Goal: Task Accomplishment & Management: Complete application form

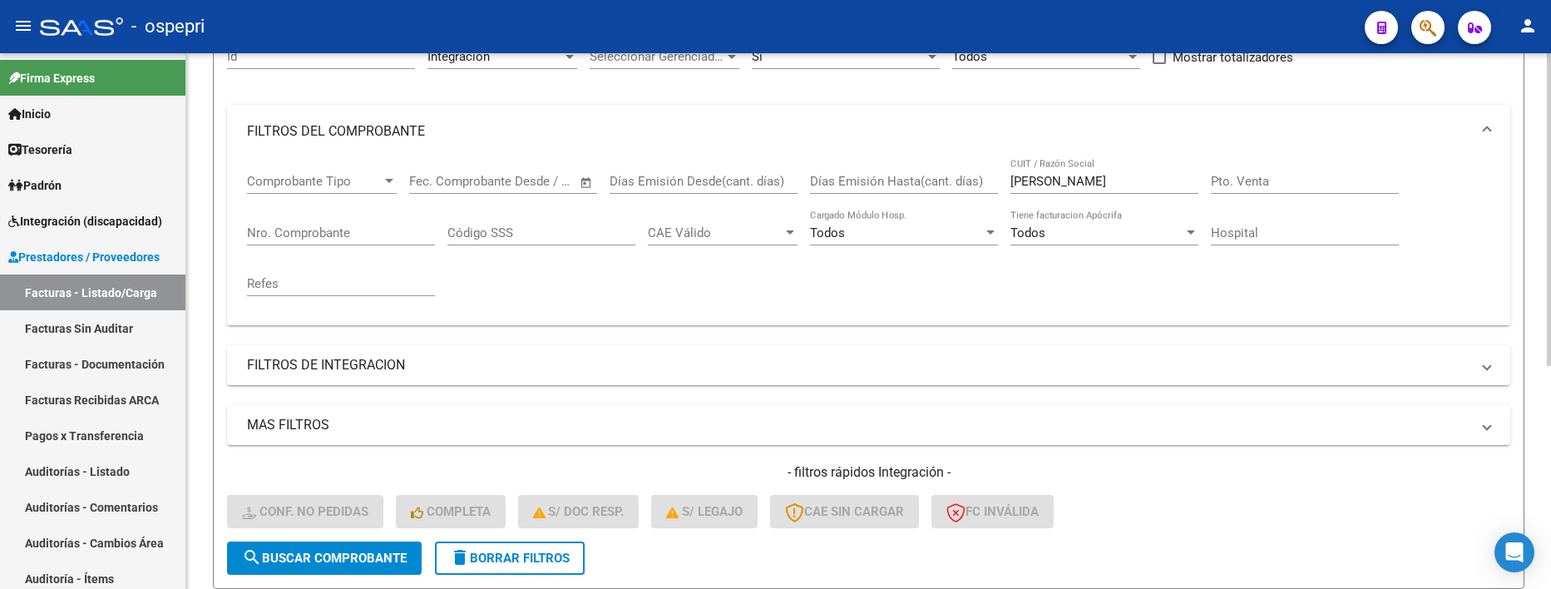
scroll to position [250, 0]
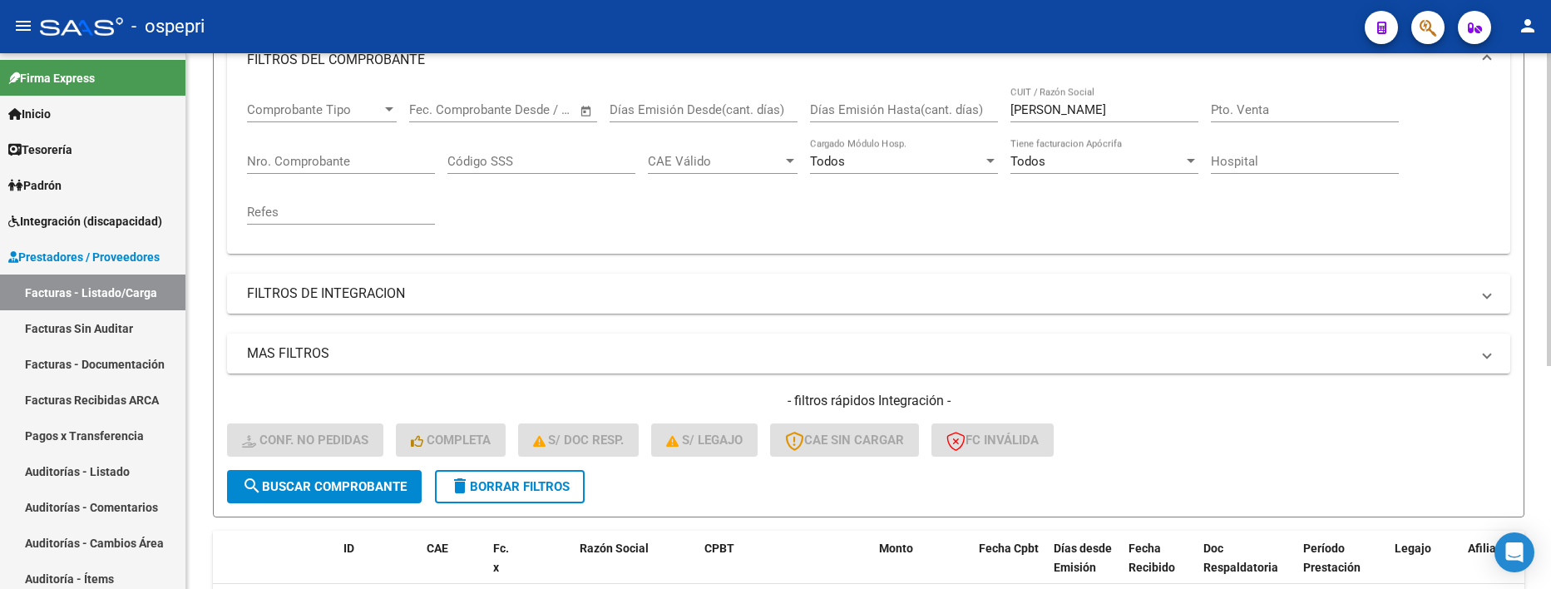
click at [362, 485] on span "search Buscar Comprobante" at bounding box center [324, 486] width 165 height 15
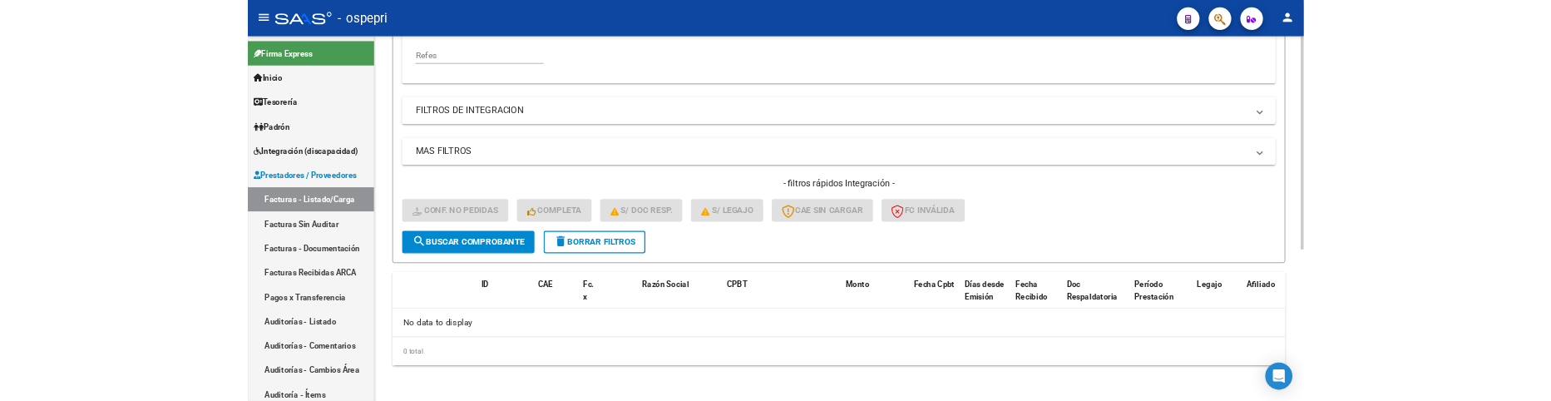
scroll to position [382, 0]
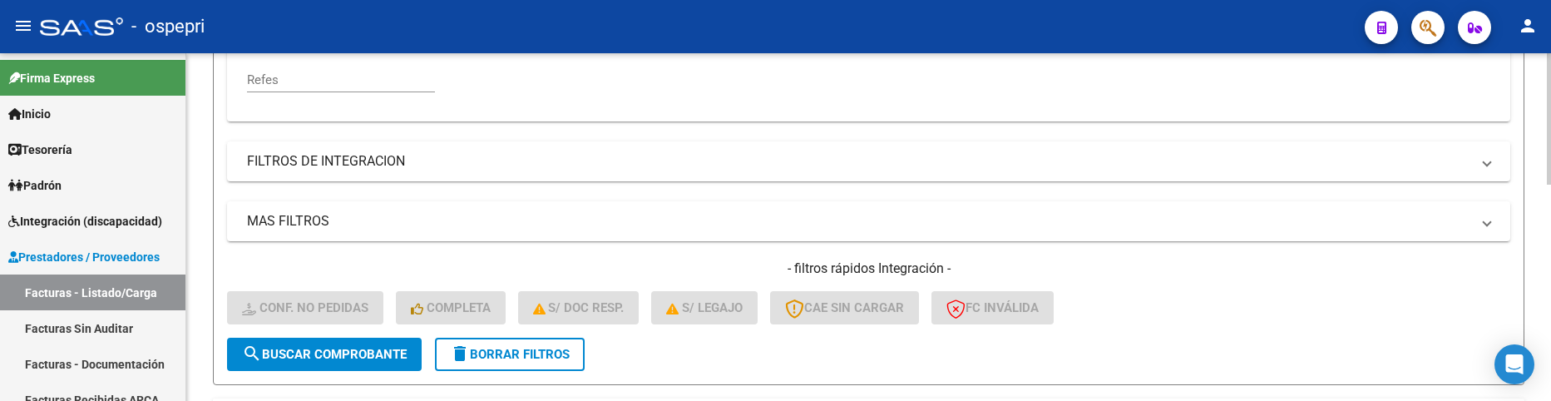
click at [1228, 300] on div "- filtros rápidos Integración - Conf. no pedidas Completa S/ Doc Resp. S/ legaj…" at bounding box center [868, 299] width 1283 height 78
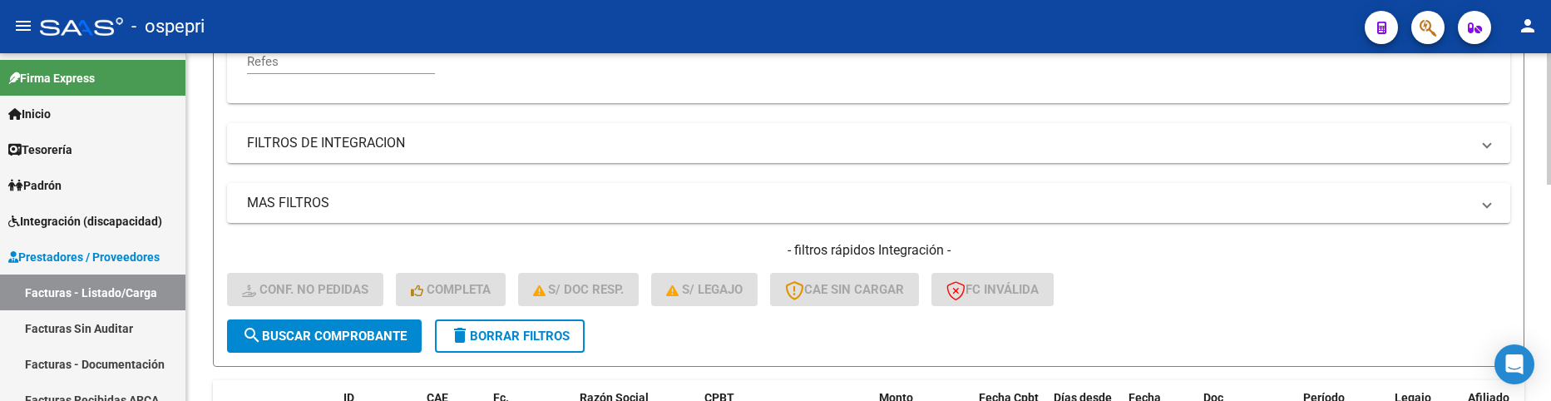
scroll to position [320, 0]
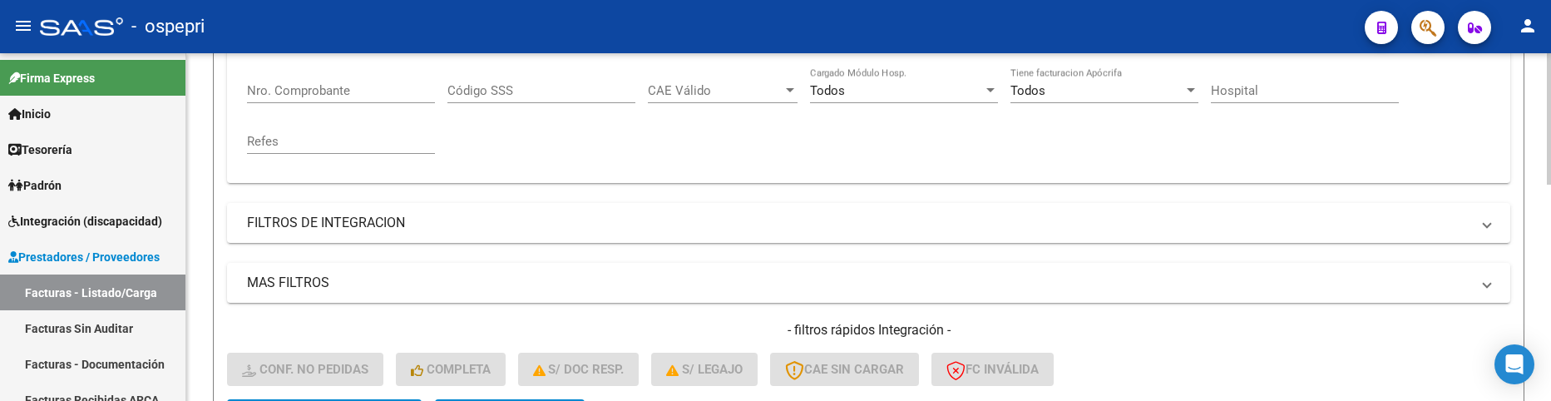
click at [1065, 163] on div "Comprobante Tipo Comprobante Tipo Fecha inicio – Fecha fin Fec. Comprobante Des…" at bounding box center [869, 93] width 1244 height 154
click at [1037, 221] on mat-panel-title "FILTROS DE INTEGRACION" at bounding box center [859, 223] width 1224 height 18
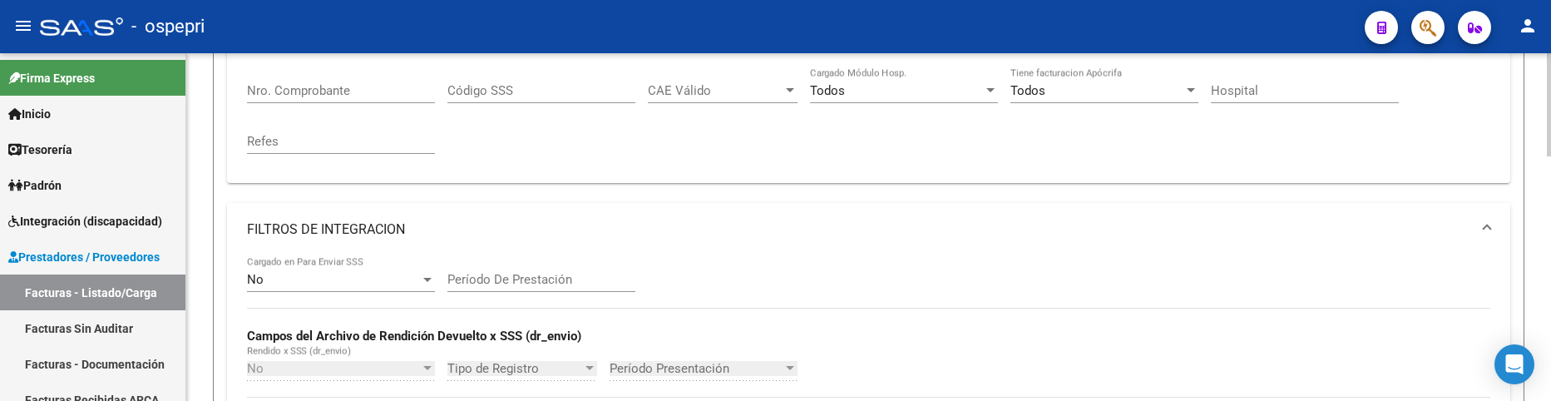
click at [423, 234] on mat-panel-title "FILTROS DE INTEGRACION" at bounding box center [859, 229] width 1224 height 18
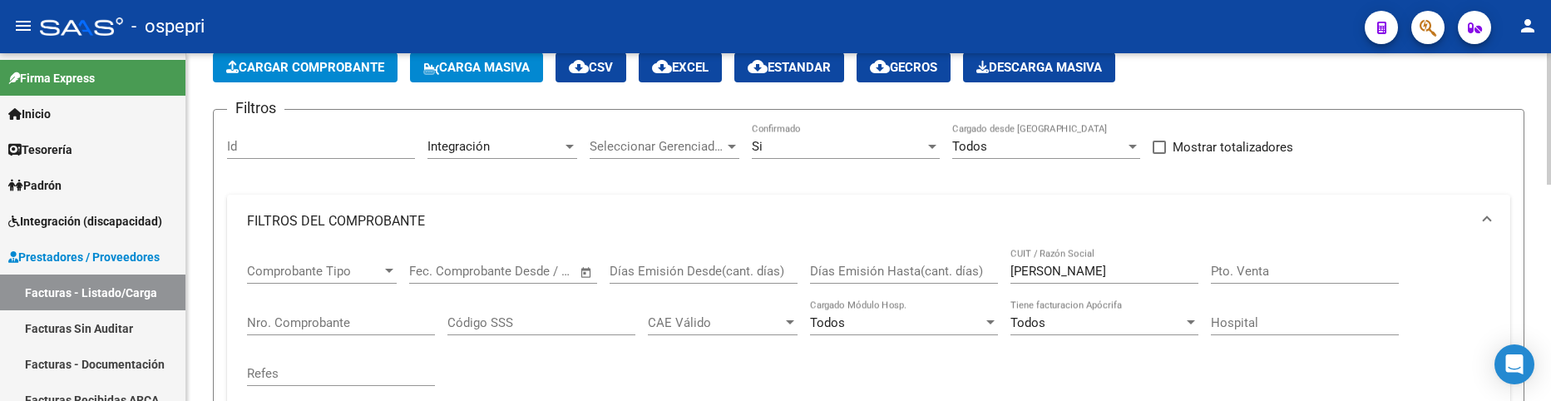
scroll to position [71, 0]
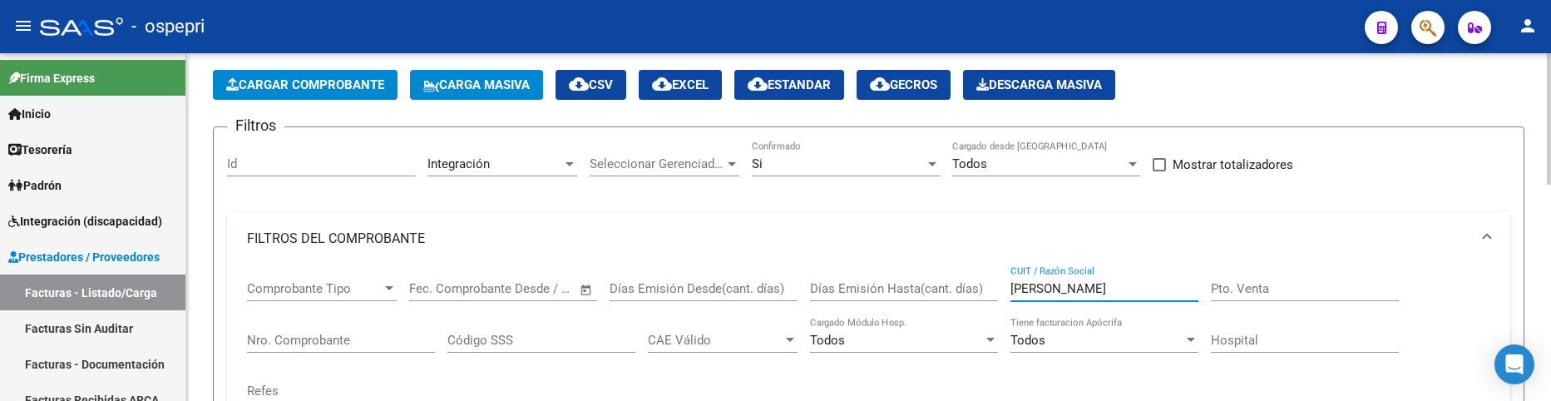
drag, startPoint x: 1095, startPoint y: 293, endPoint x: 1005, endPoint y: 289, distance: 89.9
click at [1005, 289] on div "Comprobante Tipo Comprobante Tipo Fecha inicio – Fecha fin Fec. Comprobante Des…" at bounding box center [869, 342] width 1244 height 154
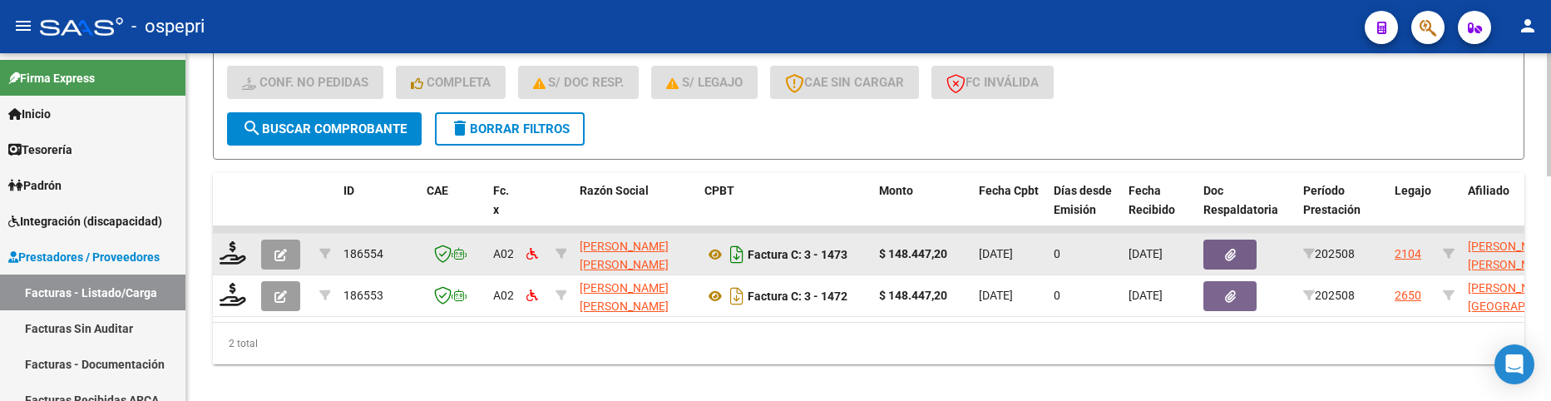
scroll to position [636, 0]
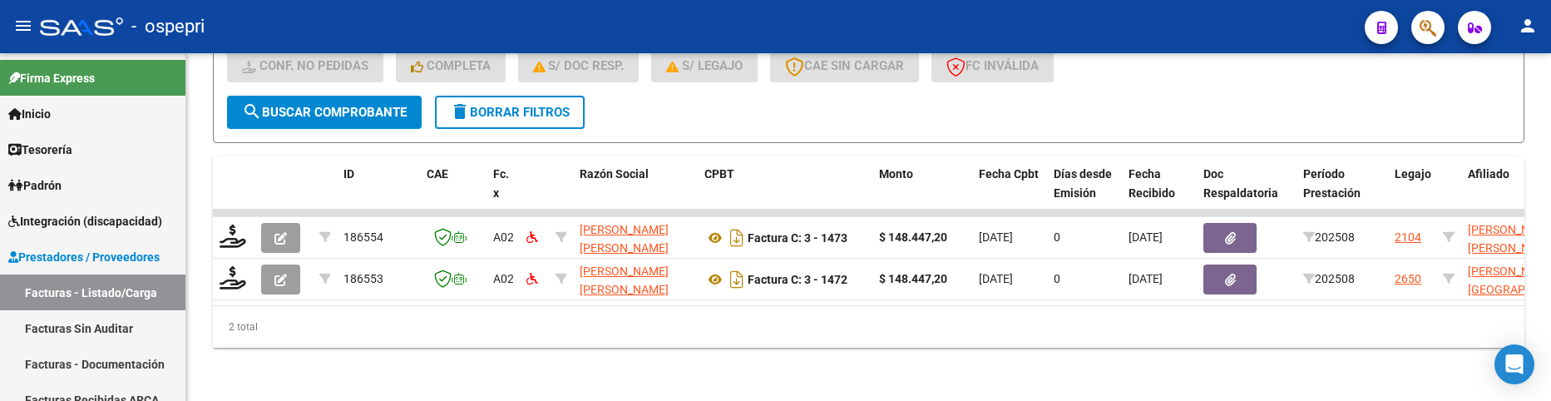
type input "muñiz ana"
click at [344, 105] on span "search Buscar Comprobante" at bounding box center [324, 112] width 165 height 15
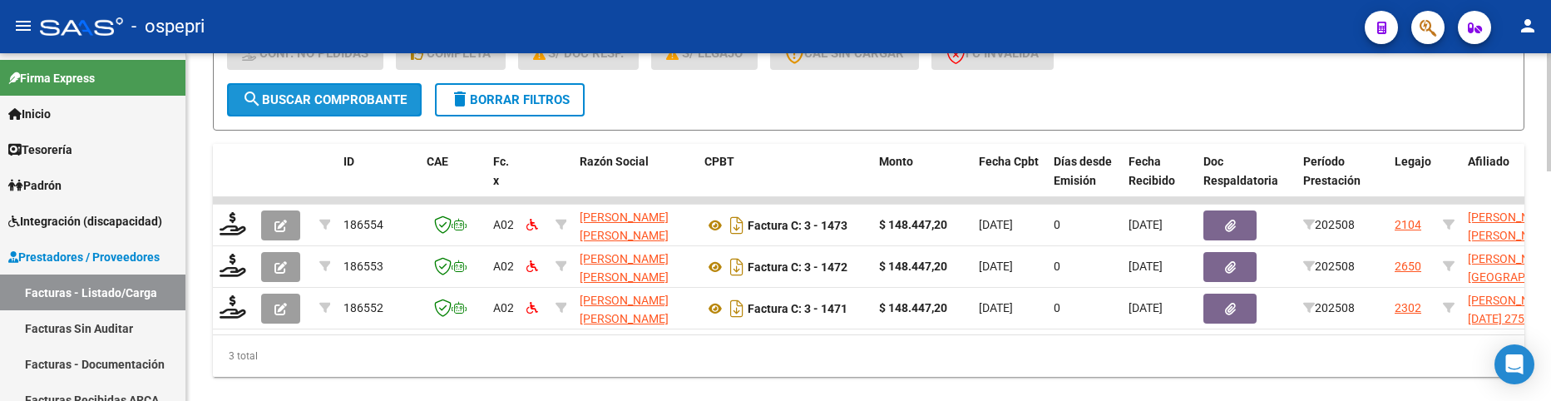
click at [320, 102] on span "search Buscar Comprobante" at bounding box center [324, 99] width 165 height 15
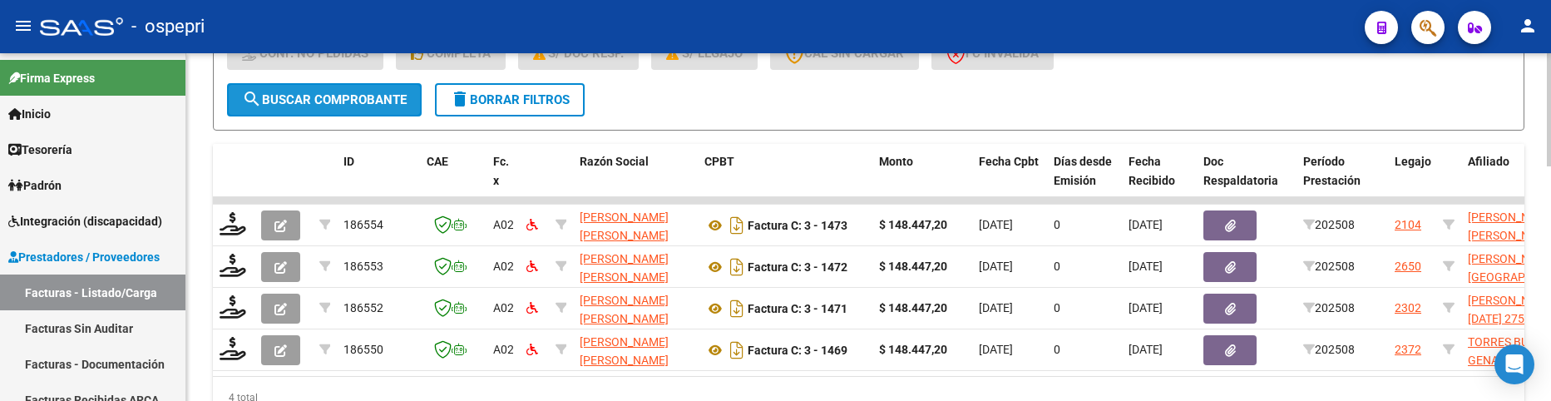
click at [372, 104] on span "search Buscar Comprobante" at bounding box center [324, 99] width 165 height 15
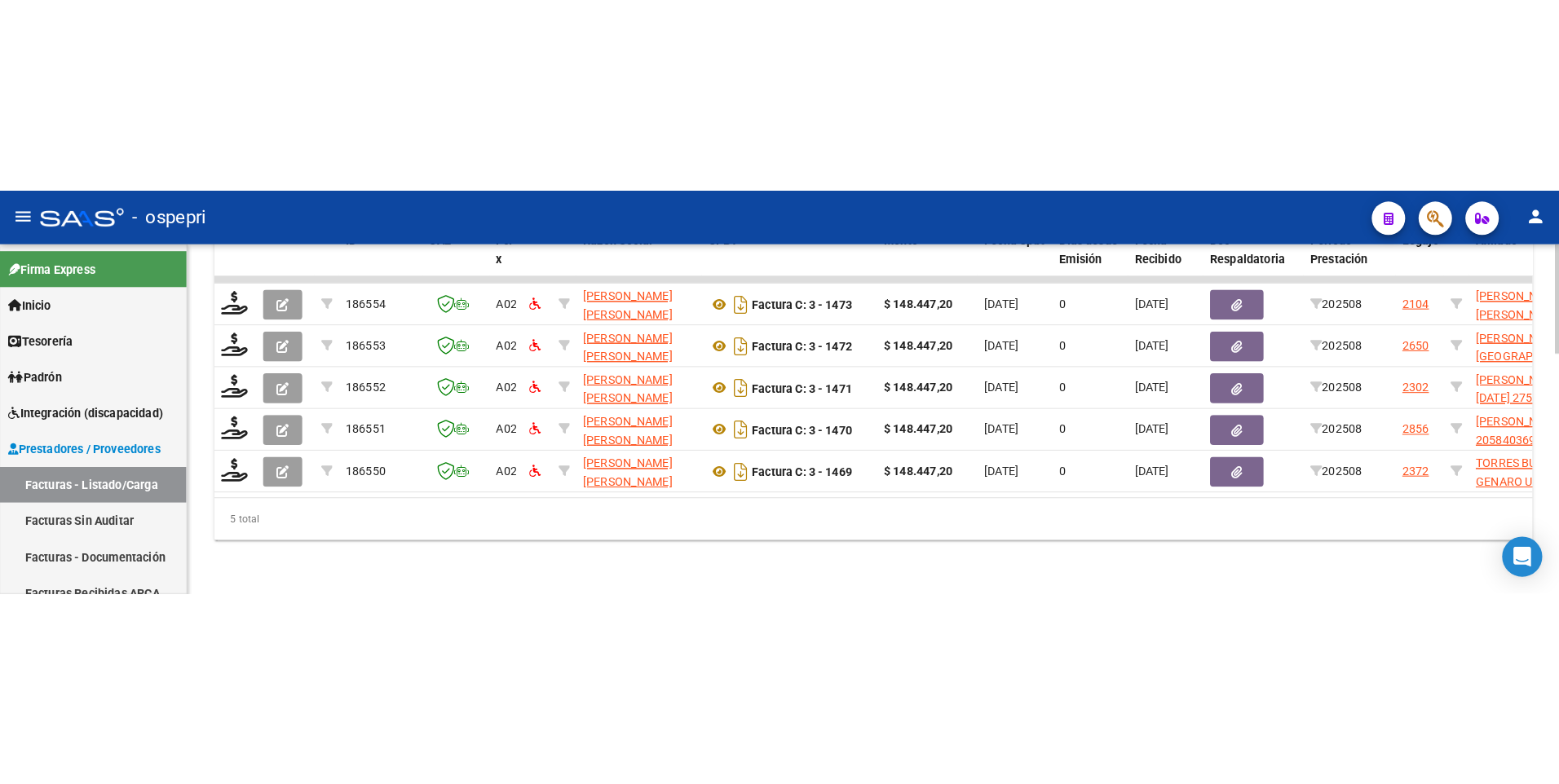
scroll to position [746, 0]
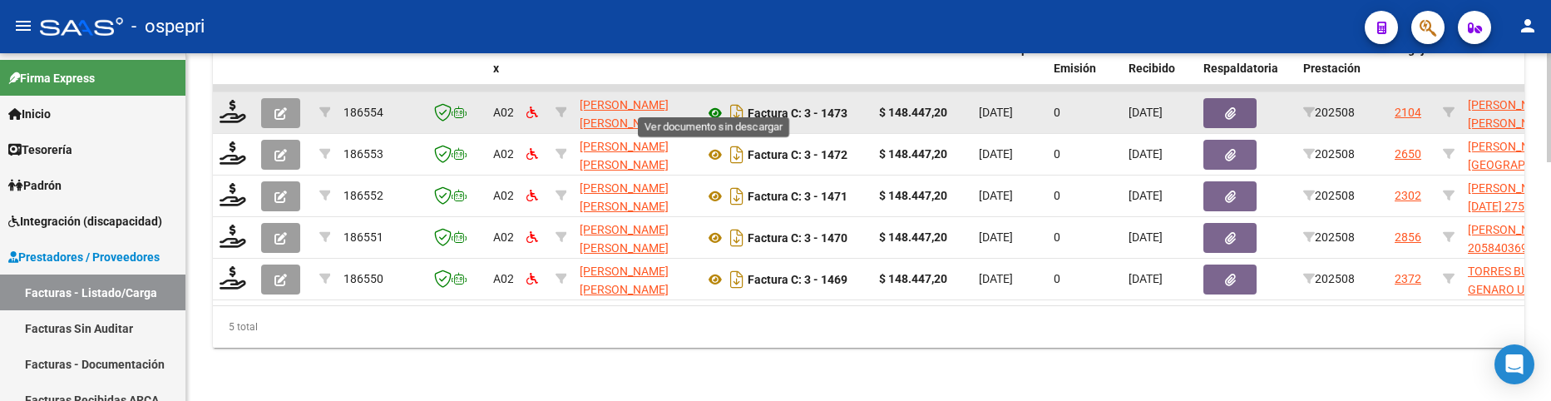
click at [715, 106] on icon at bounding box center [716, 113] width 22 height 20
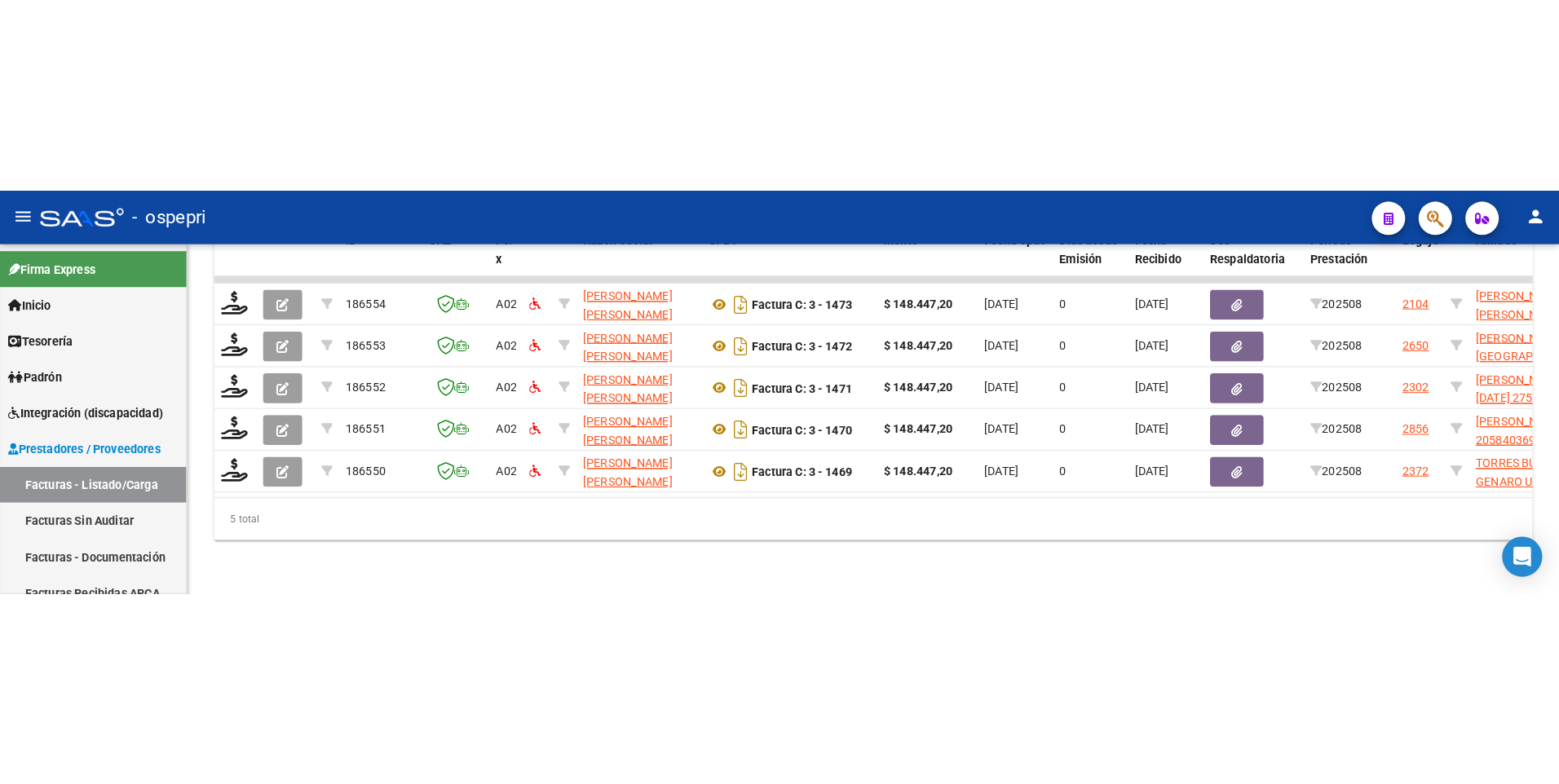
scroll to position [355, 0]
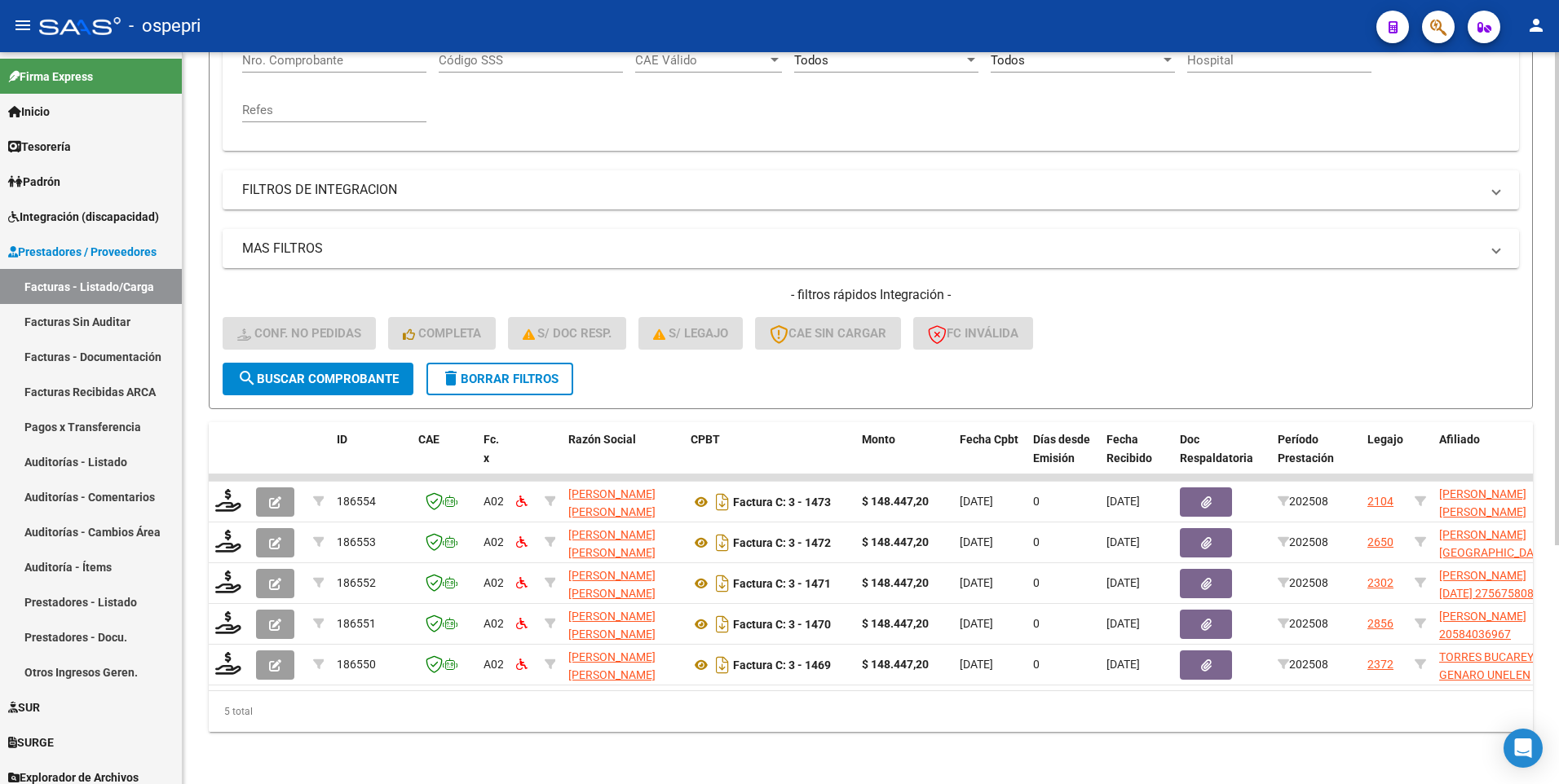
click at [260, 371] on span "search Buscar Comprobante" at bounding box center [318, 378] width 162 height 15
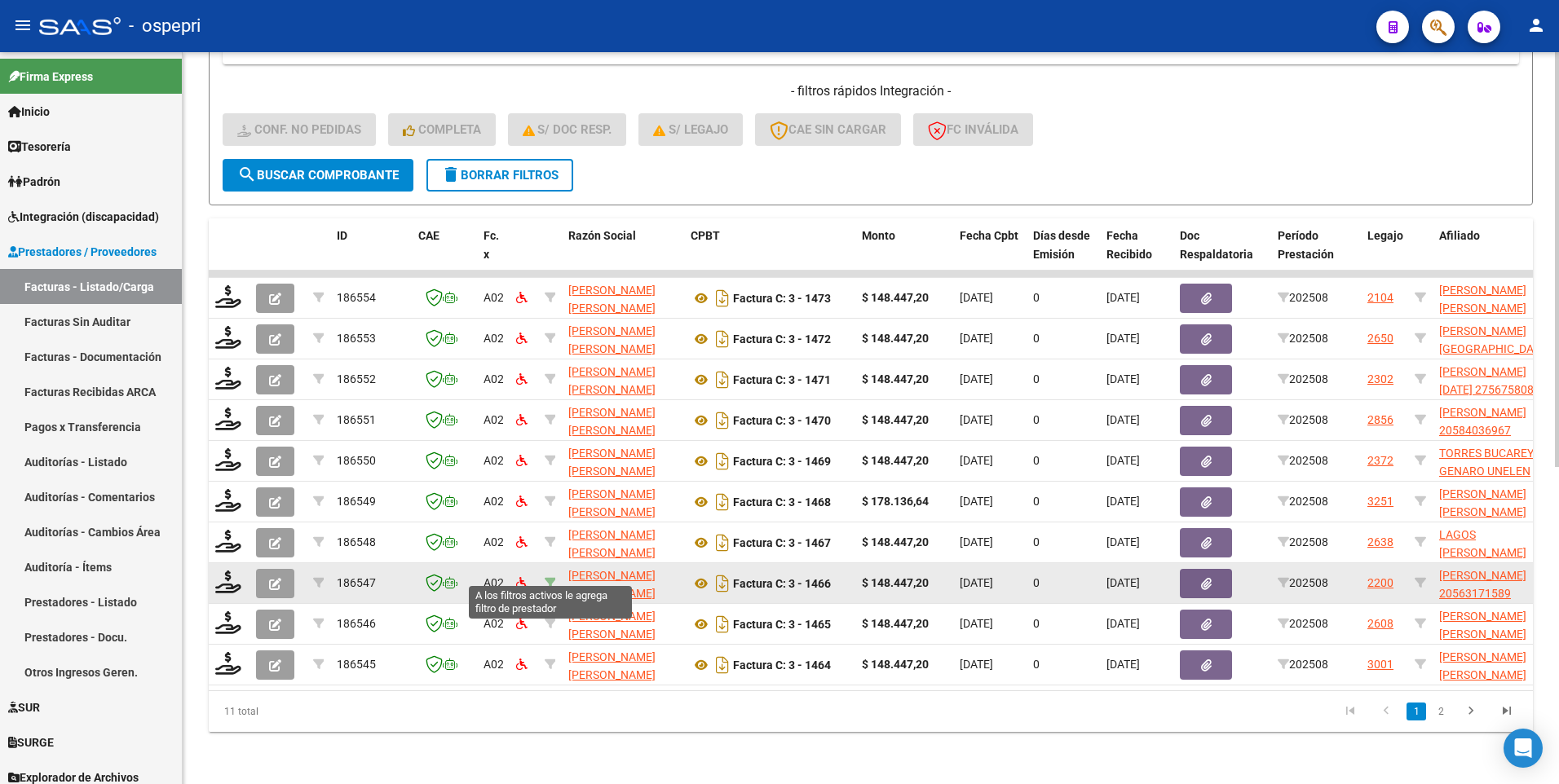
scroll to position [477, 0]
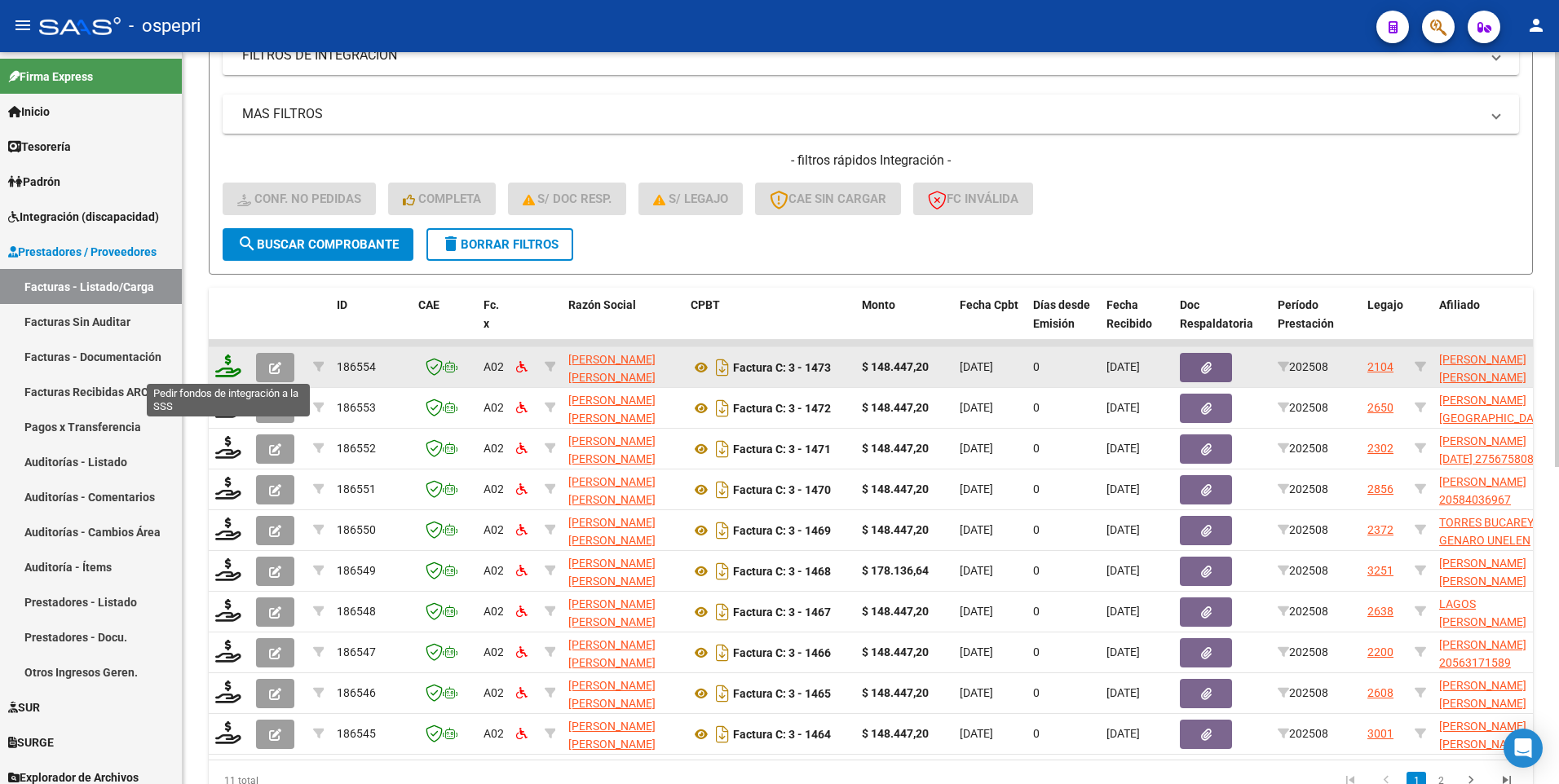
click at [218, 370] on icon at bounding box center [228, 366] width 26 height 23
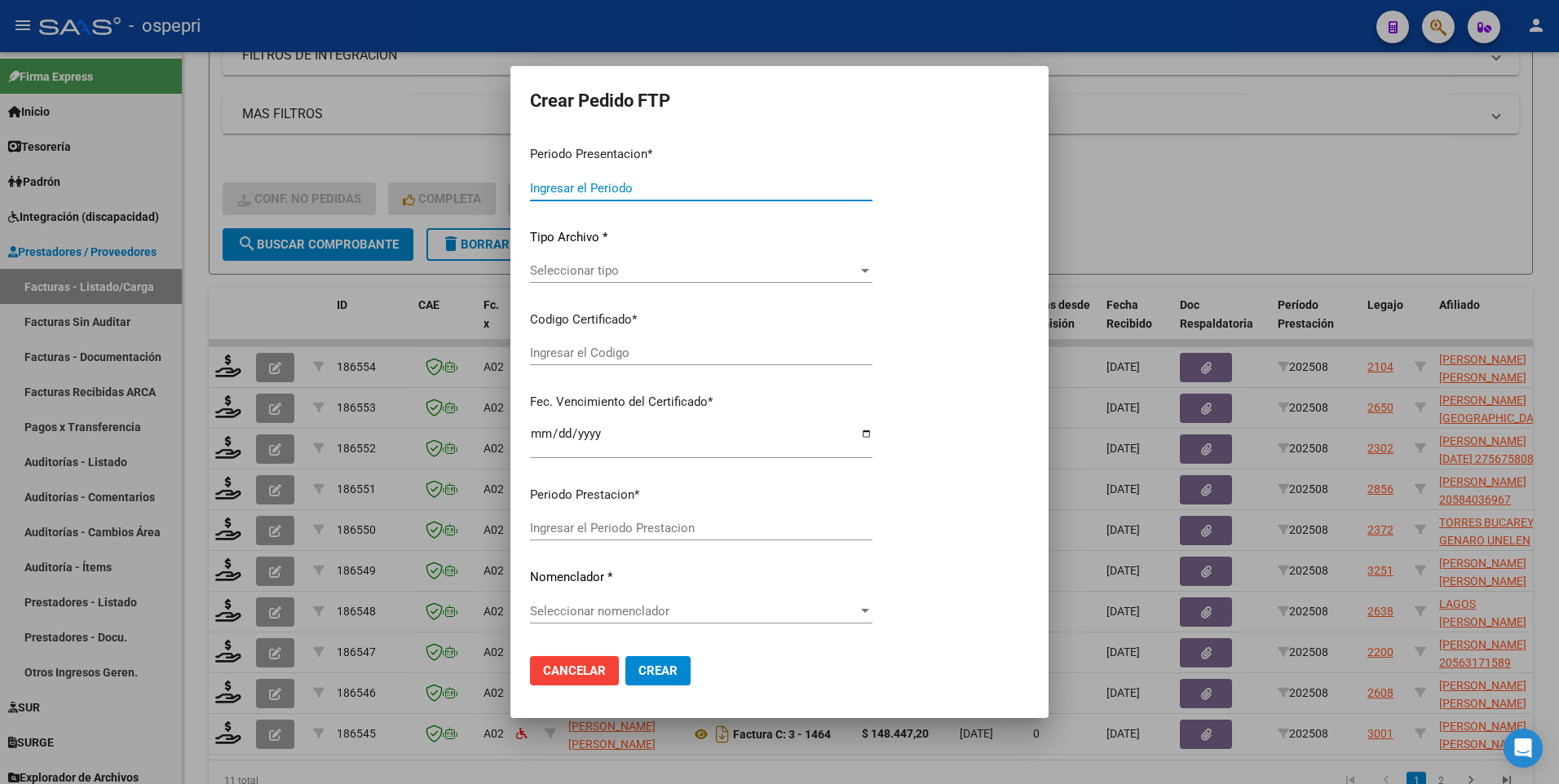
type input "202508"
type input "$ 148.447,20"
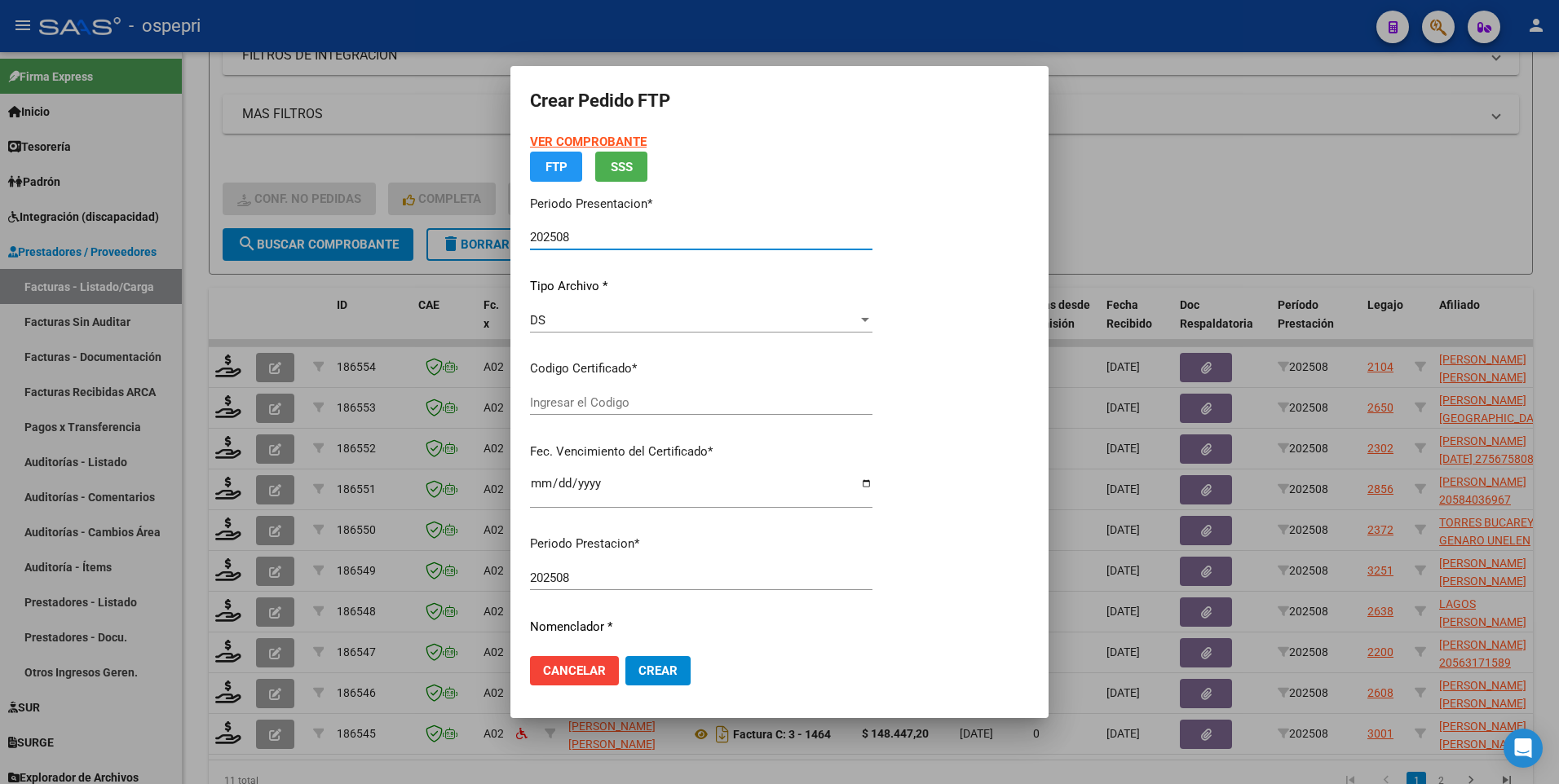
type input "ARG02000563164092020092820210928NQN249"
type input "2027-12-22"
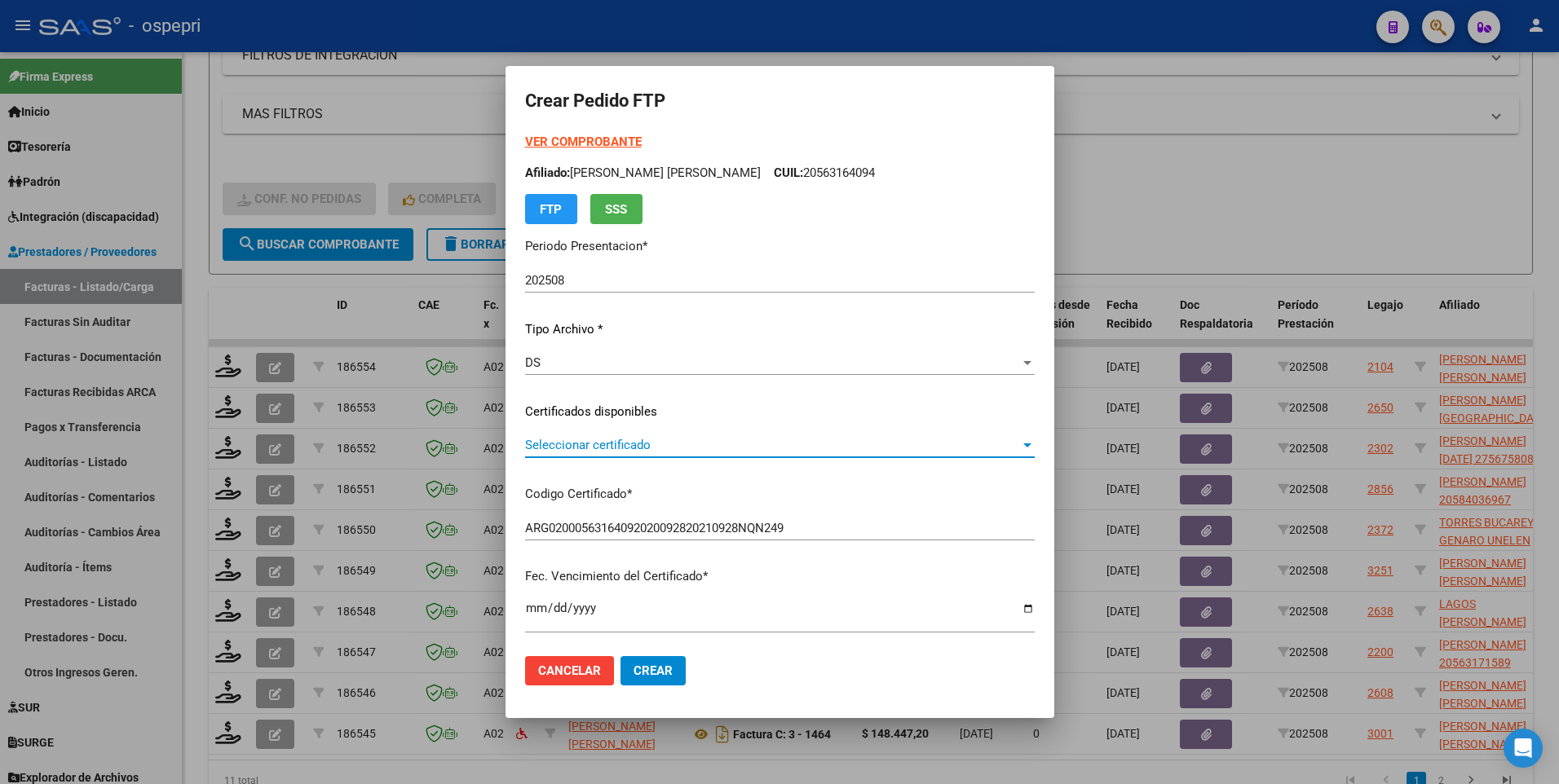
click at [1024, 447] on div at bounding box center [1028, 445] width 8 height 4
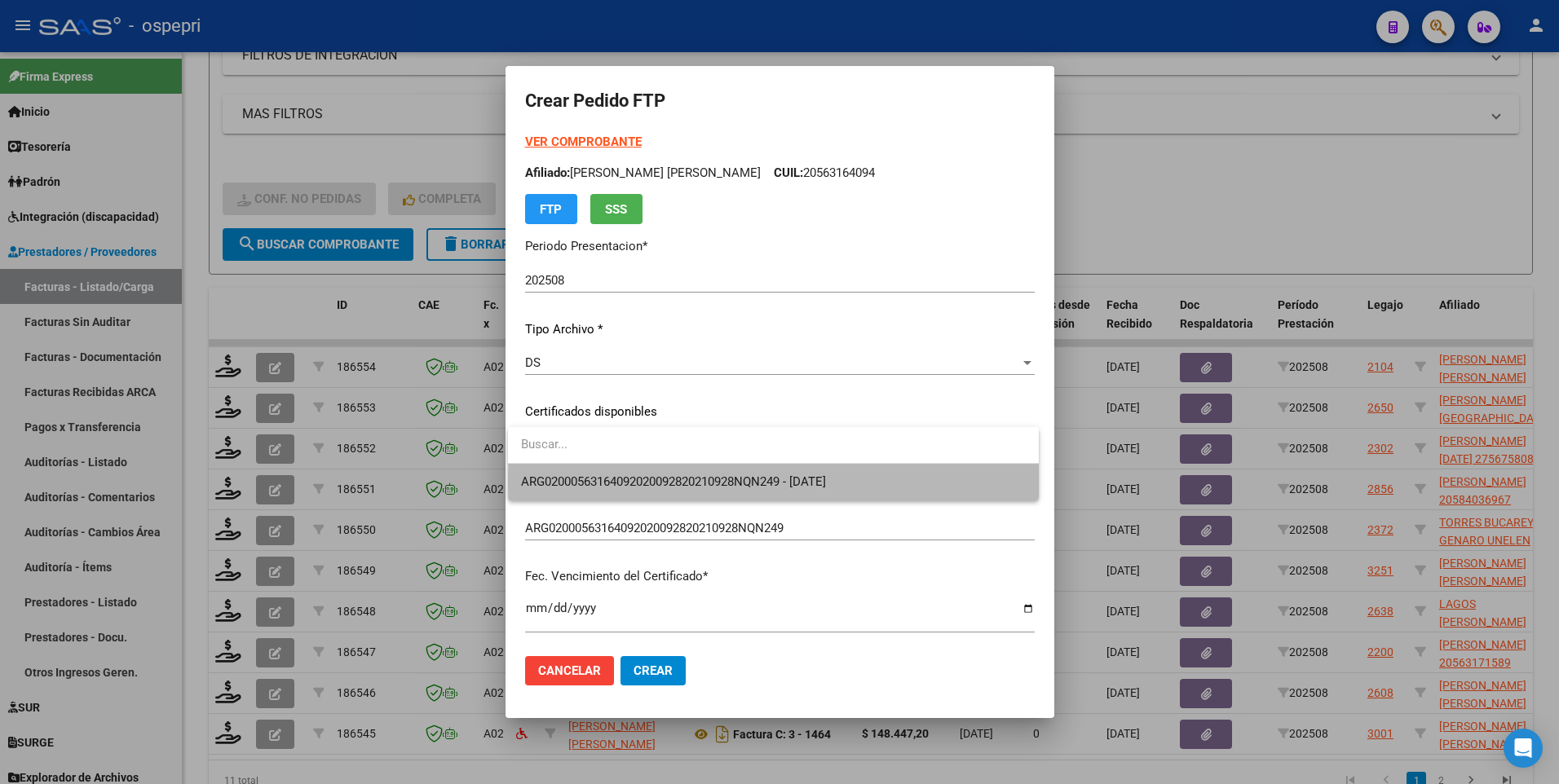
click at [977, 482] on span "ARG02000563164092020092820210928NQN249 - 2027-12-22" at bounding box center [774, 481] width 505 height 36
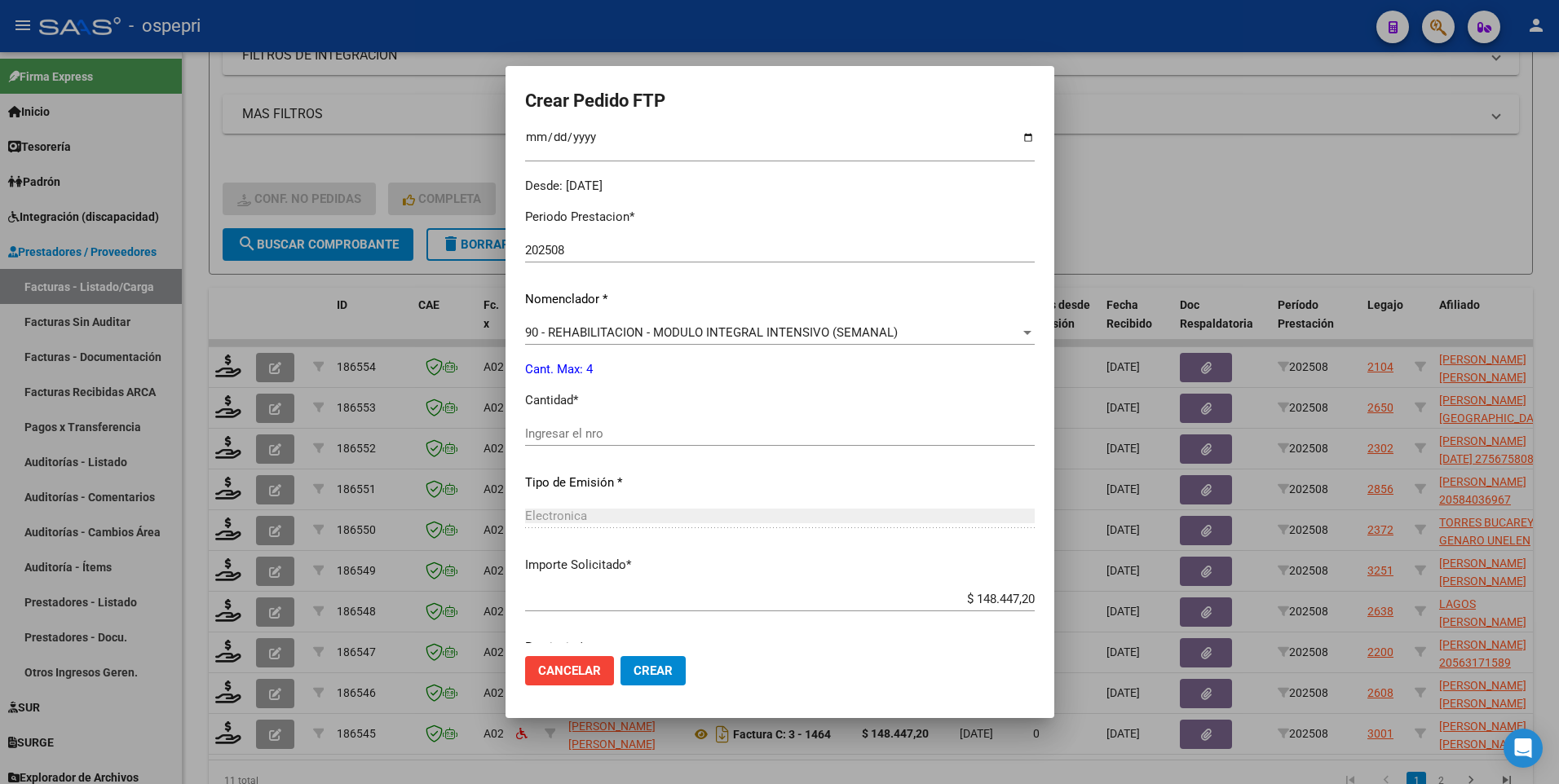
scroll to position [489, 0]
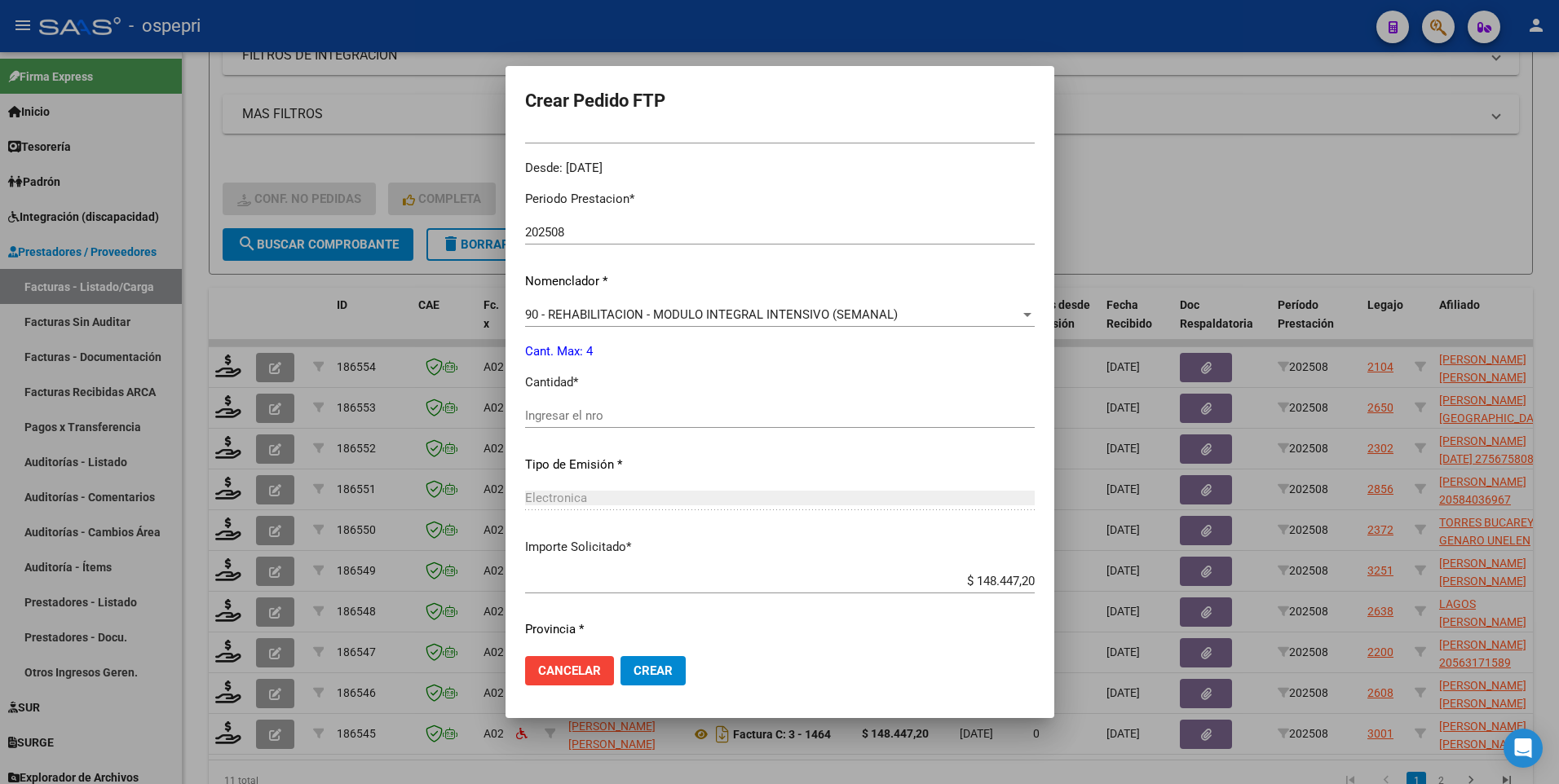
click at [677, 420] on input "Ingresar el nro" at bounding box center [780, 416] width 510 height 15
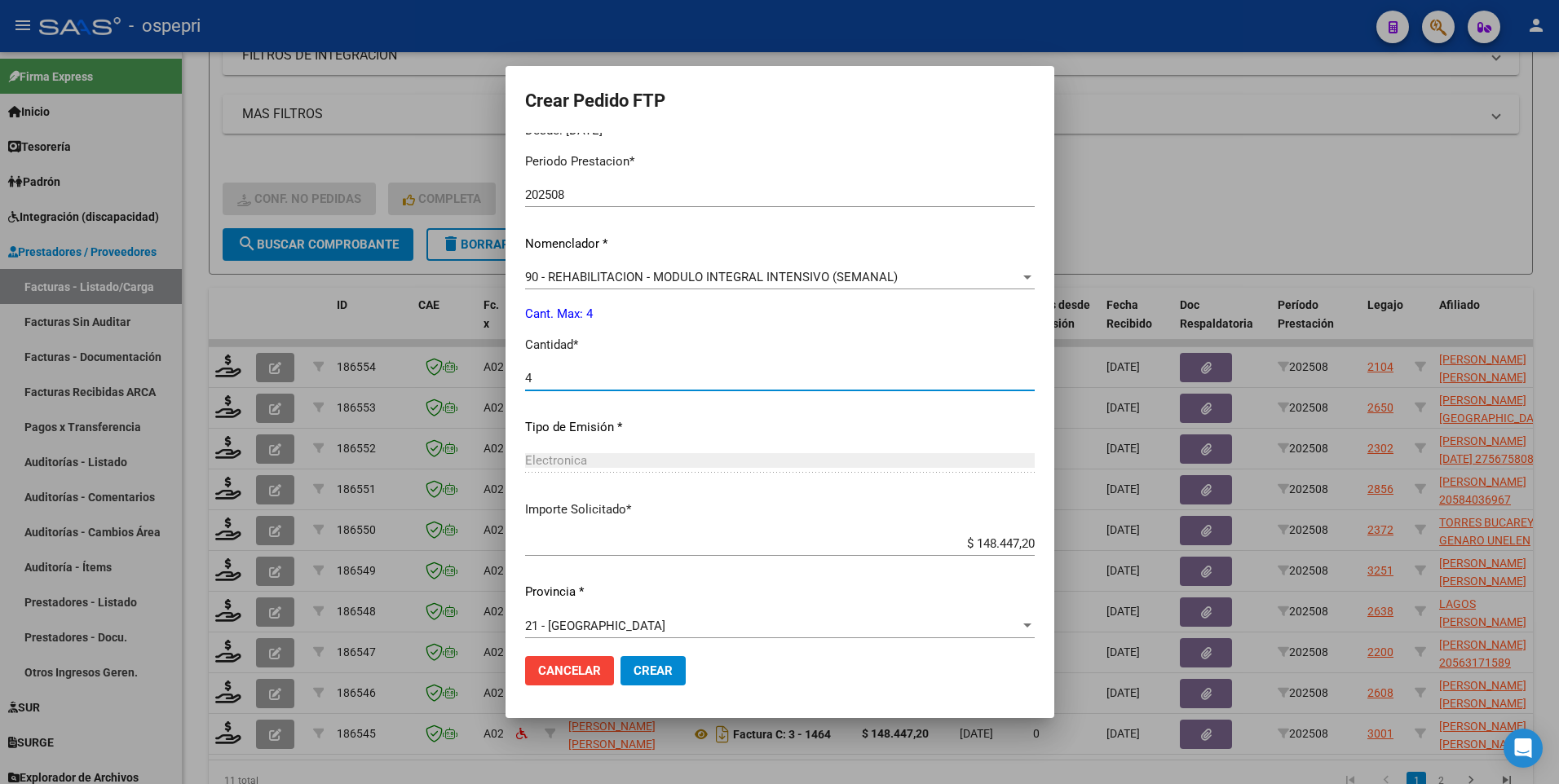
scroll to position [537, 0]
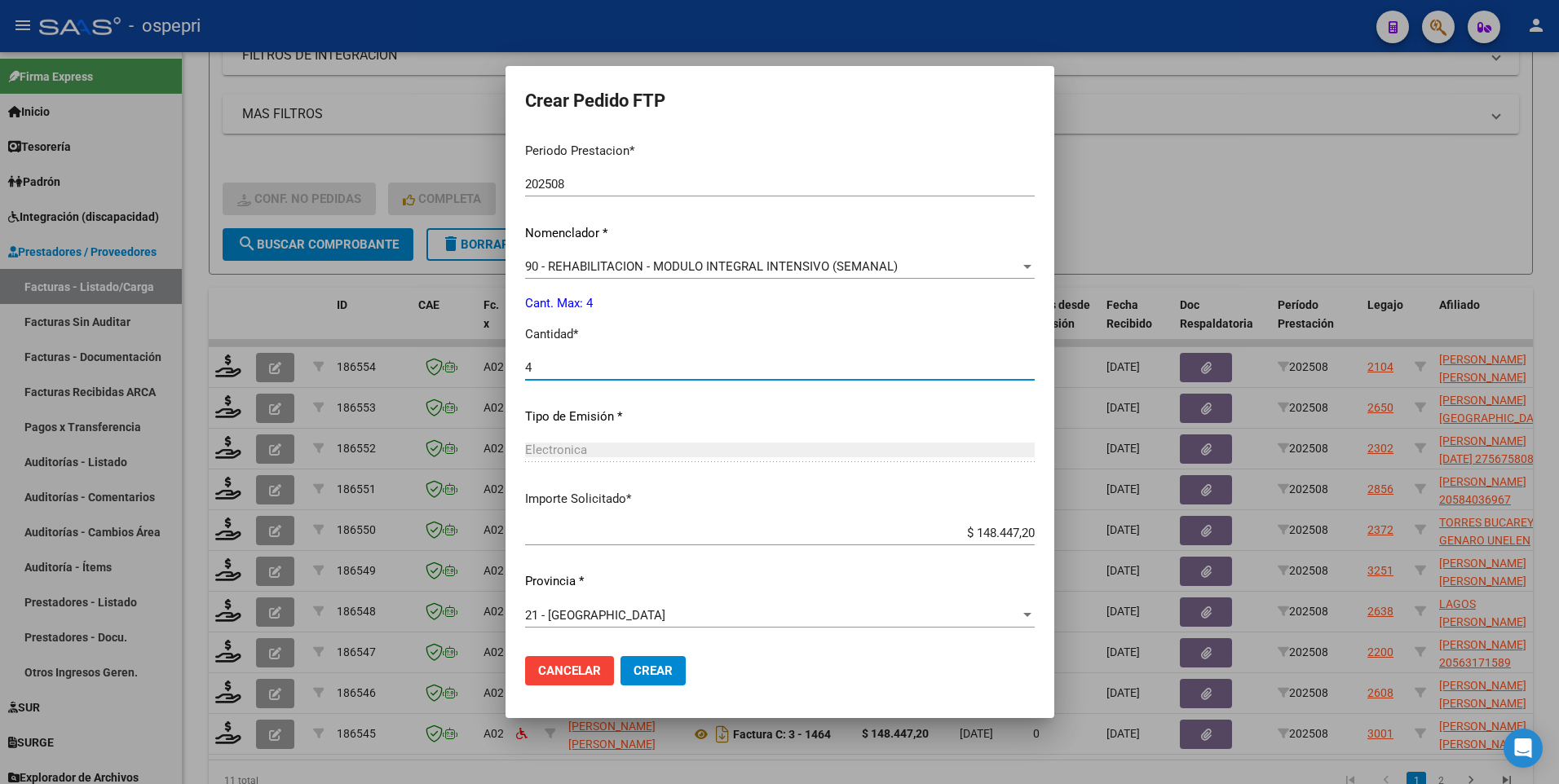
type input "4"
click at [646, 666] on span "Crear" at bounding box center [653, 670] width 39 height 15
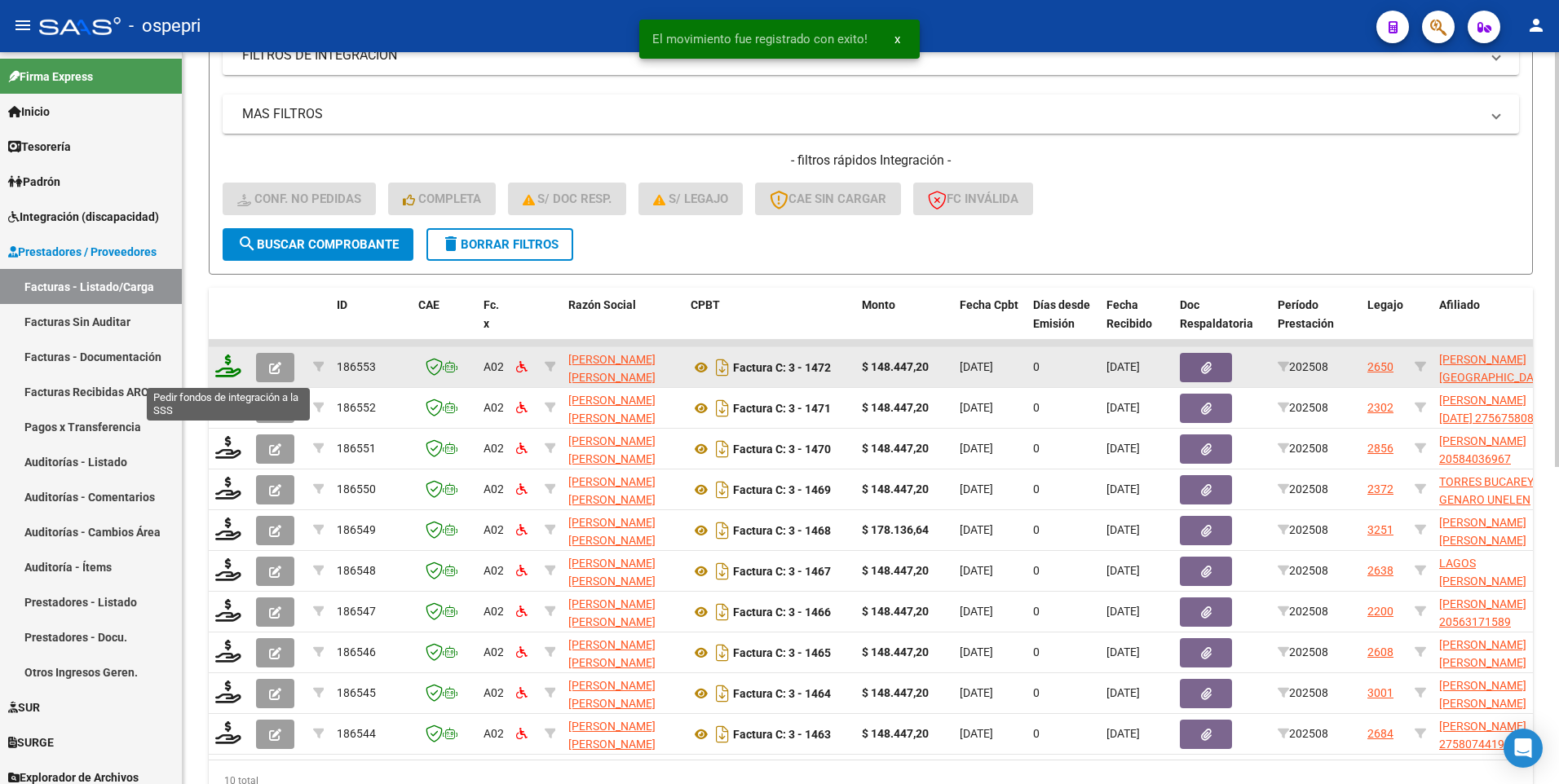
click at [230, 372] on icon at bounding box center [228, 366] width 26 height 23
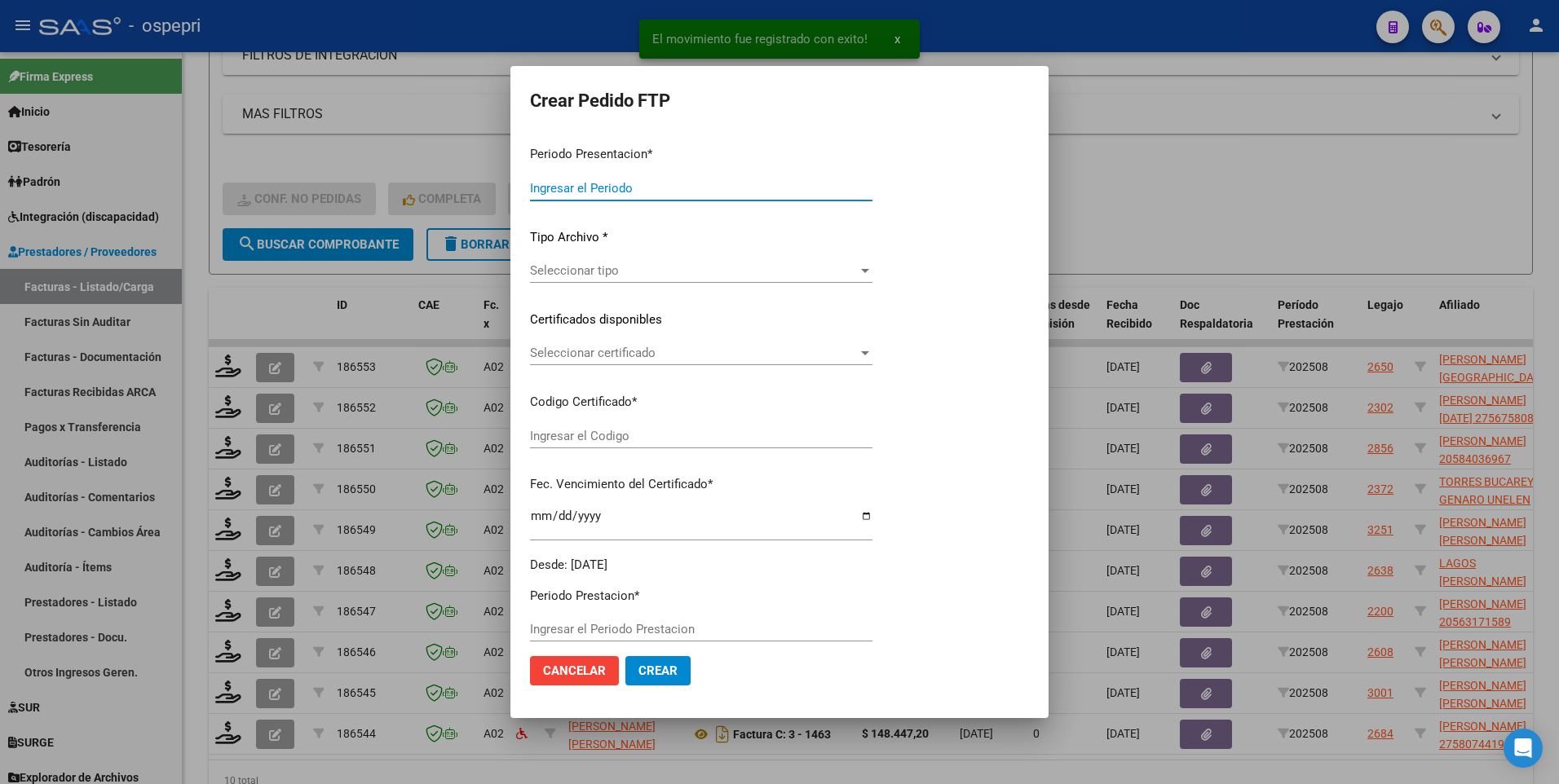
type input "202508"
type input "$ 148.447,20"
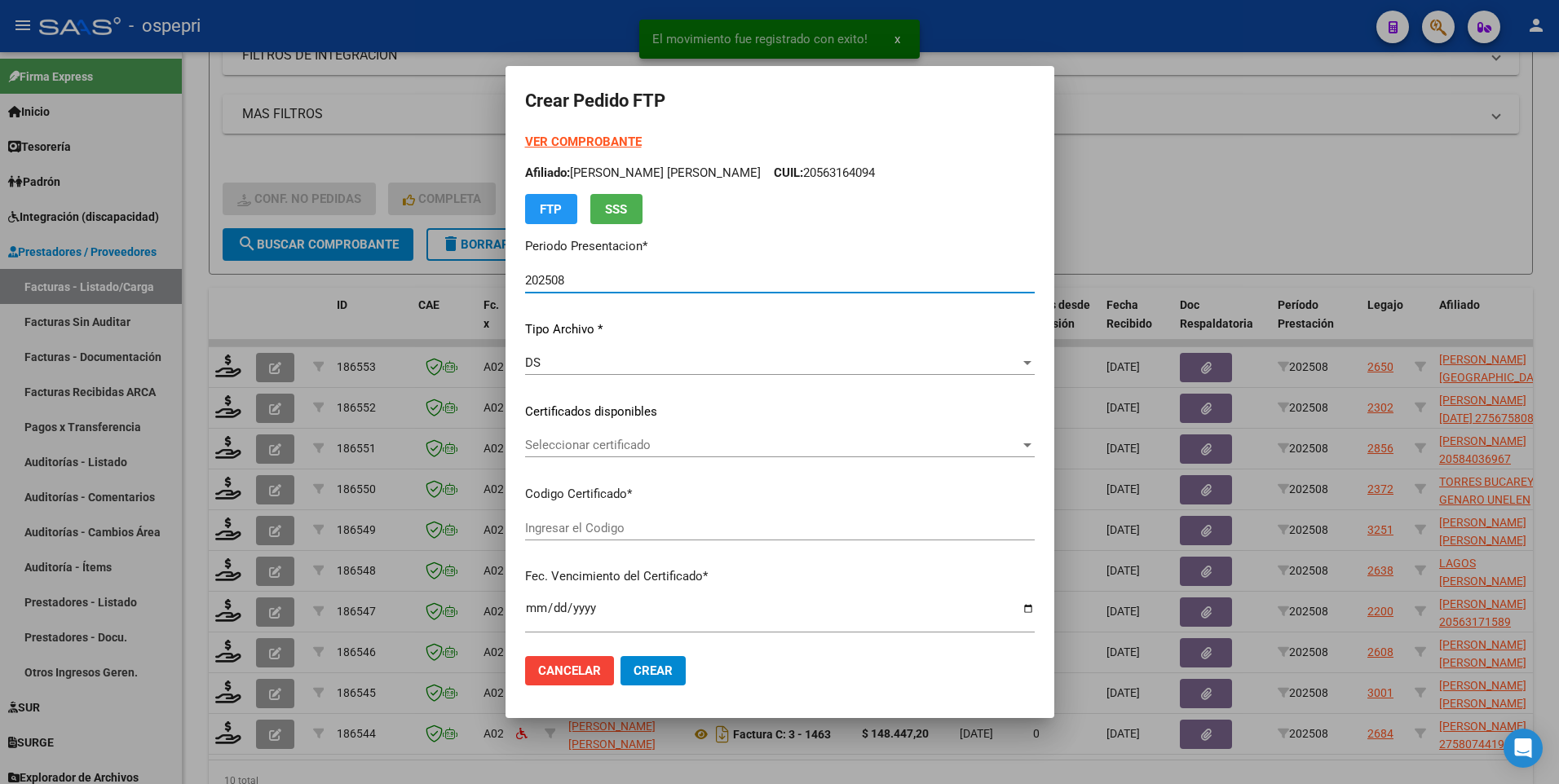
type input "2755158726-1"
type input "2032-08-26"
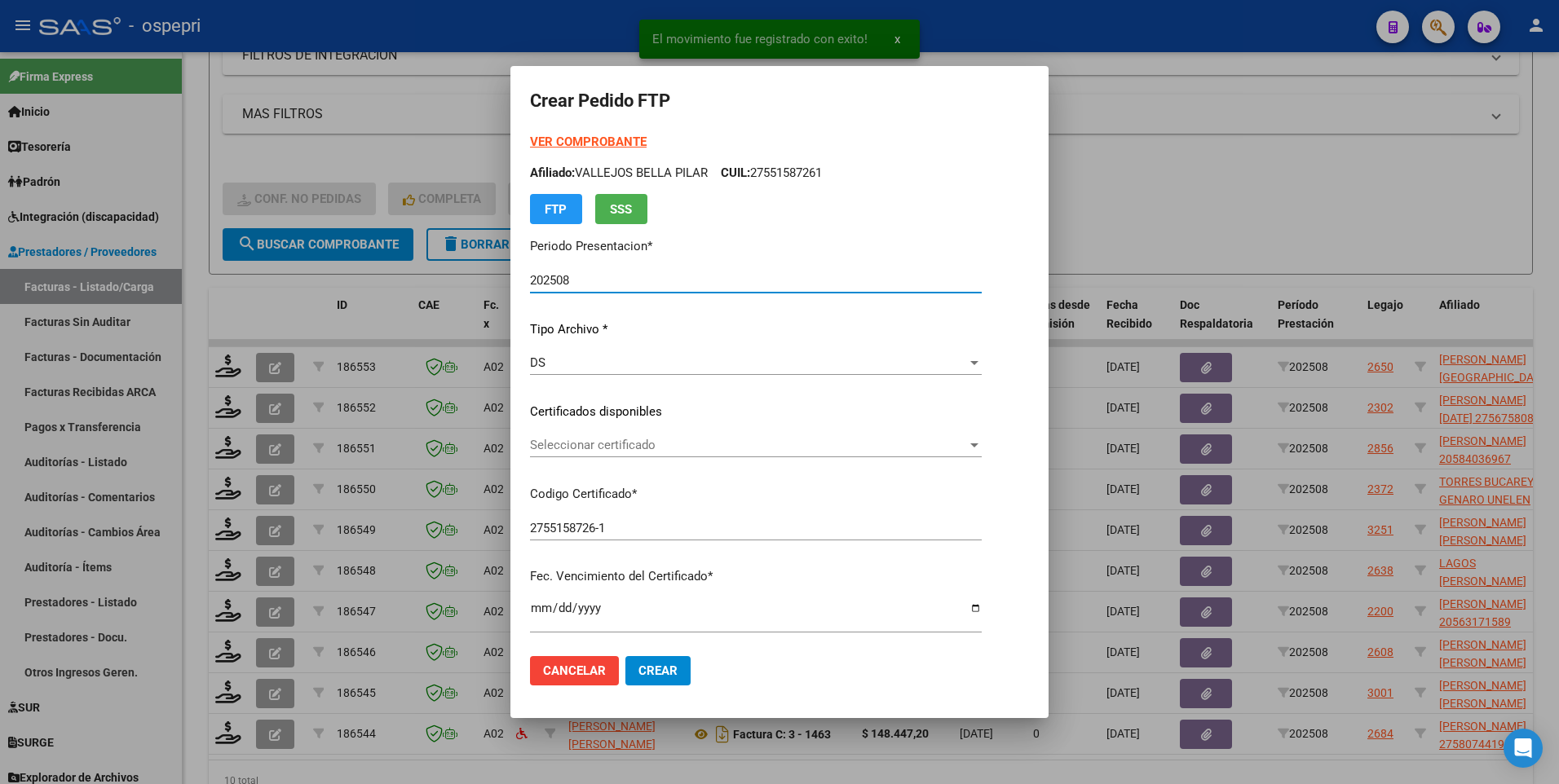
click at [981, 447] on div at bounding box center [974, 444] width 15 height 13
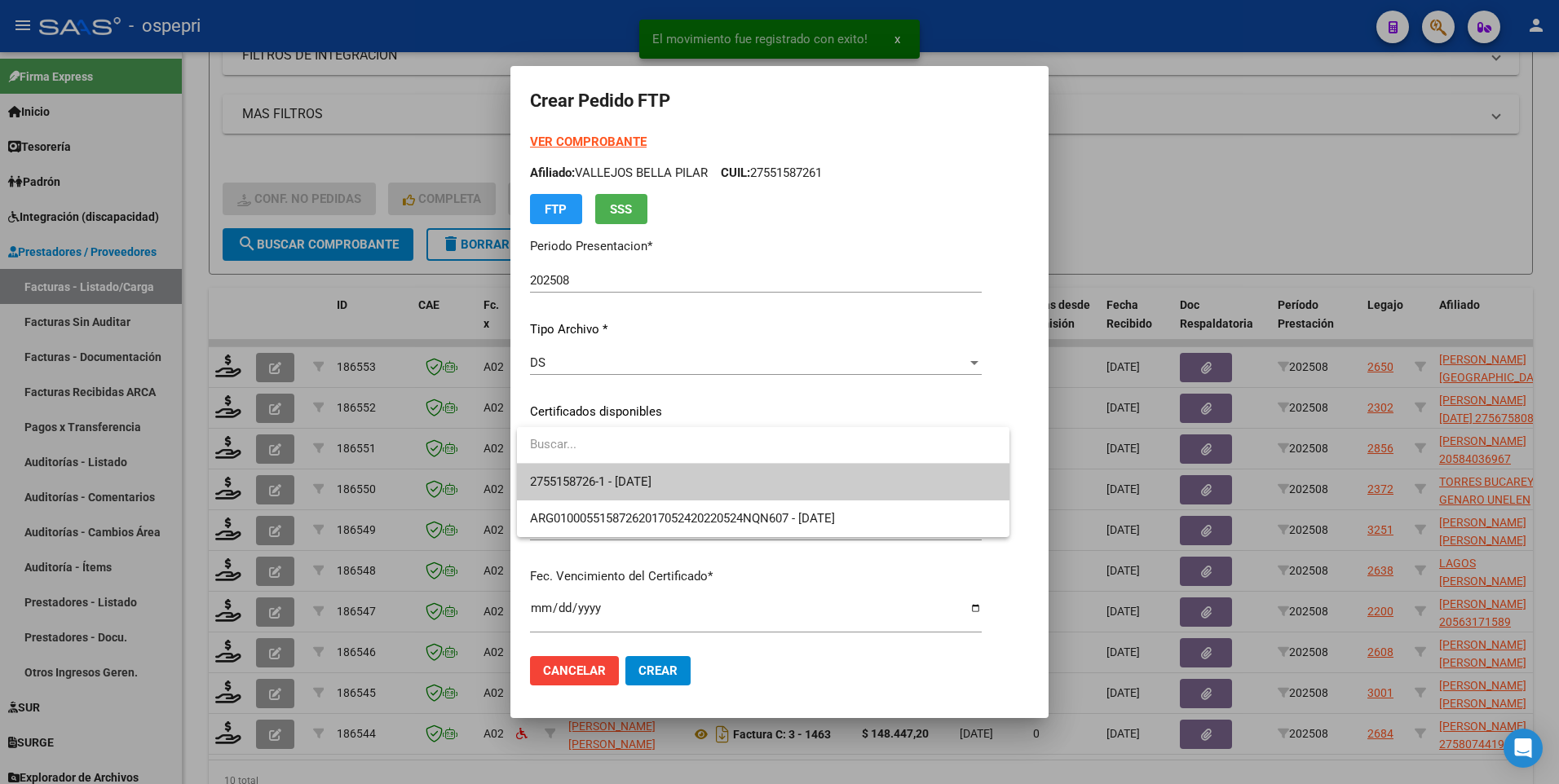
click at [964, 474] on span "2755158726-1 - 2032-08-26" at bounding box center [764, 481] width 467 height 36
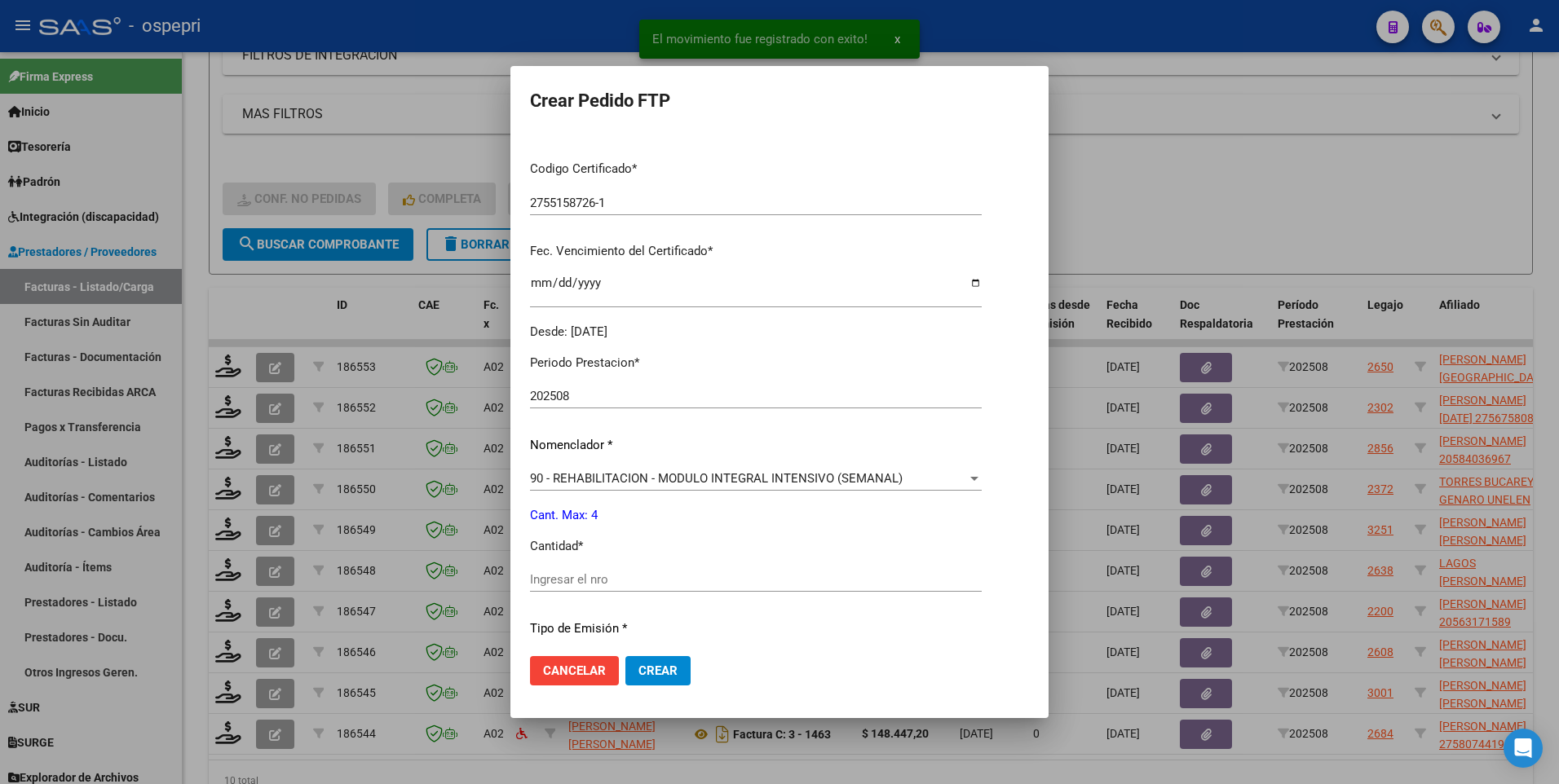
scroll to position [326, 0]
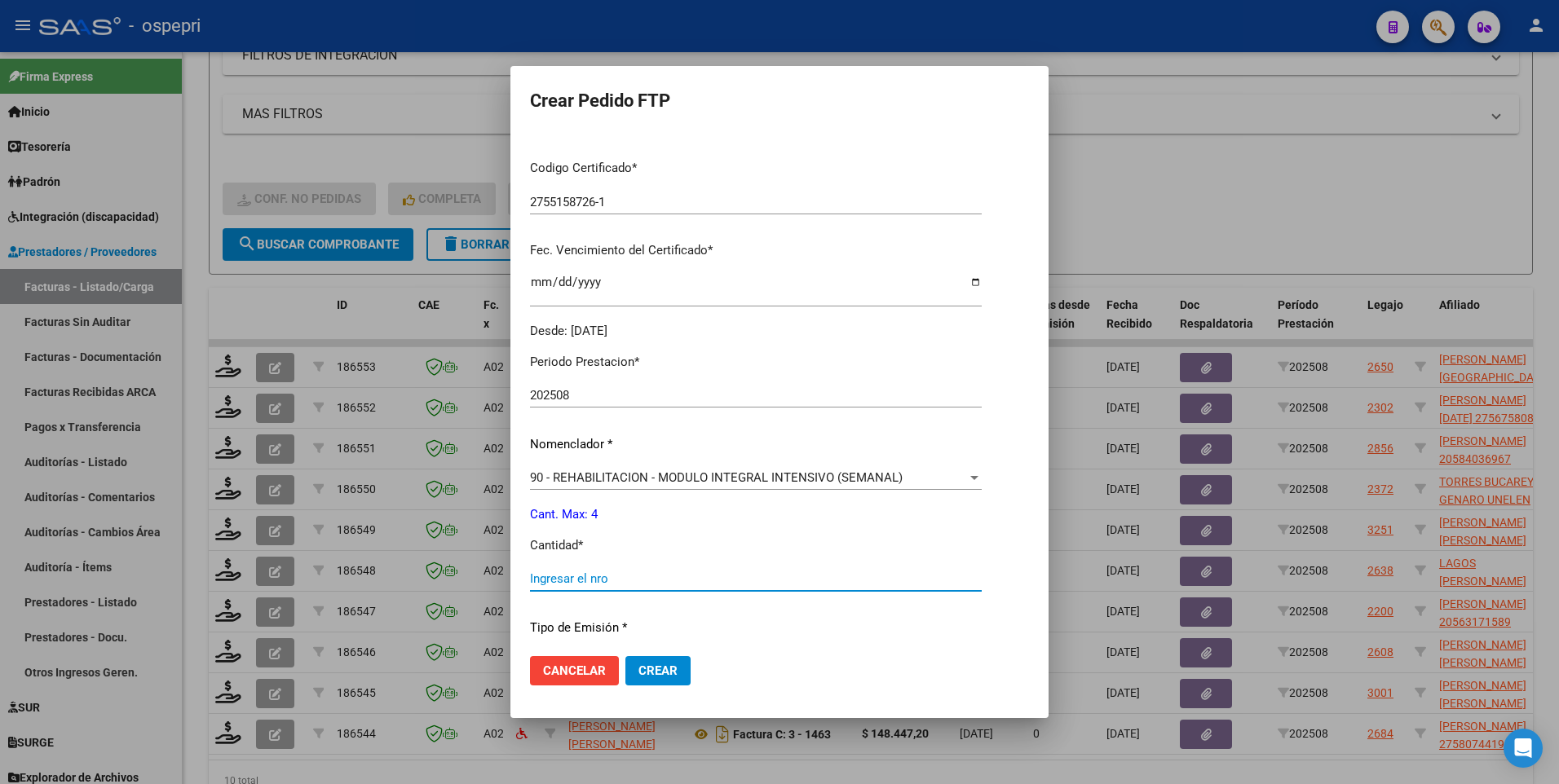
click at [677, 581] on input "Ingresar el nro" at bounding box center [756, 578] width 452 height 15
type input "4"
click at [649, 675] on span "Crear" at bounding box center [658, 670] width 39 height 15
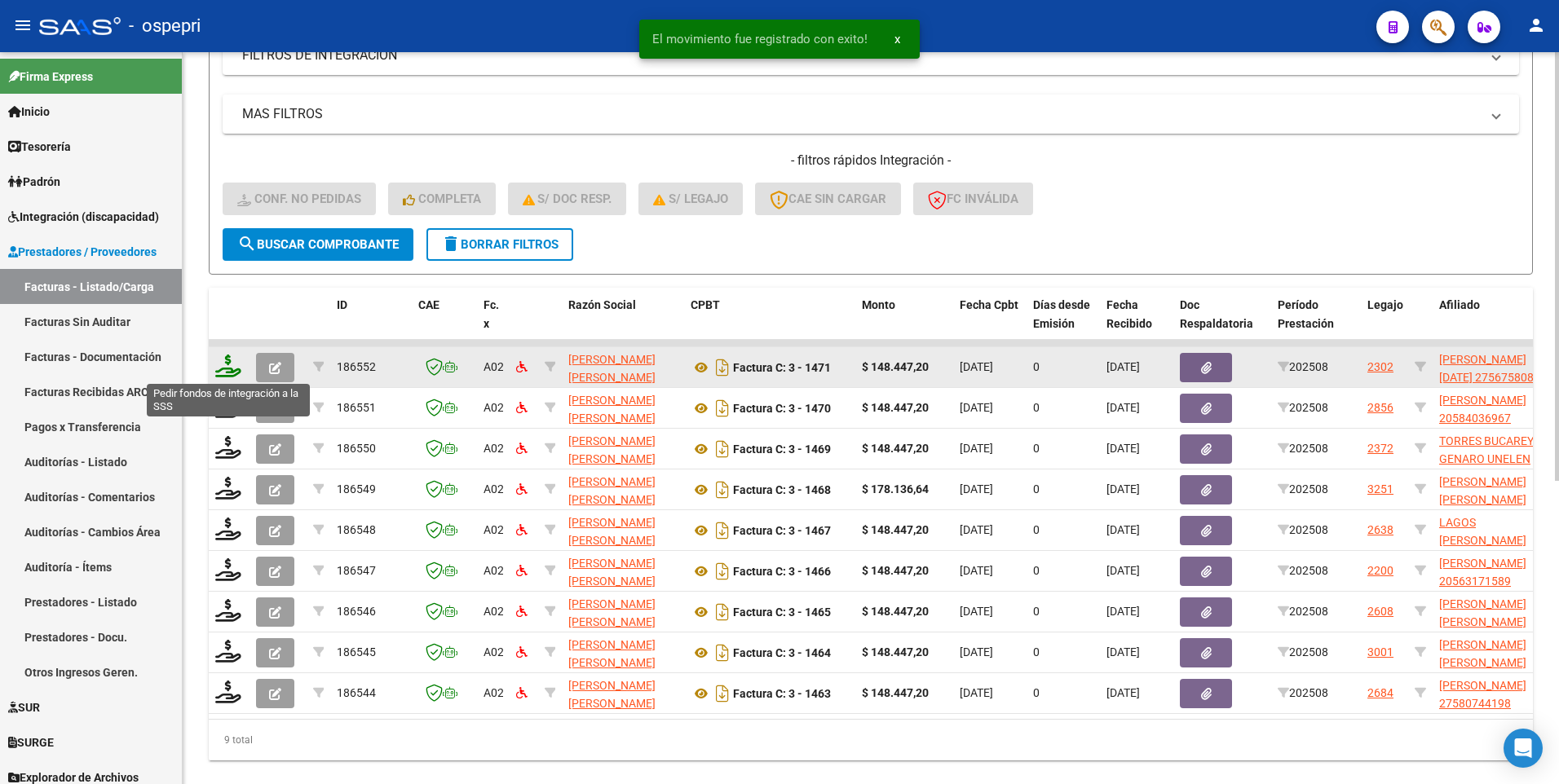
click at [216, 374] on icon at bounding box center [228, 366] width 26 height 23
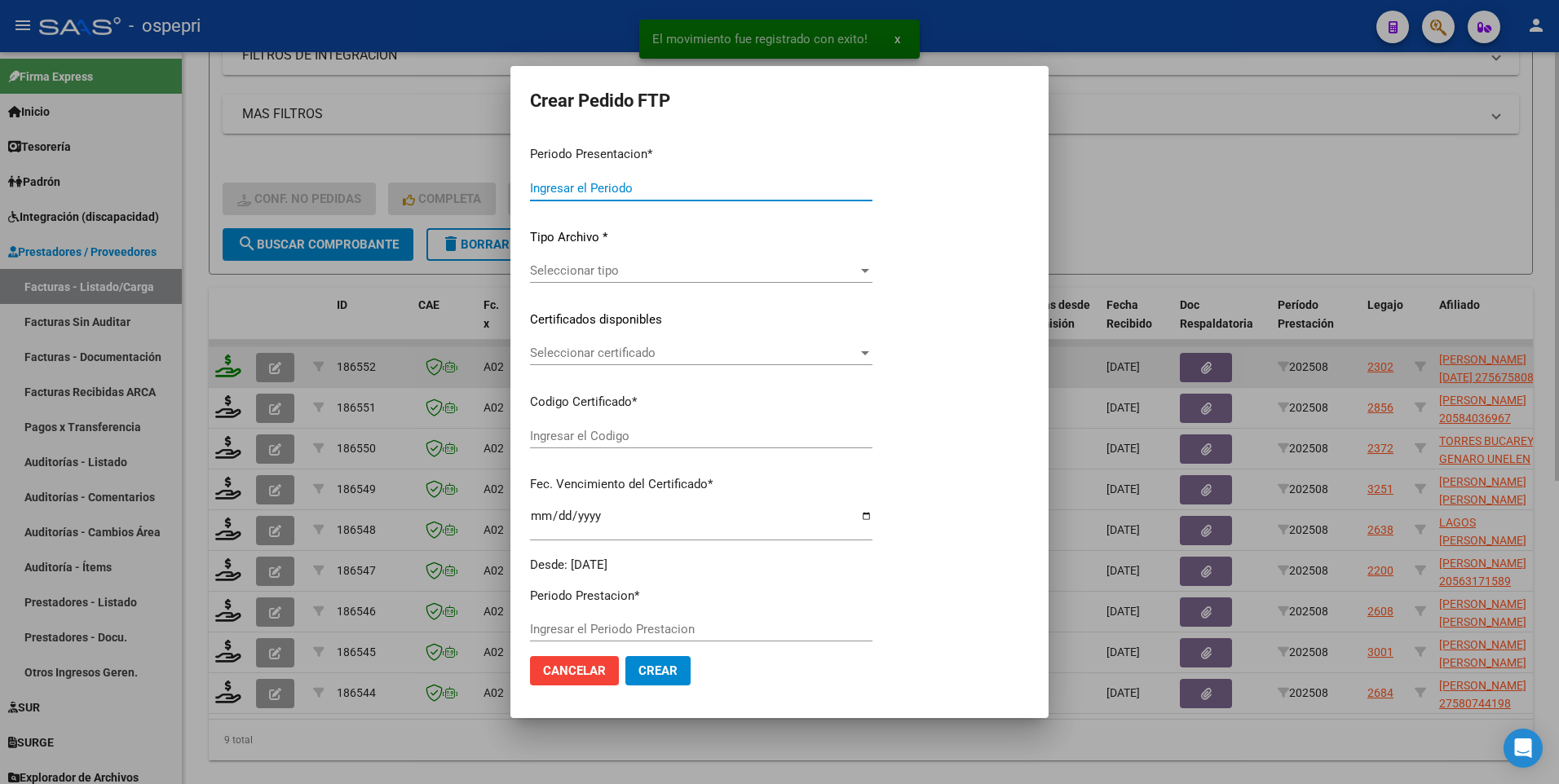
type input "202508"
type input "$ 148.447,20"
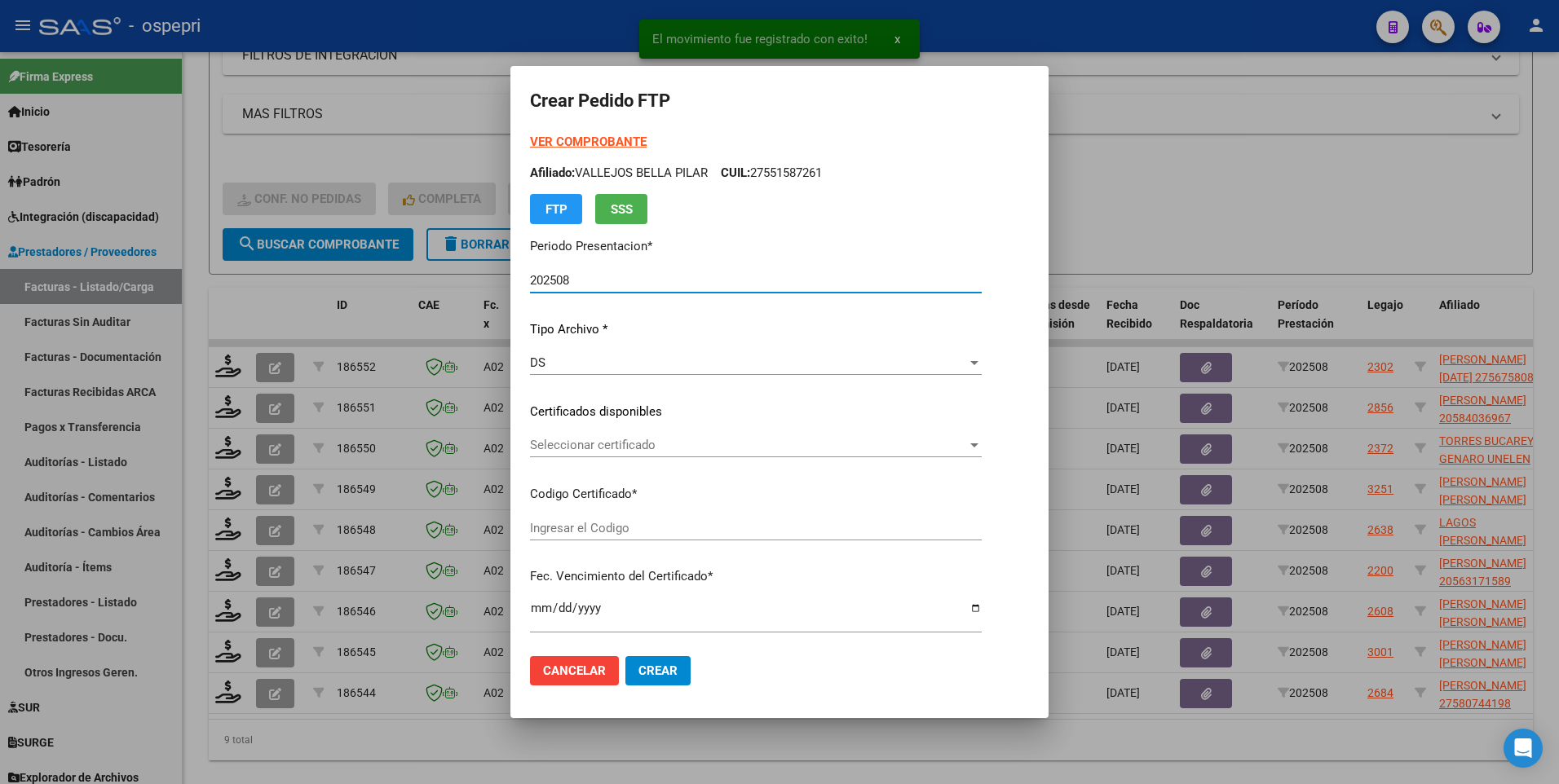
type input "2756758086-0"
type input "2026-11-16"
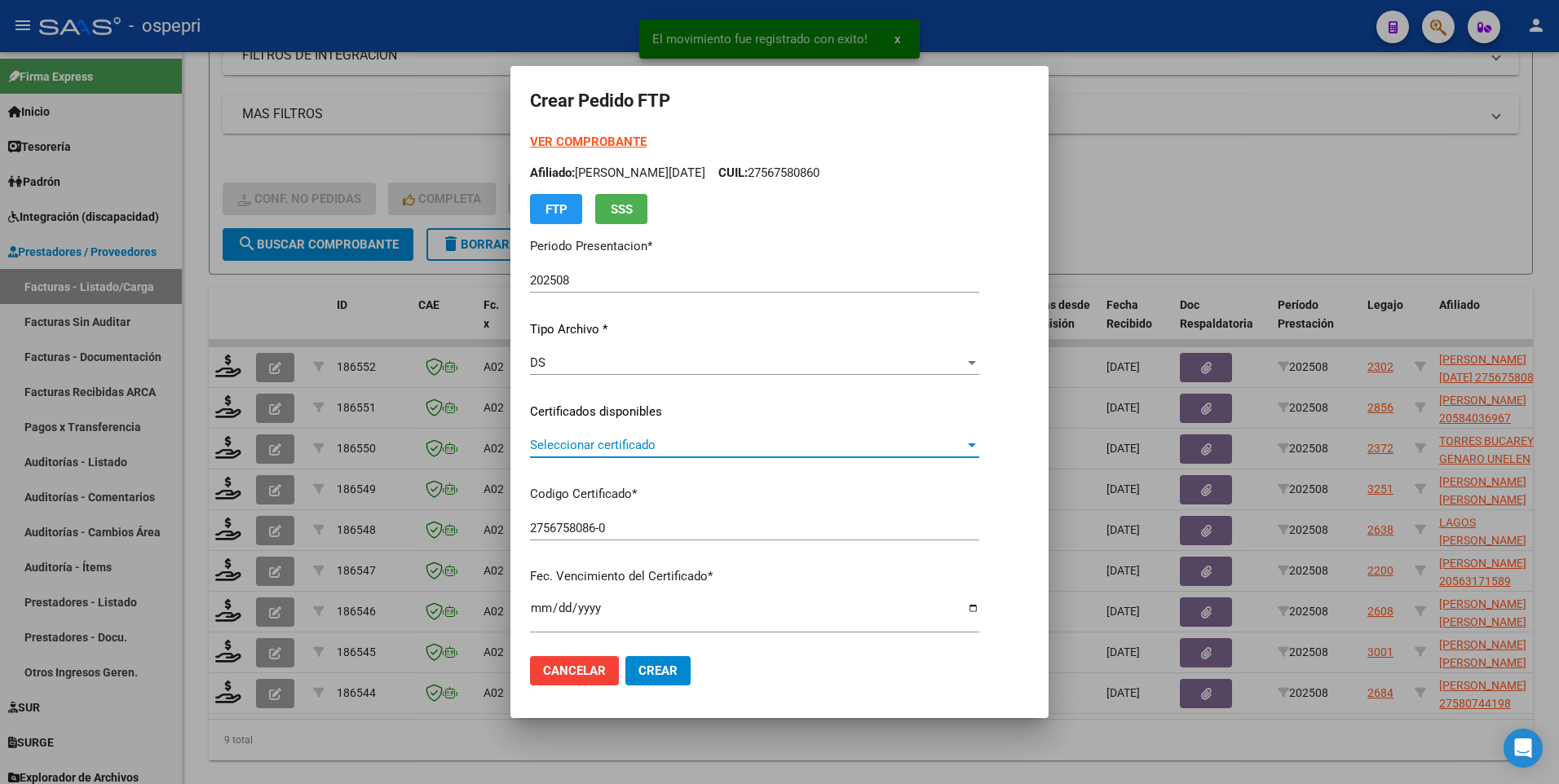
click at [968, 444] on div at bounding box center [972, 445] width 8 height 4
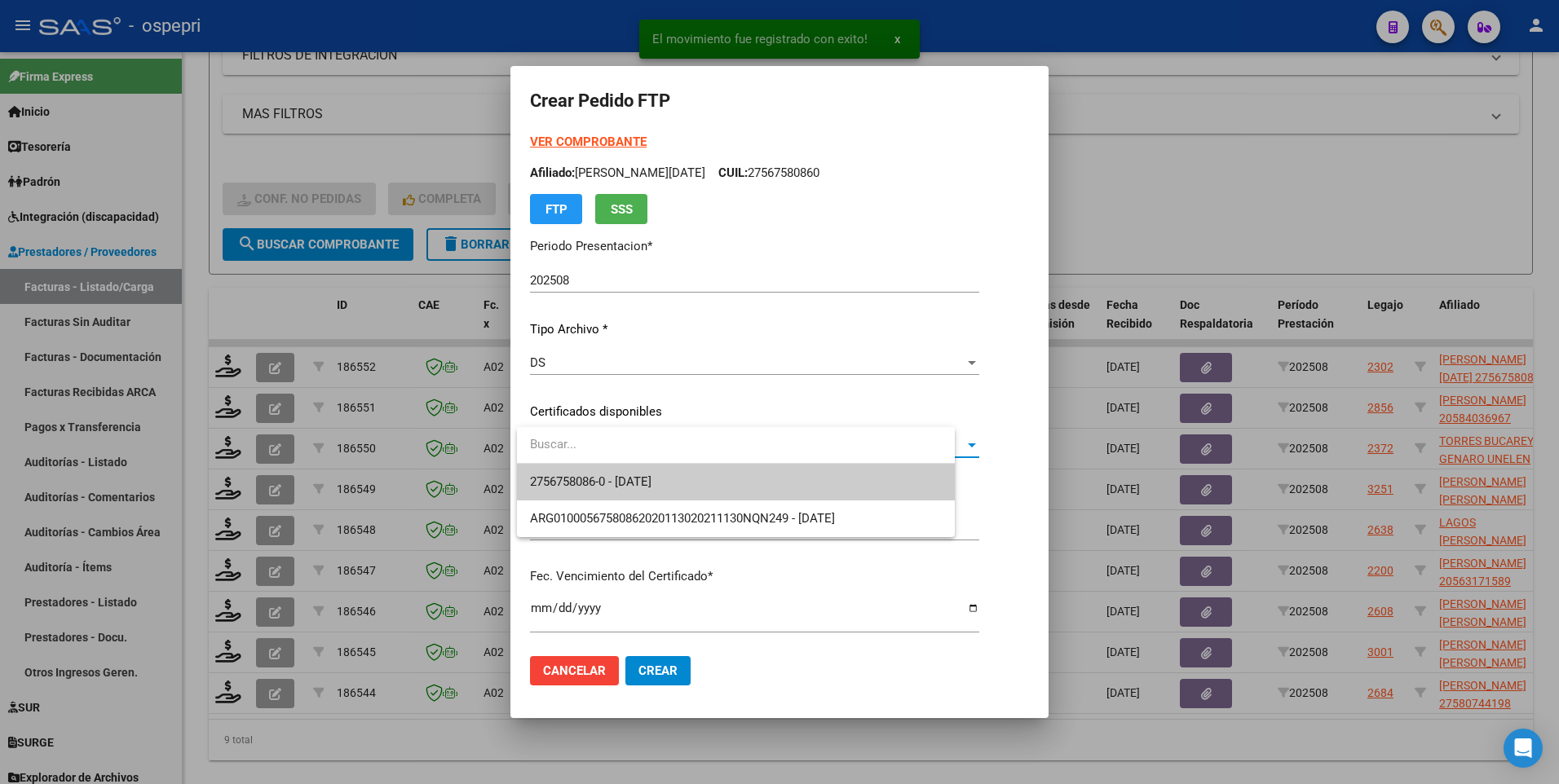
drag, startPoint x: 909, startPoint y: 472, endPoint x: 900, endPoint y: 478, distance: 10.8
click at [908, 473] on span "2756758086-0 - 2026-11-16" at bounding box center [736, 481] width 412 height 36
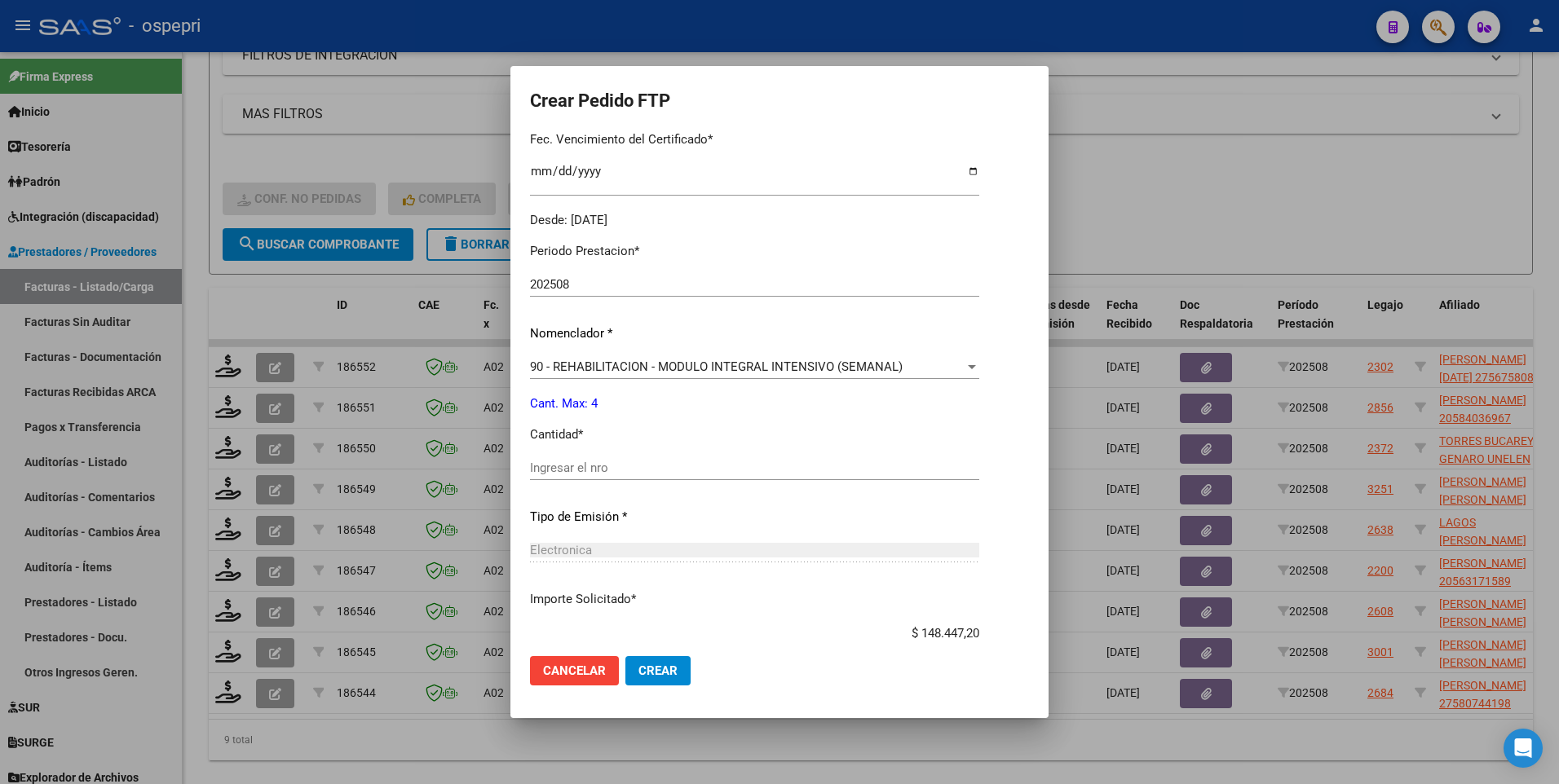
scroll to position [489, 0]
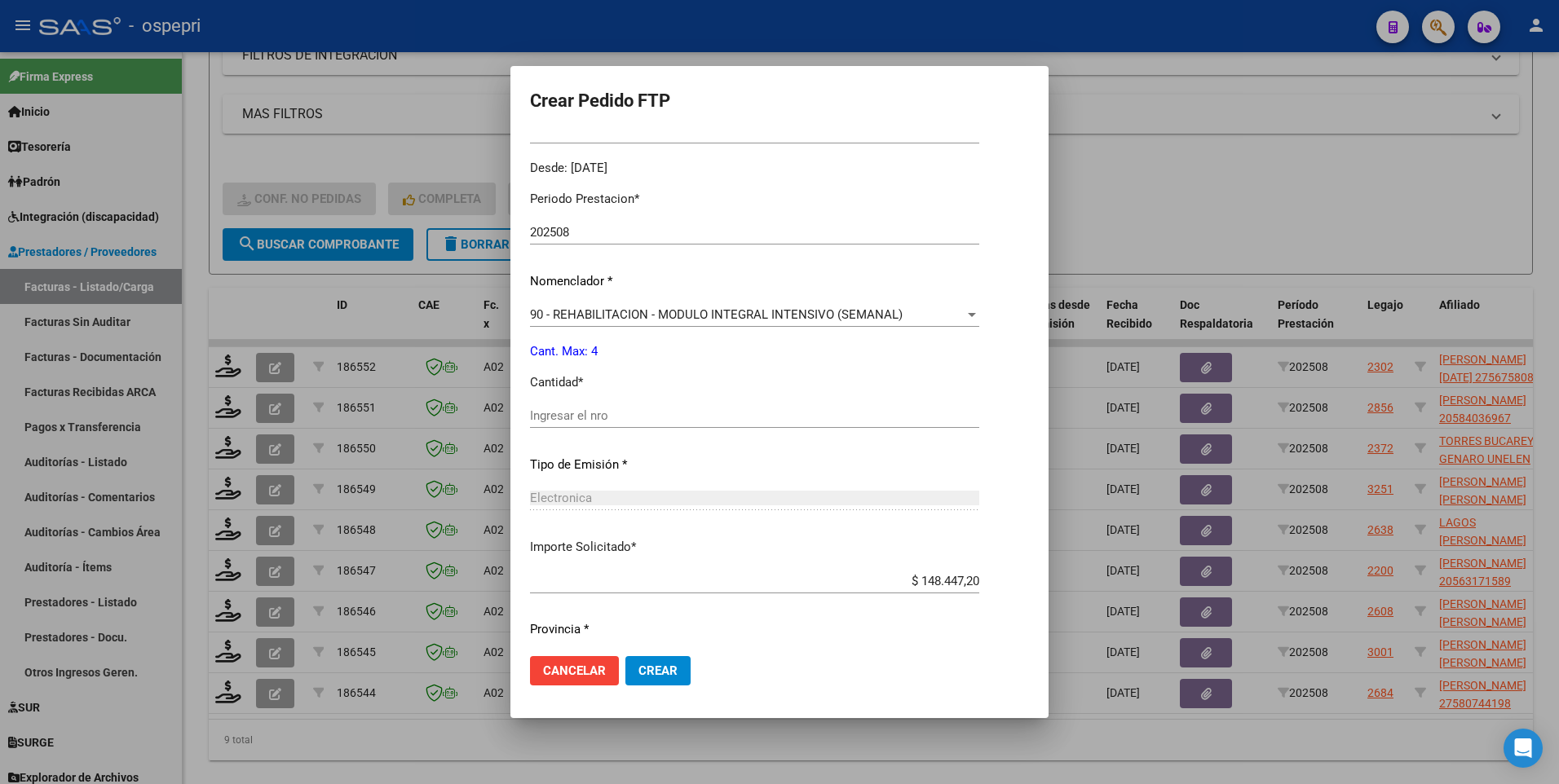
click at [609, 420] on input "Ingresar el nro" at bounding box center [755, 416] width 449 height 15
type input "4"
click at [642, 670] on span "Crear" at bounding box center [658, 670] width 39 height 15
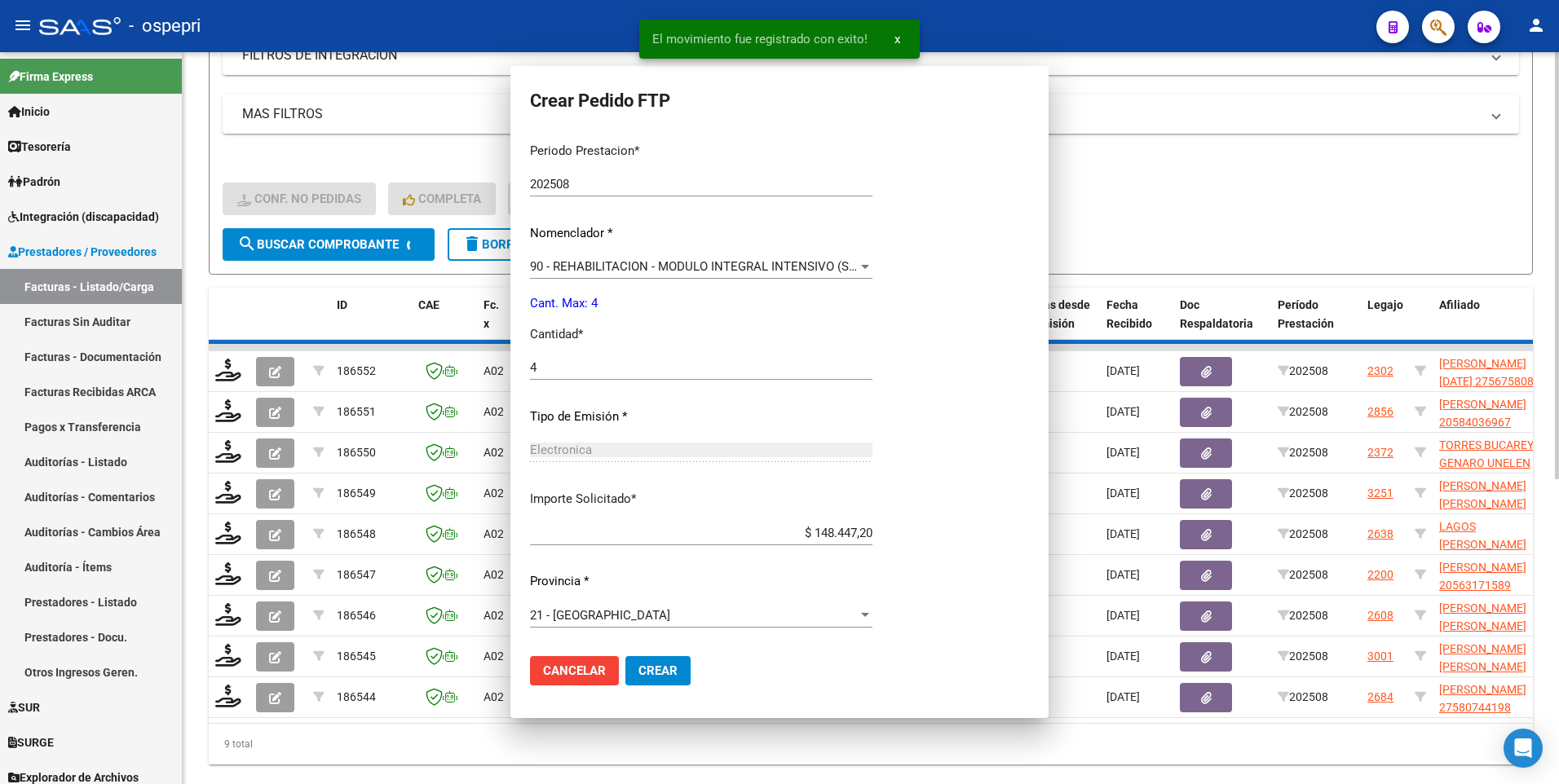
scroll to position [397, 0]
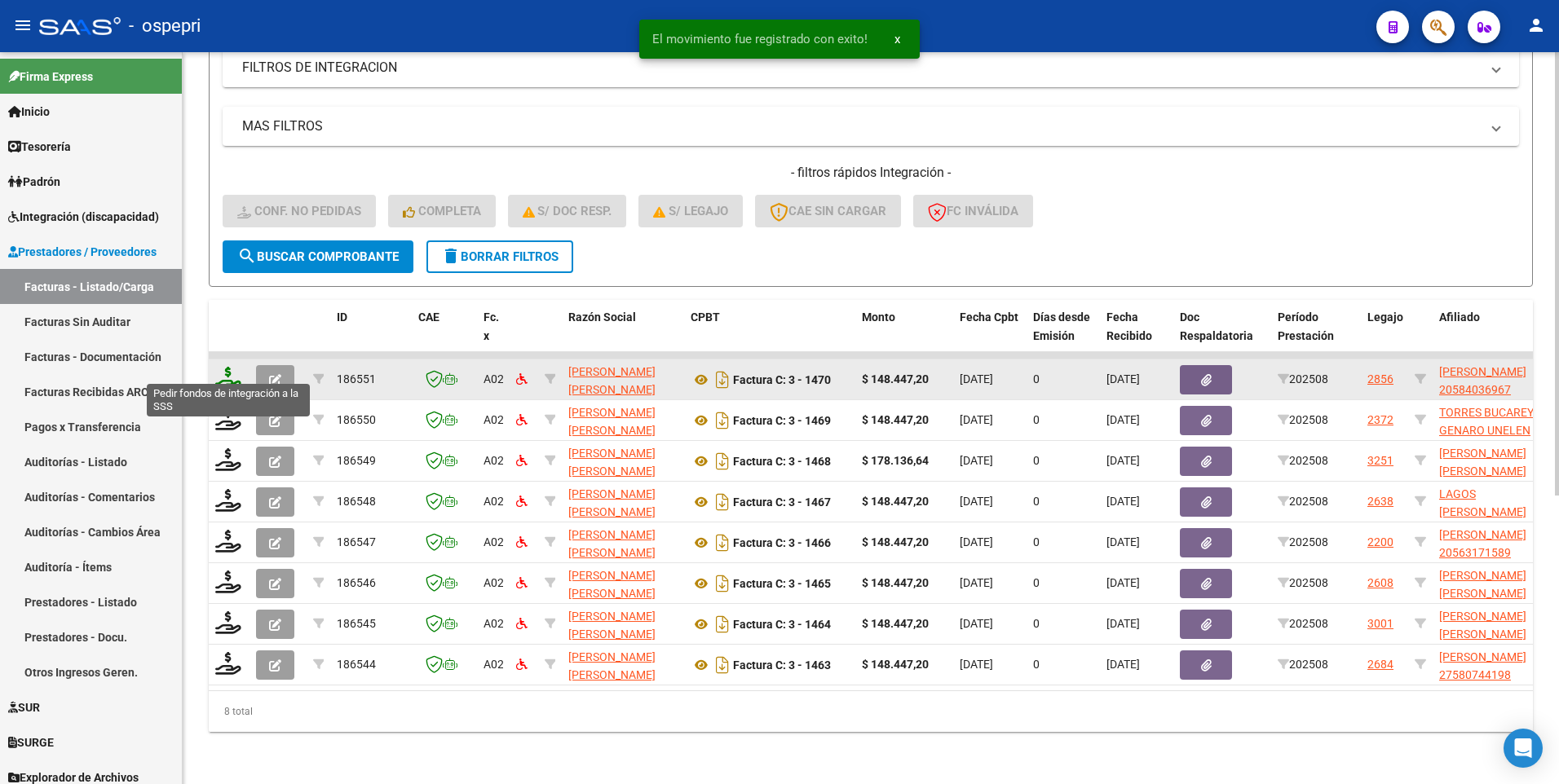
click at [226, 367] on icon at bounding box center [228, 377] width 26 height 23
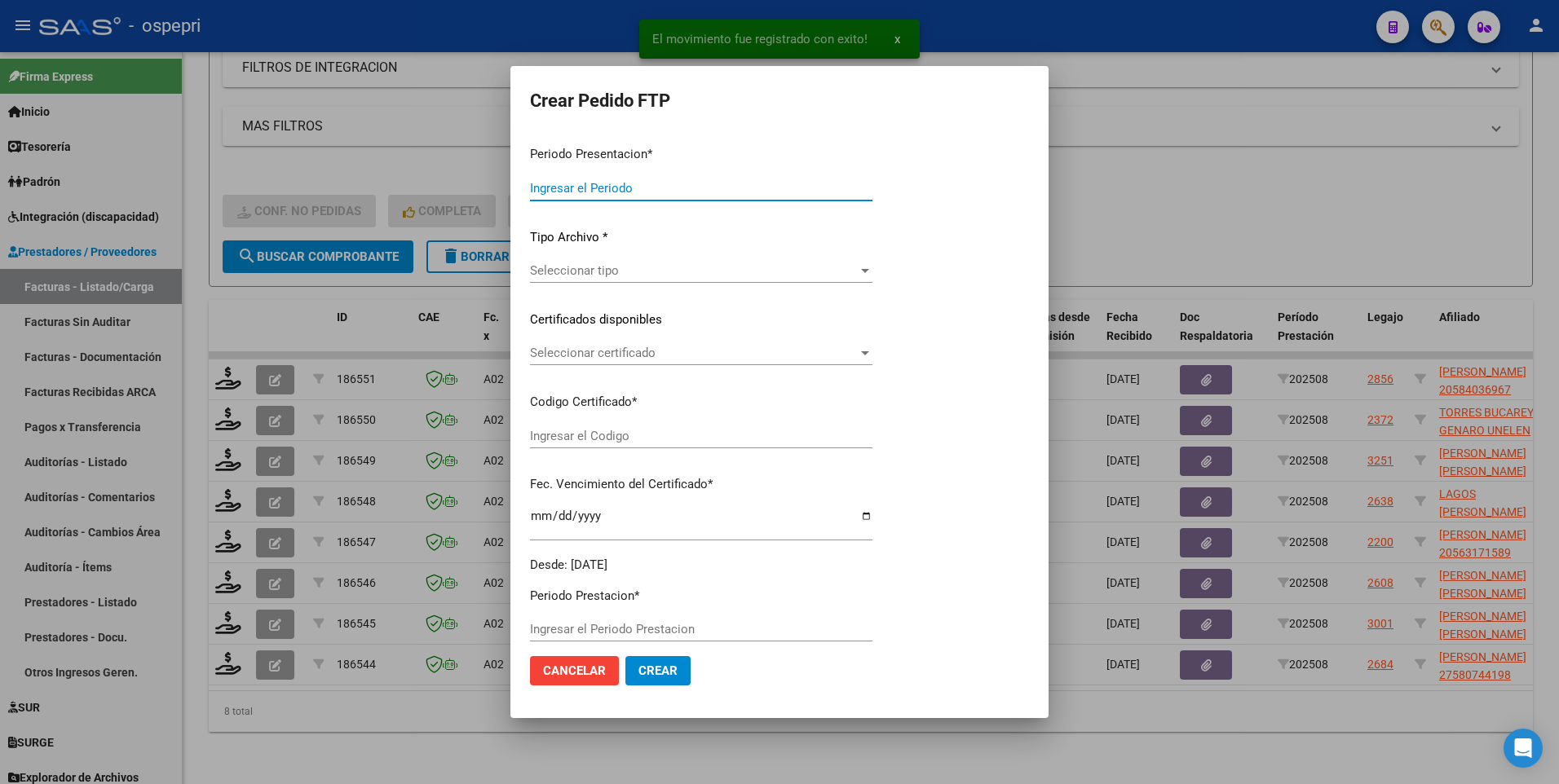
type input "202508"
type input "$ 148.447,20"
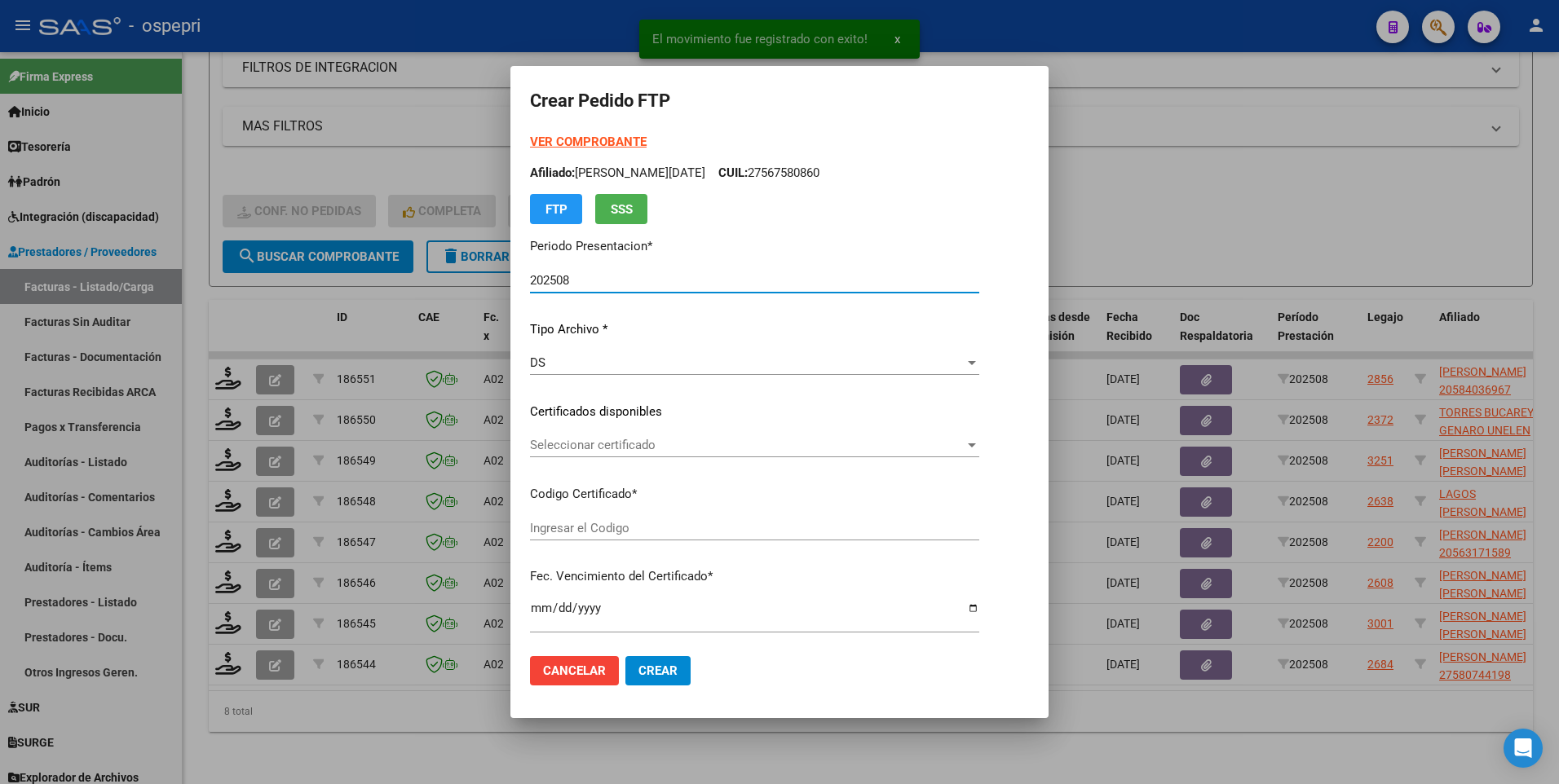
type input "2058403696-7"
type input "2026-07-27"
click at [943, 441] on div at bounding box center [935, 444] width 15 height 13
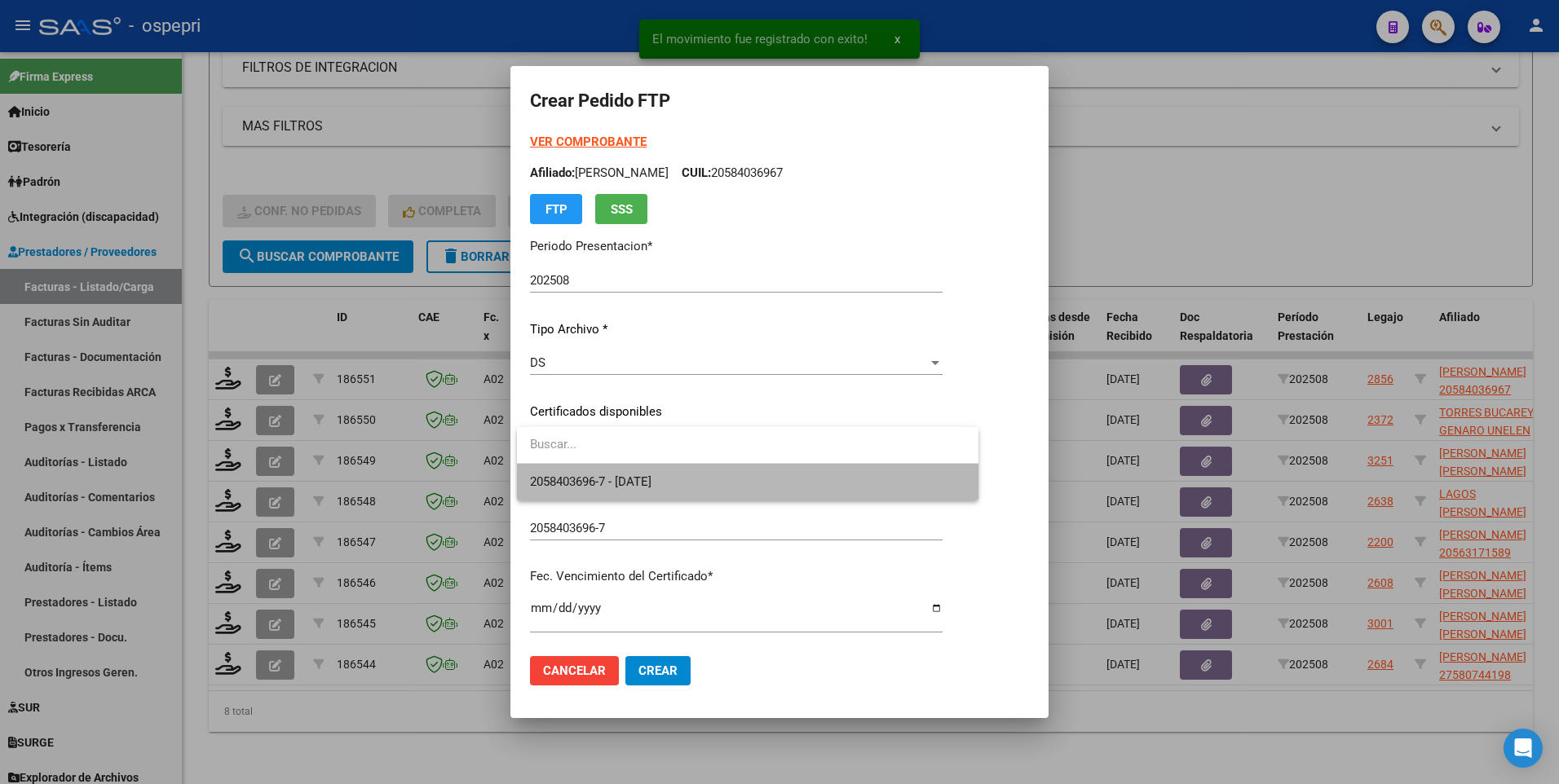
click at [789, 491] on span "2058403696-7 - 2026-07-27" at bounding box center [748, 481] width 435 height 36
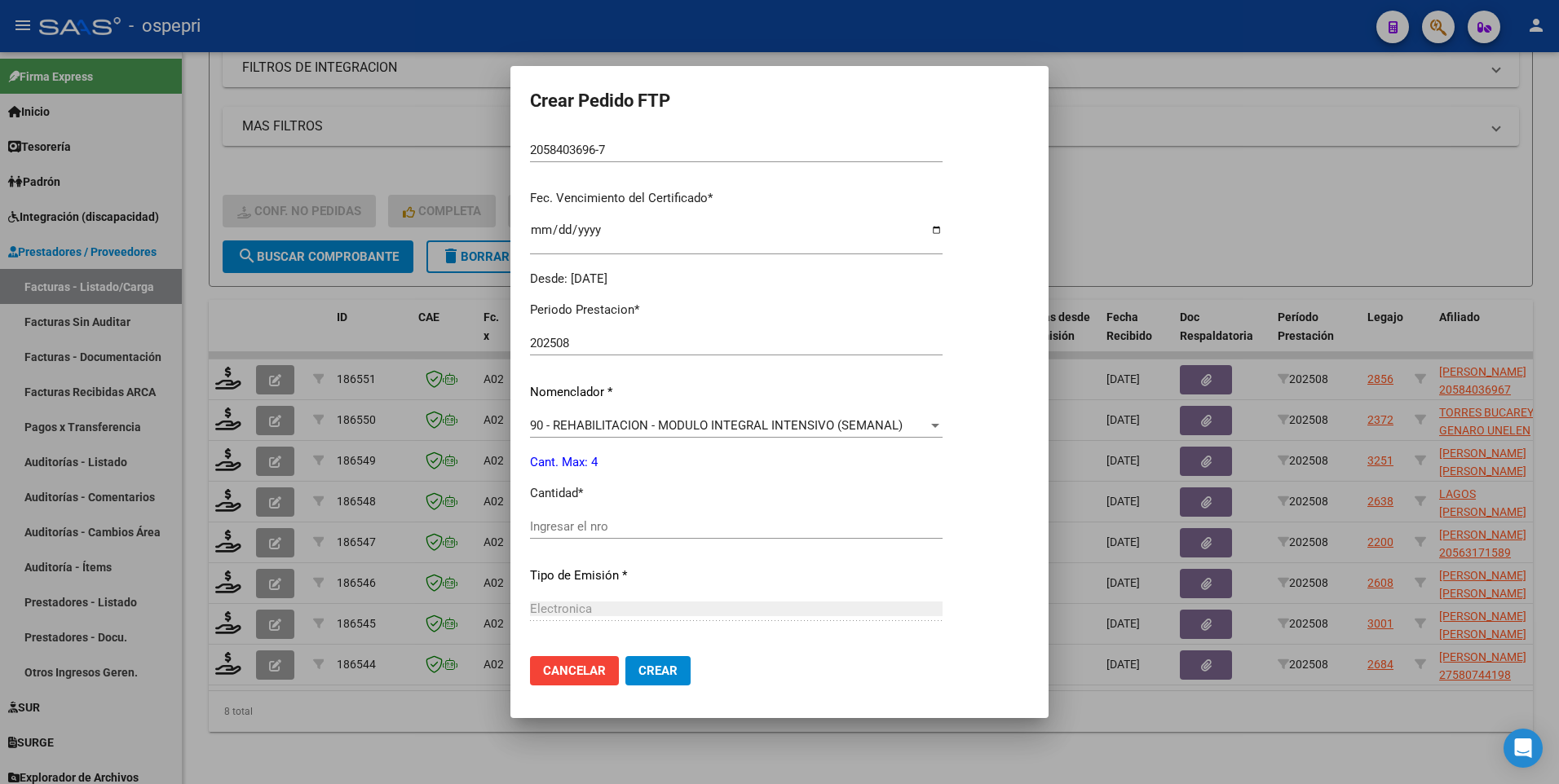
scroll to position [408, 0]
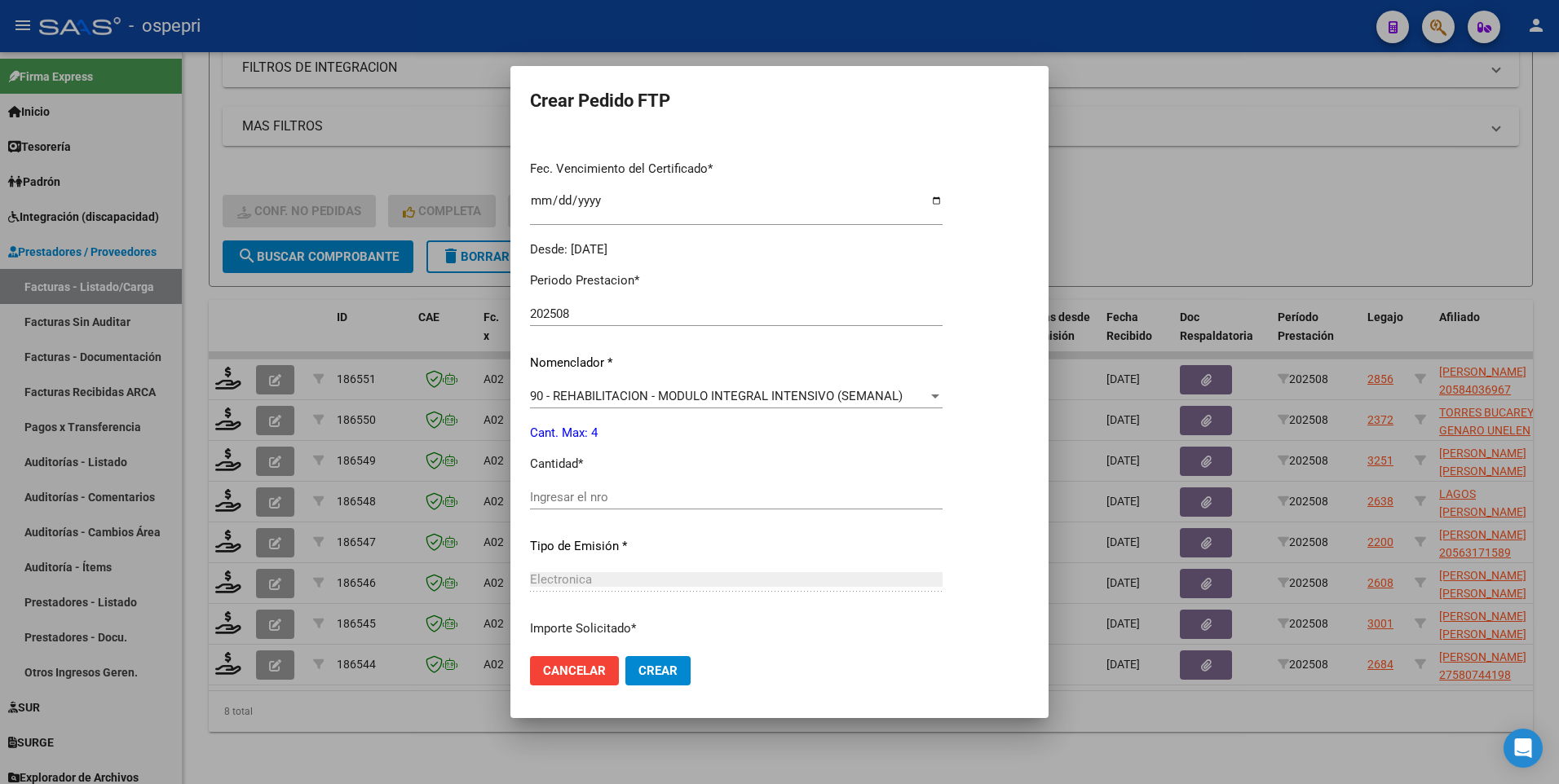
click at [589, 497] on input "Ingresar el nro" at bounding box center [736, 497] width 413 height 15
type input "4"
click at [651, 663] on span "Crear" at bounding box center [658, 670] width 39 height 15
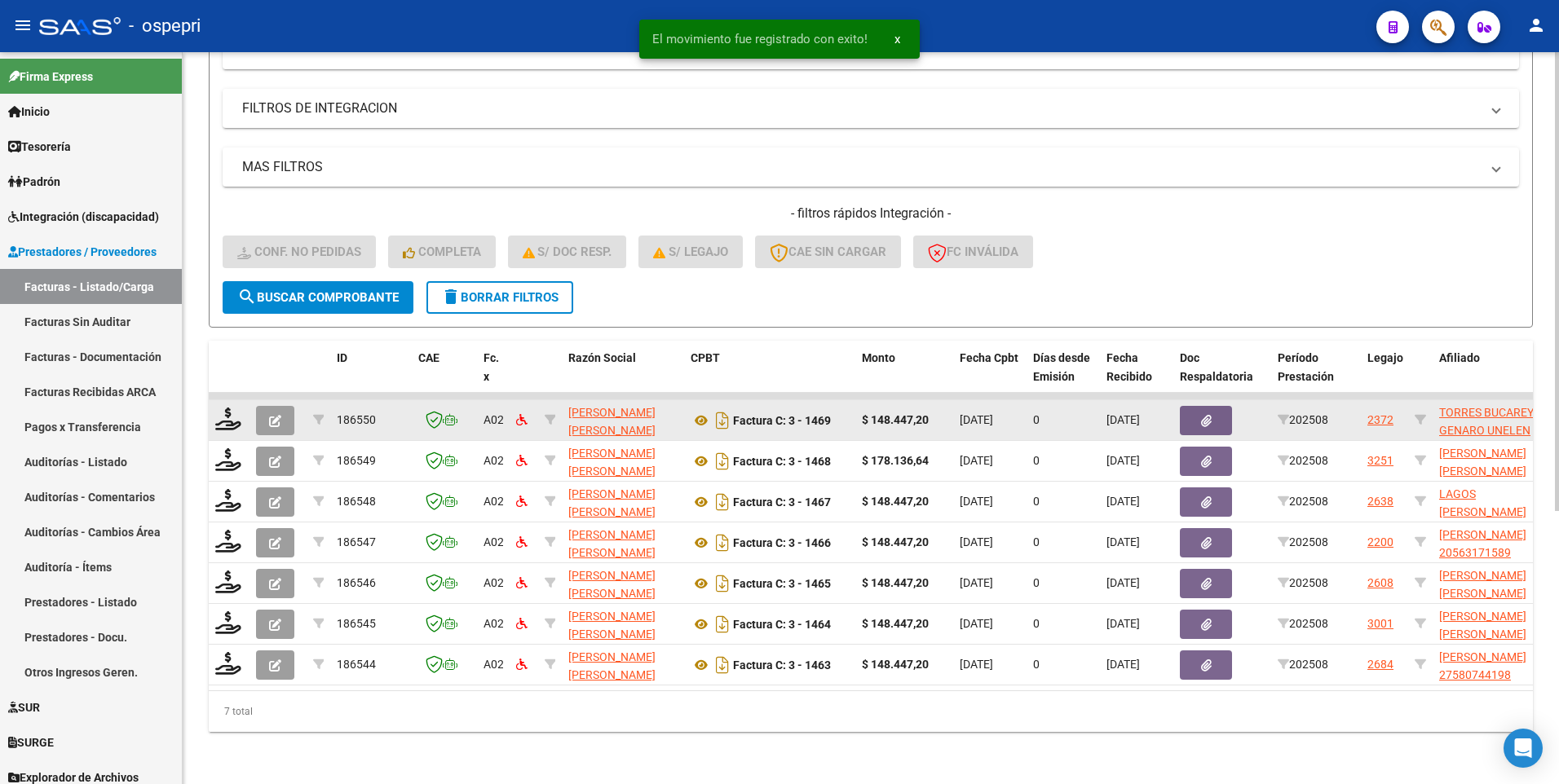
scroll to position [436, 0]
click at [221, 409] on icon at bounding box center [228, 418] width 26 height 23
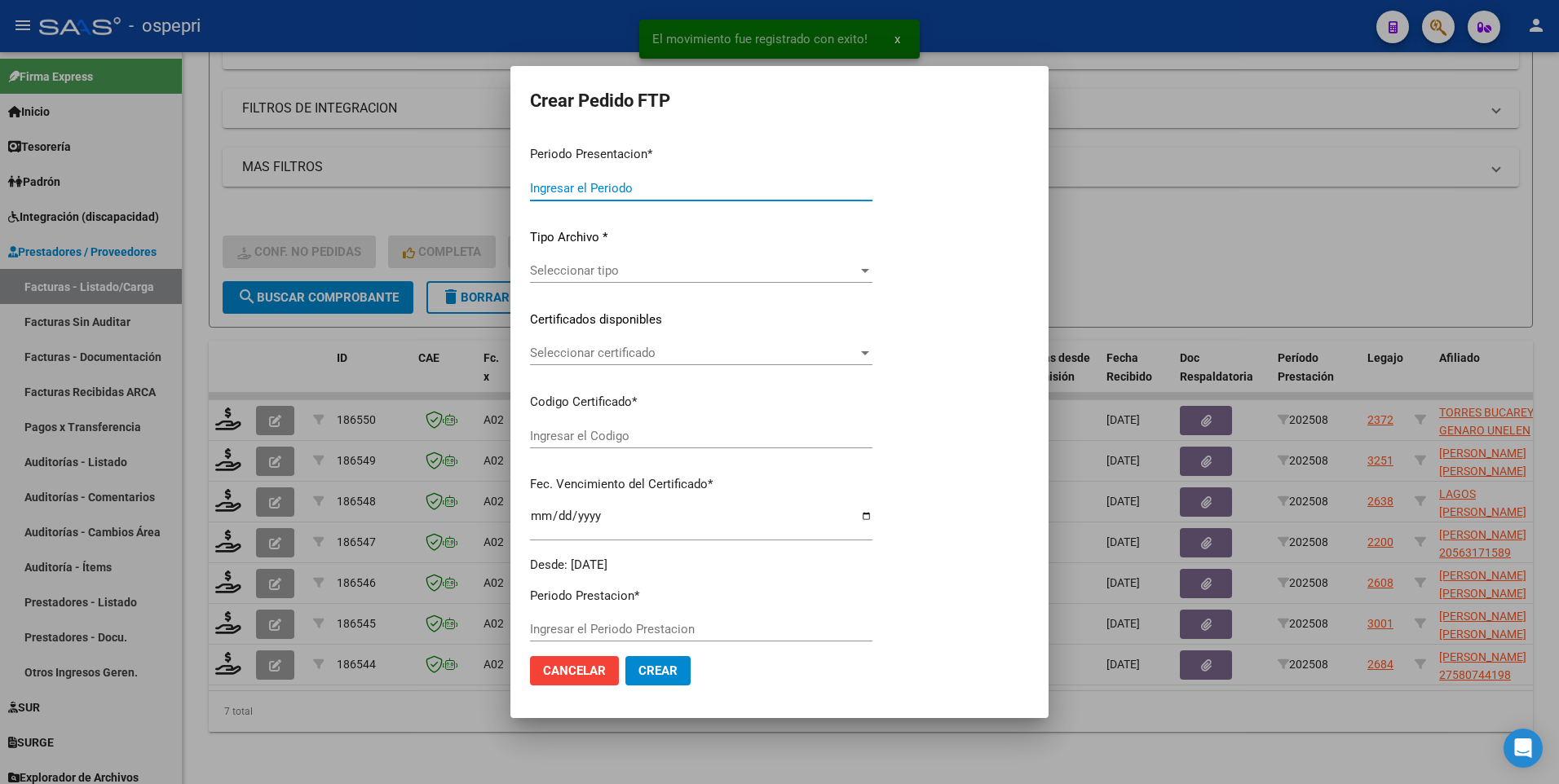
type input "202508"
type input "$ 148.447,20"
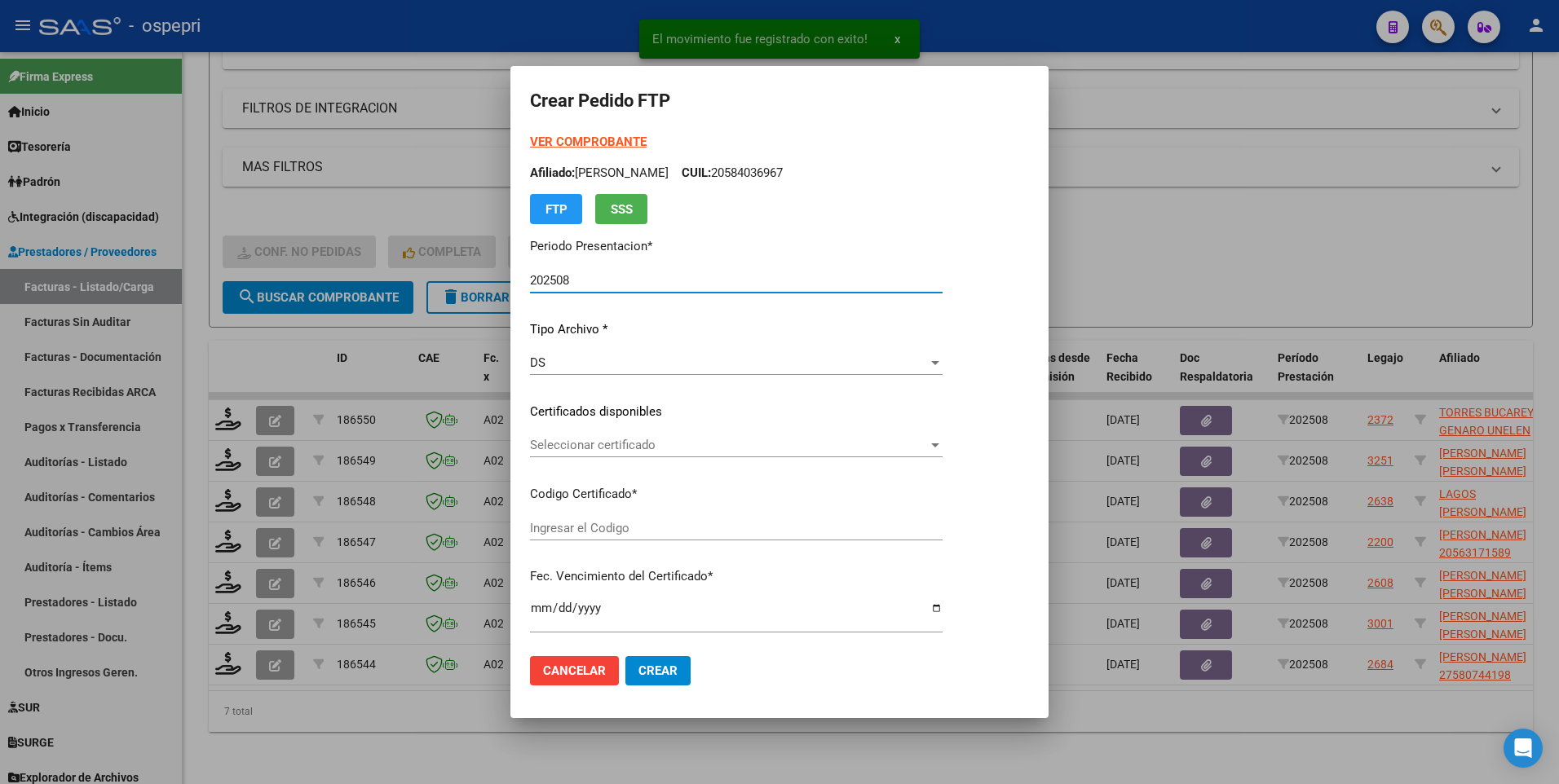
type input "2056759301-1"
type input "2029-01-19"
click at [939, 445] on div at bounding box center [935, 445] width 8 height 4
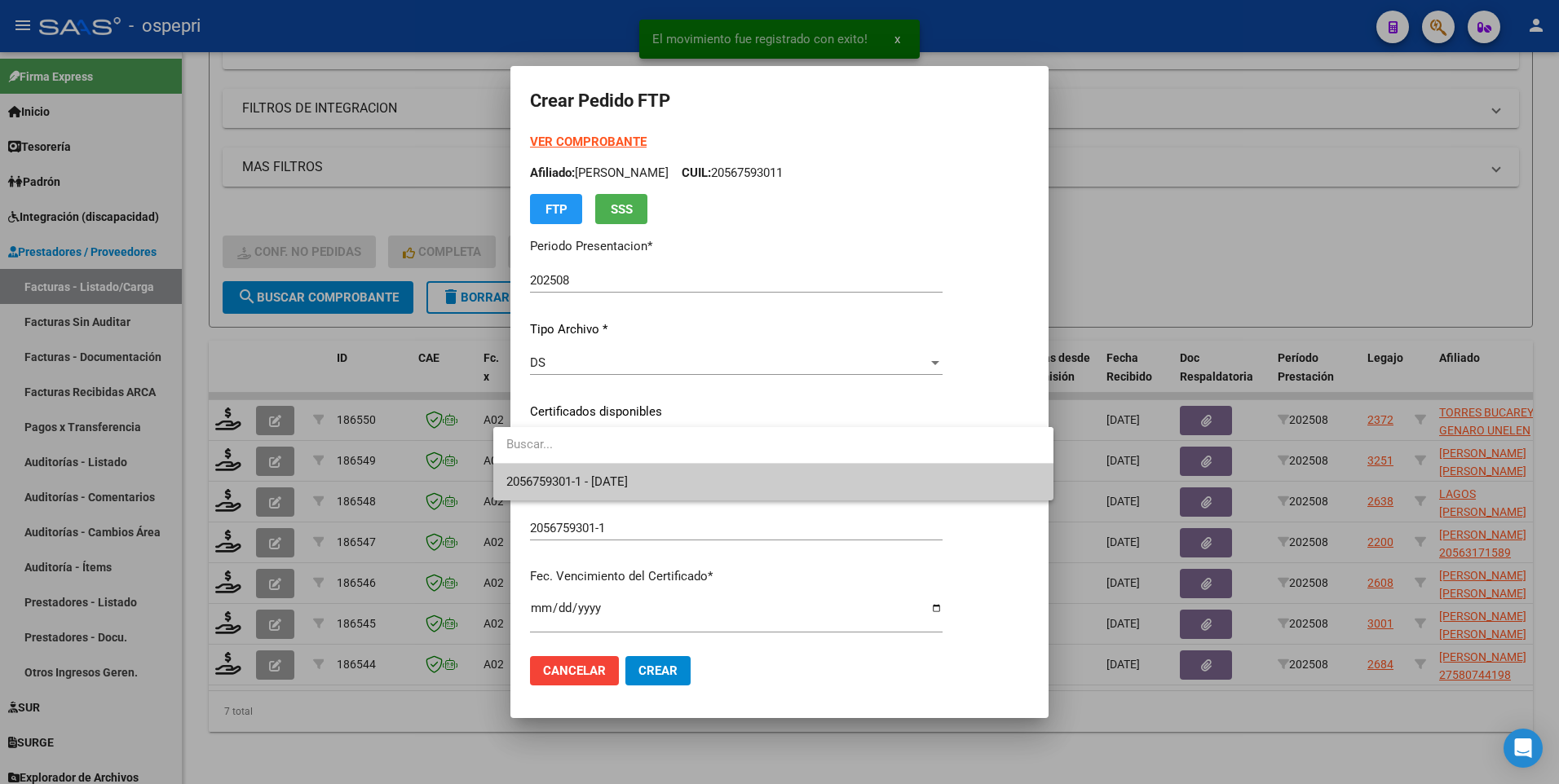
click at [961, 475] on span "2056759301-1 - 2029-01-19" at bounding box center [774, 481] width 534 height 36
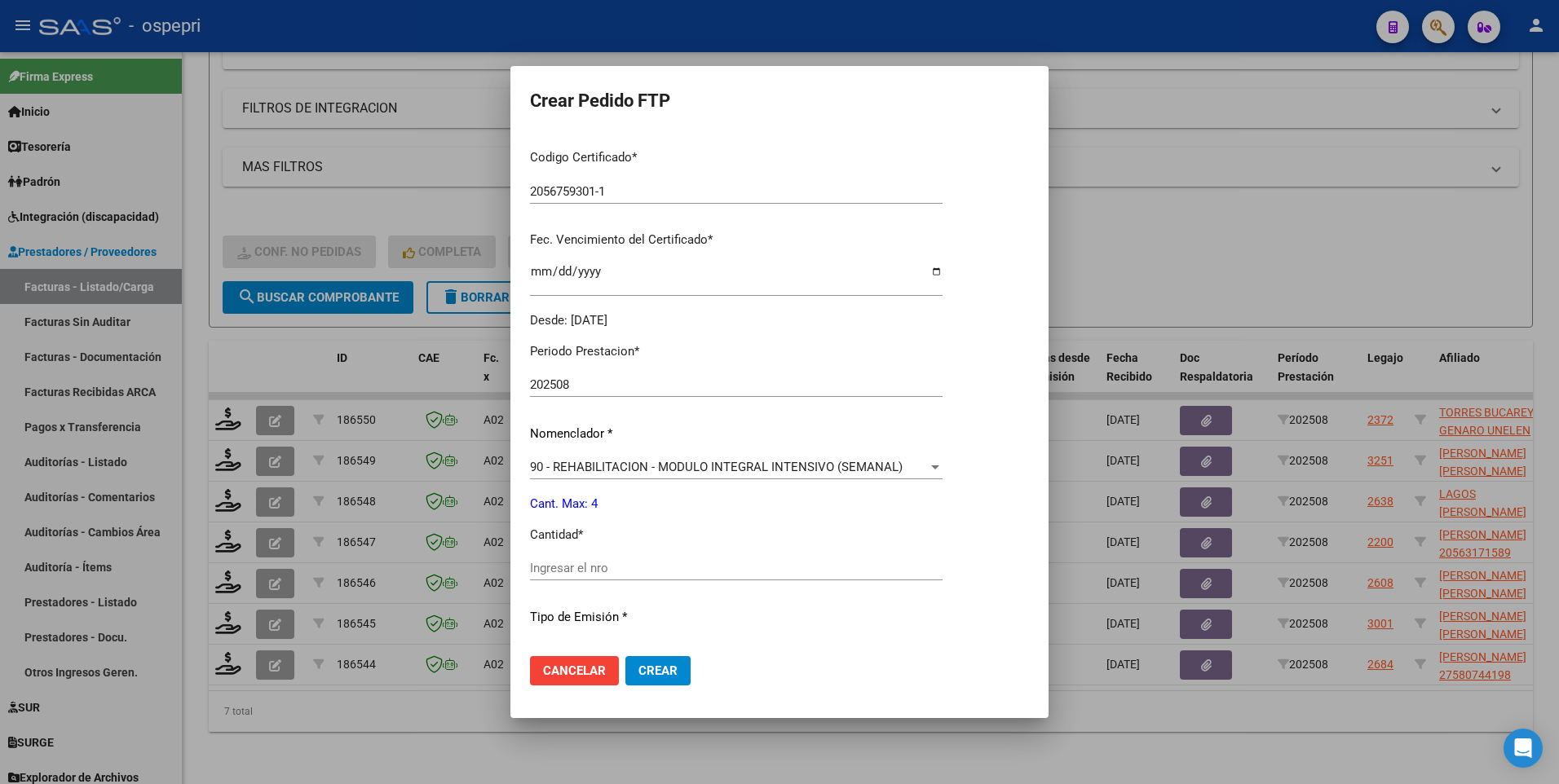
scroll to position [408, 0]
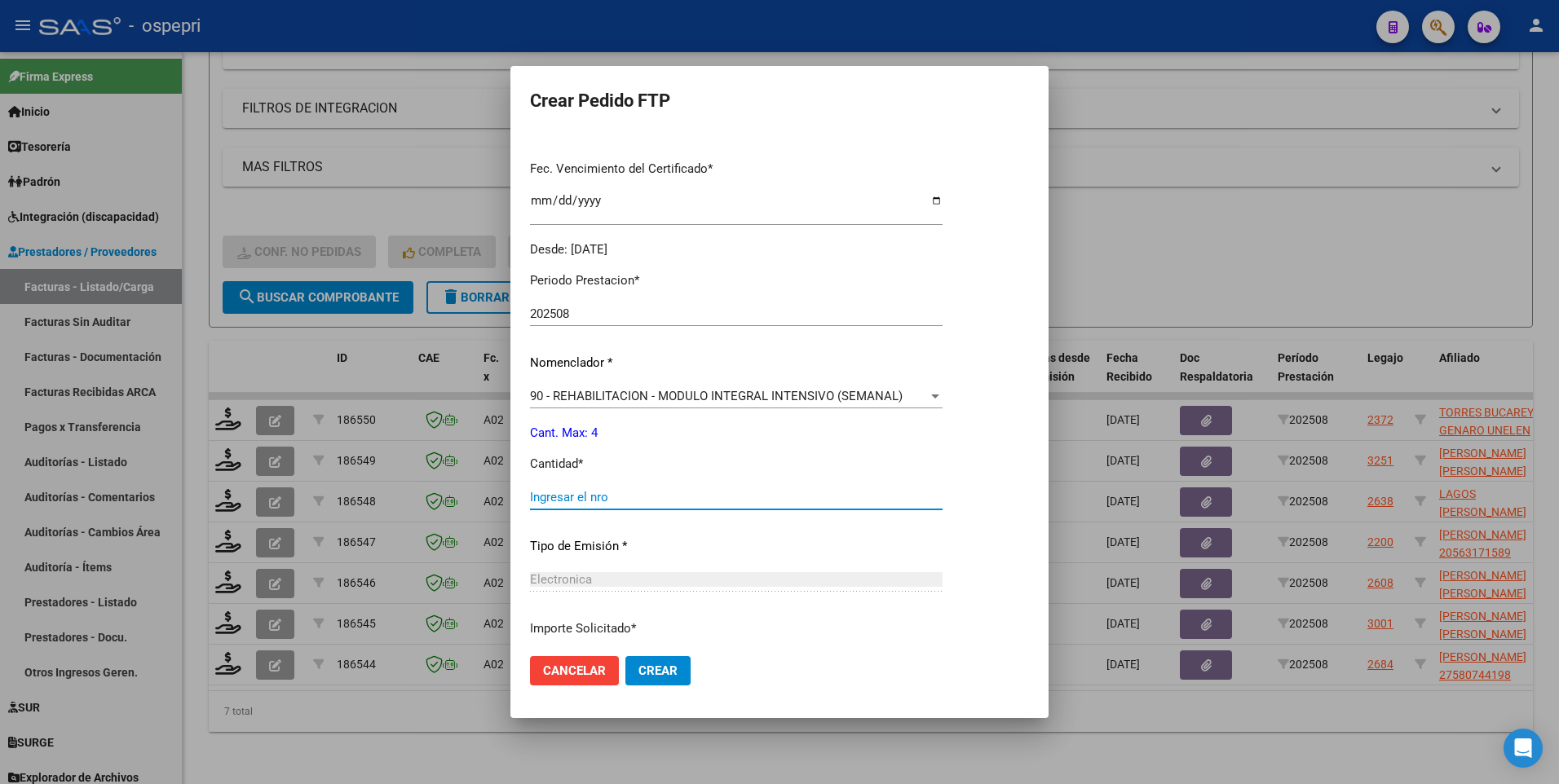
click at [622, 498] on input "Ingresar el nro" at bounding box center [736, 497] width 413 height 15
type input "4"
click at [647, 666] on span "Crear" at bounding box center [658, 670] width 39 height 15
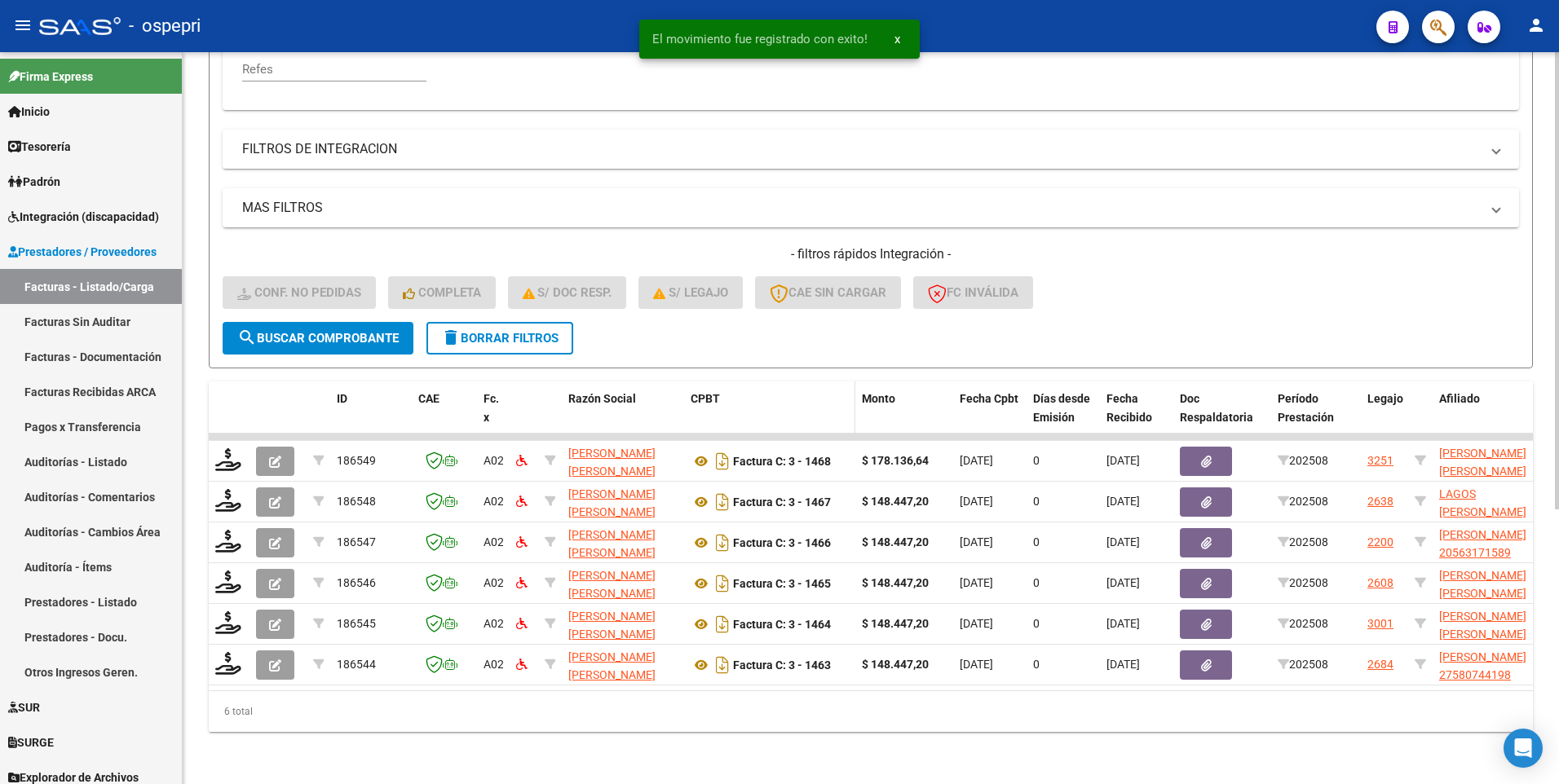
scroll to position [395, 0]
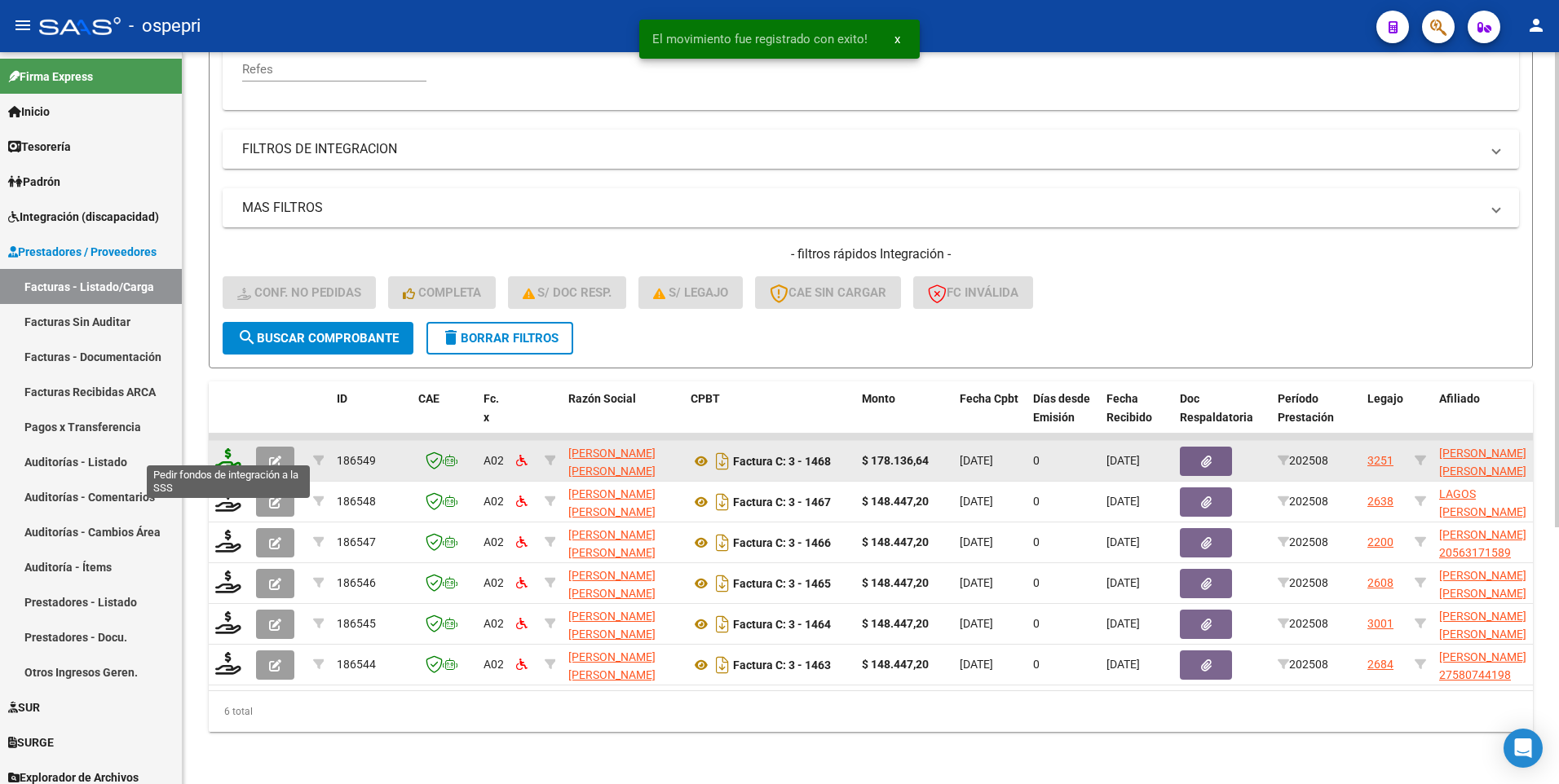
click at [222, 450] on icon at bounding box center [228, 459] width 26 height 23
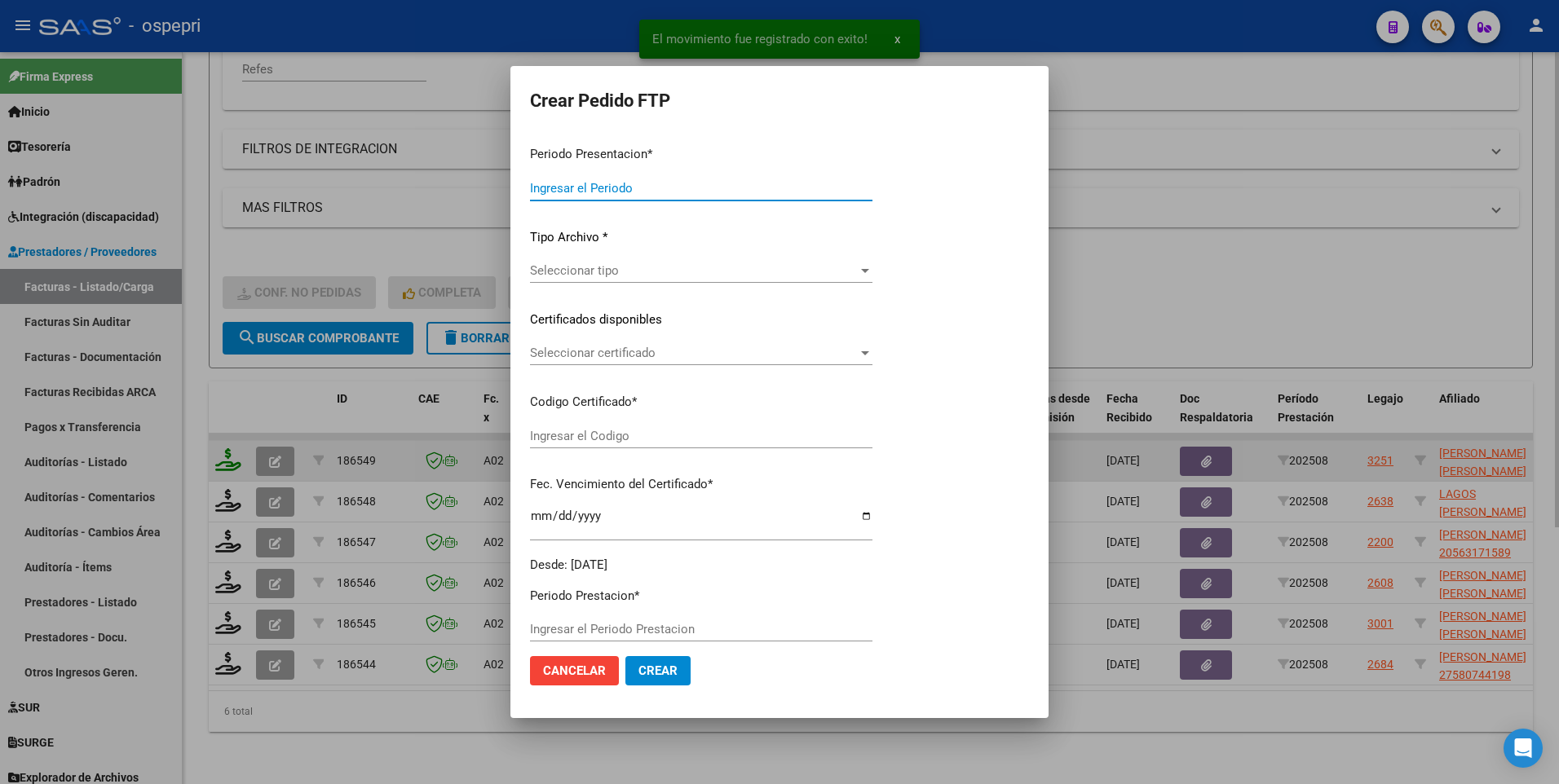
type input "202508"
type input "$ 178.136,64"
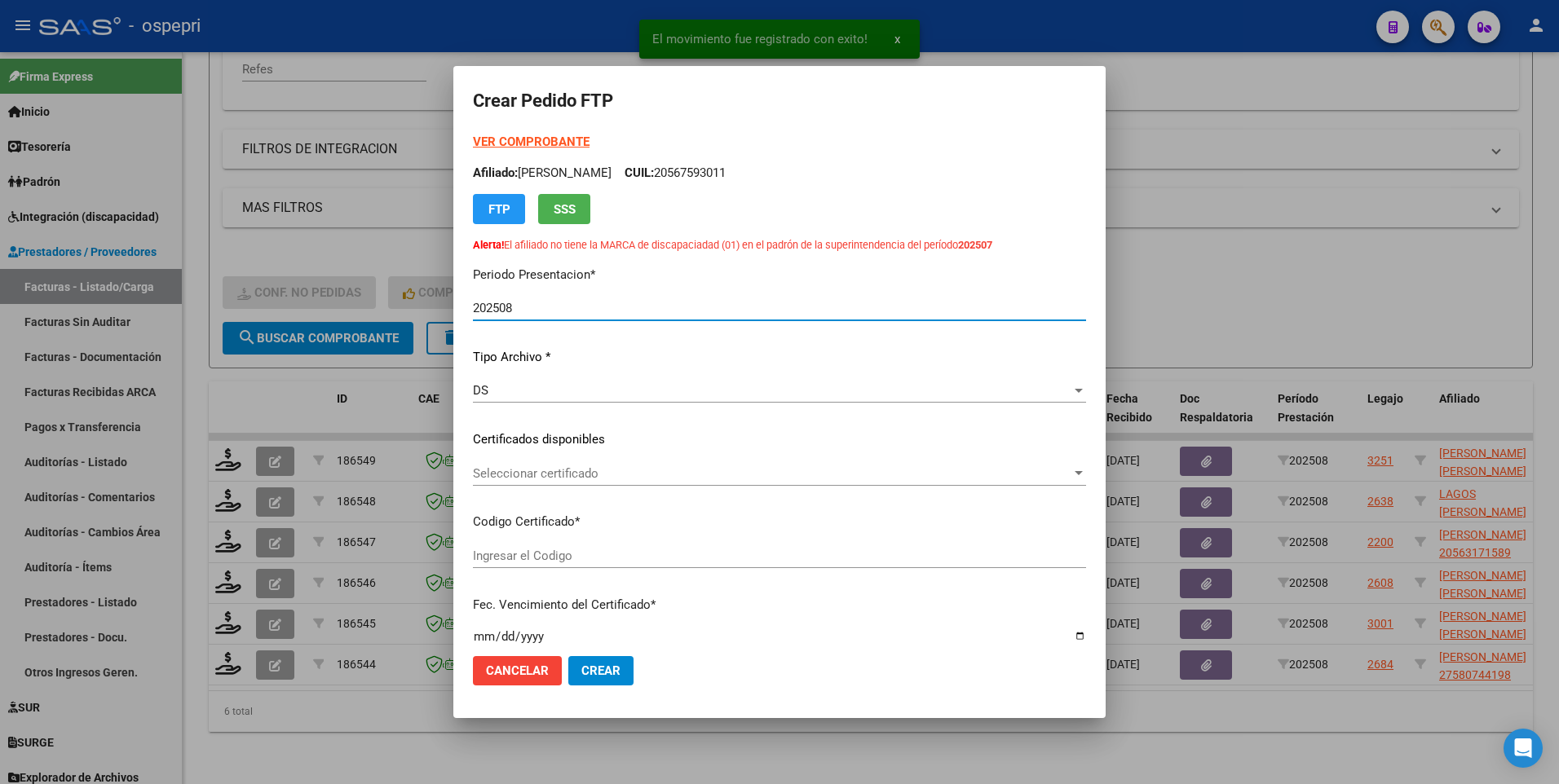
type input "2757719105-6"
type input "2027-07-21"
click at [1072, 470] on div at bounding box center [1079, 473] width 15 height 13
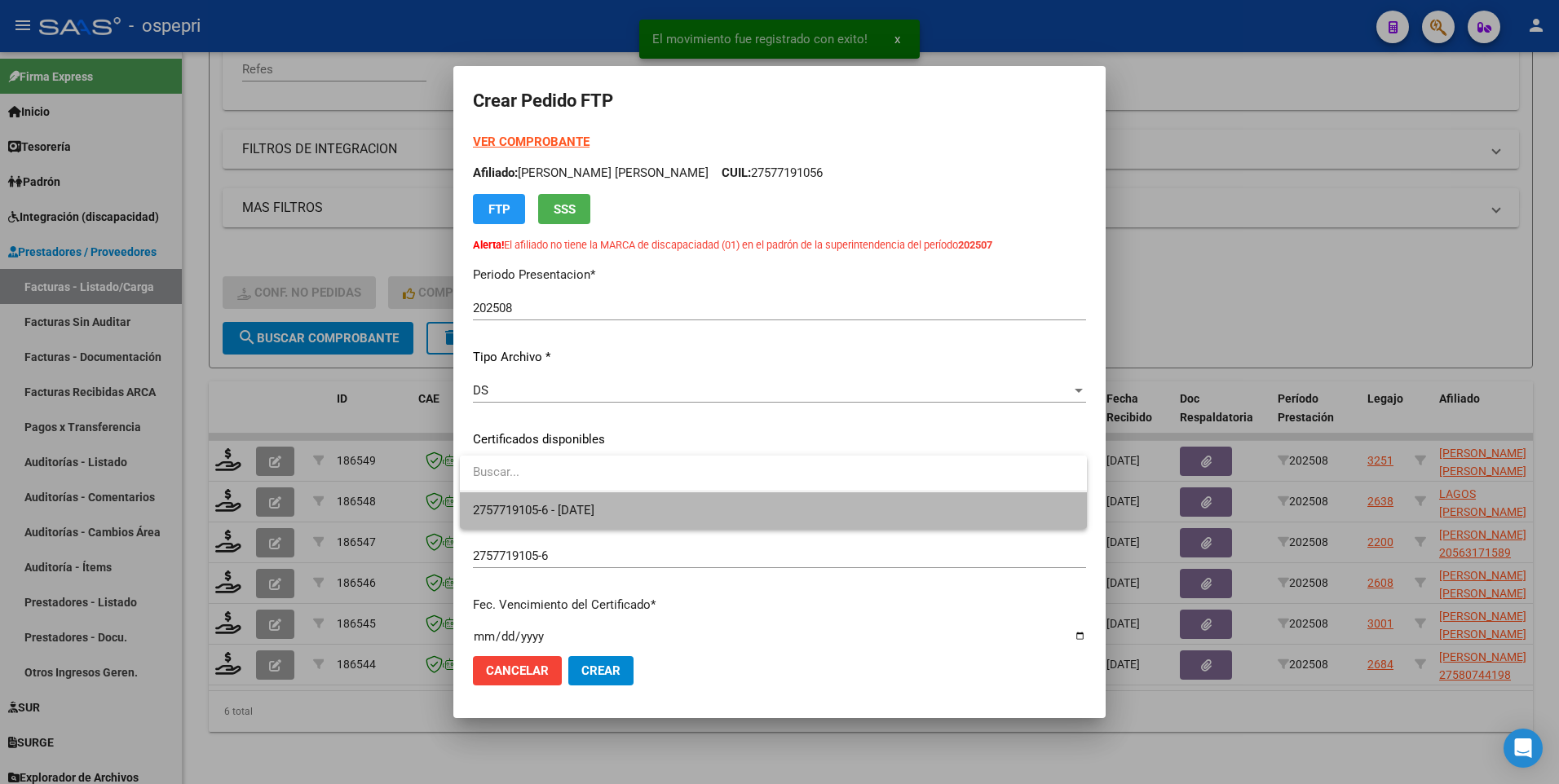
click at [919, 512] on span "2757719105-6 - 2027-07-21" at bounding box center [773, 510] width 601 height 36
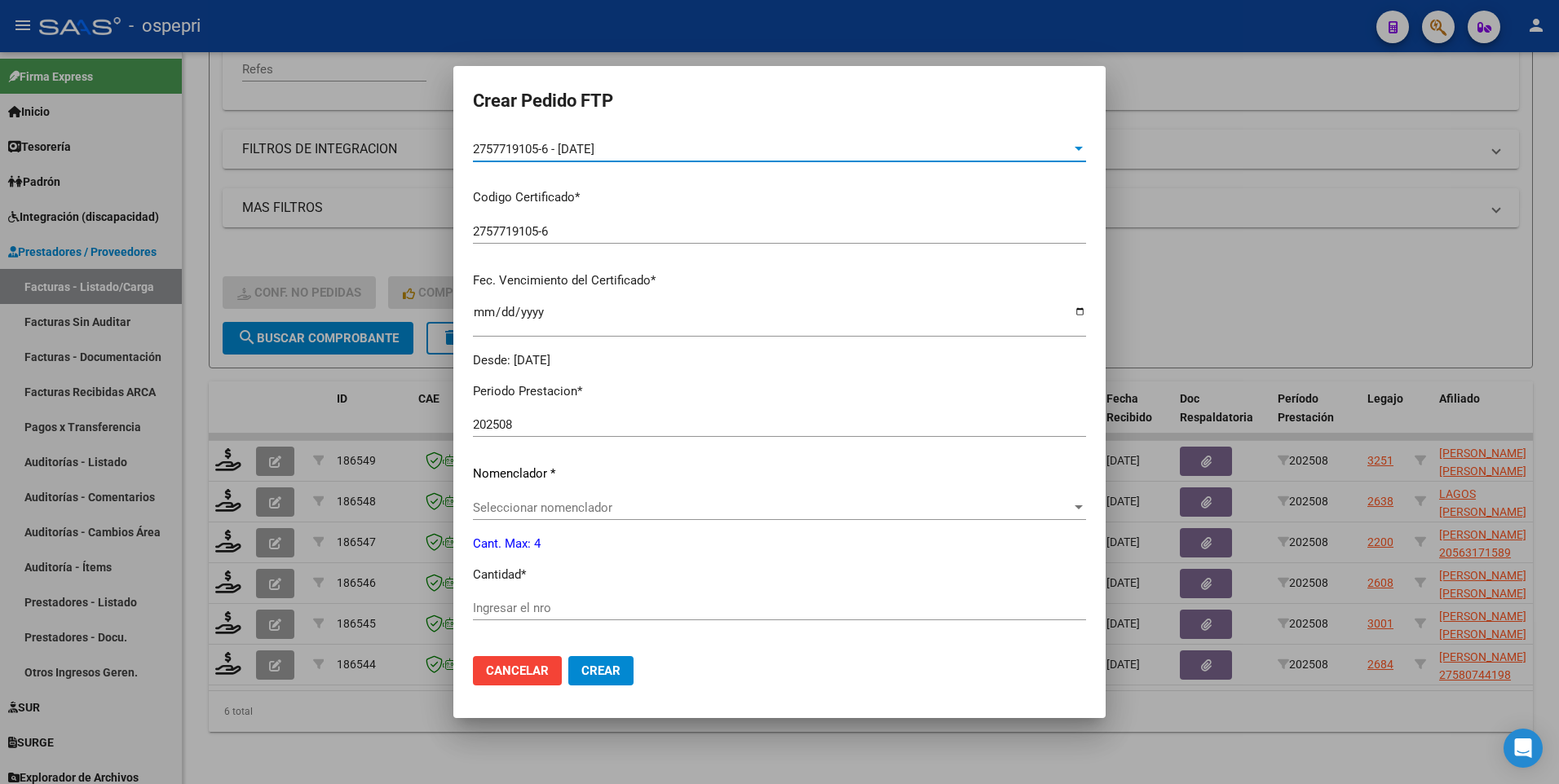
scroll to position [326, 0]
click at [603, 607] on input "Ingresar el nro" at bounding box center [779, 606] width 613 height 15
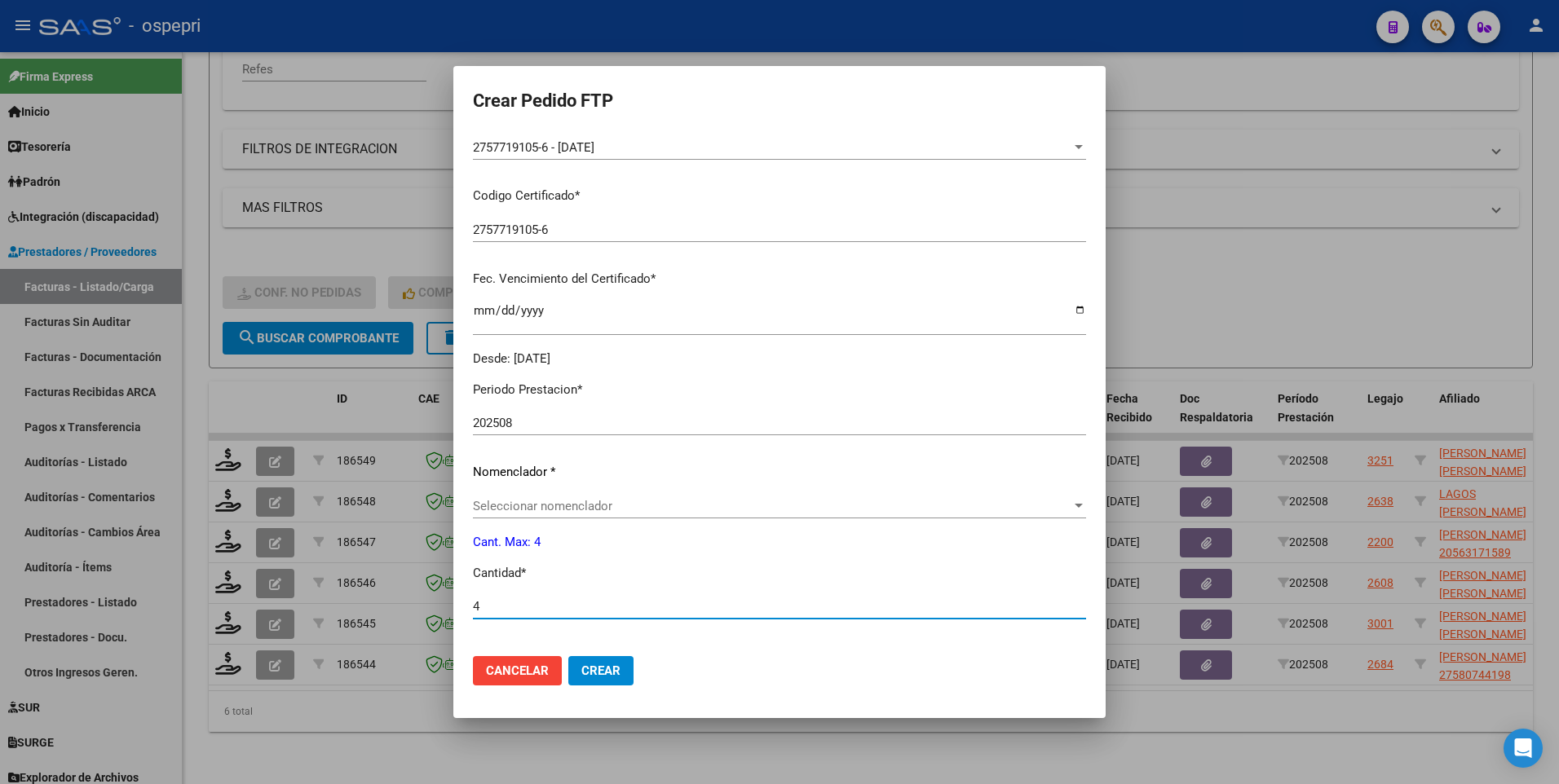
type input "4"
click at [604, 661] on button "Crear" at bounding box center [601, 671] width 66 height 29
click at [1072, 501] on div at bounding box center [1079, 506] width 15 height 13
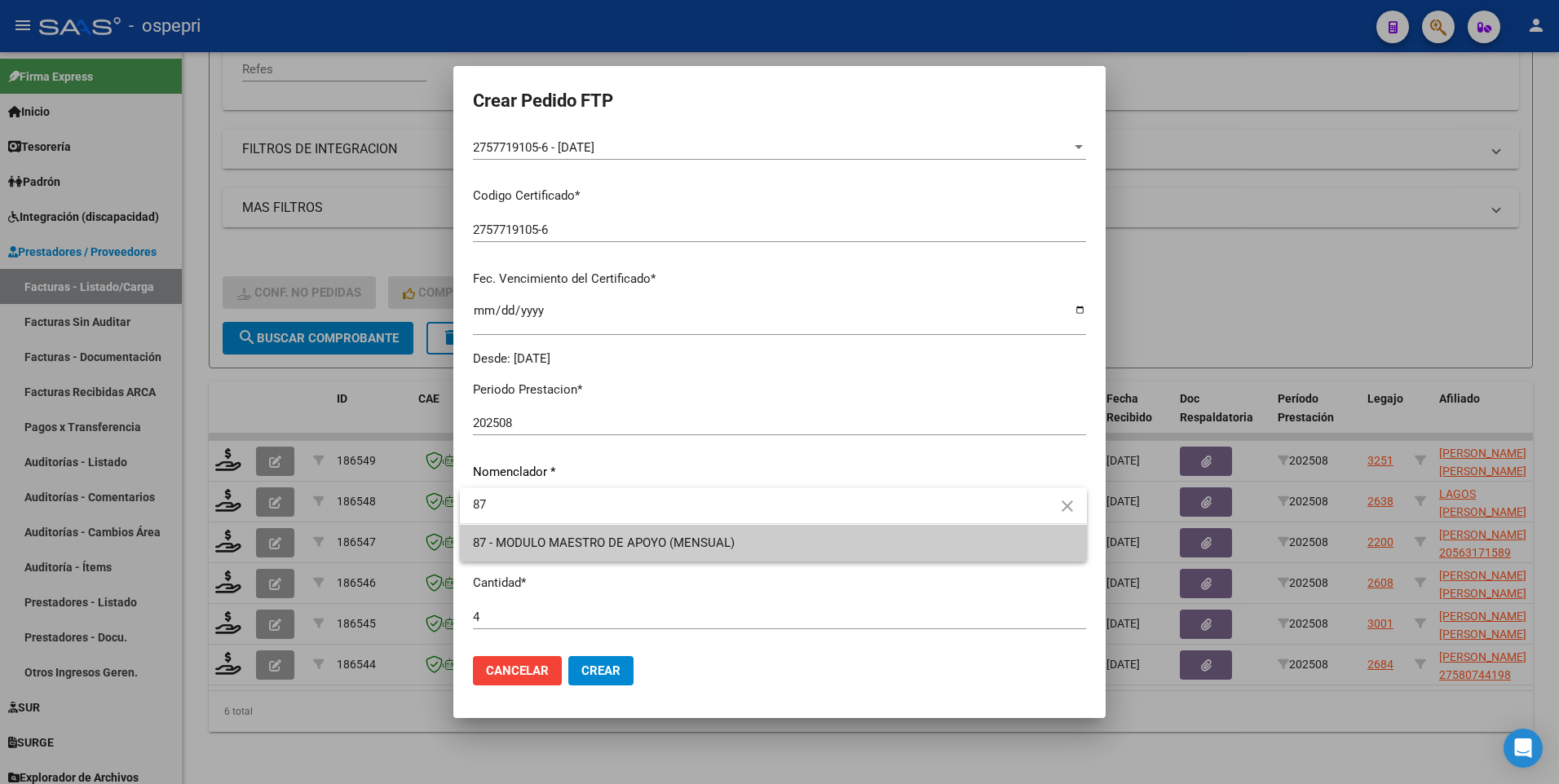
type input "8"
type input "90"
click at [725, 609] on div at bounding box center [780, 392] width 1559 height 784
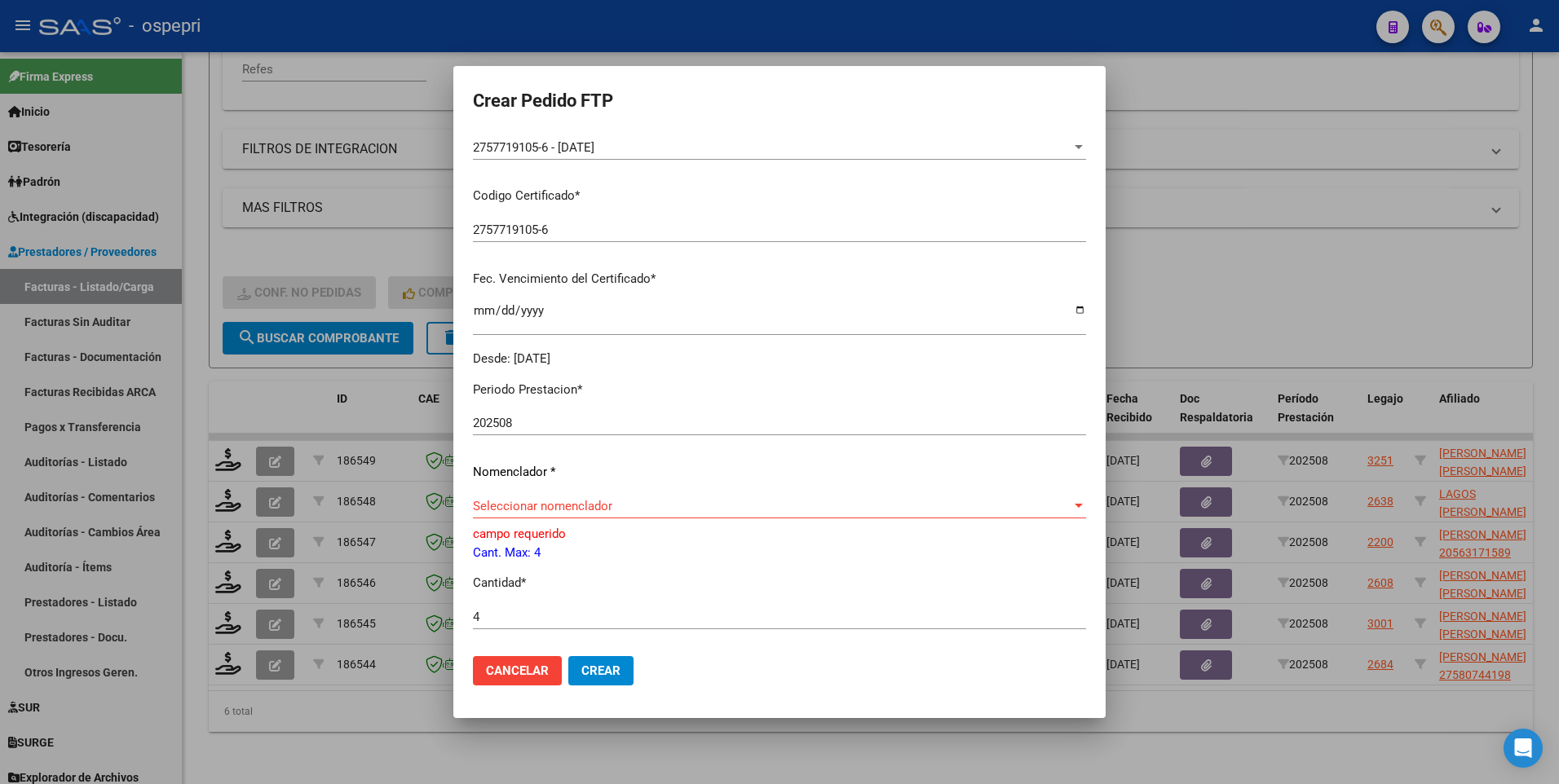
click at [1072, 502] on div at bounding box center [1079, 506] width 15 height 13
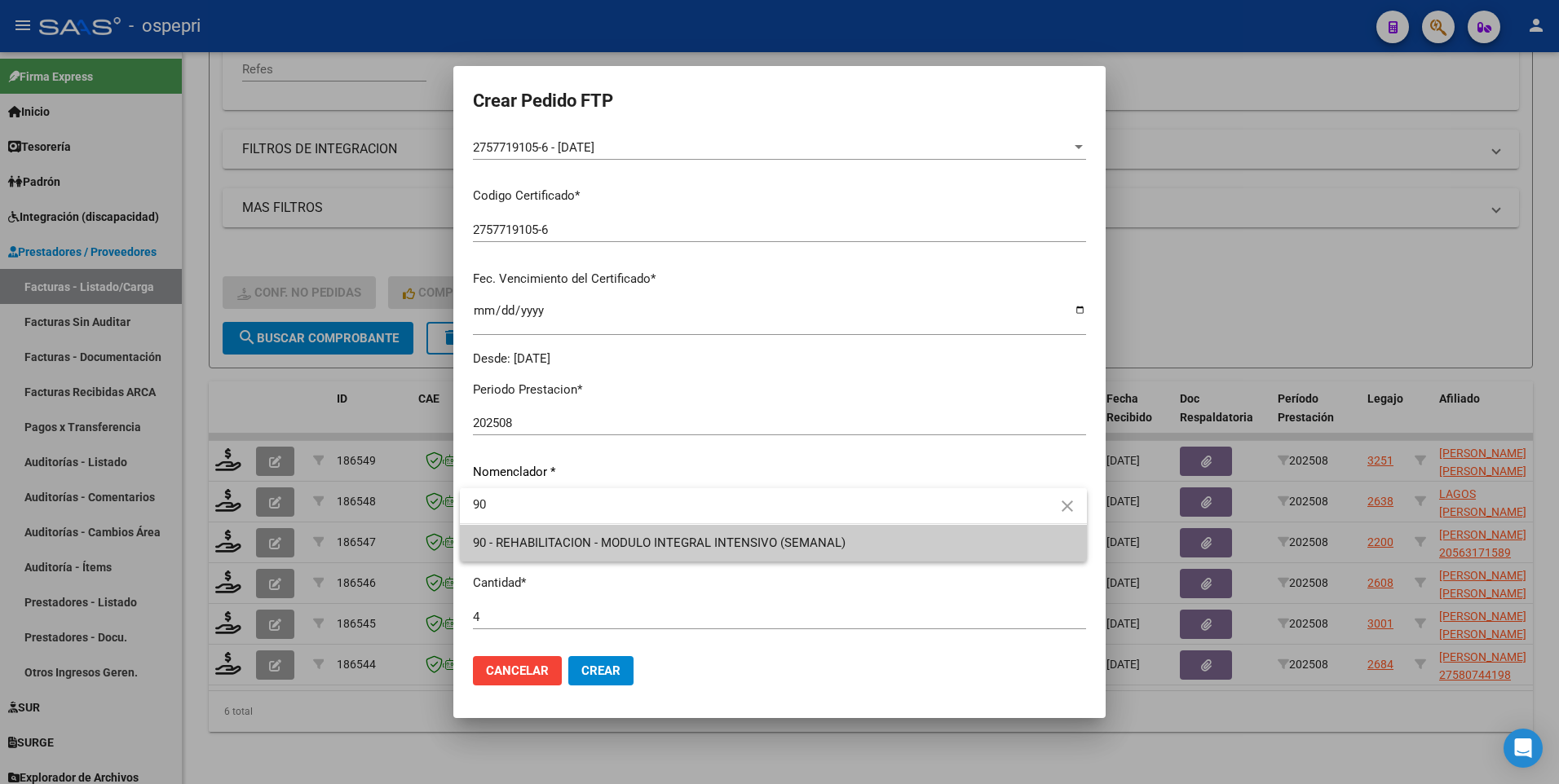
type input "90"
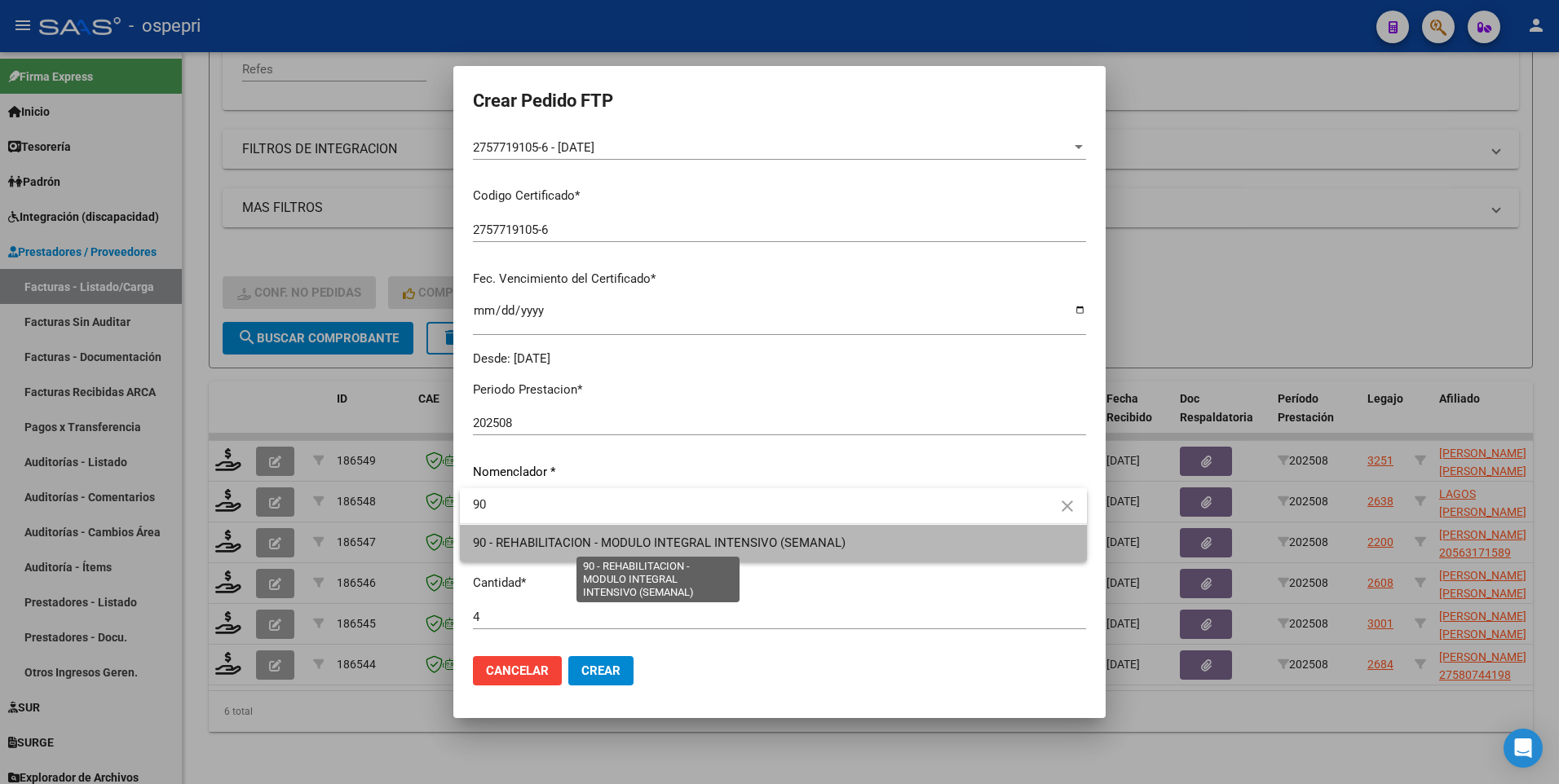
click at [819, 537] on span "90 - REHABILITACION - MODULO INTEGRAL INTENSIVO (SEMANAL)" at bounding box center [659, 542] width 373 height 15
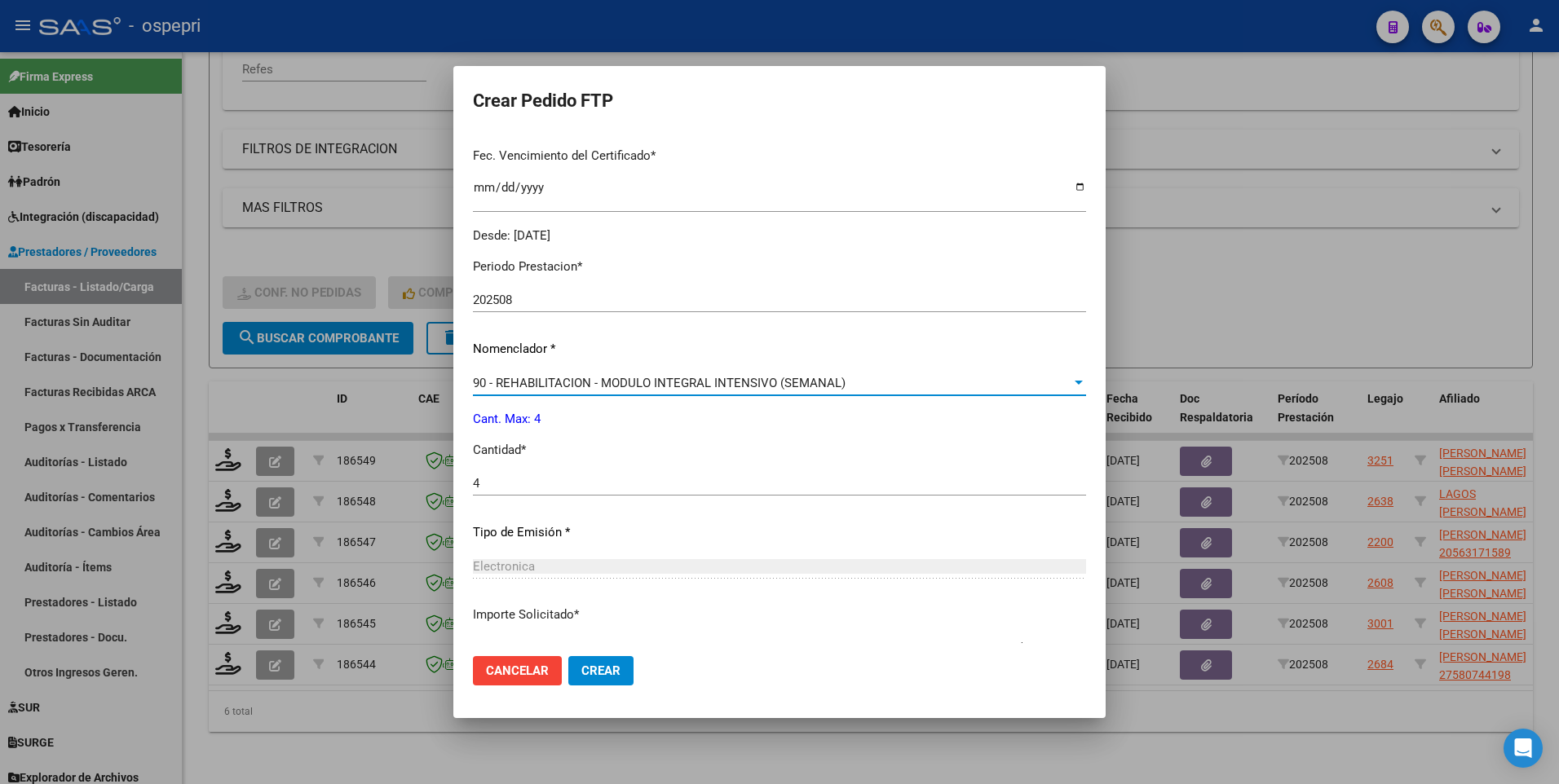
scroll to position [564, 0]
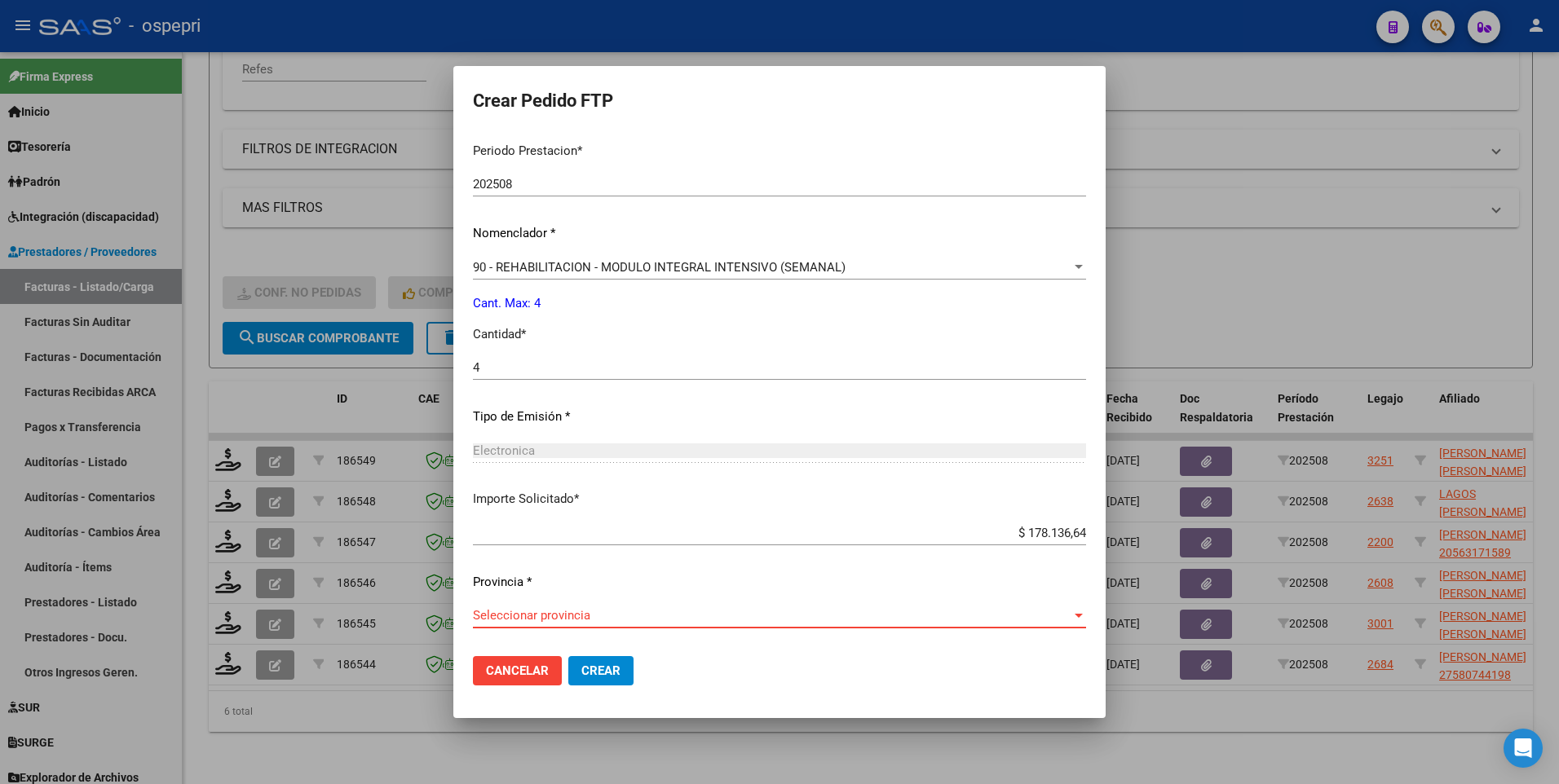
click at [1072, 612] on div at bounding box center [1079, 614] width 15 height 13
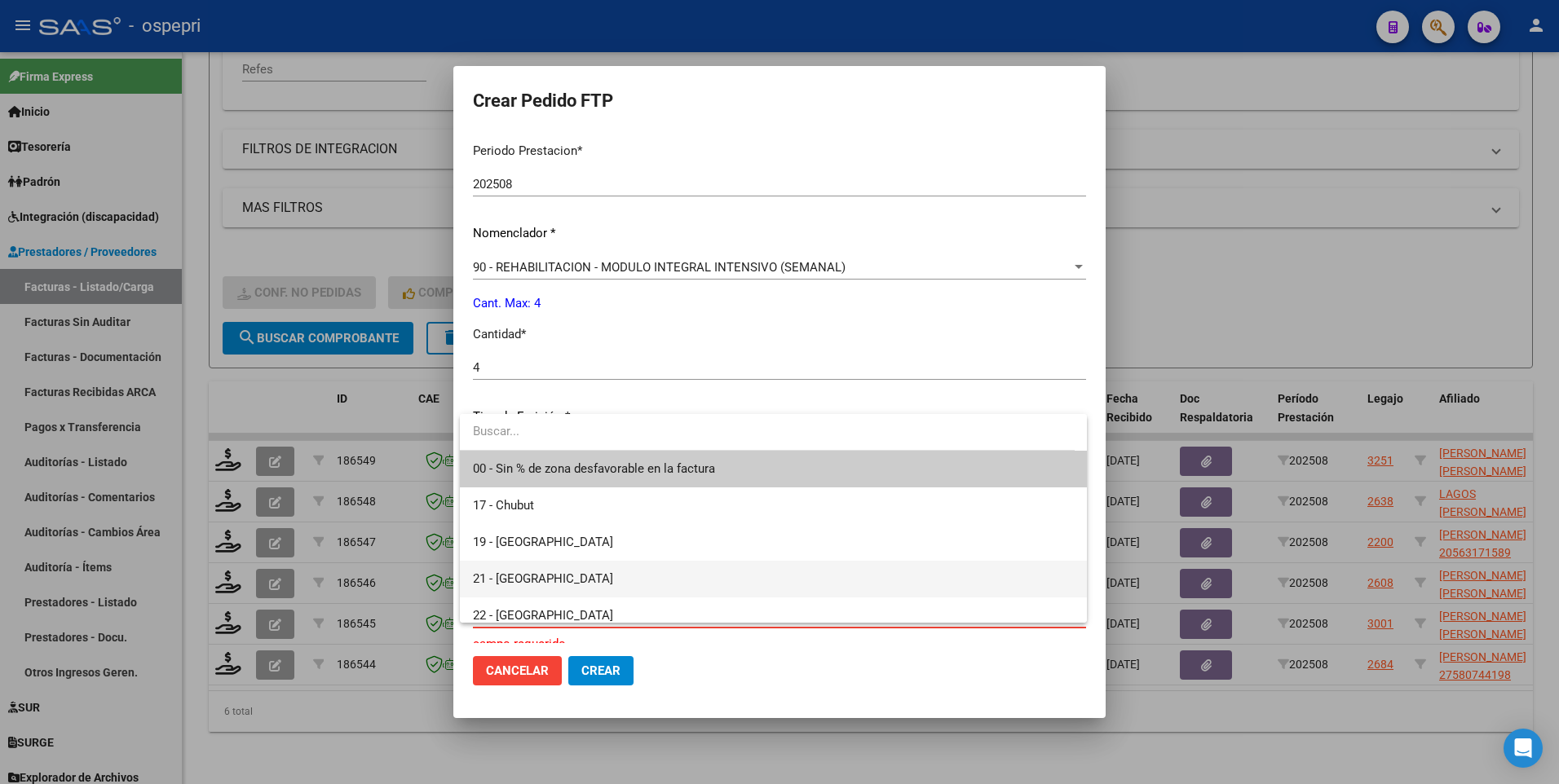
click at [646, 580] on span "21 - Neuquén" at bounding box center [773, 578] width 601 height 36
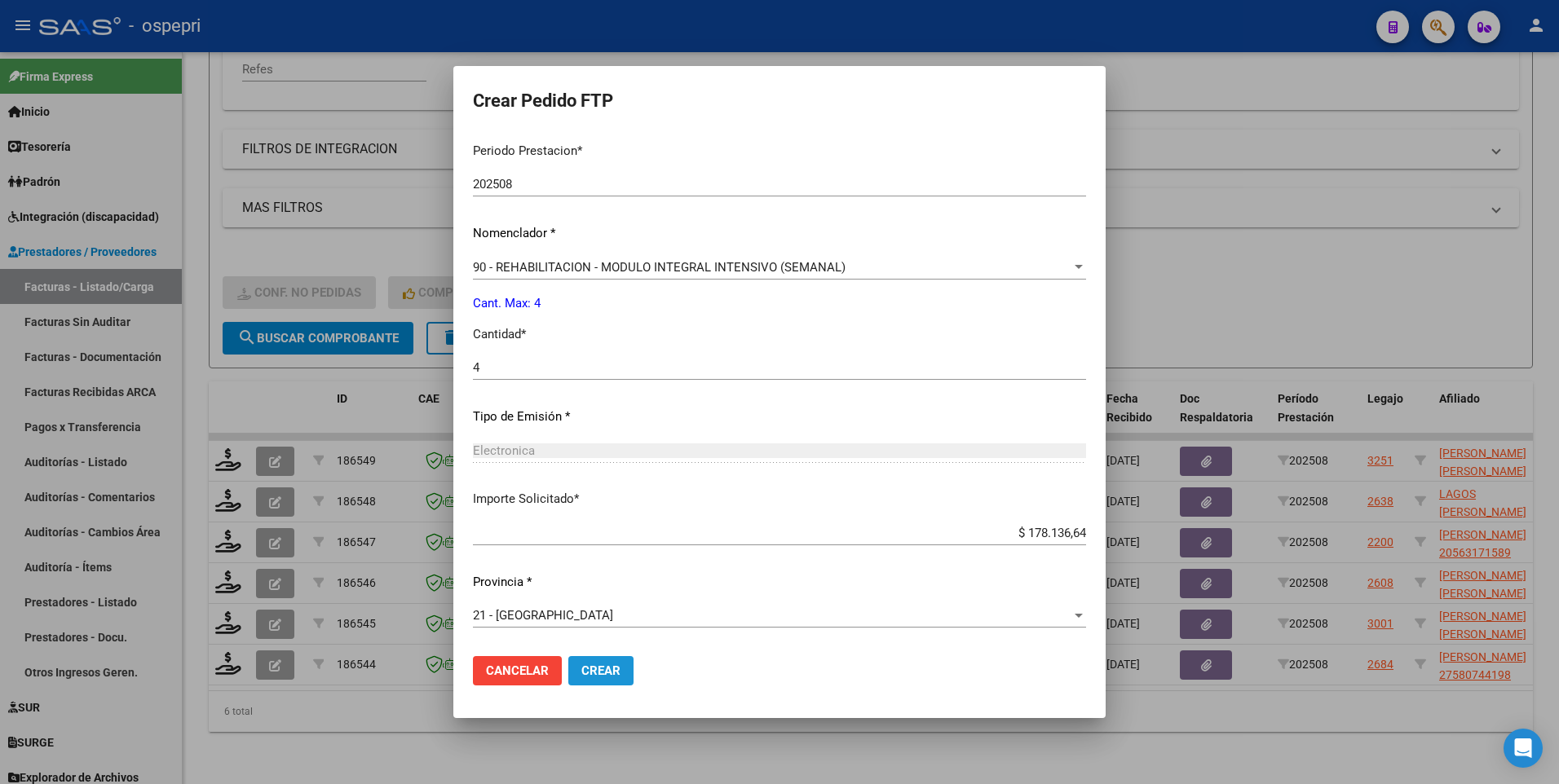
click at [602, 666] on span "Crear" at bounding box center [601, 670] width 39 height 15
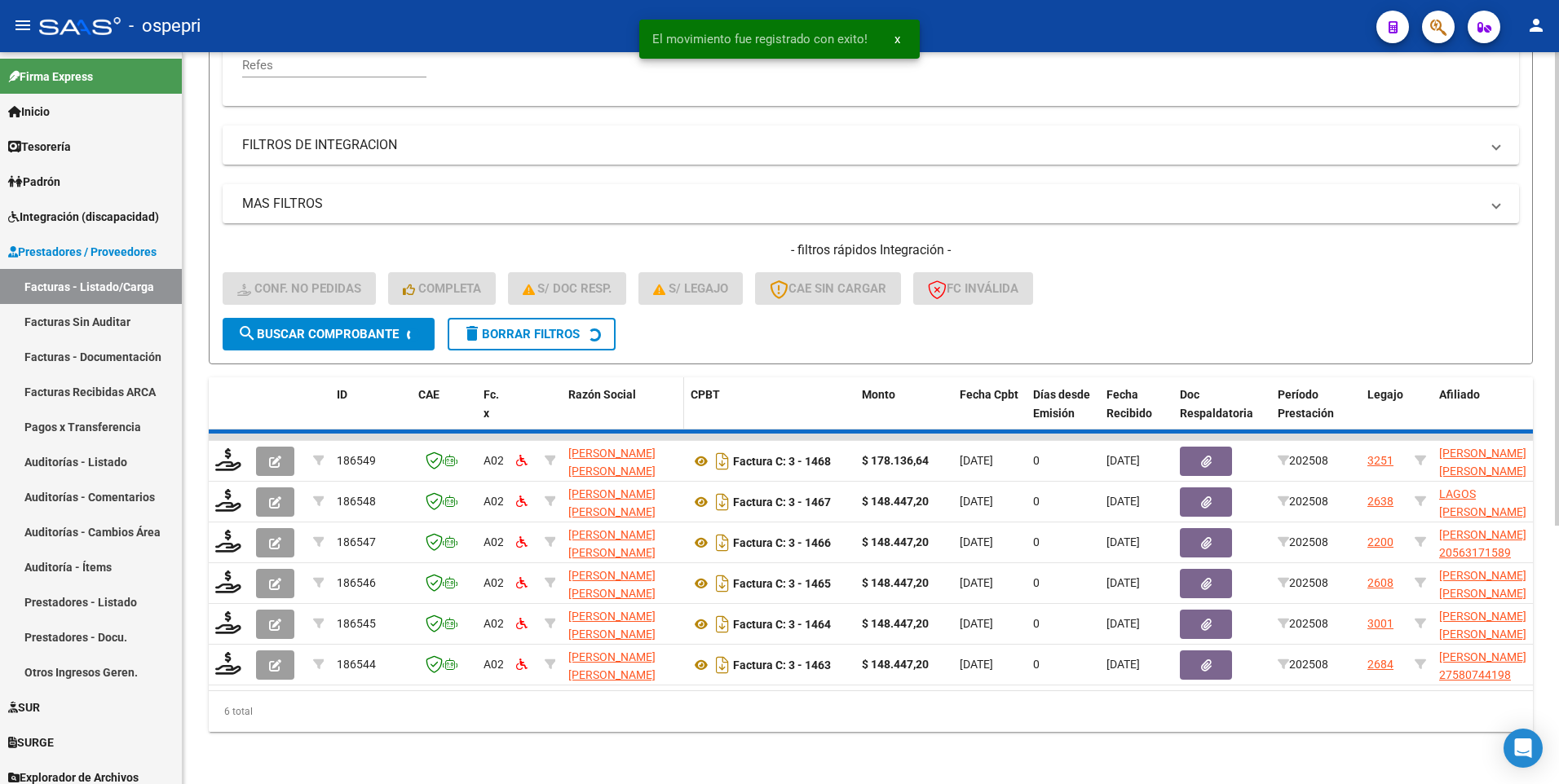
scroll to position [355, 0]
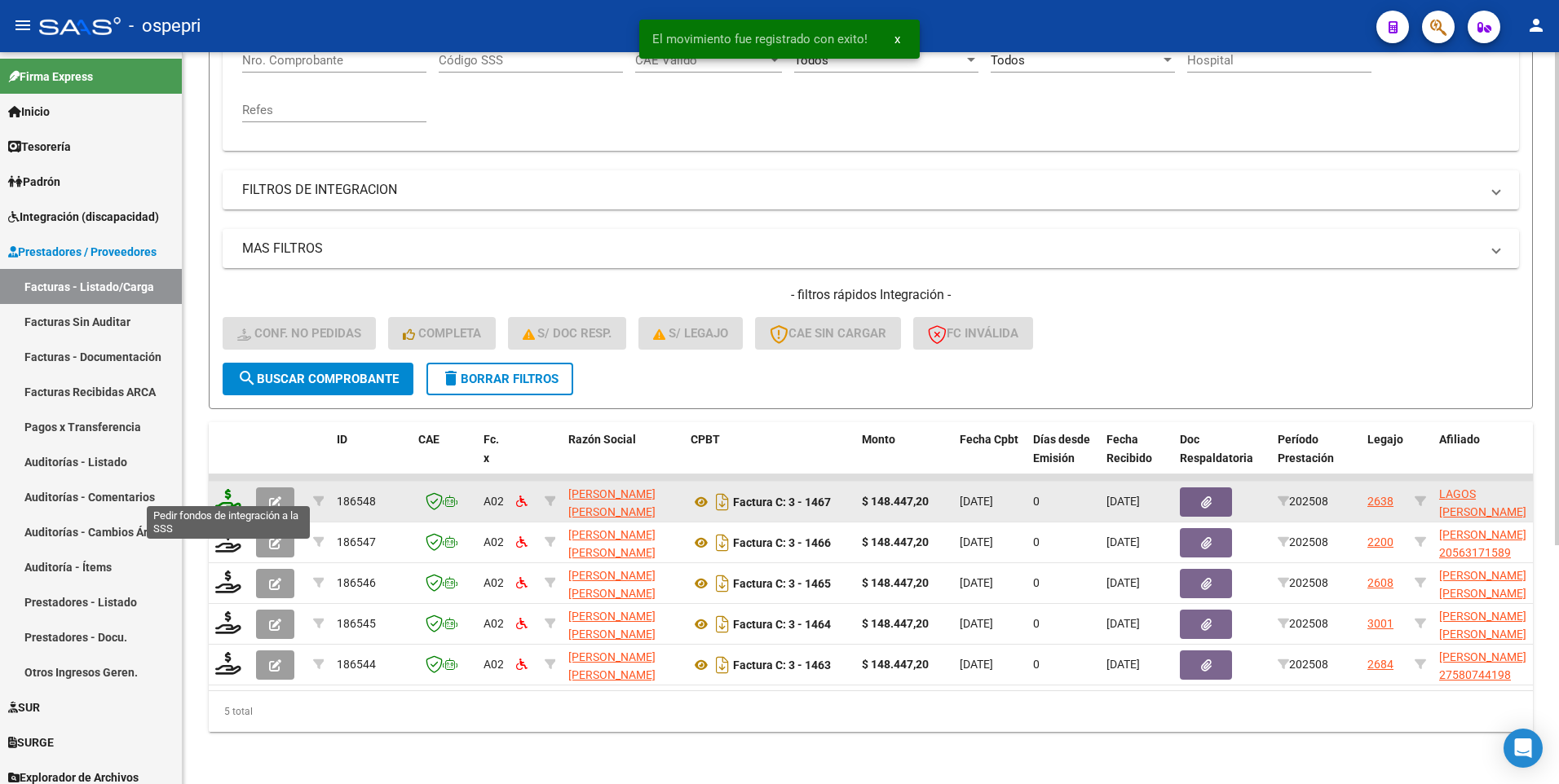
click at [236, 489] on icon at bounding box center [228, 500] width 26 height 23
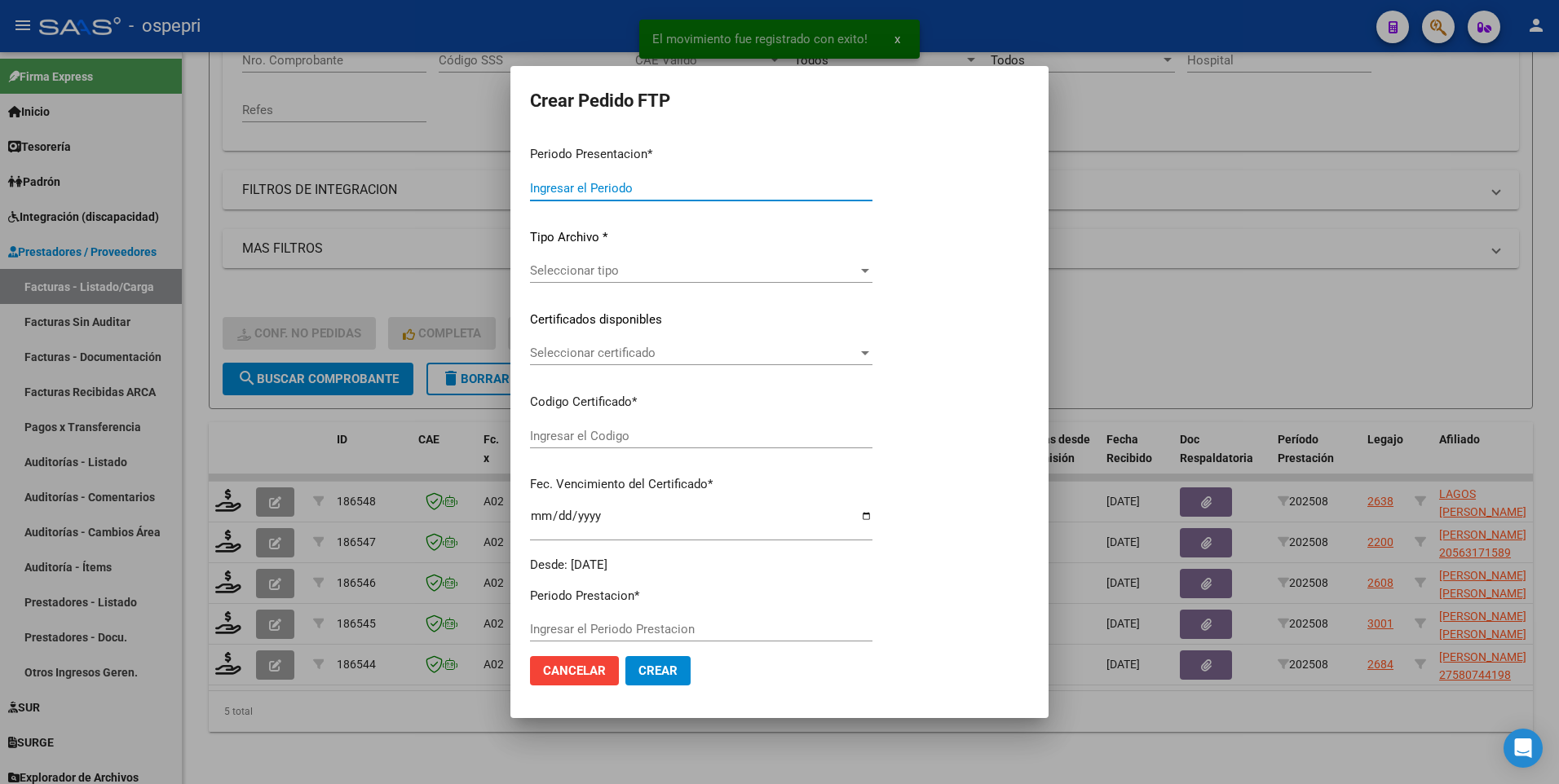
type input "202508"
type input "$ 148.447,20"
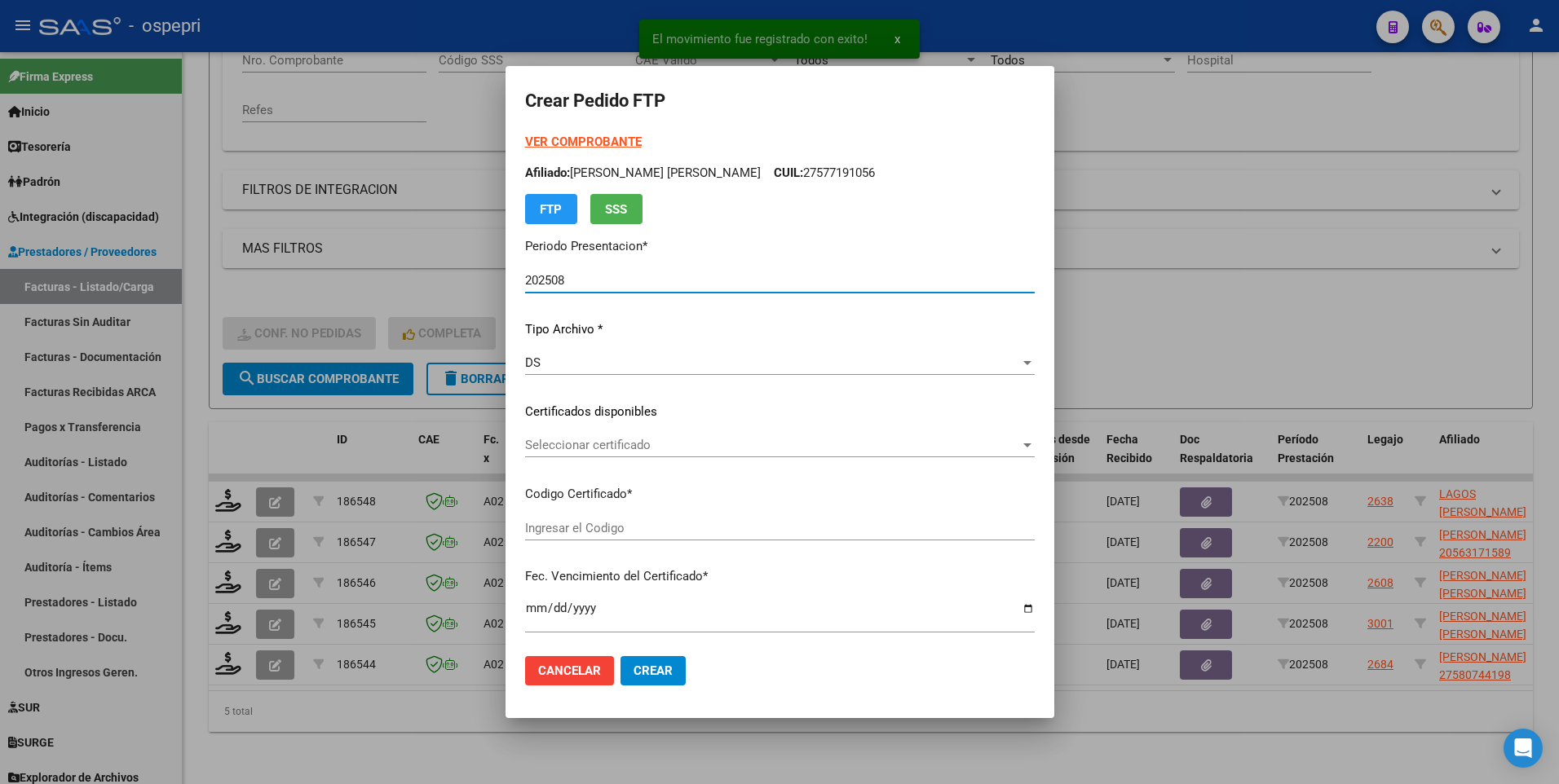
type input "2058074211-5"
type input "2026-08-04"
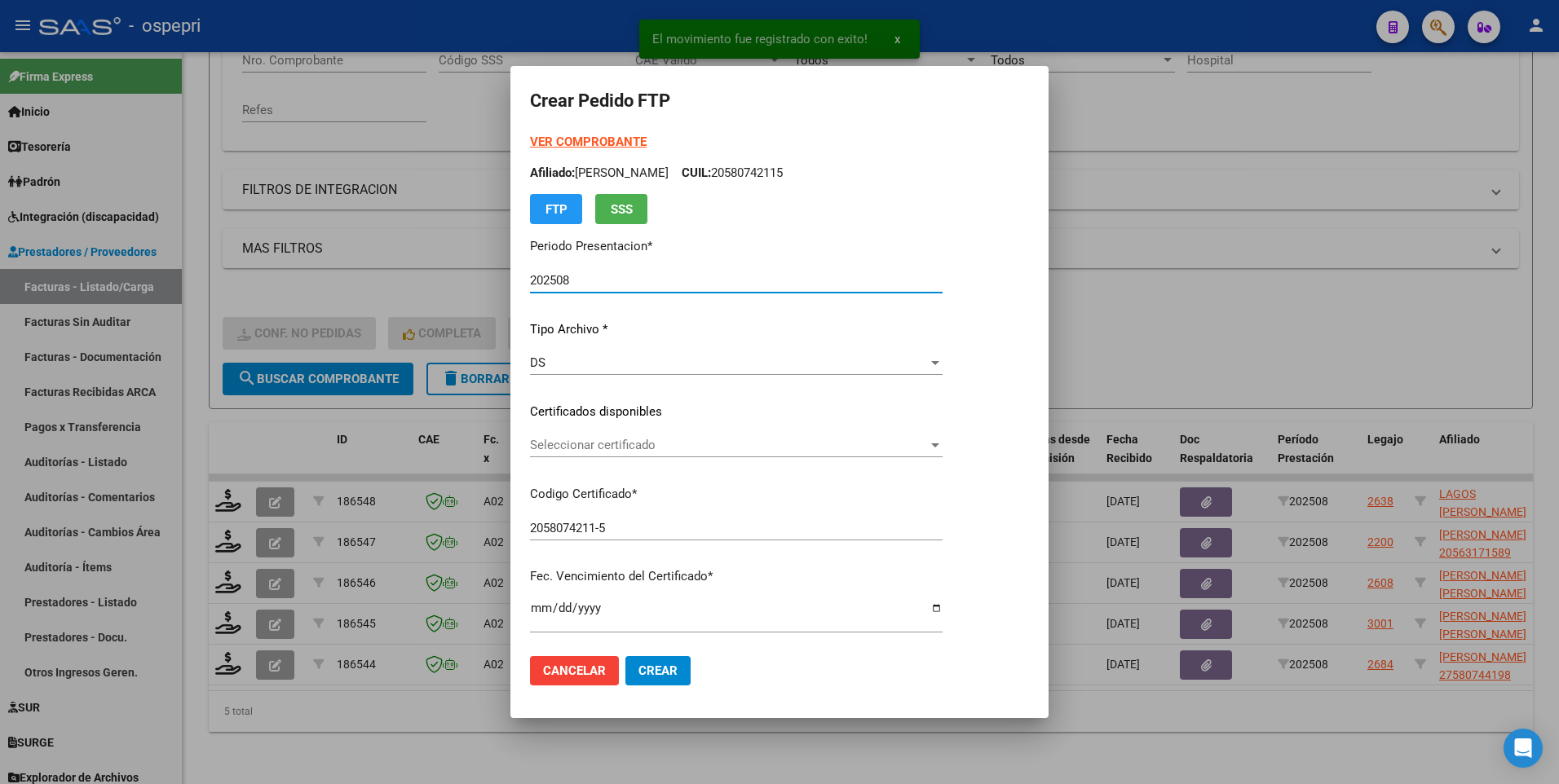
click at [939, 444] on div at bounding box center [935, 445] width 8 height 4
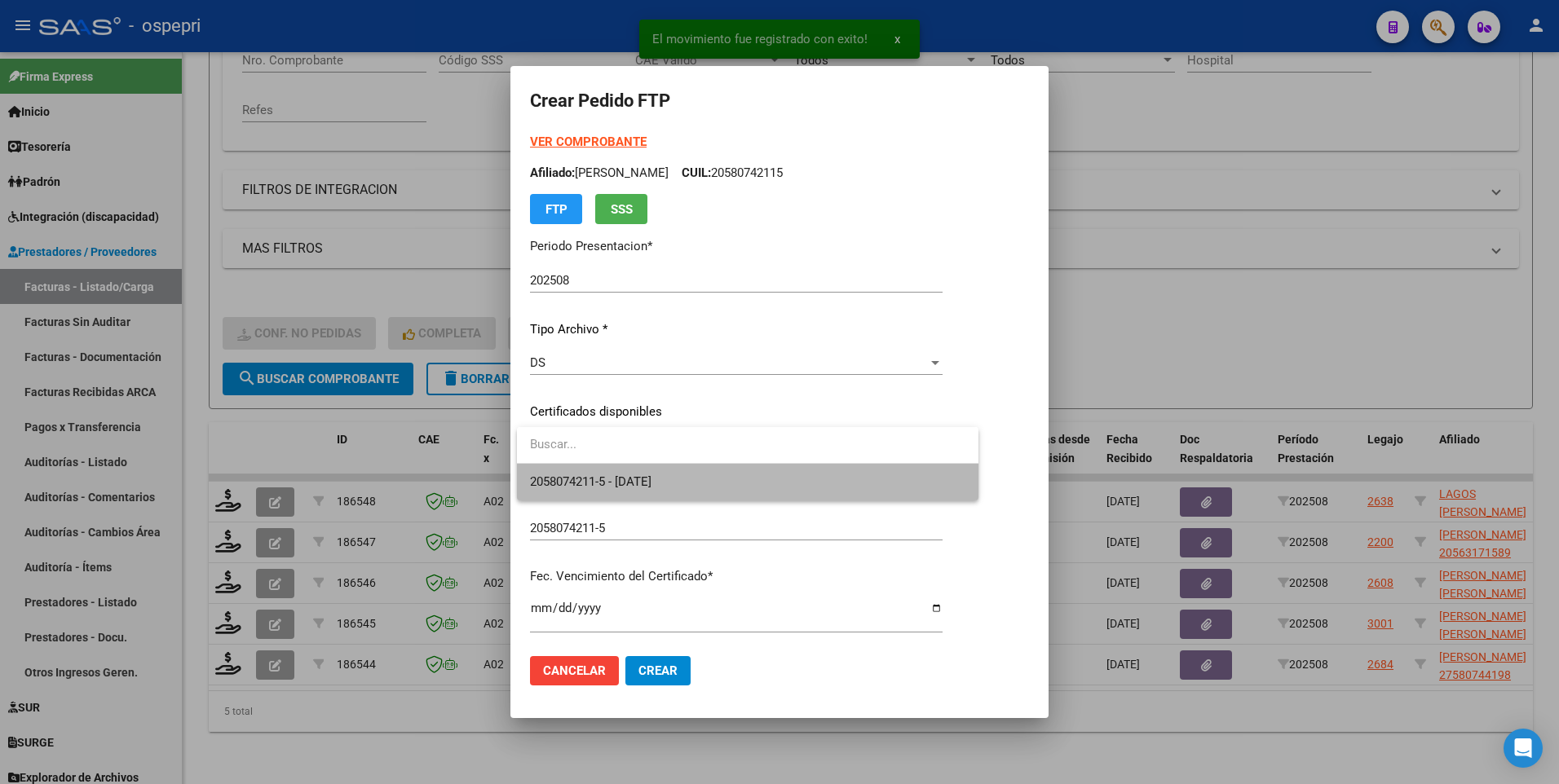
click at [886, 487] on span "2058074211-5 - 2026-08-04" at bounding box center [748, 481] width 435 height 36
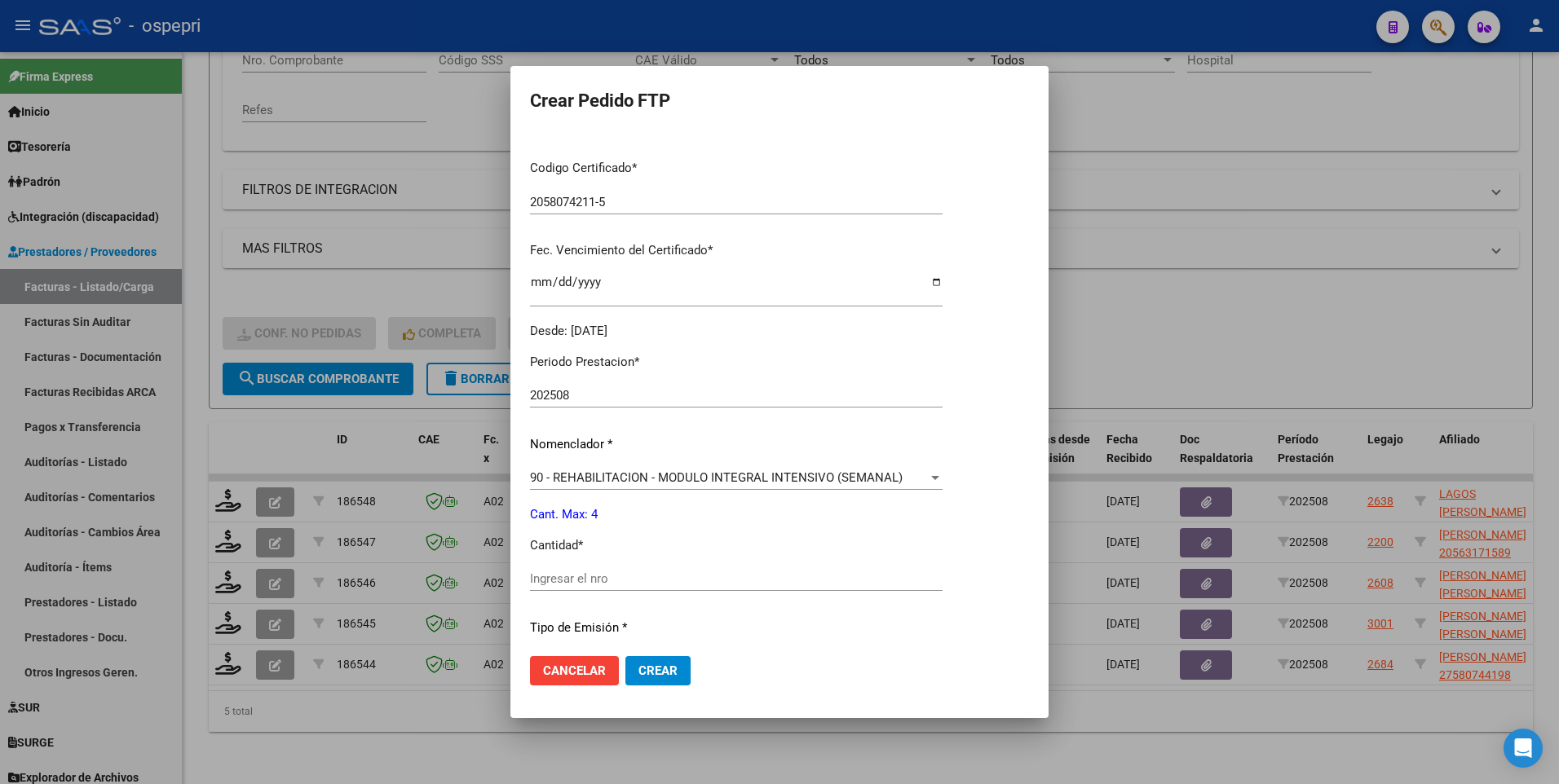
scroll to position [408, 0]
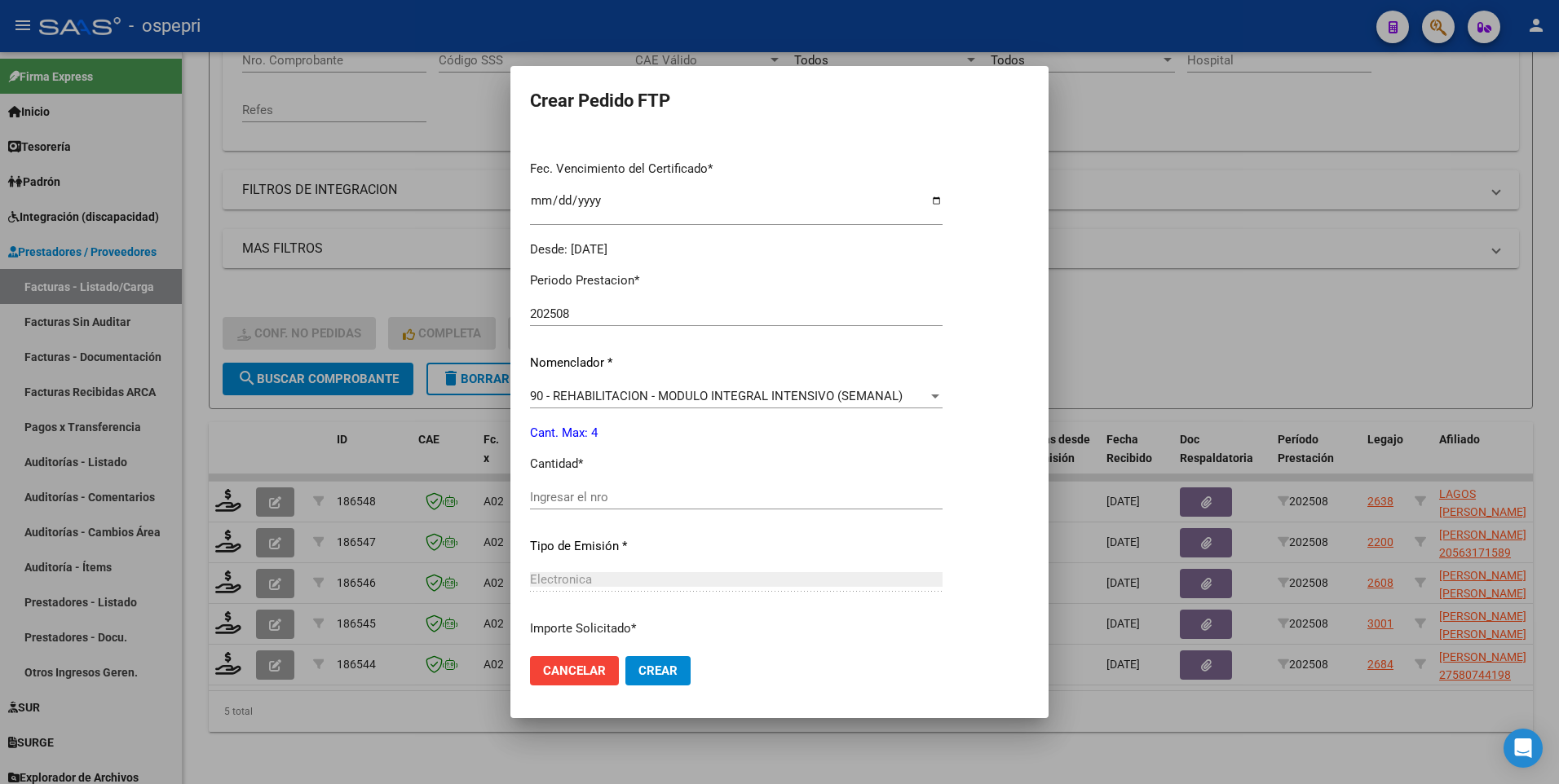
click at [652, 496] on input "Ingresar el nro" at bounding box center [736, 497] width 413 height 15
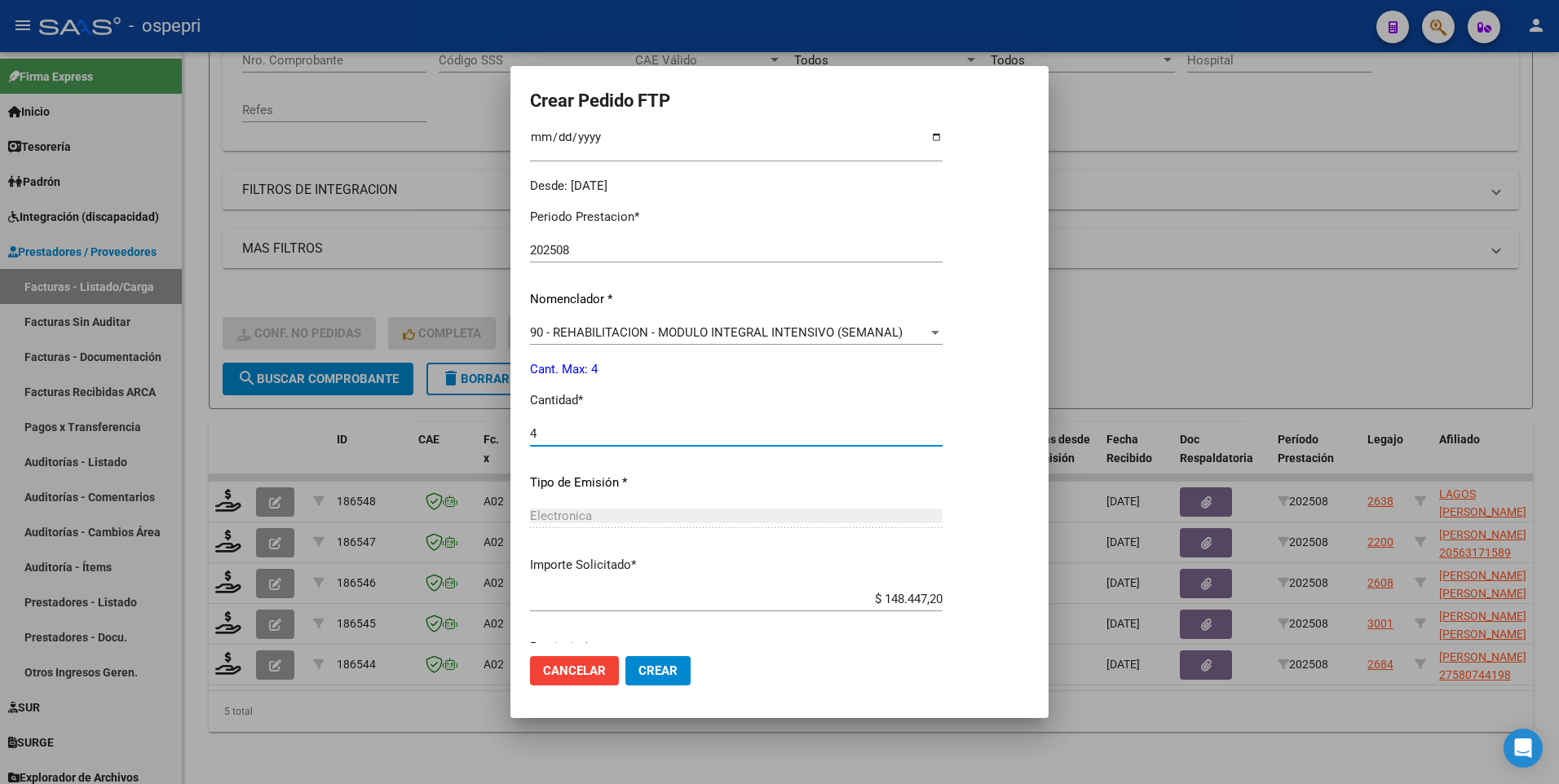
scroll to position [537, 0]
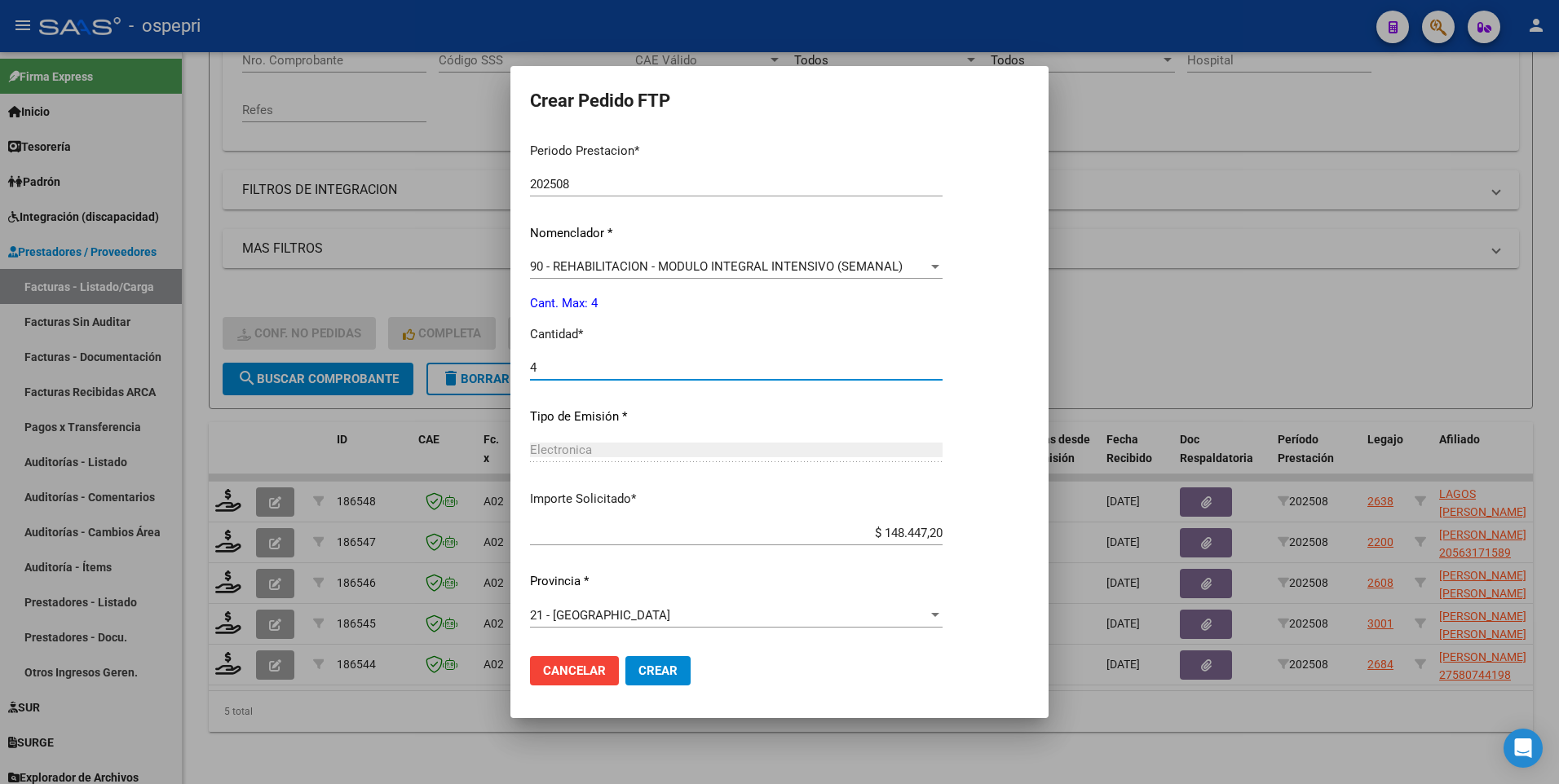
type input "4"
click at [662, 666] on span "Crear" at bounding box center [658, 670] width 39 height 15
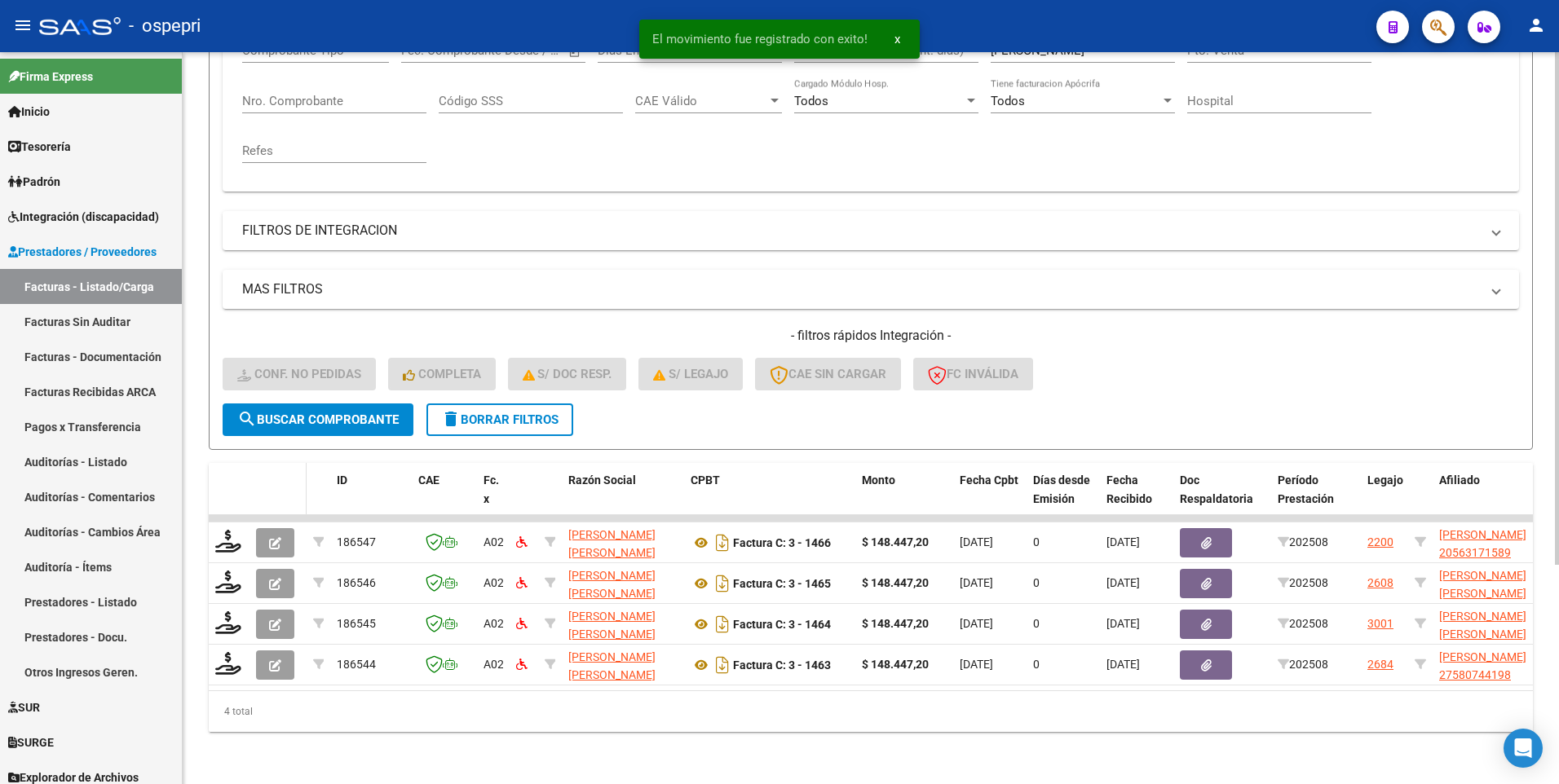
scroll to position [314, 0]
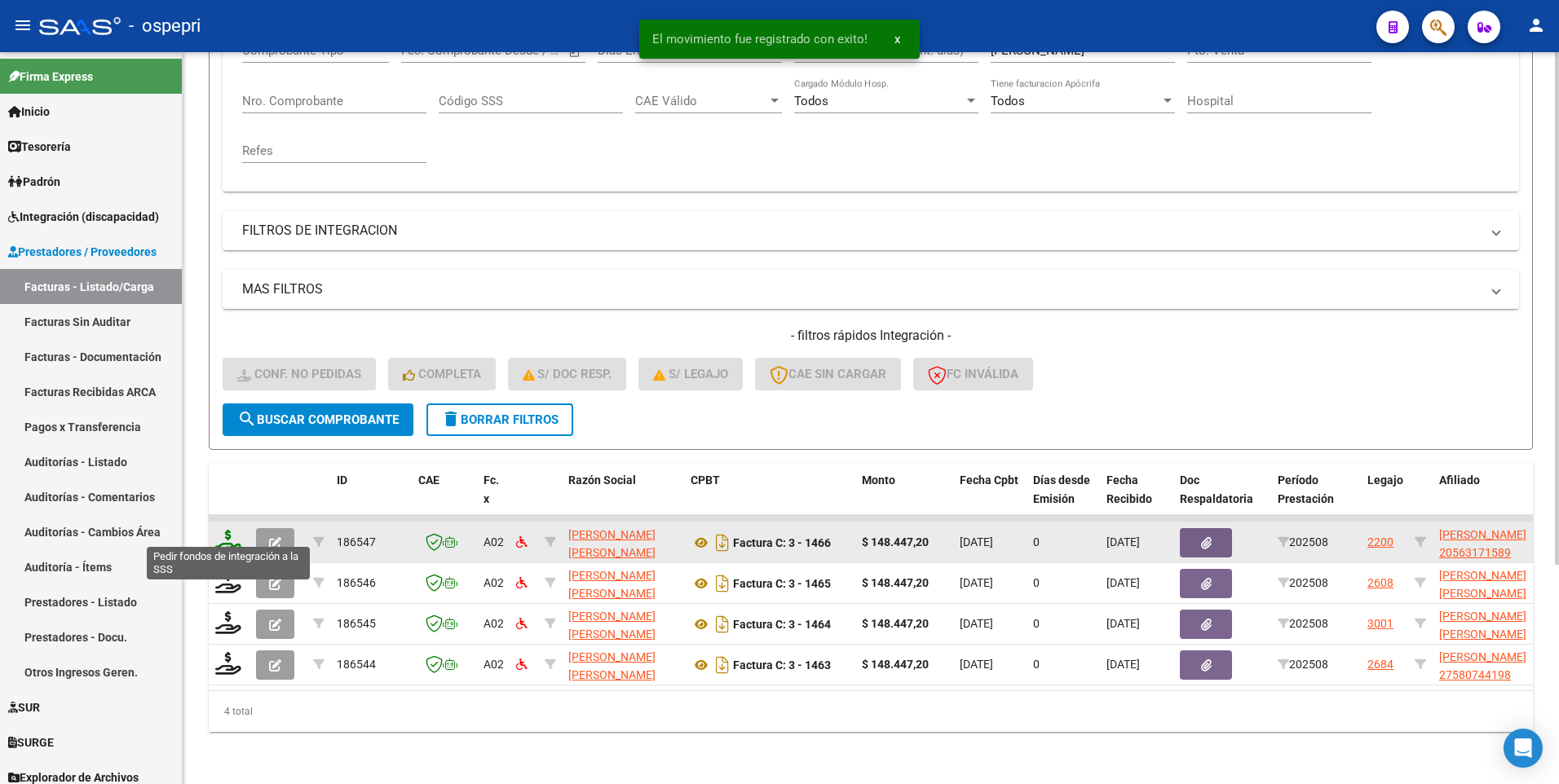
click at [219, 530] on icon at bounding box center [228, 541] width 26 height 23
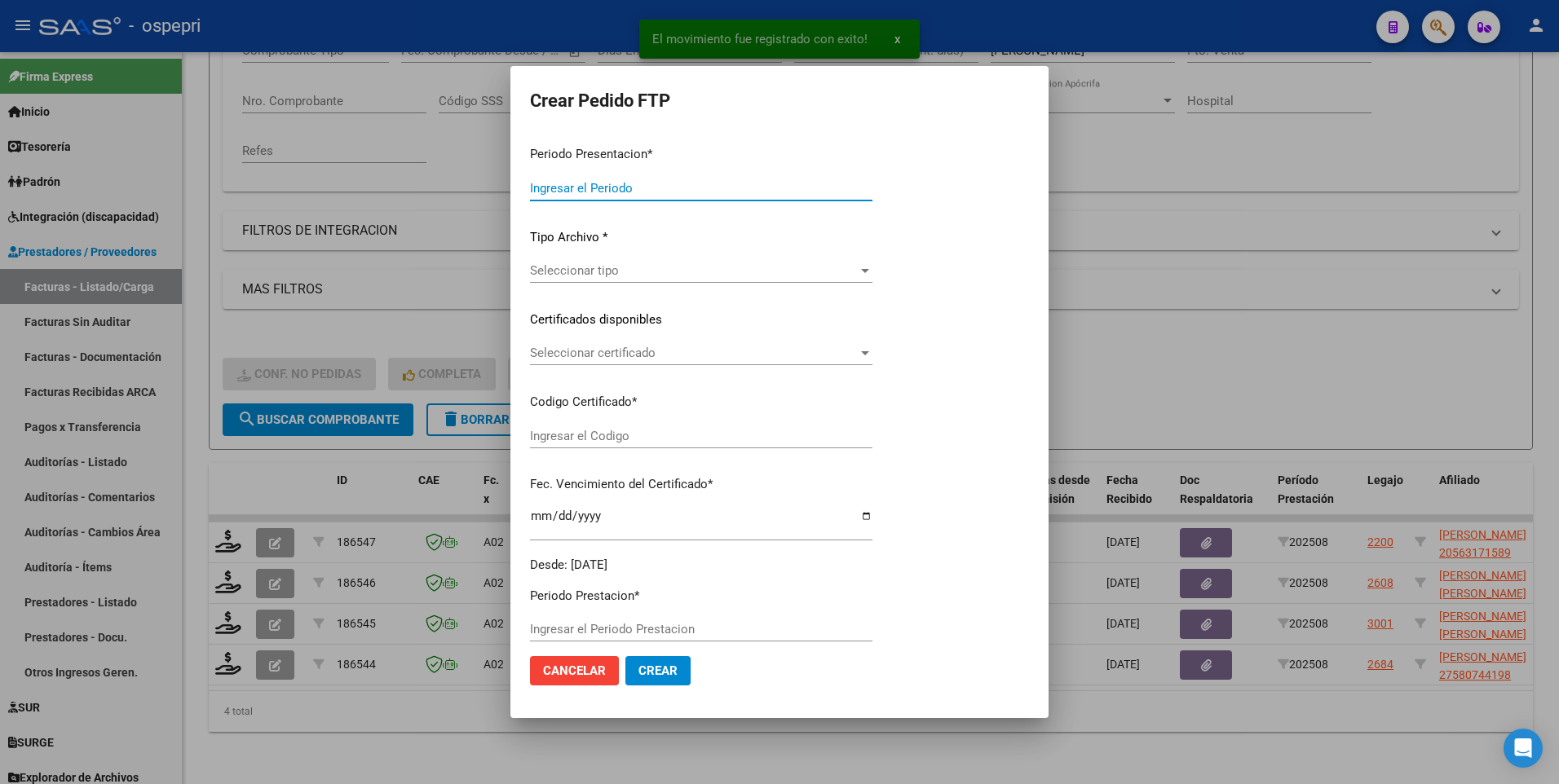
type input "202508"
type input "$ 148.447,20"
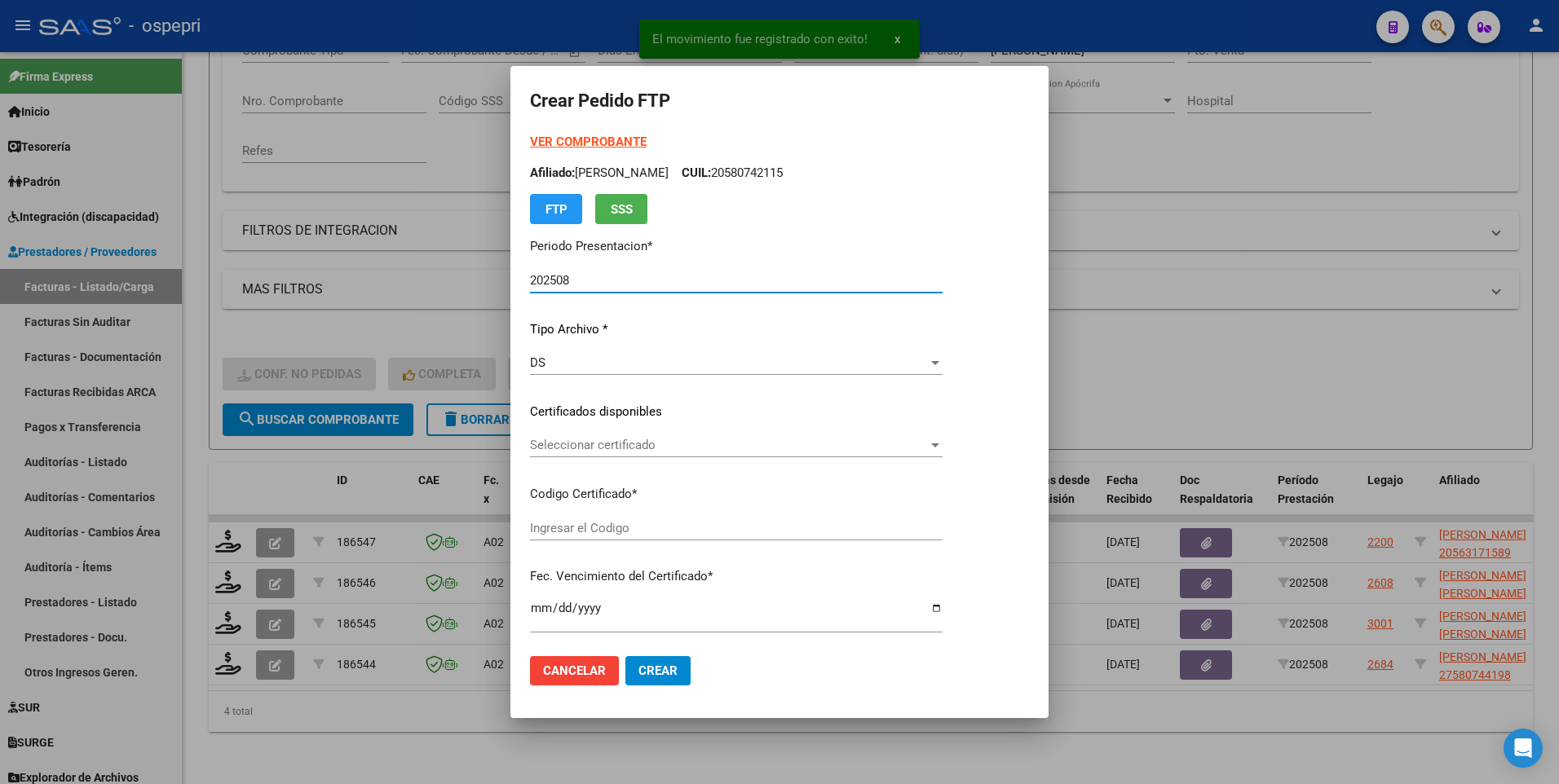
type input "20563171589"
type input "2026-01-20"
click at [939, 443] on div at bounding box center [935, 445] width 8 height 4
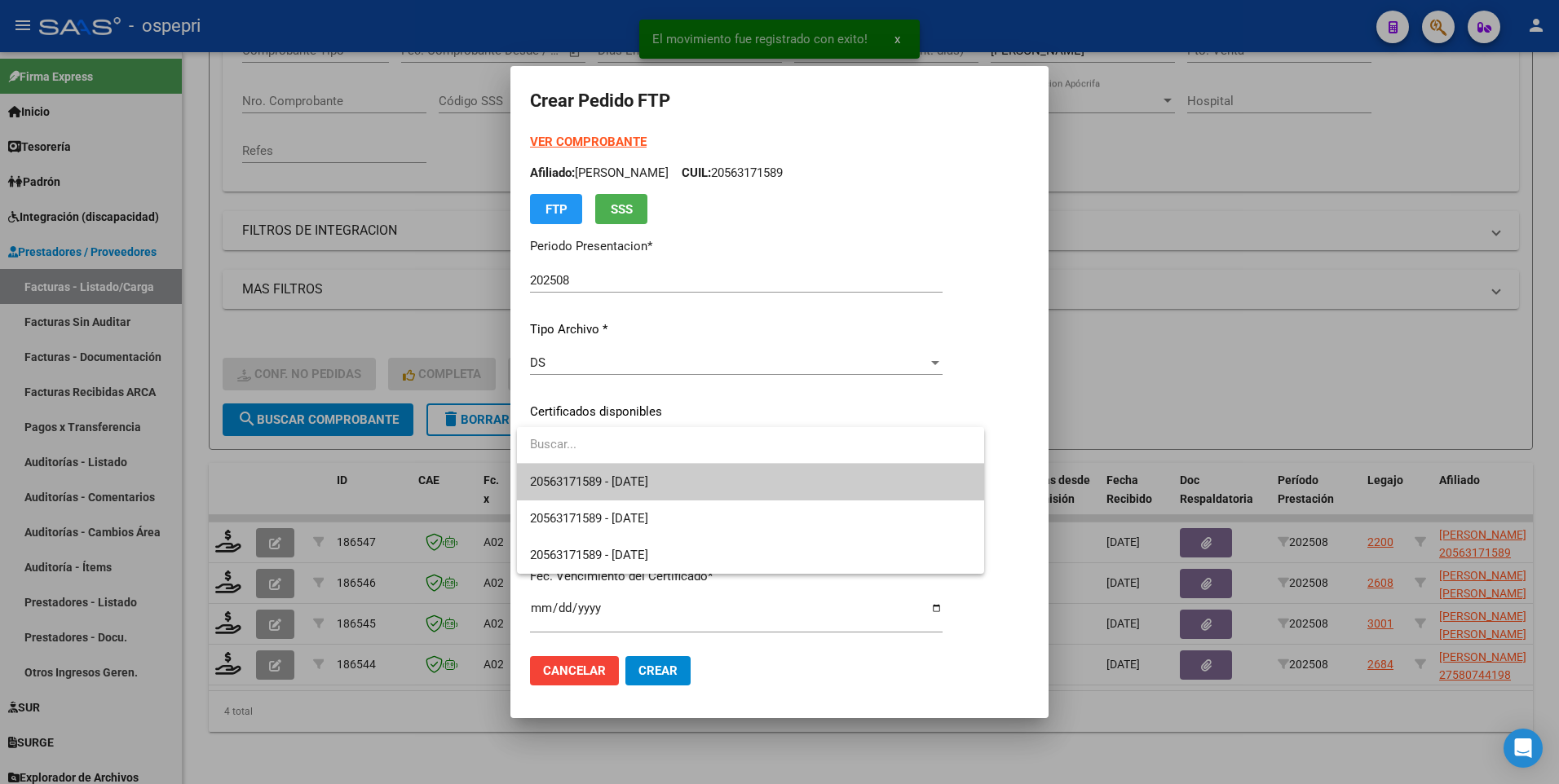
click at [882, 485] on span "20563171589 - 2026-01-20" at bounding box center [751, 481] width 441 height 36
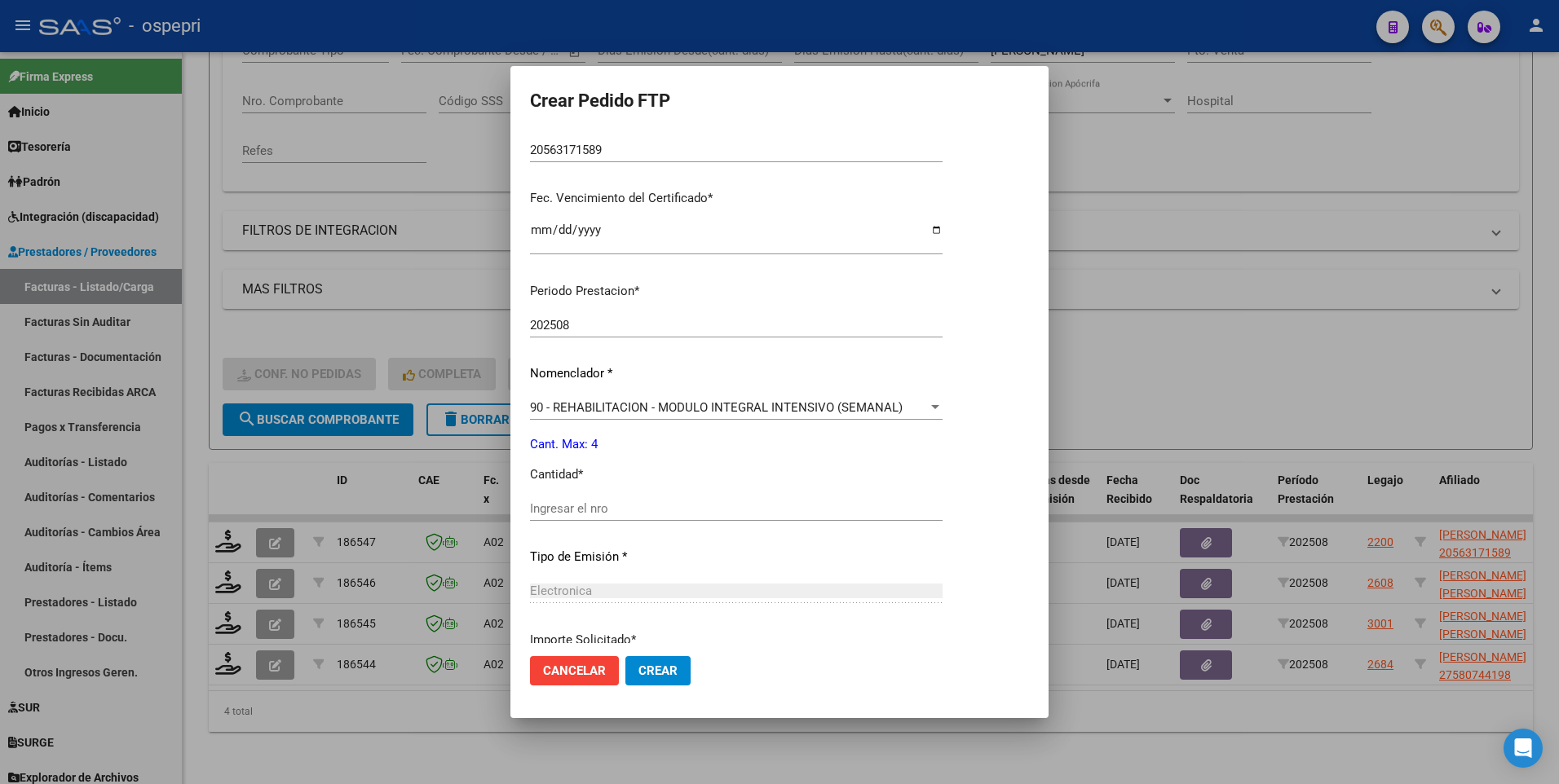
scroll to position [408, 0]
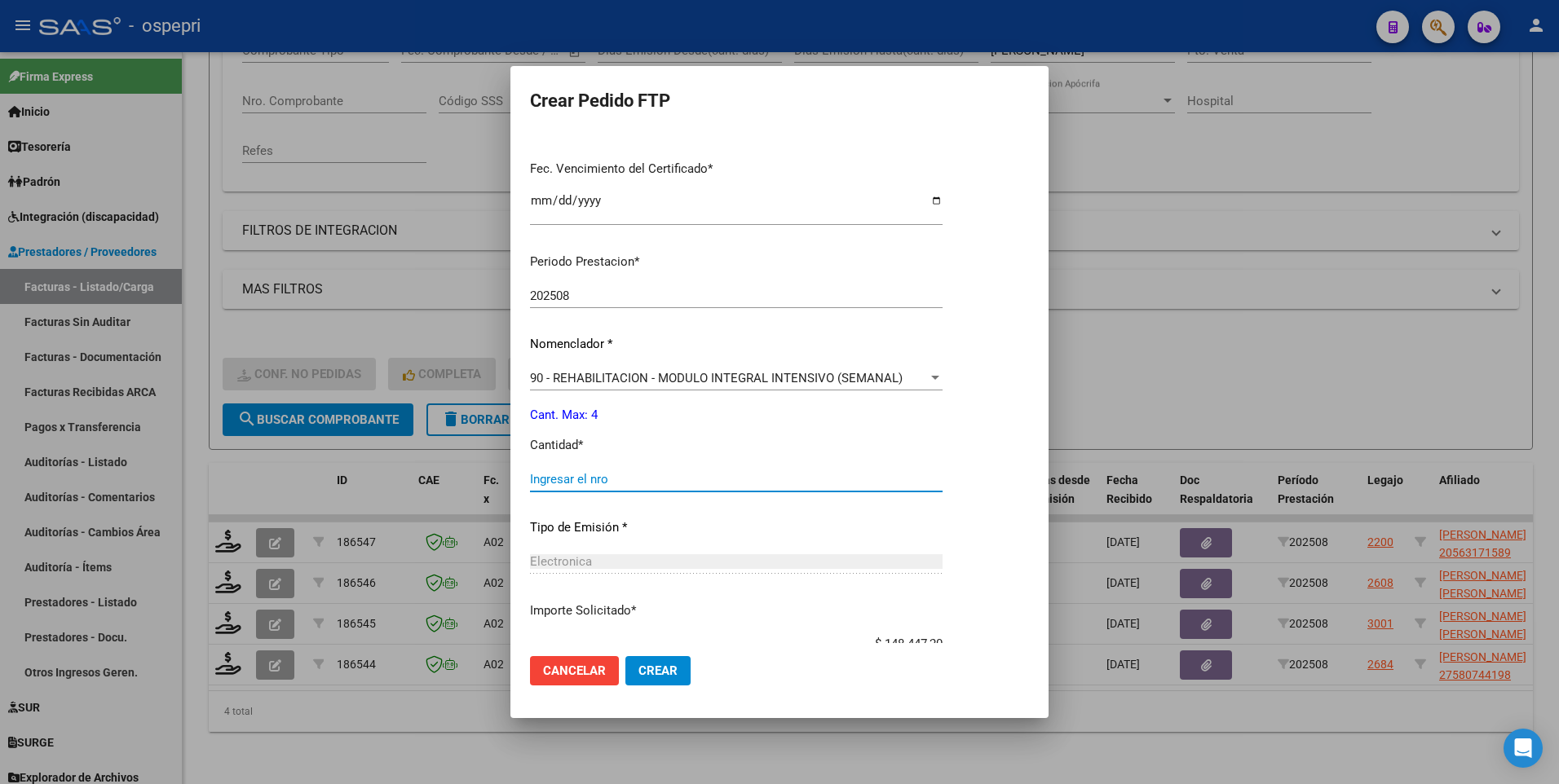
click at [663, 482] on input "Ingresar el nro" at bounding box center [736, 479] width 413 height 15
type input "4"
click at [654, 671] on span "Crear" at bounding box center [658, 670] width 39 height 15
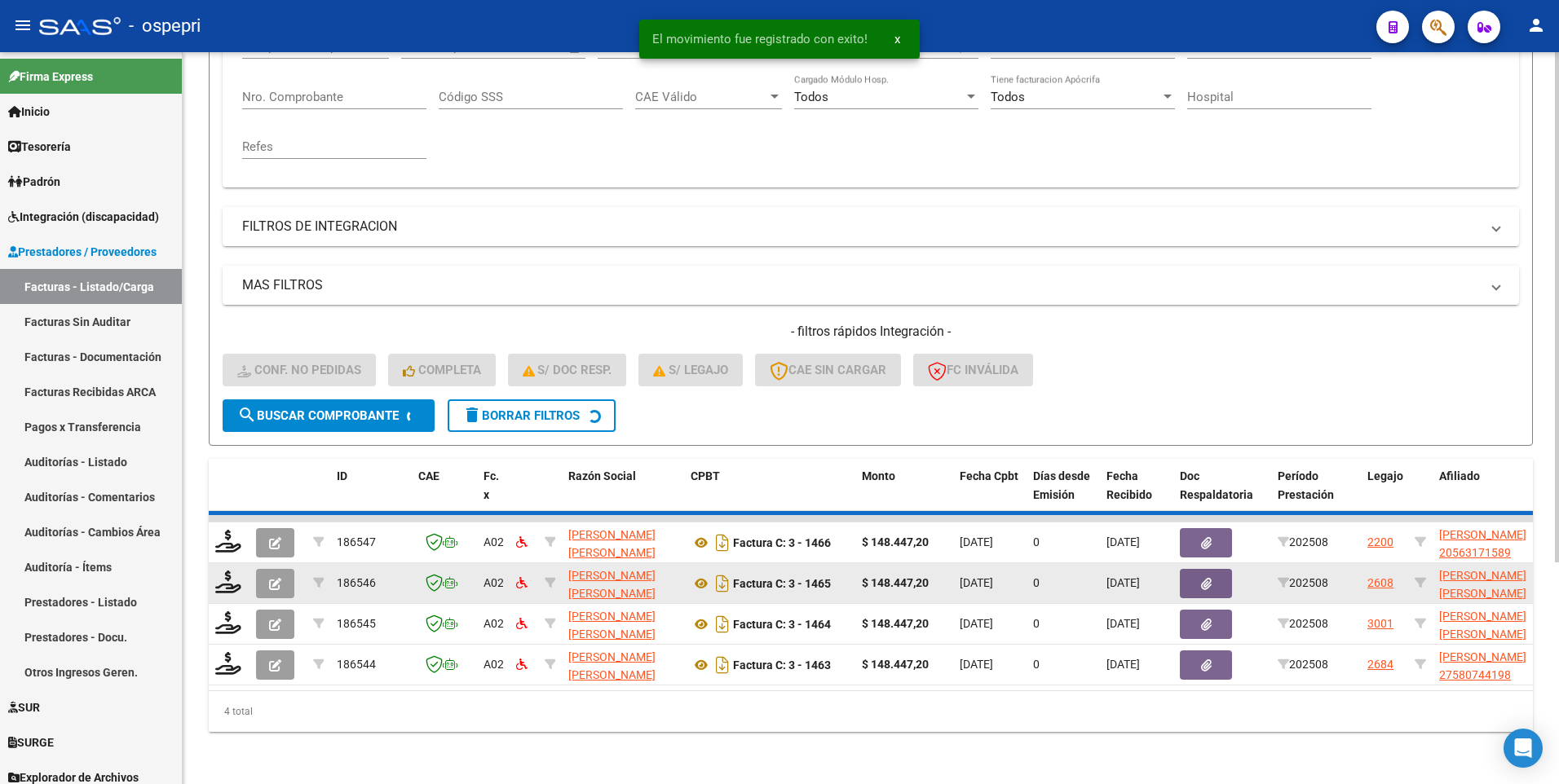
scroll to position [273, 0]
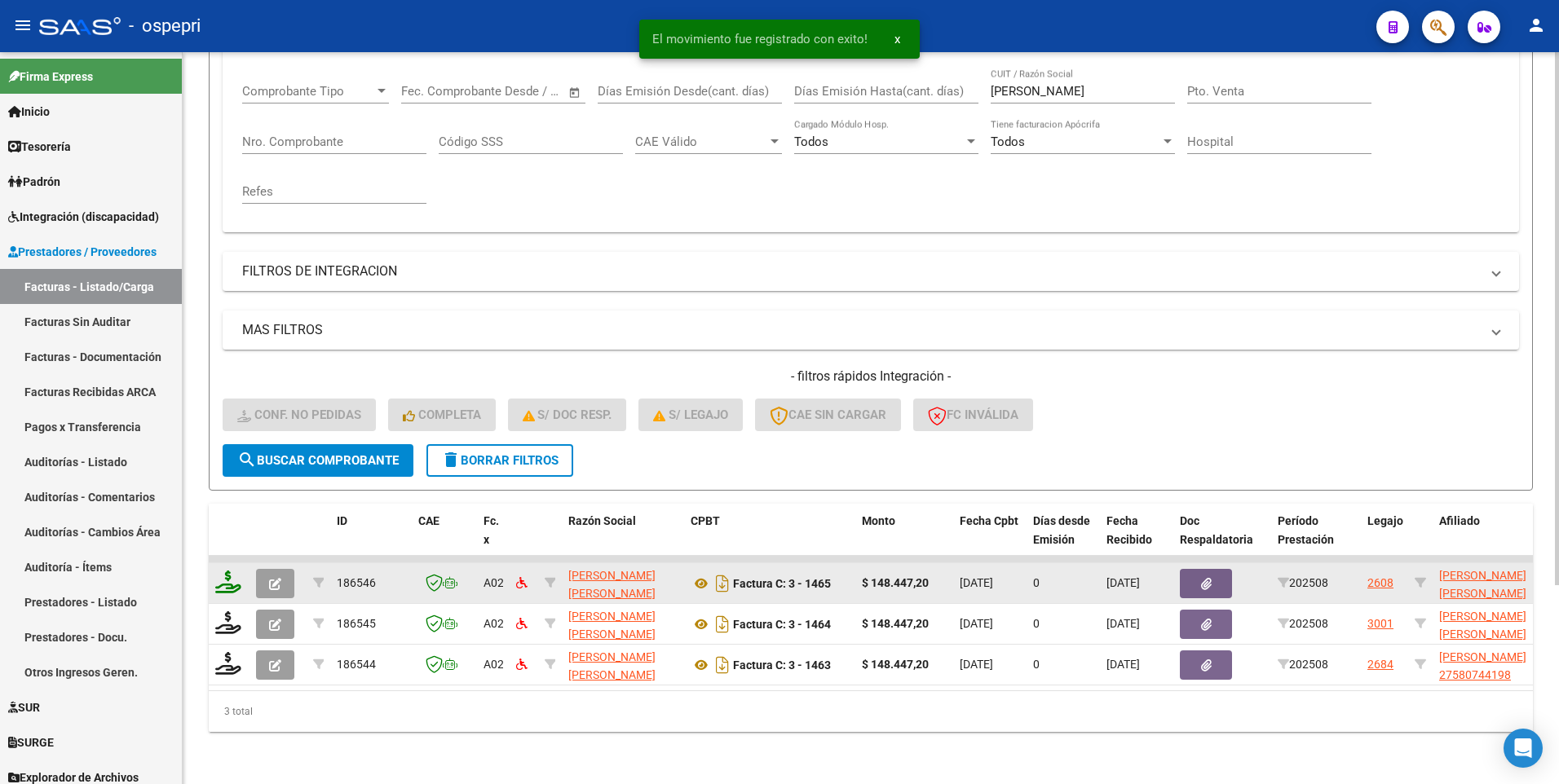
click at [226, 570] on icon at bounding box center [228, 581] width 26 height 23
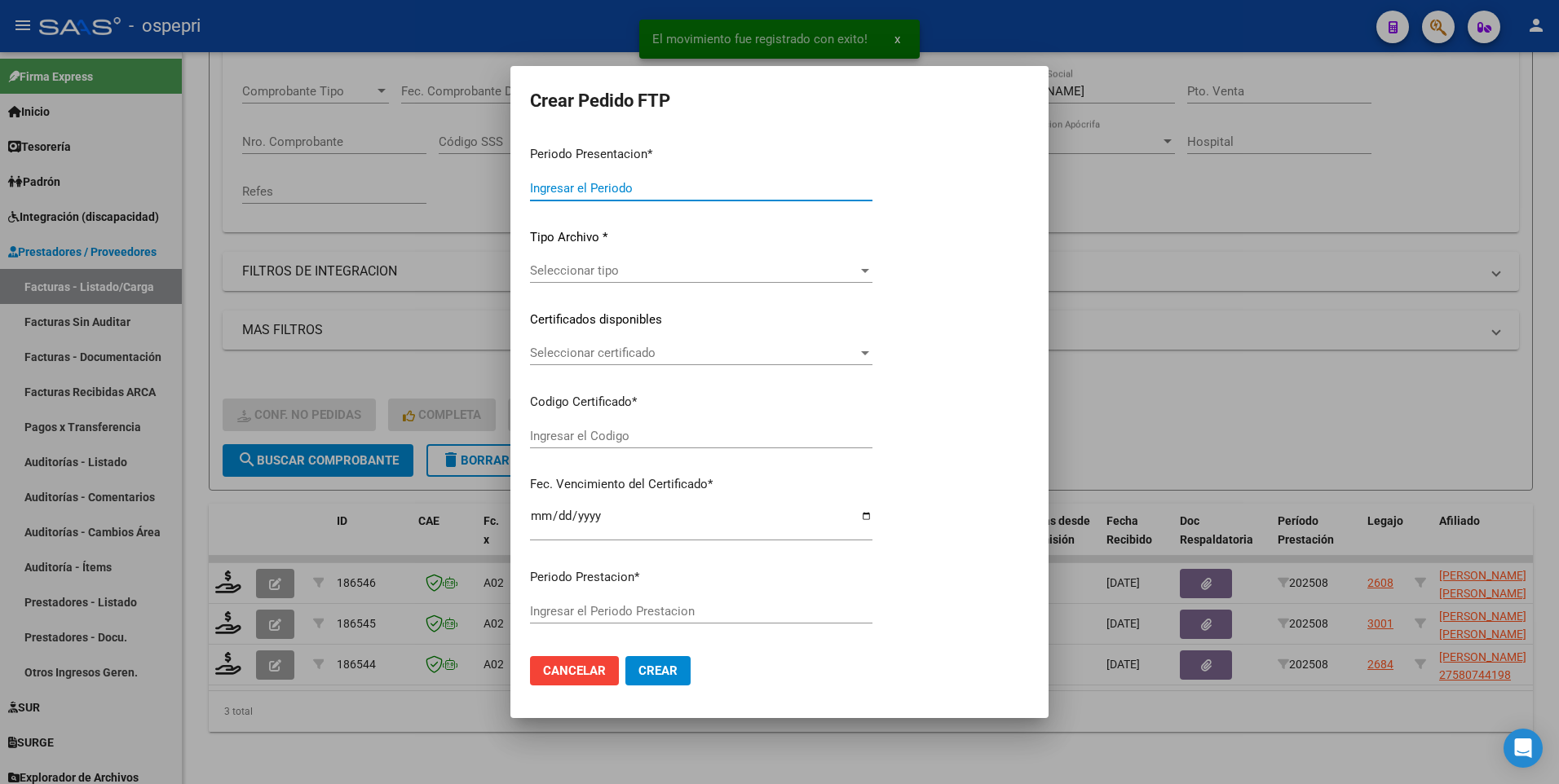
type input "202508"
type input "$ 148.447,20"
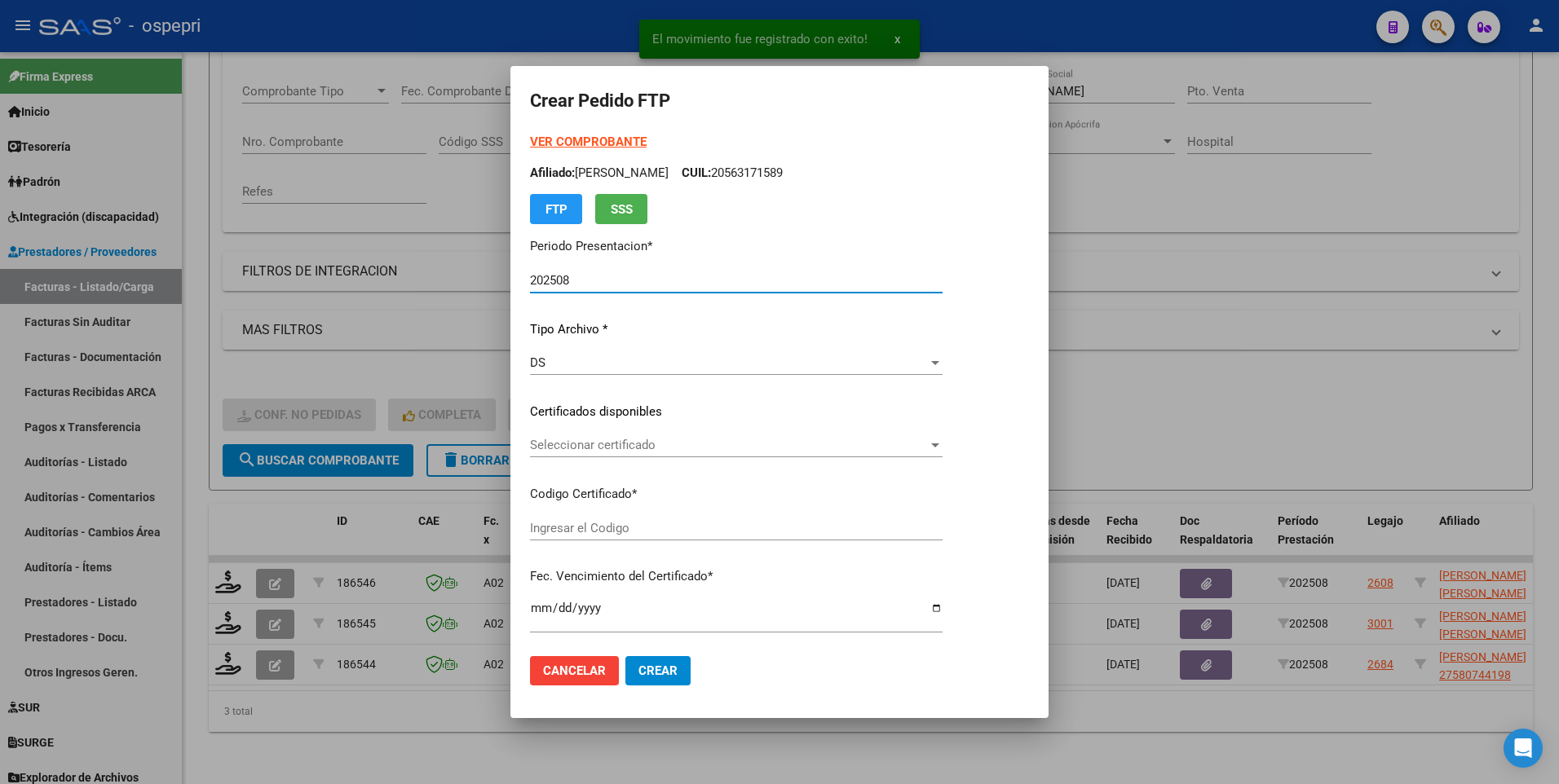
type input "2058891174-9"
type input "2026-07-01"
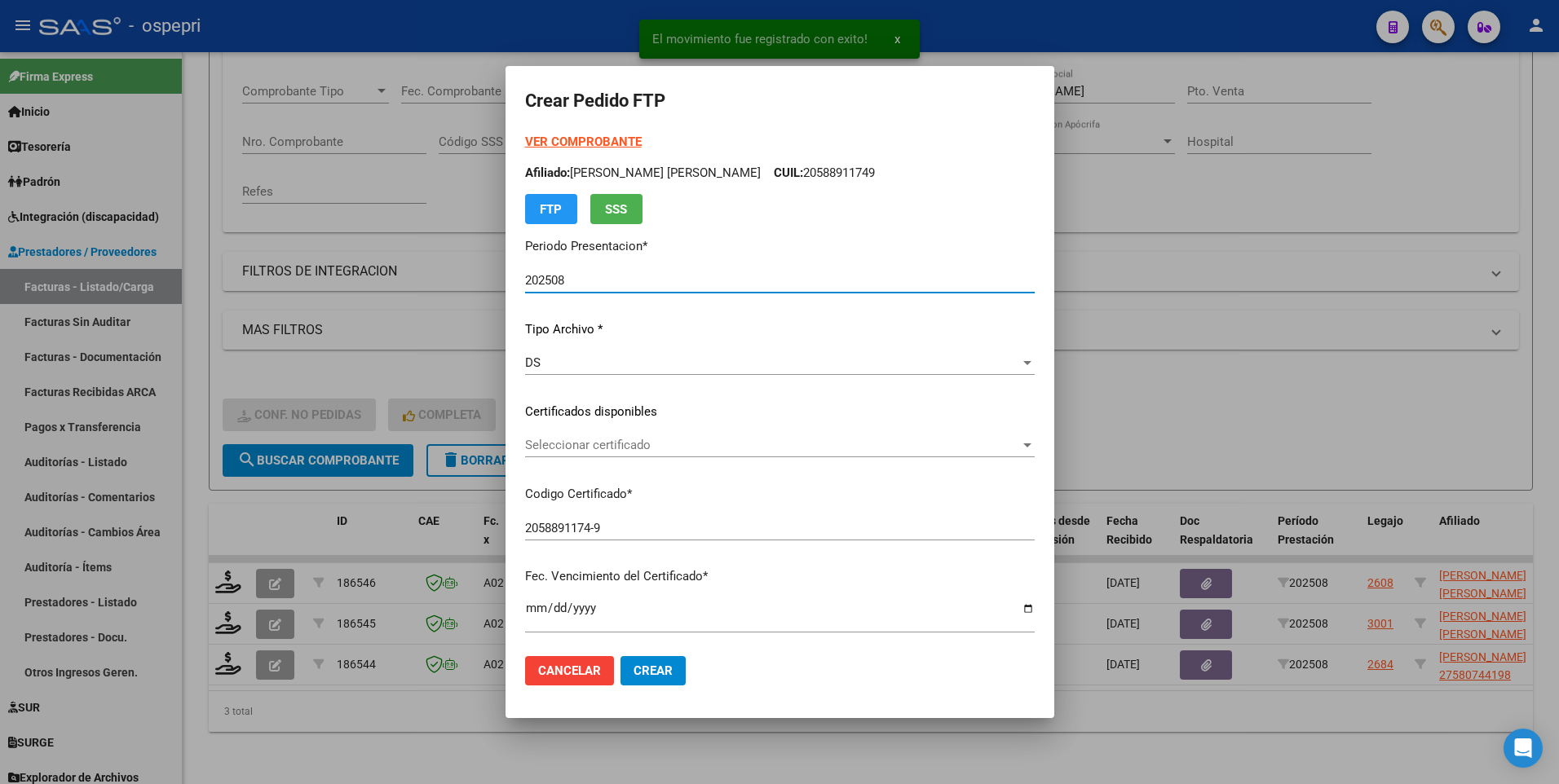
click at [1021, 441] on div at bounding box center [1028, 444] width 15 height 13
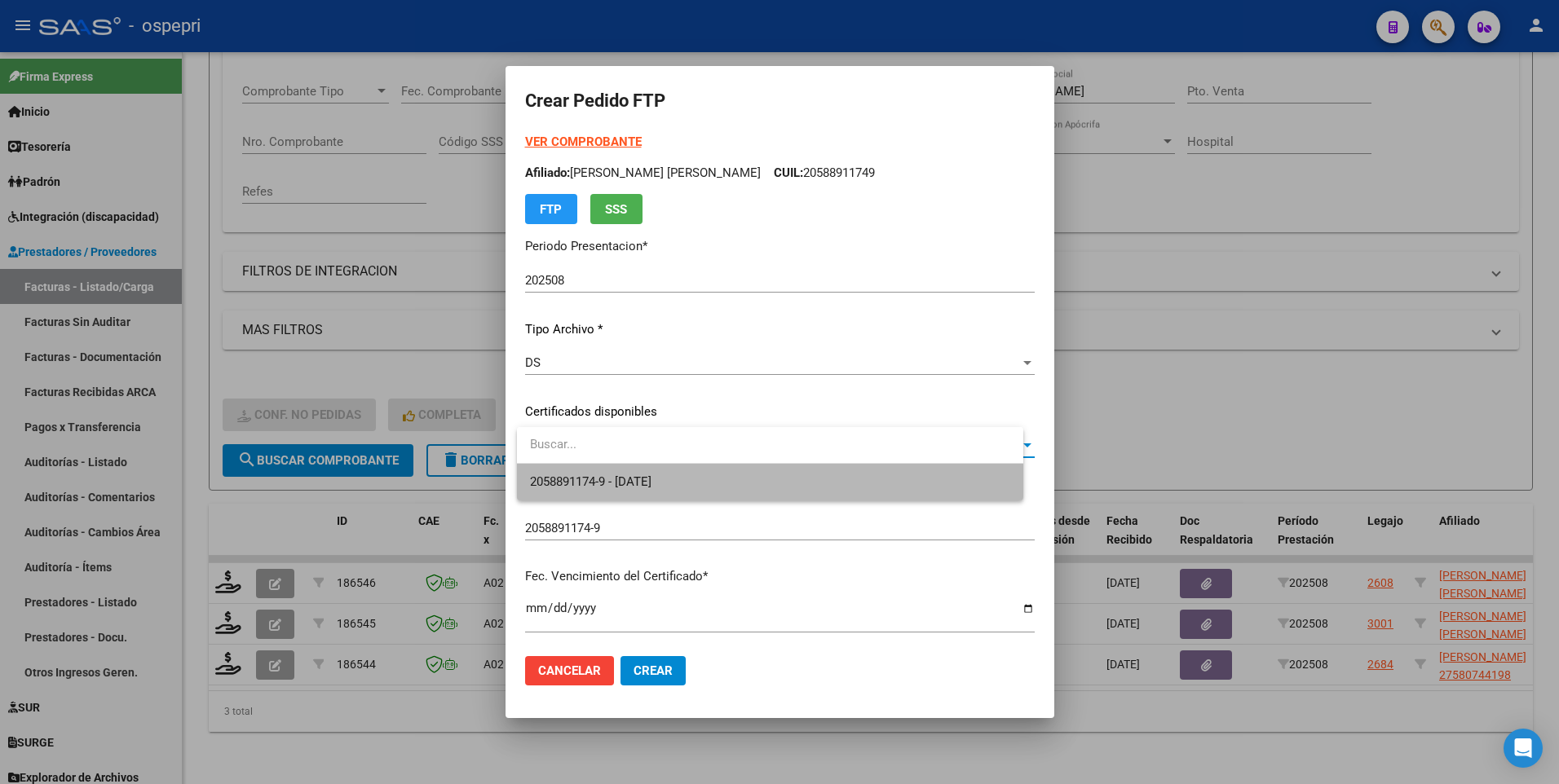
click at [928, 465] on span "2058891174-9 - 2026-07-01" at bounding box center [771, 481] width 480 height 36
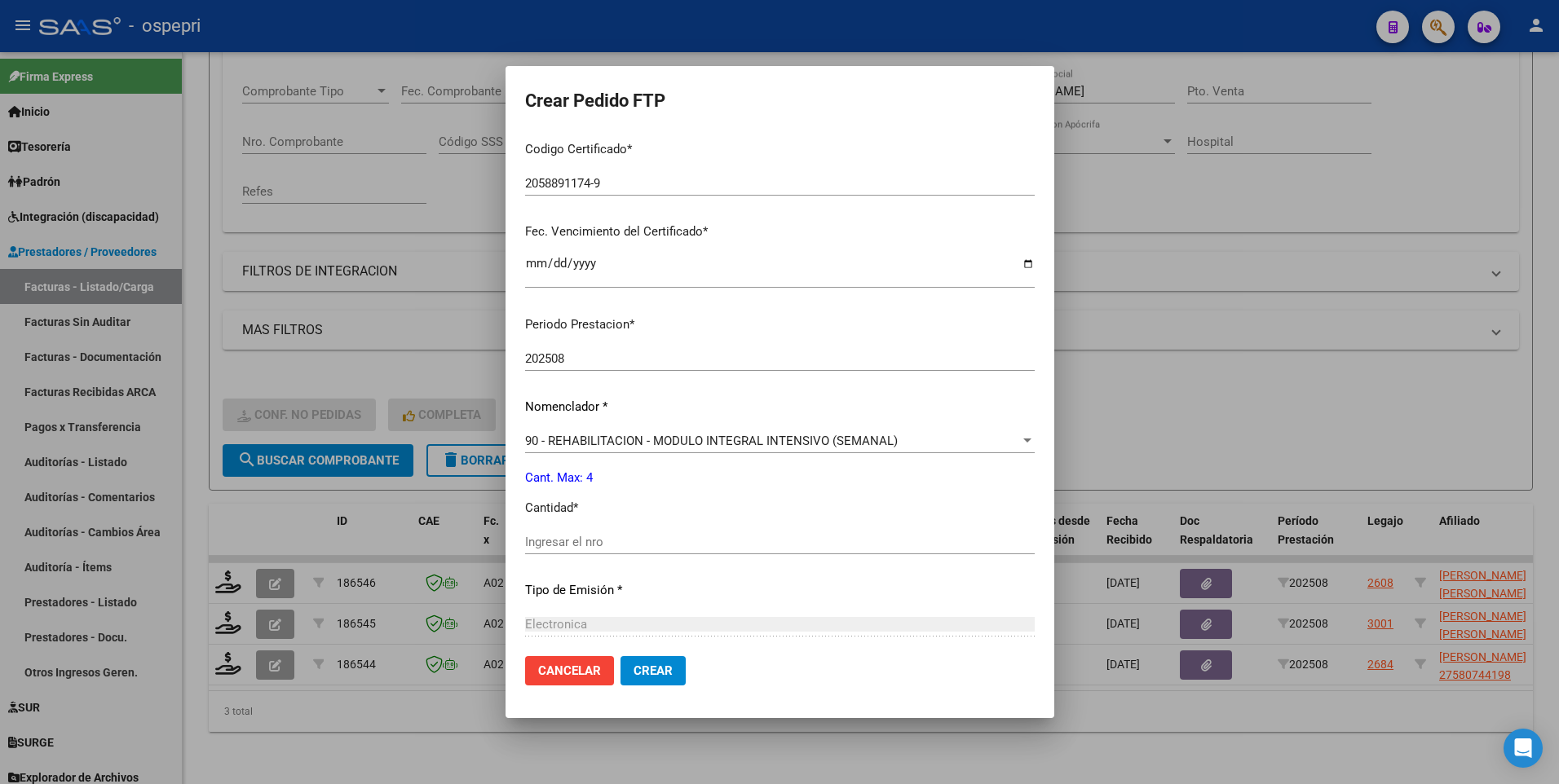
scroll to position [408, 0]
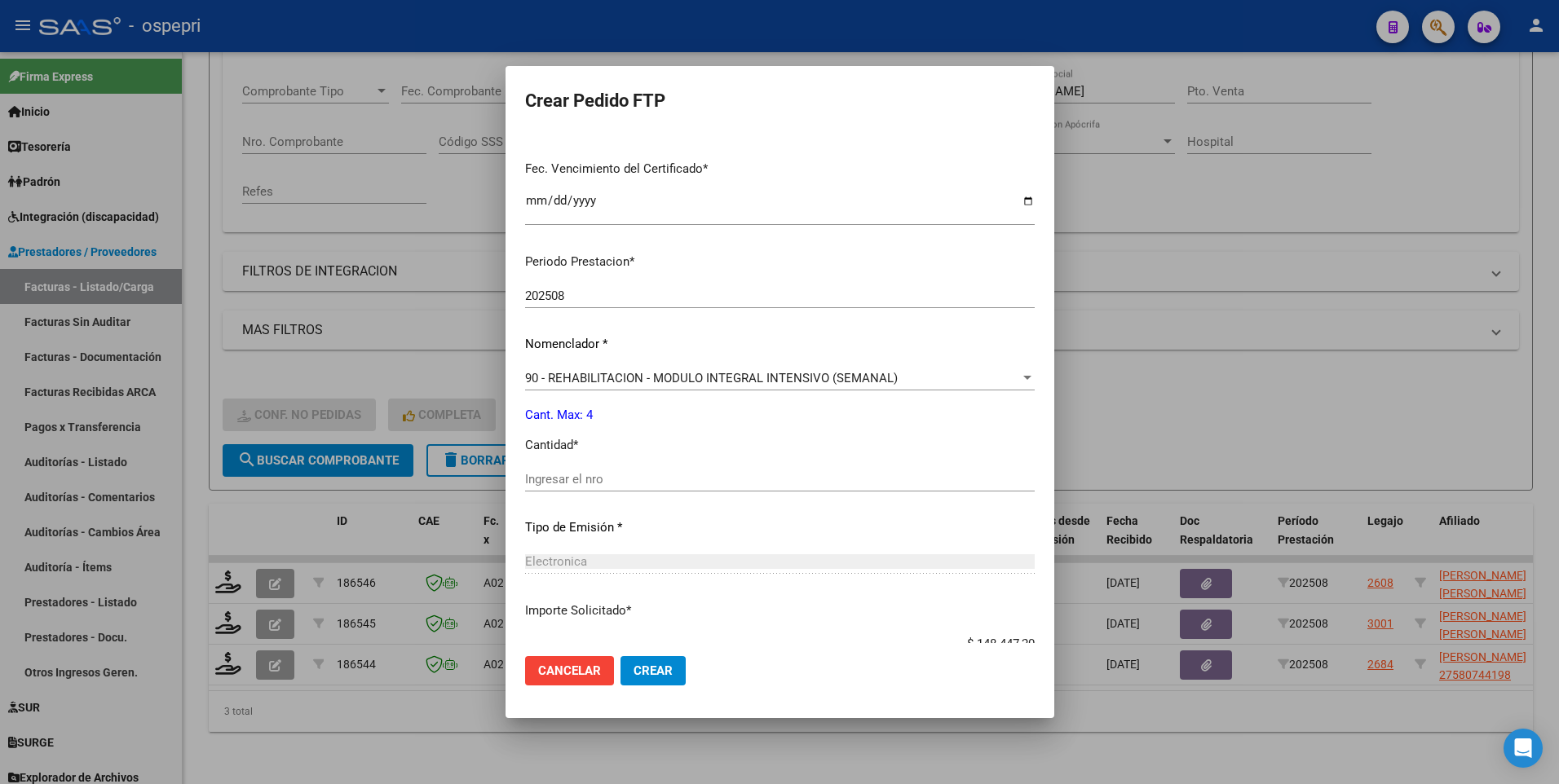
click at [608, 479] on input "Ingresar el nro" at bounding box center [780, 479] width 510 height 15
type input "4"
click at [632, 666] on button "Crear" at bounding box center [653, 671] width 66 height 29
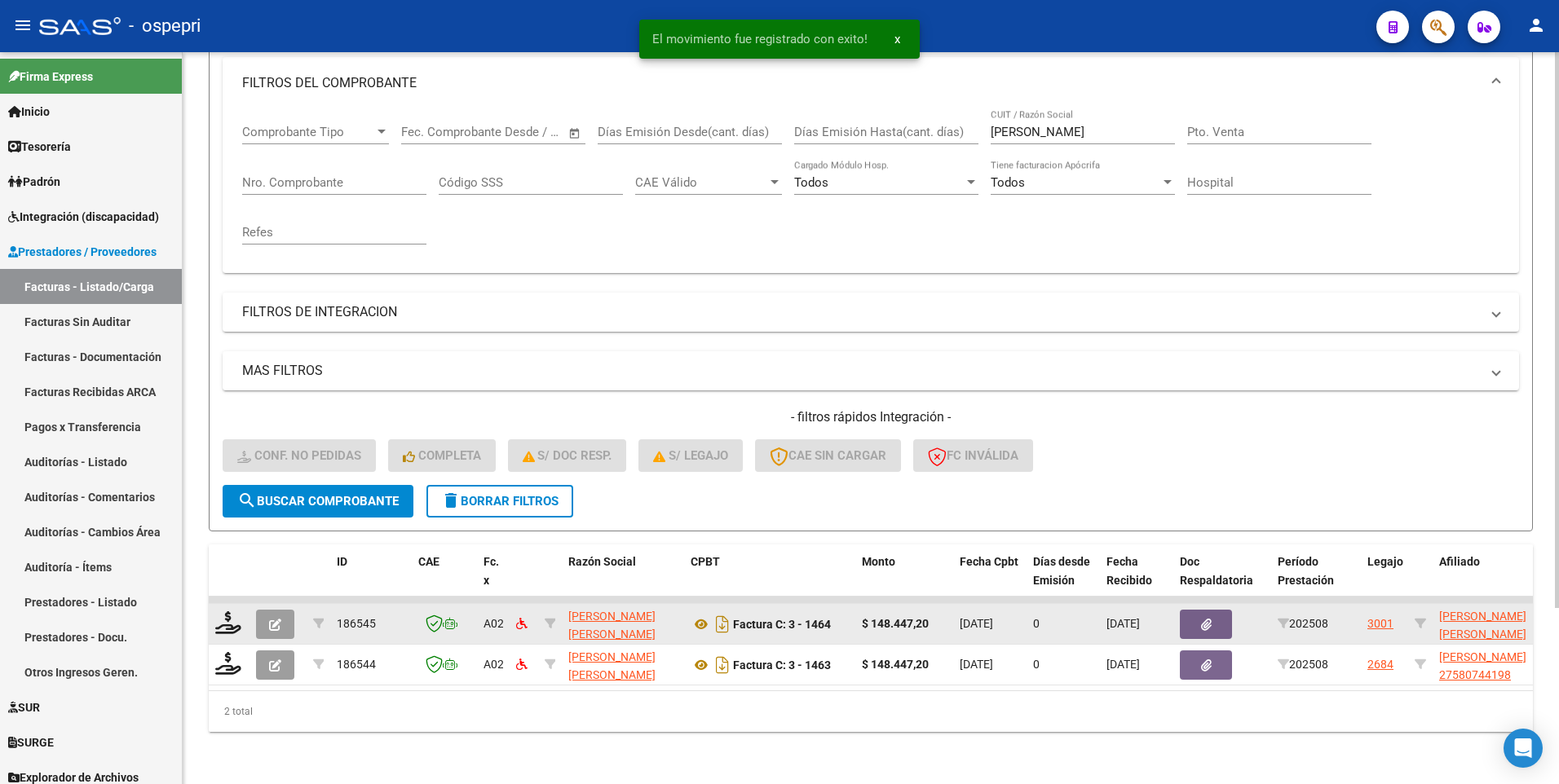
scroll to position [232, 0]
click at [230, 612] on icon at bounding box center [228, 622] width 26 height 23
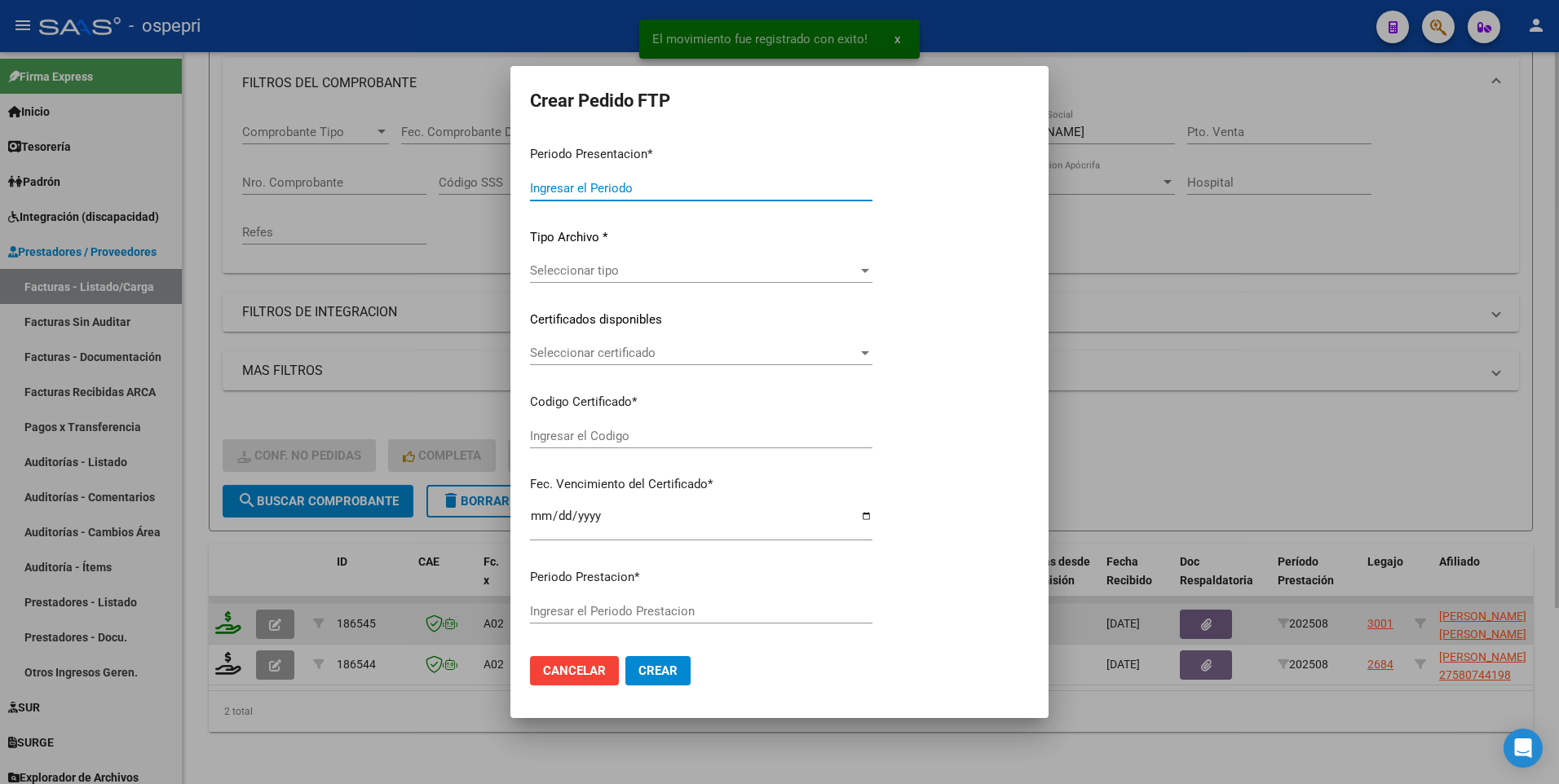
type input "202508"
type input "$ 148.447,20"
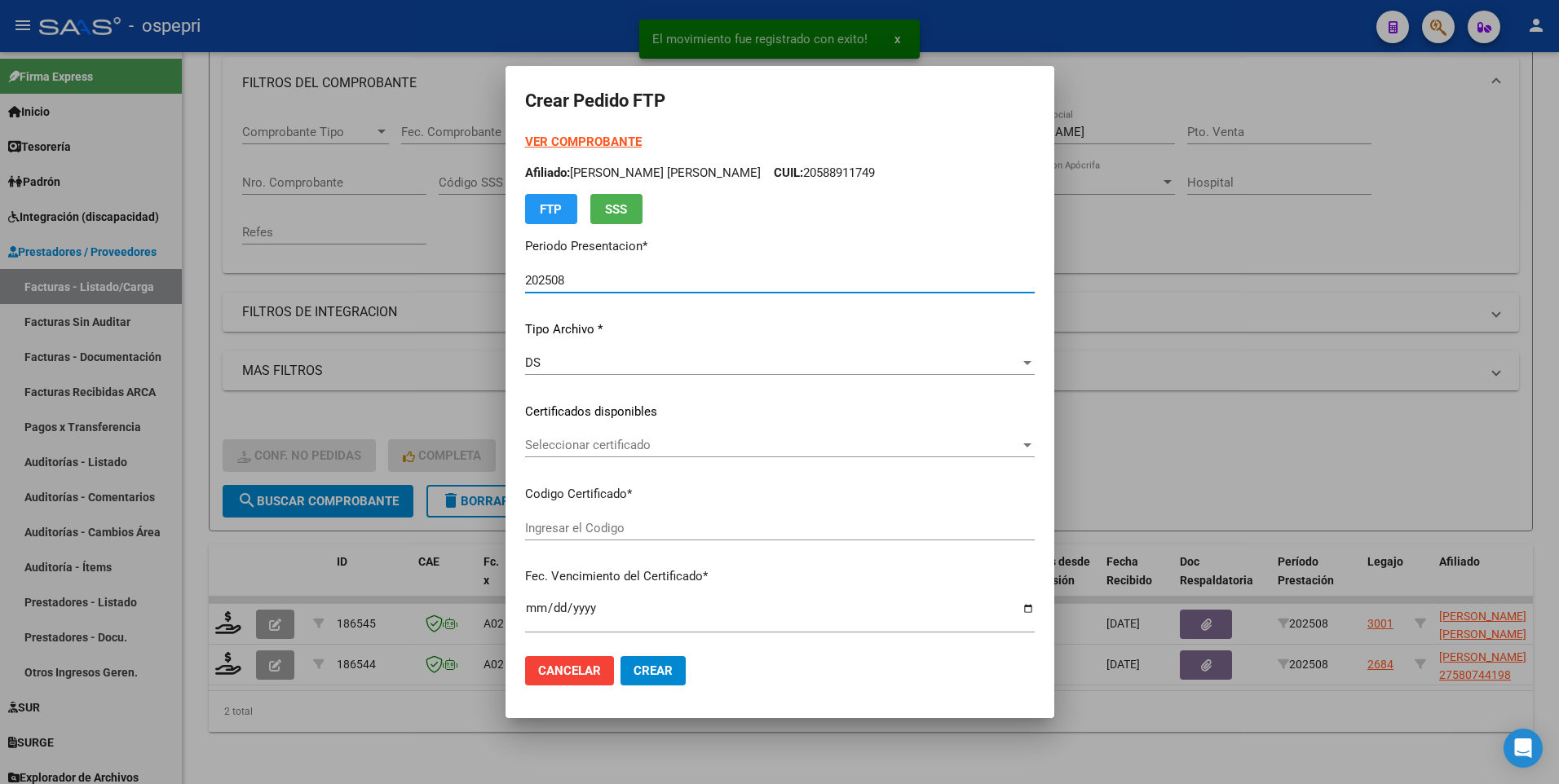
type input "2059059330-4"
type input "2030-02-20"
click at [1035, 444] on div at bounding box center [1028, 444] width 15 height 13
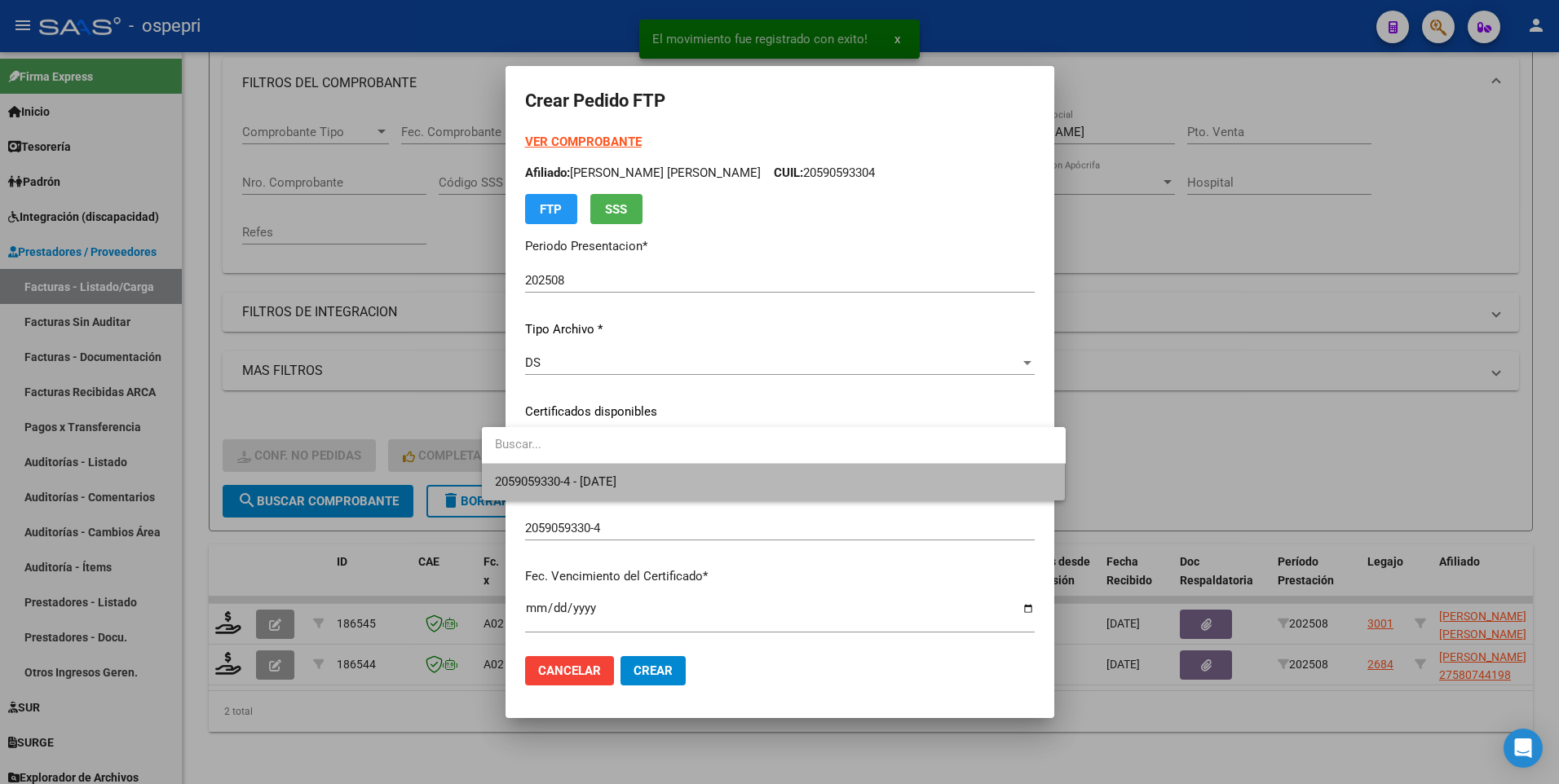
click at [964, 489] on span "2059059330-4 - 2030-02-20" at bounding box center [774, 481] width 558 height 36
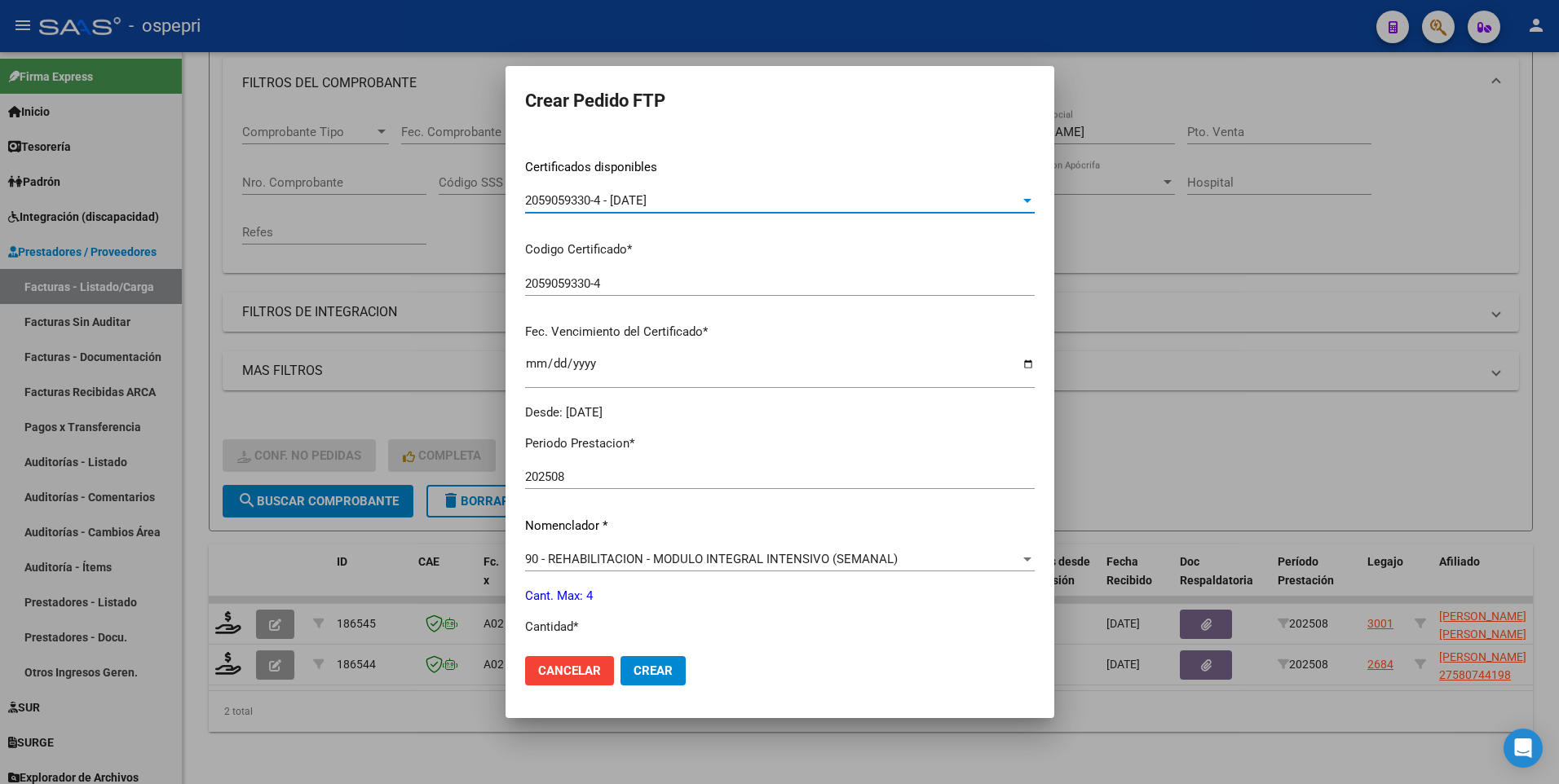
scroll to position [326, 0]
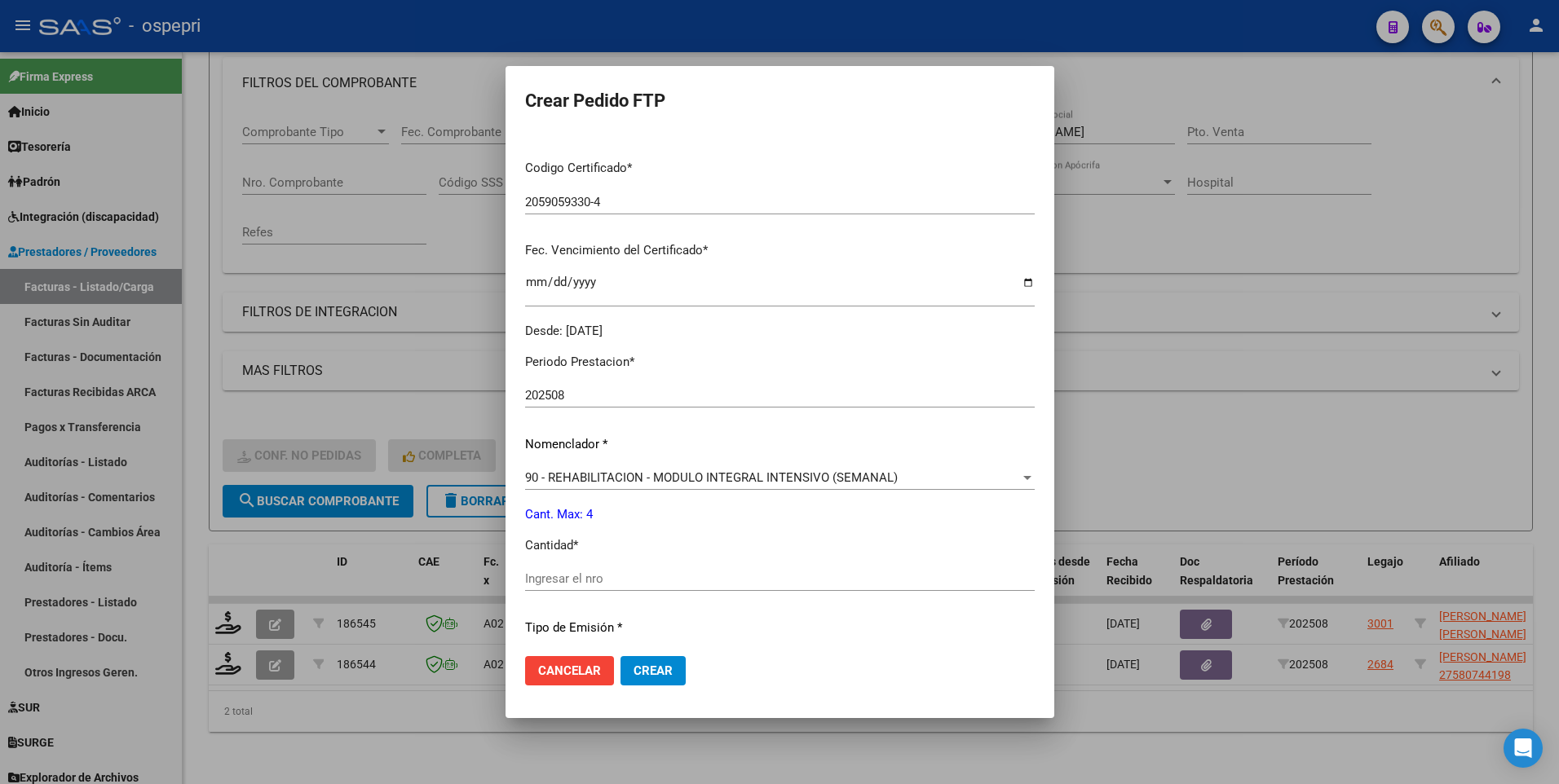
click at [681, 579] on input "Ingresar el nro" at bounding box center [780, 578] width 510 height 15
type input "4"
click at [637, 680] on button "Crear" at bounding box center [653, 671] width 66 height 29
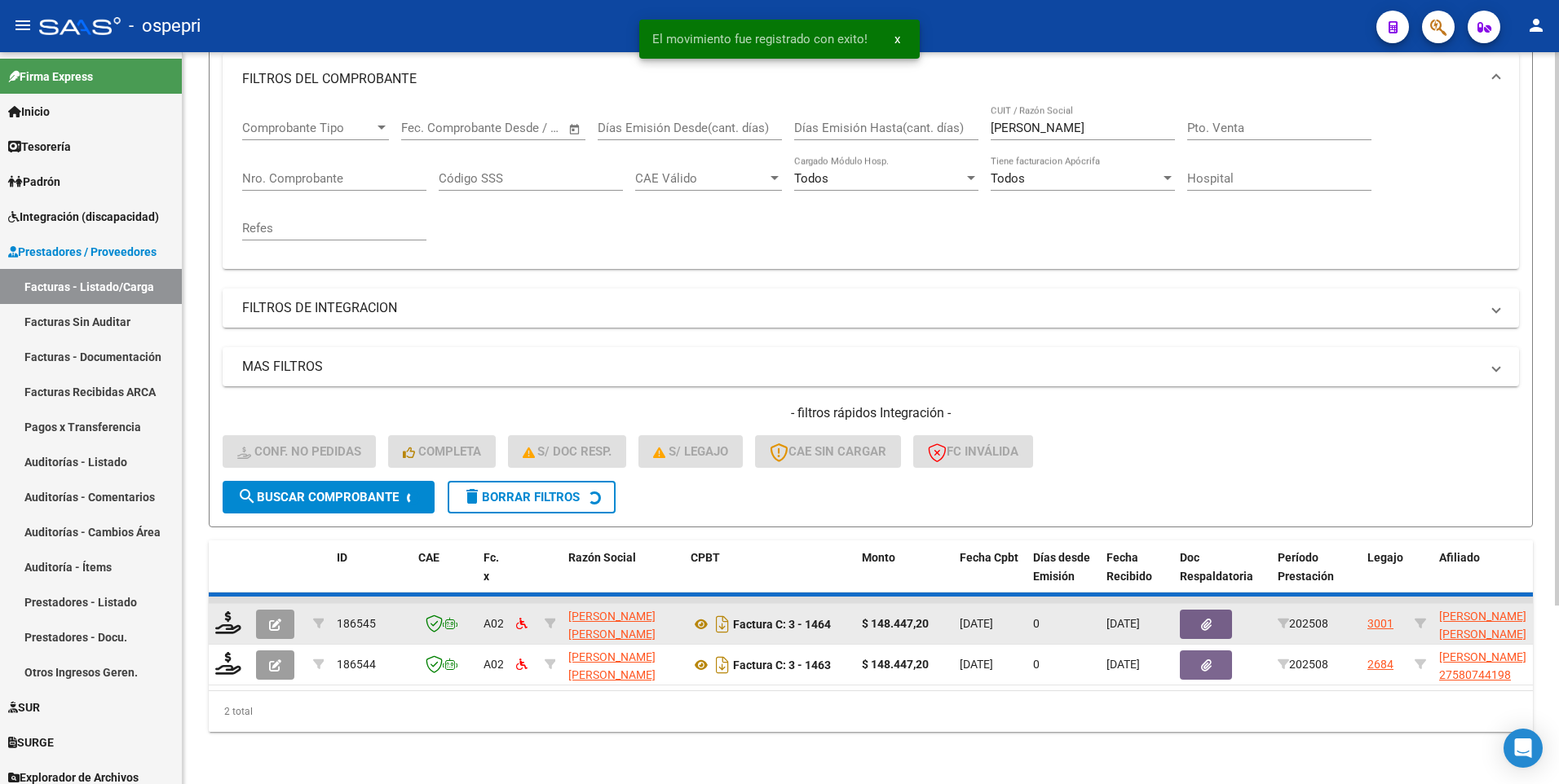
scroll to position [191, 0]
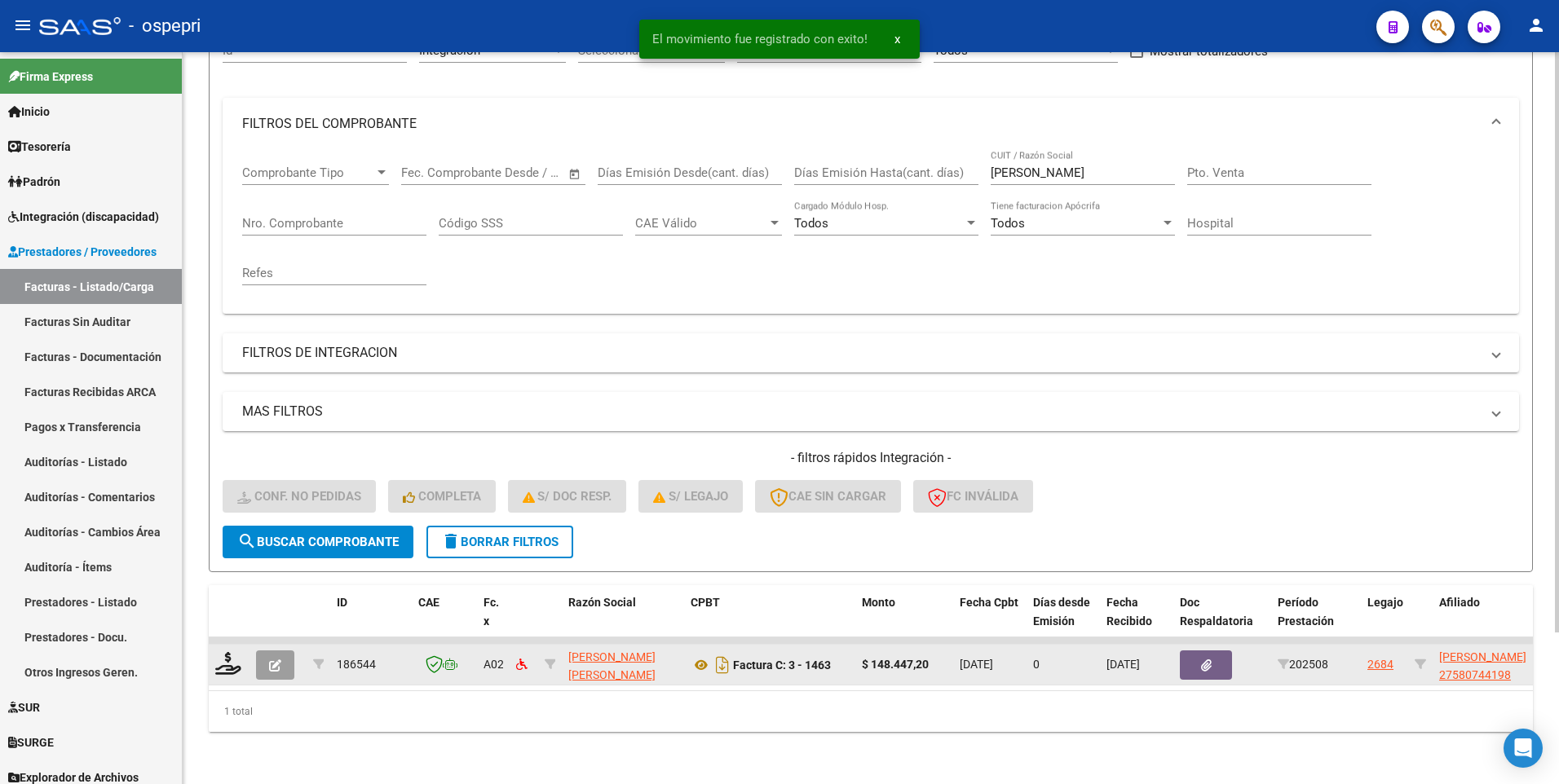
click at [249, 651] on datatable-body-cell at bounding box center [229, 664] width 41 height 40
click at [233, 653] on icon at bounding box center [228, 662] width 26 height 23
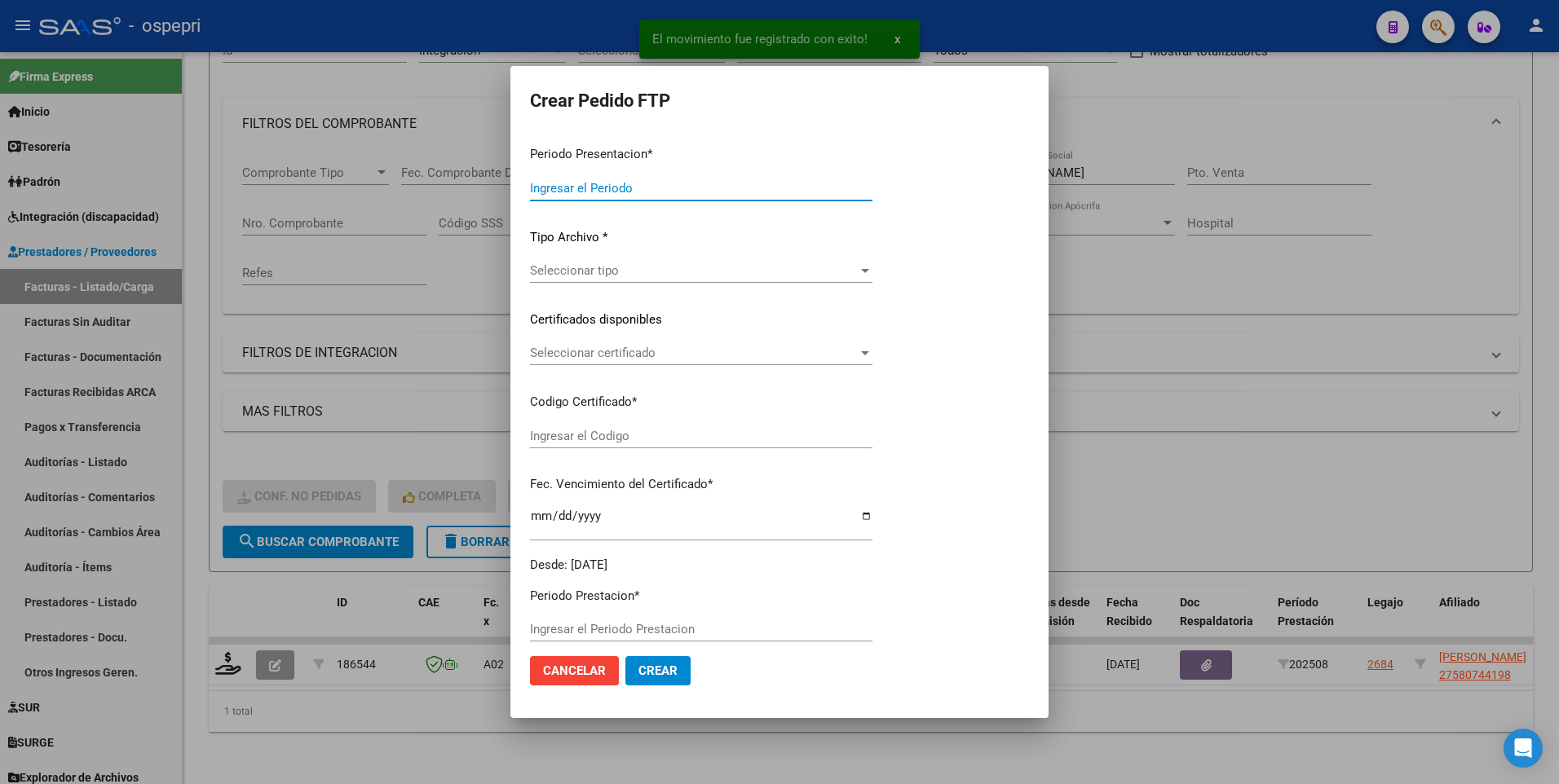
type input "202508"
type input "$ 148.447,20"
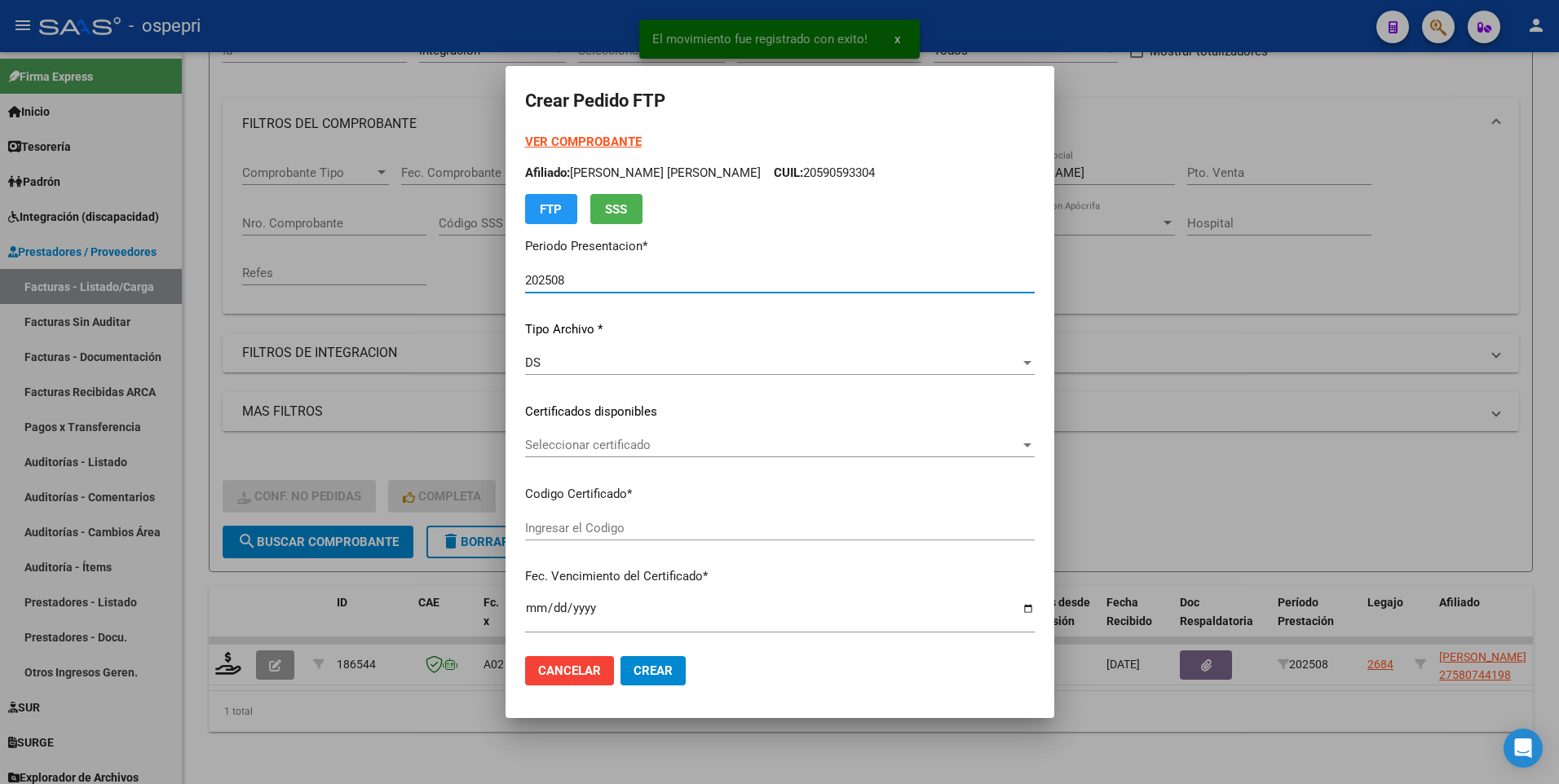
type input "2758074419-8"
type input "2026-02-16"
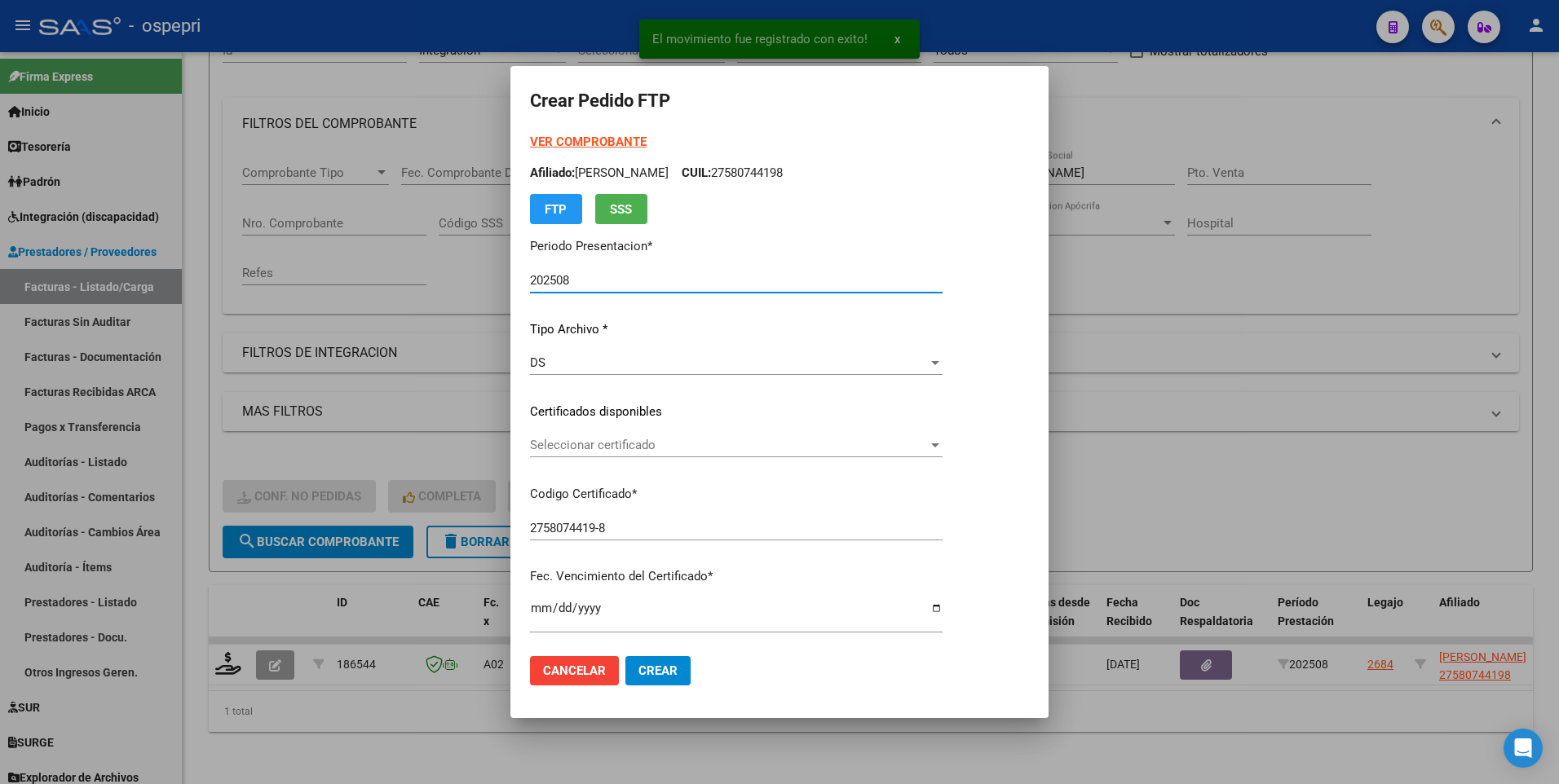
click at [929, 438] on span "Seleccionar certificado" at bounding box center [729, 445] width 398 height 15
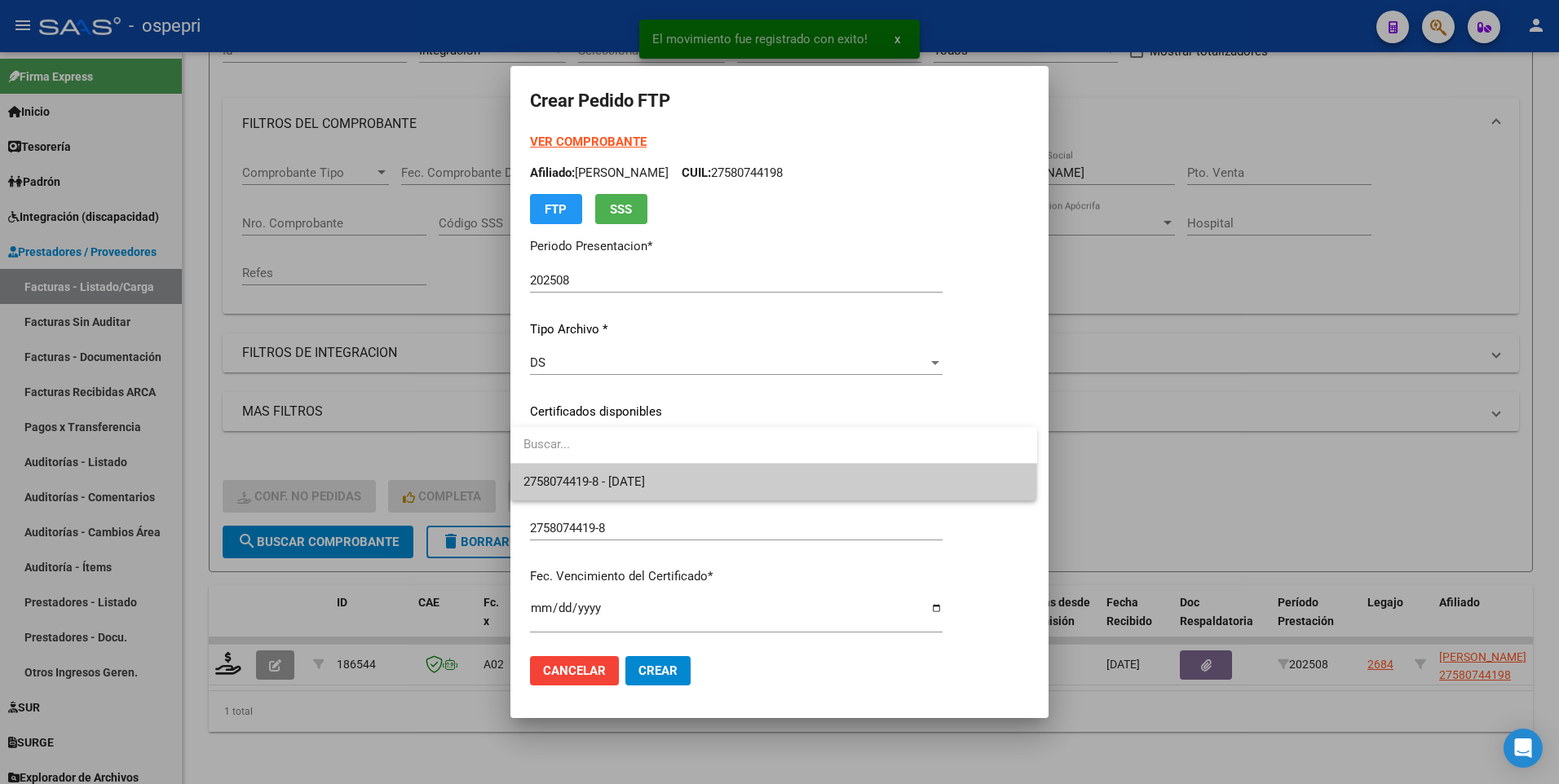
click at [899, 478] on span "2758074419-8 - 2026-02-16" at bounding box center [774, 481] width 501 height 36
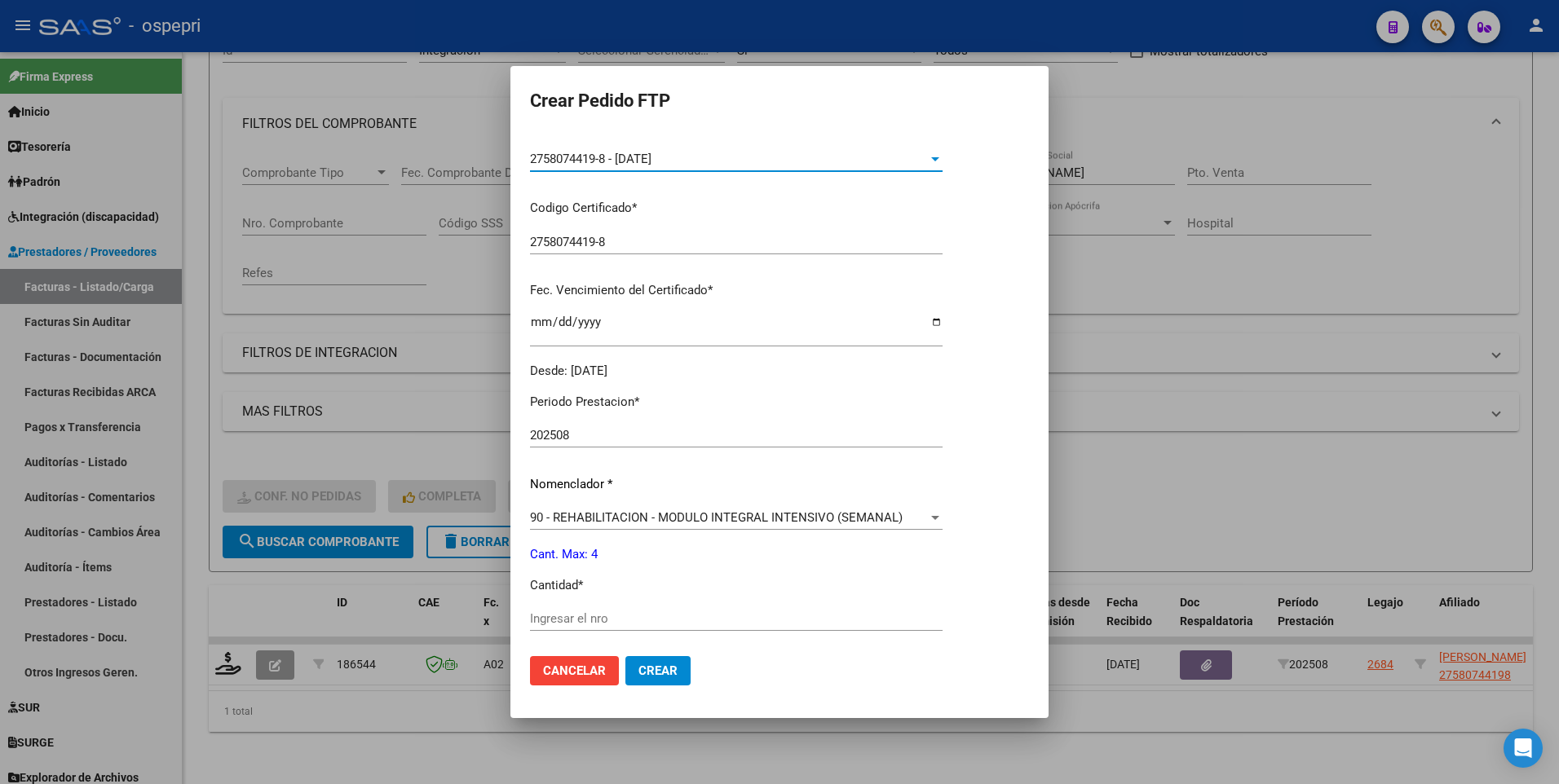
scroll to position [326, 0]
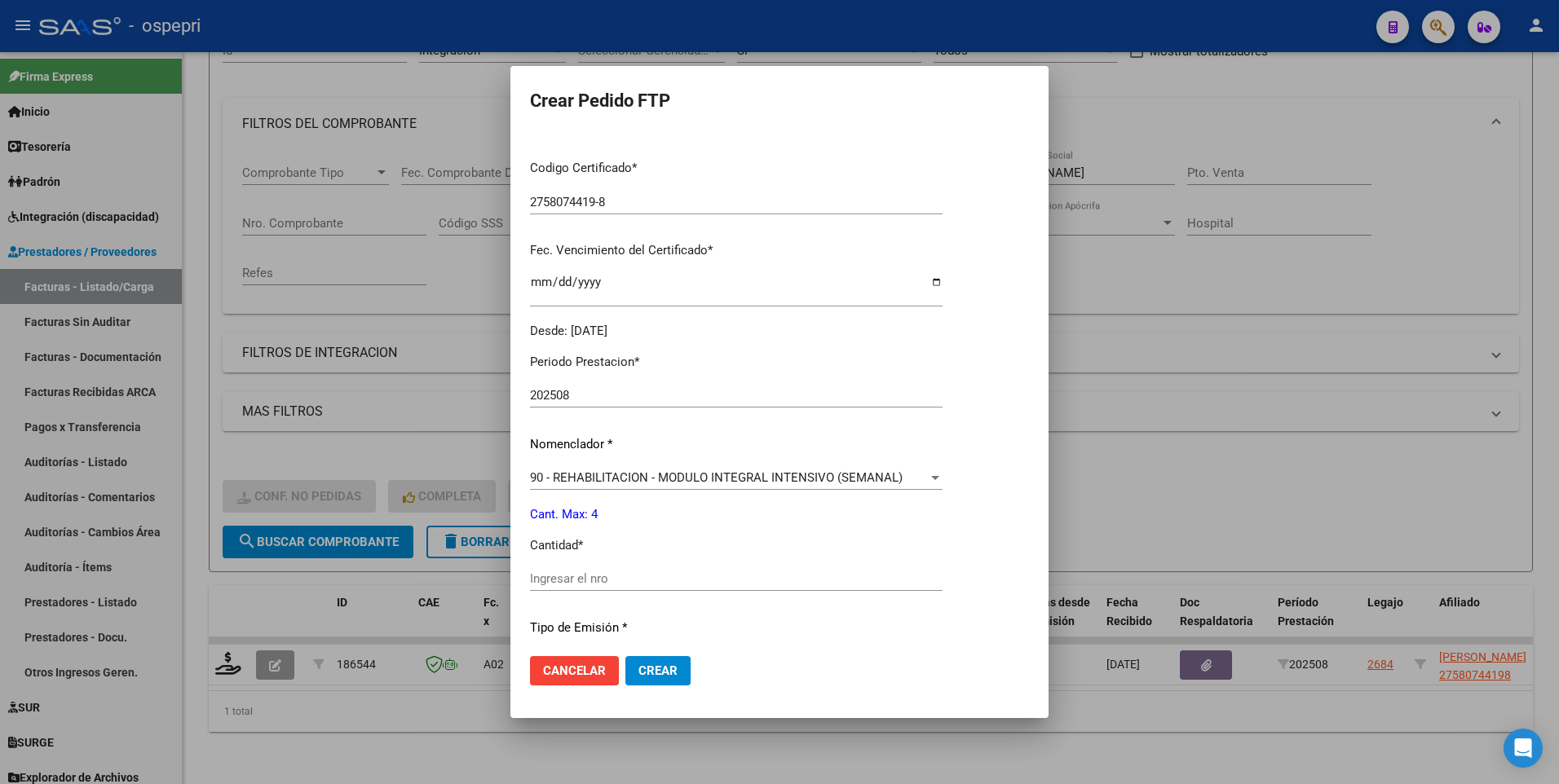
click at [647, 582] on input "Ingresar el nro" at bounding box center [736, 578] width 413 height 15
type input "4"
click at [652, 678] on button "Crear" at bounding box center [658, 671] width 66 height 29
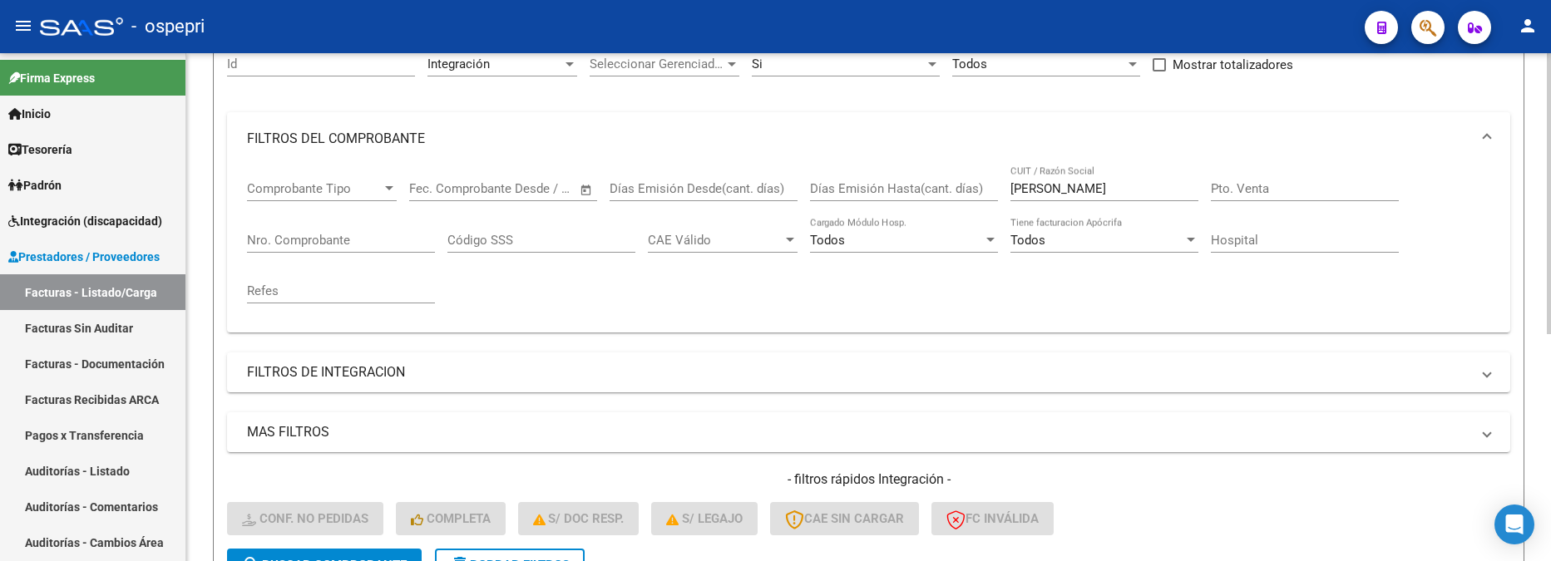
scroll to position [195, 0]
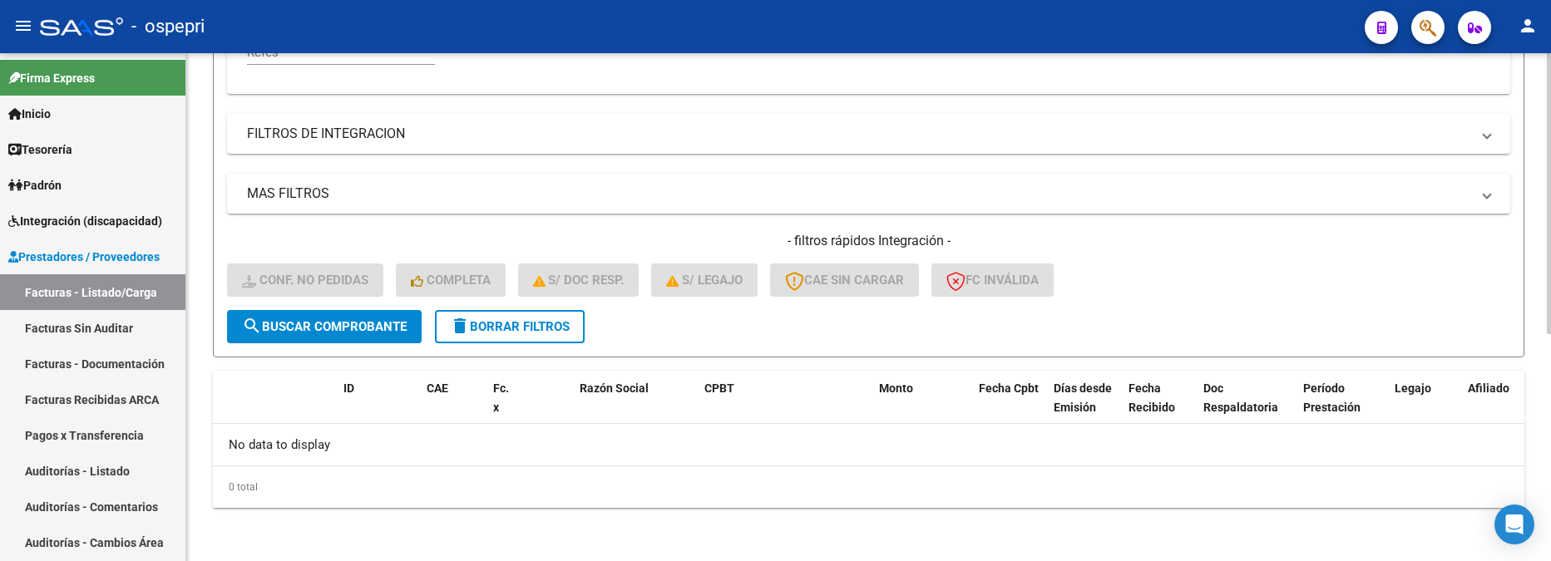
click at [383, 321] on span "search Buscar Comprobante" at bounding box center [324, 326] width 165 height 15
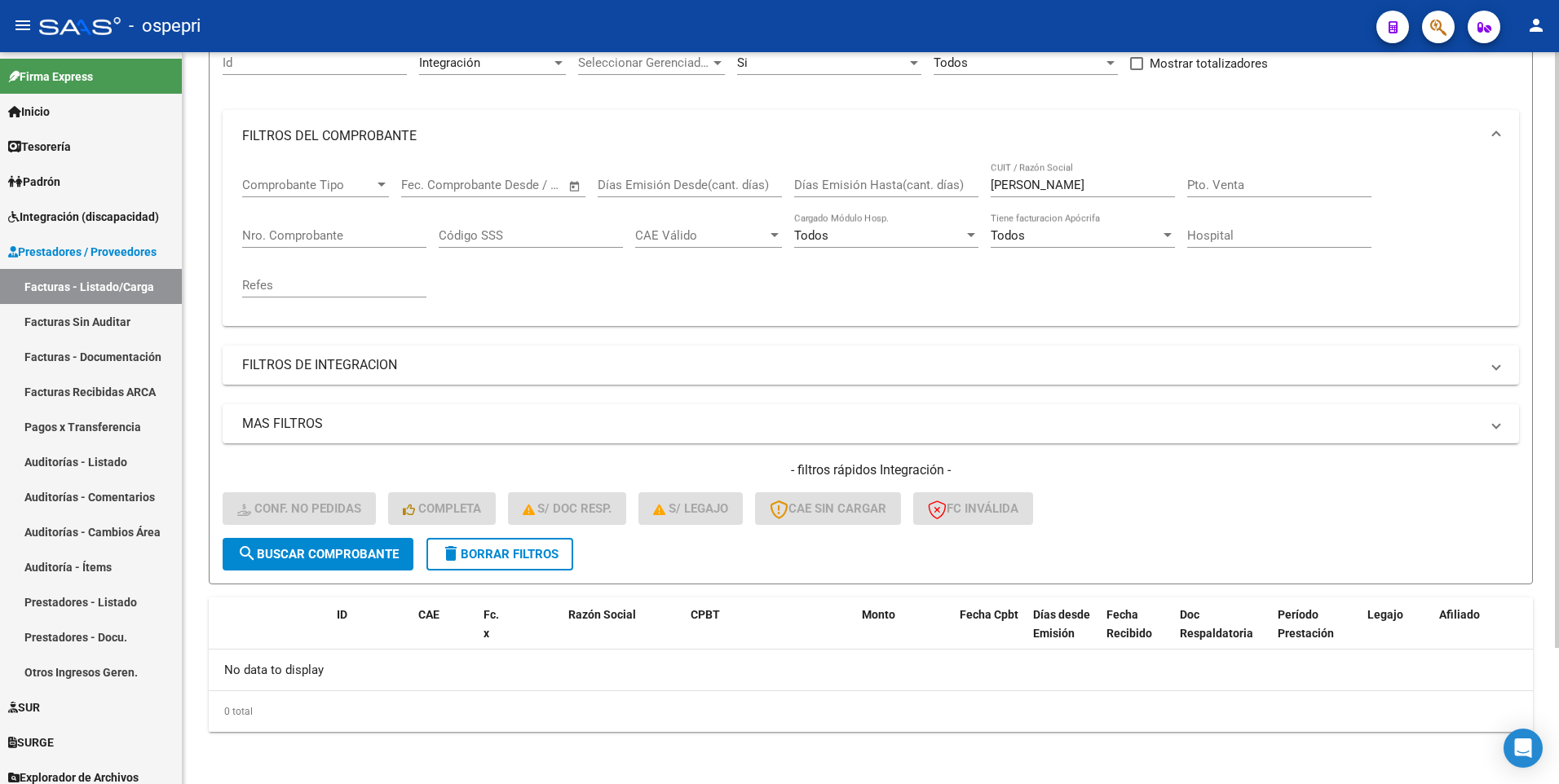
scroll to position [0, 0]
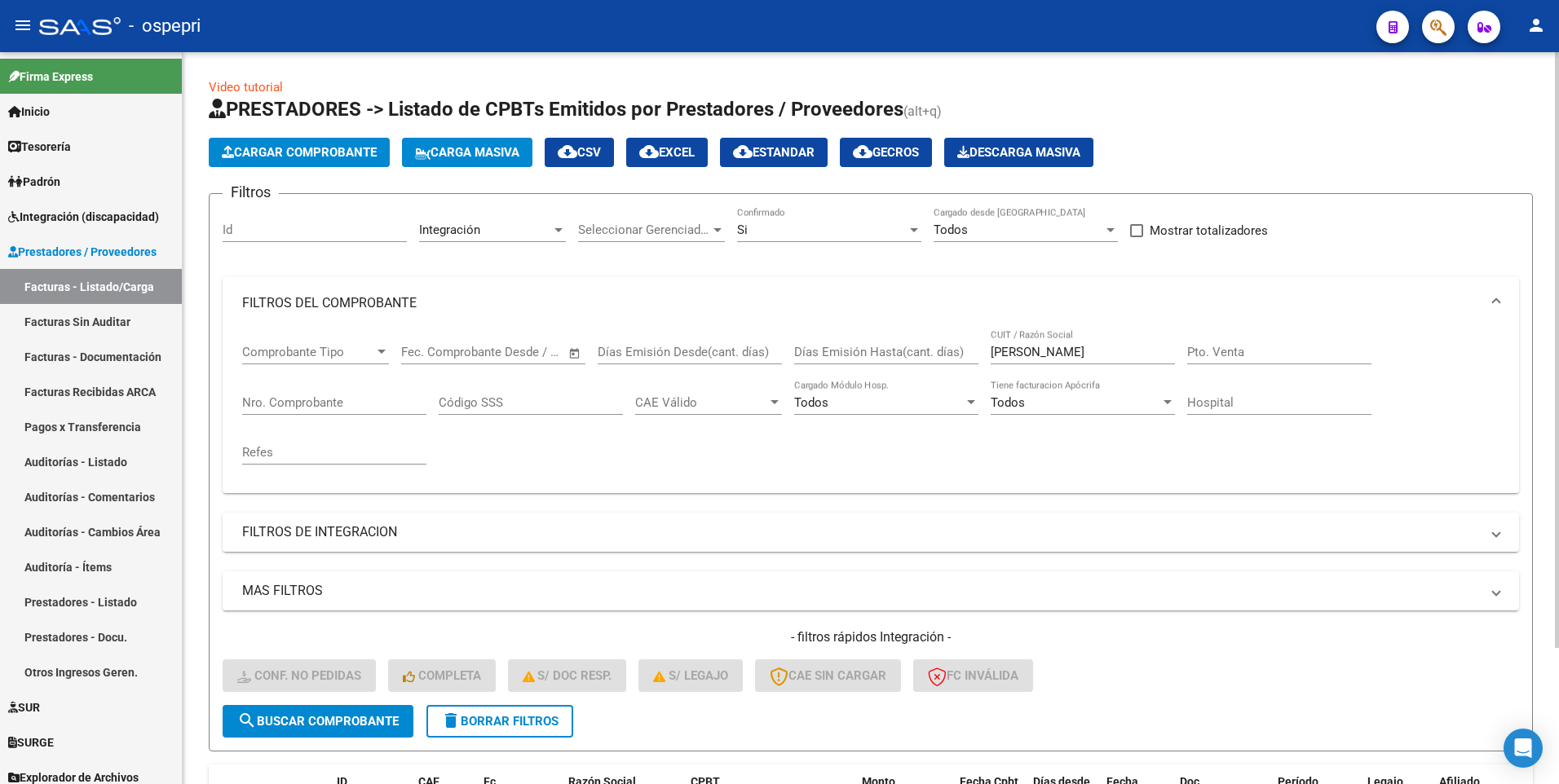
click at [919, 218] on div "Si Confirmado" at bounding box center [830, 224] width 184 height 35
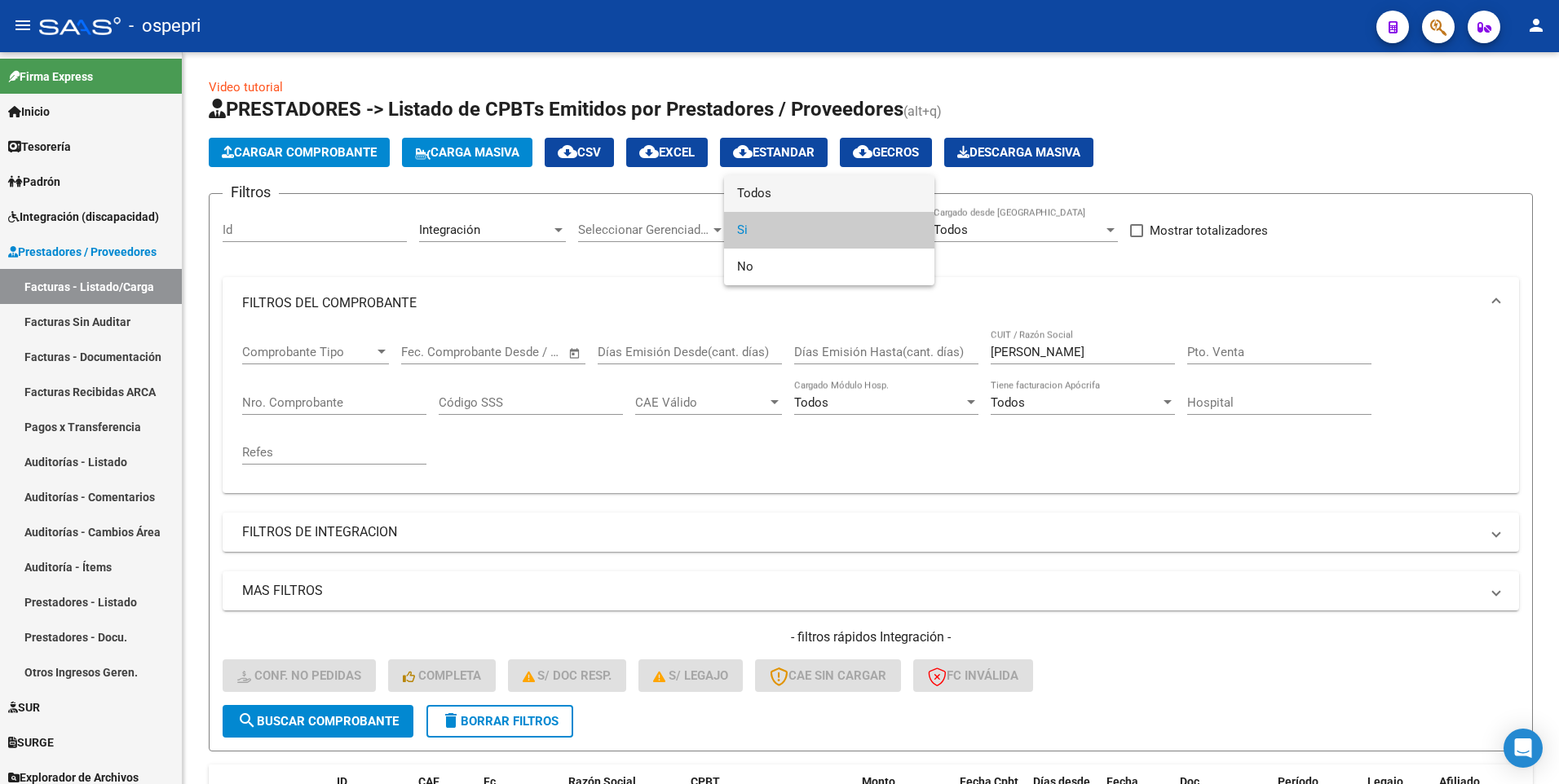
click at [830, 180] on span "Todos" at bounding box center [830, 193] width 184 height 36
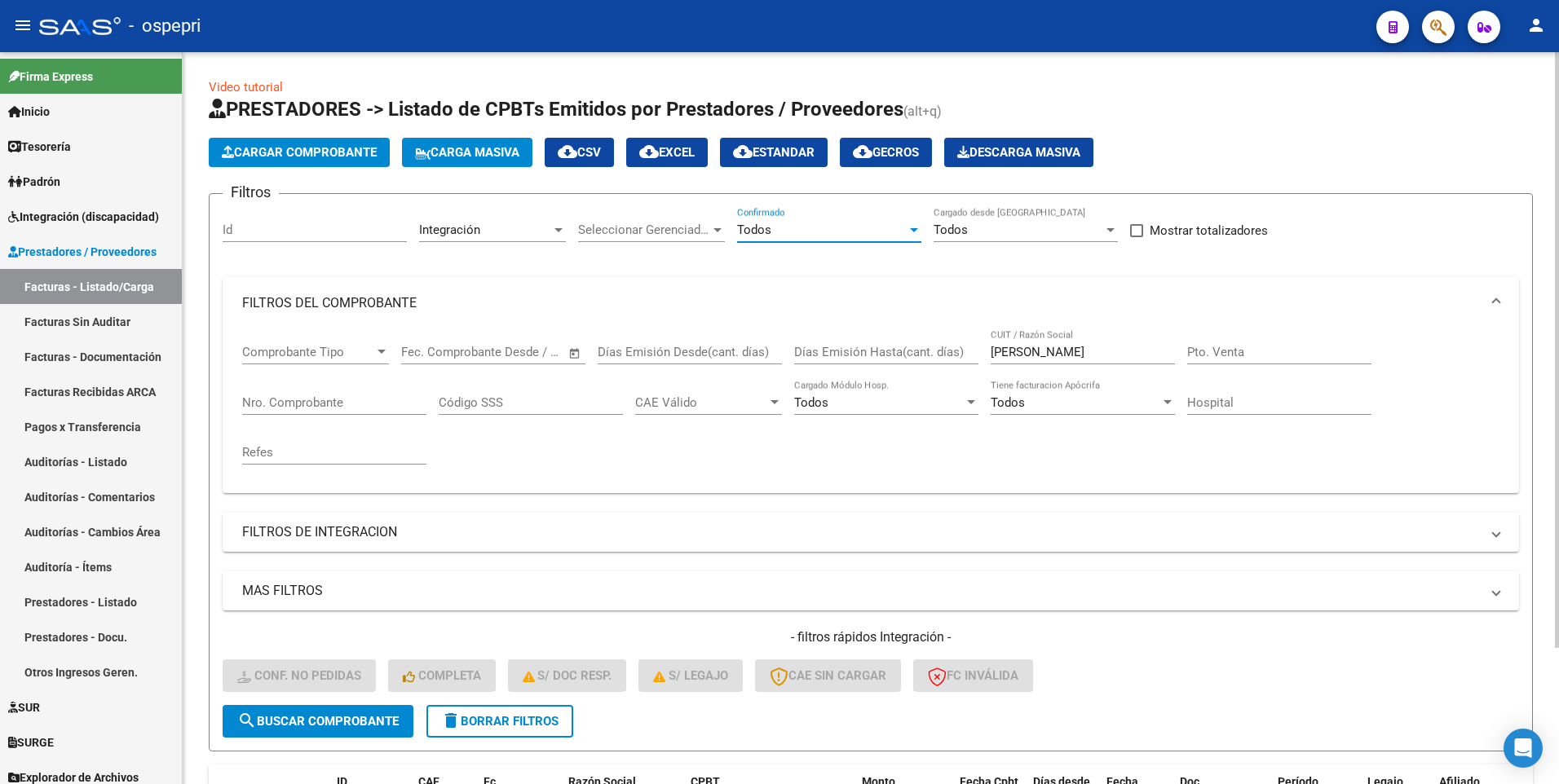
click at [313, 723] on span "search Buscar Comprobante" at bounding box center [318, 721] width 162 height 15
click at [531, 729] on button "delete Borrar Filtros" at bounding box center [500, 720] width 147 height 32
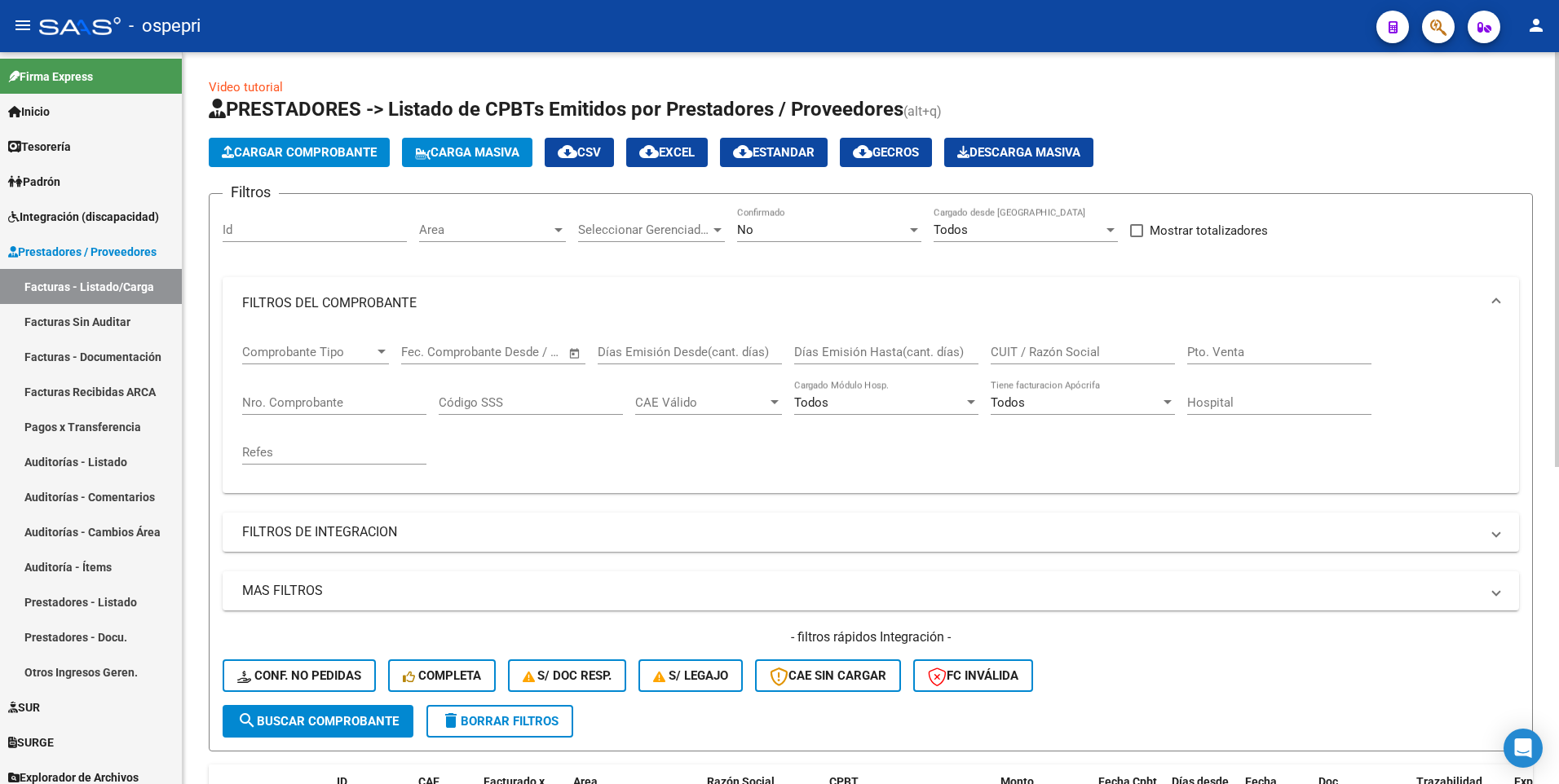
click at [913, 225] on div at bounding box center [914, 229] width 15 height 13
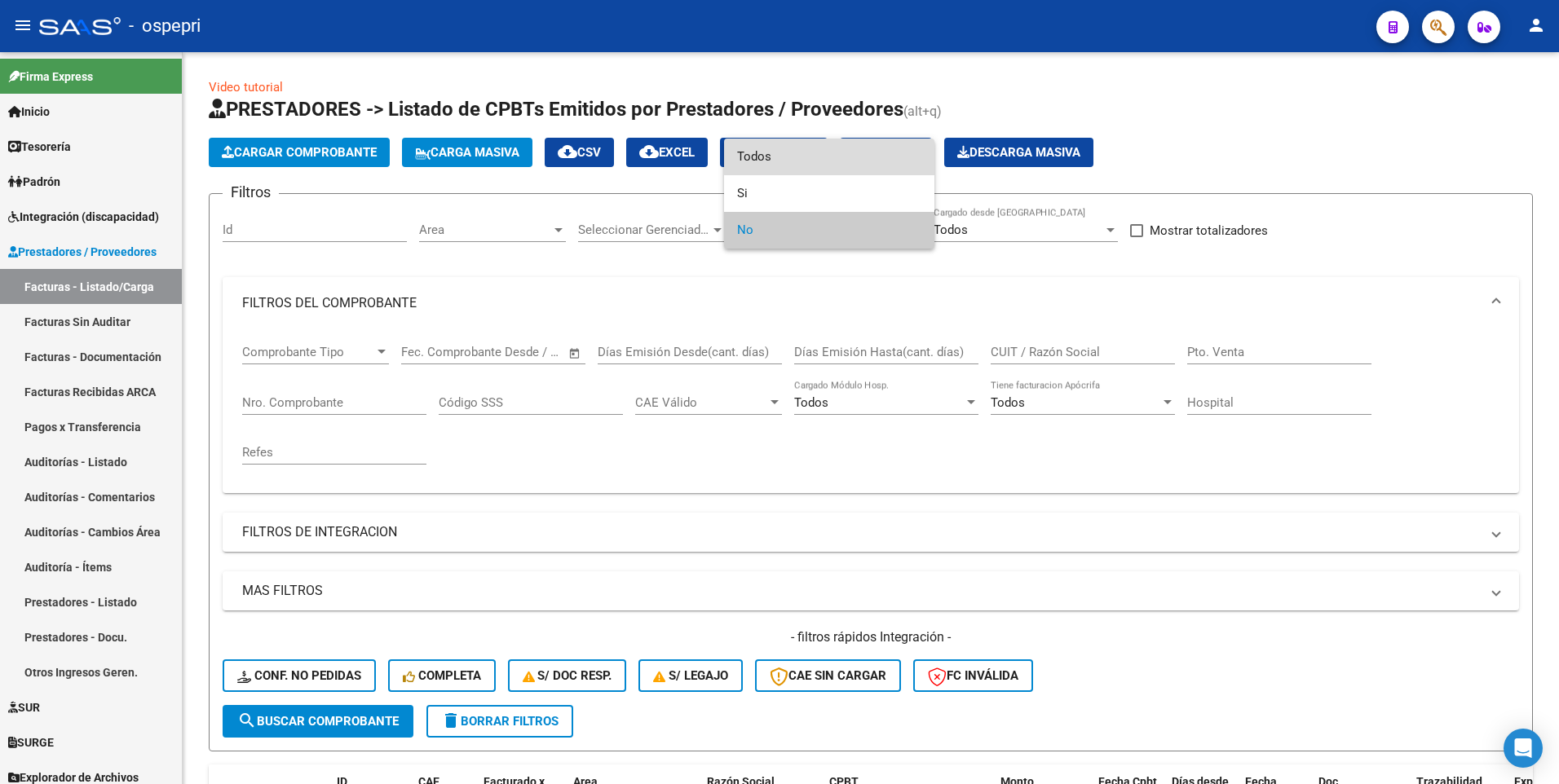
click at [837, 153] on span "Todos" at bounding box center [830, 156] width 184 height 36
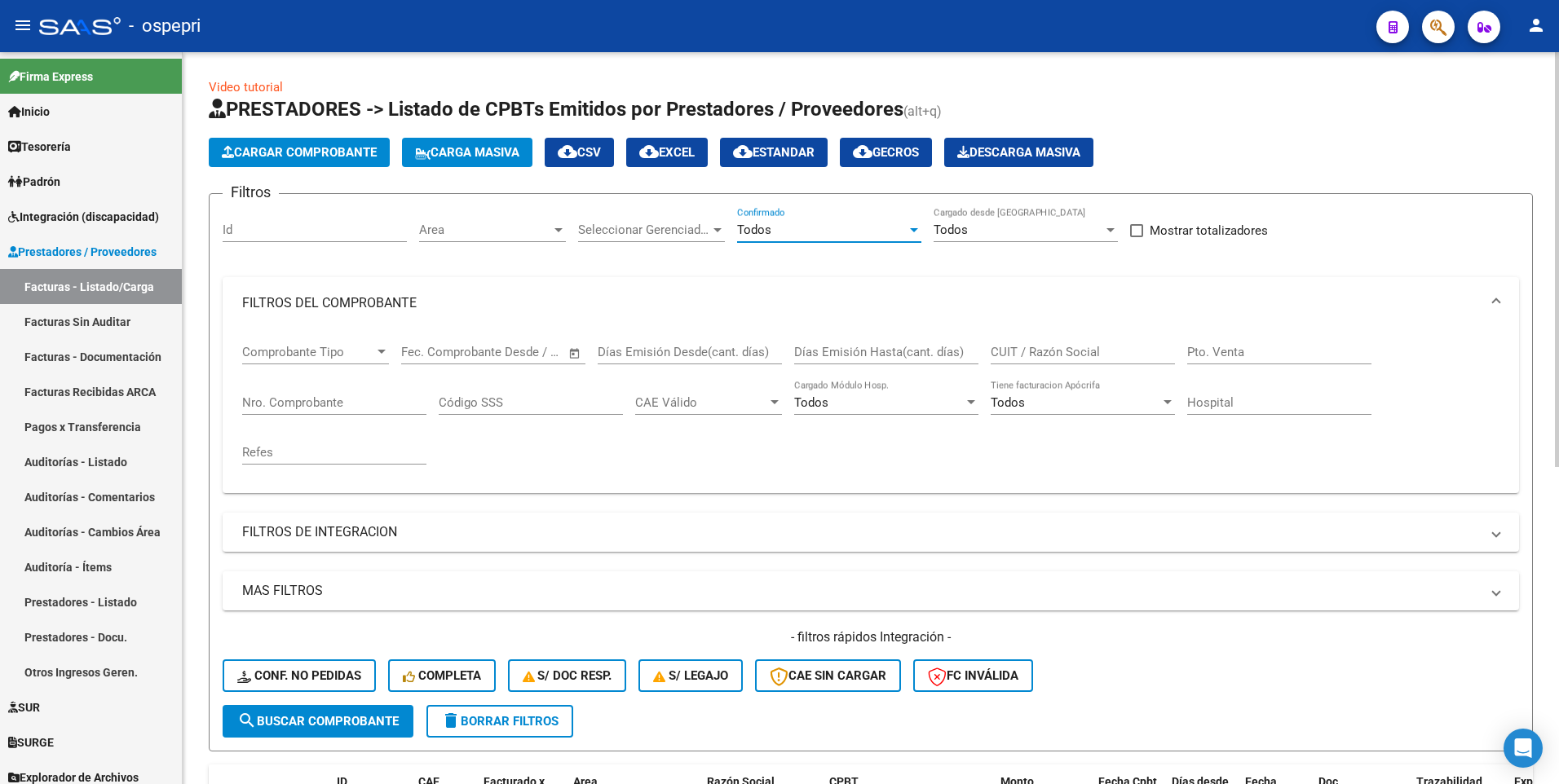
click at [1049, 357] on input "CUIT / Razón Social" at bounding box center [1083, 352] width 184 height 15
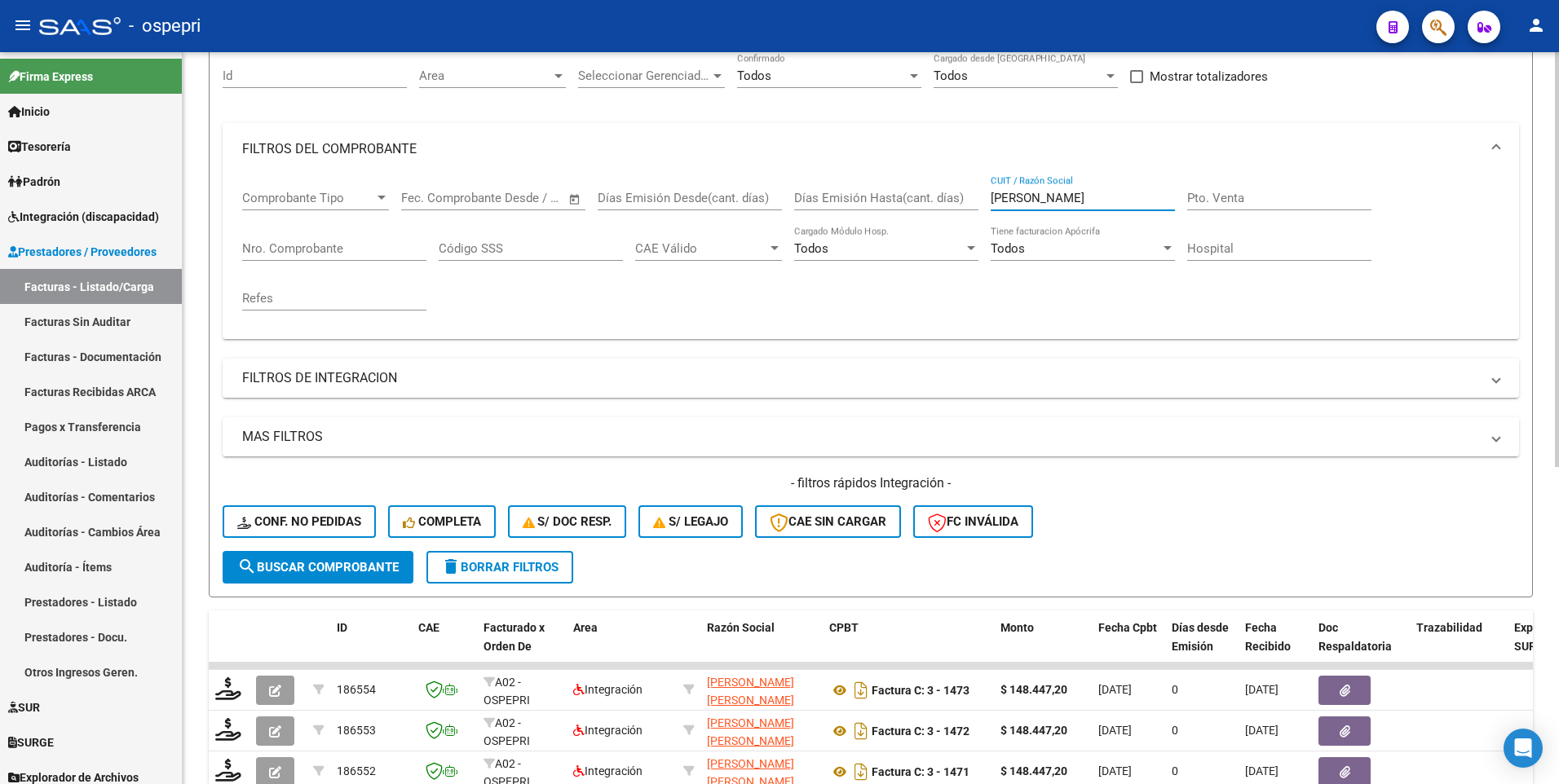
scroll to position [151, 0]
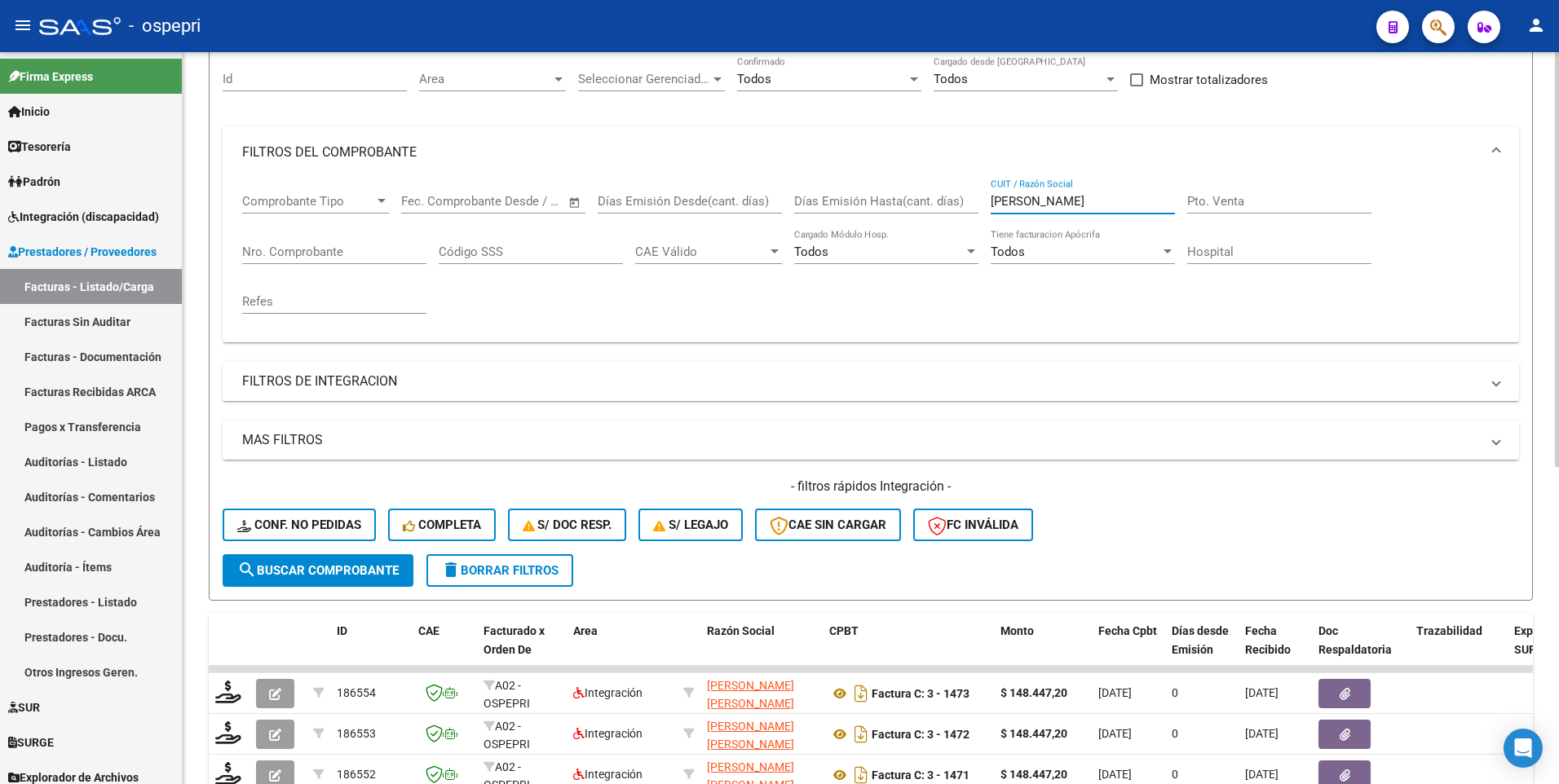
type input "muñiz ana"
click at [337, 442] on mat-panel-title "MAS FILTROS" at bounding box center [861, 440] width 1238 height 18
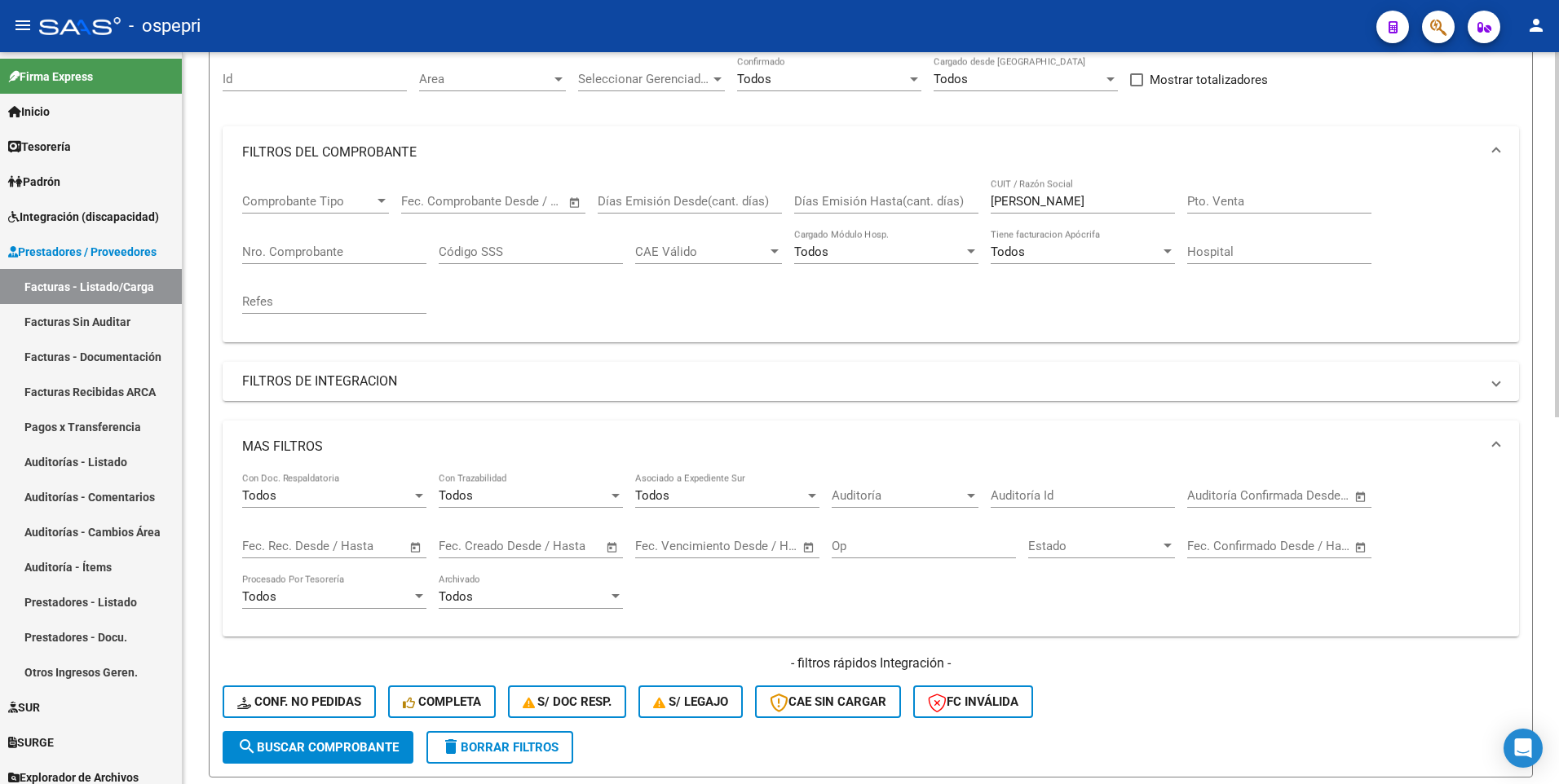
click at [416, 546] on span "Open calendar" at bounding box center [416, 547] width 39 height 39
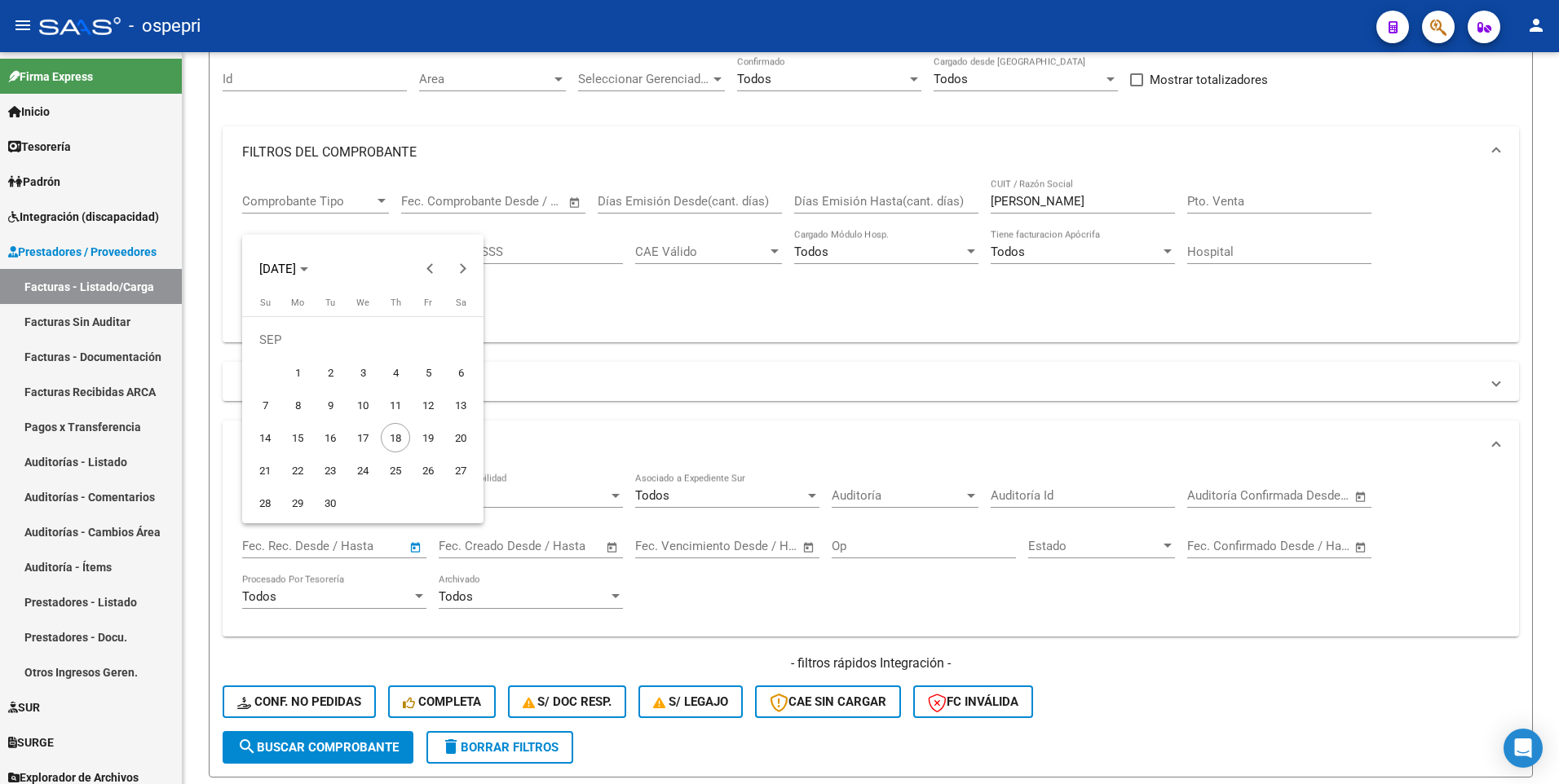
click at [299, 368] on span "1" at bounding box center [298, 372] width 29 height 29
type input "[DATE]"
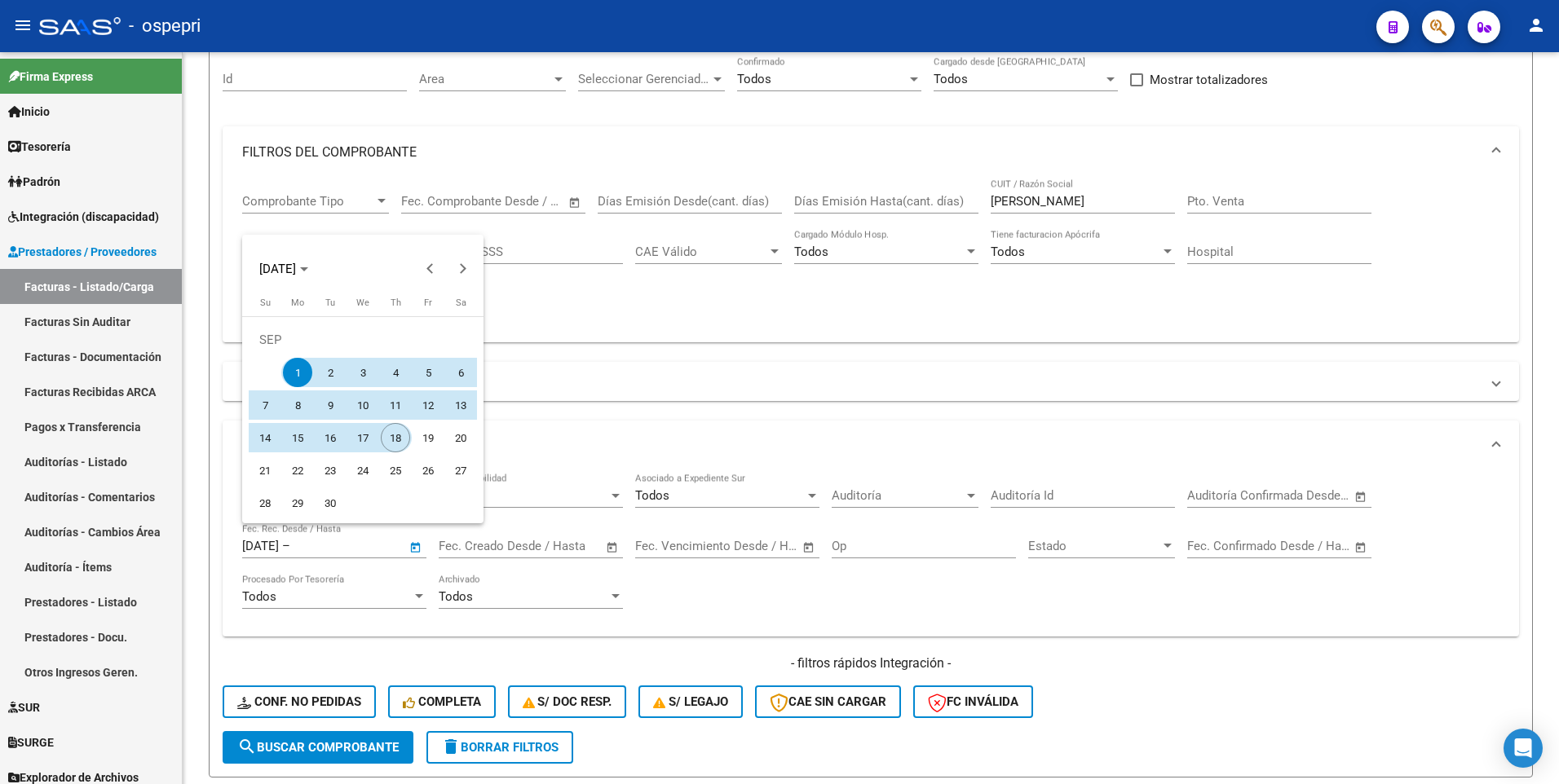
click at [390, 434] on span "18" at bounding box center [395, 438] width 29 height 29
type input "[DATE]"
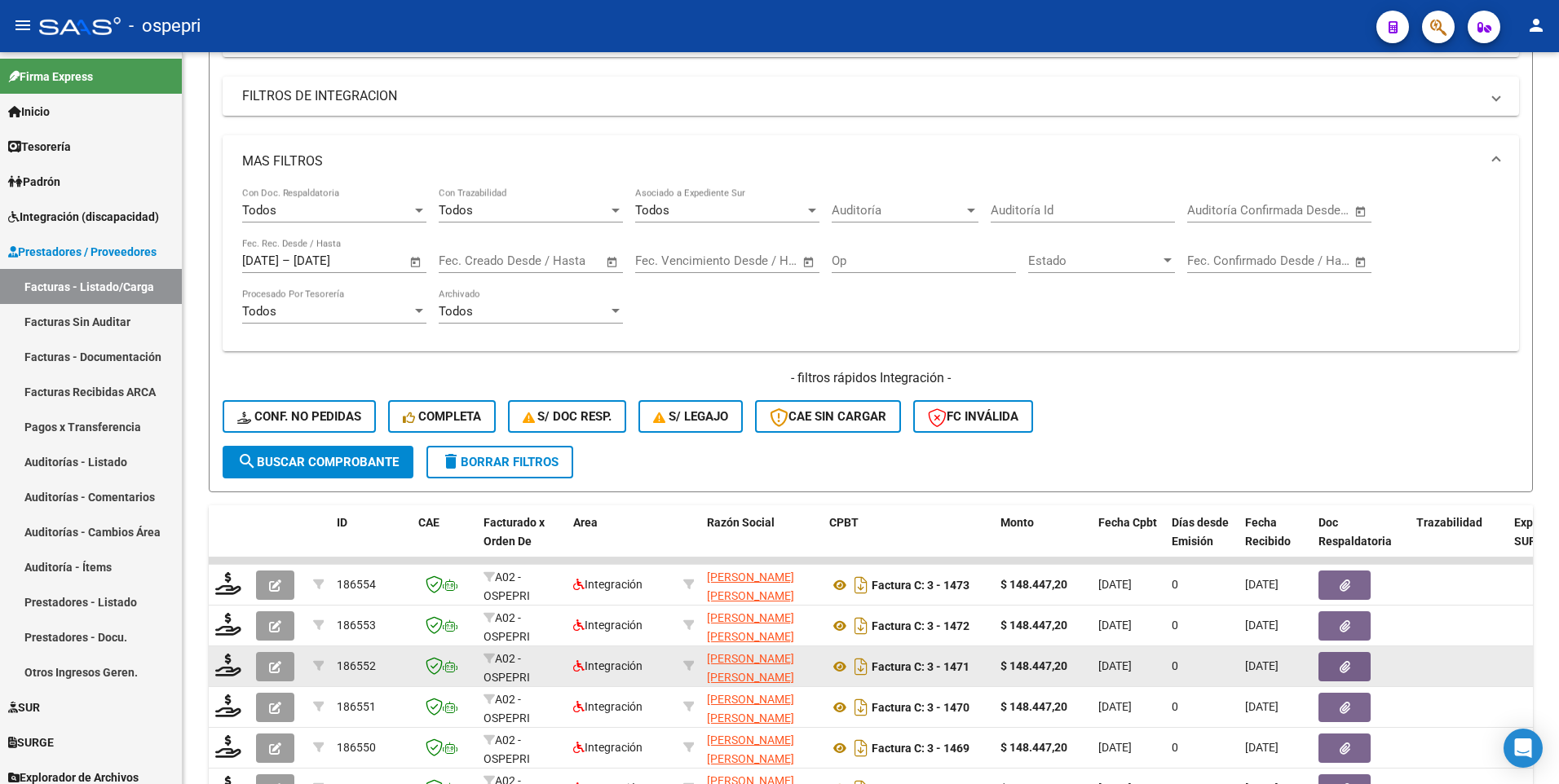
scroll to position [477, 0]
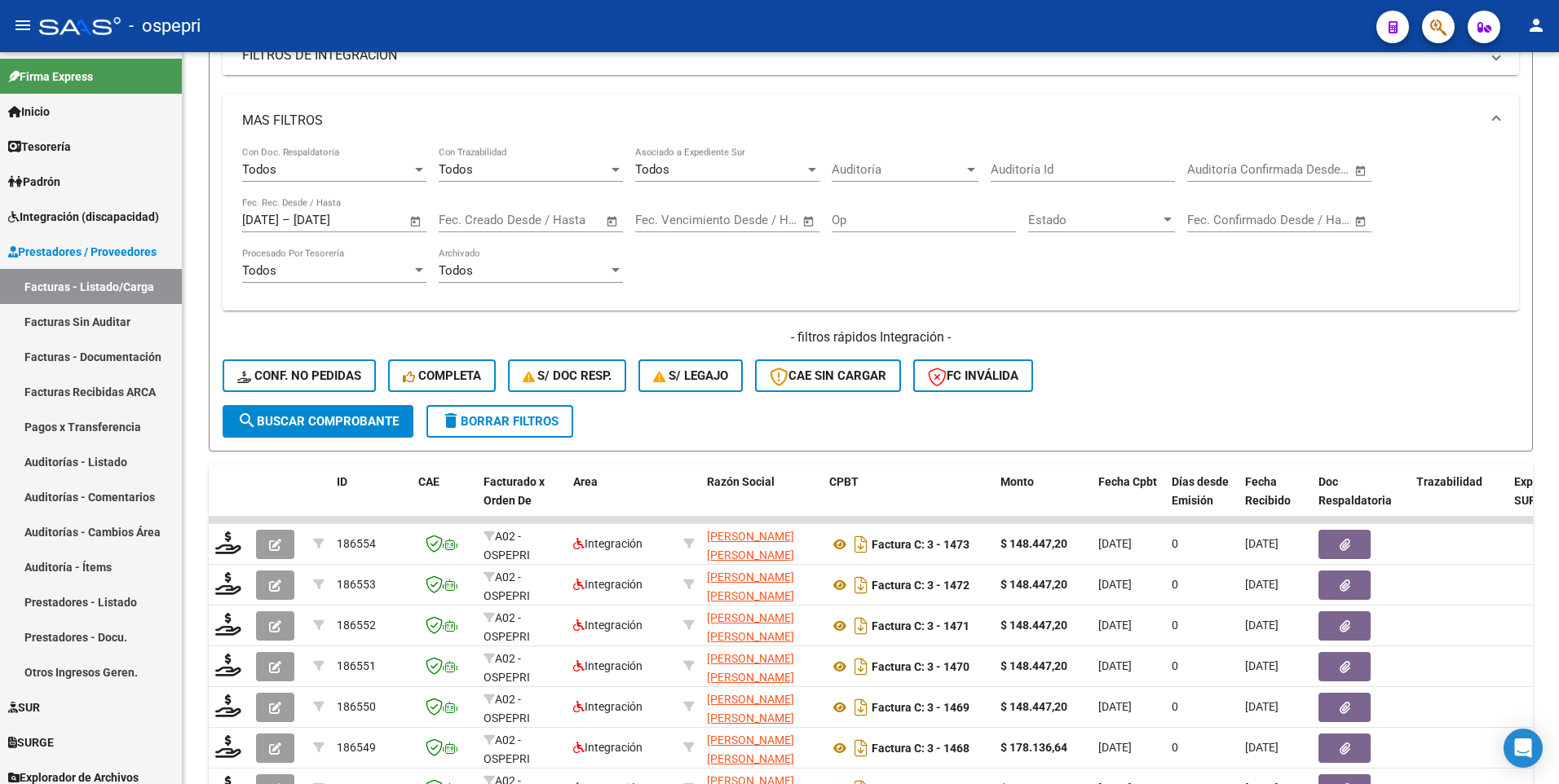
click at [370, 416] on span "search Buscar Comprobante" at bounding box center [318, 421] width 162 height 15
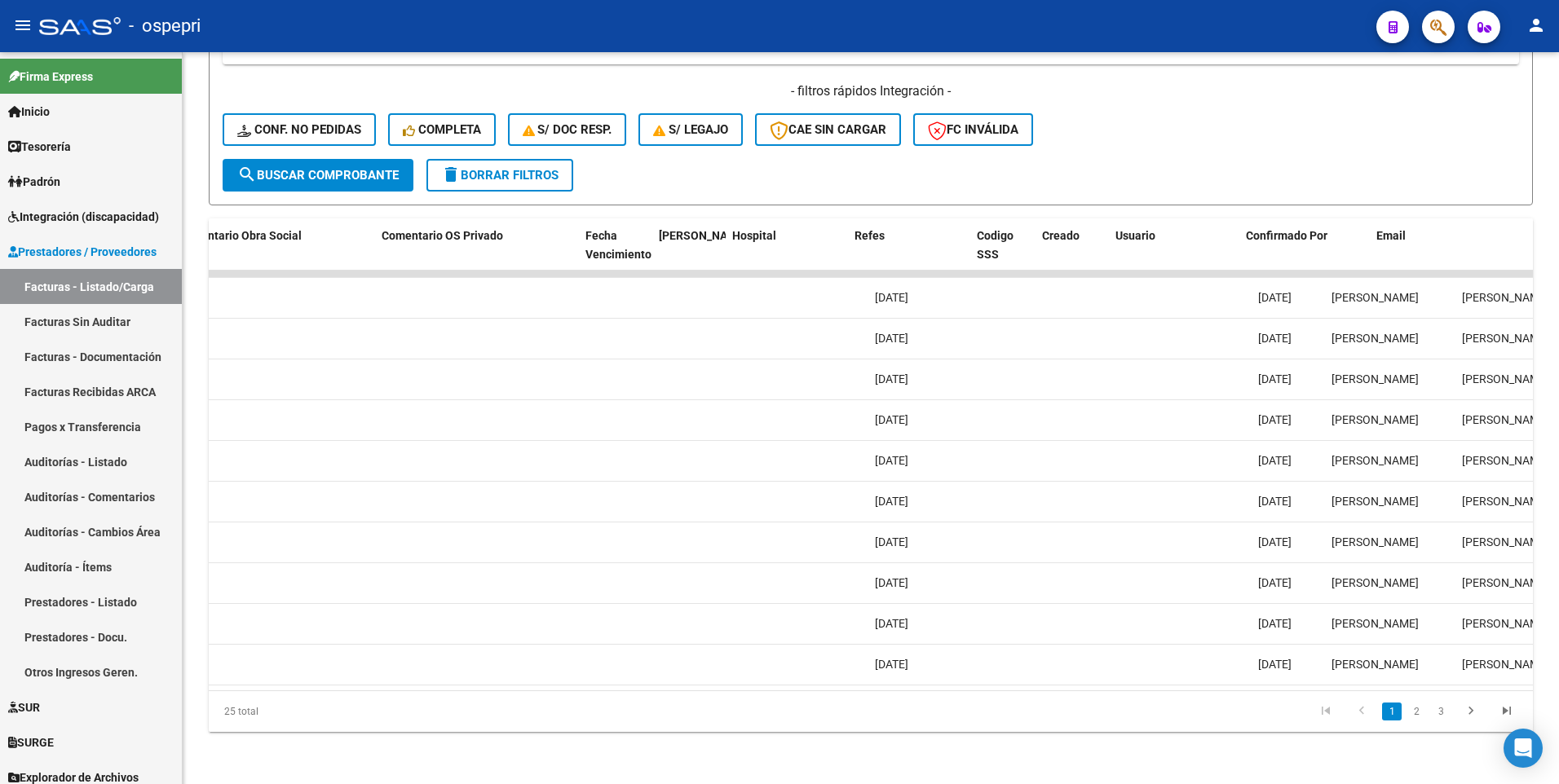
scroll to position [0, 2881]
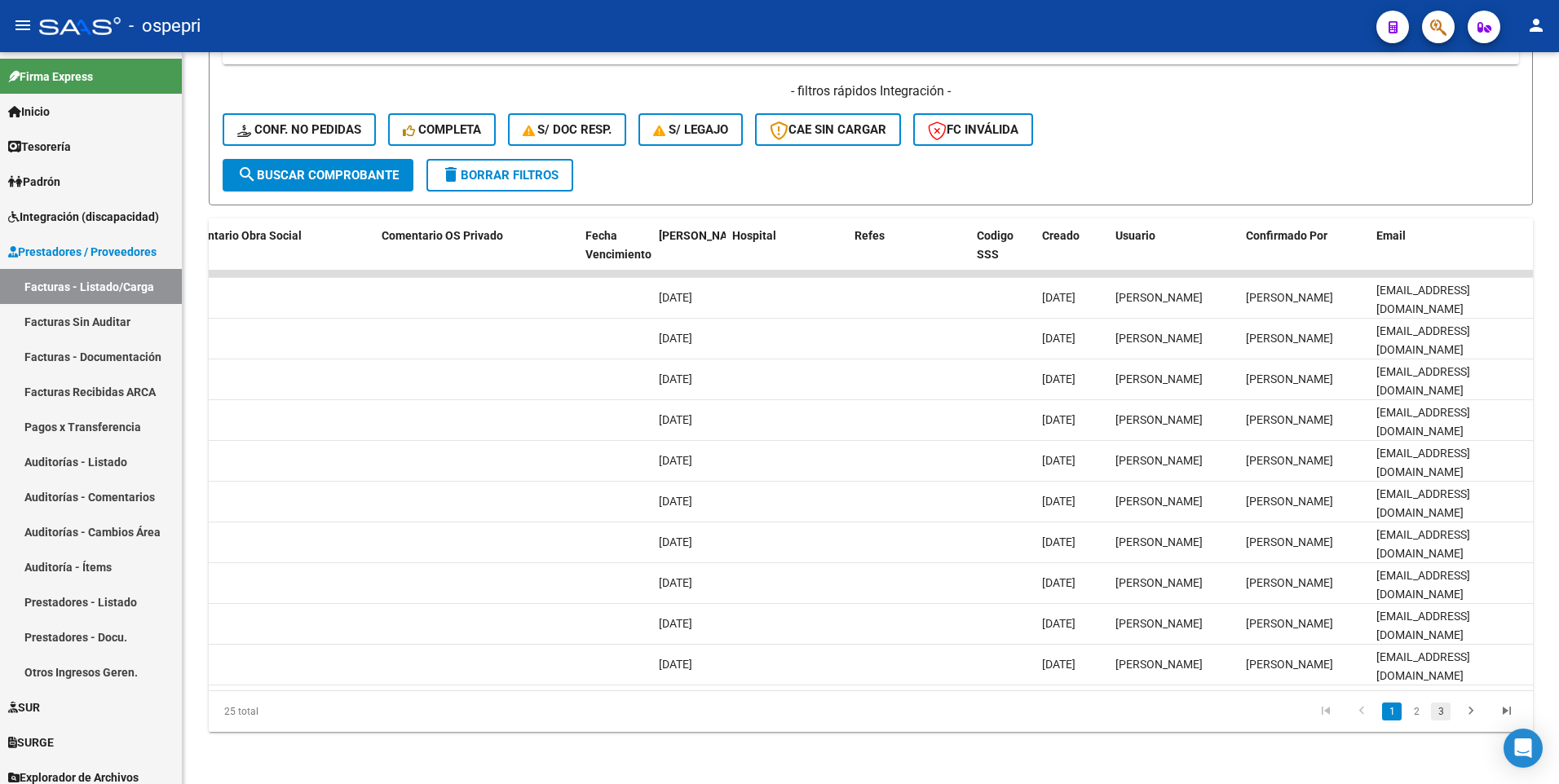
click at [1441, 718] on link "3" at bounding box center [1441, 711] width 20 height 18
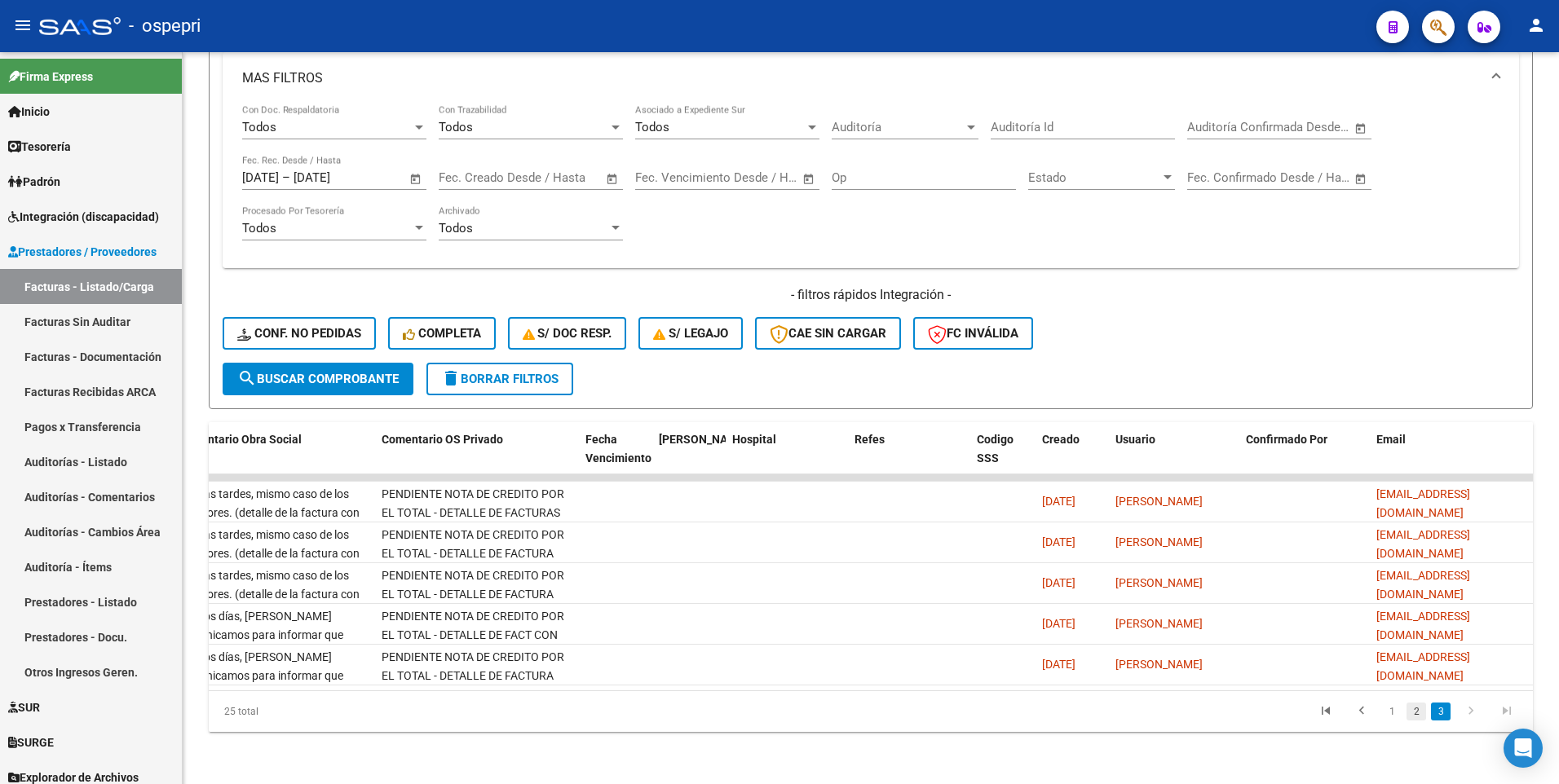
click at [1417, 712] on link "2" at bounding box center [1417, 711] width 20 height 18
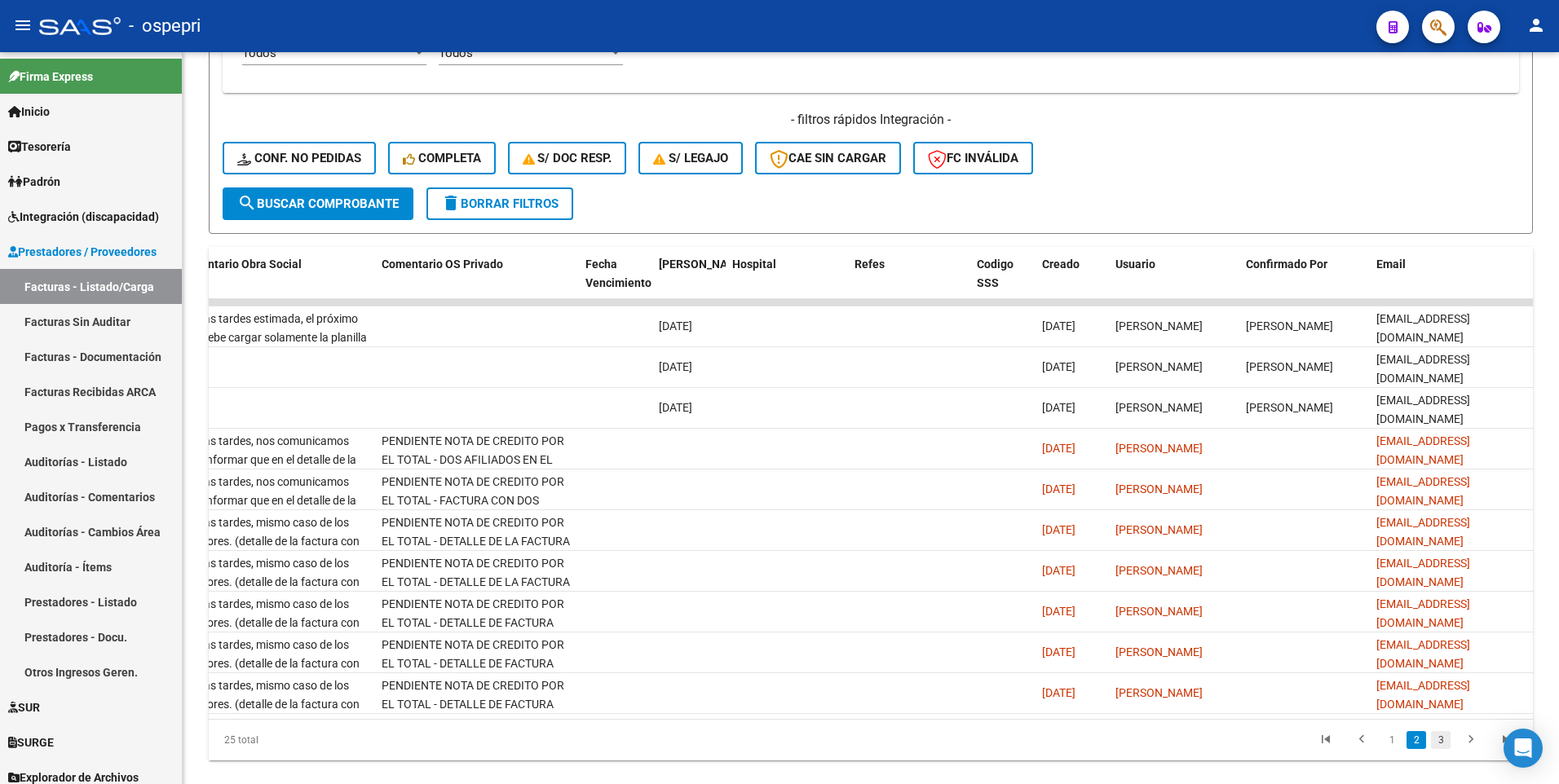
click at [1438, 749] on link "3" at bounding box center [1441, 740] width 20 height 18
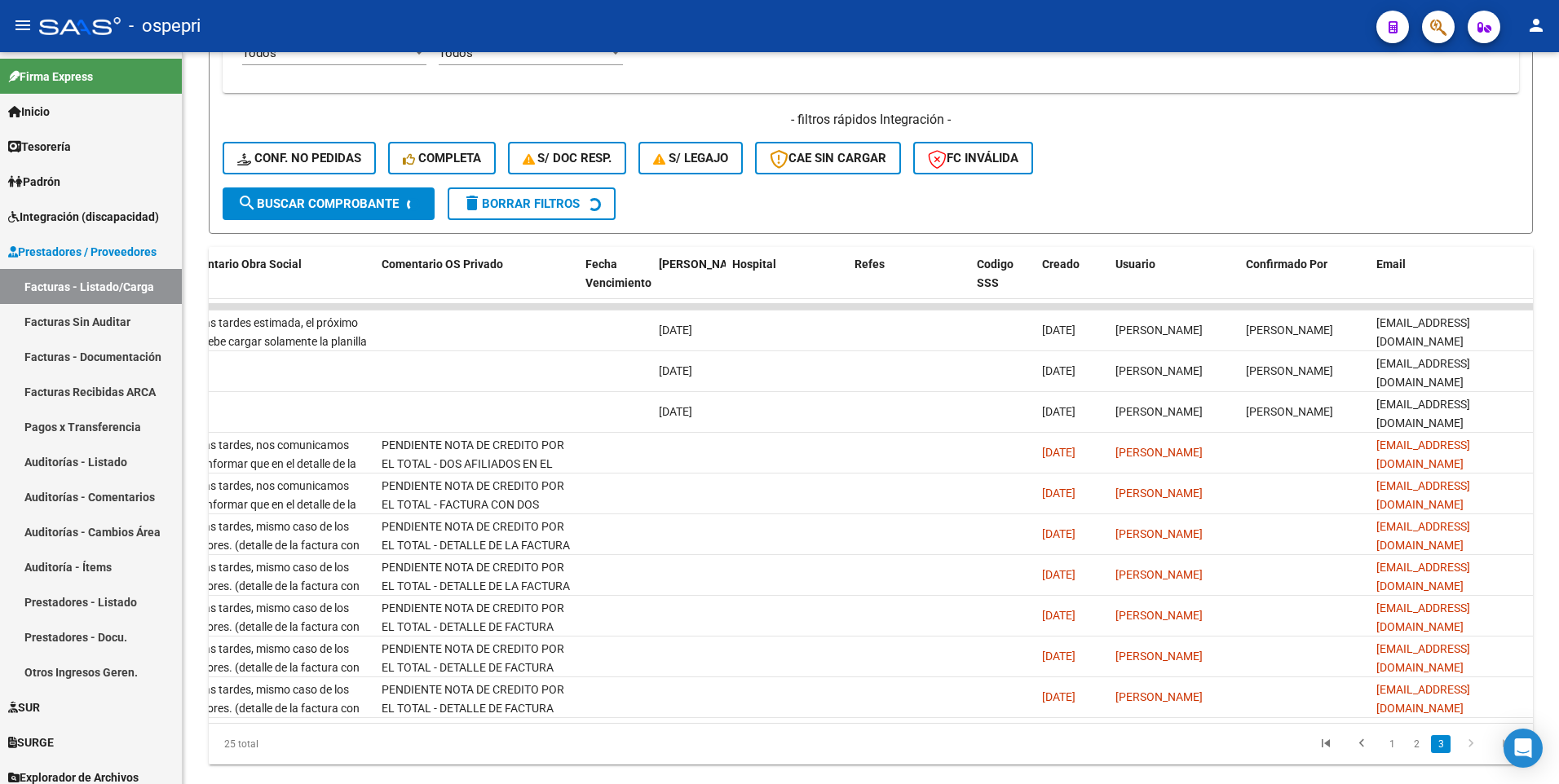
scroll to position [531, 0]
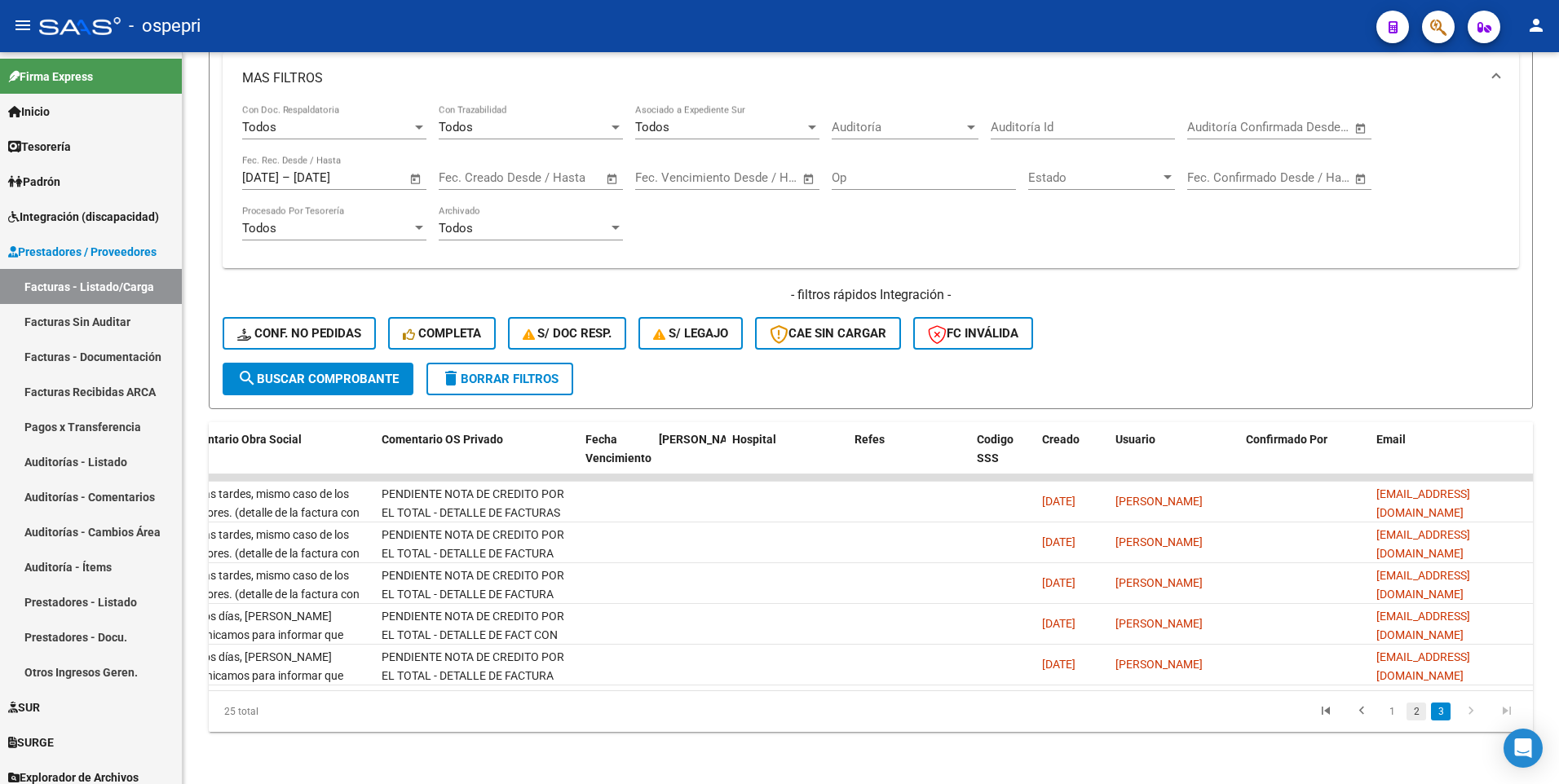
click at [1410, 711] on link "2" at bounding box center [1417, 711] width 20 height 18
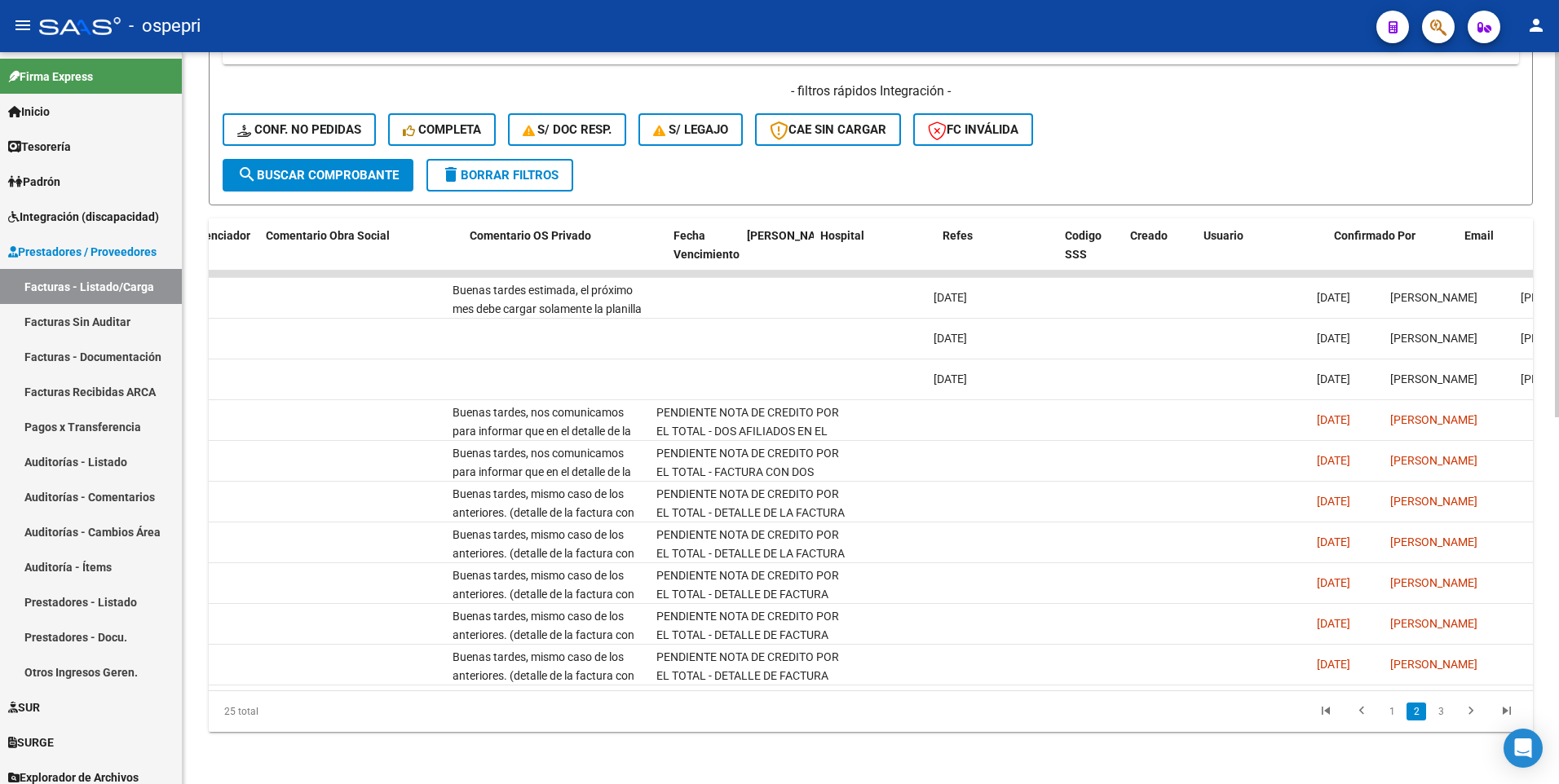
scroll to position [0, 2835]
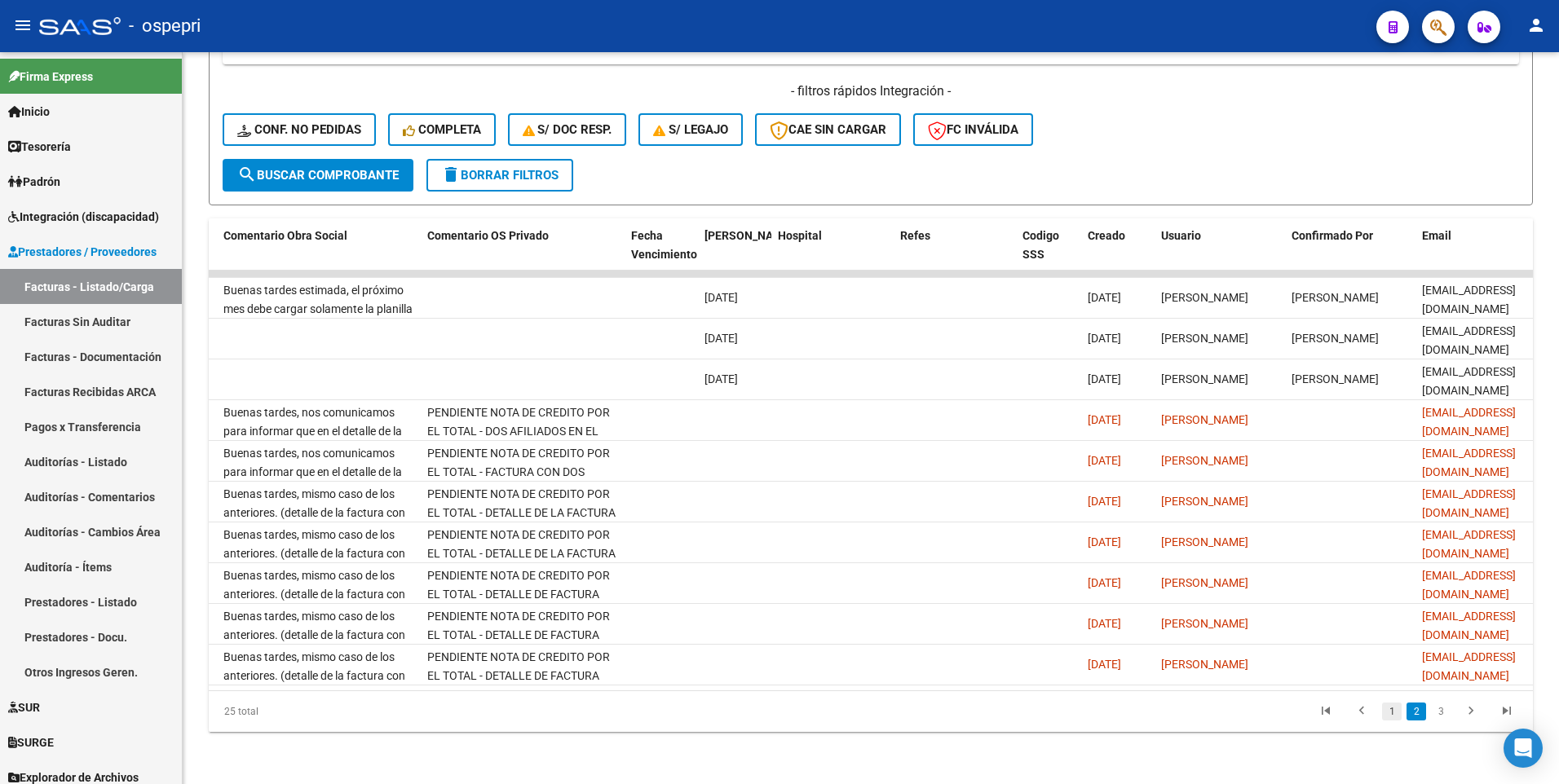
click at [1391, 714] on link "1" at bounding box center [1392, 711] width 20 height 18
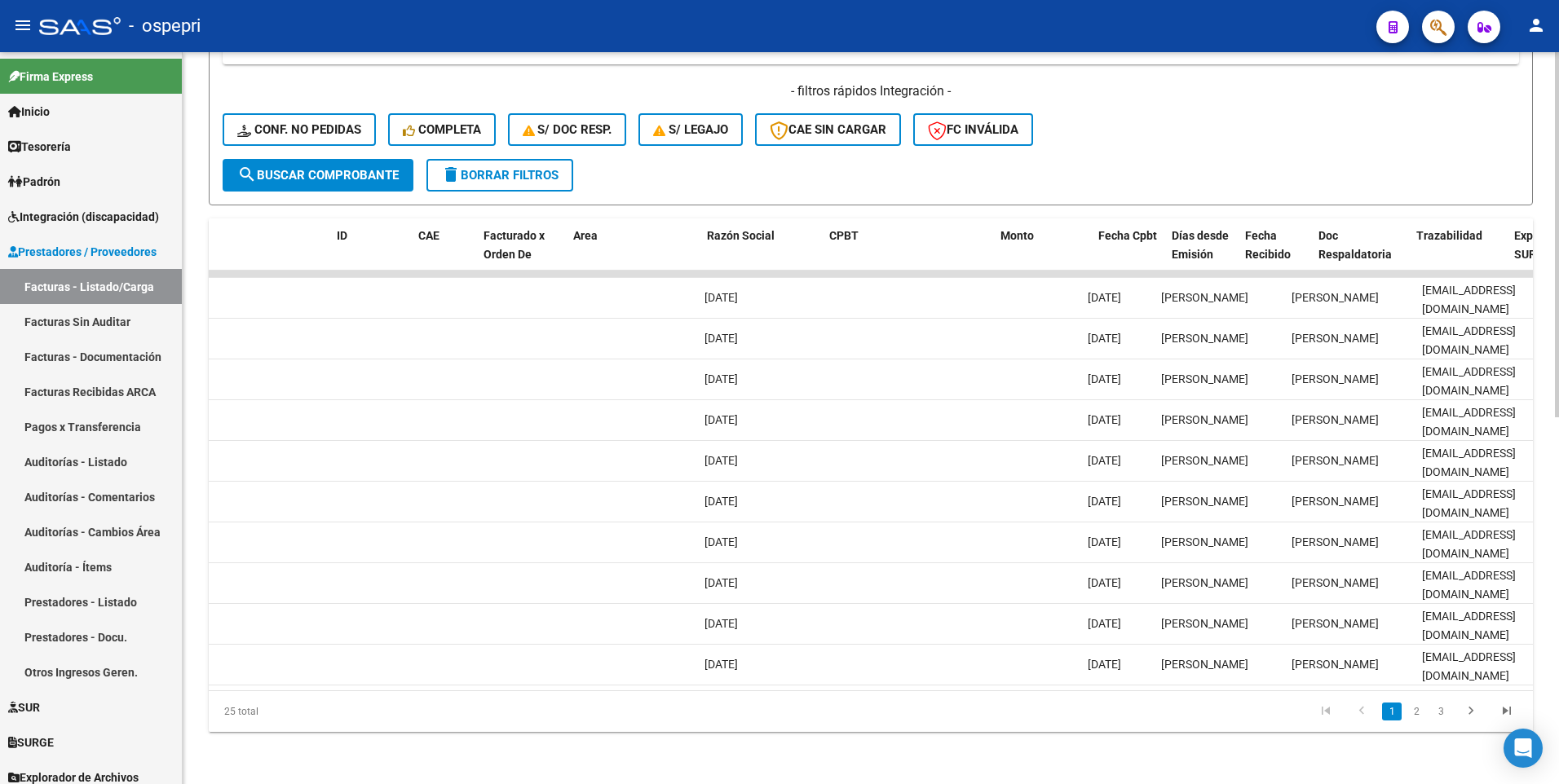
scroll to position [0, 0]
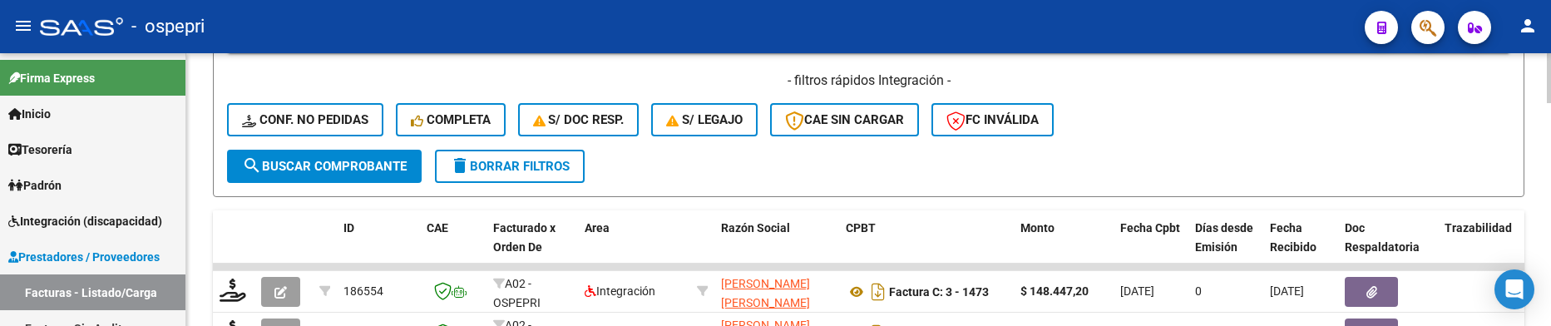
click at [1248, 146] on div "- filtros rápidos Integración - Conf. no pedidas Completa S/ Doc Resp. S/ legaj…" at bounding box center [868, 111] width 1283 height 78
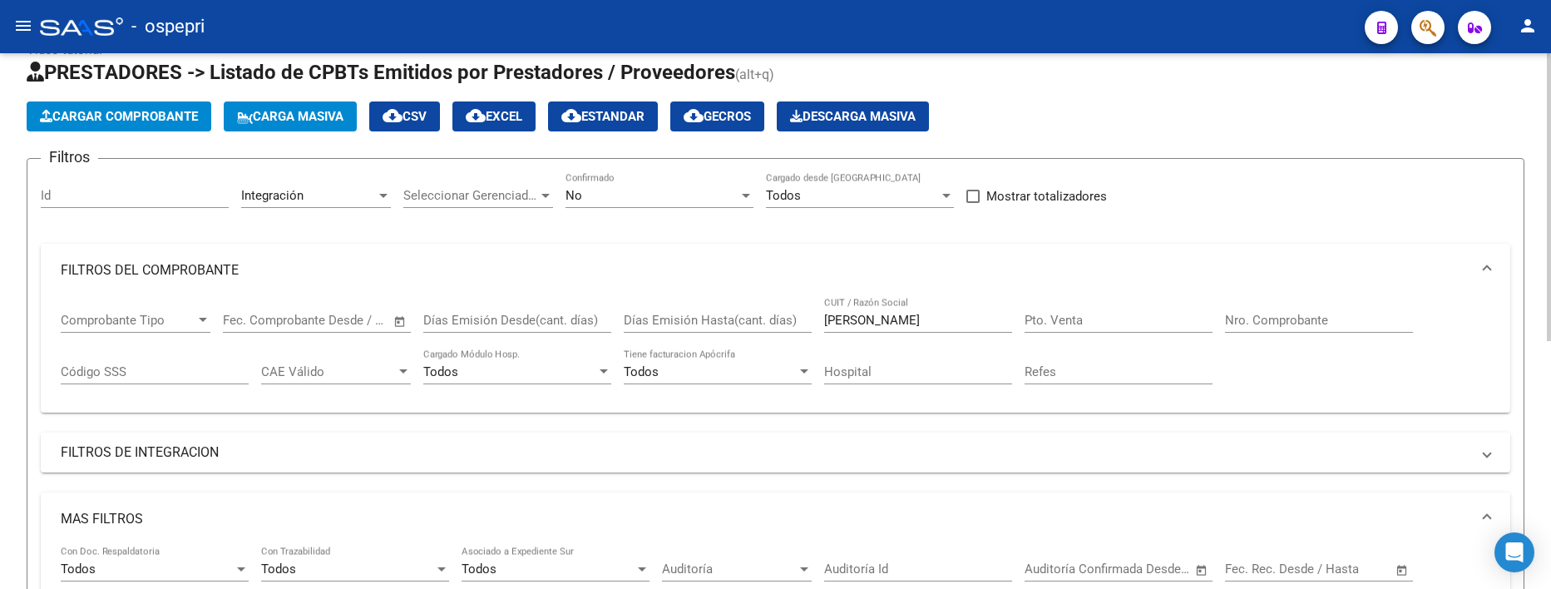
scroll to position [24, 0]
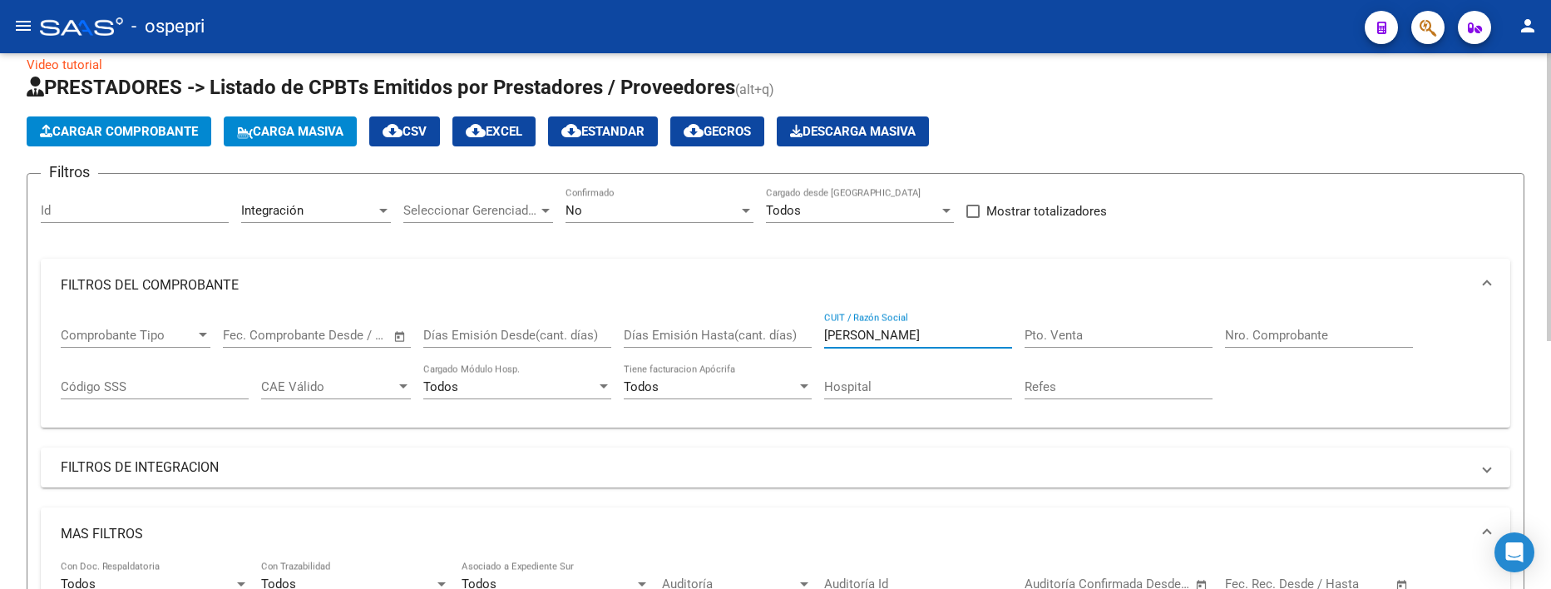
drag, startPoint x: 886, startPoint y: 337, endPoint x: 809, endPoint y: 338, distance: 76.5
click at [809, 338] on div "Comprobante Tipo Comprobante Tipo Fecha inicio – Fecha fin Fec. Comprobante Des…" at bounding box center [776, 363] width 1430 height 103
click at [863, 342] on input "CUIT / Razón Social" at bounding box center [918, 335] width 188 height 15
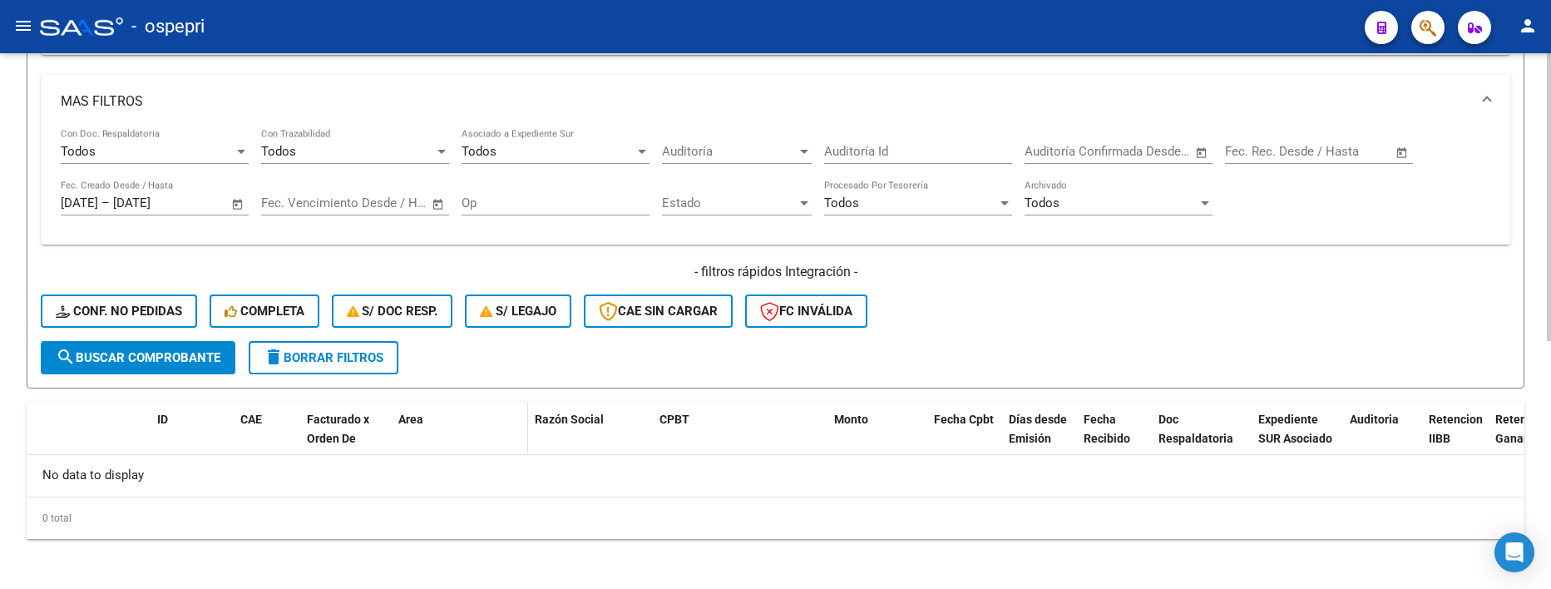
scroll to position [460, 0]
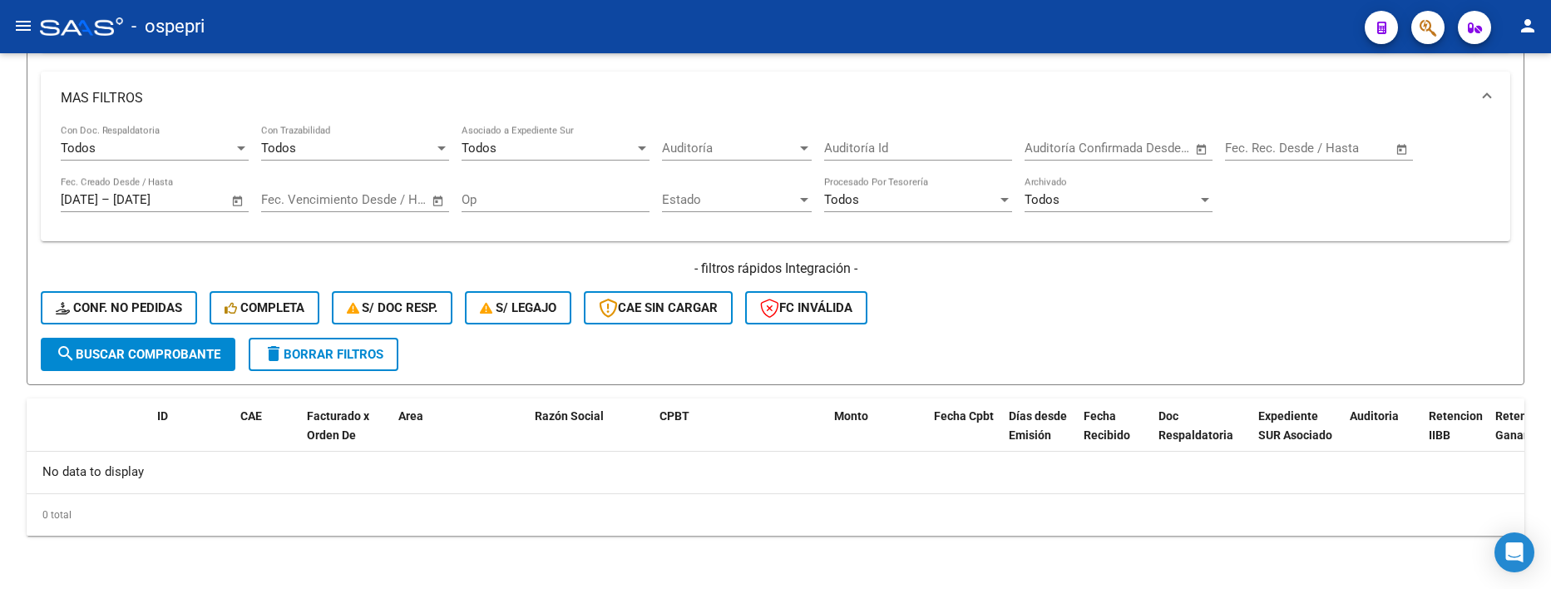
type input "aguirre"
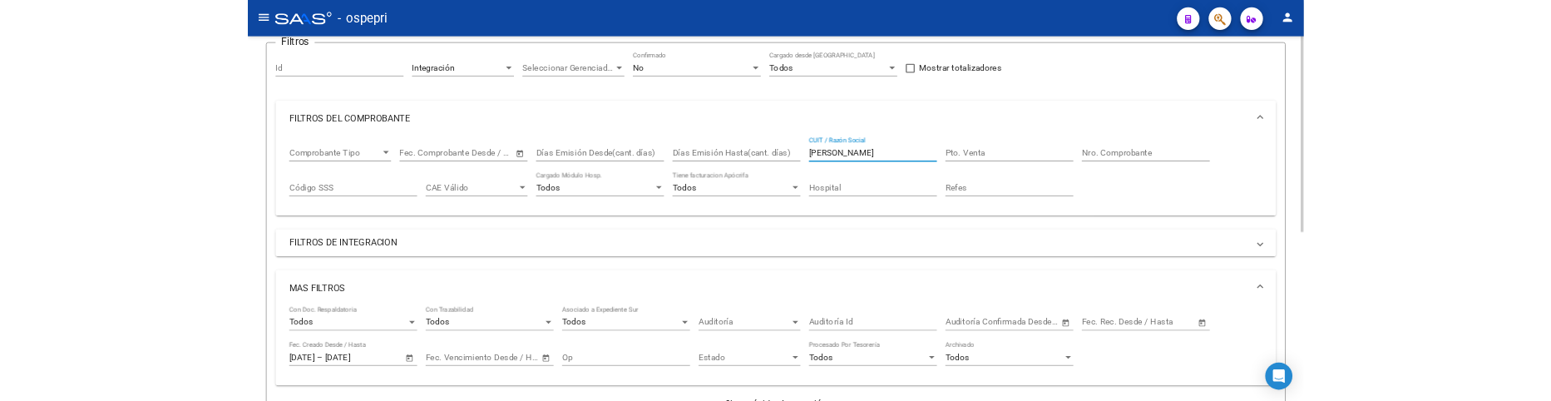
scroll to position [127, 0]
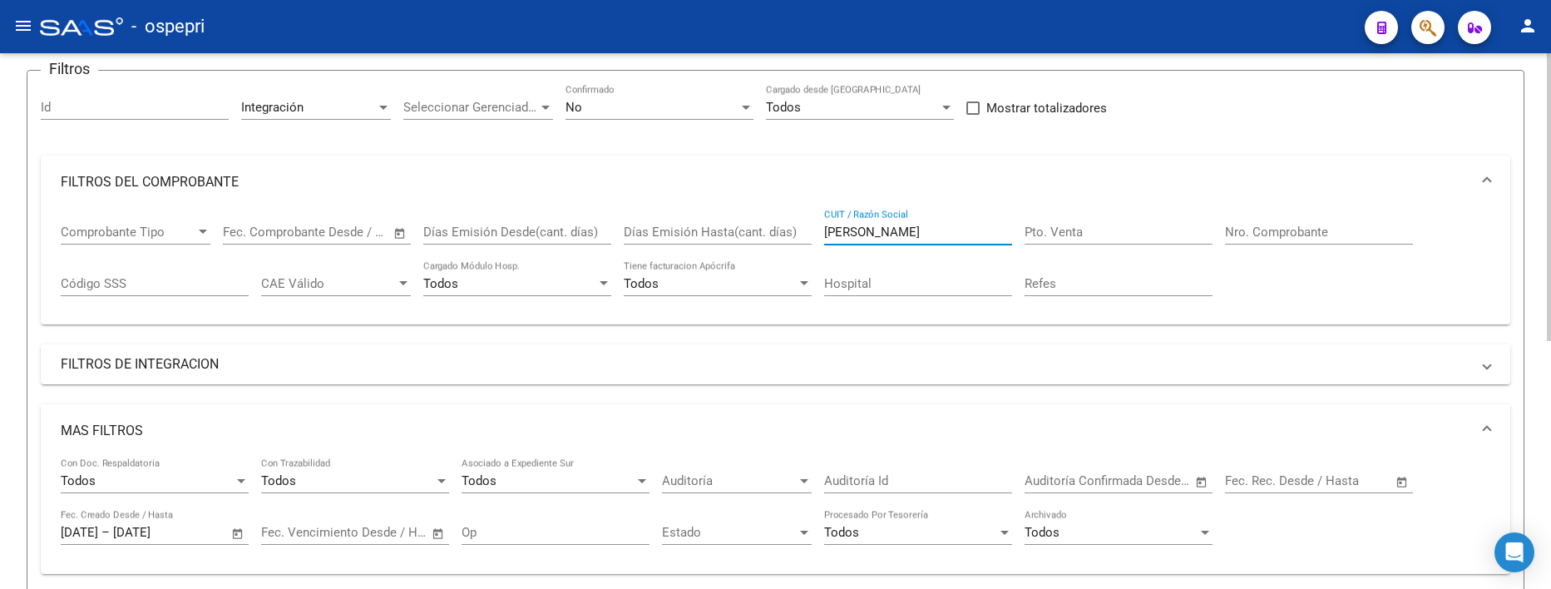
drag, startPoint x: 875, startPoint y: 235, endPoint x: 803, endPoint y: 234, distance: 71.6
click at [803, 234] on div "Comprobante Tipo Comprobante Tipo Fecha inicio – Fecha fin Fec. Comprobante Des…" at bounding box center [776, 260] width 1430 height 103
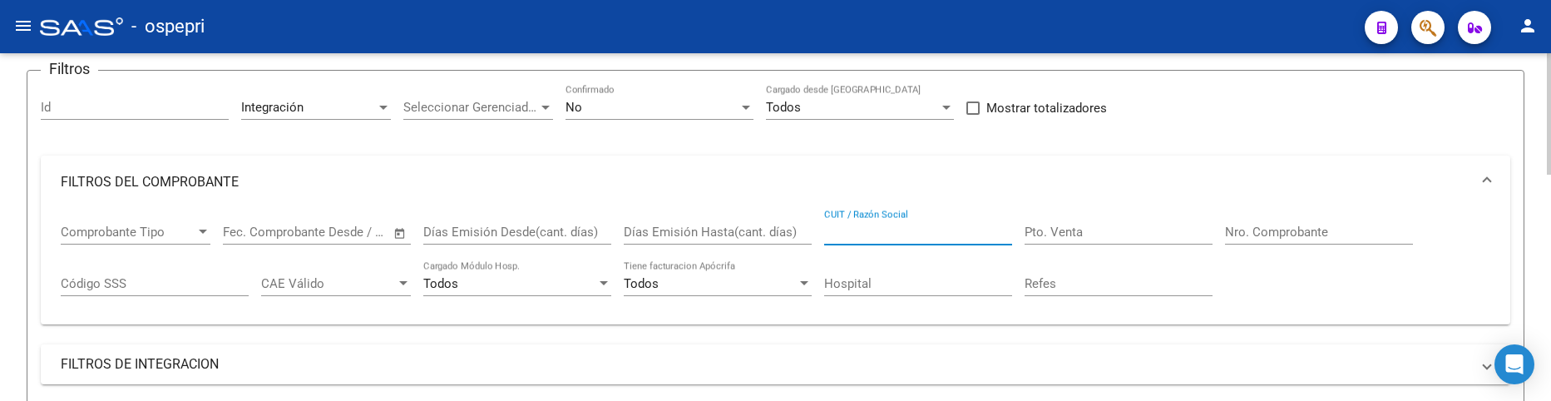
click at [866, 245] on div "CUIT / Razón Social" at bounding box center [918, 235] width 188 height 52
click at [868, 236] on input "CUIT / Razón Social" at bounding box center [918, 232] width 188 height 15
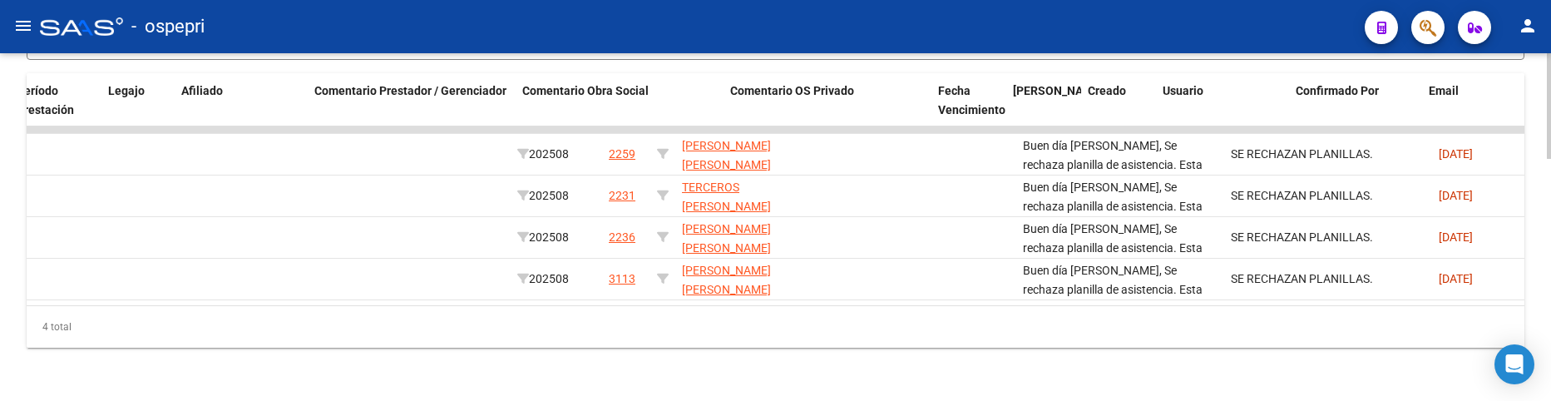
scroll to position [0, 2375]
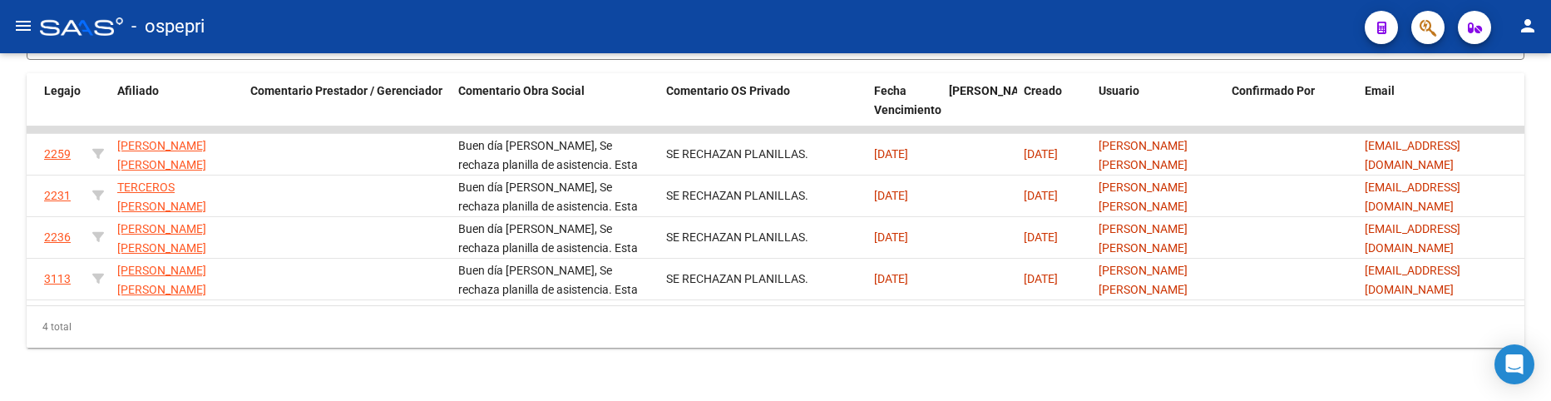
type input "puntel"
click at [683, 348] on div "4 total" at bounding box center [776, 327] width 1498 height 42
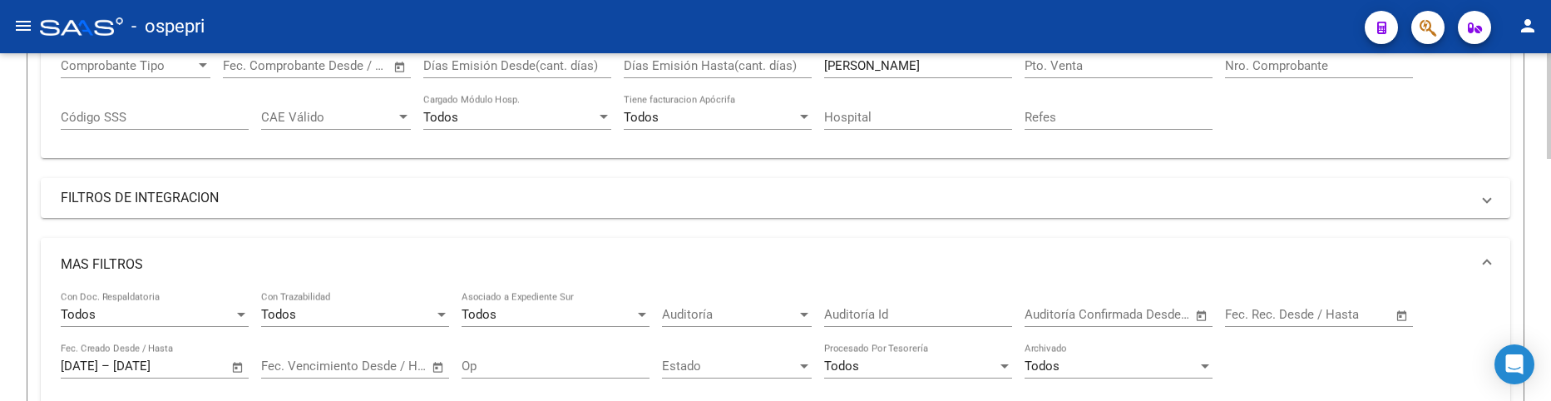
scroll to position [210, 0]
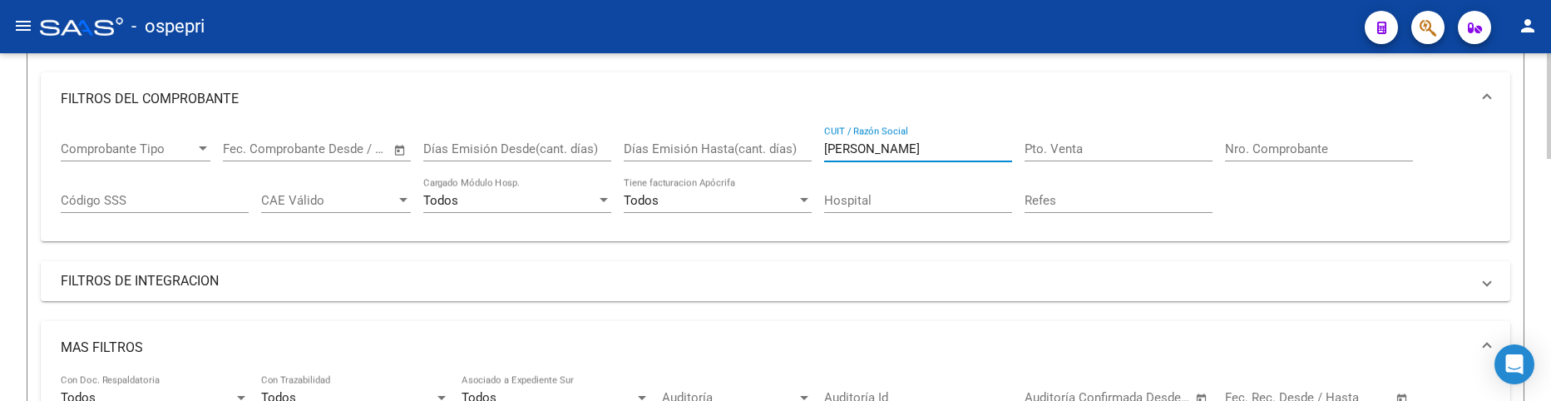
drag, startPoint x: 885, startPoint y: 149, endPoint x: 812, endPoint y: 152, distance: 73.3
click at [812, 152] on div "Comprobante Tipo Comprobante Tipo Fecha inicio – Fecha fin Fec. Comprobante Des…" at bounding box center [776, 177] width 1430 height 103
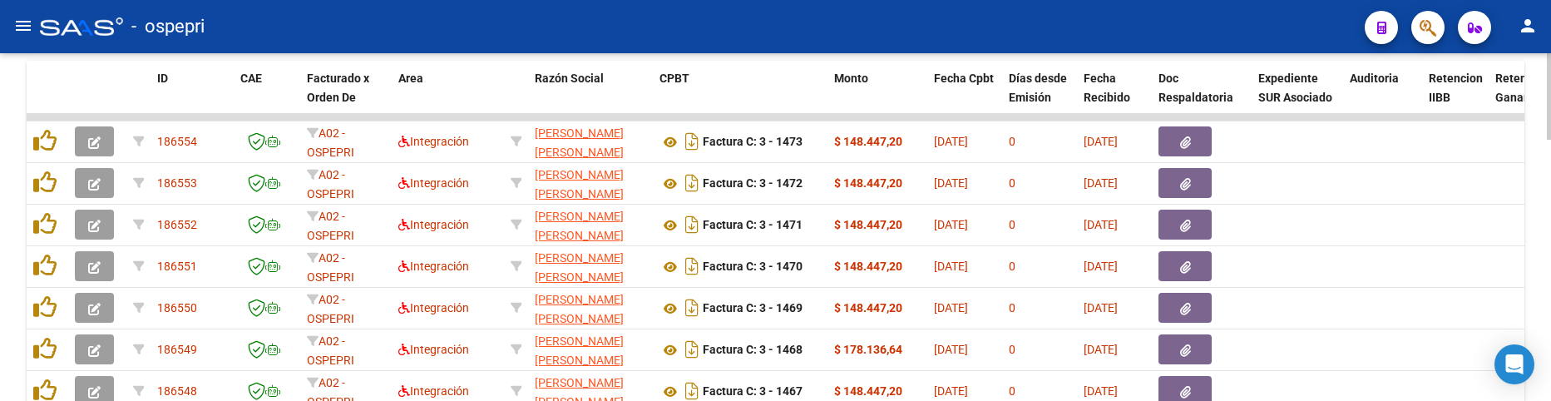
scroll to position [714, 0]
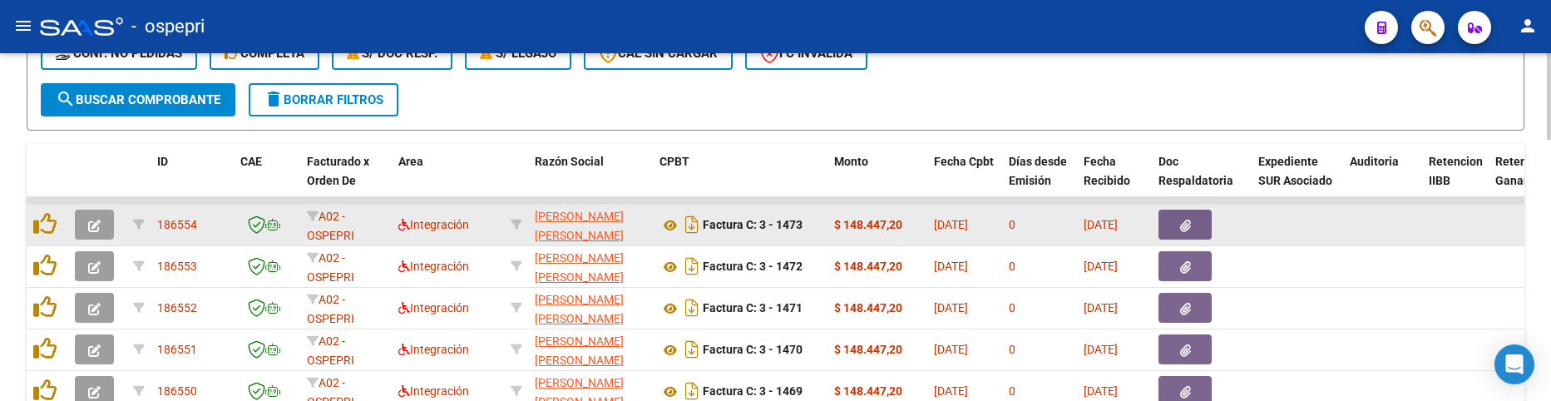
click at [95, 230] on icon "button" at bounding box center [94, 226] width 12 height 12
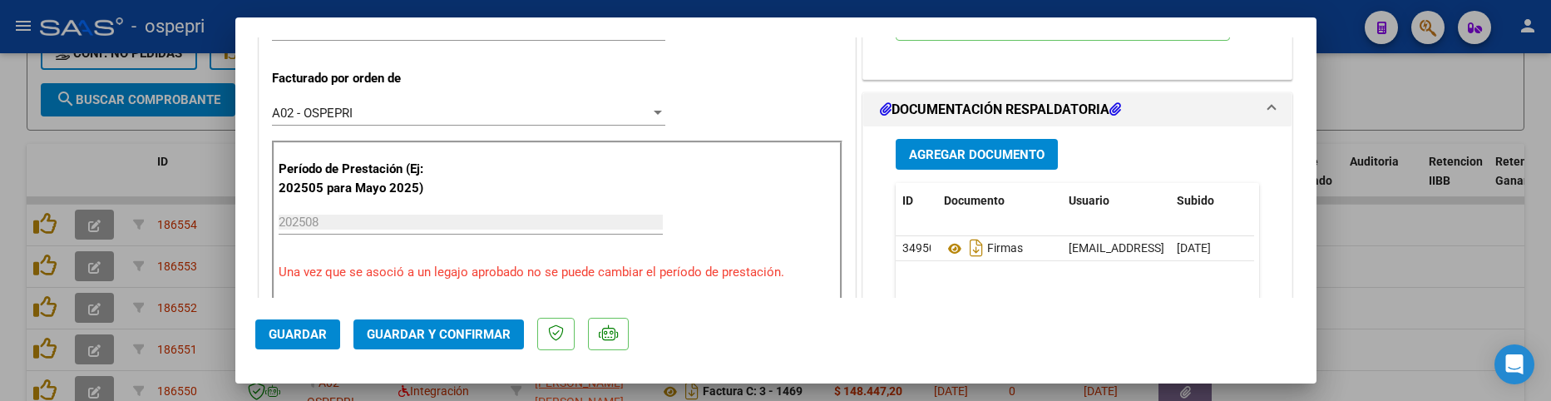
scroll to position [499, 0]
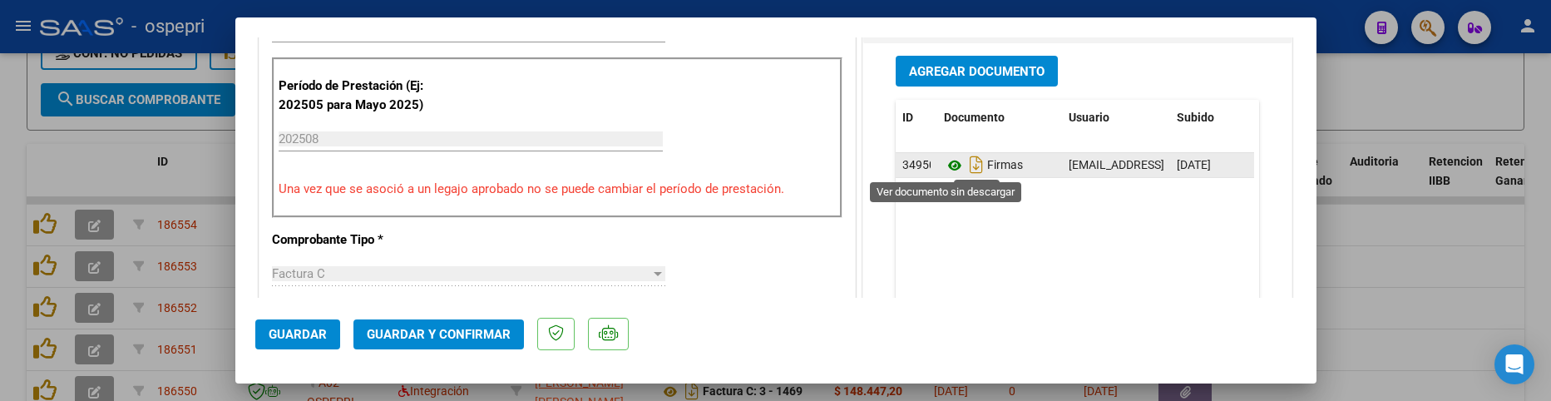
click at [947, 171] on icon at bounding box center [955, 166] width 22 height 20
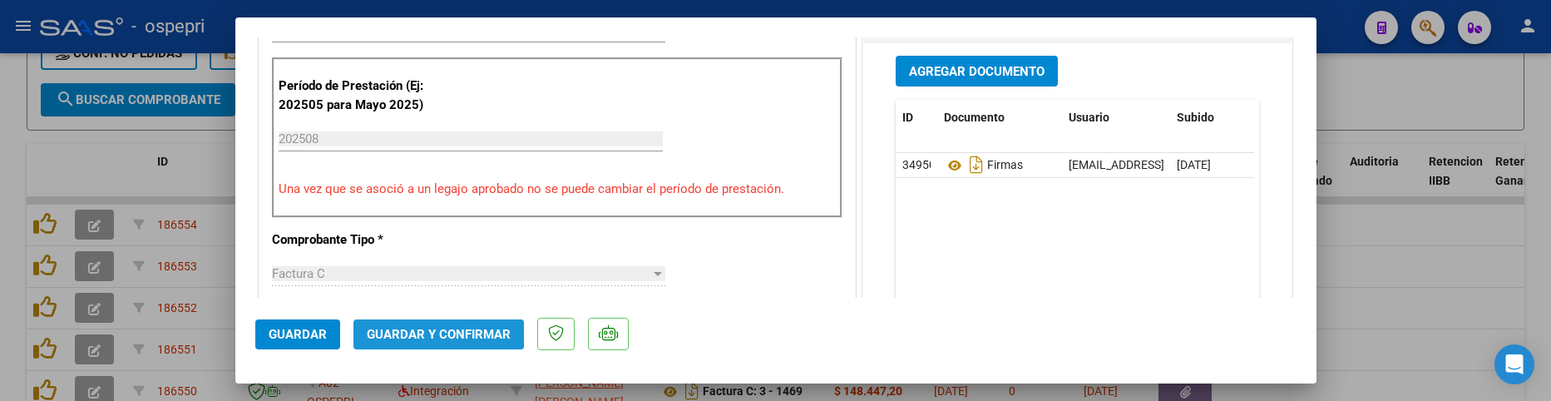
click at [424, 328] on span "Guardar y Confirmar" at bounding box center [439, 334] width 144 height 15
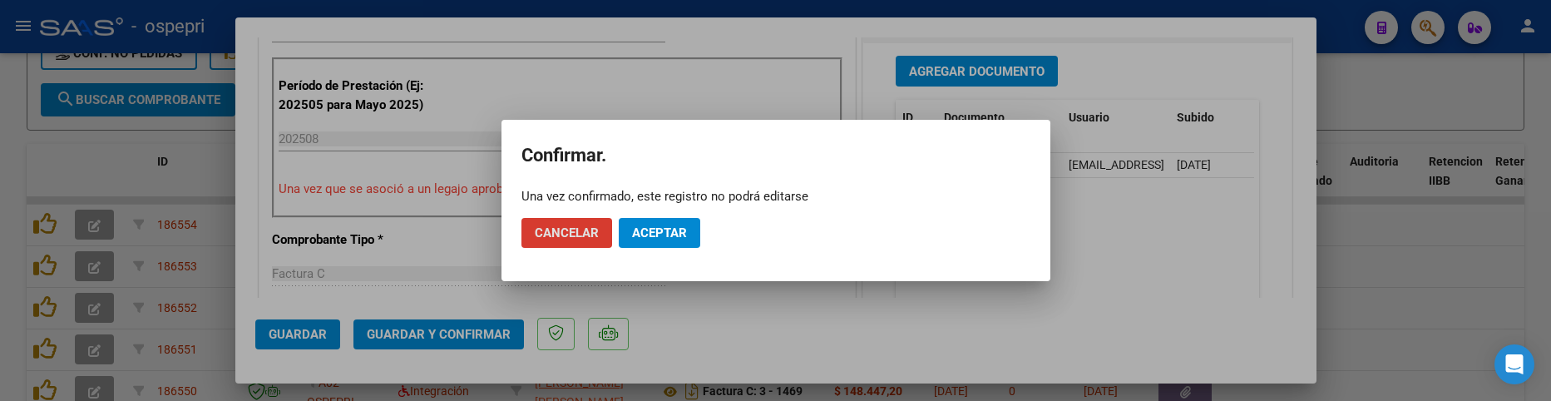
click at [660, 236] on span "Aceptar" at bounding box center [659, 232] width 55 height 15
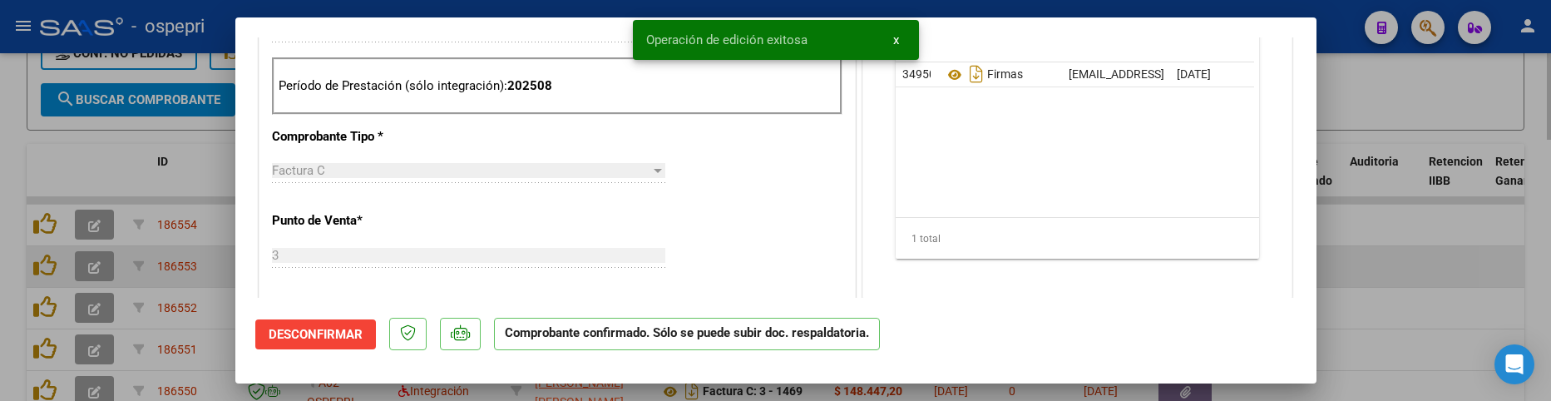
click at [1404, 278] on div at bounding box center [775, 200] width 1551 height 401
type input "$ 0,00"
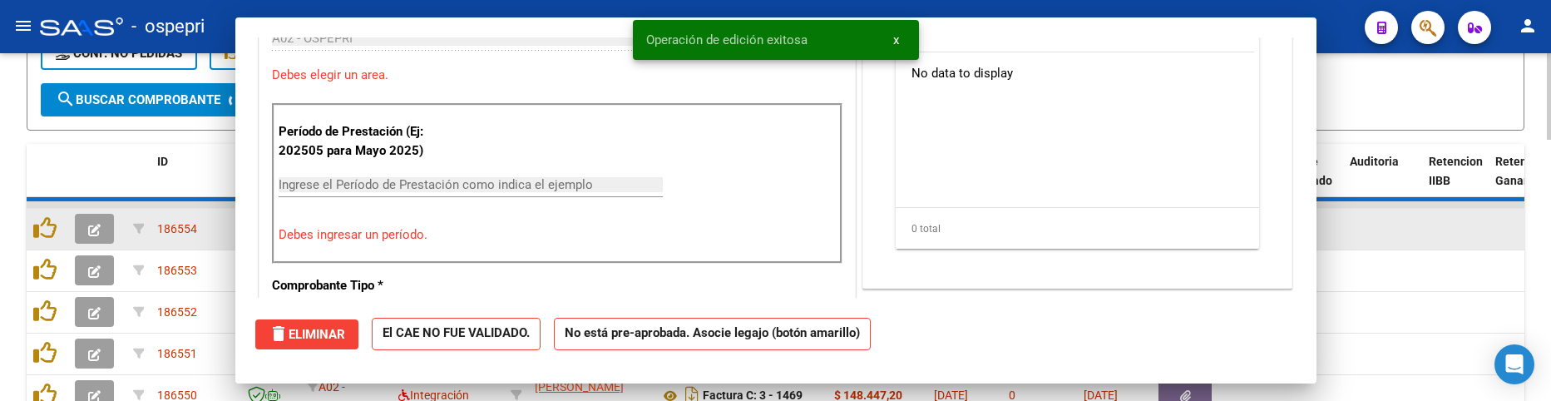
scroll to position [0, 0]
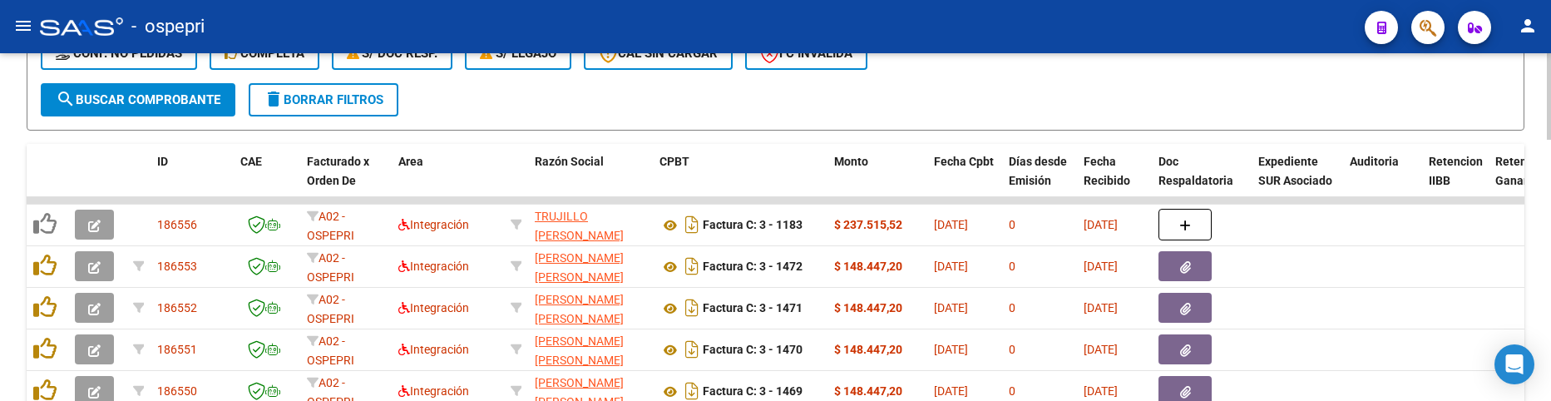
click at [1547, 272] on div at bounding box center [1549, 277] width 4 height 87
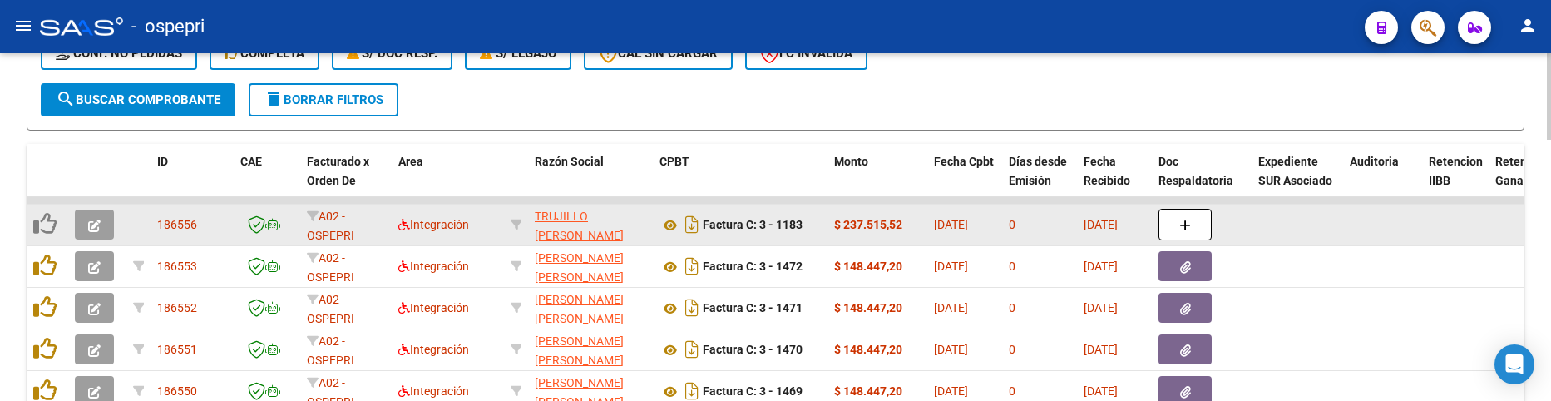
click at [98, 225] on icon "button" at bounding box center [94, 226] width 12 height 12
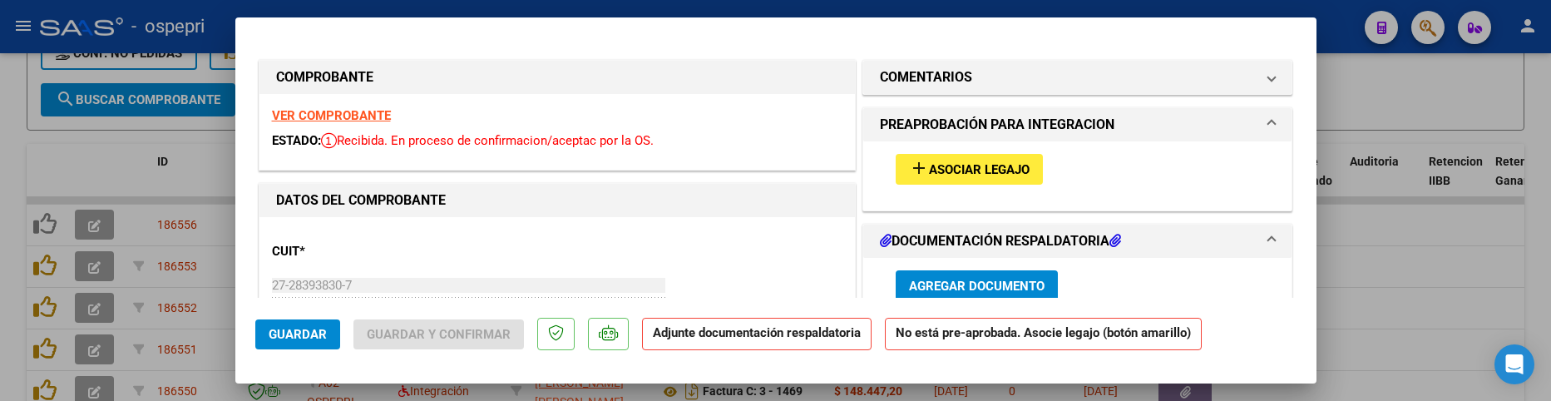
click at [1437, 241] on div at bounding box center [775, 200] width 1551 height 401
type input "$ 0,00"
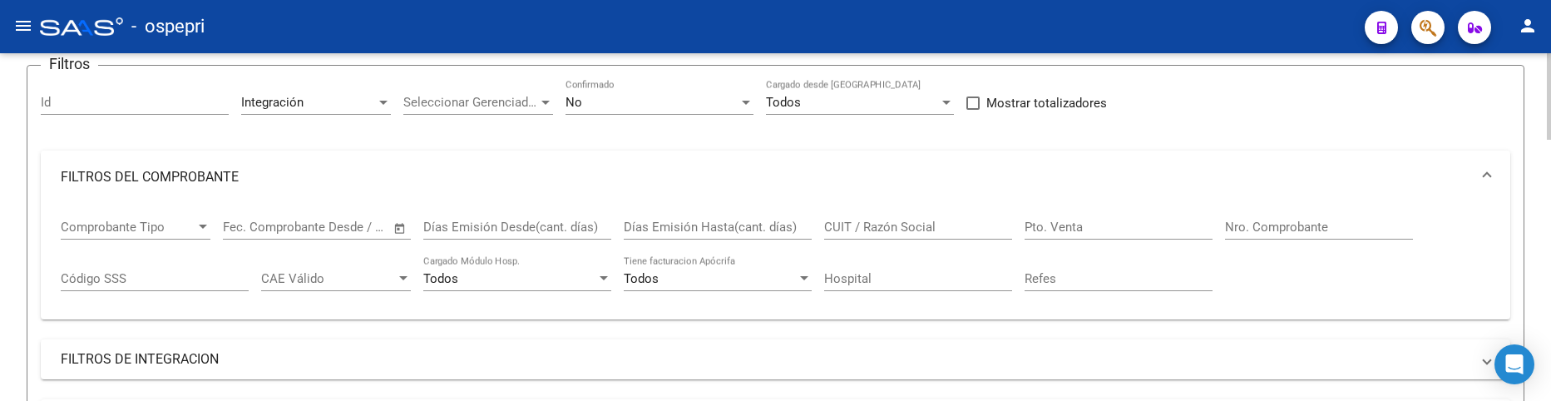
scroll to position [49, 0]
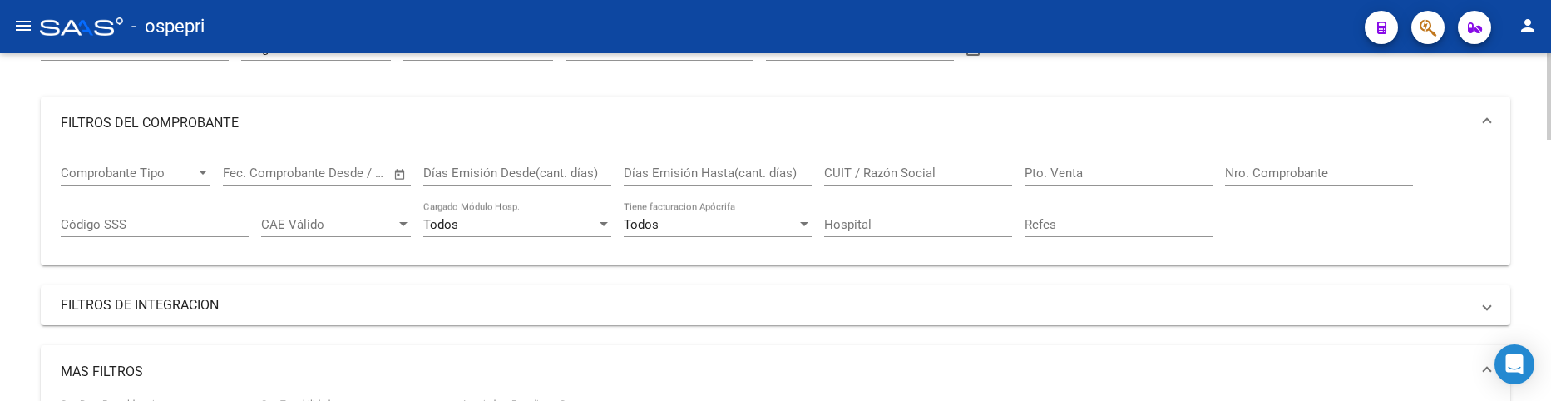
scroll to position [215, 0]
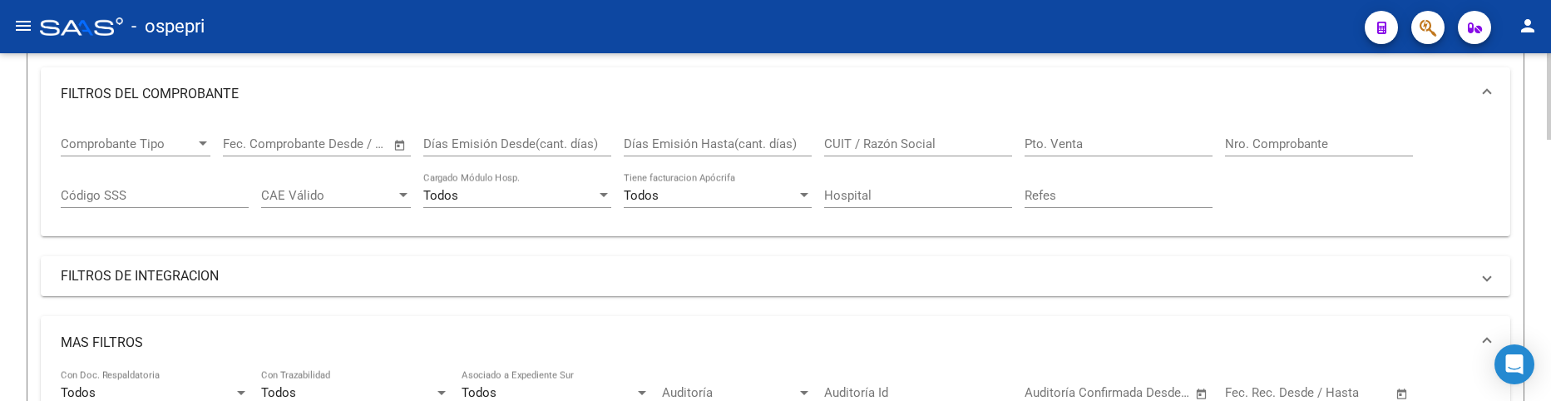
click at [864, 147] on input "CUIT / Razón Social" at bounding box center [918, 143] width 188 height 15
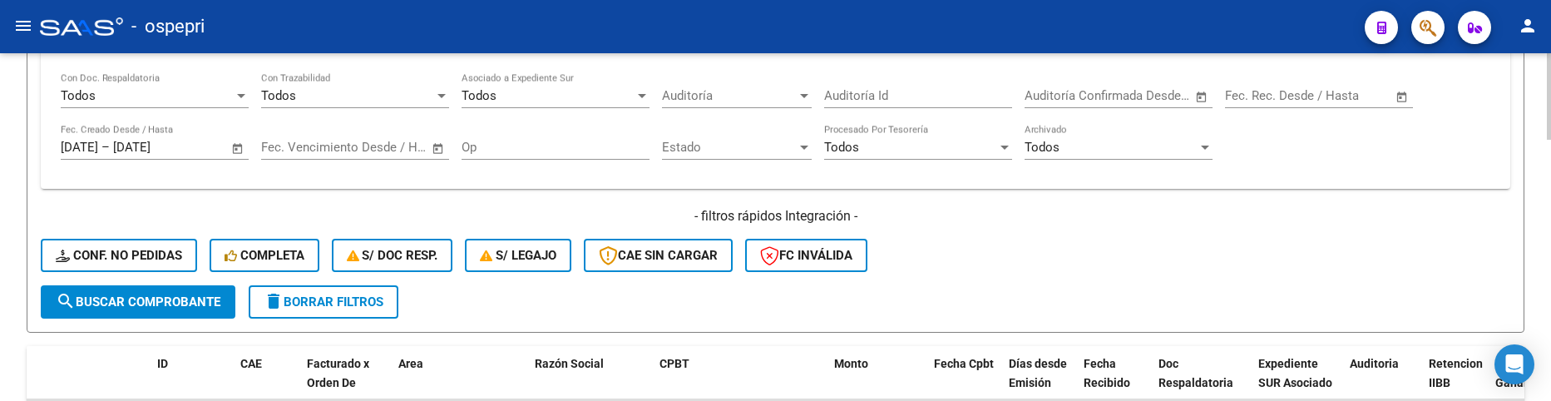
scroll to position [548, 0]
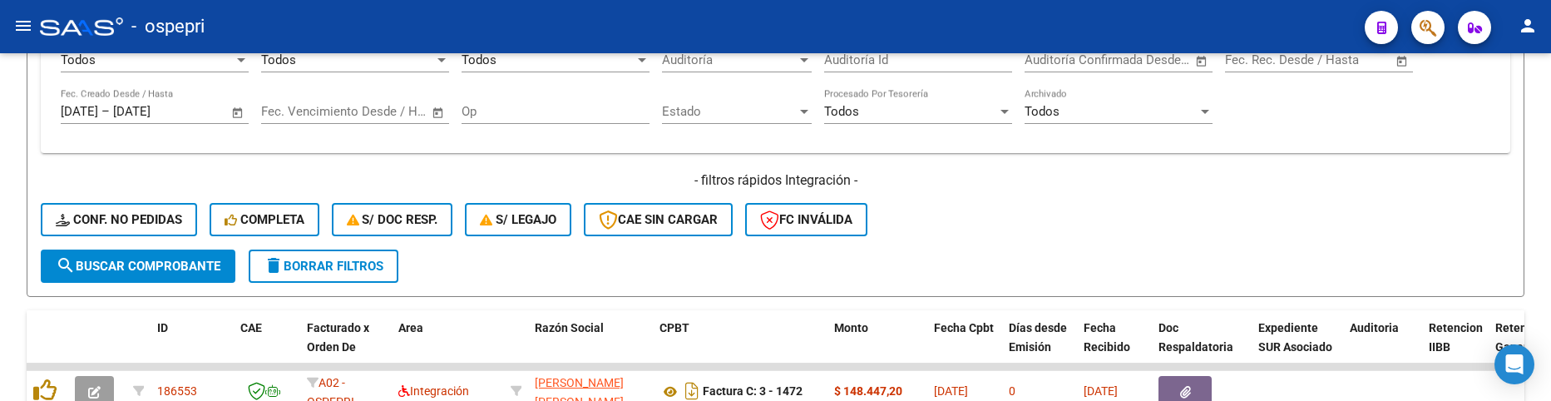
type input "[PERSON_NAME]"
click at [1026, 236] on div "- filtros rápidos Integración - Conf. no pedidas Completa S/ Doc Resp. S/ legaj…" at bounding box center [776, 210] width 1470 height 78
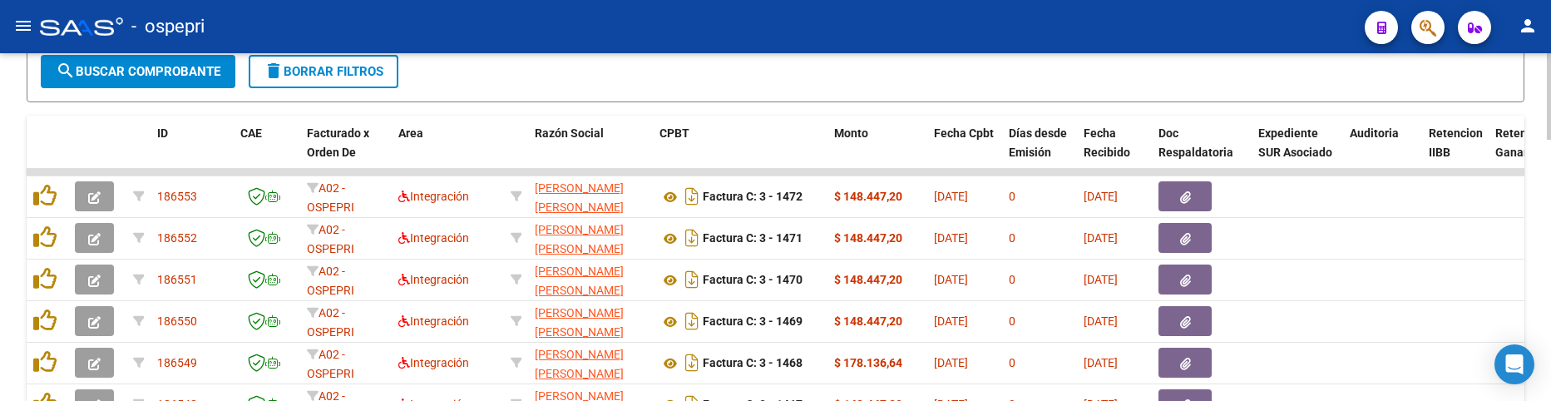
scroll to position [714, 0]
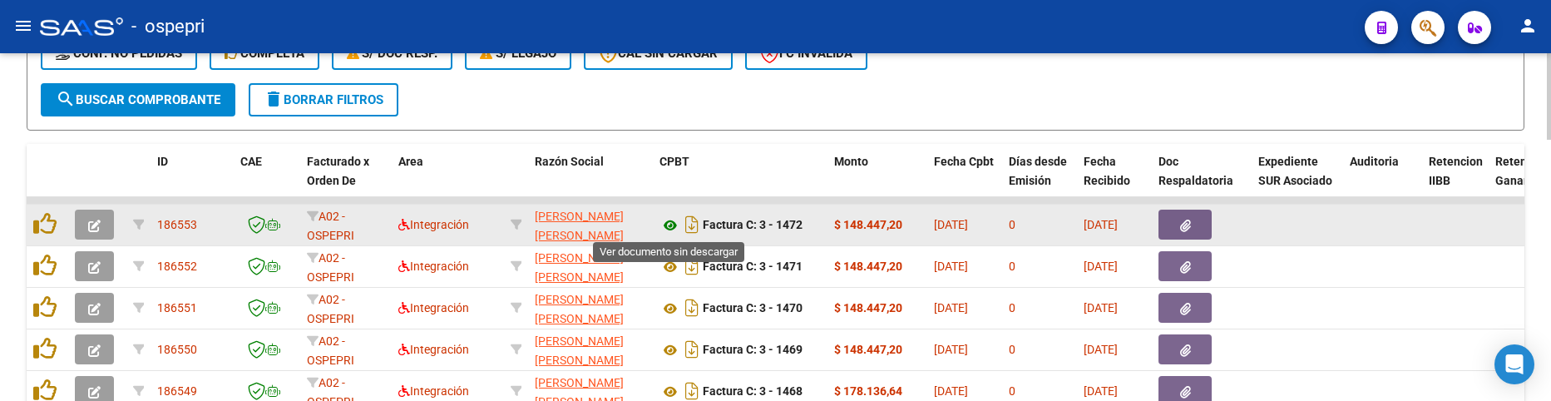
click at [673, 225] on icon at bounding box center [671, 225] width 22 height 20
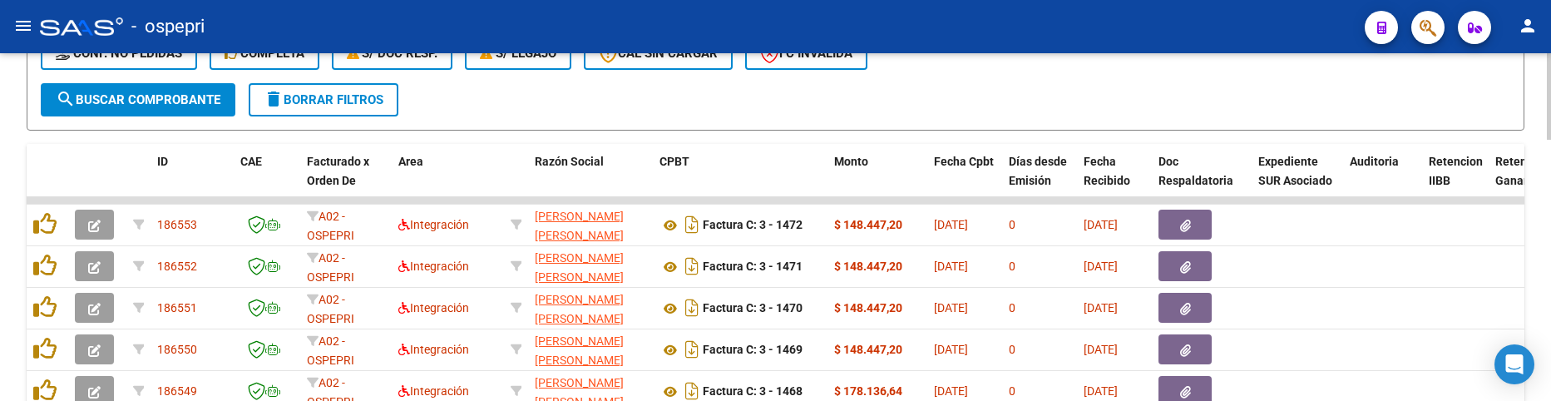
click at [1550, 293] on div at bounding box center [1549, 277] width 4 height 87
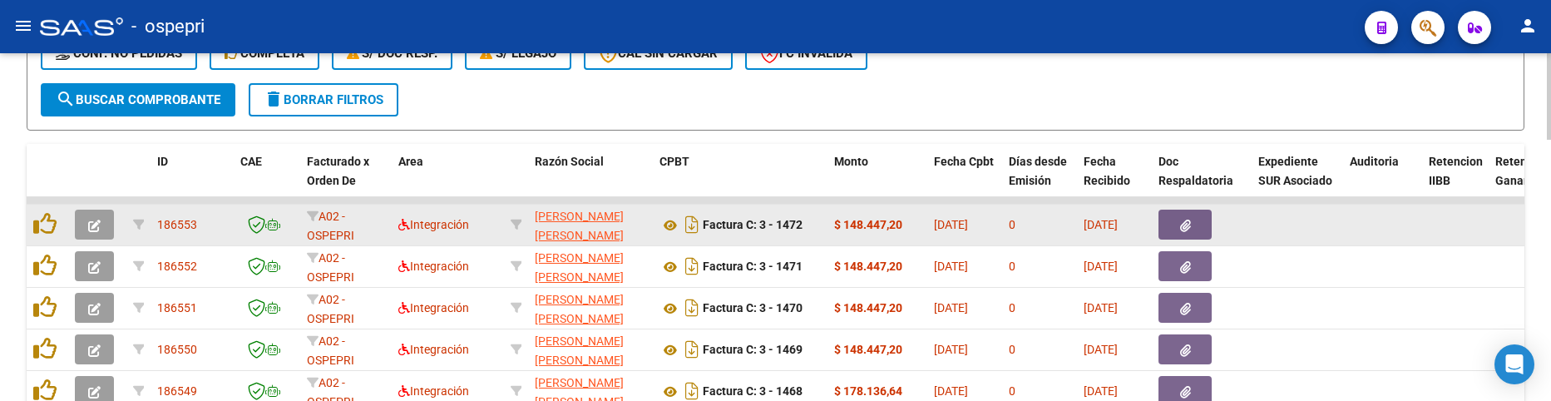
click at [100, 220] on icon "button" at bounding box center [94, 226] width 12 height 12
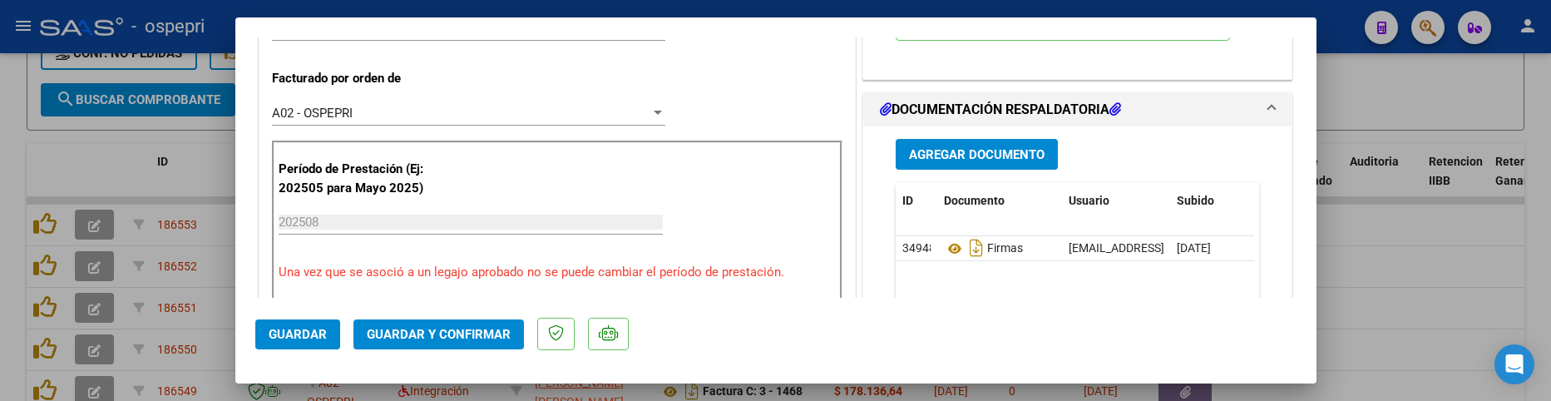
scroll to position [499, 0]
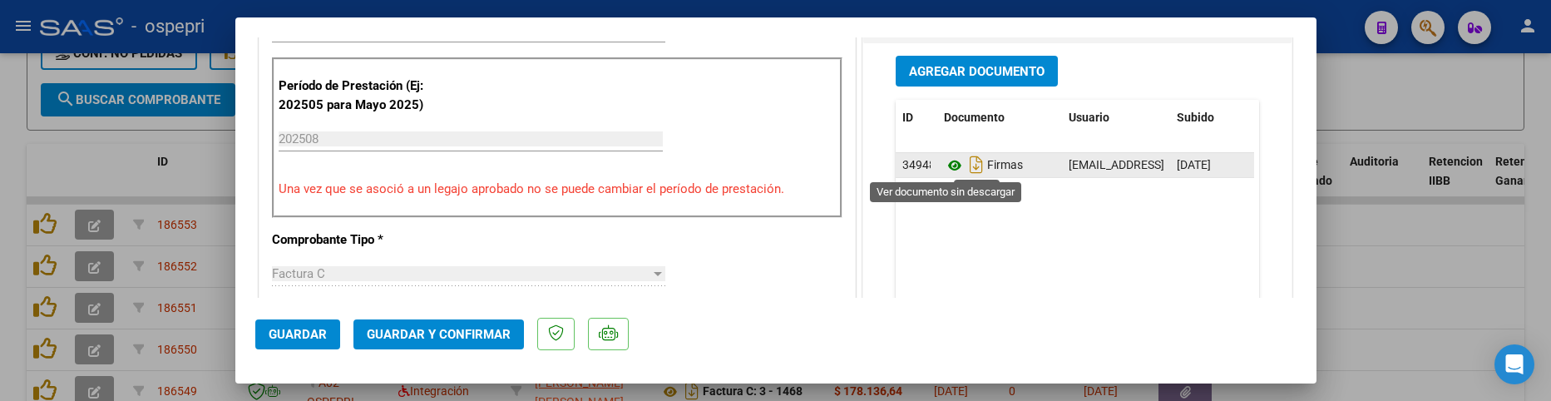
click at [951, 166] on icon at bounding box center [955, 166] width 22 height 20
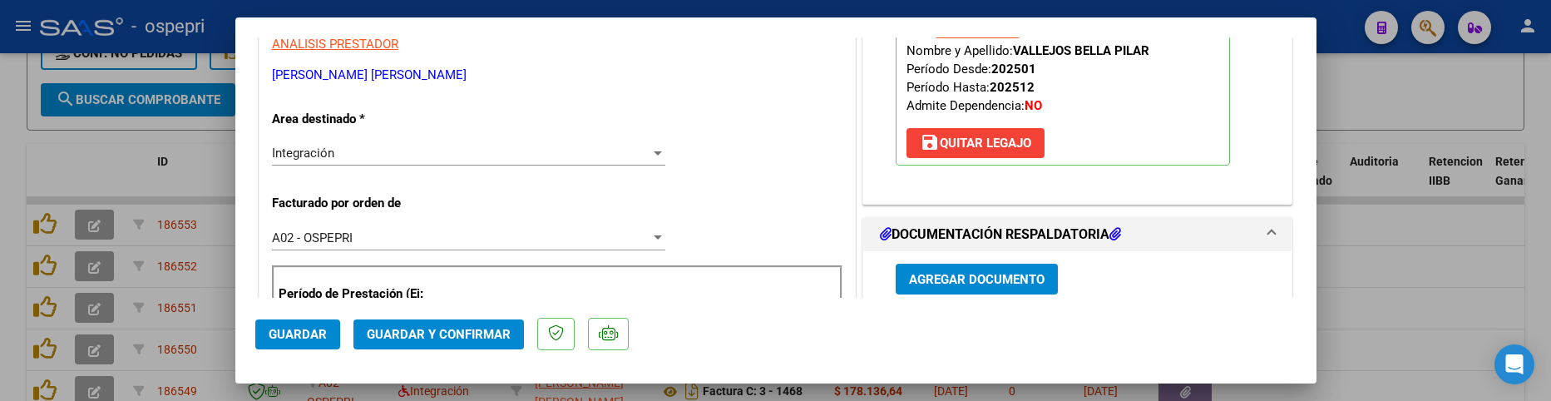
scroll to position [250, 0]
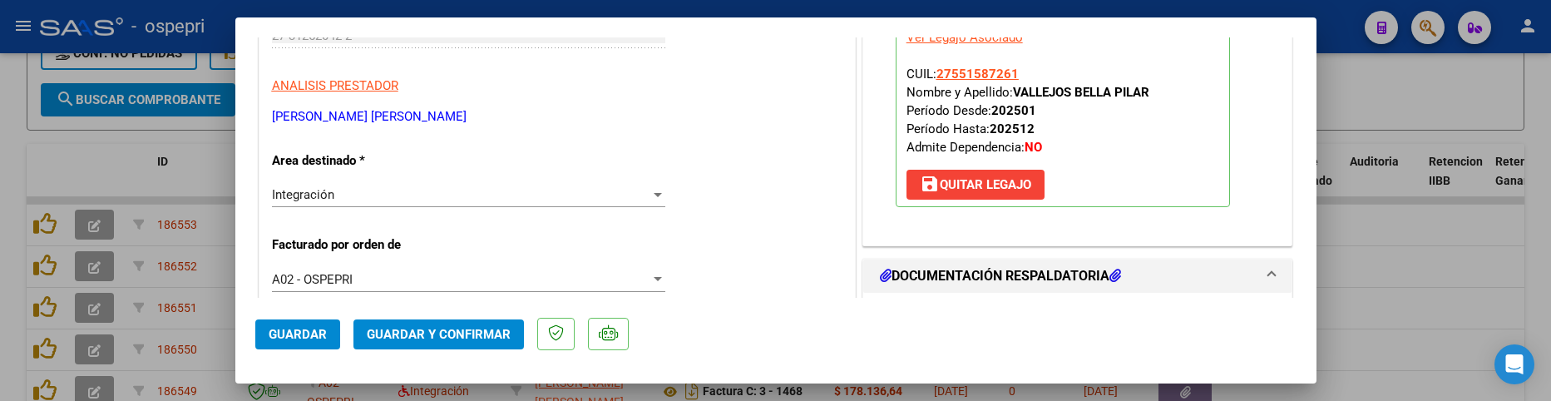
click at [992, 355] on mat-dialog-actions "Guardar Guardar y Confirmar" at bounding box center [775, 331] width 1041 height 66
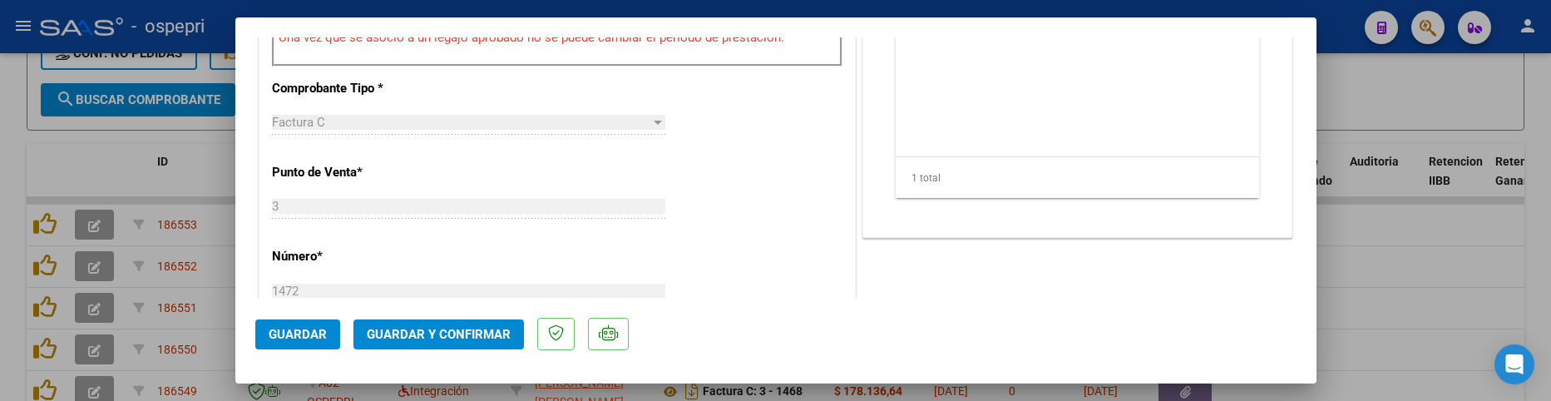
scroll to position [665, 0]
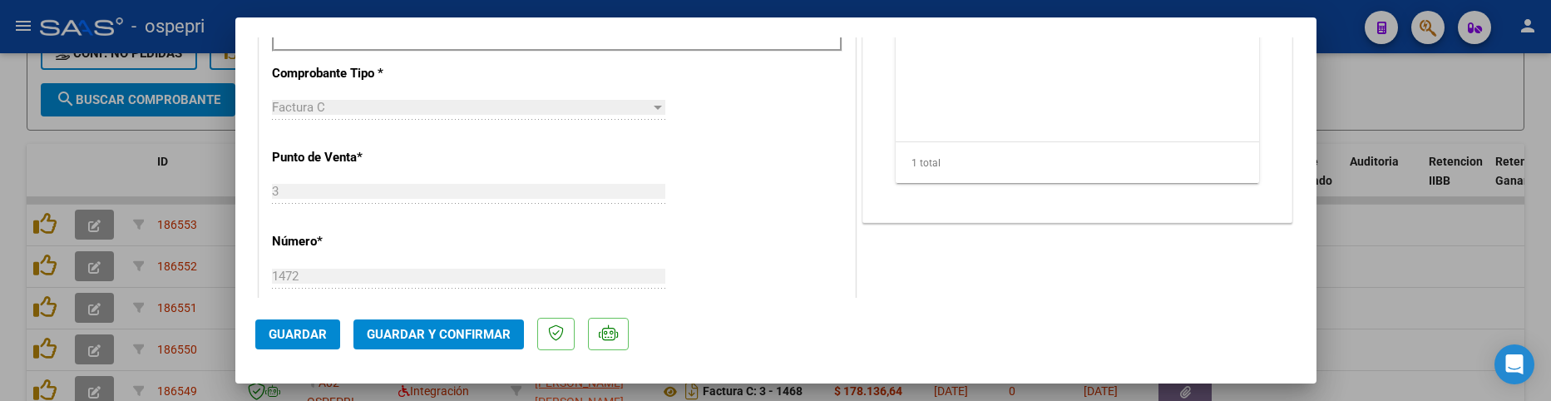
click at [437, 329] on span "Guardar y Confirmar" at bounding box center [439, 334] width 144 height 15
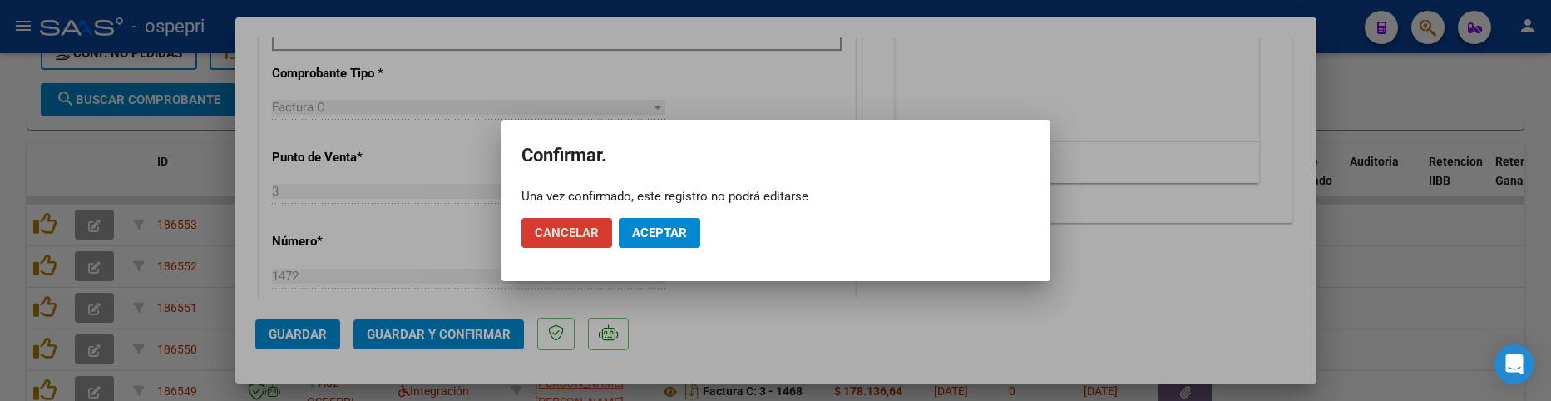
click at [668, 238] on span "Aceptar" at bounding box center [659, 232] width 55 height 15
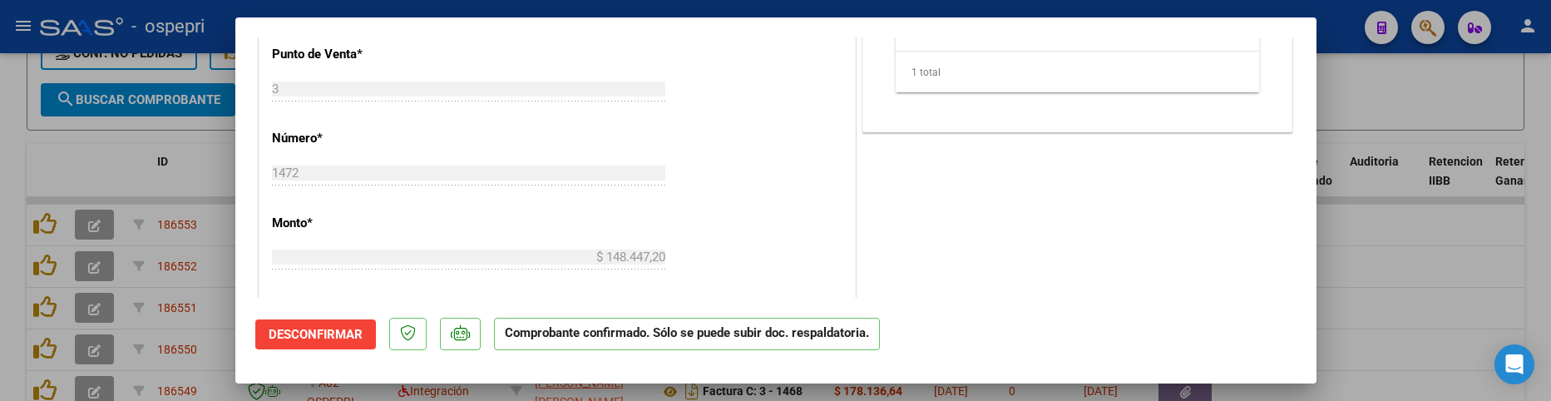
click at [1414, 280] on div at bounding box center [775, 200] width 1551 height 401
type input "$ 0,00"
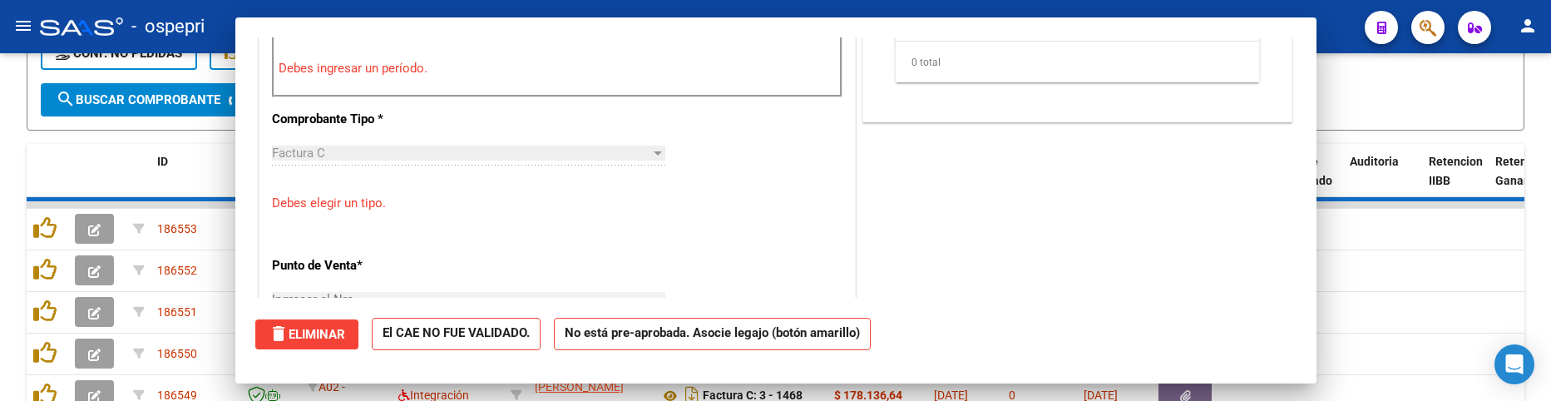
scroll to position [695, 0]
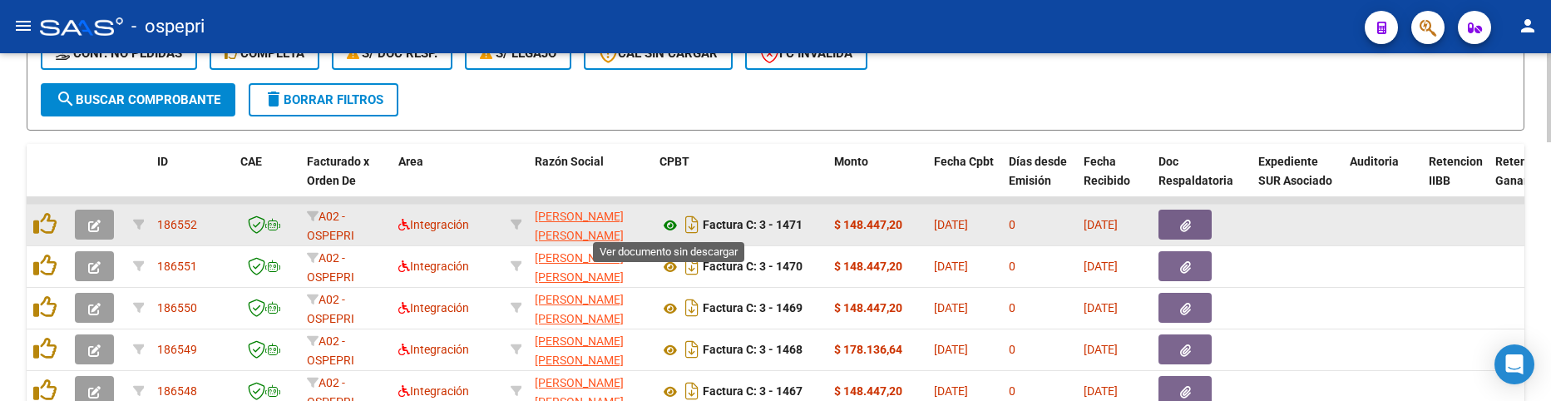
click at [667, 230] on icon at bounding box center [671, 225] width 22 height 20
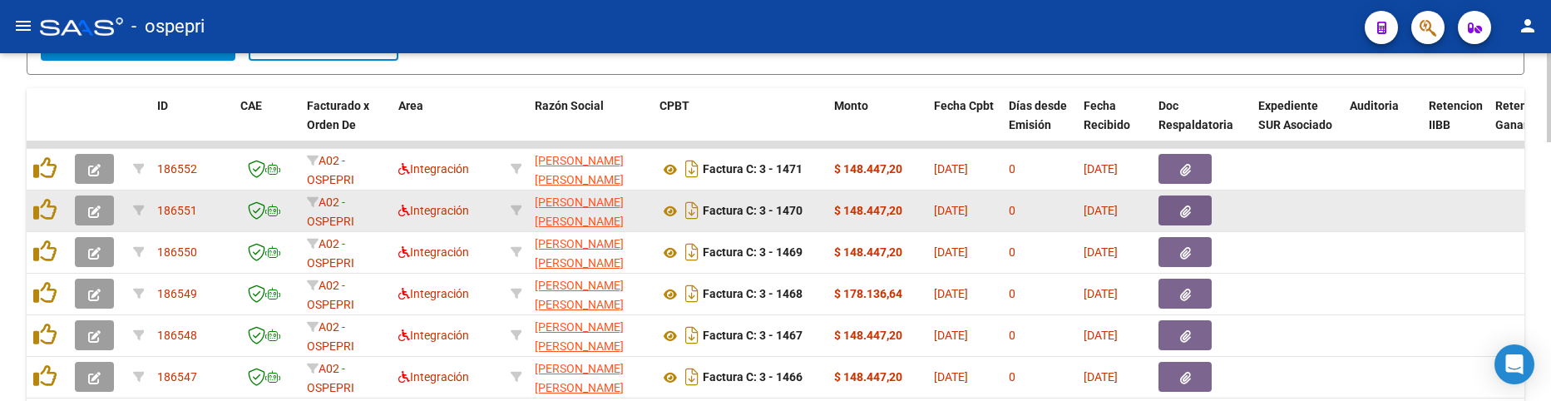
scroll to position [756, 0]
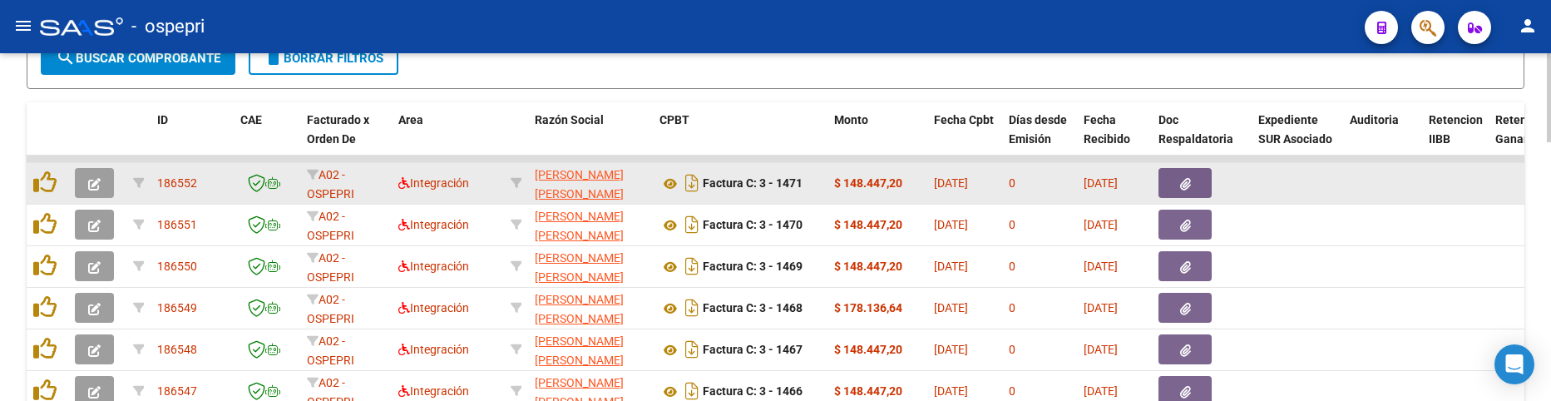
click at [104, 185] on button "button" at bounding box center [94, 183] width 39 height 30
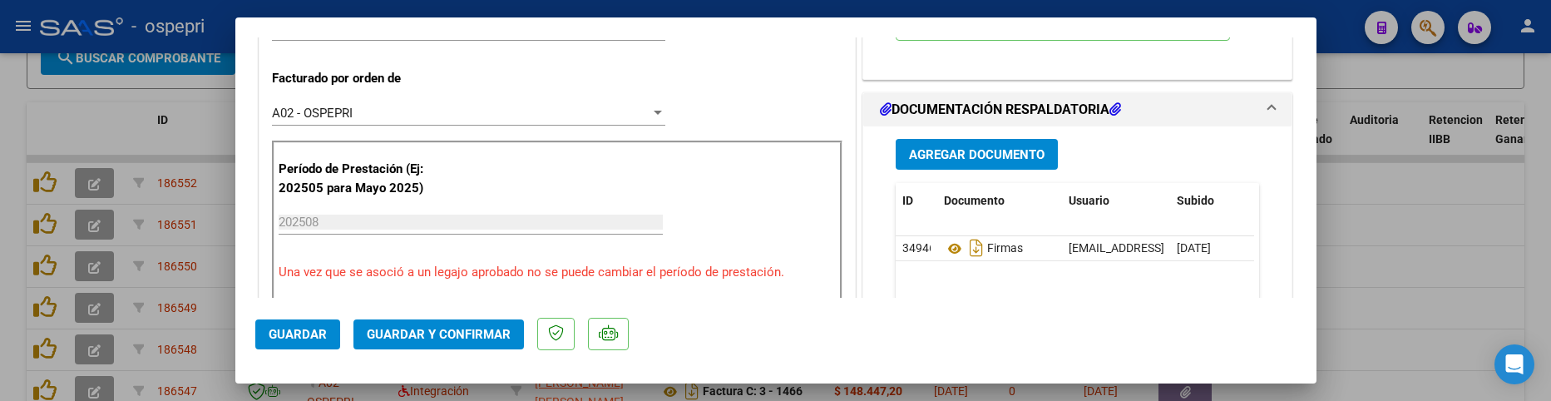
scroll to position [499, 0]
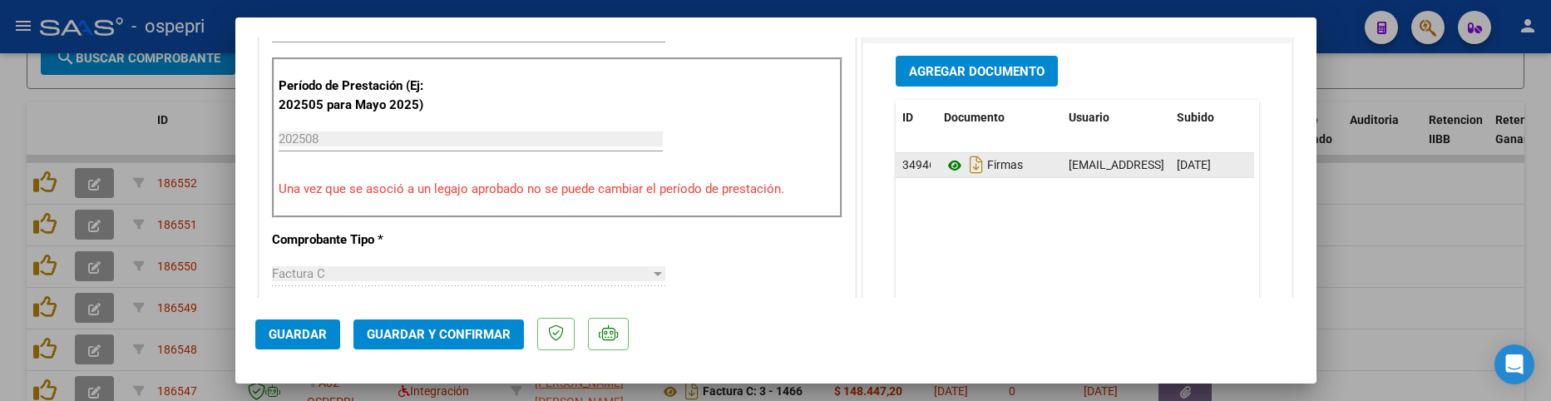
click at [949, 164] on icon at bounding box center [955, 166] width 22 height 20
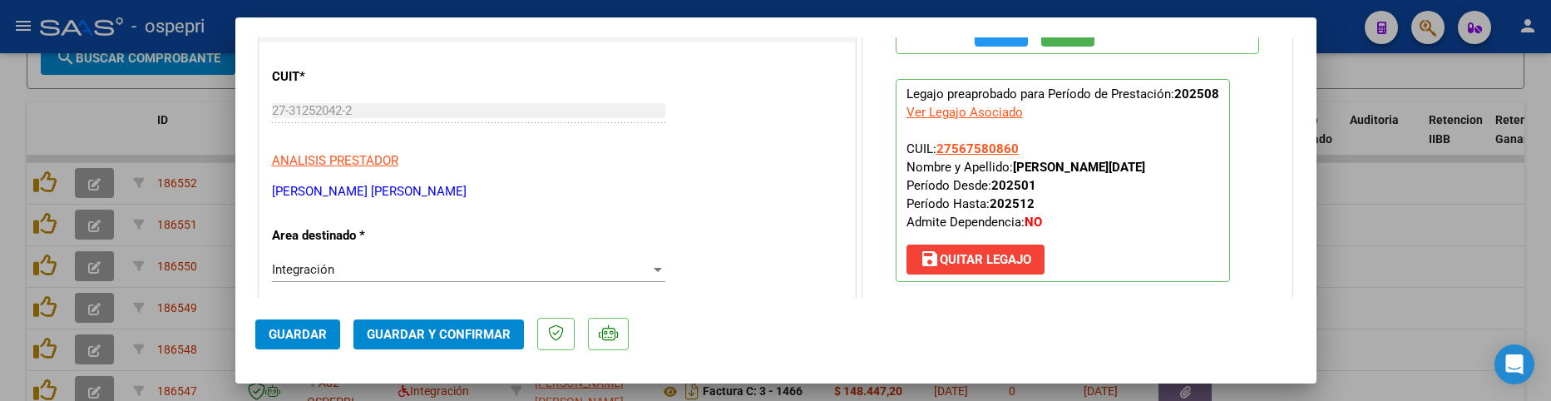
scroll to position [166, 0]
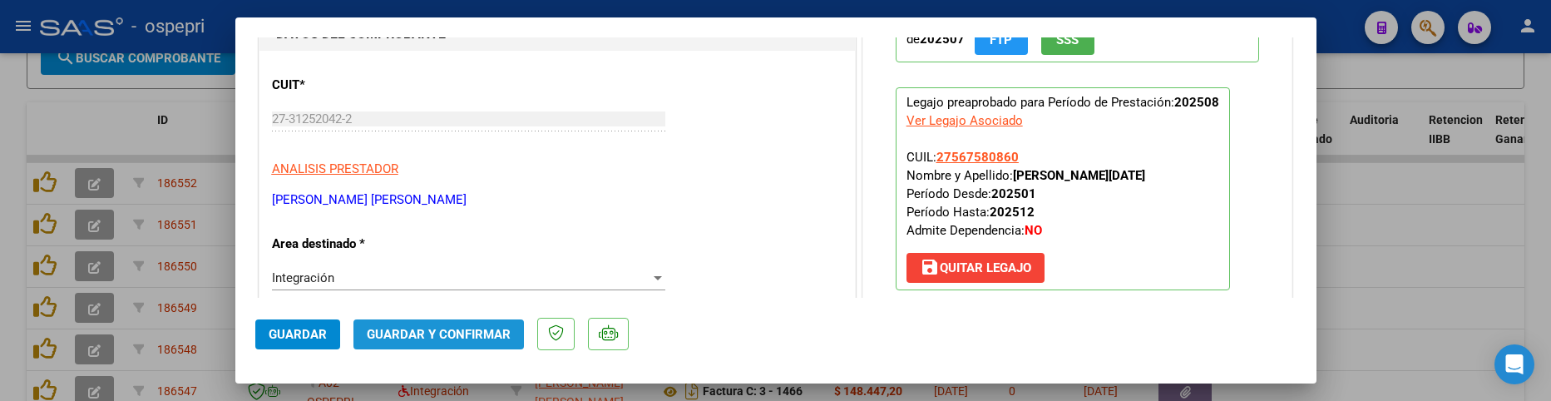
click at [442, 331] on button "Guardar y Confirmar" at bounding box center [439, 334] width 171 height 30
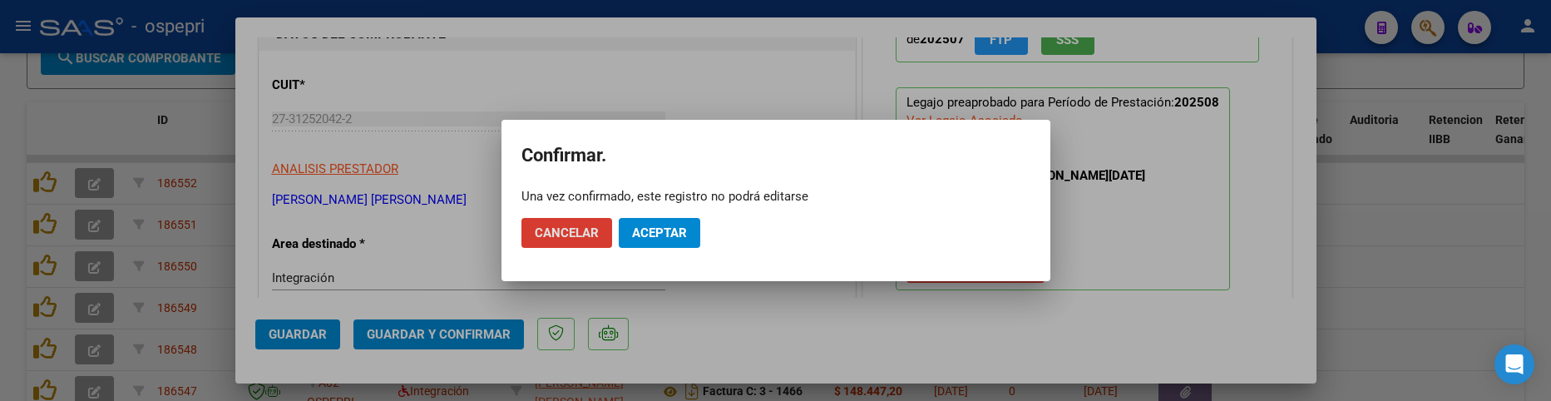
click at [672, 227] on span "Aceptar" at bounding box center [659, 232] width 55 height 15
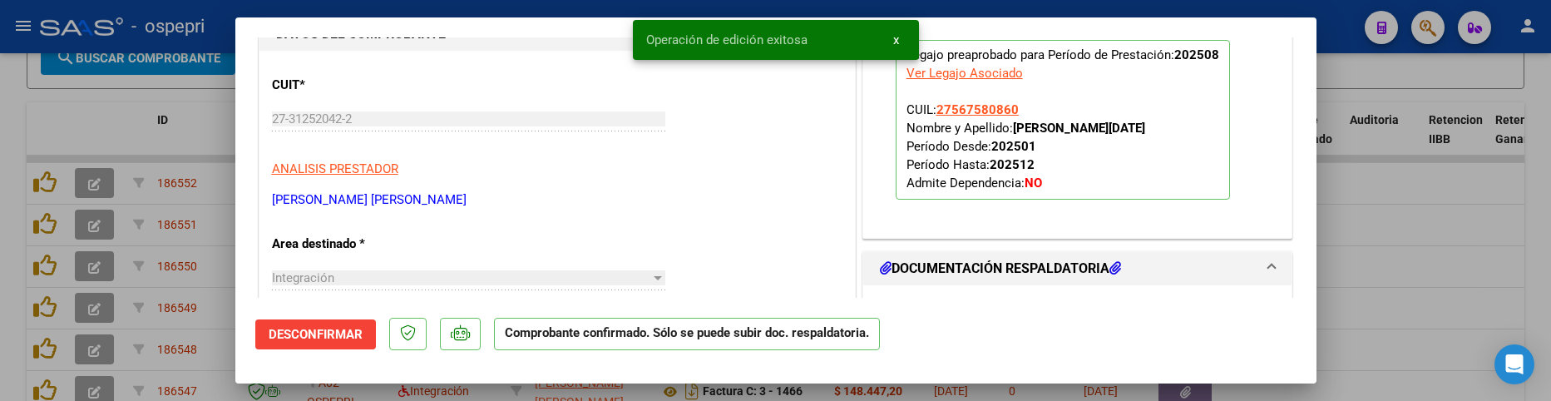
click at [1337, 245] on div at bounding box center [775, 200] width 1551 height 401
type input "$ 0,00"
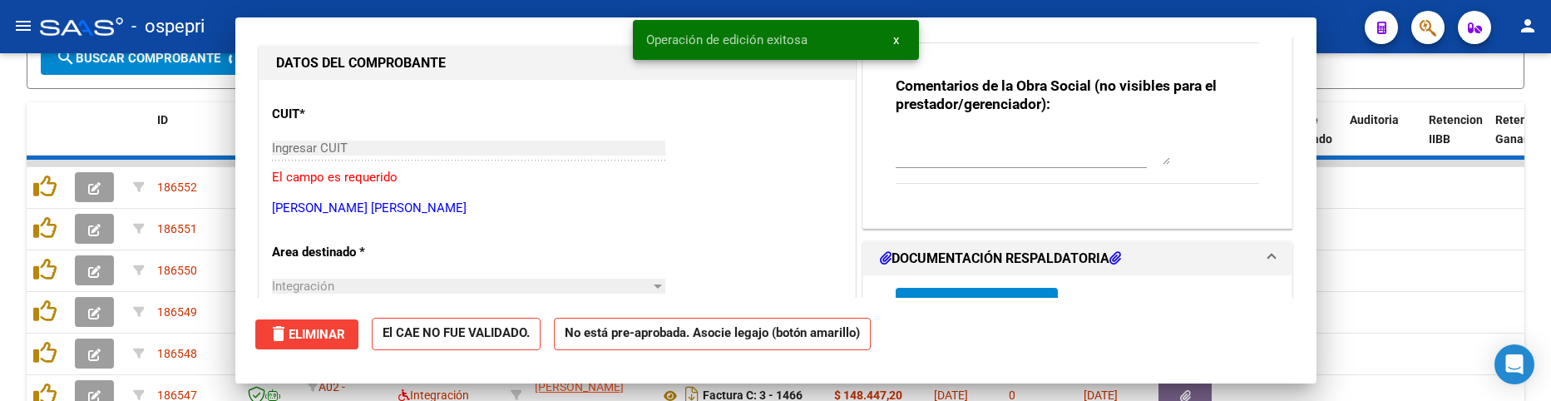
scroll to position [195, 0]
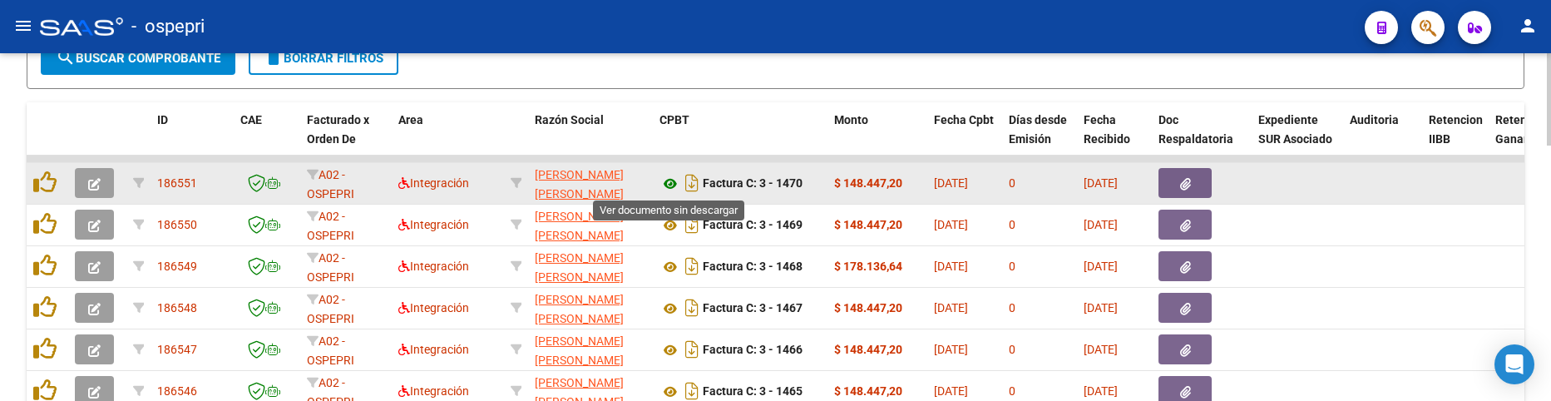
click at [670, 190] on icon at bounding box center [671, 184] width 22 height 20
click at [92, 181] on icon "button" at bounding box center [94, 184] width 12 height 12
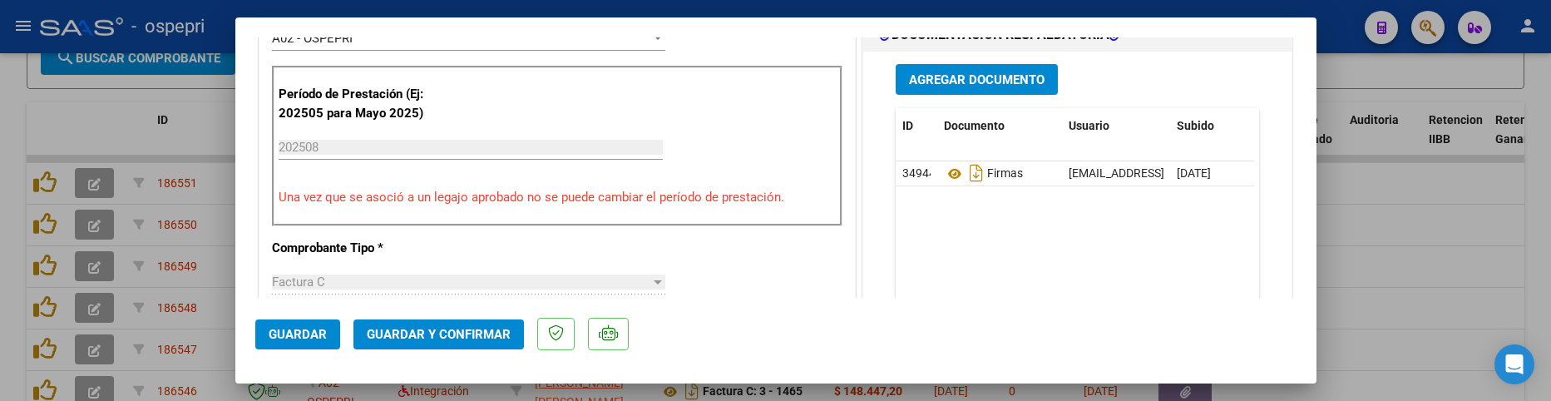
scroll to position [499, 0]
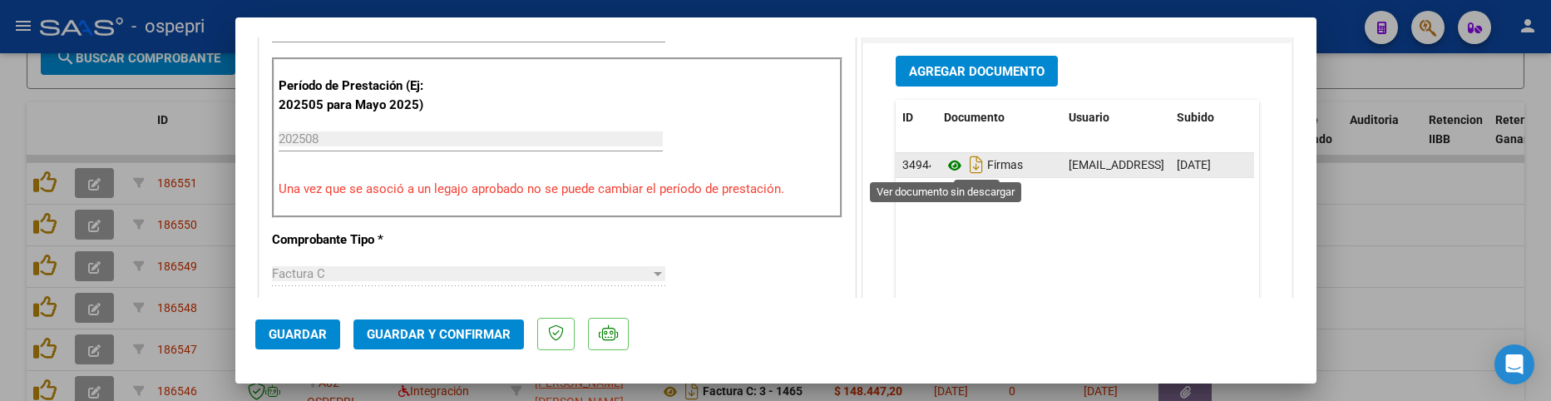
click at [950, 171] on icon at bounding box center [955, 166] width 22 height 20
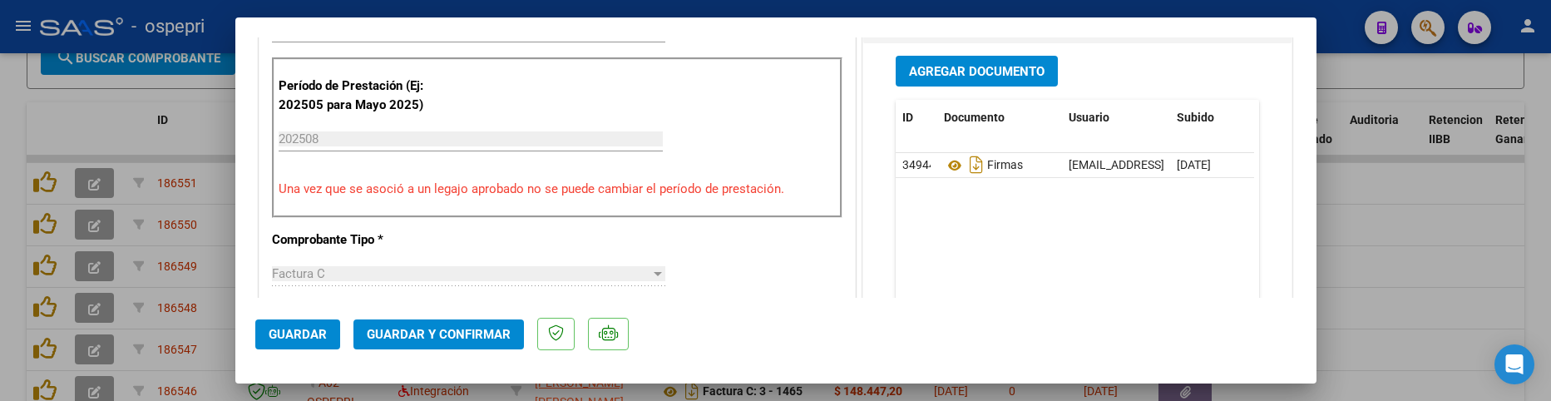
click at [1417, 267] on div at bounding box center [775, 200] width 1551 height 401
type input "$ 0,00"
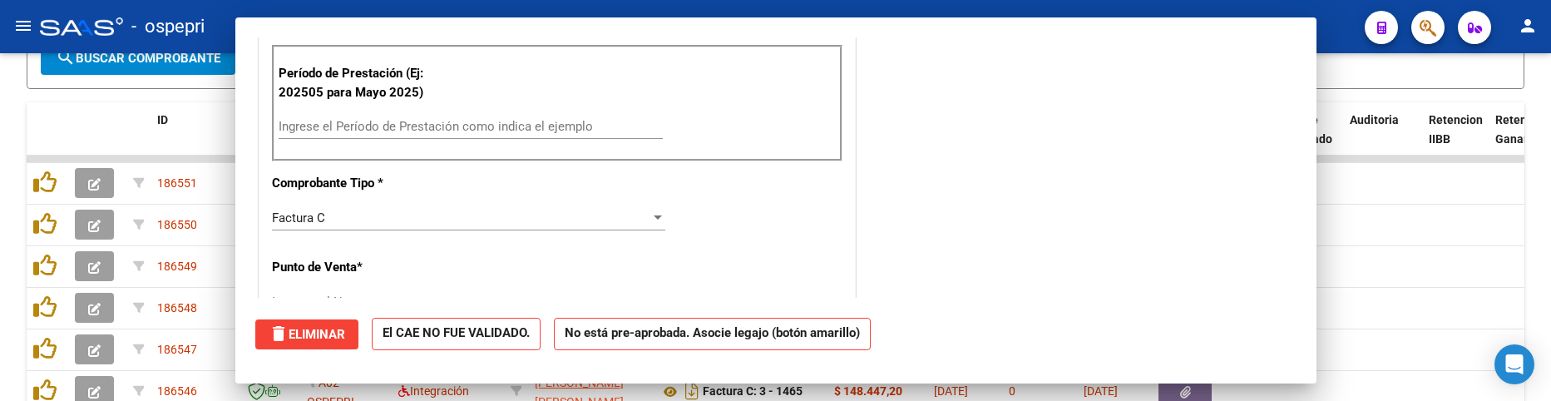
scroll to position [487, 0]
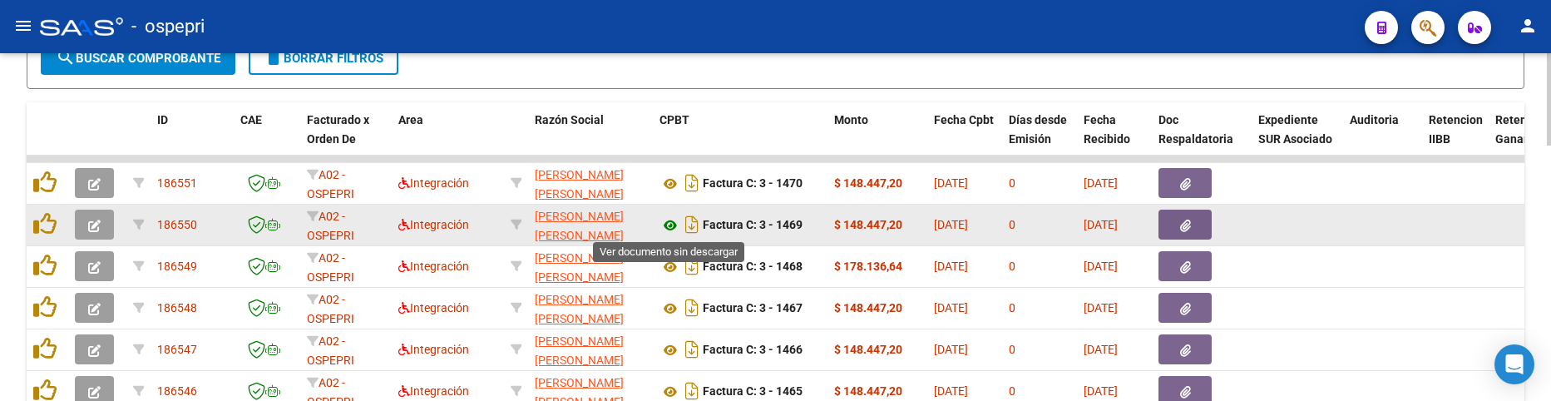
click at [670, 226] on icon at bounding box center [671, 225] width 22 height 20
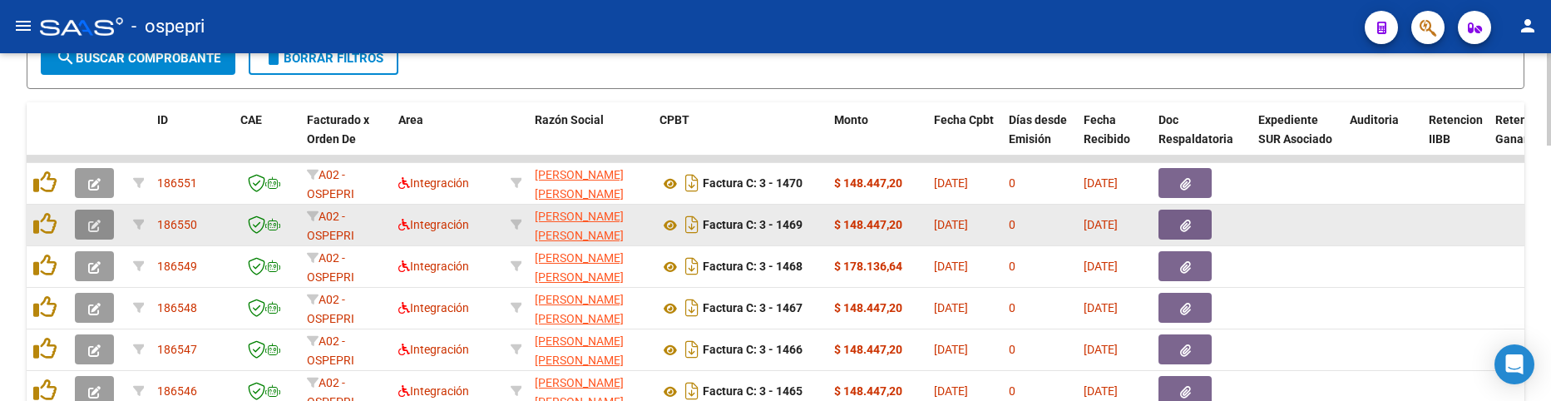
click at [80, 215] on button "button" at bounding box center [94, 225] width 39 height 30
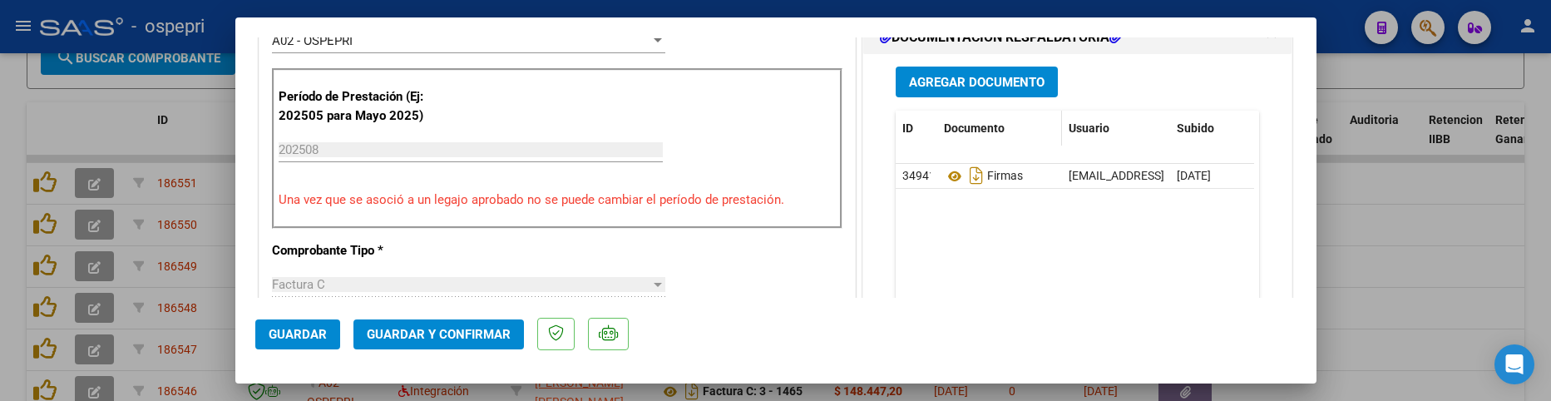
scroll to position [499, 0]
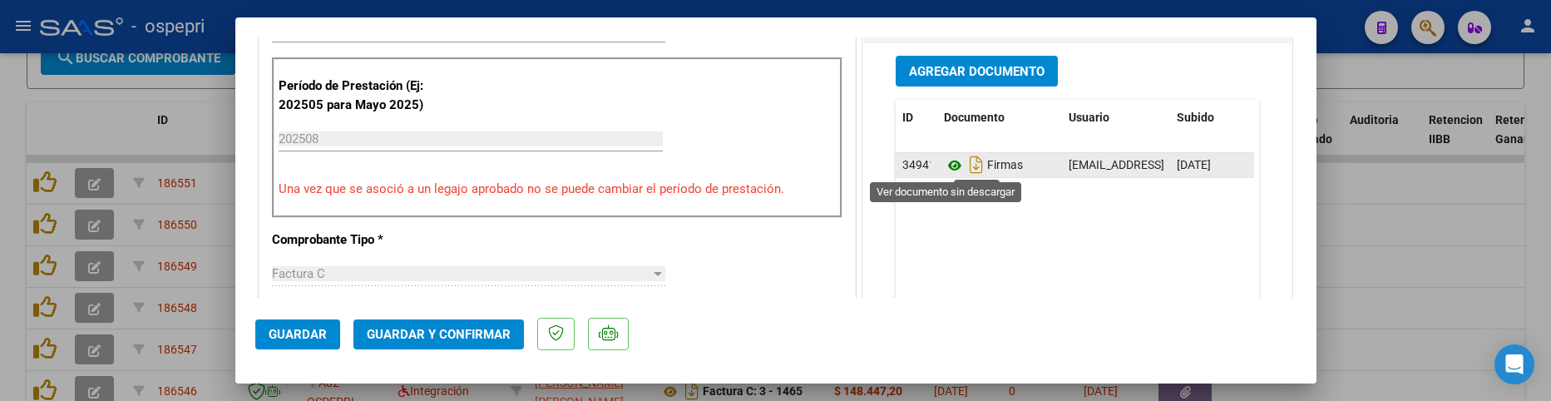
click at [957, 169] on icon at bounding box center [955, 166] width 22 height 20
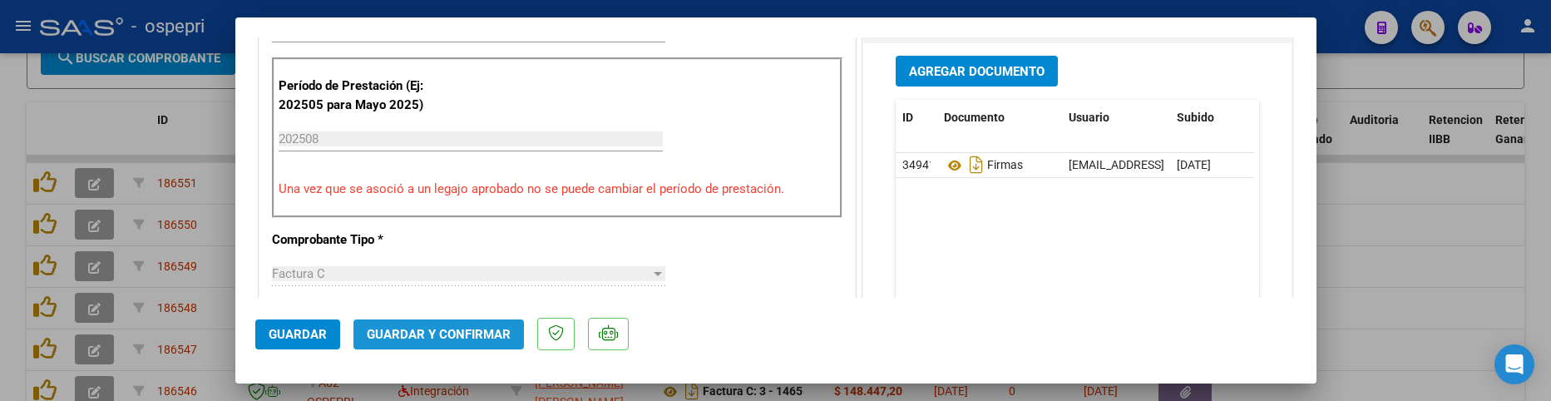
click at [462, 334] on span "Guardar y Confirmar" at bounding box center [439, 334] width 144 height 15
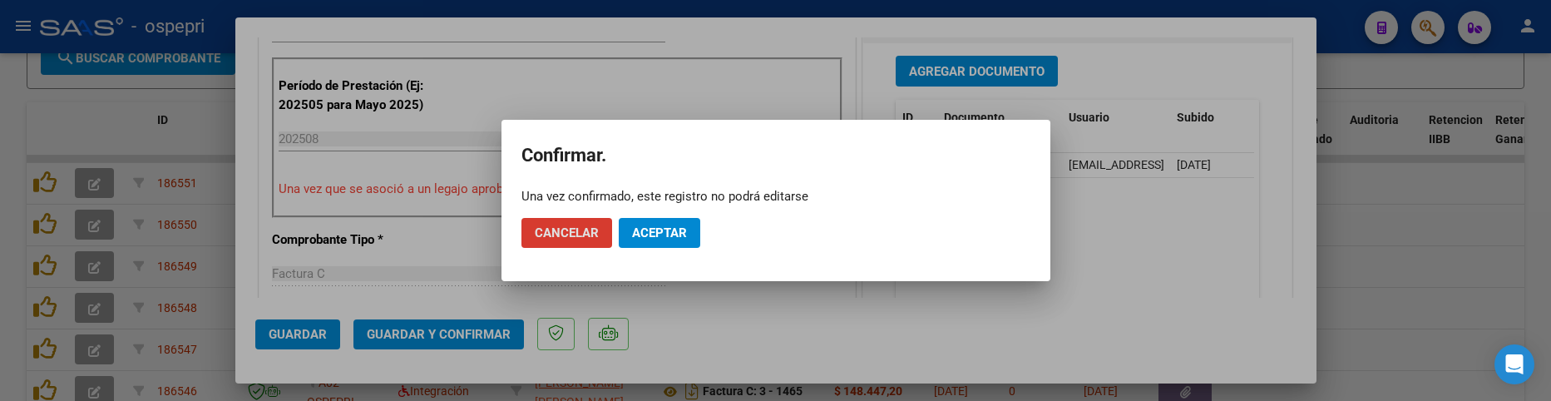
click at [670, 237] on span "Aceptar" at bounding box center [659, 232] width 55 height 15
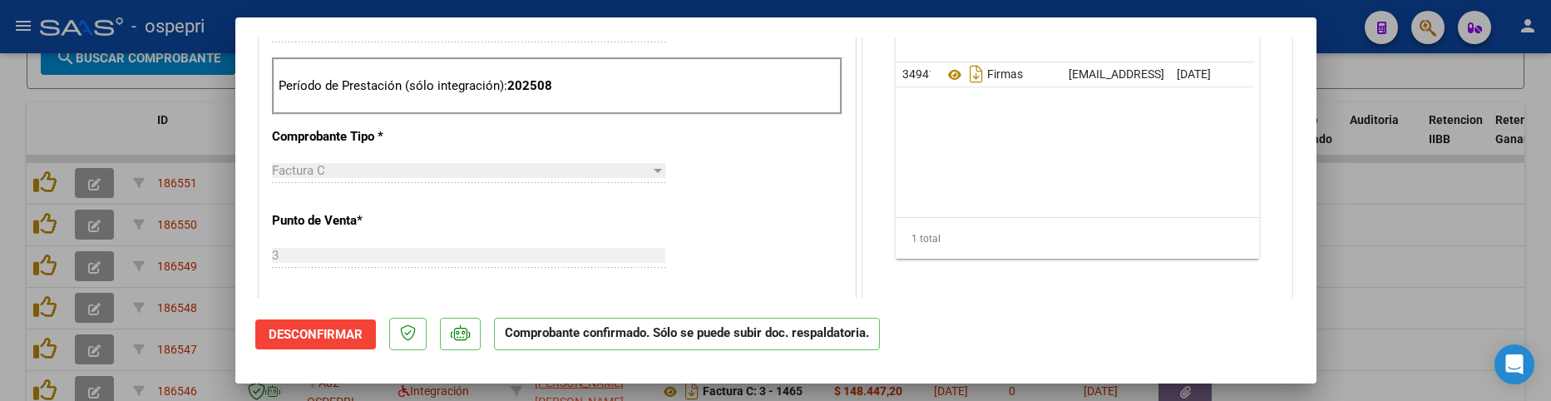
click at [1392, 250] on div at bounding box center [775, 200] width 1551 height 401
type input "$ 0,00"
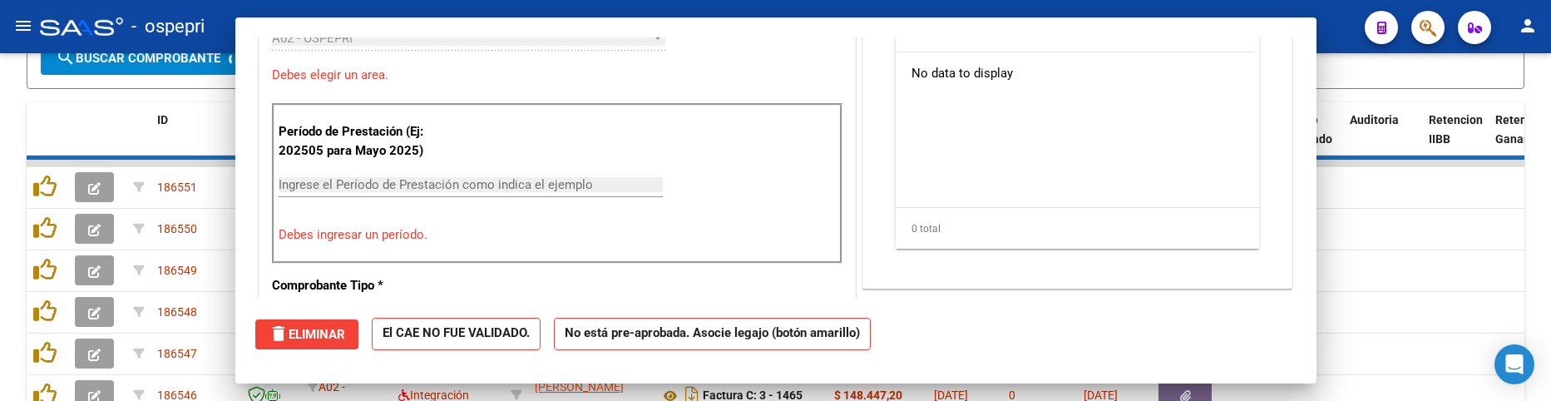
scroll to position [528, 0]
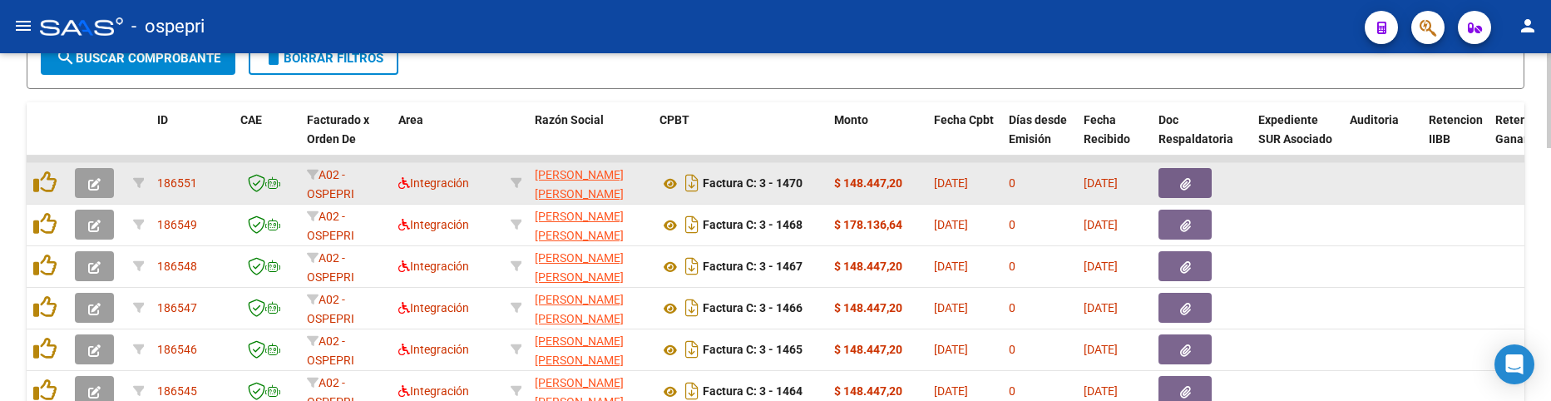
click at [97, 182] on icon "button" at bounding box center [94, 184] width 12 height 12
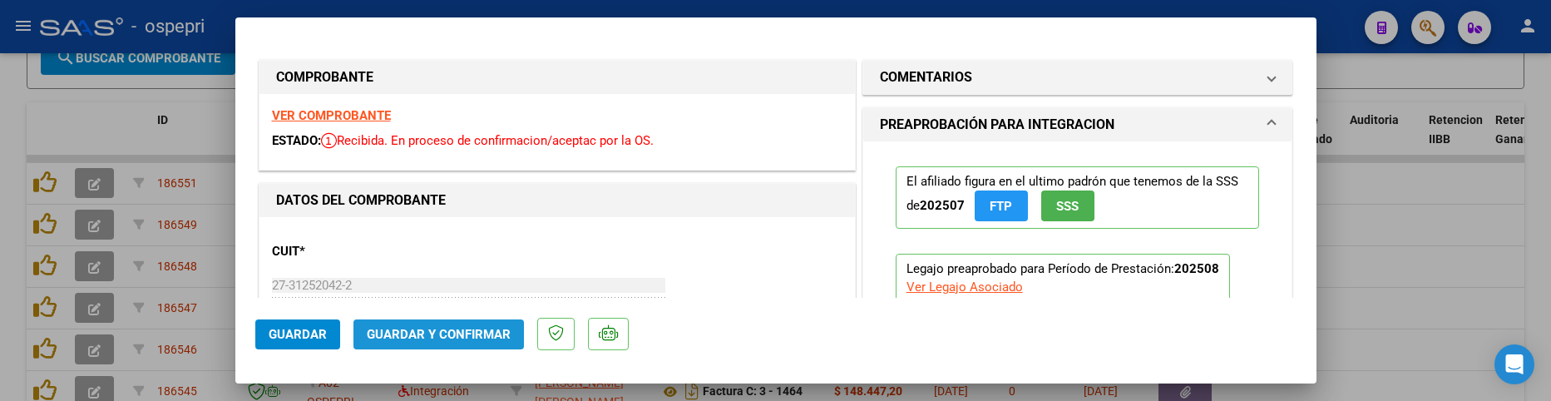
click at [502, 344] on button "Guardar y Confirmar" at bounding box center [439, 334] width 171 height 30
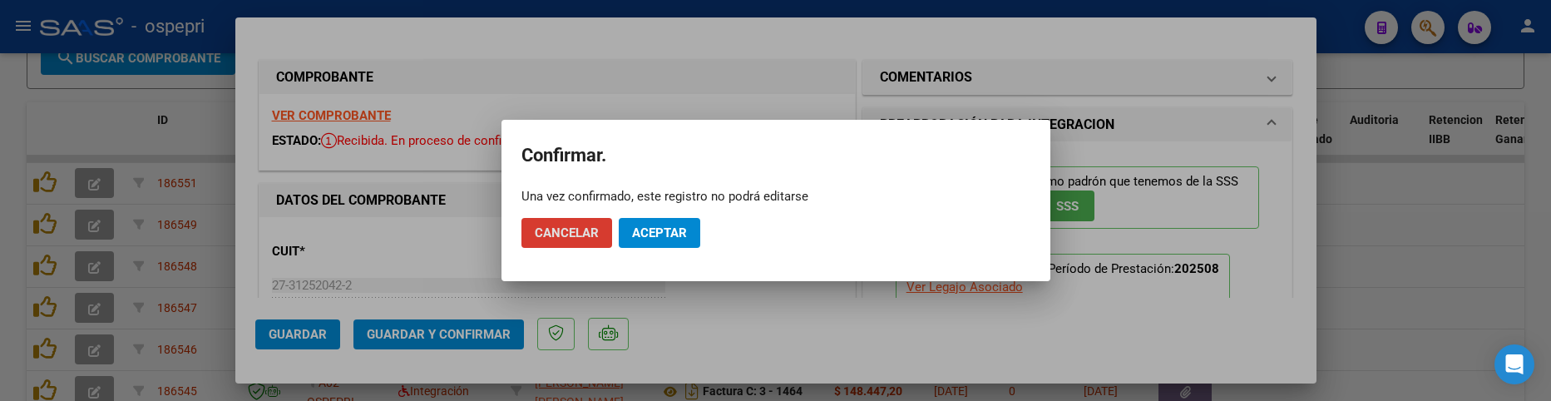
click at [665, 236] on span "Aceptar" at bounding box center [659, 232] width 55 height 15
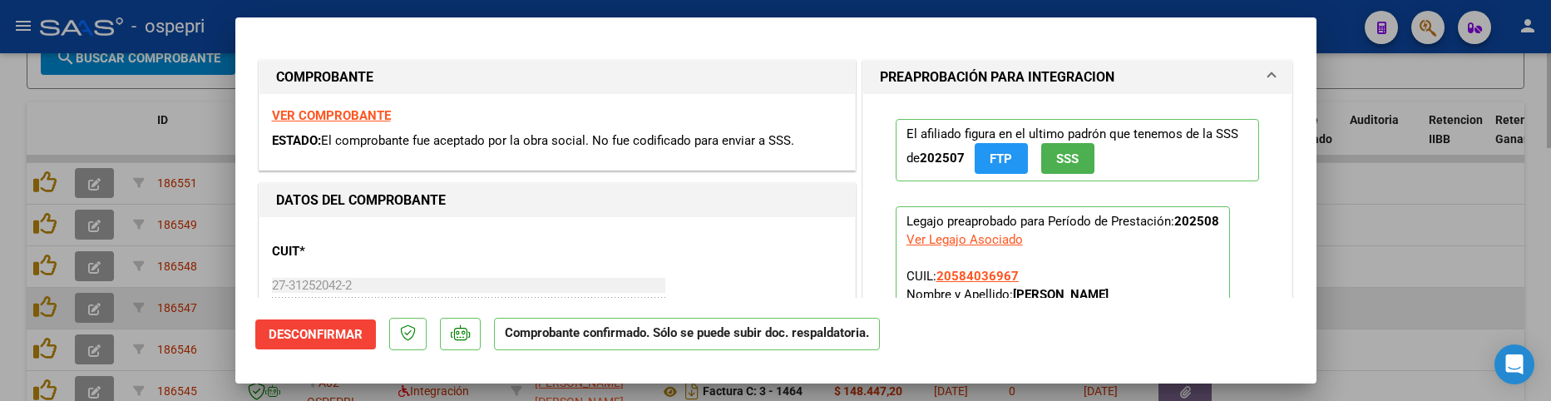
drag, startPoint x: 1423, startPoint y: 329, endPoint x: 1398, endPoint y: 314, distance: 29.5
click at [1420, 327] on div at bounding box center [775, 200] width 1551 height 401
type input "$ 0,00"
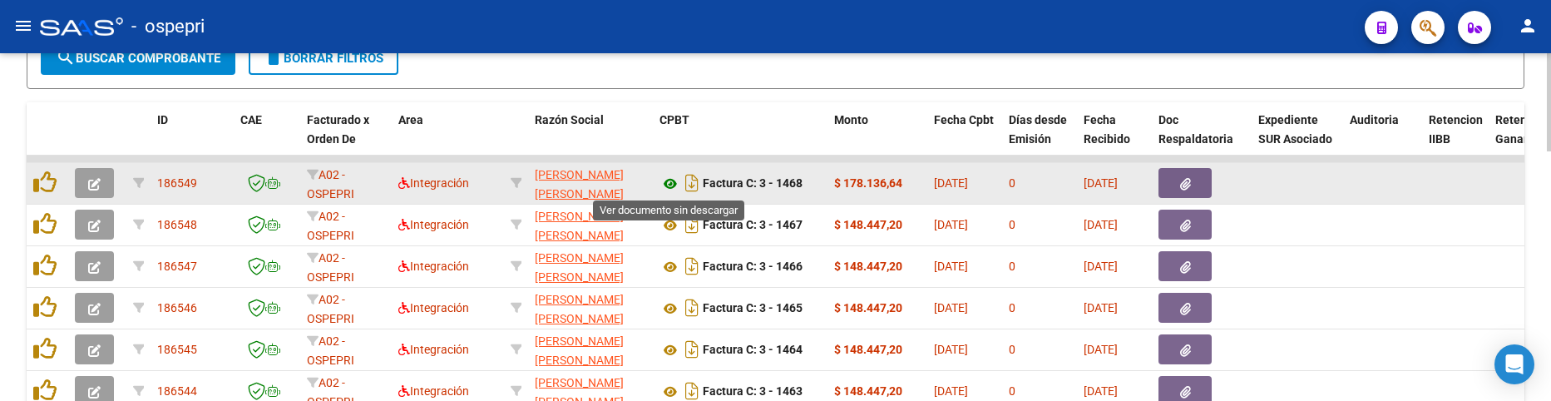
click at [668, 183] on icon at bounding box center [671, 184] width 22 height 20
click at [94, 180] on icon "button" at bounding box center [94, 184] width 12 height 12
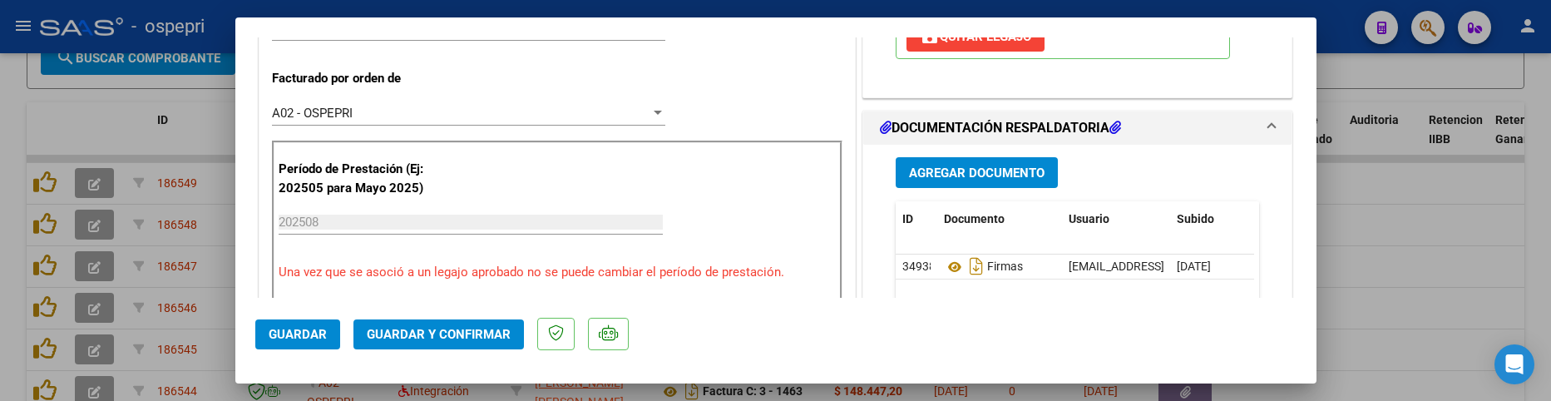
scroll to position [499, 0]
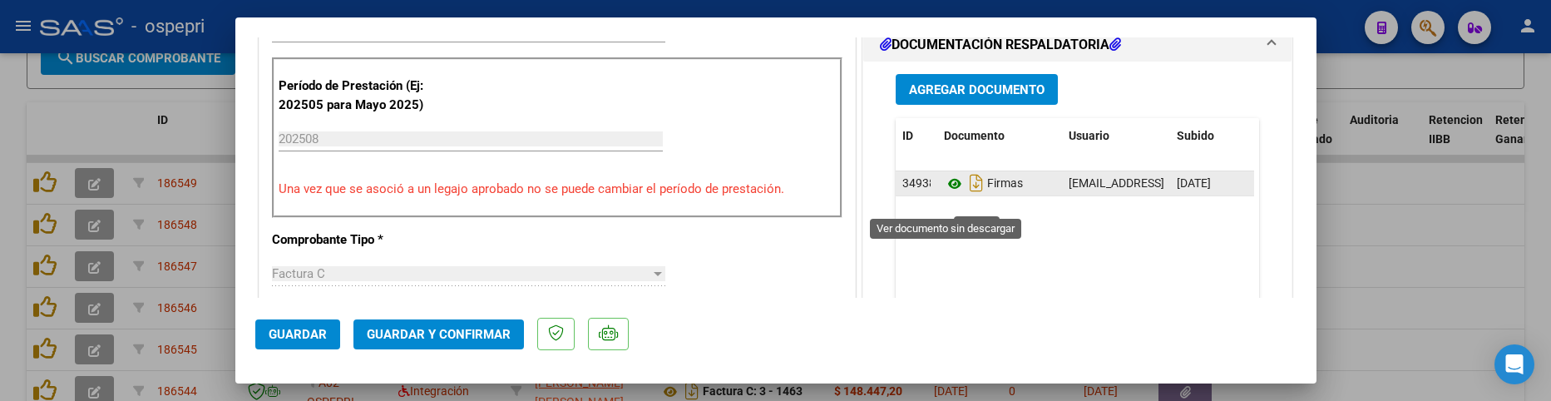
click at [945, 194] on icon at bounding box center [955, 184] width 22 height 20
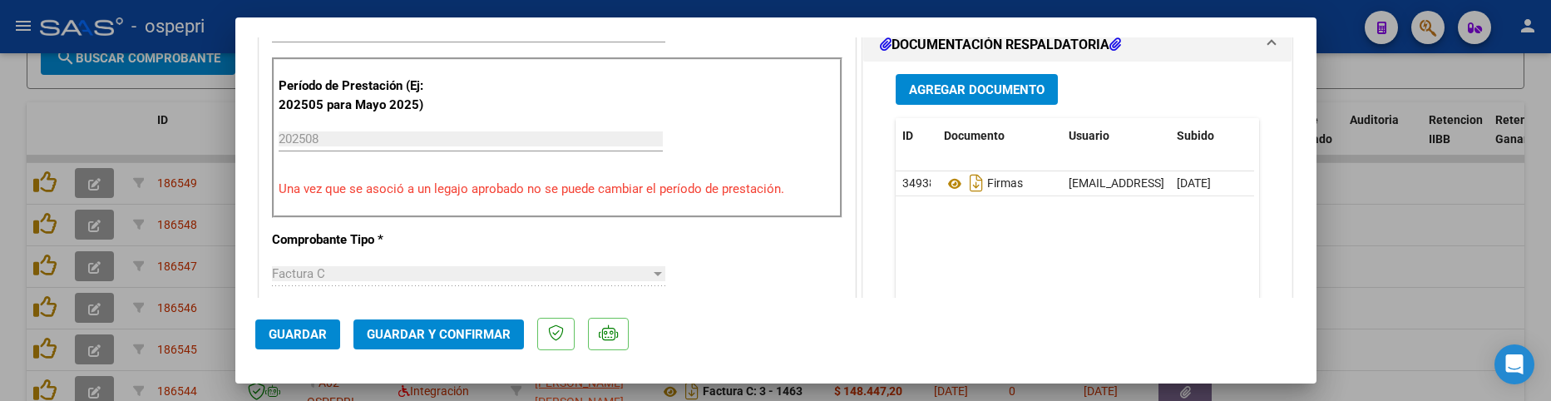
click at [468, 330] on span "Guardar y Confirmar" at bounding box center [439, 334] width 144 height 15
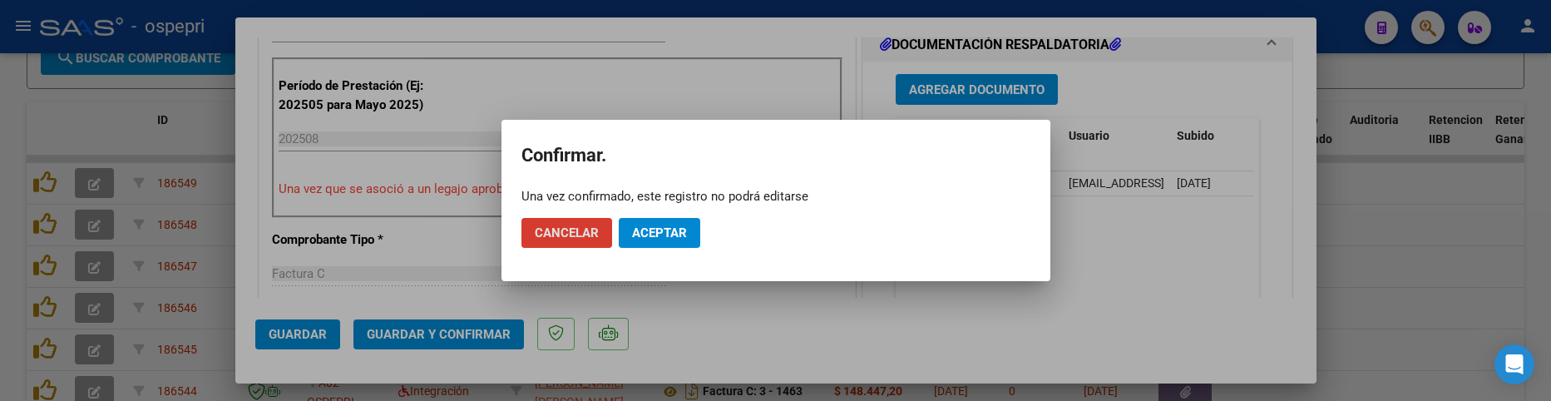
click at [656, 236] on span "Aceptar" at bounding box center [659, 232] width 55 height 15
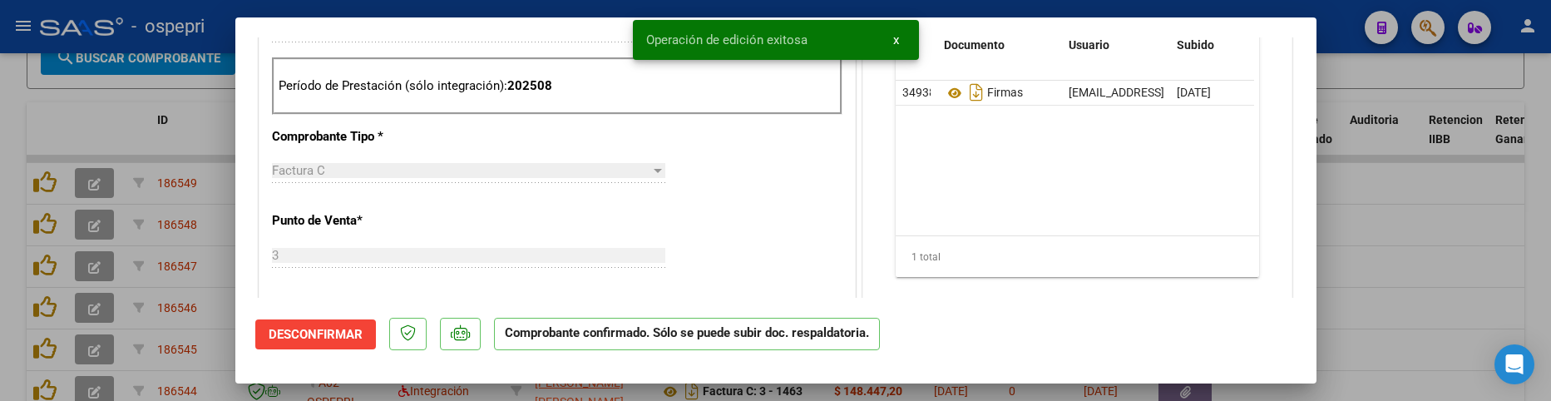
click at [1407, 261] on div at bounding box center [775, 200] width 1551 height 401
type input "$ 0,00"
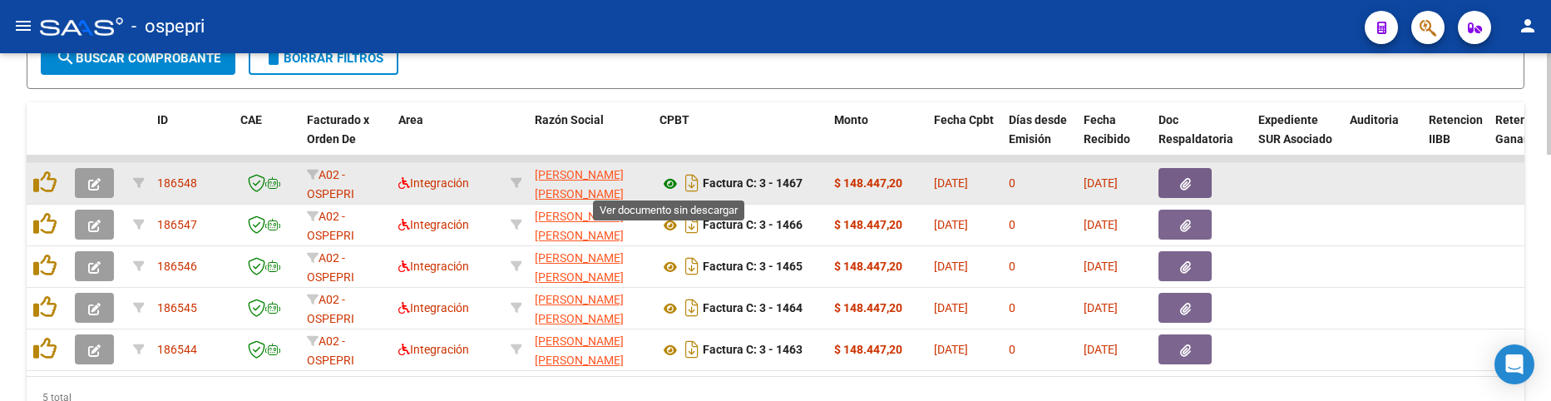
click at [667, 184] on icon at bounding box center [671, 184] width 22 height 20
click at [88, 178] on icon "button" at bounding box center [94, 184] width 12 height 12
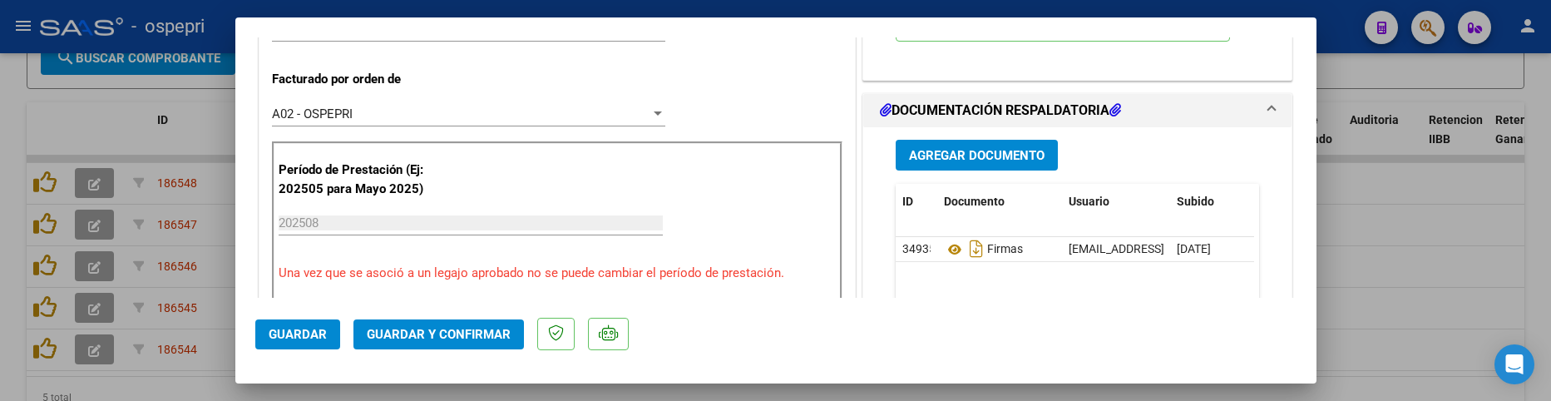
scroll to position [416, 0]
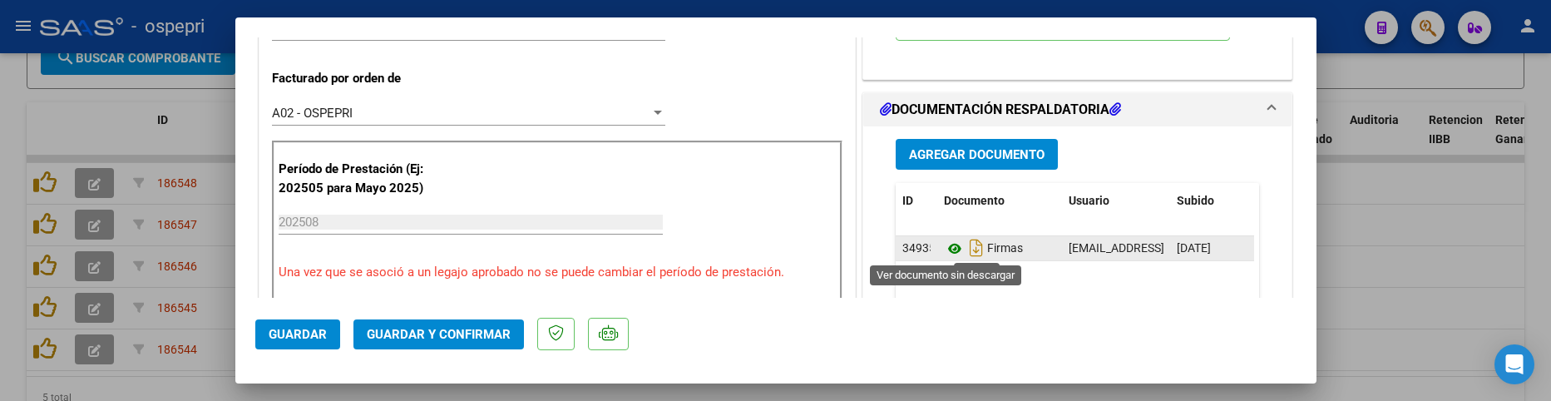
click at [950, 252] on icon at bounding box center [955, 249] width 22 height 20
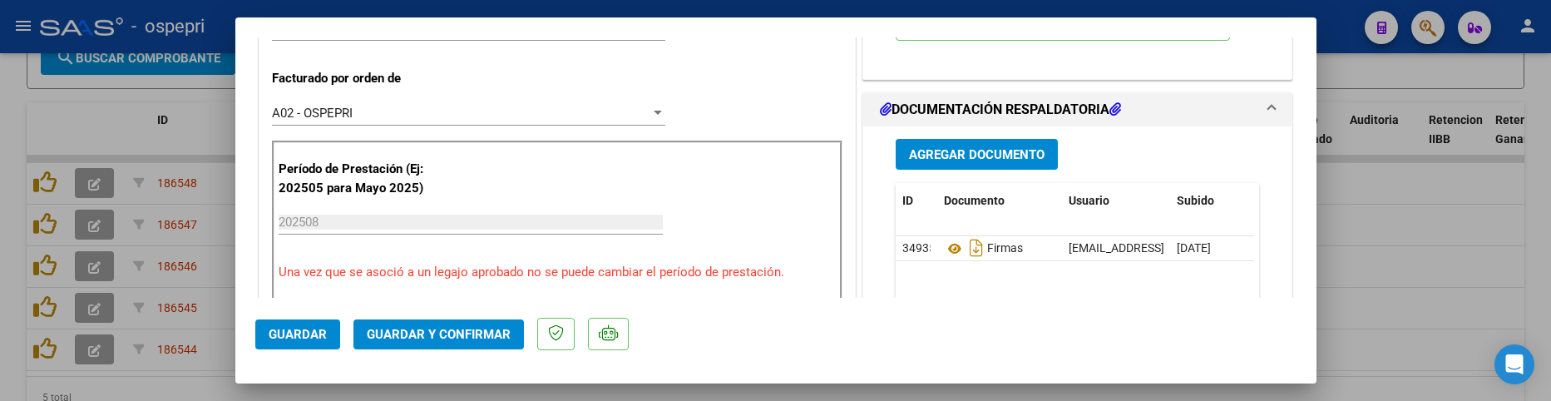
click at [468, 332] on span "Guardar y Confirmar" at bounding box center [439, 334] width 144 height 15
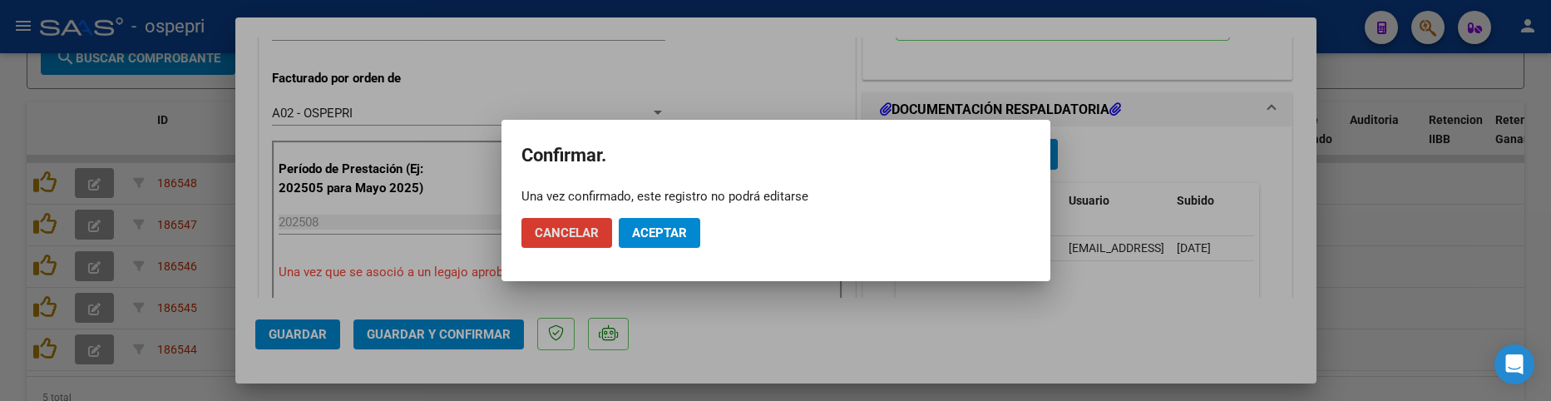
click at [651, 225] on span "Aceptar" at bounding box center [659, 232] width 55 height 15
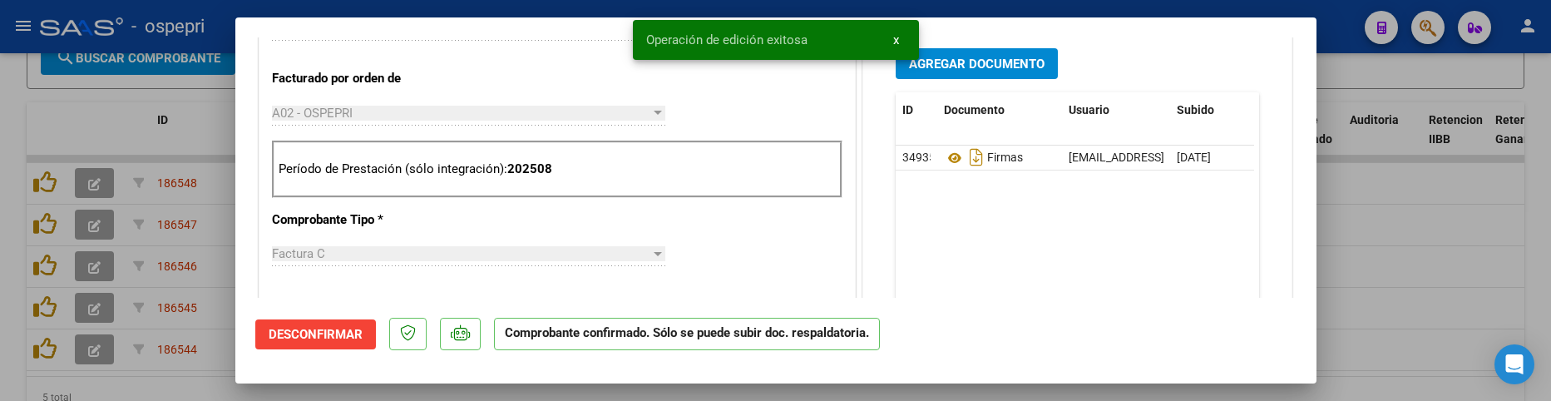
click at [1412, 241] on div at bounding box center [775, 200] width 1551 height 401
type input "$ 0,00"
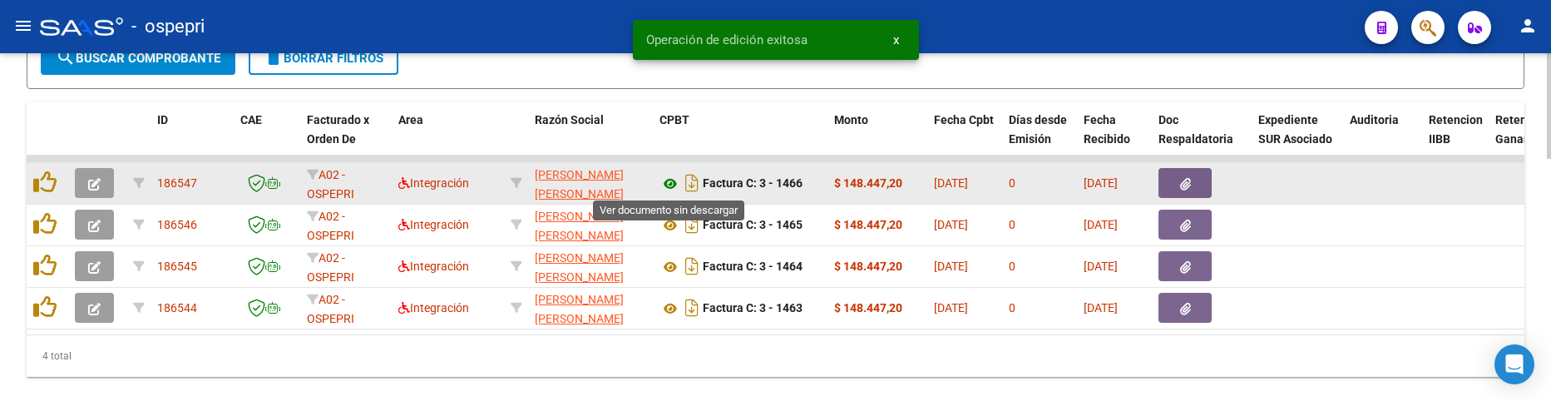
click at [667, 186] on icon at bounding box center [671, 184] width 22 height 20
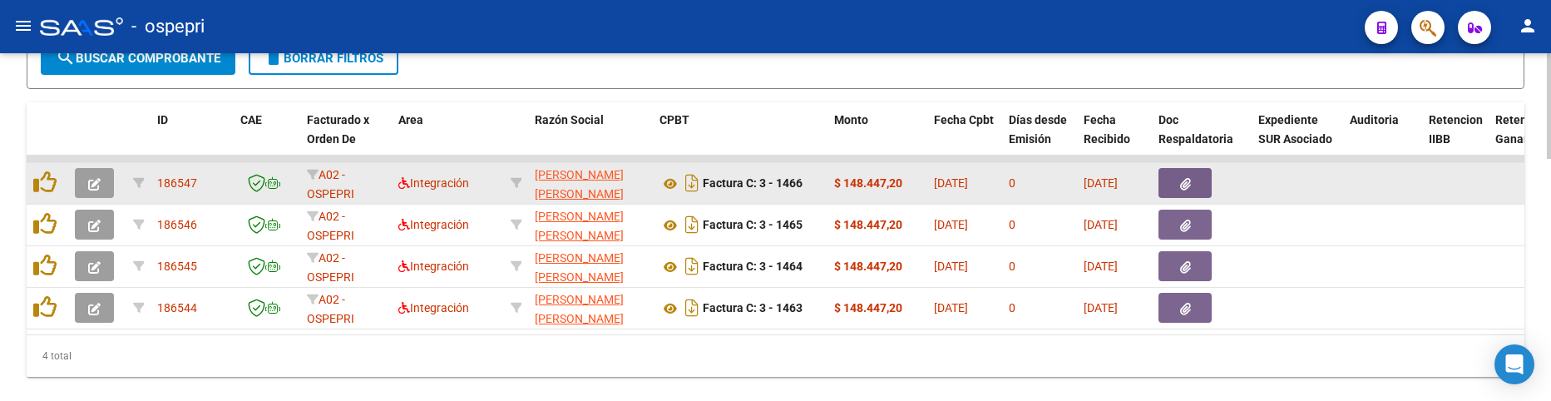
click at [93, 184] on icon "button" at bounding box center [94, 184] width 12 height 12
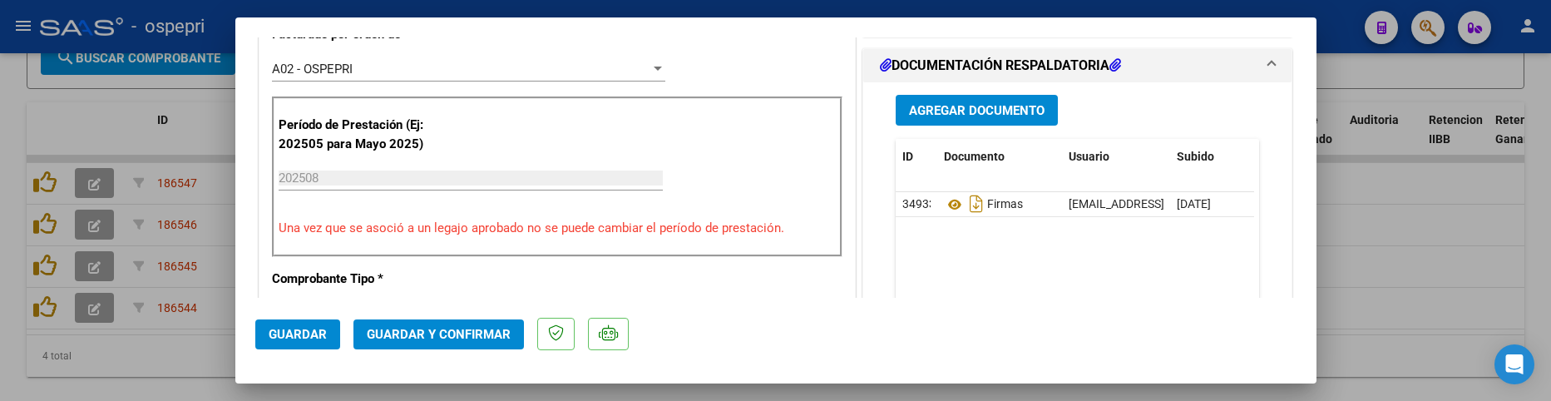
scroll to position [499, 0]
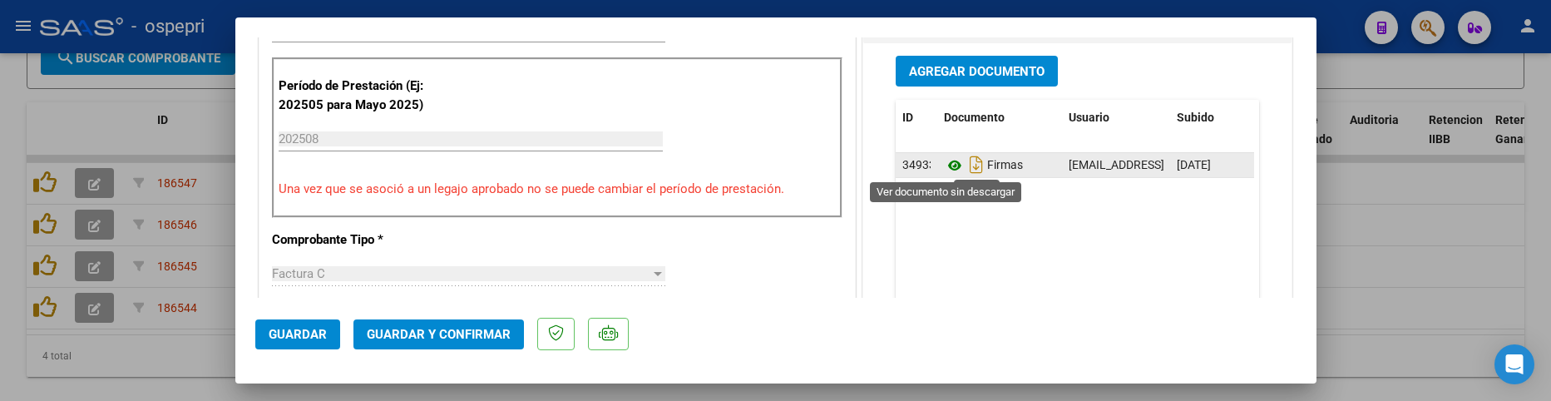
click at [946, 164] on icon at bounding box center [955, 166] width 22 height 20
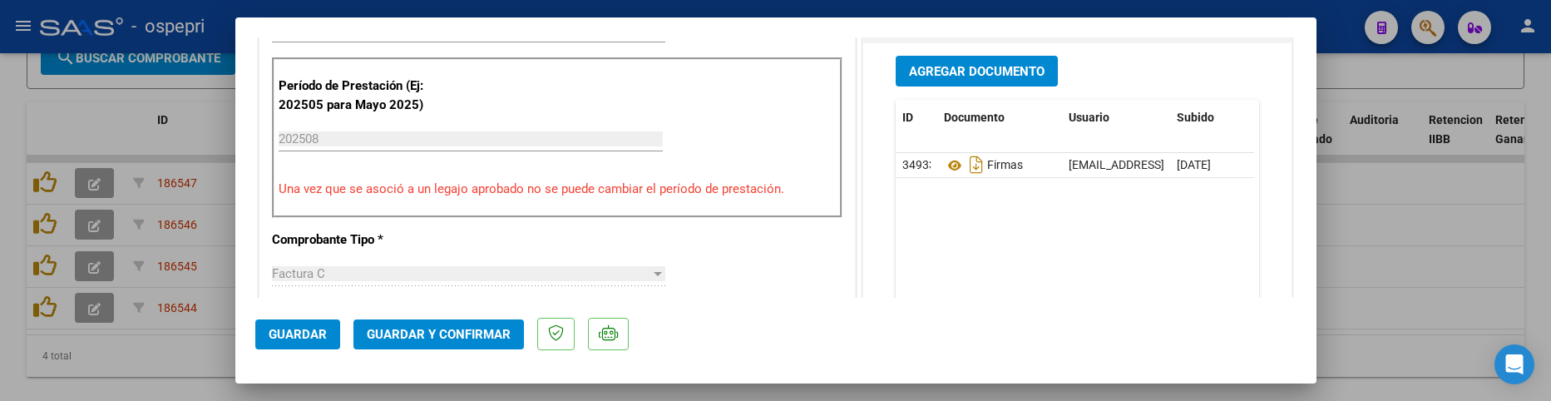
click at [439, 334] on span "Guardar y Confirmar" at bounding box center [439, 334] width 144 height 15
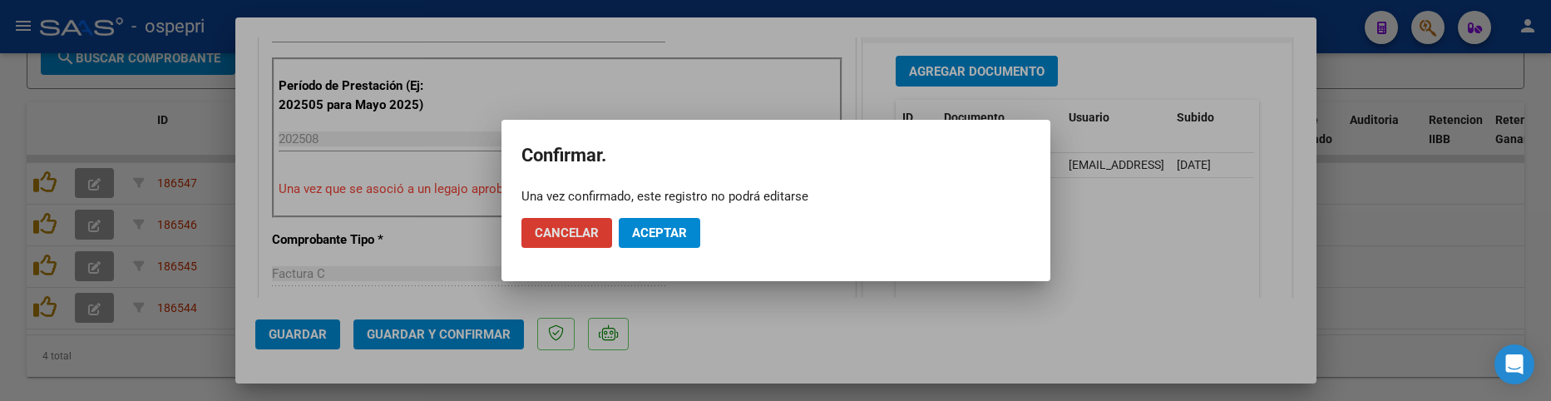
click at [668, 232] on span "Aceptar" at bounding box center [659, 232] width 55 height 15
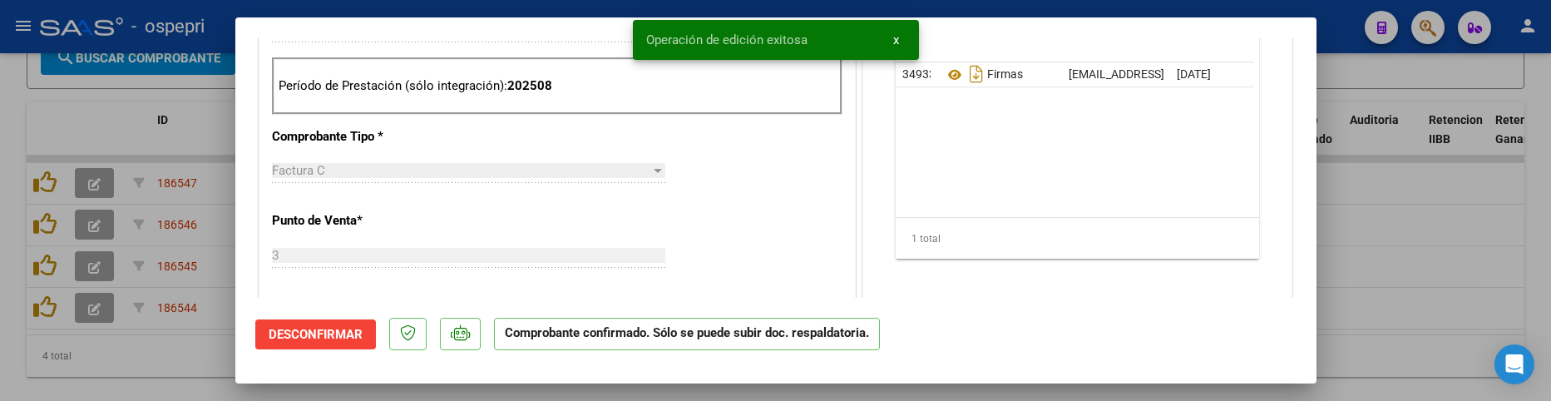
click at [1382, 273] on div at bounding box center [775, 200] width 1551 height 401
type input "$ 0,00"
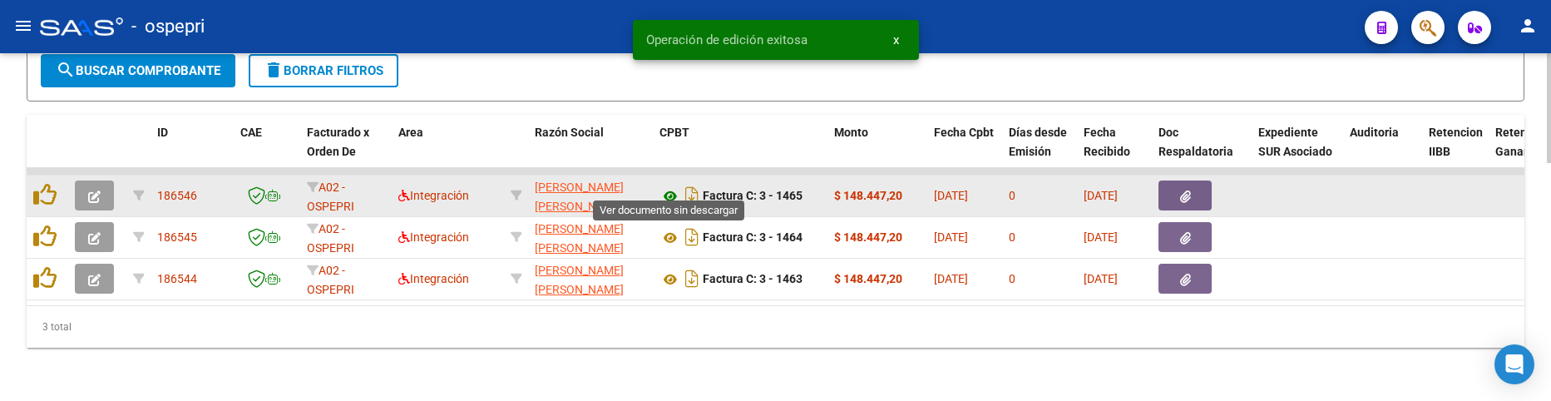
click at [665, 186] on icon at bounding box center [671, 196] width 22 height 20
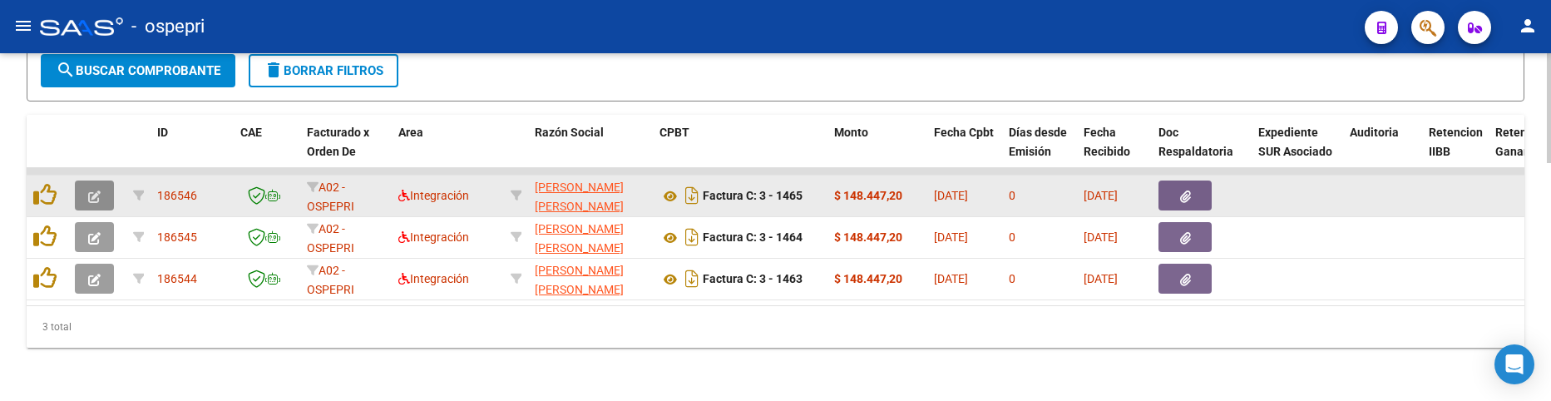
click at [98, 190] on icon "button" at bounding box center [94, 196] width 12 height 12
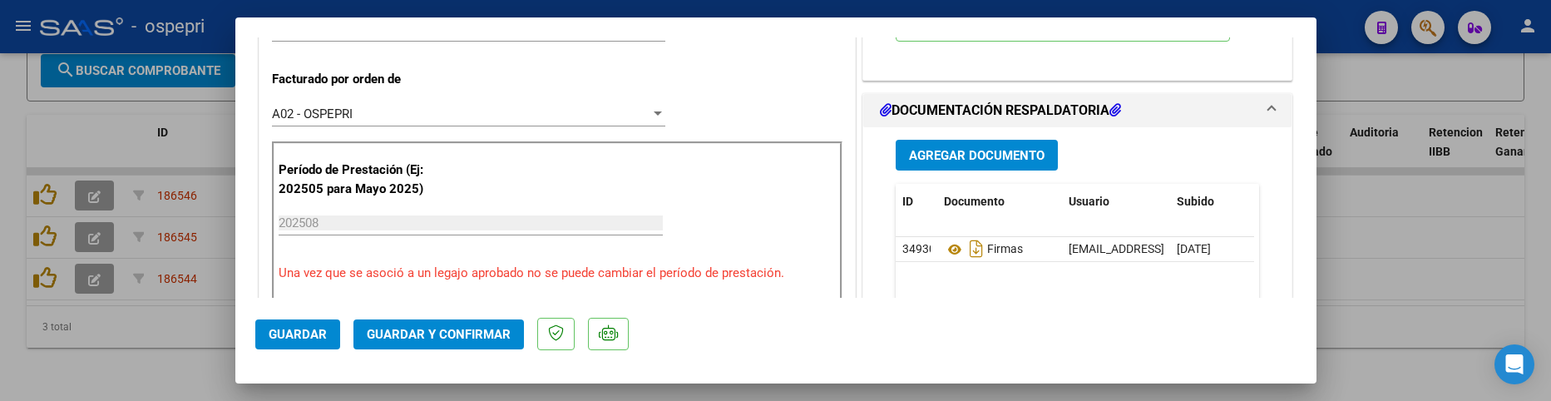
scroll to position [416, 0]
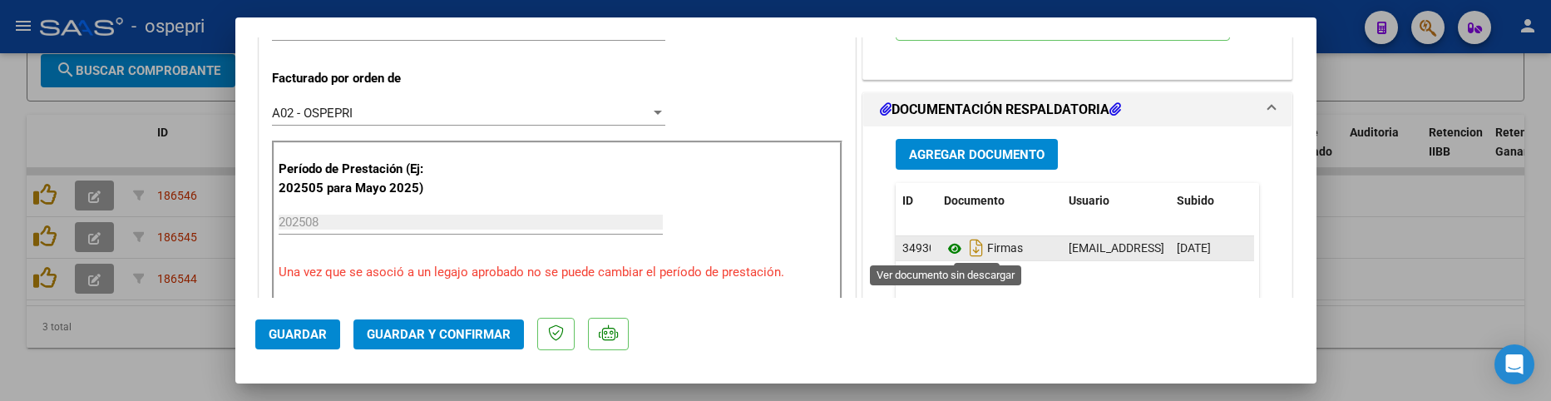
click at [950, 245] on icon at bounding box center [955, 249] width 22 height 20
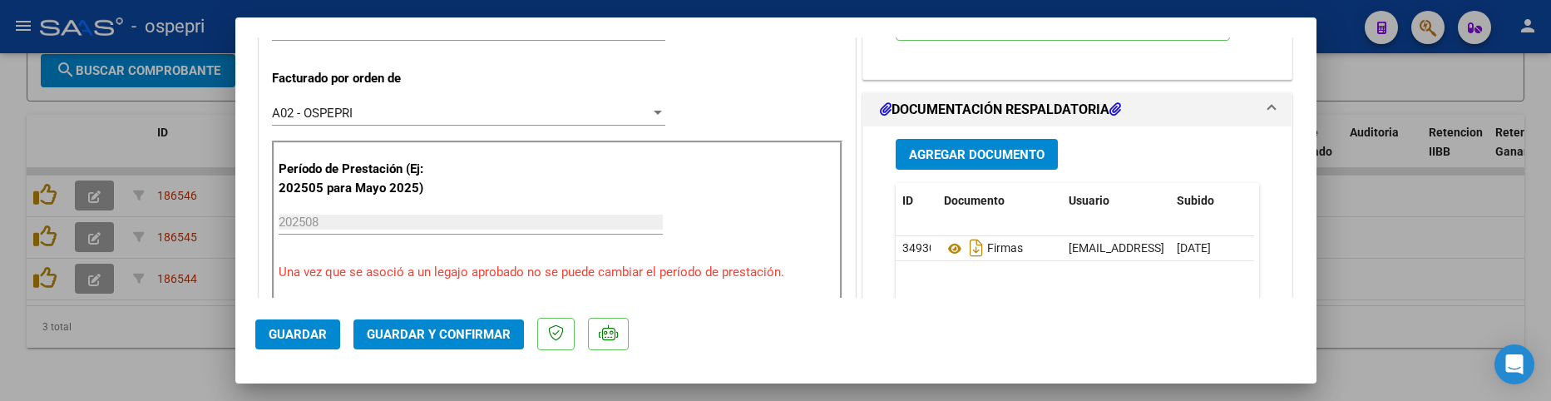
click at [466, 339] on span "Guardar y Confirmar" at bounding box center [439, 334] width 144 height 15
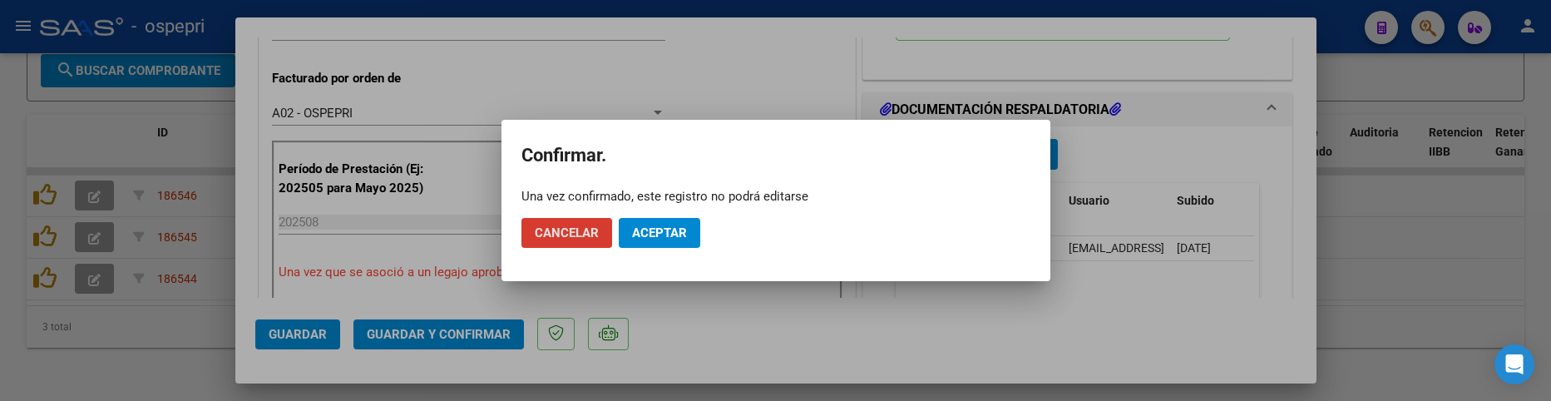
click at [700, 231] on mat-dialog-actions "Cancelar Aceptar" at bounding box center [776, 233] width 509 height 57
click at [690, 229] on button "Aceptar" at bounding box center [660, 233] width 82 height 30
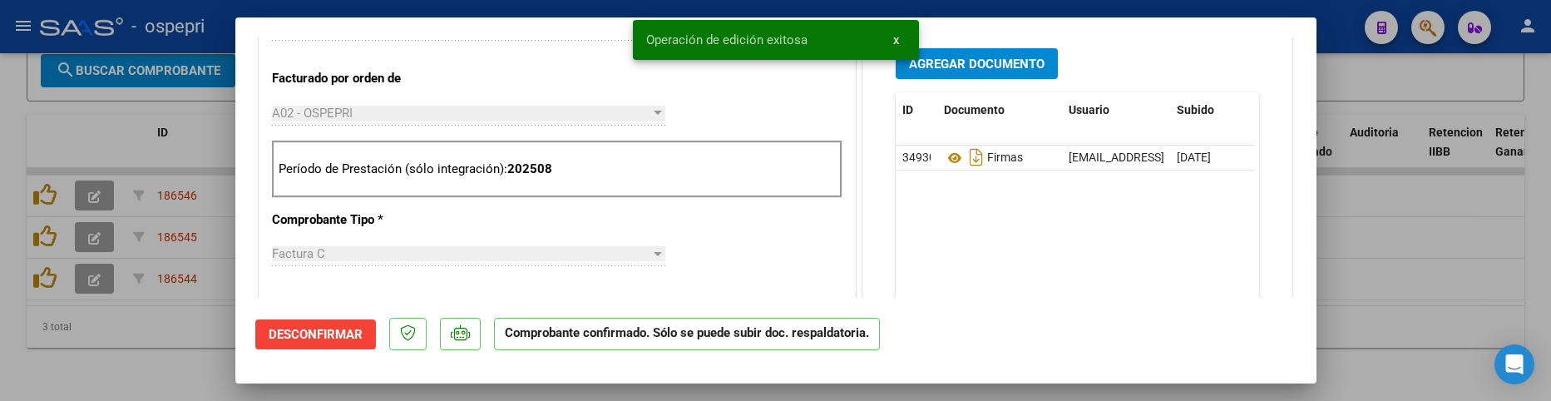
click at [1408, 278] on div at bounding box center [775, 200] width 1551 height 401
type input "$ 0,00"
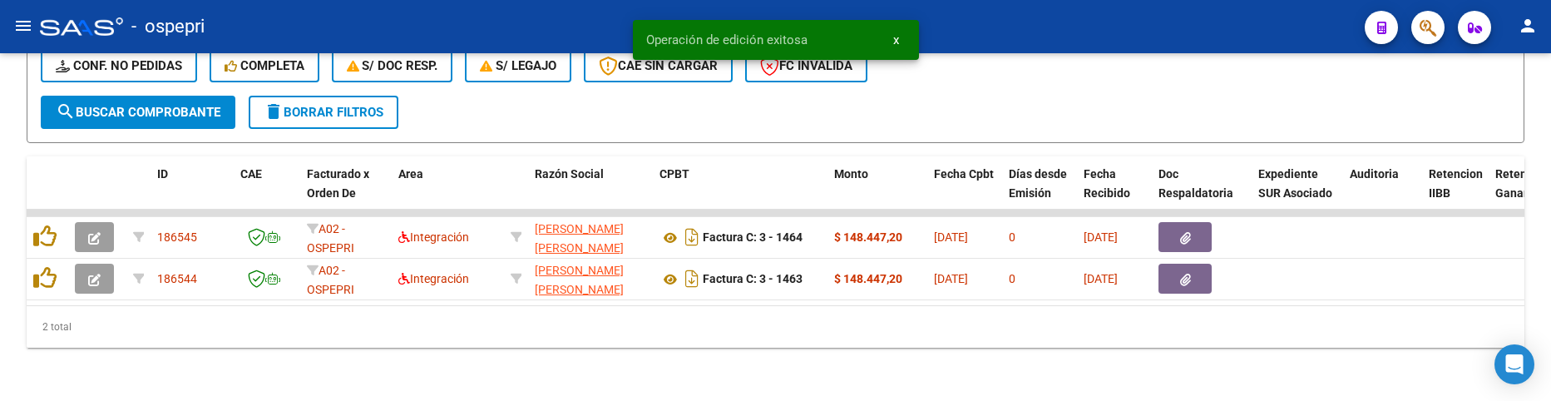
scroll to position [714, 0]
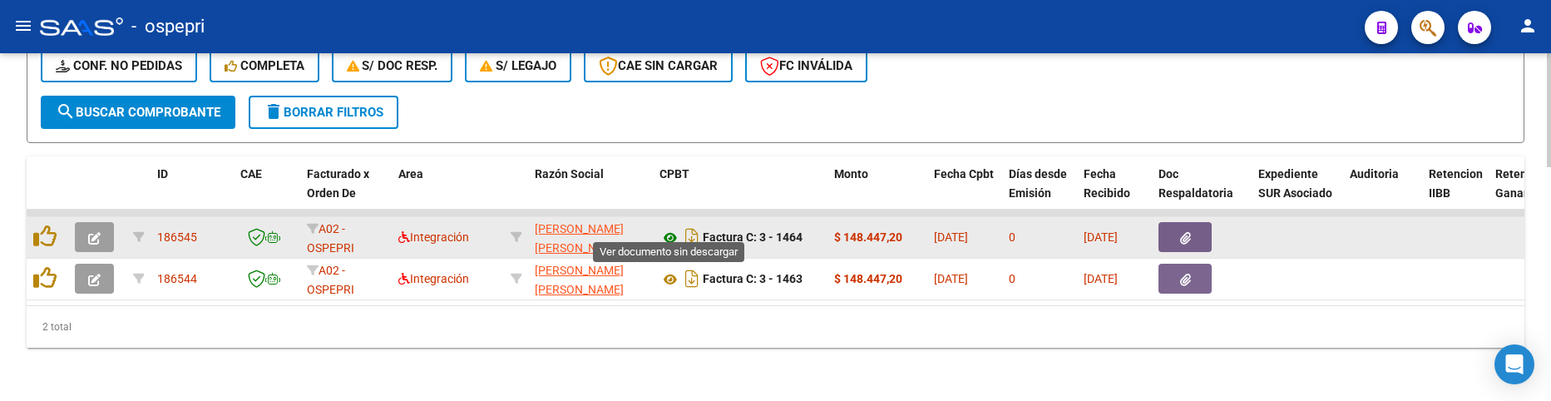
click at [673, 229] on icon at bounding box center [671, 238] width 22 height 20
click at [88, 232] on icon "button" at bounding box center [94, 238] width 12 height 12
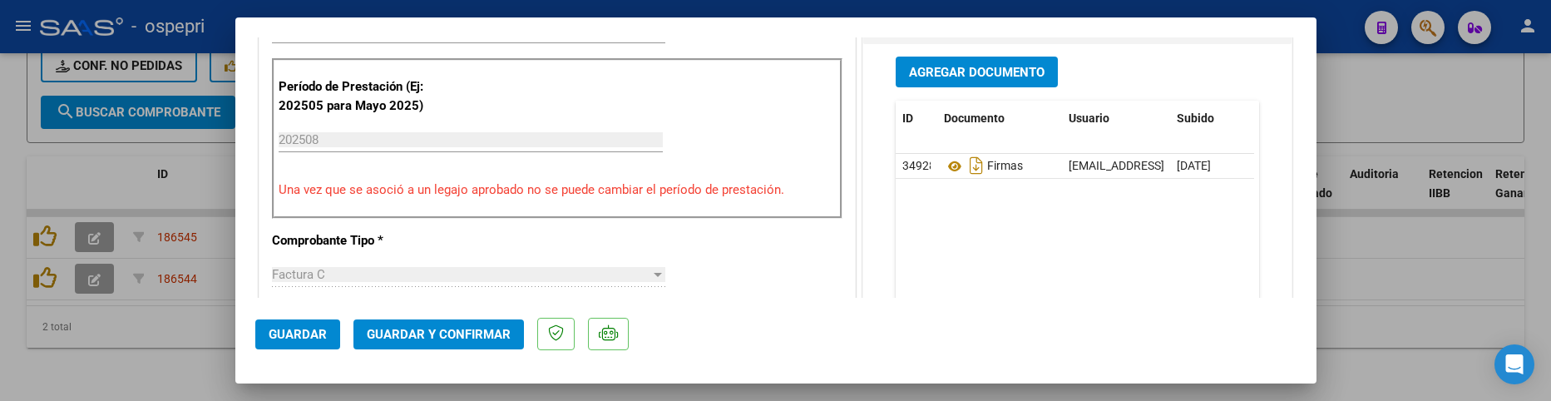
scroll to position [499, 0]
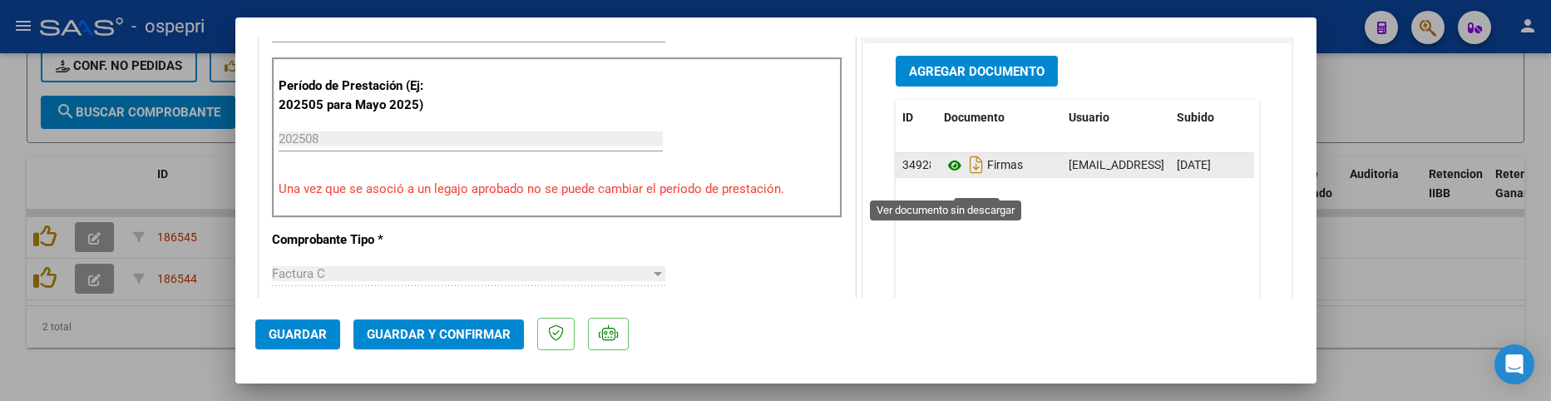
click at [950, 176] on icon at bounding box center [955, 166] width 22 height 20
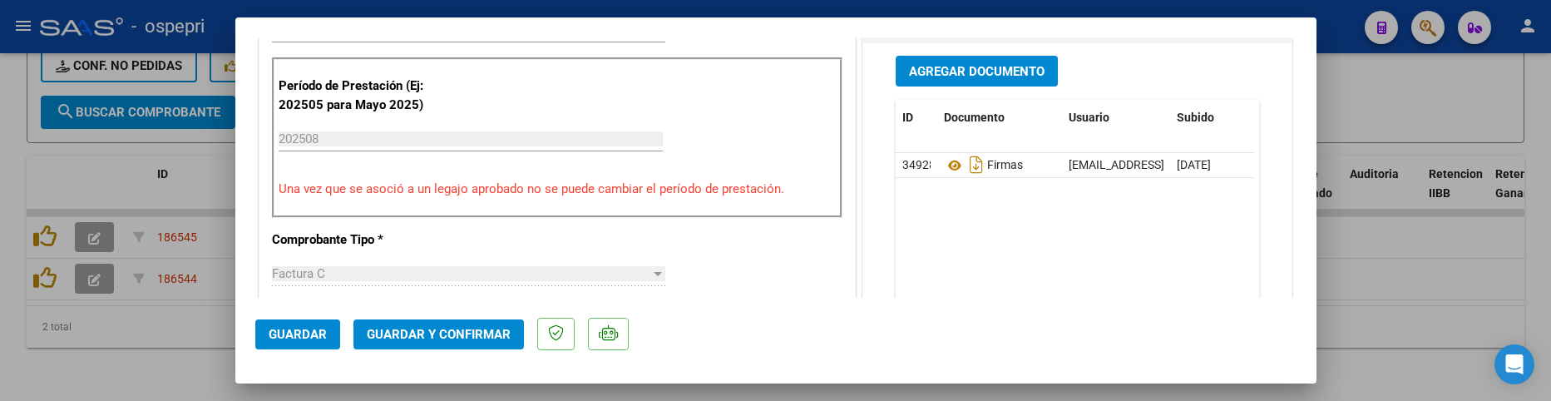
click at [422, 335] on span "Guardar y Confirmar" at bounding box center [439, 334] width 144 height 15
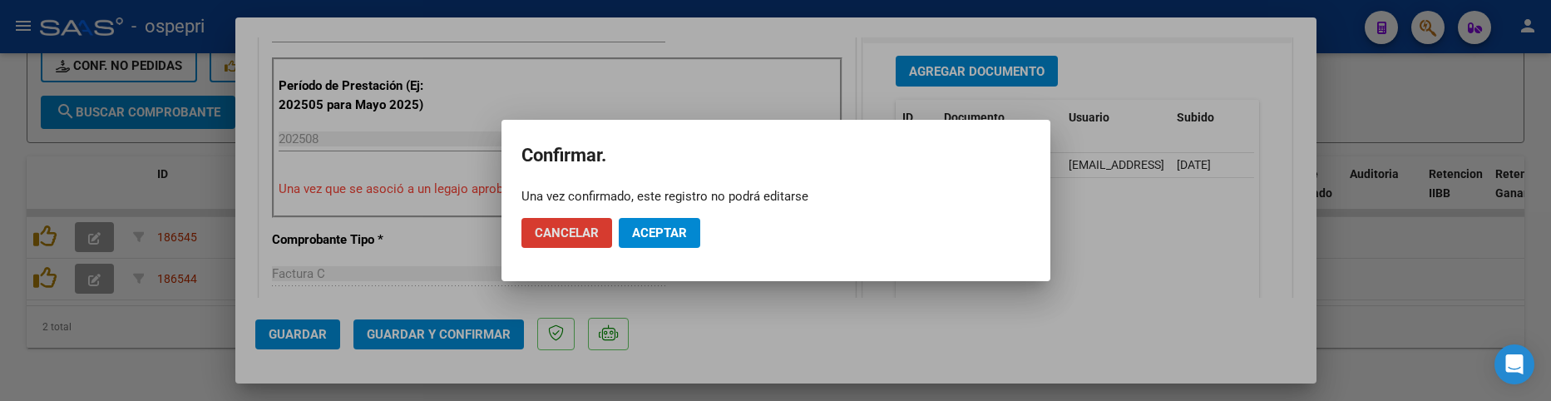
click at [653, 236] on span "Aceptar" at bounding box center [659, 232] width 55 height 15
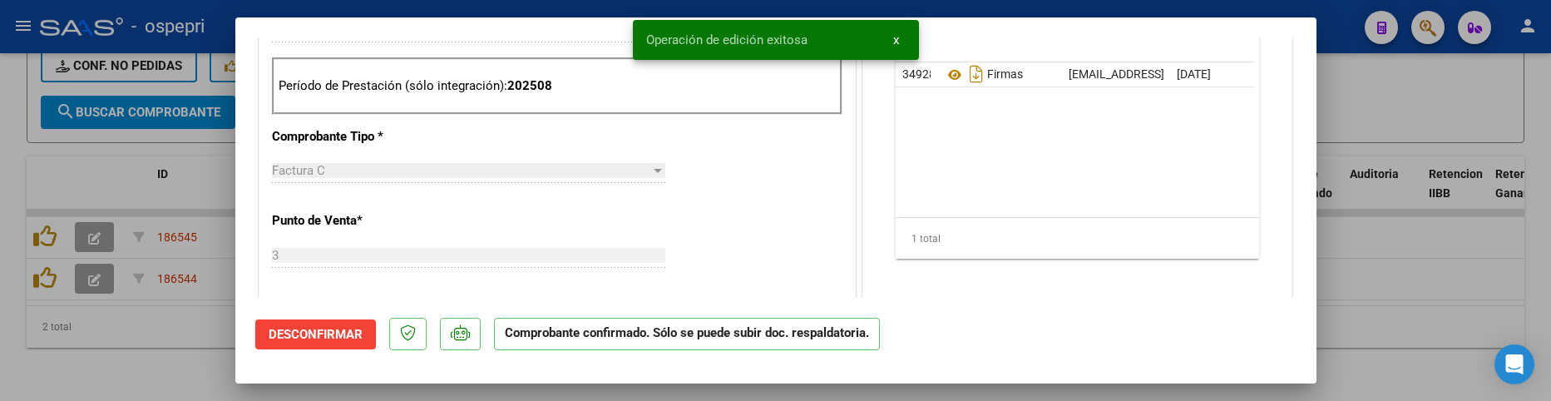
click at [1392, 279] on div at bounding box center [775, 200] width 1551 height 401
type input "$ 0,00"
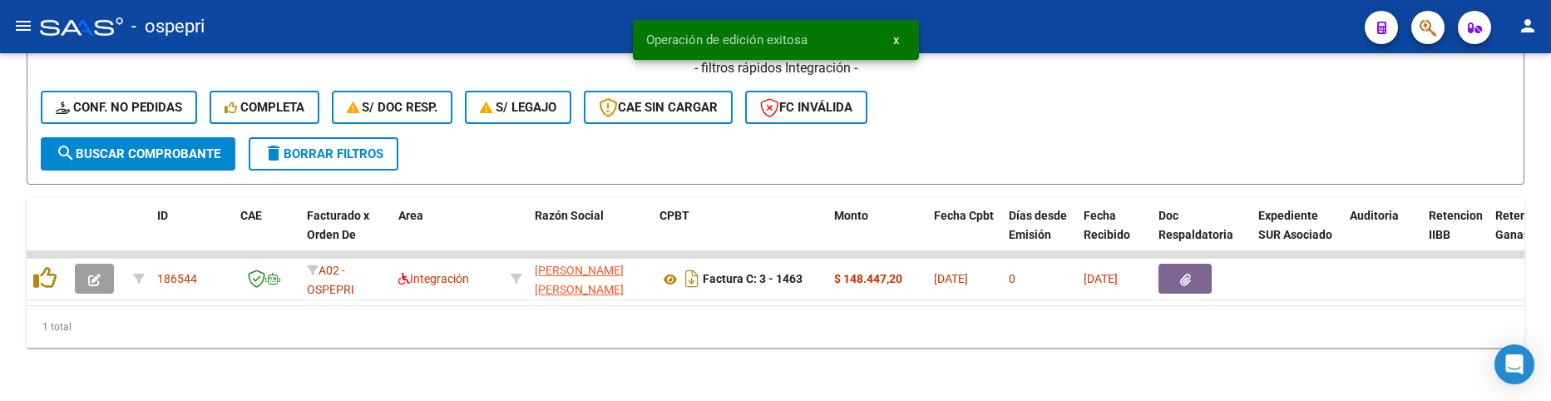
scroll to position [673, 0]
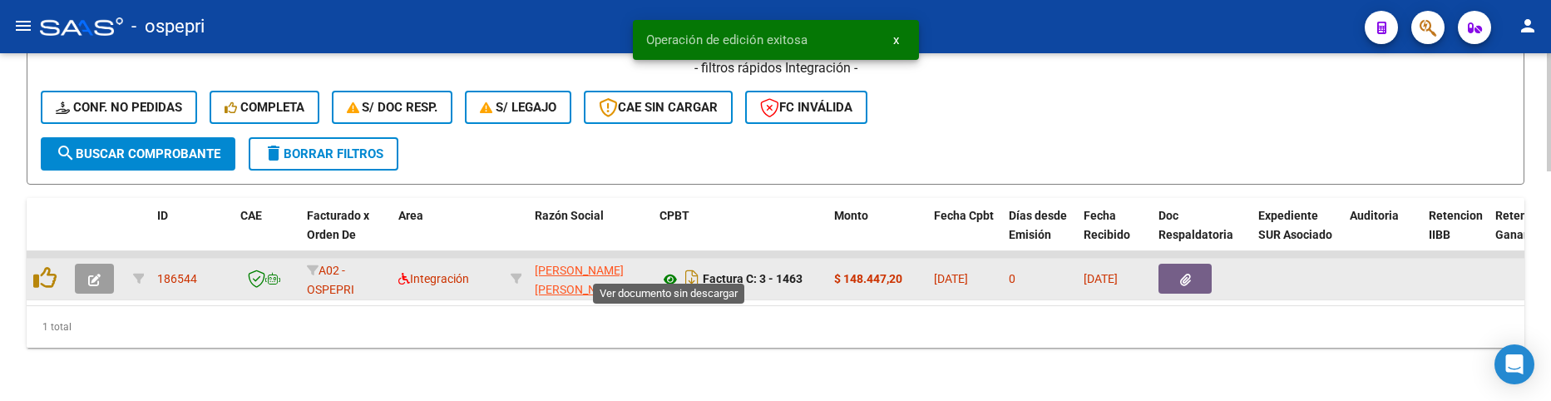
click at [670, 270] on icon at bounding box center [671, 279] width 22 height 20
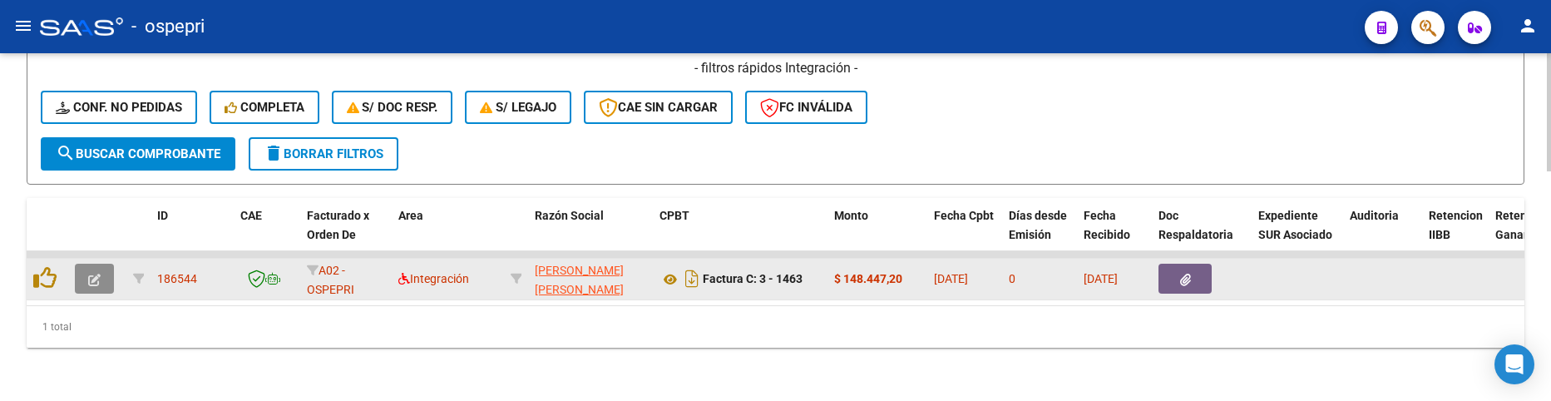
click at [101, 265] on button "button" at bounding box center [94, 279] width 39 height 30
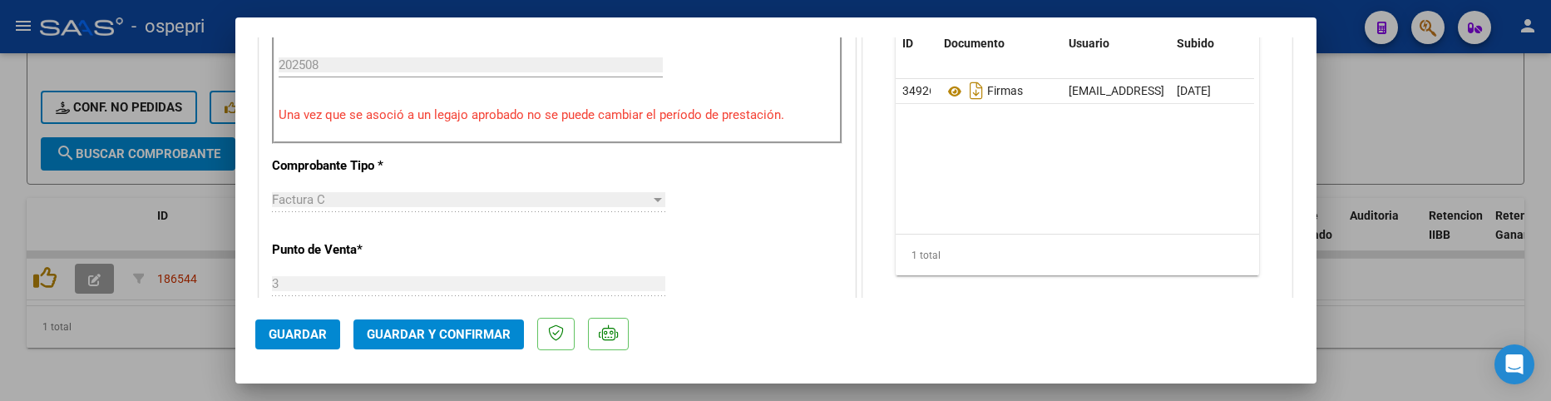
scroll to position [582, 0]
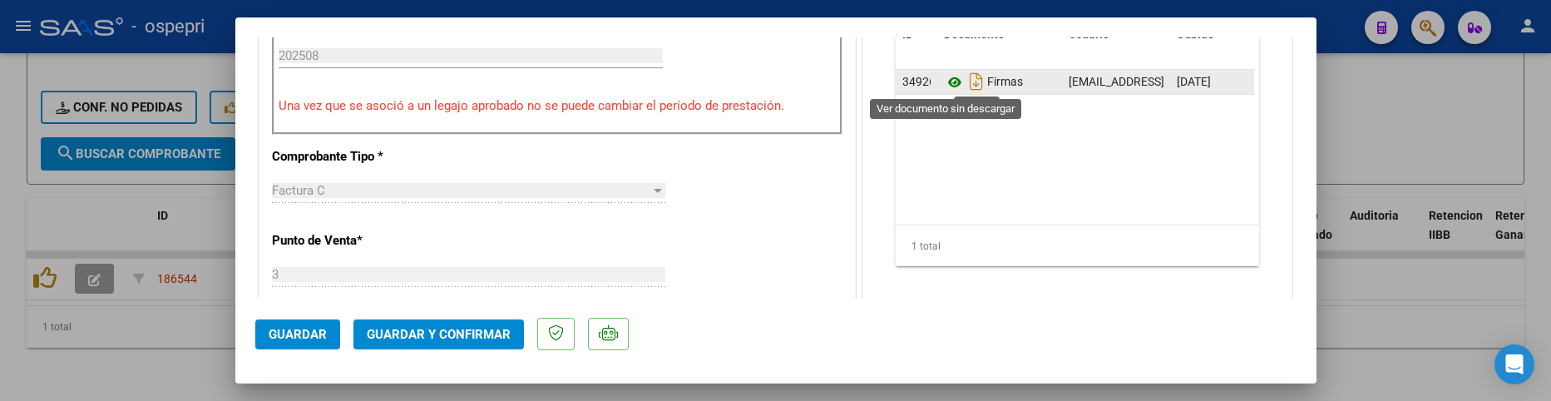
click at [946, 82] on icon at bounding box center [955, 82] width 22 height 20
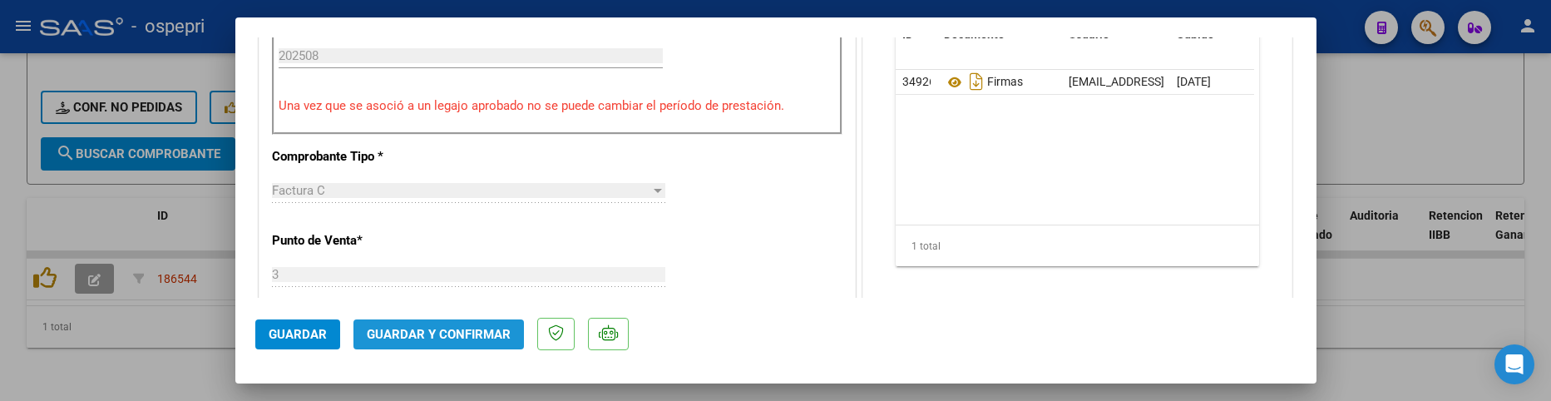
click at [479, 339] on span "Guardar y Confirmar" at bounding box center [439, 334] width 144 height 15
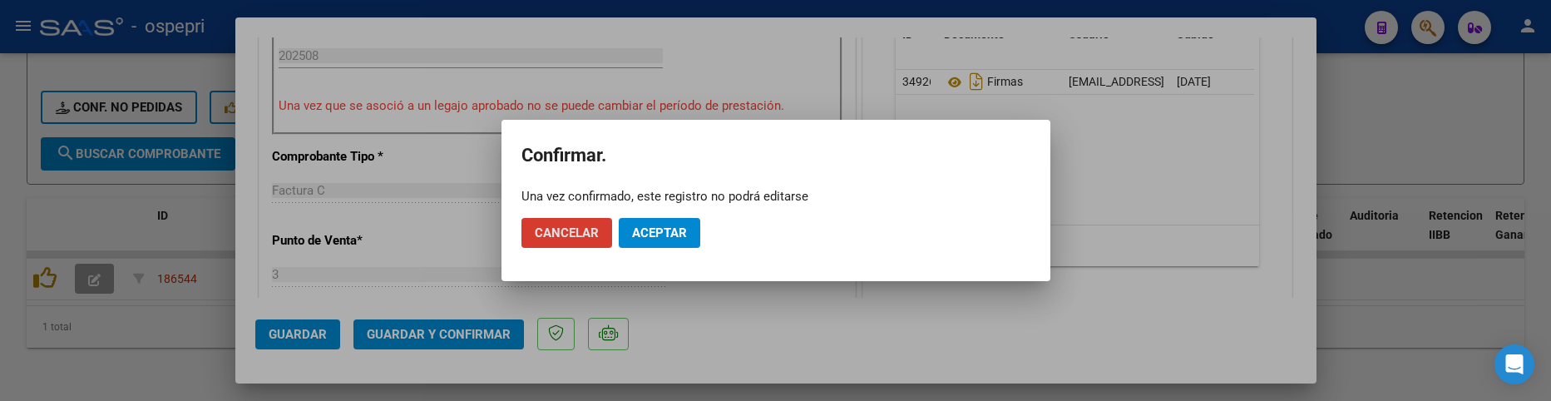
click at [957, 325] on div at bounding box center [775, 200] width 1551 height 401
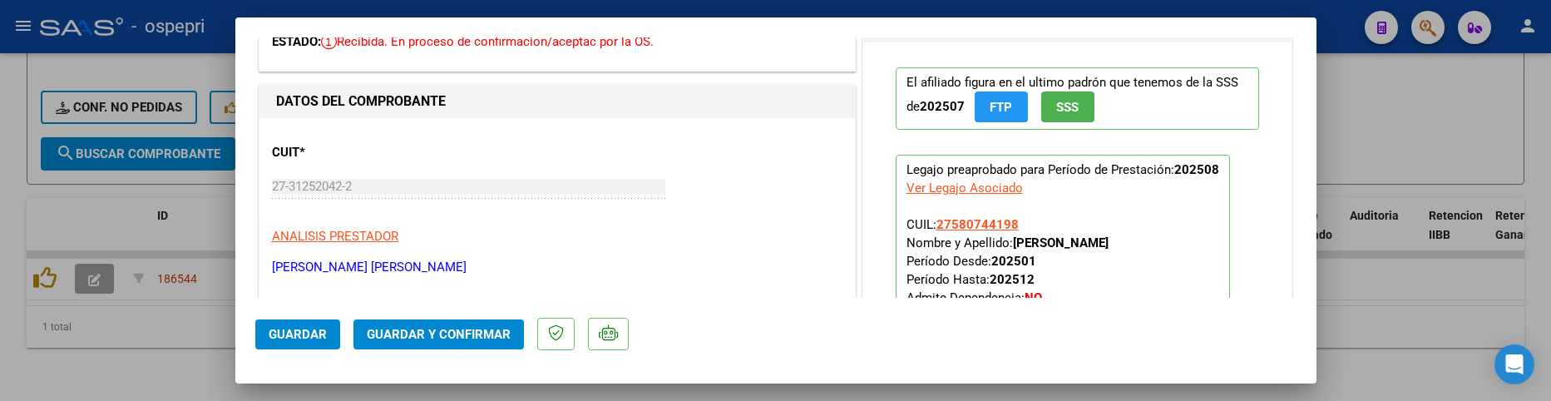
scroll to position [0, 0]
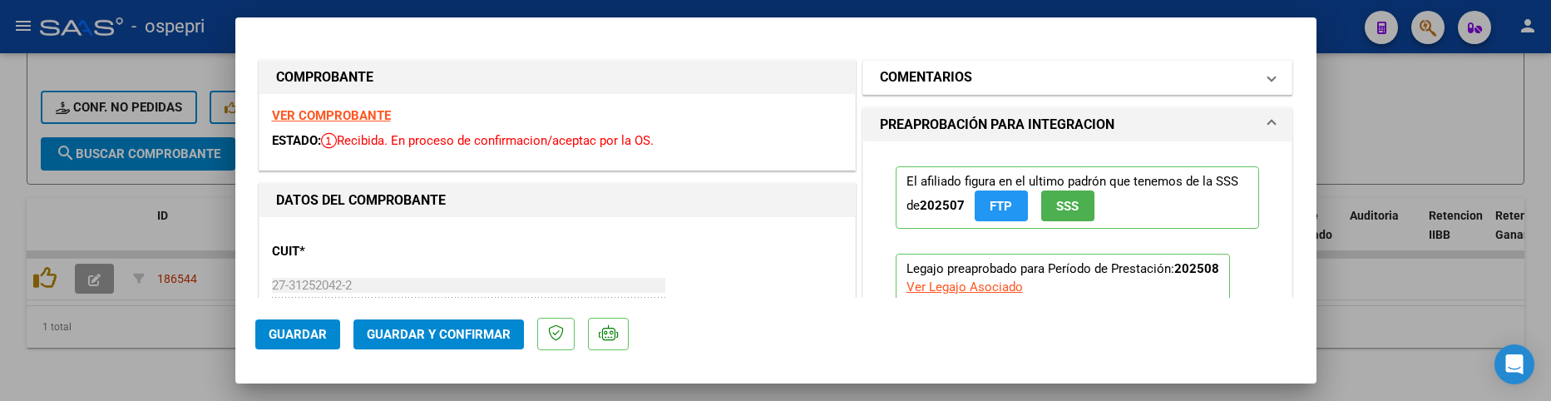
click at [1268, 81] on span at bounding box center [1271, 77] width 7 height 20
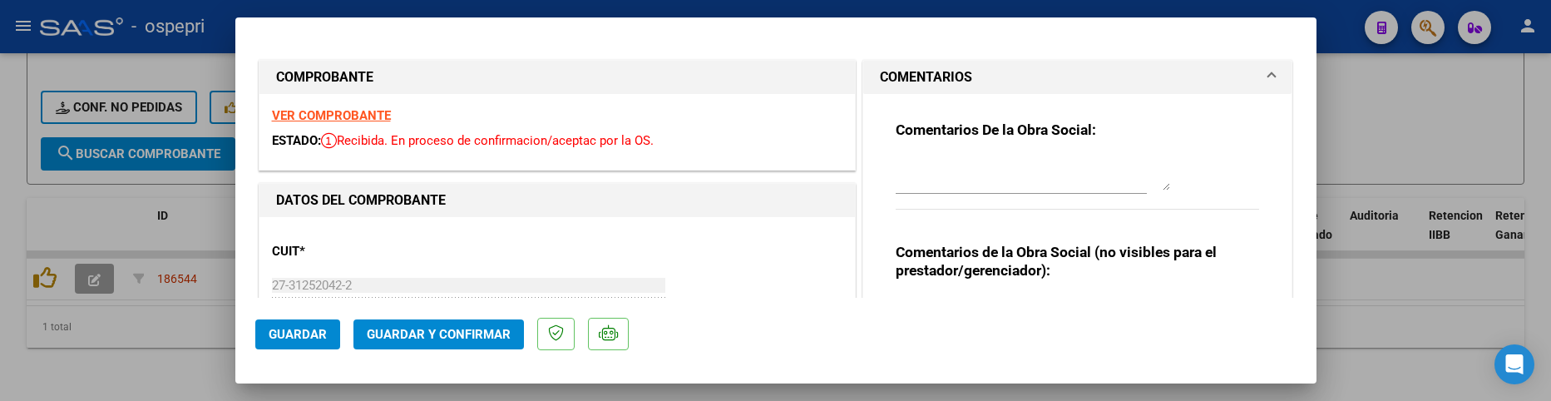
click at [896, 160] on textarea at bounding box center [1033, 173] width 274 height 33
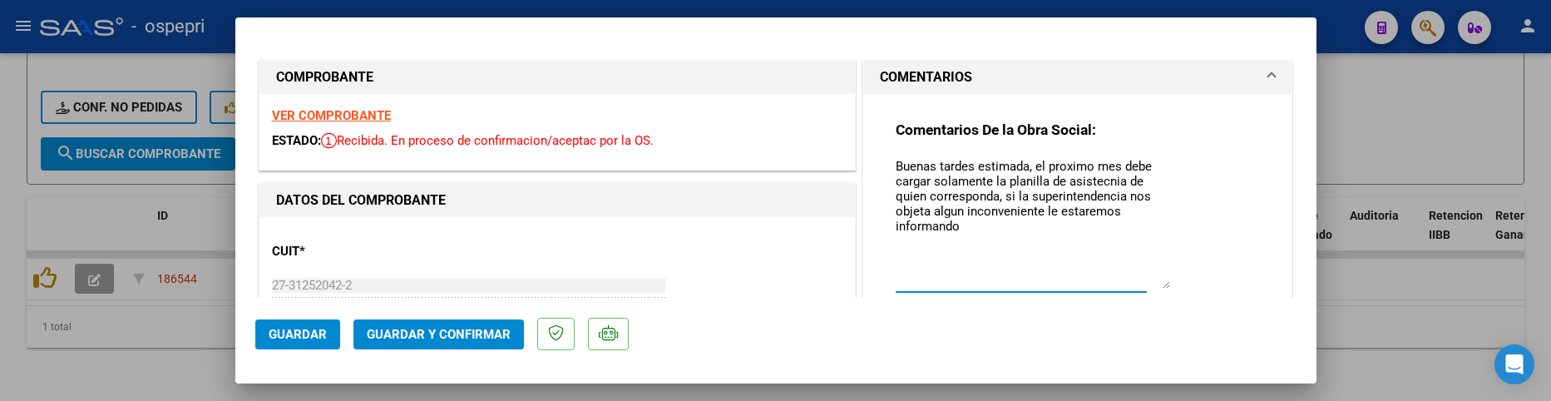
drag, startPoint x: 1160, startPoint y: 190, endPoint x: 1161, endPoint y: 288, distance: 98.2
click at [1161, 288] on textarea "Buenas tardes estimada, el proximo mes debe cargar solamente la planilla de asi…" at bounding box center [1033, 222] width 274 height 131
click at [1063, 171] on textarea "Buenas tardes estimada, el proximo mes debe cargar solamente la planilla de asi…" at bounding box center [1033, 222] width 274 height 131
click at [1060, 167] on textarea "Buenas tardes estimada, el proximo mes debe cargar solamente la planilla de asi…" at bounding box center [1033, 222] width 274 height 131
click at [1089, 179] on textarea "Buenas tardes estimada, el próximo mes debe cargar solamente la planilla de asi…" at bounding box center [1033, 222] width 274 height 131
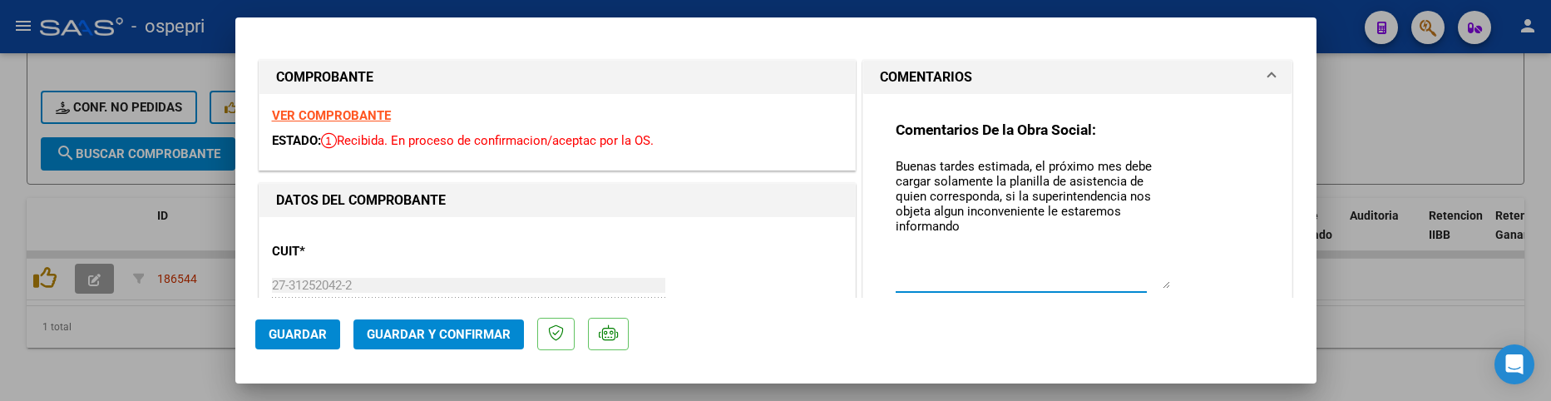
click at [952, 214] on textarea "Buenas tardes estimada, el próximo mes debe cargar solamente la planilla de asi…" at bounding box center [1033, 222] width 274 height 131
click at [972, 223] on textarea "Buenas tardes estimada, el próximo mes debe cargar solamente la planilla de asi…" at bounding box center [1033, 222] width 274 height 131
click at [900, 243] on textarea "Buenas tardes estimada, el próximo mes debe cargar solamente la planilla de asi…" at bounding box center [1033, 222] width 274 height 131
click at [966, 228] on textarea "Buenas tardes estimada, el próximo mes debe cargar solamente la planilla de asi…" at bounding box center [1033, 222] width 274 height 131
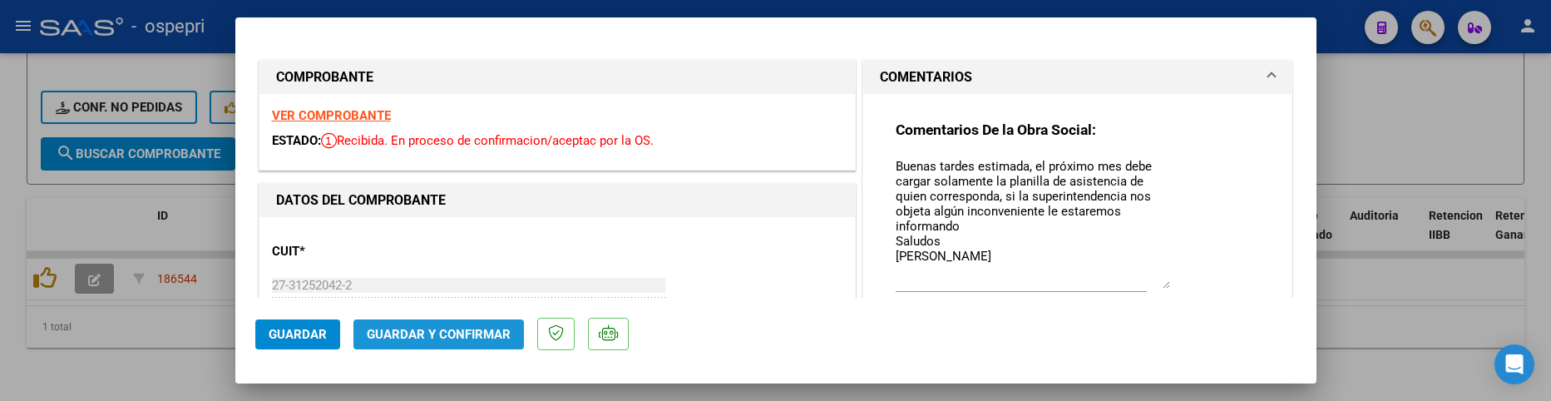
click at [467, 329] on span "Guardar y Confirmar" at bounding box center [439, 334] width 144 height 15
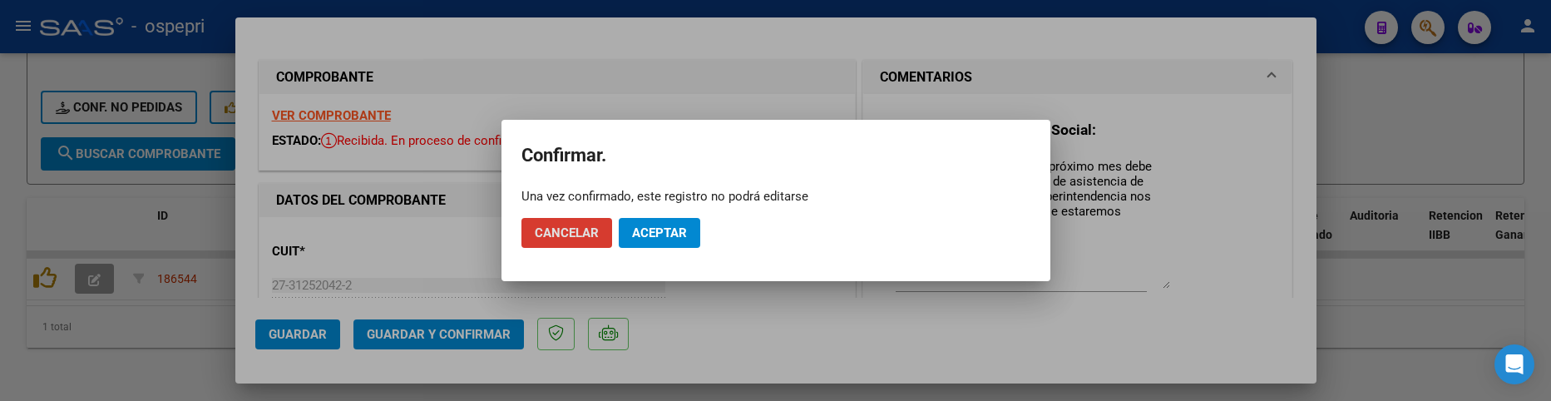
click at [1111, 226] on div at bounding box center [775, 200] width 1551 height 401
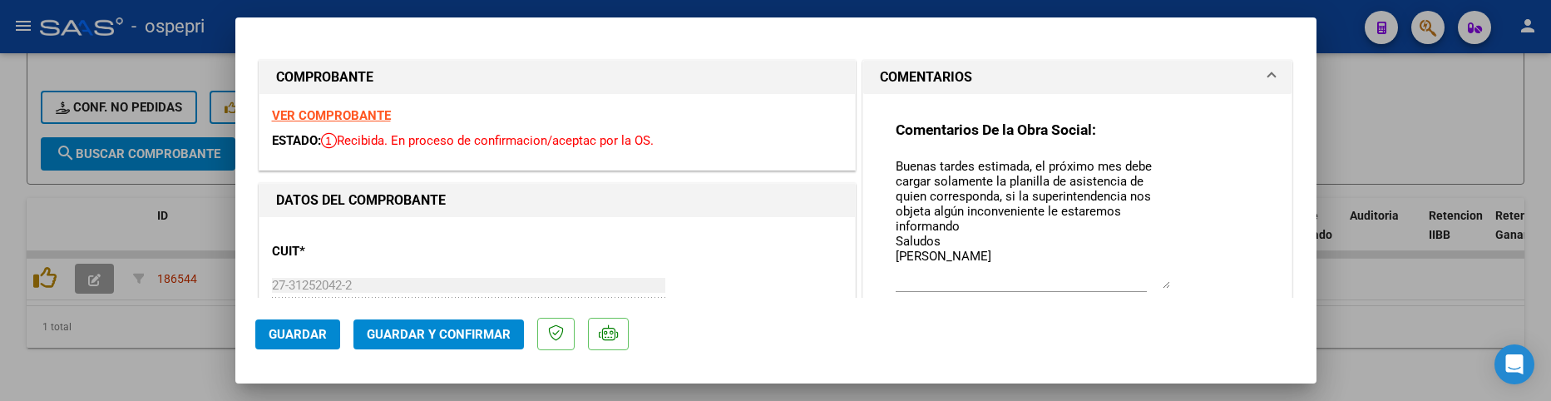
click at [1120, 213] on textarea "Buenas tardes estimada, el próximo mes debe cargar solamente la planilla de asi…" at bounding box center [1033, 222] width 274 height 131
click at [952, 225] on textarea "Buenas tardes estimada, el próximo mes debe cargar solamente la planilla de asi…" at bounding box center [1033, 222] width 274 height 131
click at [965, 220] on textarea "Buenas tardes estimada, el próximo mes debe cargar solamente la planilla de asi…" at bounding box center [1033, 222] width 274 height 131
type textarea "Buenas tardes estimada, el próximo mes debe cargar solamente la planilla de asi…"
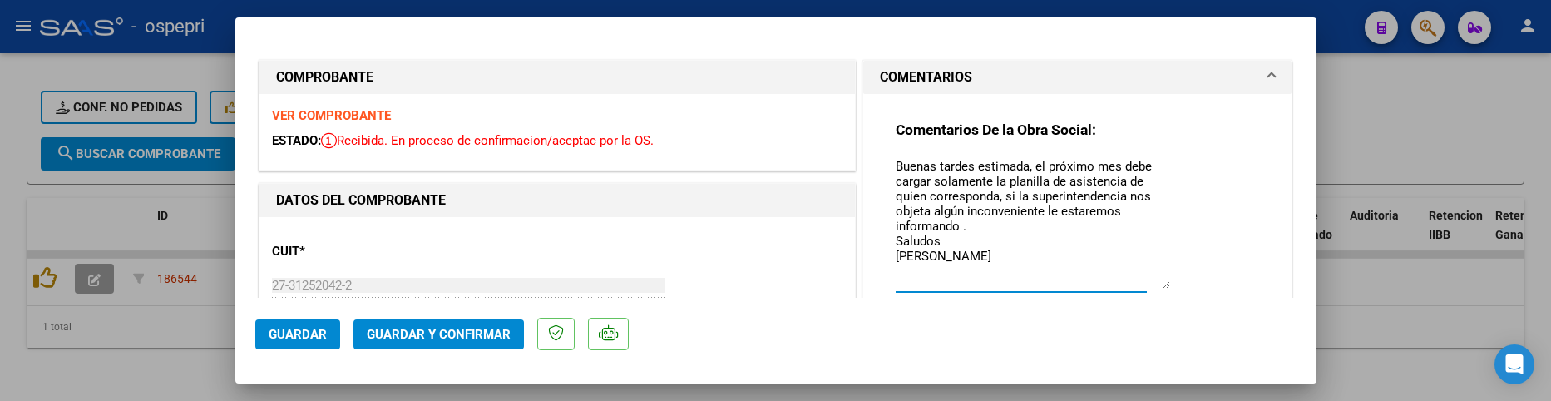
click at [312, 331] on span "Guardar" at bounding box center [298, 334] width 58 height 15
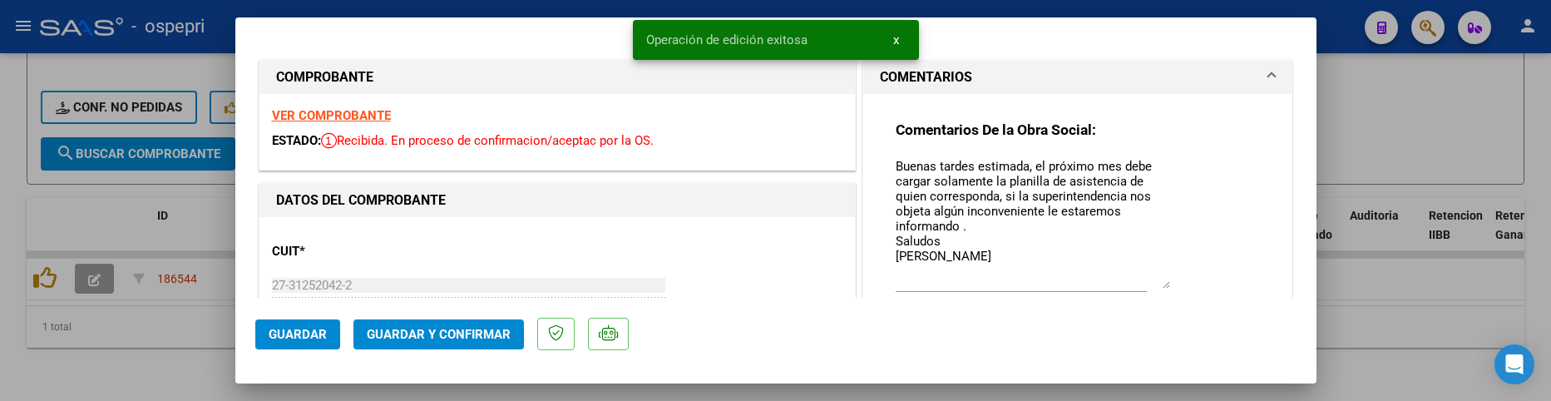
click at [450, 330] on span "Guardar y Confirmar" at bounding box center [439, 334] width 144 height 15
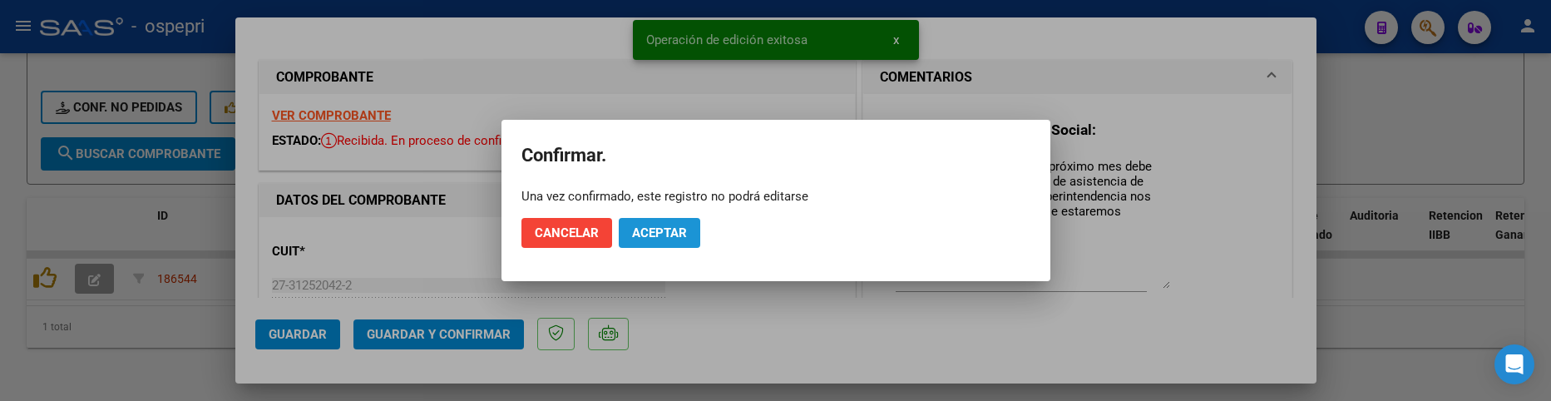
click at [667, 235] on span "Aceptar" at bounding box center [659, 232] width 55 height 15
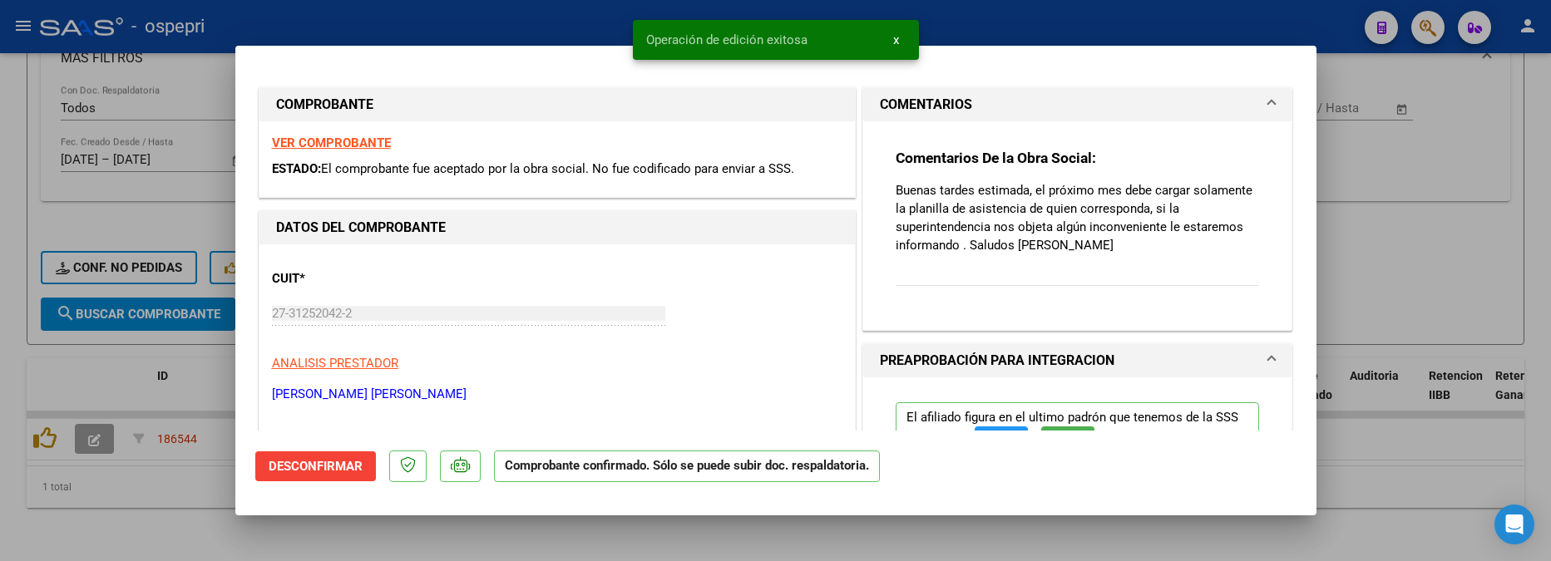
scroll to position [512, 0]
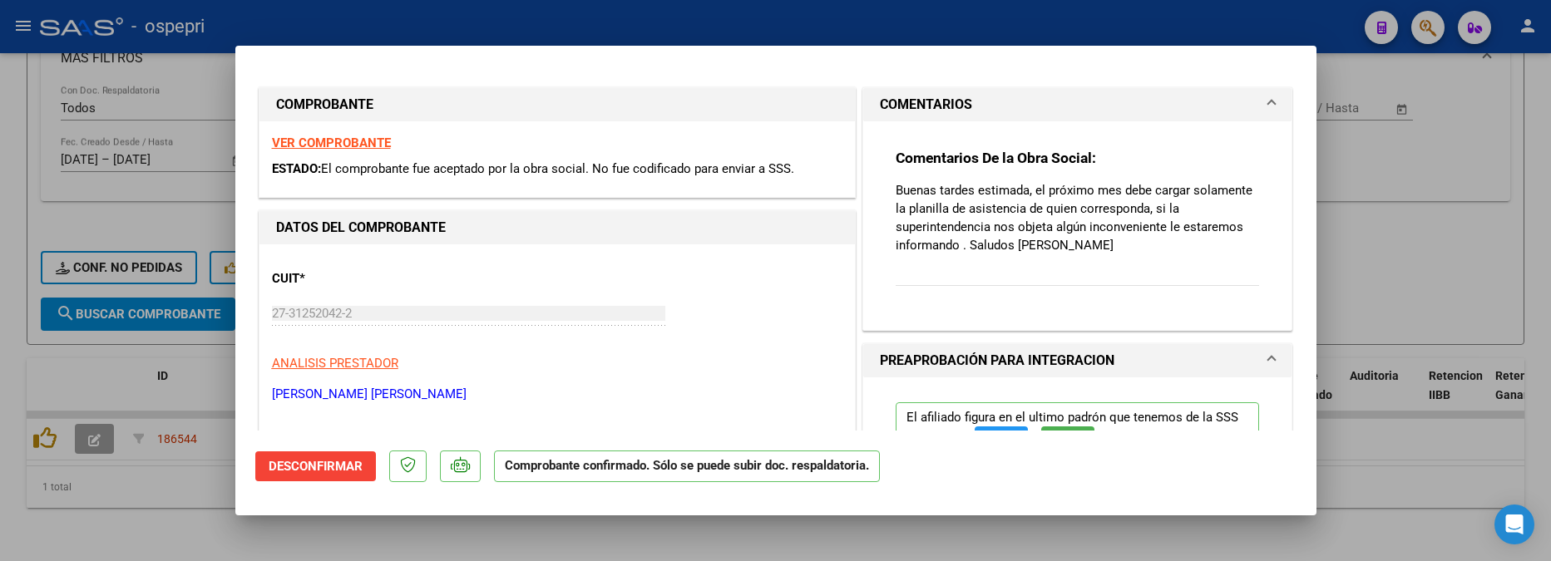
click at [1457, 457] on div at bounding box center [775, 280] width 1551 height 561
type input "$ 0,00"
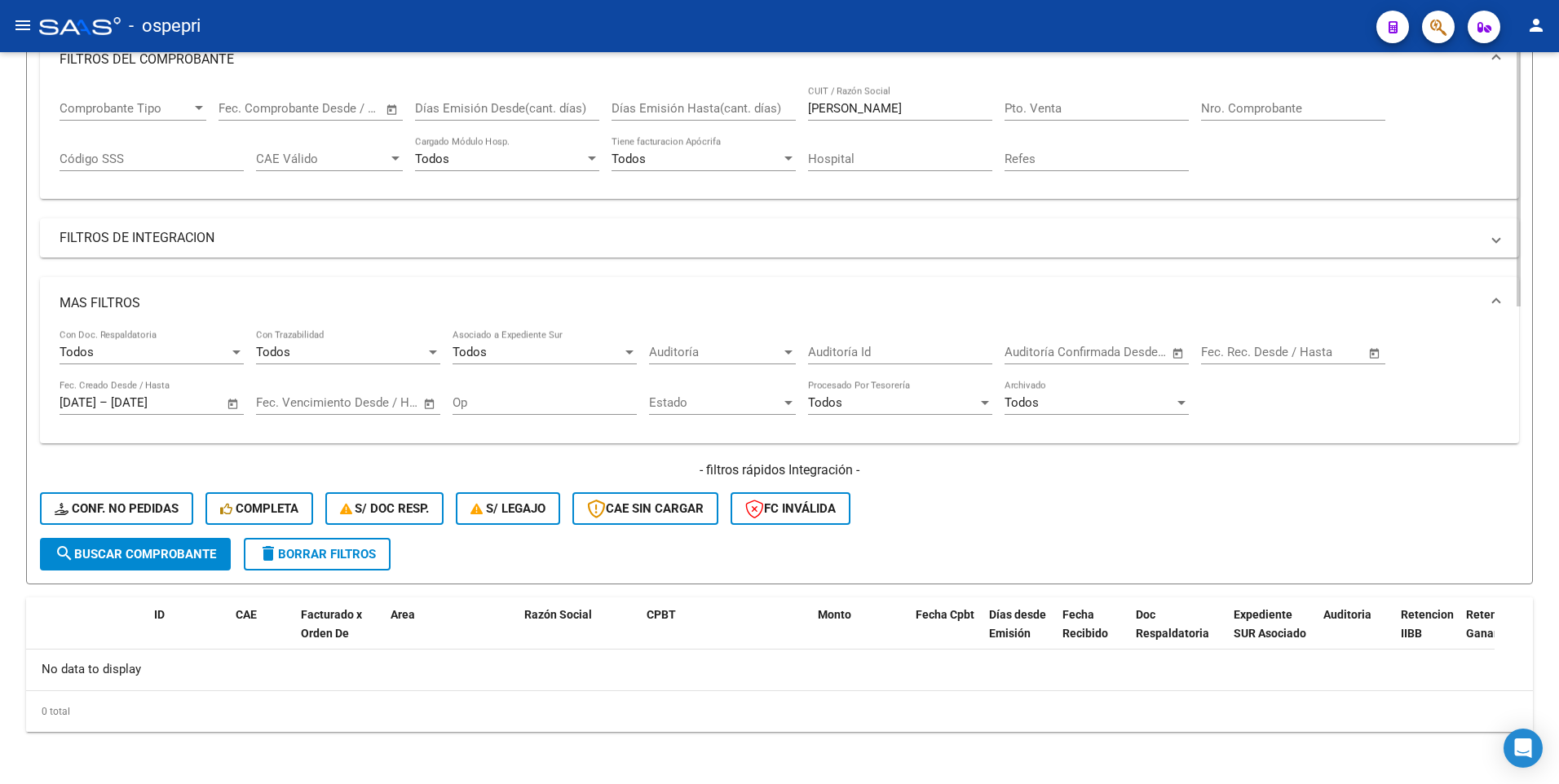
scroll to position [244, 0]
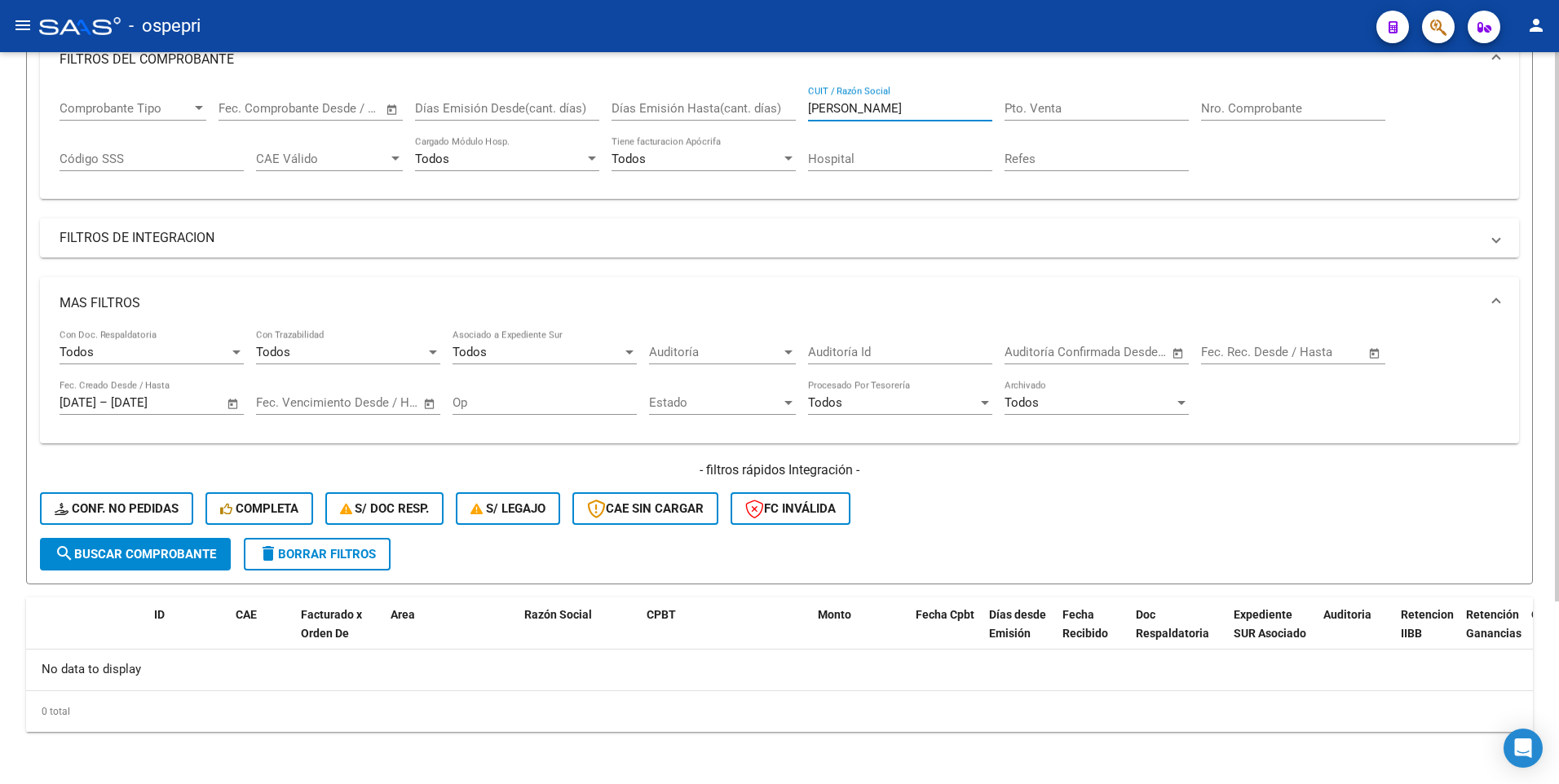
drag, startPoint x: 903, startPoint y: 114, endPoint x: 778, endPoint y: 114, distance: 125.0
click at [778, 114] on div "Comprobante Tipo Comprobante Tipo Fecha inicio – Fecha fin Fec. Comprobante Des…" at bounding box center [780, 135] width 1440 height 101
click at [180, 547] on span "search Buscar Comprobante" at bounding box center [135, 554] width 162 height 15
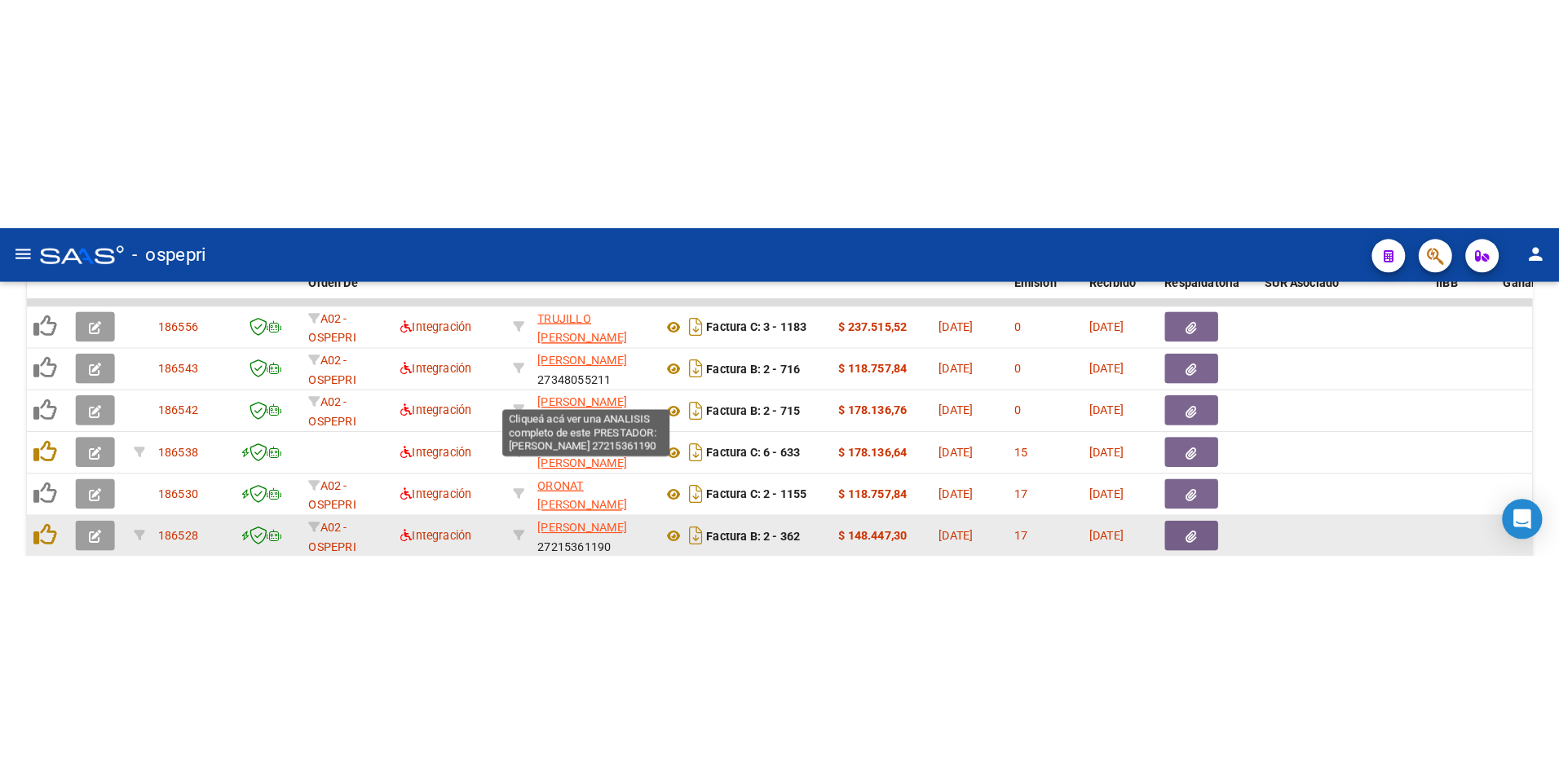
scroll to position [798, 0]
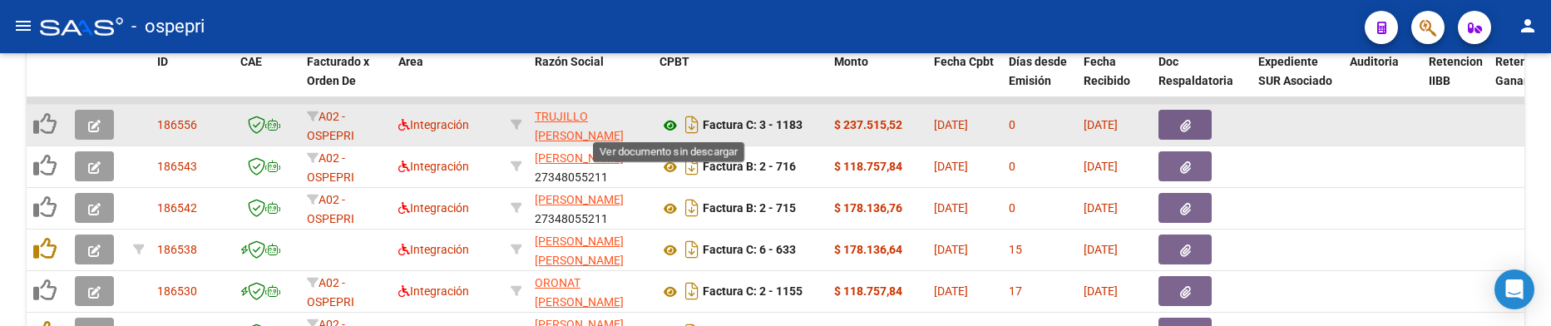
click at [668, 124] on icon at bounding box center [671, 126] width 22 height 20
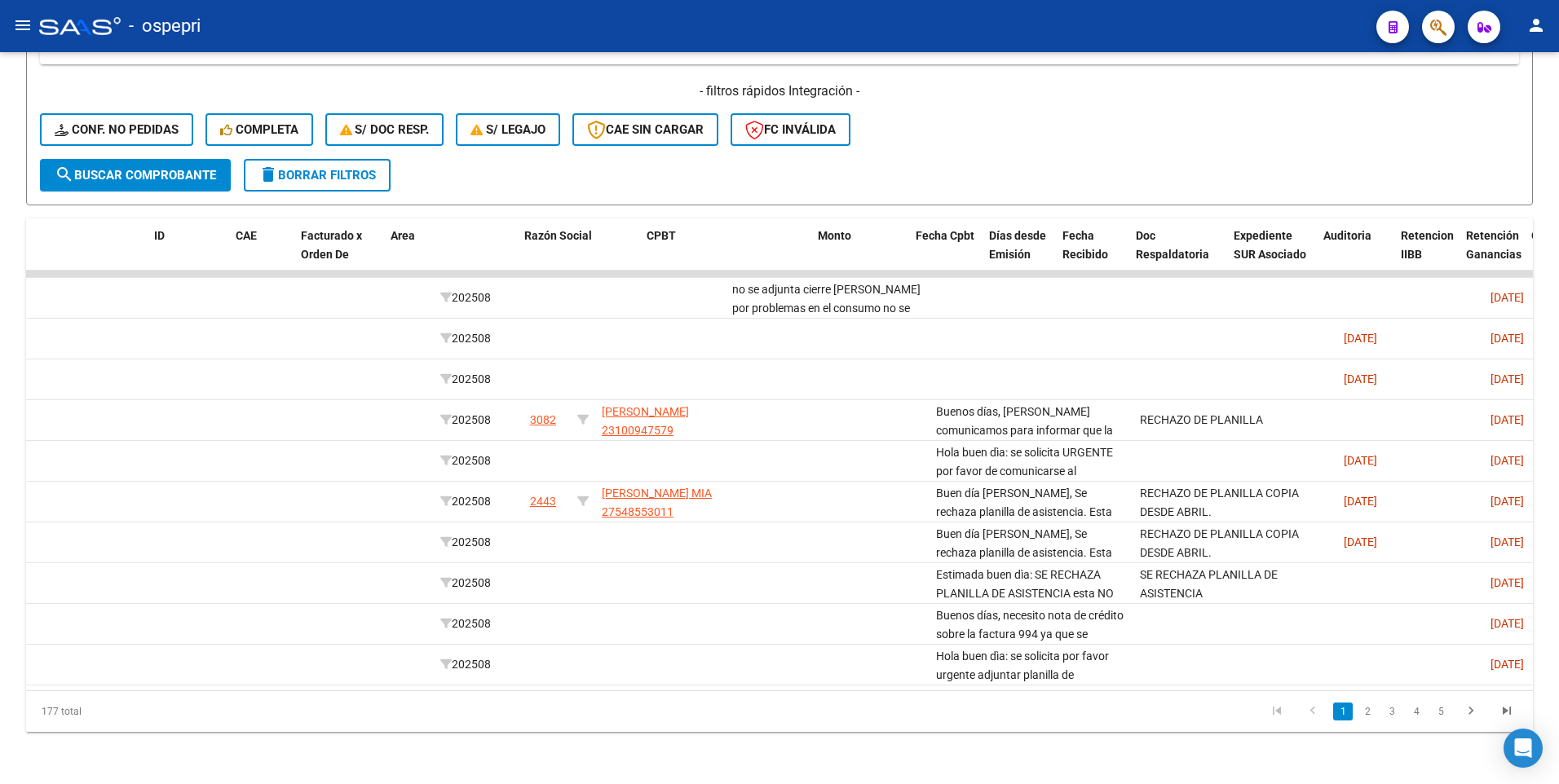
scroll to position [0, 0]
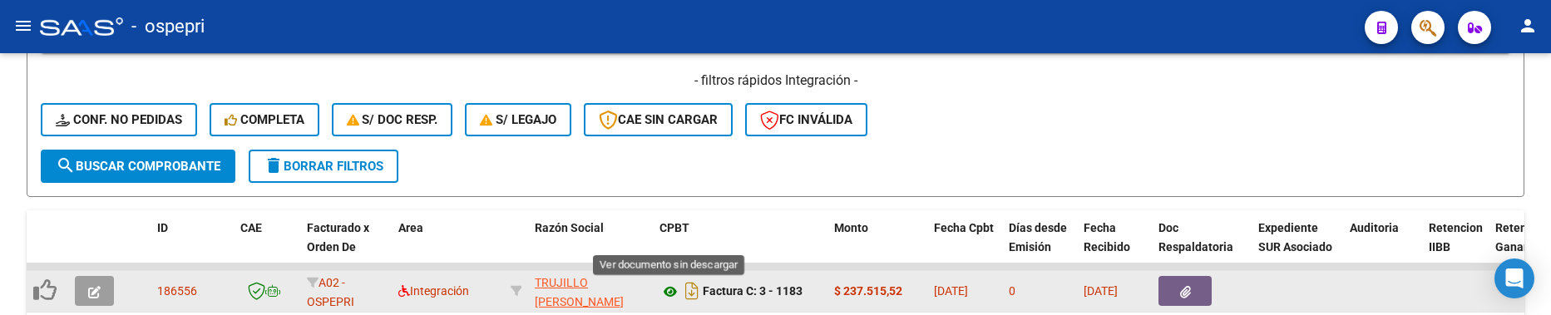
click at [673, 293] on icon at bounding box center [671, 292] width 22 height 20
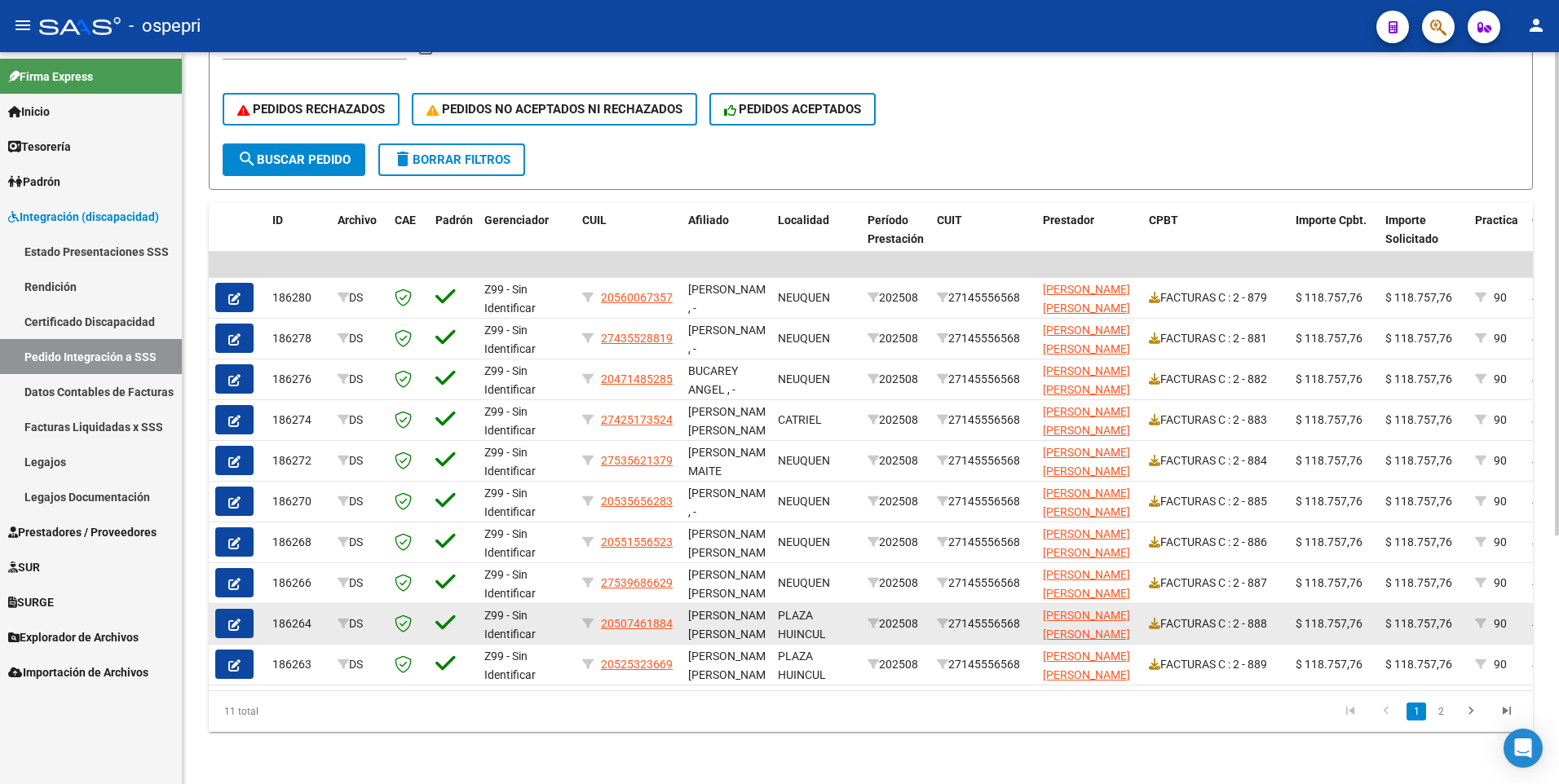
scroll to position [375, 0]
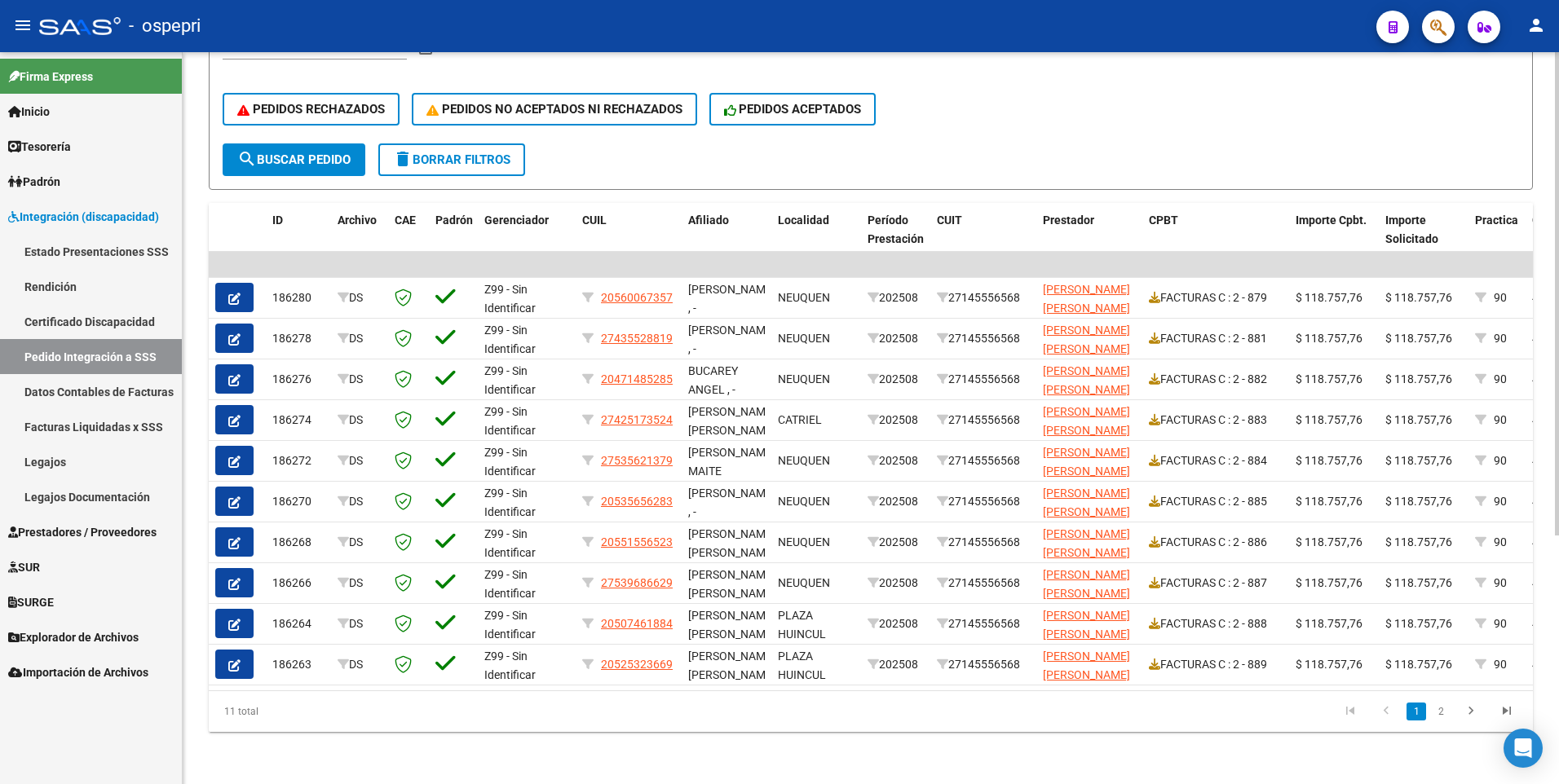
click at [1388, 405] on icon "go to previous page" at bounding box center [1386, 713] width 22 height 20
click at [1352, 405] on icon "go to first page" at bounding box center [1351, 713] width 22 height 20
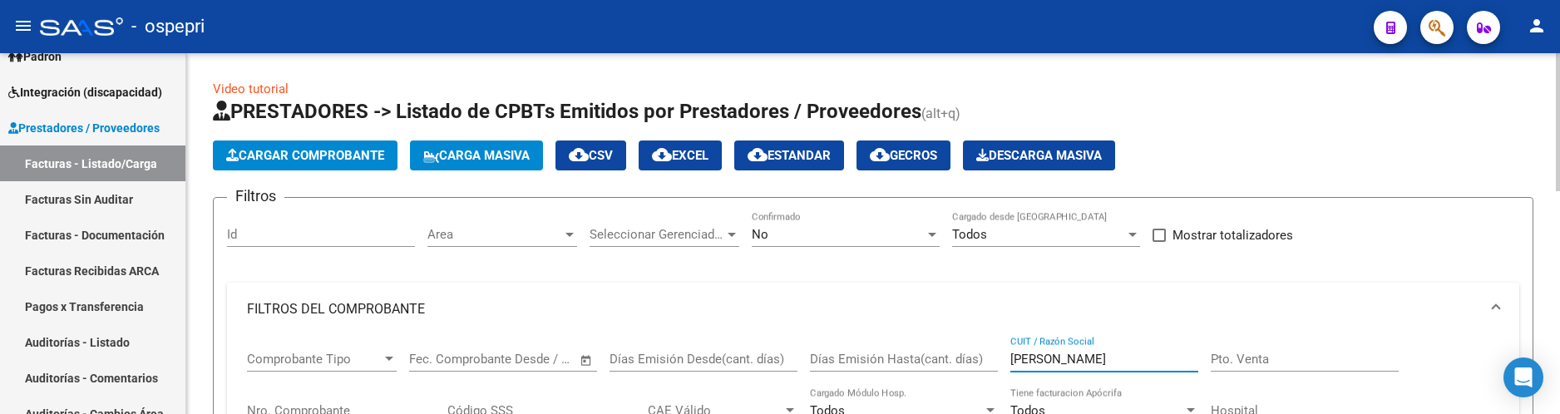
drag, startPoint x: 1102, startPoint y: 354, endPoint x: 998, endPoint y: 358, distance: 104.1
click at [998, 358] on div "Comprobante Tipo Comprobante Tipo Fecha inicio – Fecha fin Fec. Comprobante Des…" at bounding box center [873, 413] width 1253 height 154
click at [1090, 361] on input "CUIT / Razón Social" at bounding box center [1105, 359] width 188 height 15
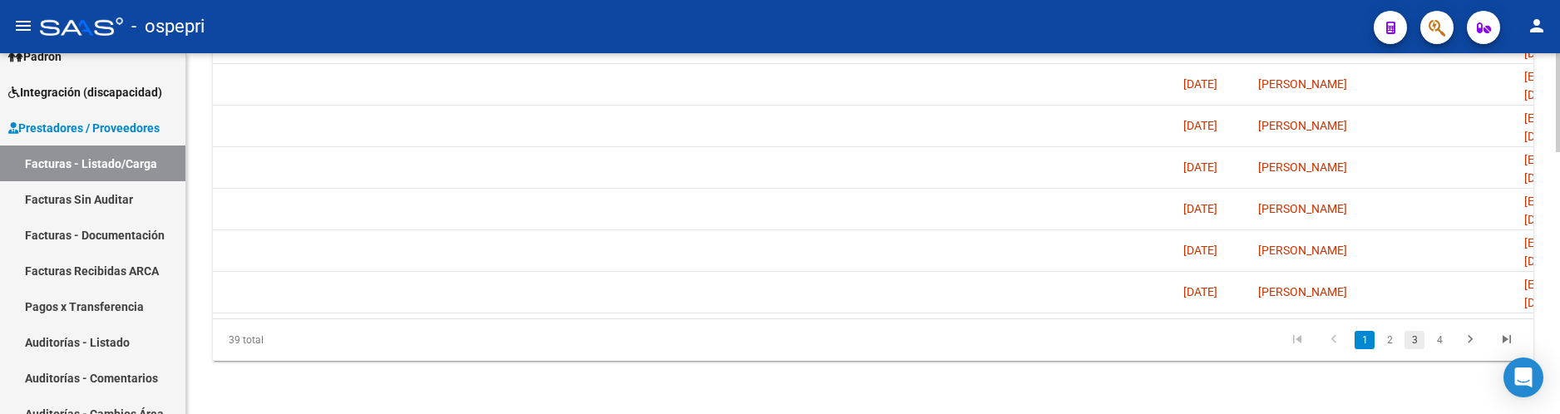
scroll to position [0, 2804]
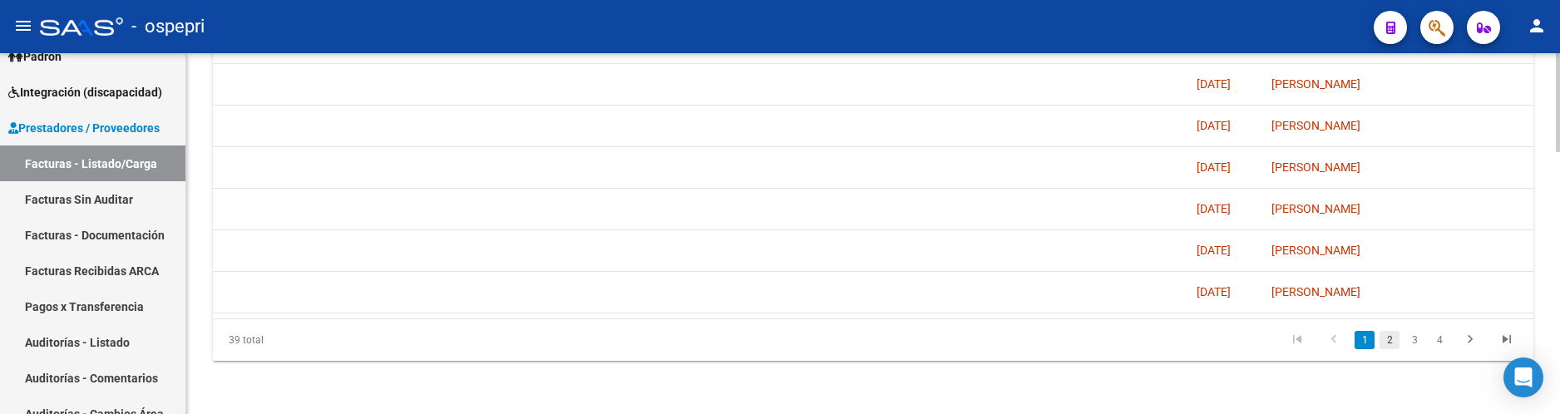
type input "[PERSON_NAME]"
click at [1385, 342] on link "2" at bounding box center [1390, 340] width 20 height 18
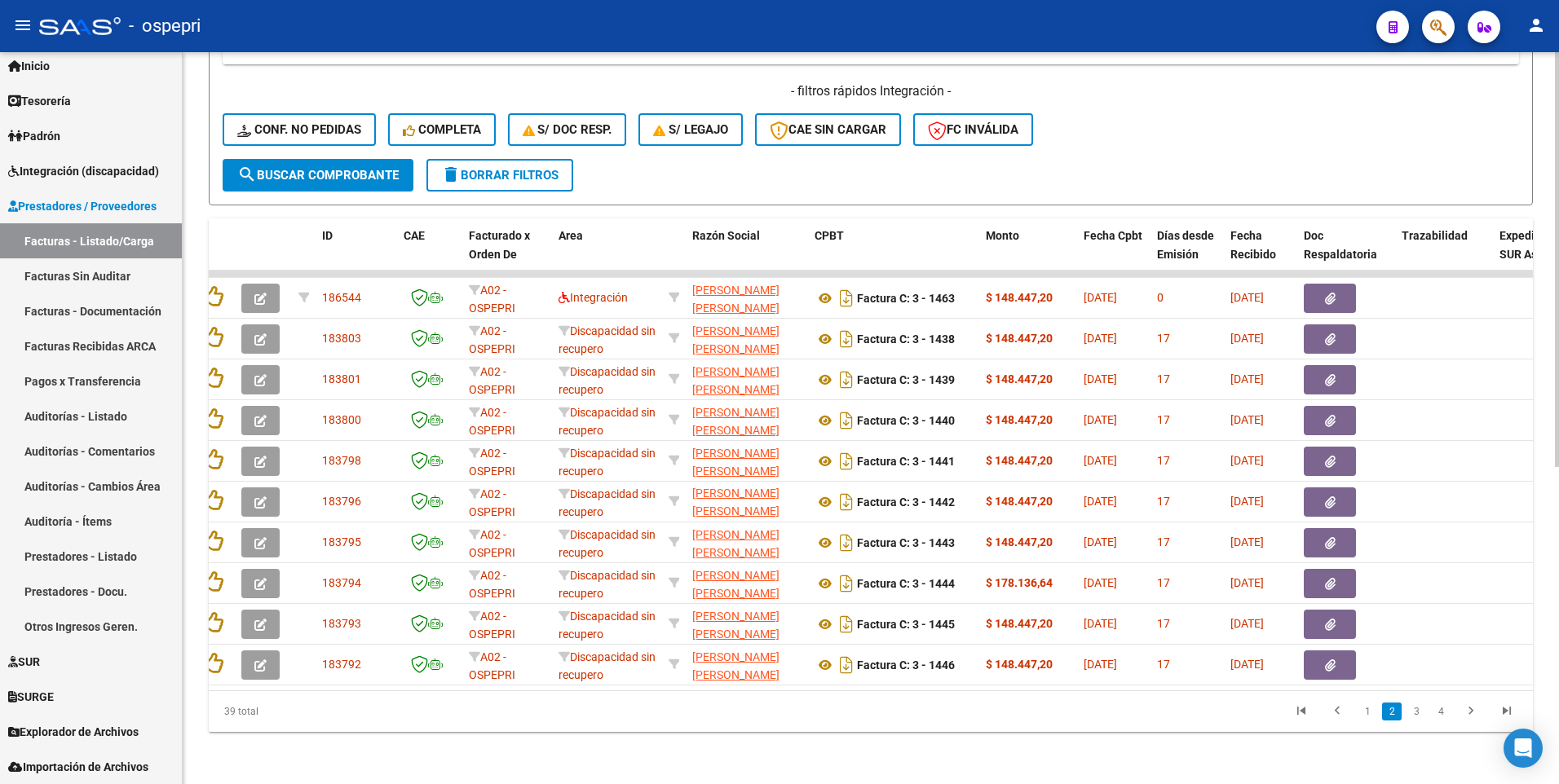
scroll to position [0, 0]
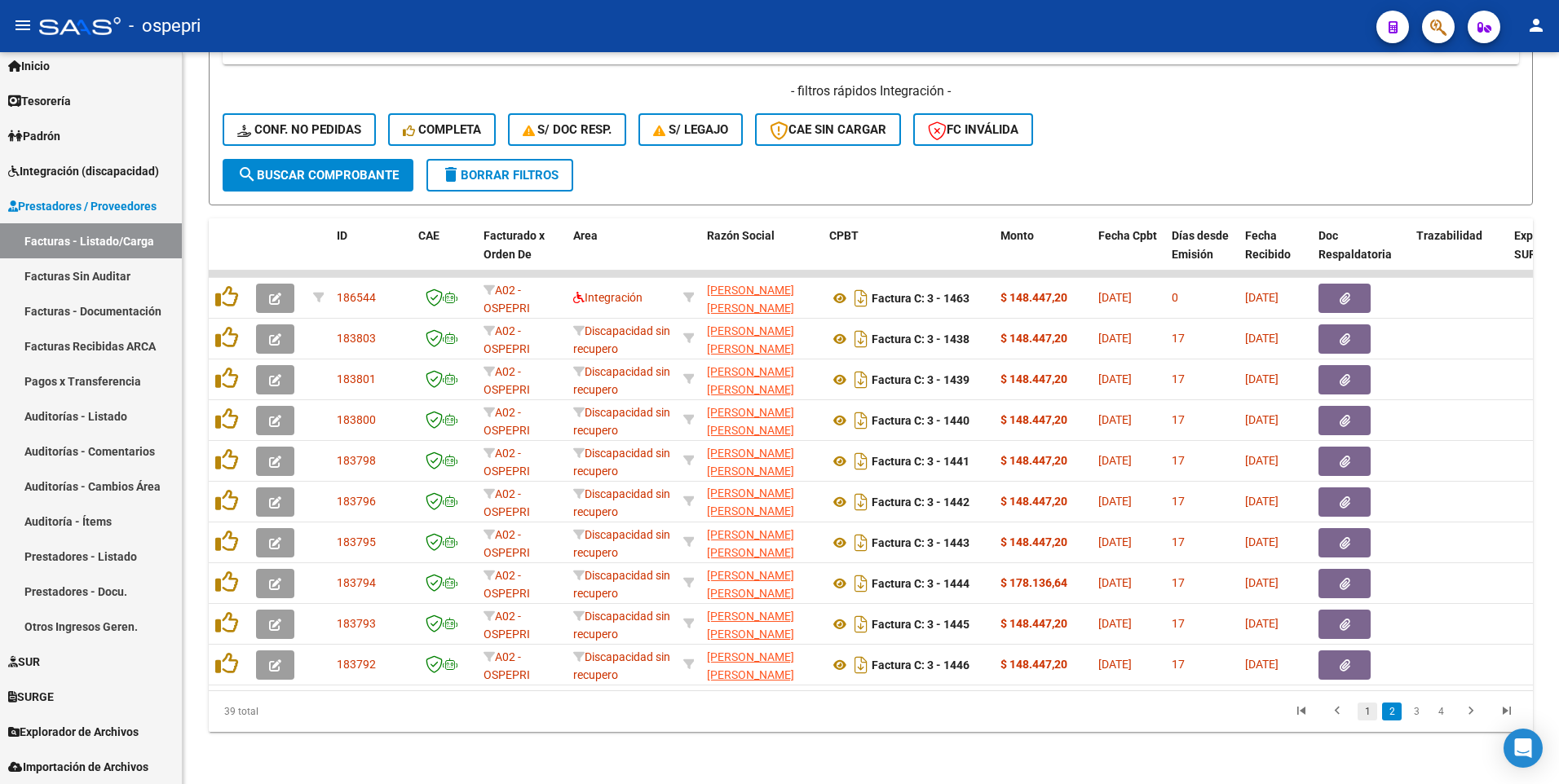
click at [1366, 405] on link "1" at bounding box center [1368, 711] width 20 height 18
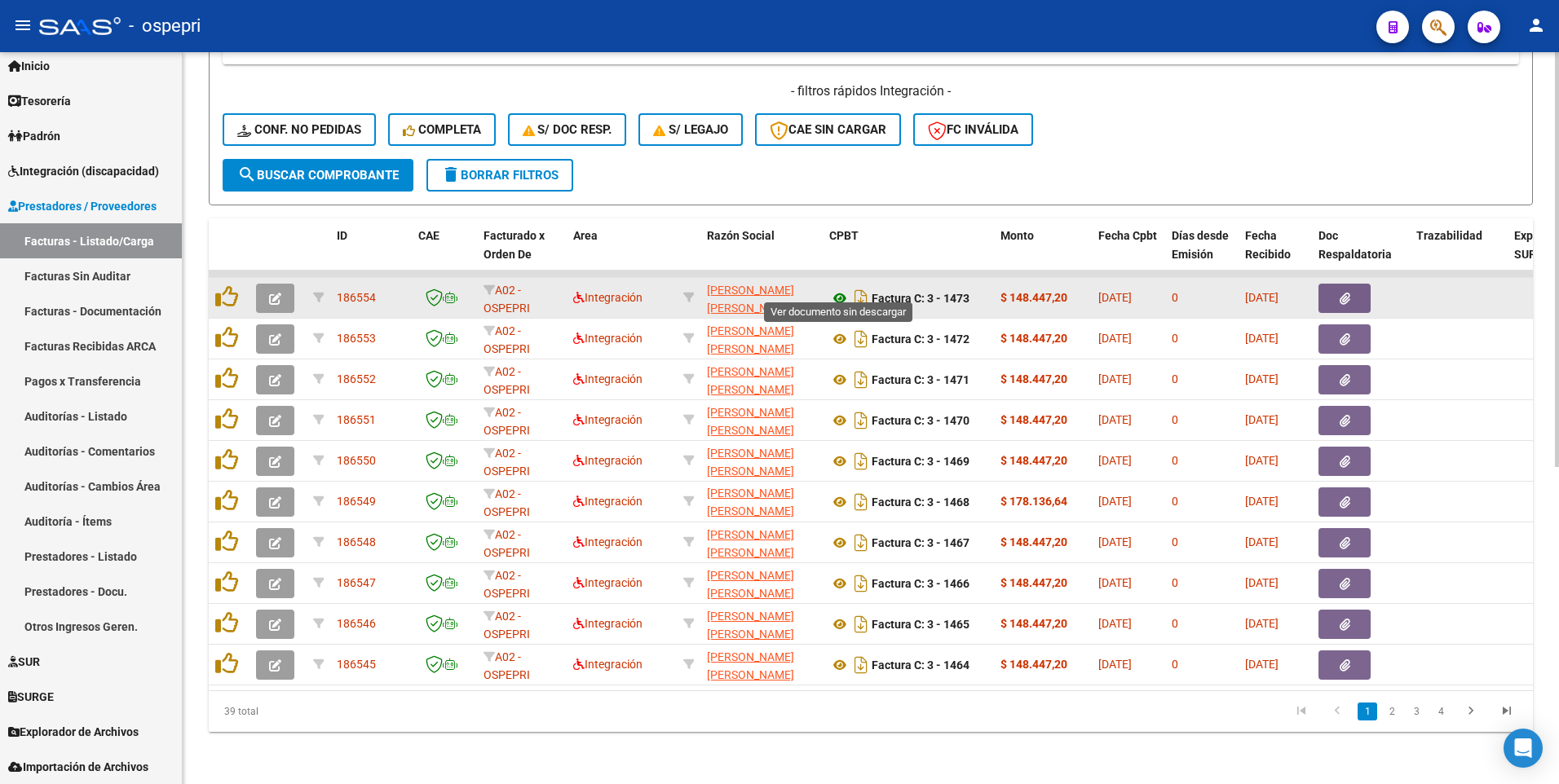
click at [837, 288] on icon at bounding box center [840, 298] width 22 height 20
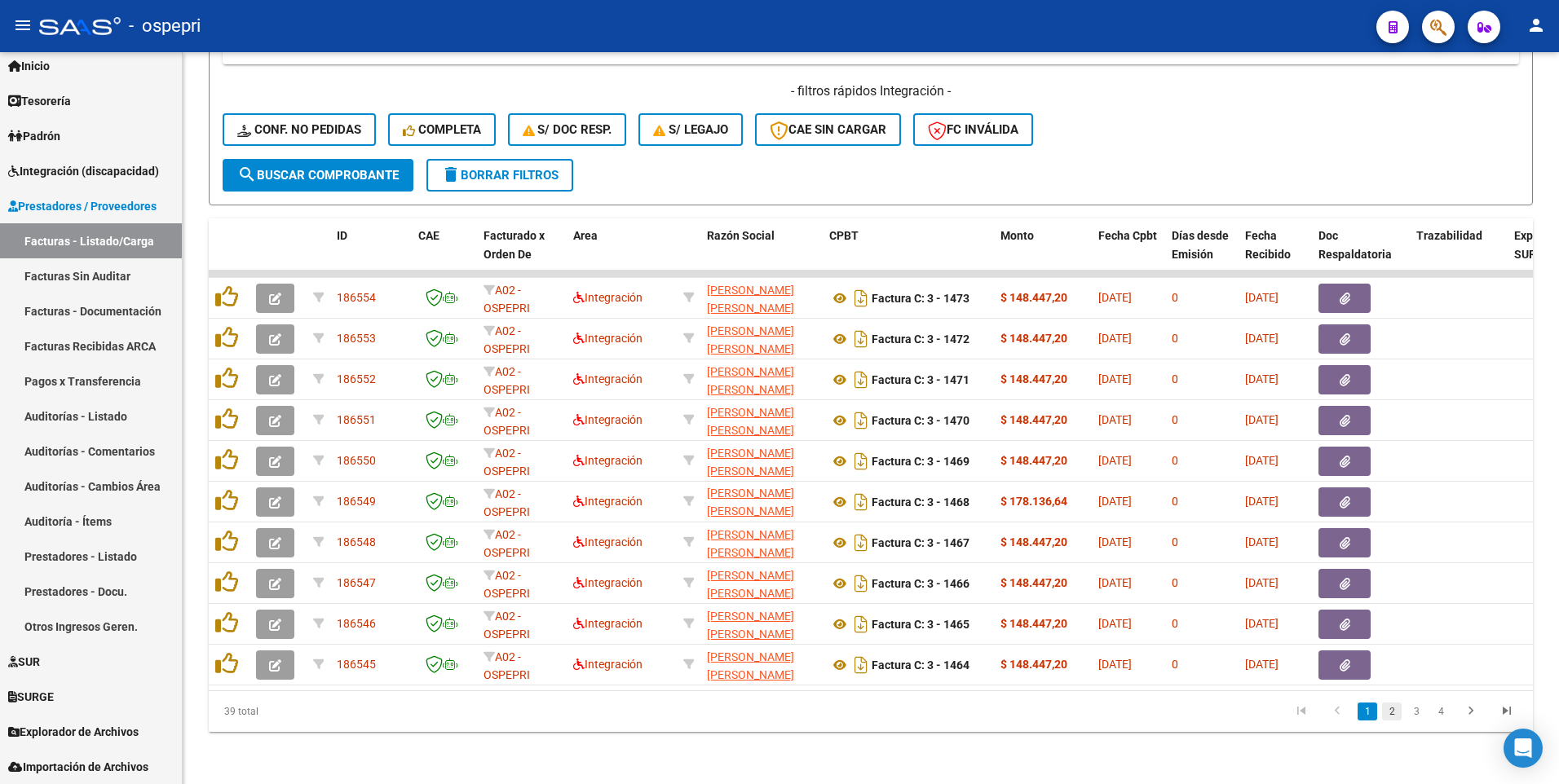
click at [1390, 405] on link "2" at bounding box center [1392, 711] width 20 height 18
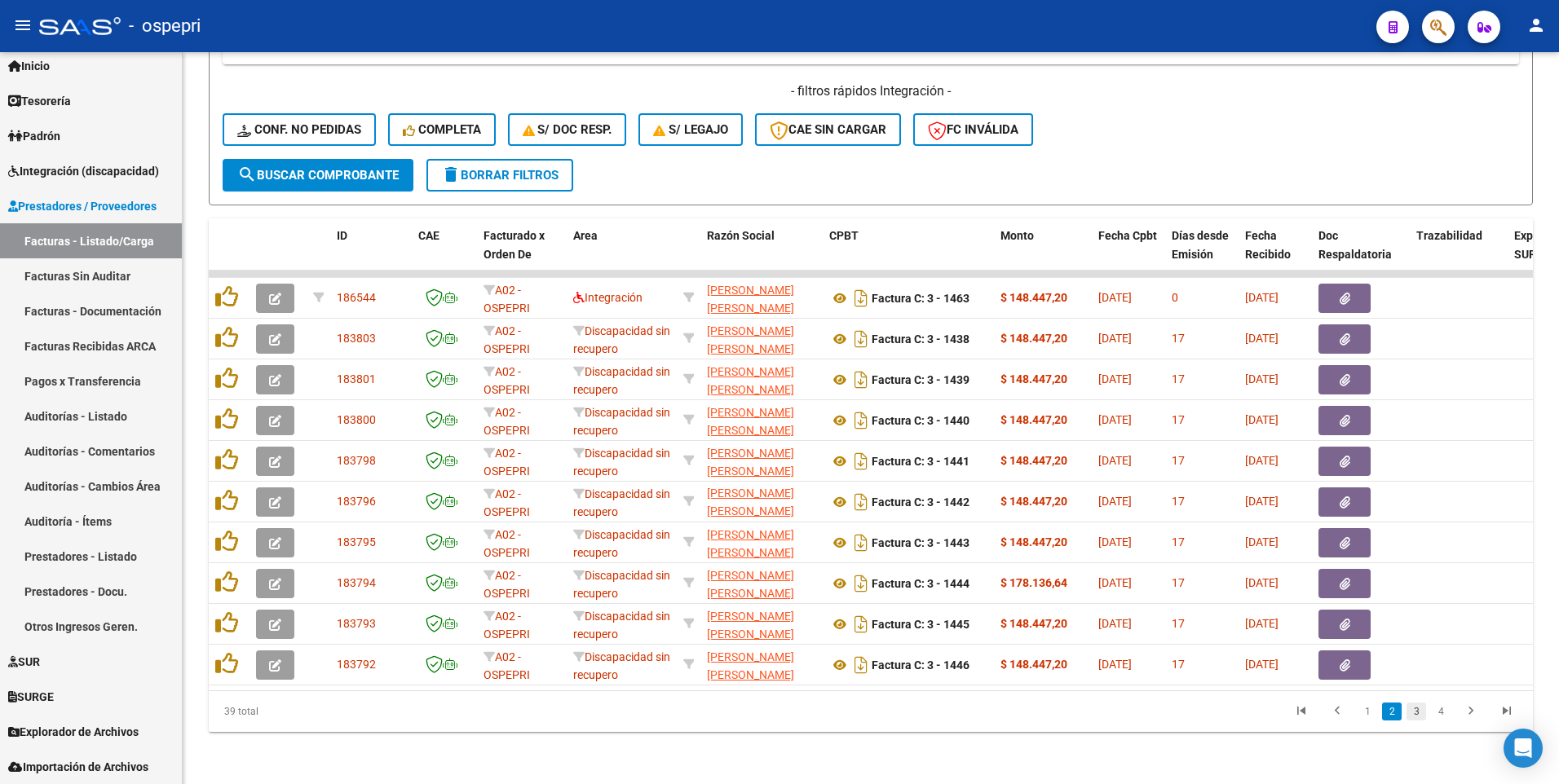
click at [1419, 405] on link "3" at bounding box center [1417, 711] width 20 height 18
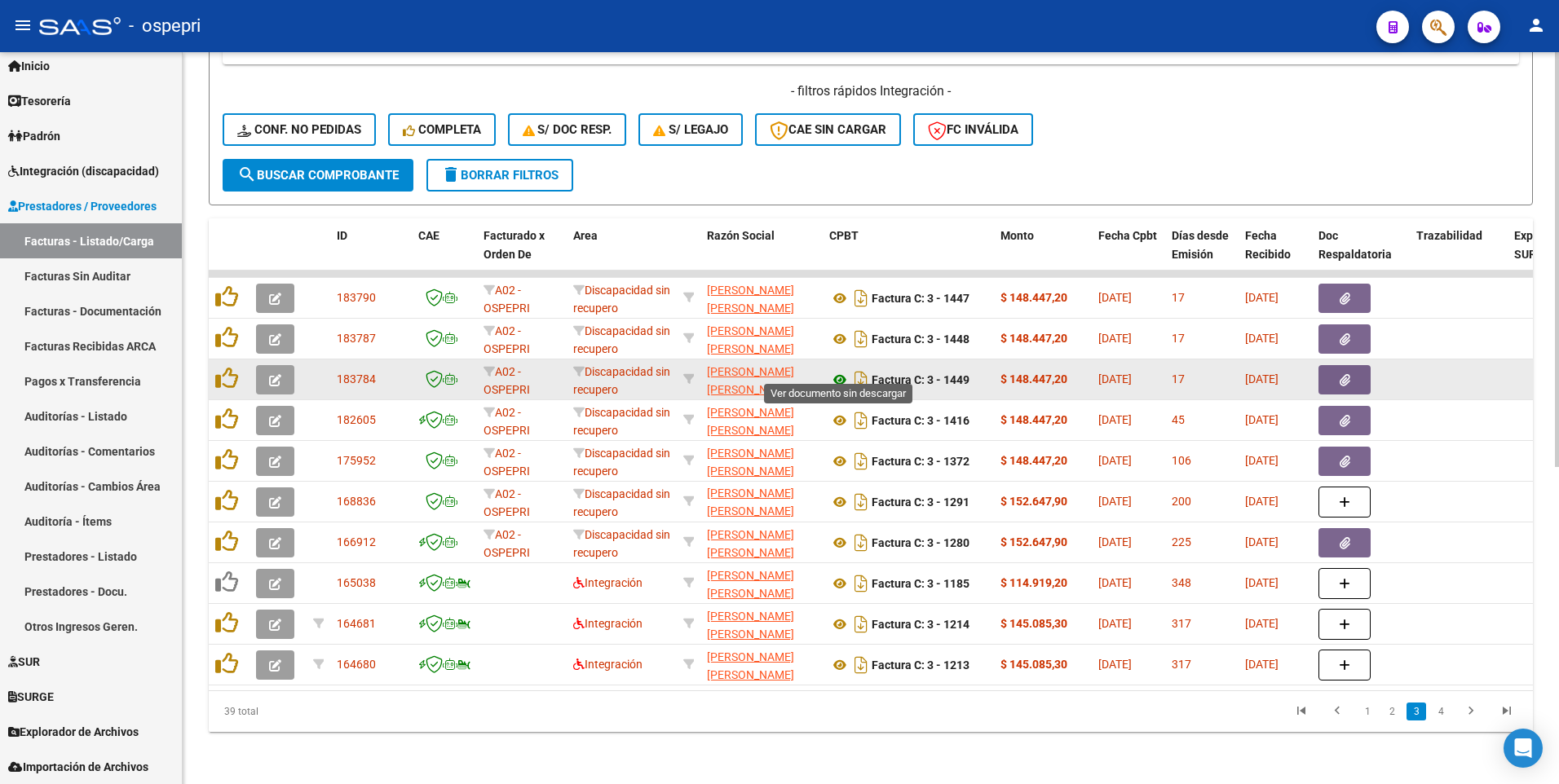
click at [837, 370] on icon at bounding box center [840, 380] width 22 height 20
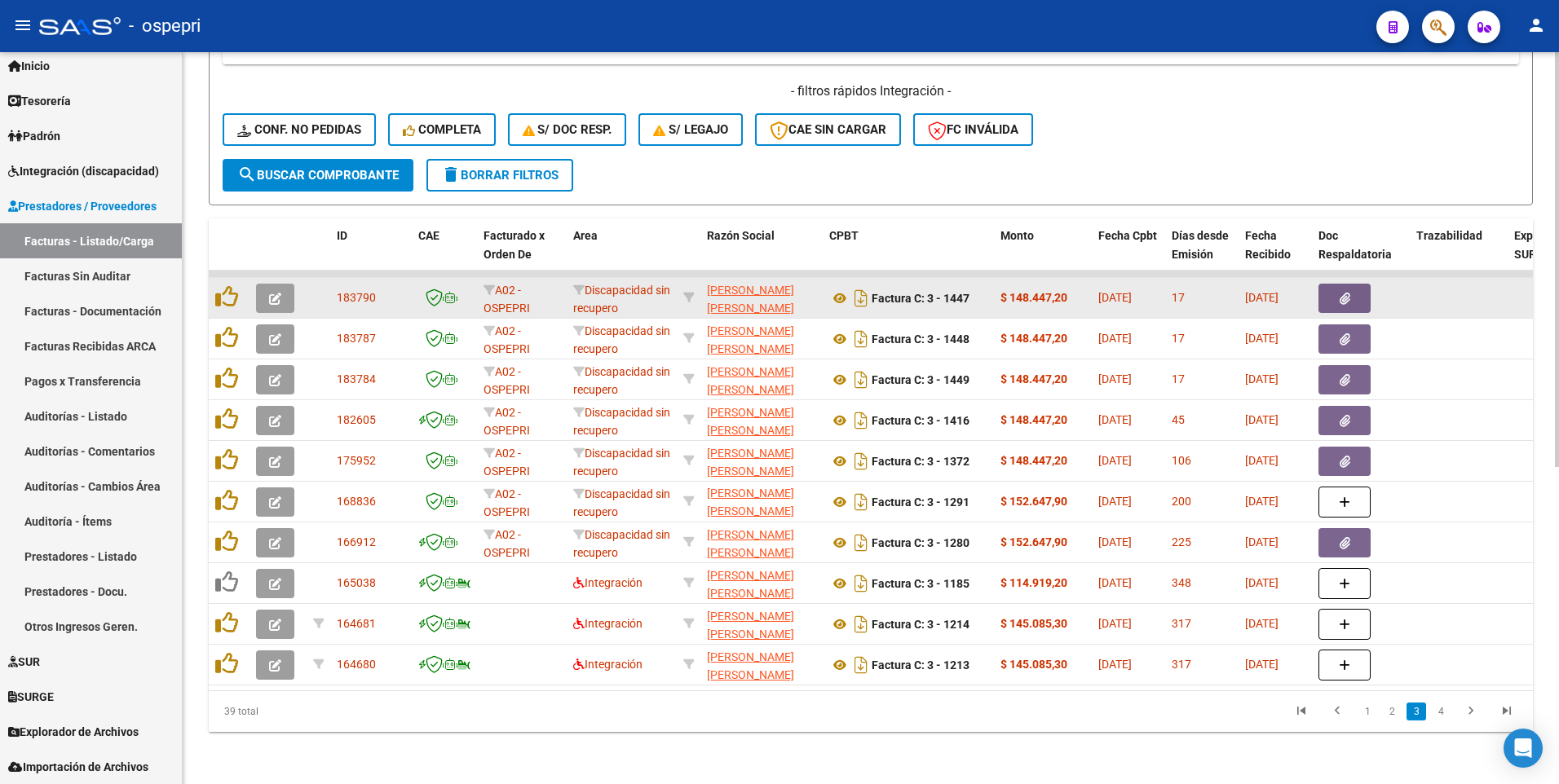
click at [281, 283] on button "button" at bounding box center [275, 298] width 38 height 29
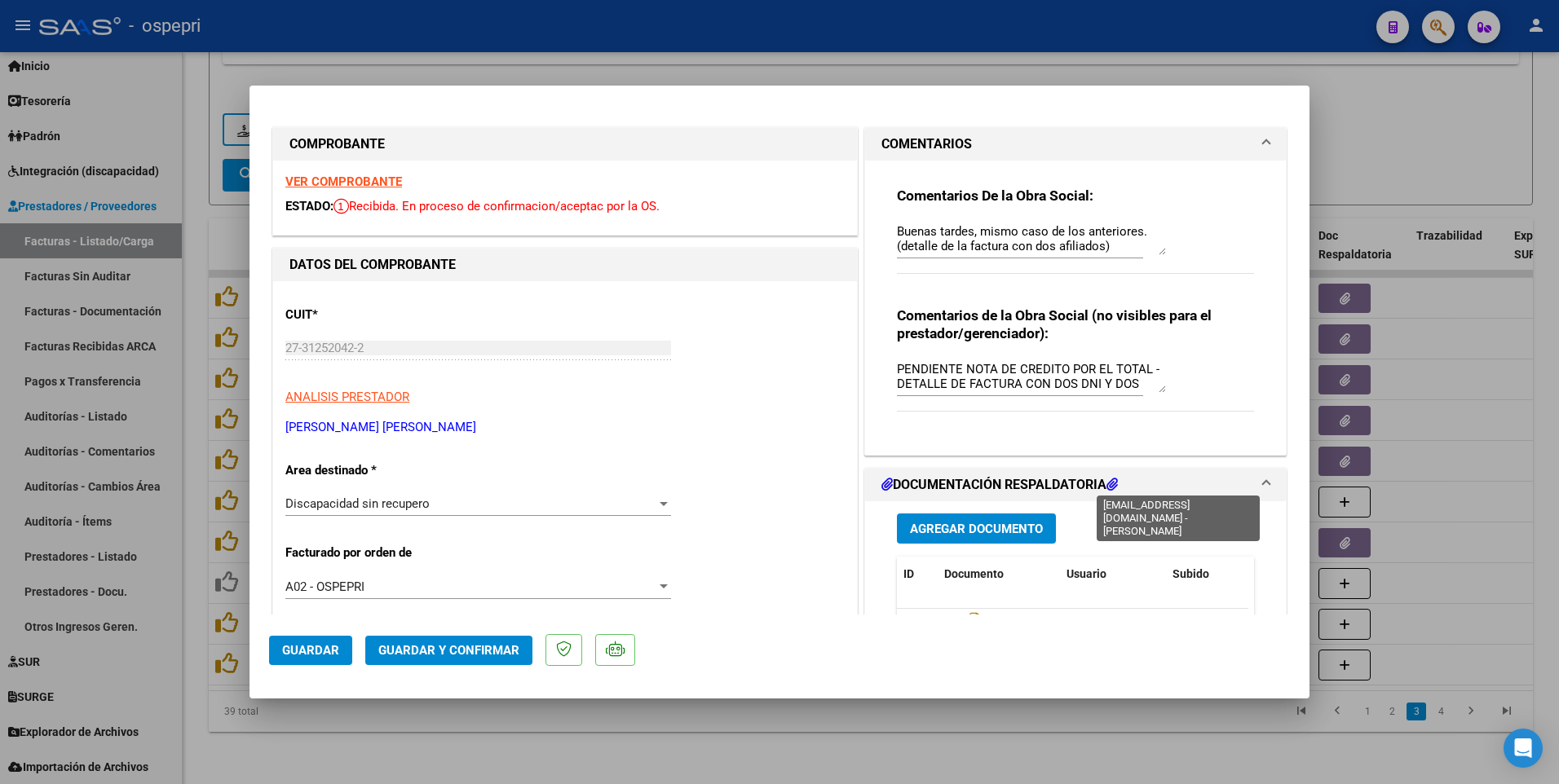
scroll to position [408, 0]
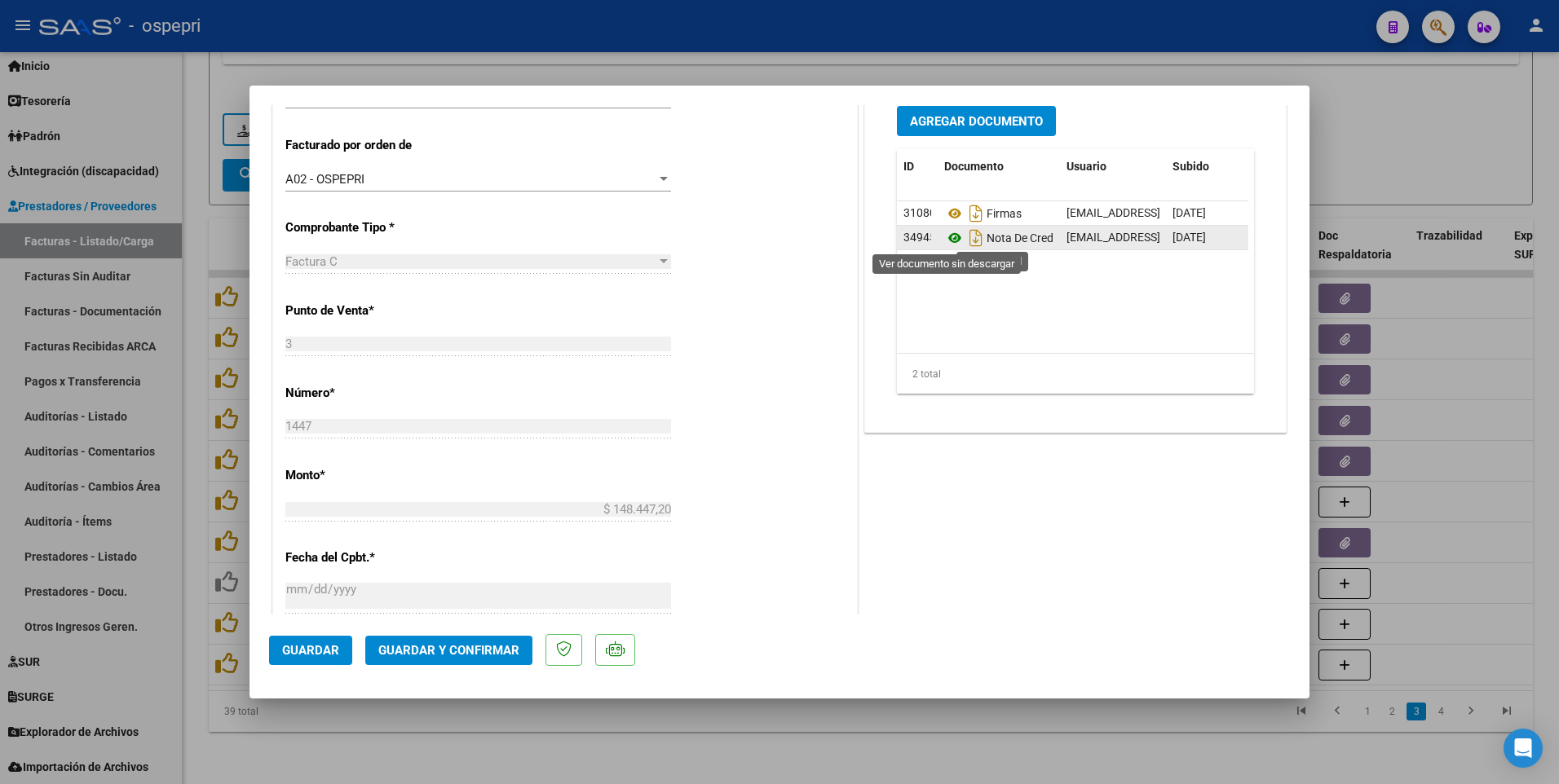
click at [950, 240] on icon at bounding box center [955, 238] width 22 height 20
click at [1021, 405] on div at bounding box center [780, 392] width 1559 height 784
type input "$ 0,00"
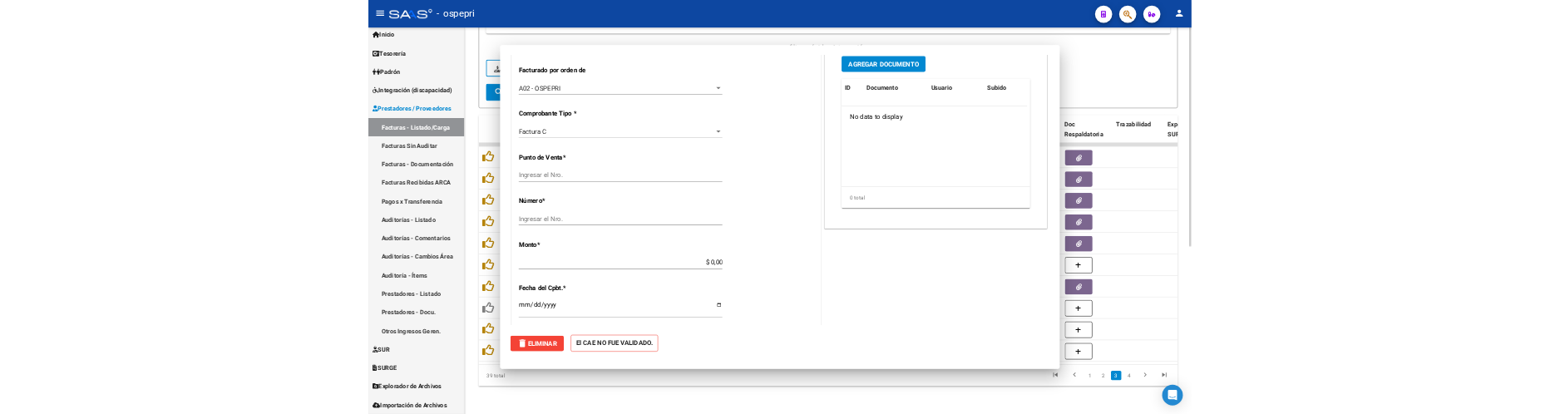
scroll to position [0, 0]
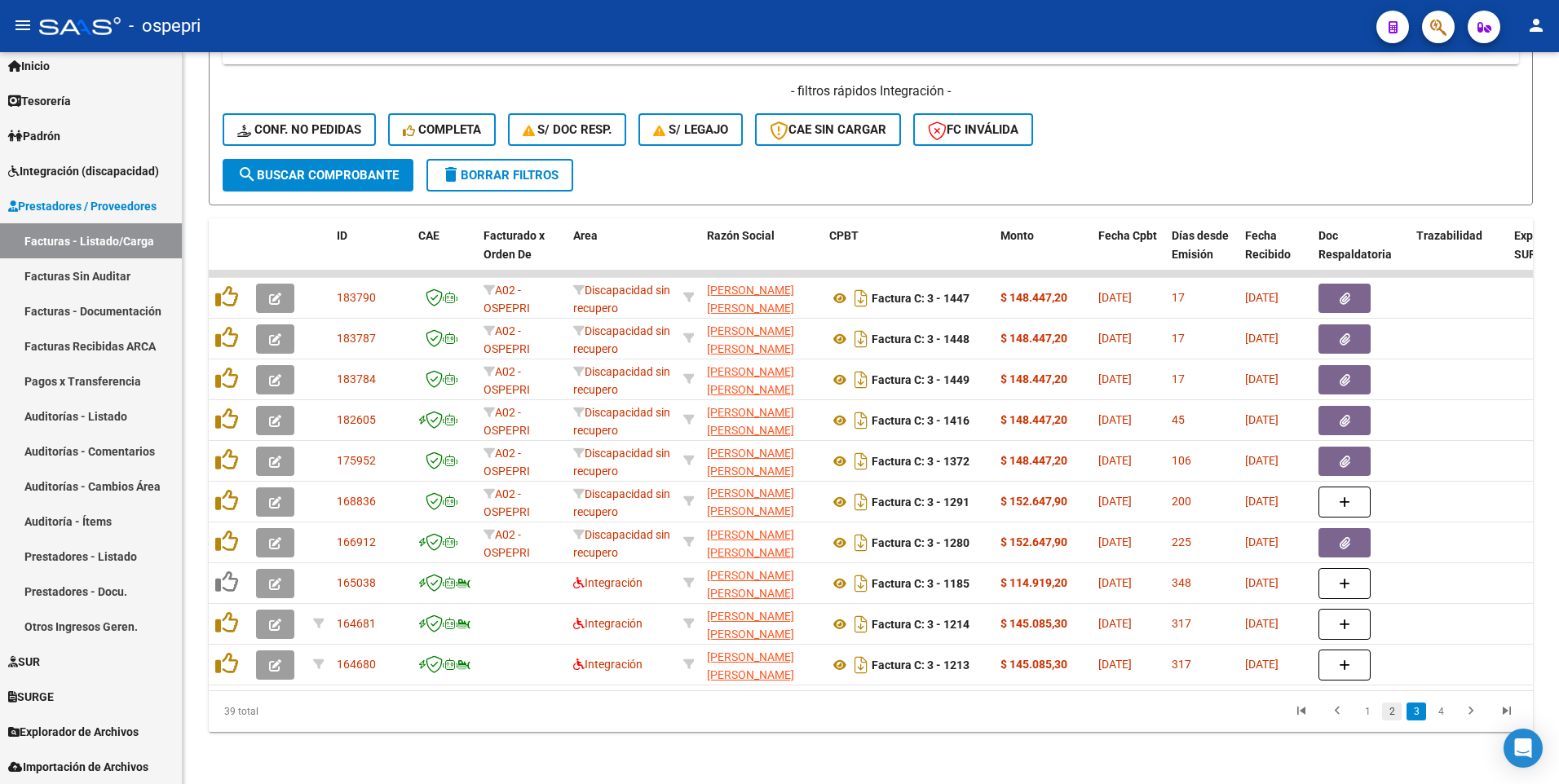
click at [1390, 405] on link "2" at bounding box center [1392, 711] width 20 height 18
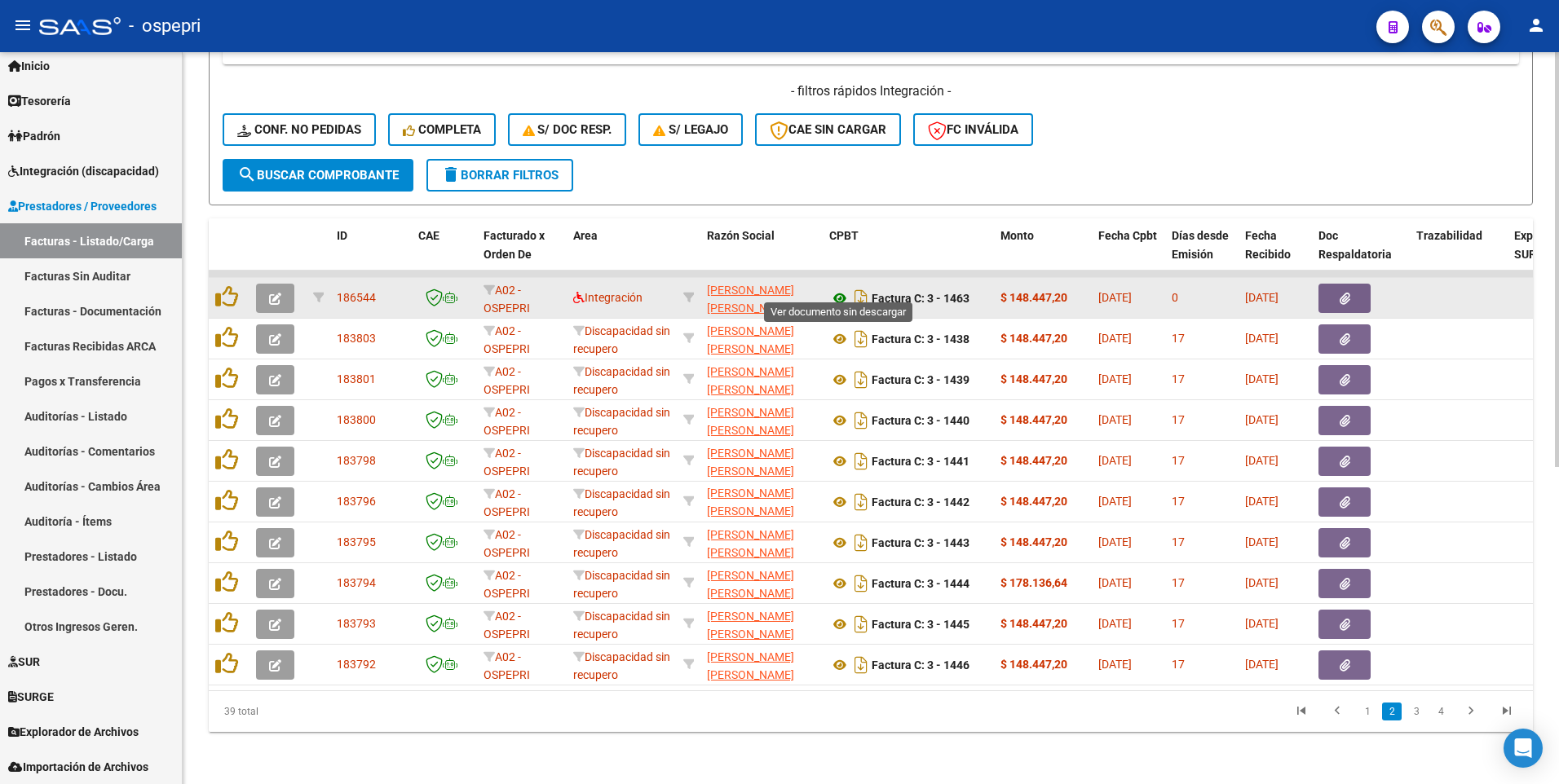
click at [839, 288] on icon at bounding box center [840, 298] width 22 height 20
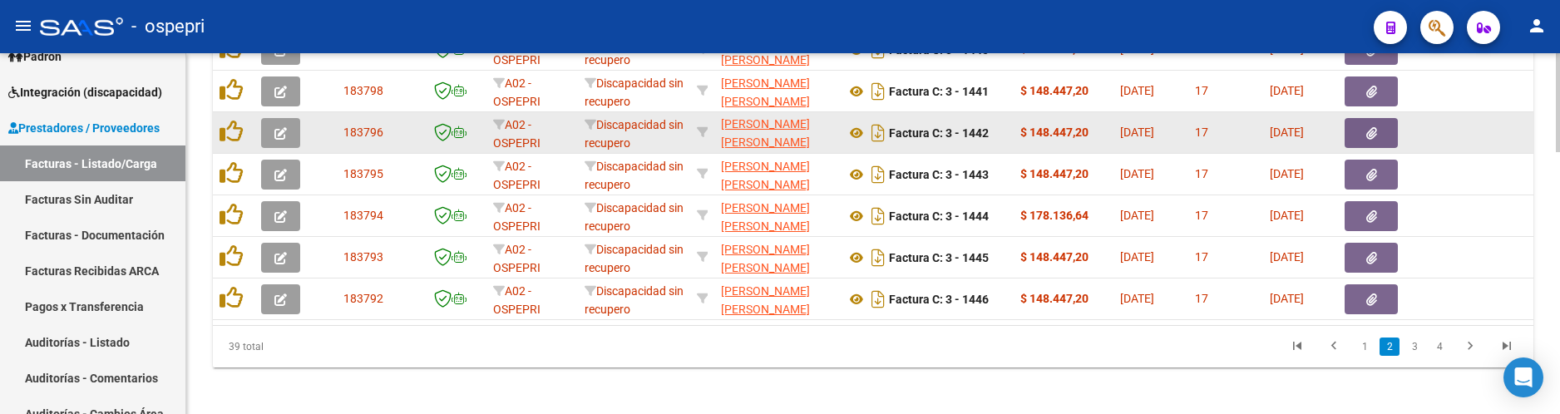
scroll to position [956, 0]
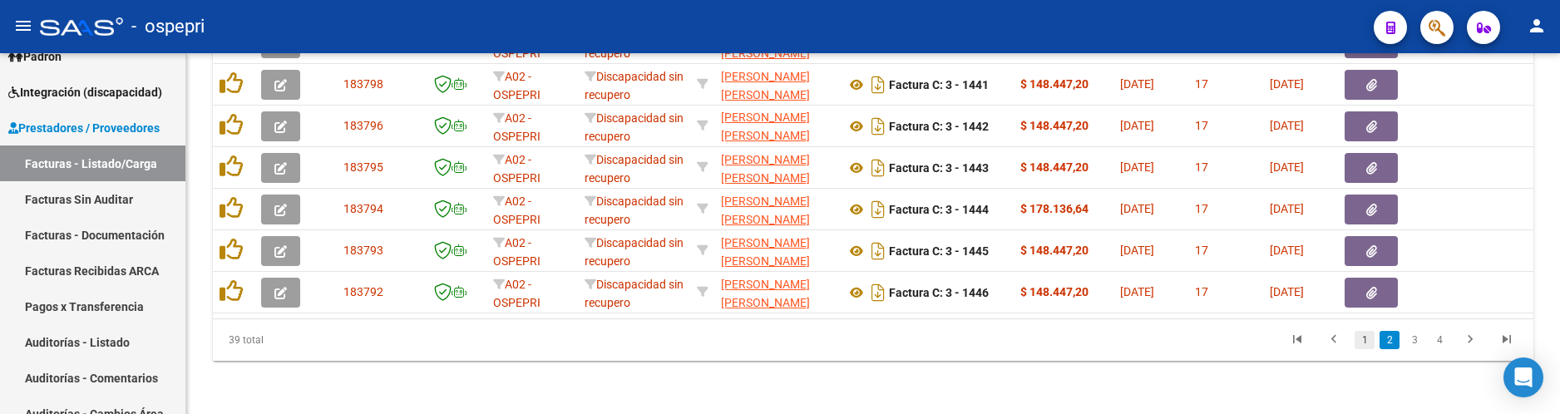
click at [1362, 342] on link "1" at bounding box center [1365, 340] width 20 height 18
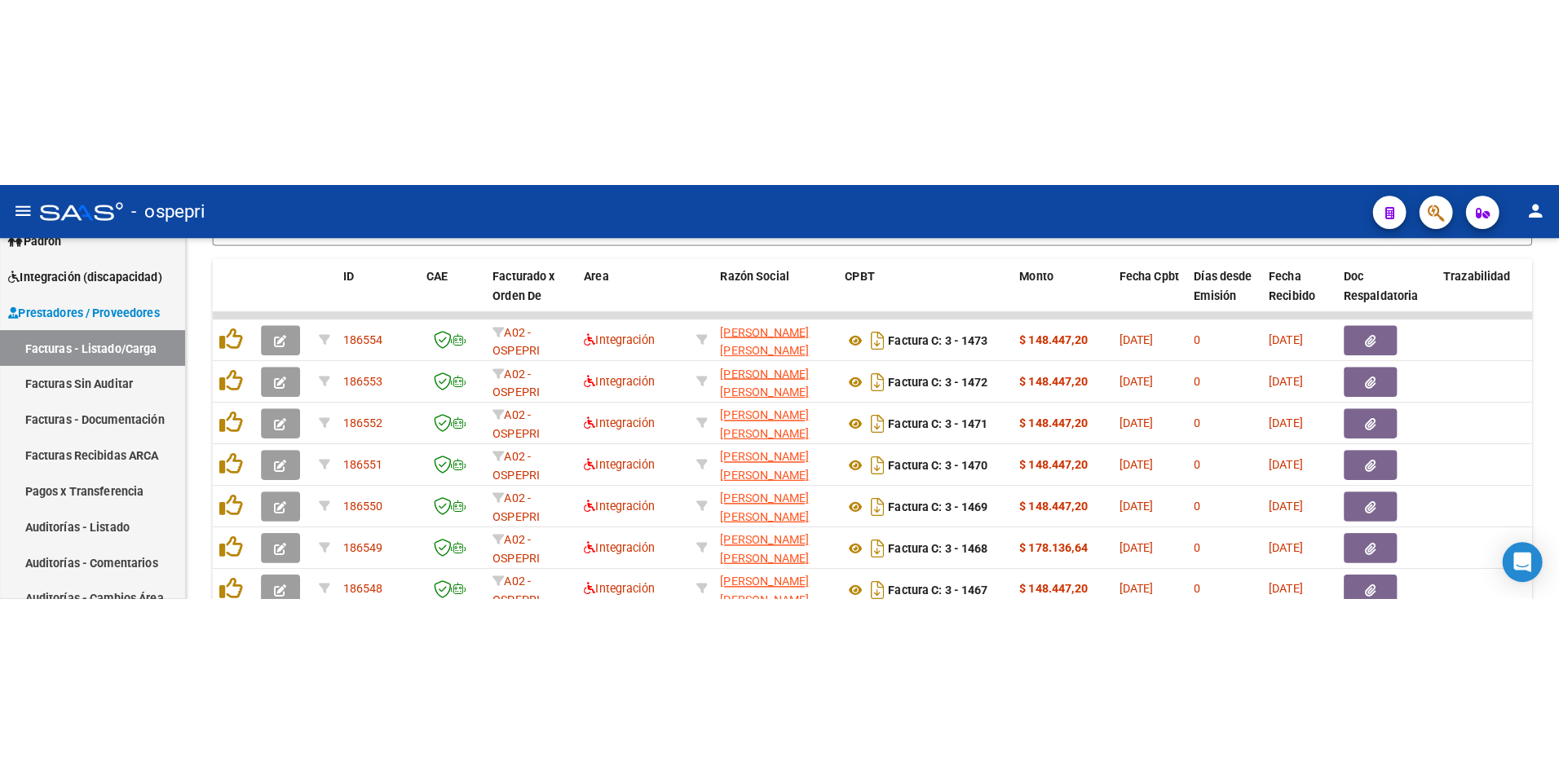
scroll to position [46, 0]
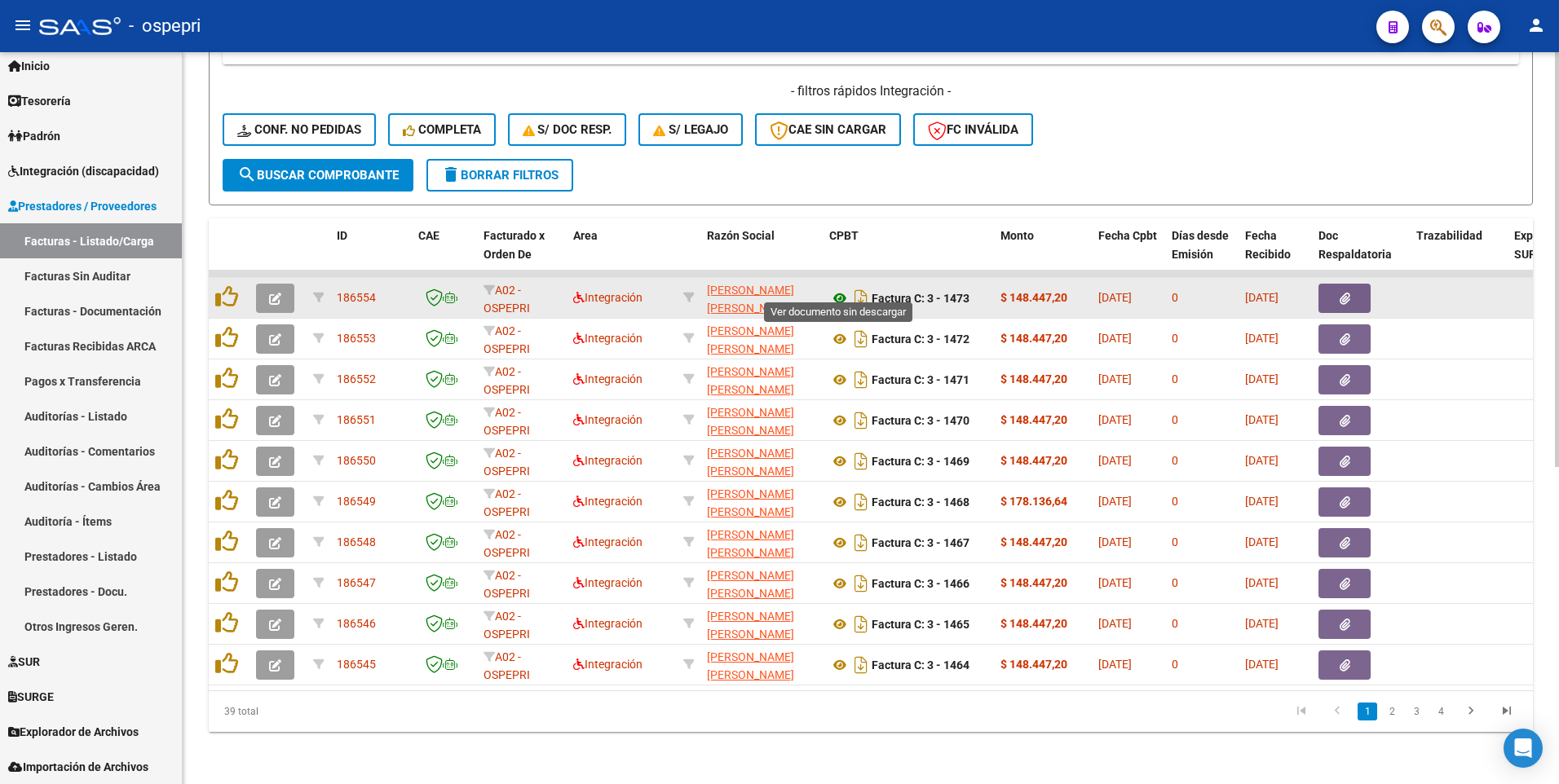
click at [842, 291] on icon at bounding box center [840, 298] width 22 height 20
click at [842, 288] on icon at bounding box center [840, 298] width 22 height 20
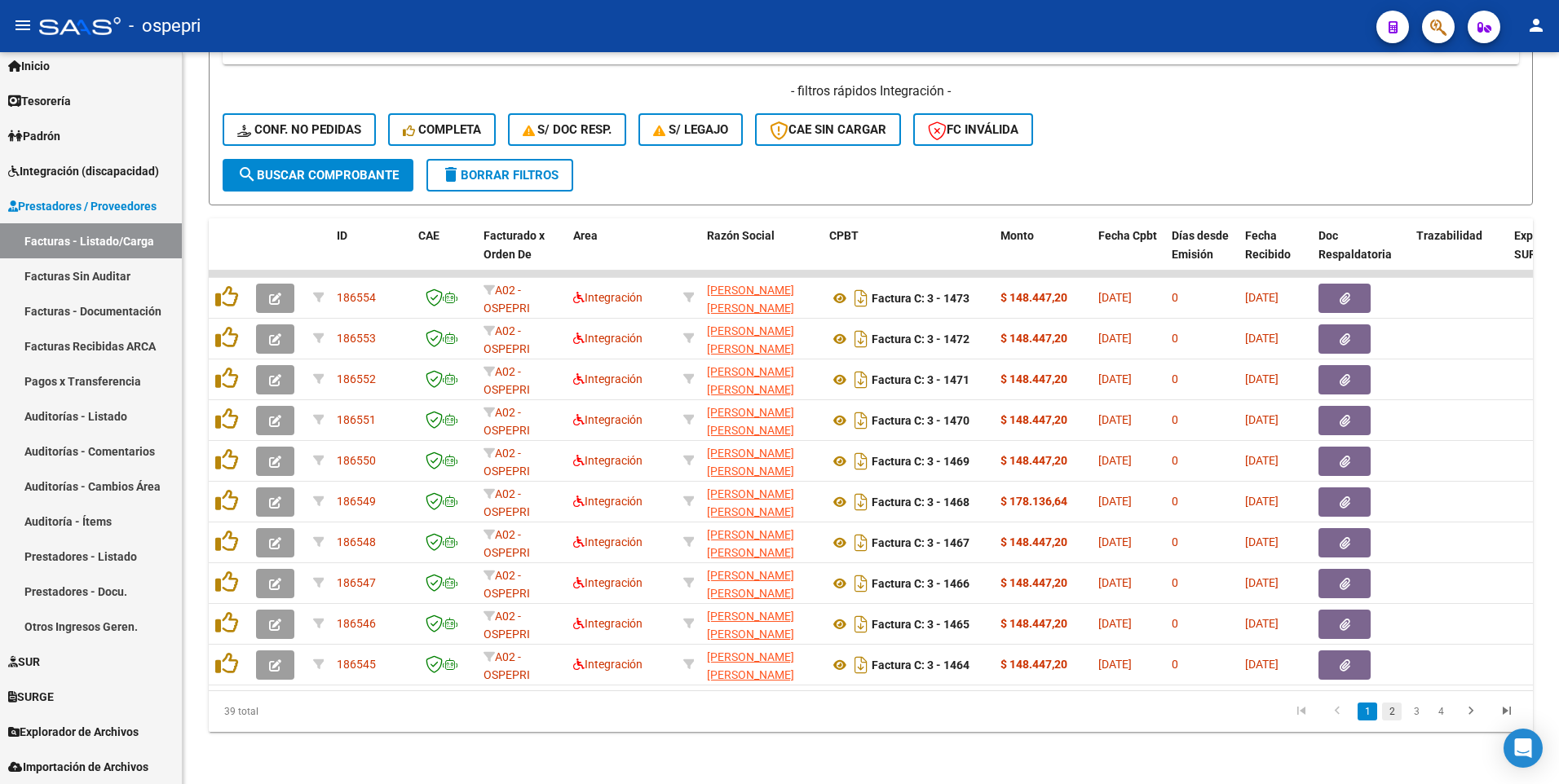
click at [1394, 405] on link "2" at bounding box center [1392, 711] width 20 height 18
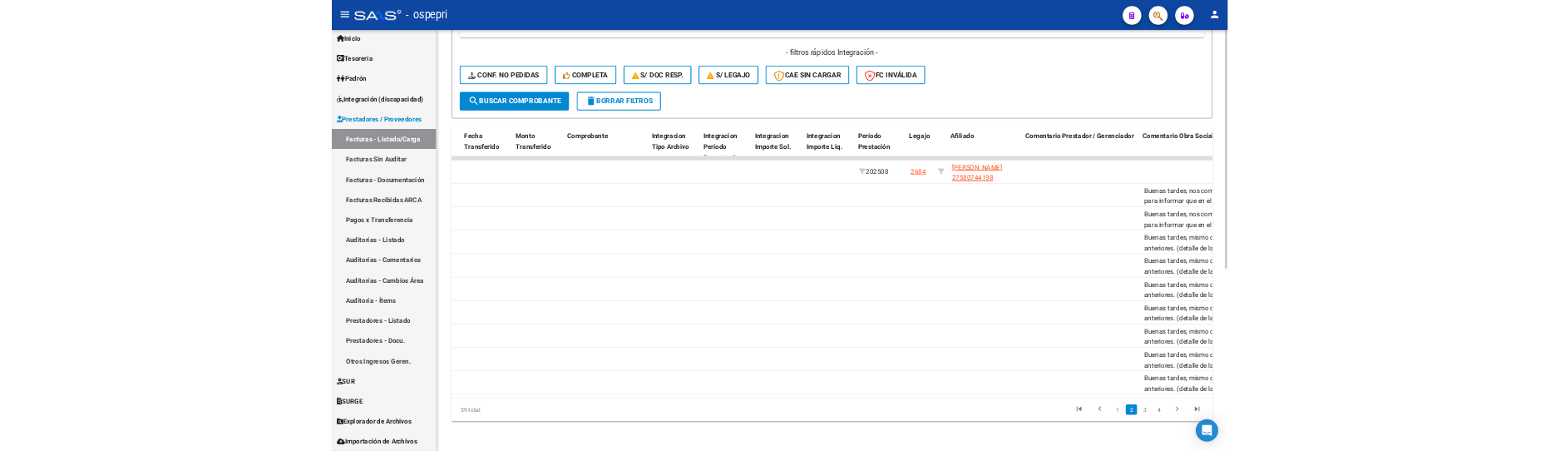
scroll to position [0, 0]
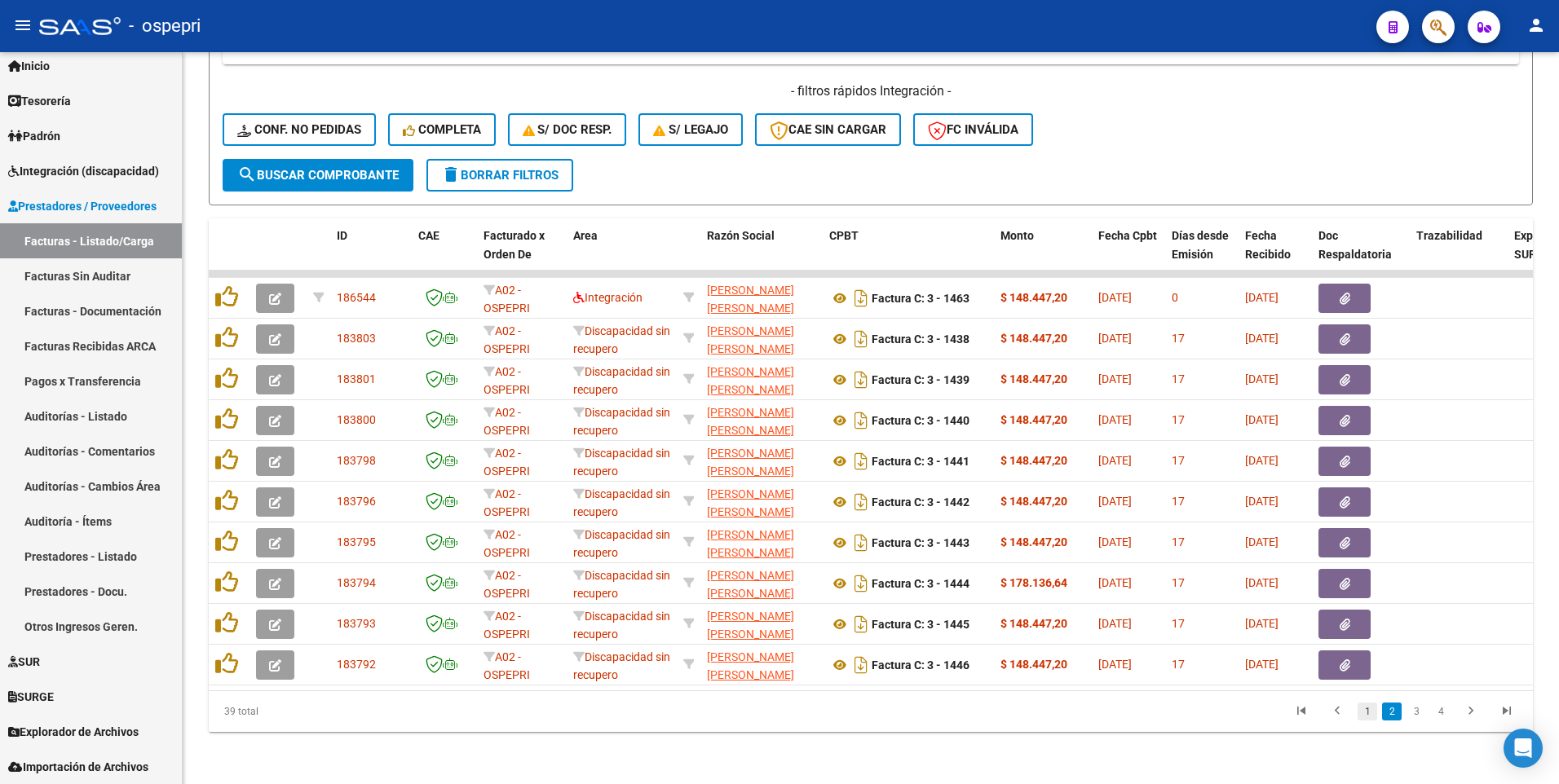
click at [1365, 405] on link "1" at bounding box center [1368, 711] width 20 height 18
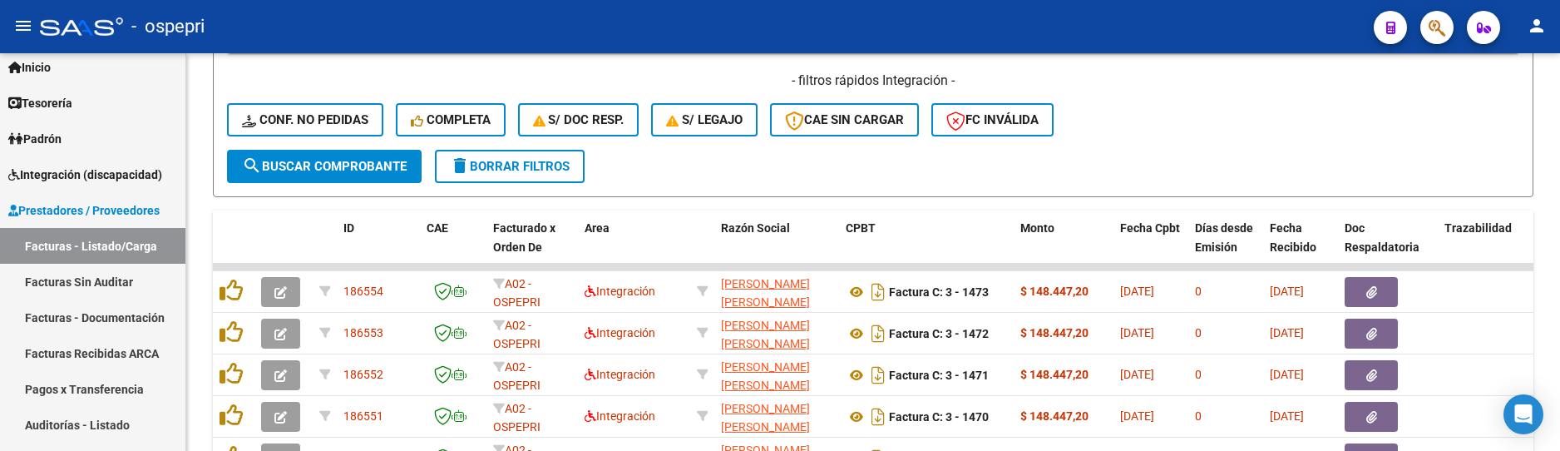
scroll to position [129, 0]
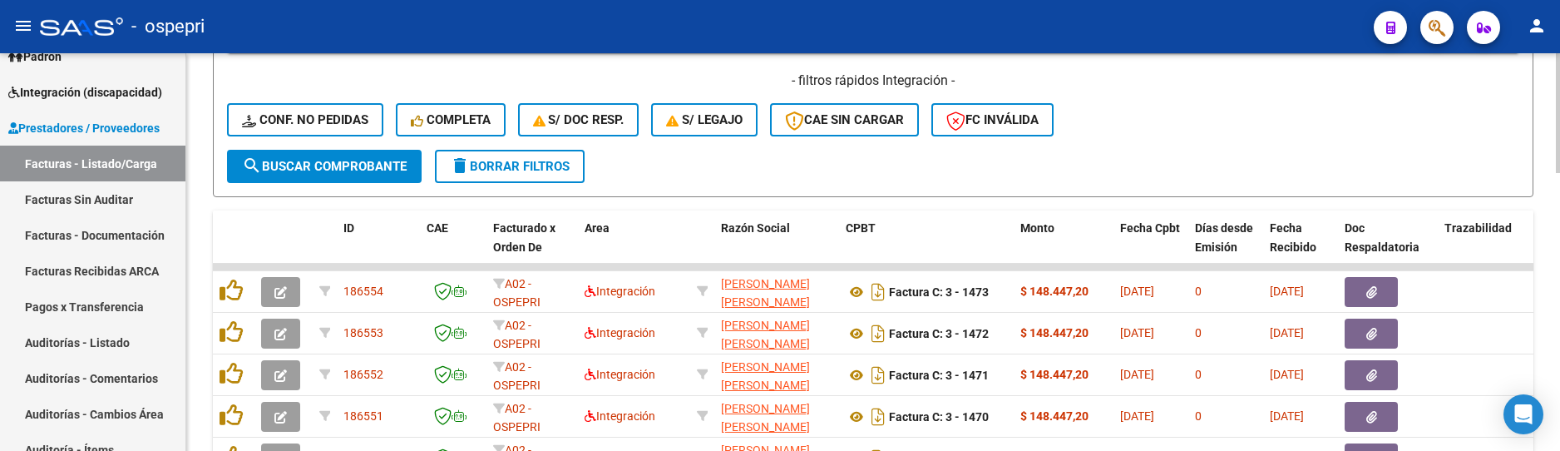
click at [378, 165] on span "search Buscar Comprobante" at bounding box center [324, 166] width 165 height 15
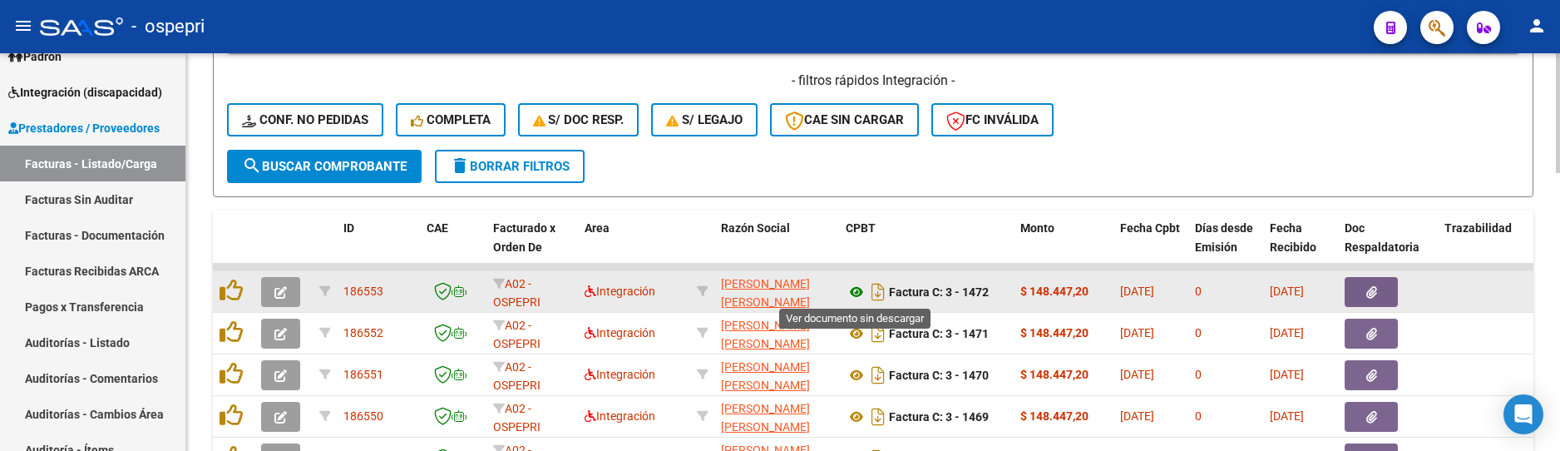
click at [853, 294] on icon at bounding box center [857, 292] width 22 height 20
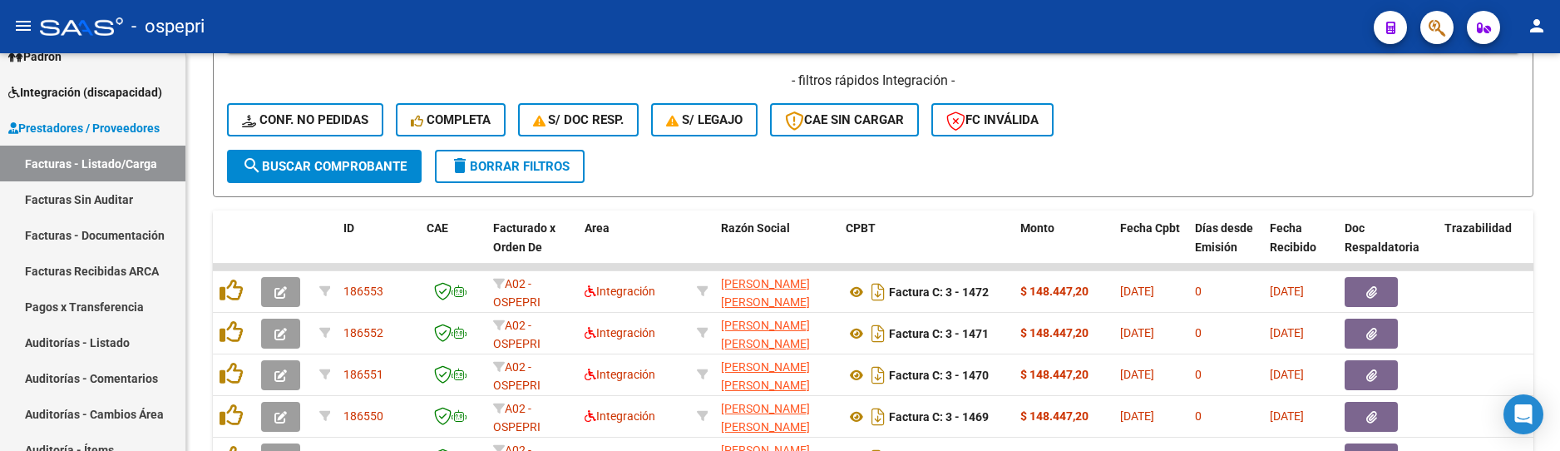
click at [22, 27] on mat-icon "menu" at bounding box center [23, 26] width 20 height 20
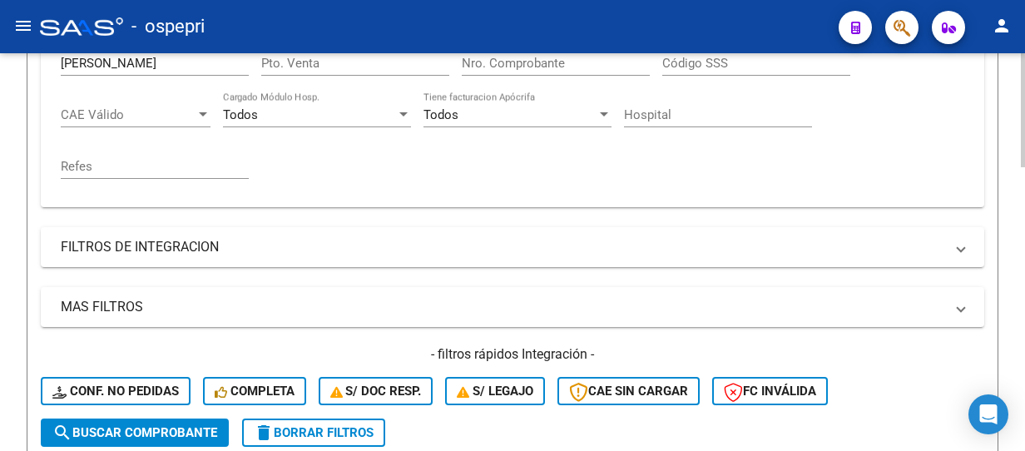
scroll to position [313, 0]
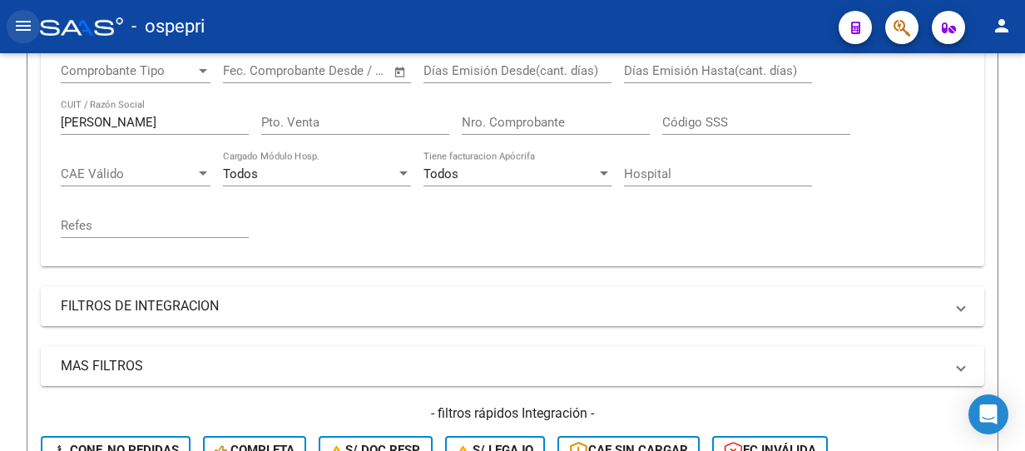
click at [23, 23] on mat-icon "menu" at bounding box center [23, 26] width 20 height 20
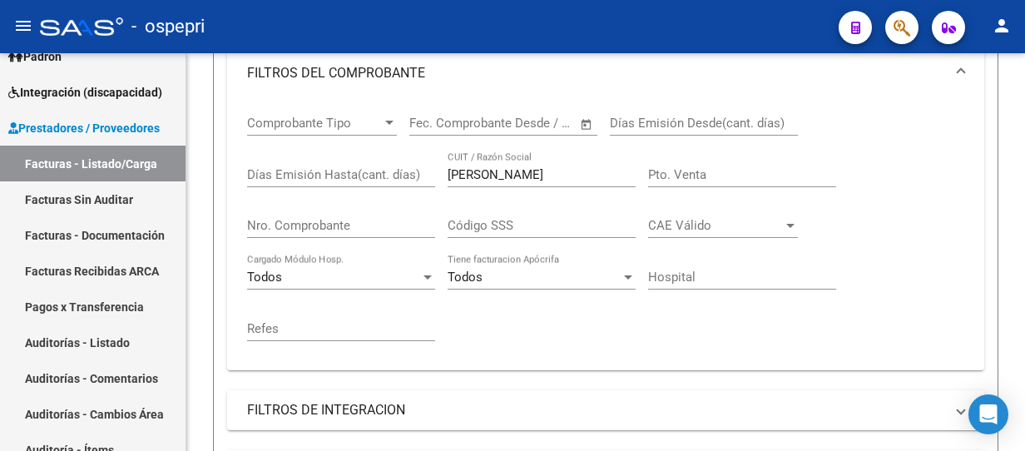
scroll to position [365, 0]
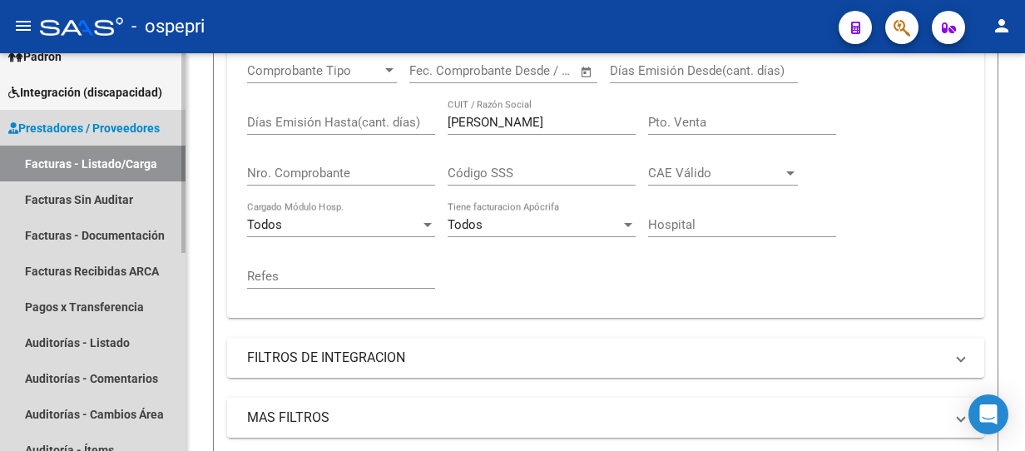
click at [73, 126] on span "Prestadores / Proveedores" at bounding box center [83, 128] width 151 height 18
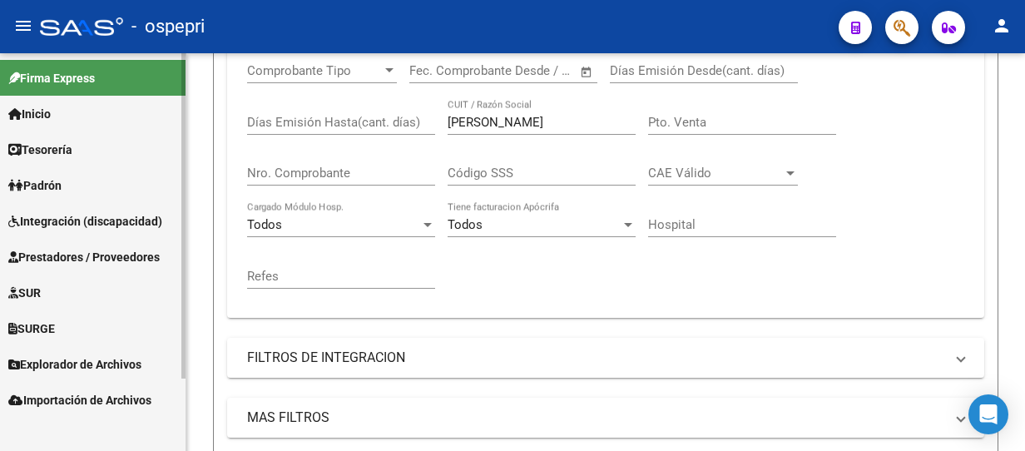
scroll to position [0, 0]
click at [76, 213] on span "Integración (discapacidad)" at bounding box center [85, 221] width 154 height 18
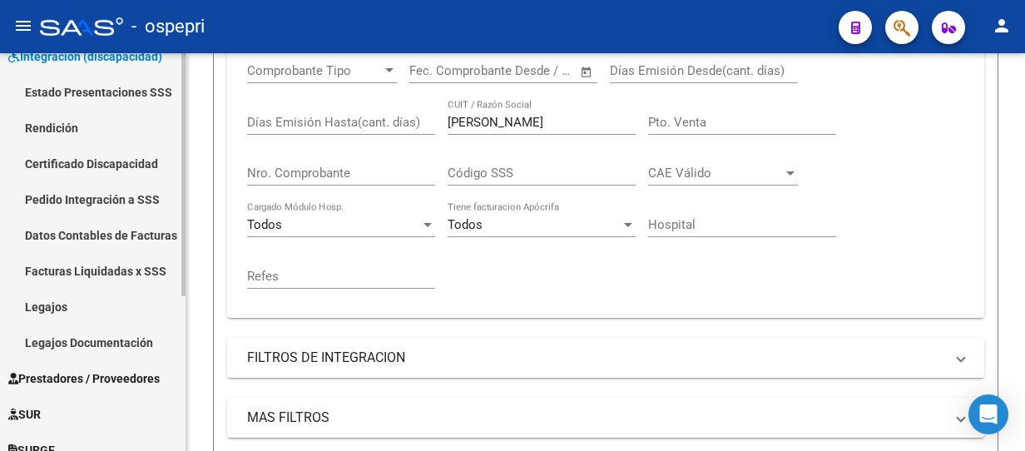
scroll to position [166, 0]
click at [47, 284] on link "Facturas Liquidadas x SSS" at bounding box center [92, 269] width 185 height 36
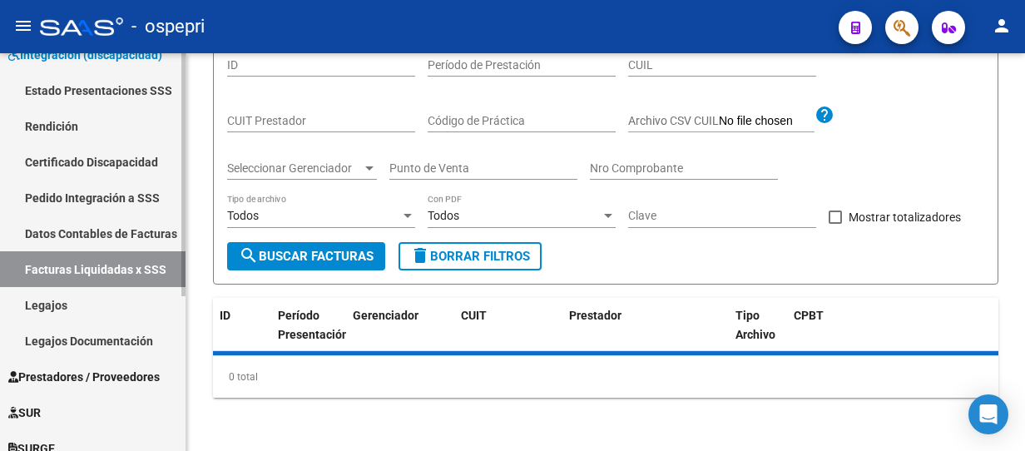
click at [42, 295] on link "Legajos" at bounding box center [92, 305] width 185 height 36
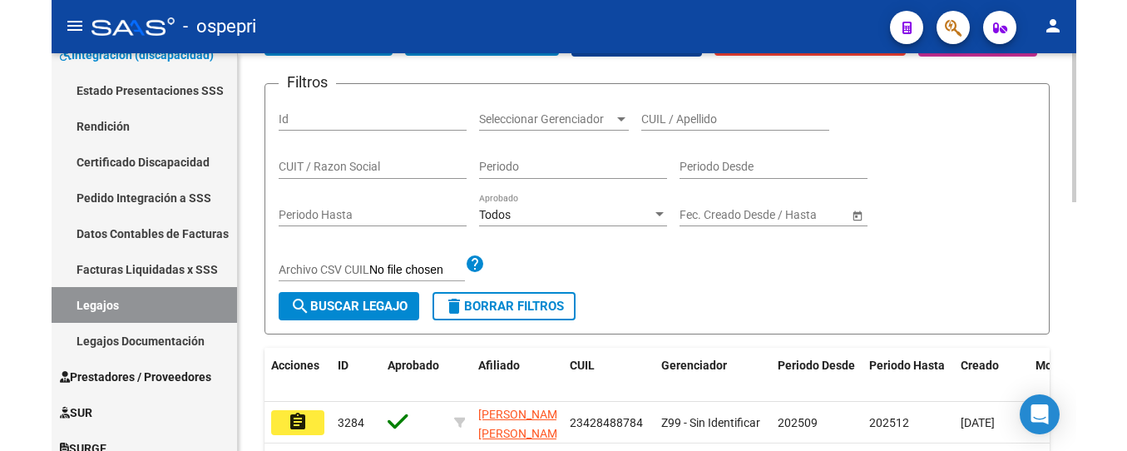
scroll to position [32, 0]
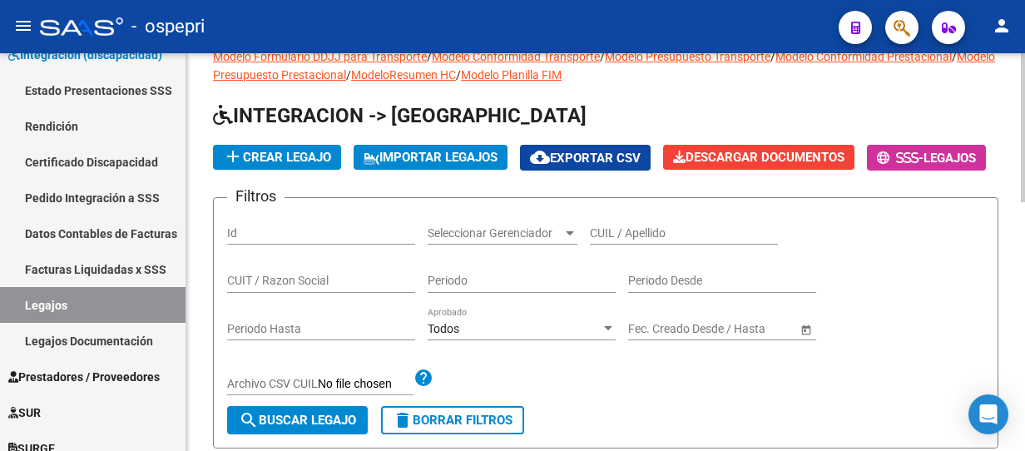
click at [647, 240] on input "CUIL / Apellido" at bounding box center [684, 233] width 188 height 14
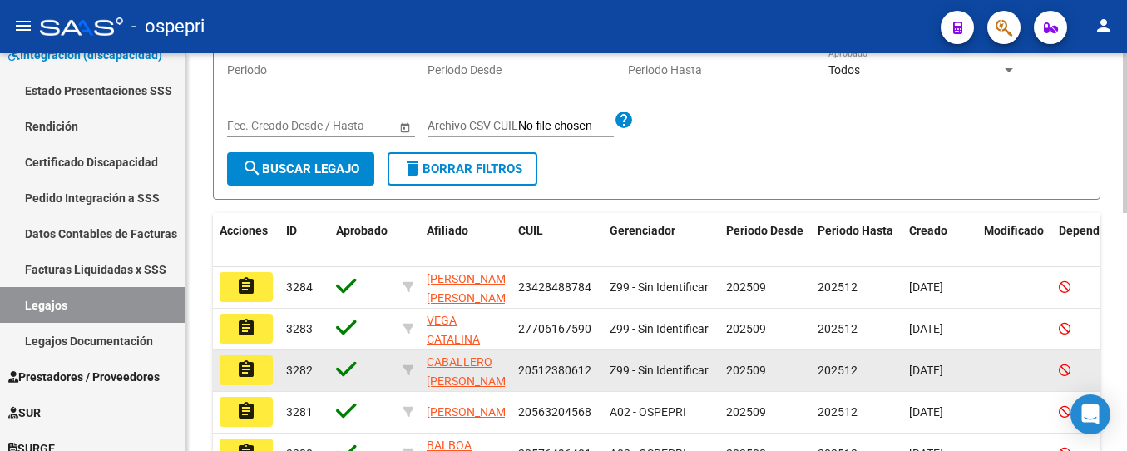
scroll to position [282, 0]
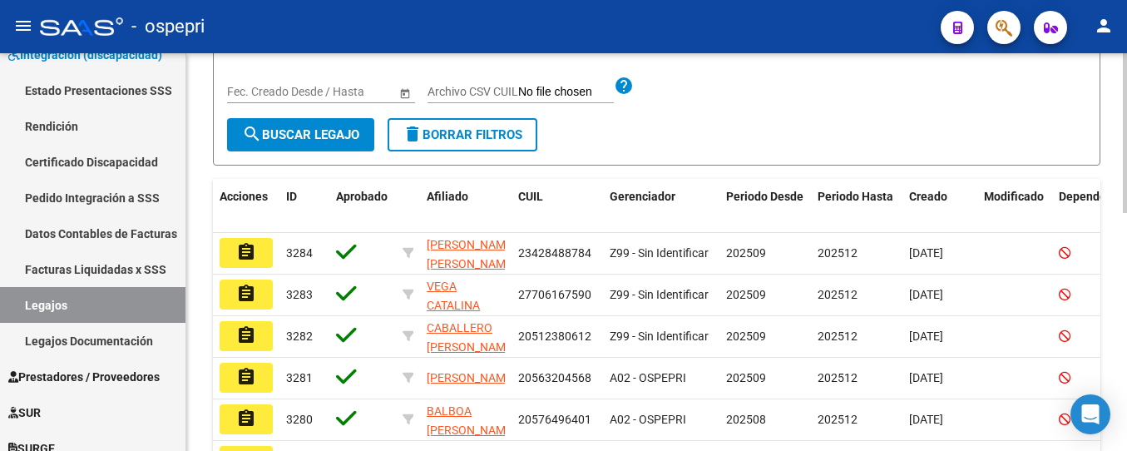
click at [765, 113] on div "Filtros Id Seleccionar Gerenciador Seleccionar Gerenciador CUIL / Apellido CUIT…" at bounding box center [656, 42] width 859 height 151
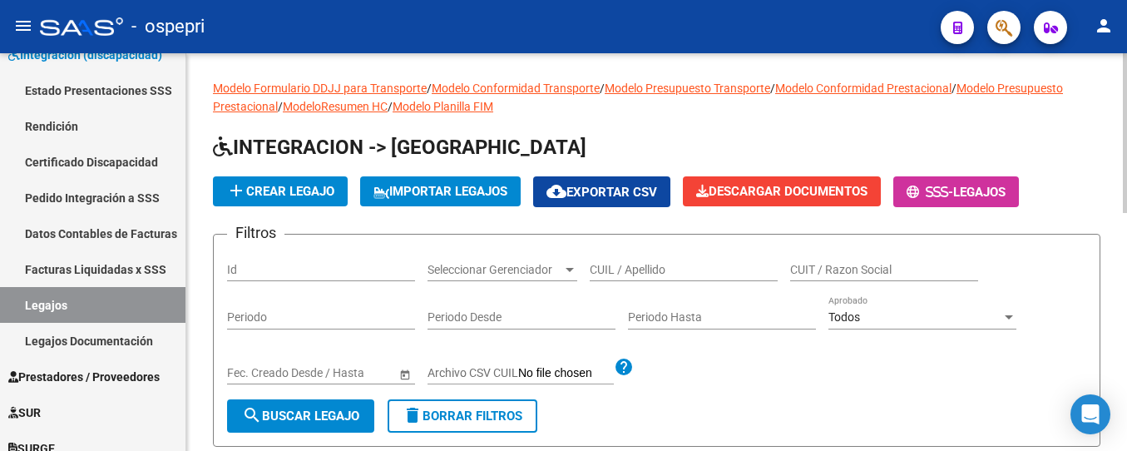
scroll to position [0, 0]
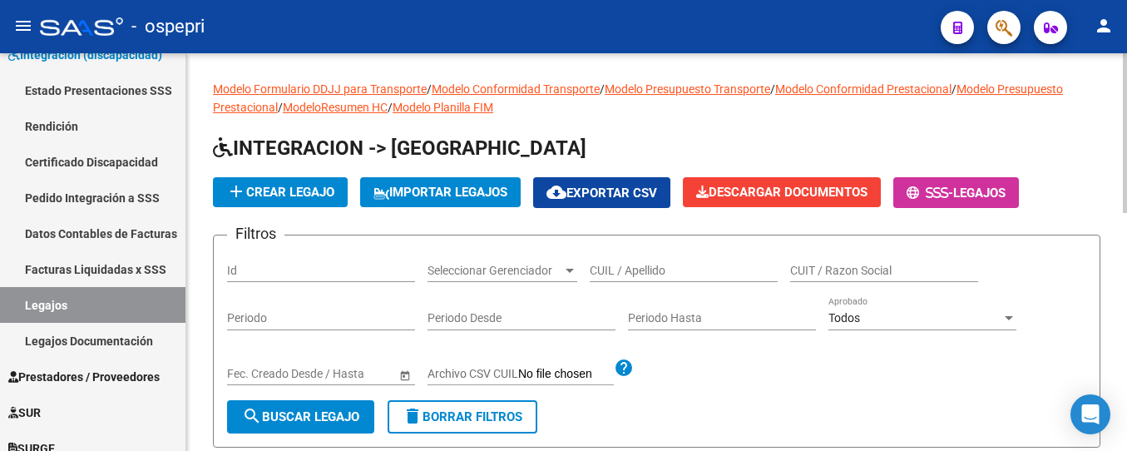
click at [615, 271] on input "CUIL / Apellido" at bounding box center [684, 271] width 188 height 14
click at [770, 378] on div "Filtros Id Seleccionar Gerenciador Seleccionar Gerenciador CUIL / Apellido CUIT…" at bounding box center [656, 324] width 859 height 151
click at [617, 269] on input "CUIL / Apellido" at bounding box center [684, 271] width 188 height 14
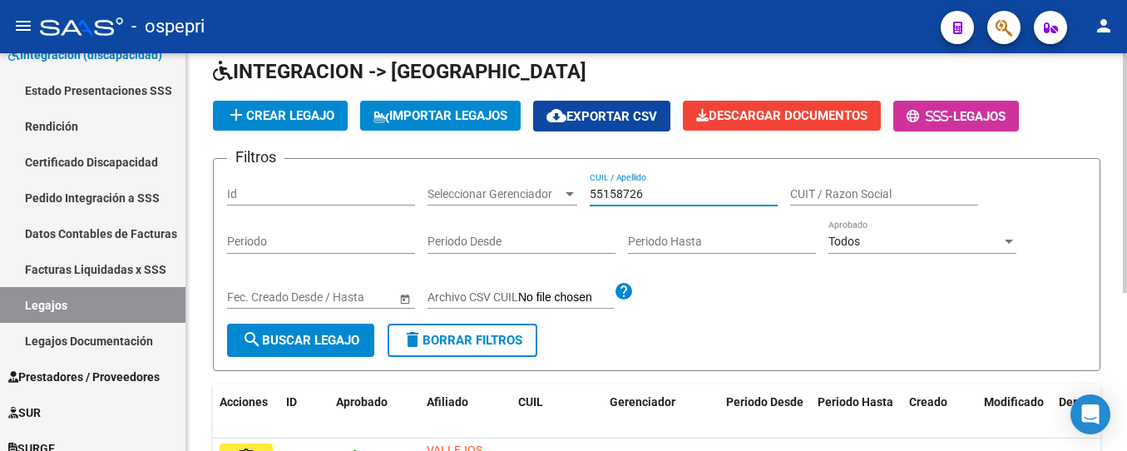
scroll to position [262, 0]
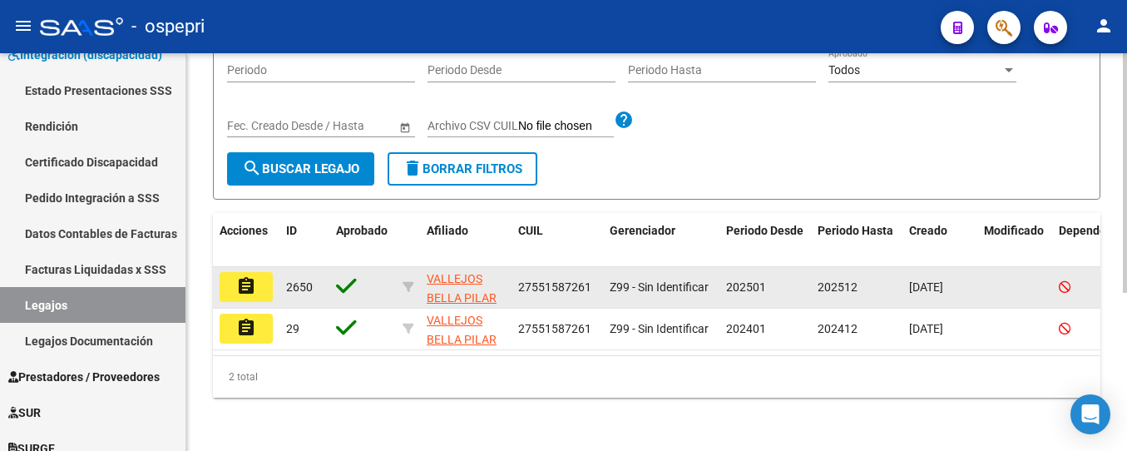
type input "55158726"
click at [259, 274] on button "assignment" at bounding box center [246, 287] width 53 height 30
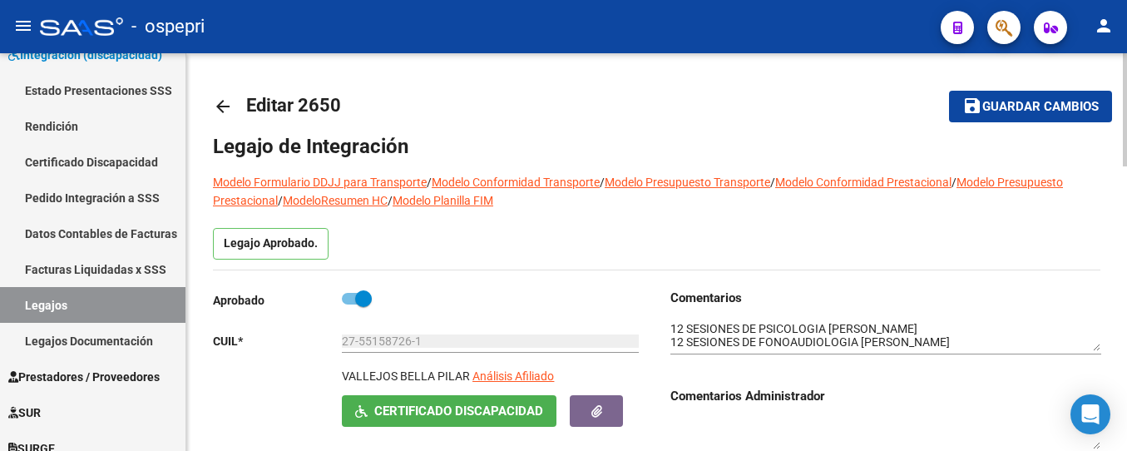
scroll to position [83, 0]
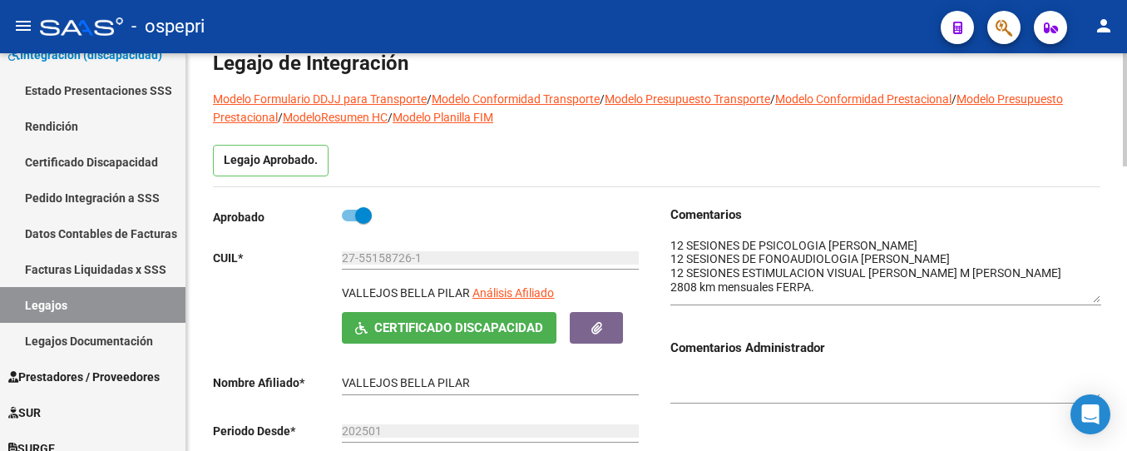
drag, startPoint x: 1094, startPoint y: 265, endPoint x: 1094, endPoint y: 299, distance: 34.9
click at [1094, 299] on textarea at bounding box center [885, 270] width 431 height 66
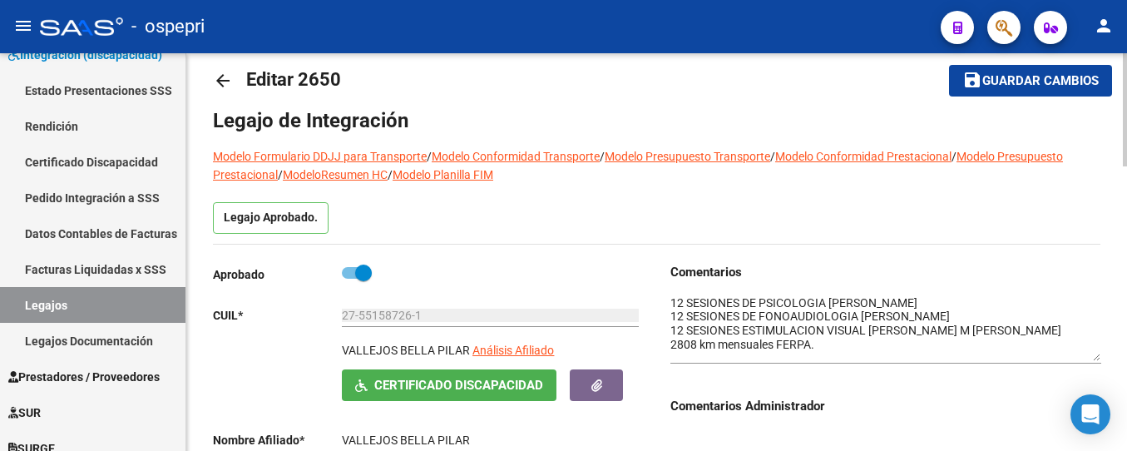
scroll to position [0, 0]
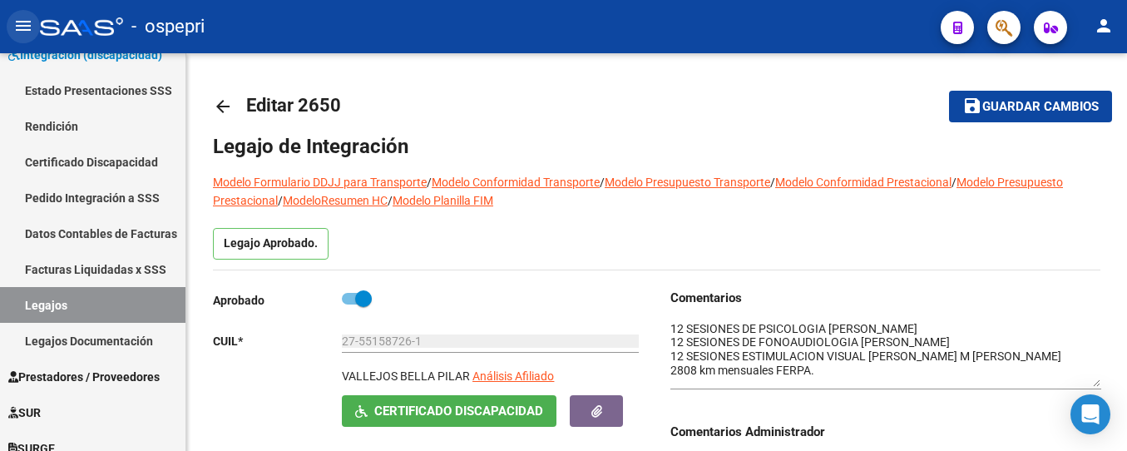
click at [22, 33] on mat-icon "menu" at bounding box center [23, 26] width 20 height 20
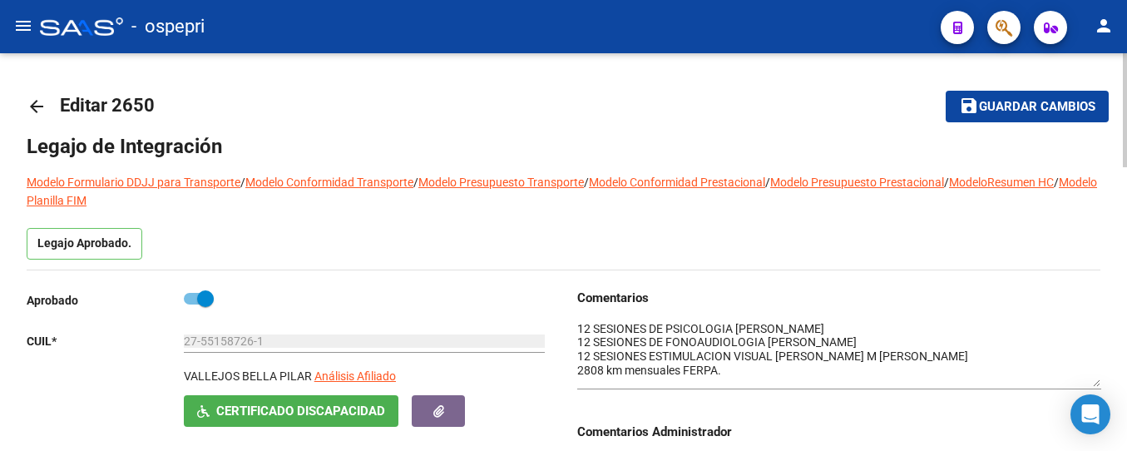
click at [36, 105] on mat-icon "arrow_back" at bounding box center [37, 106] width 20 height 20
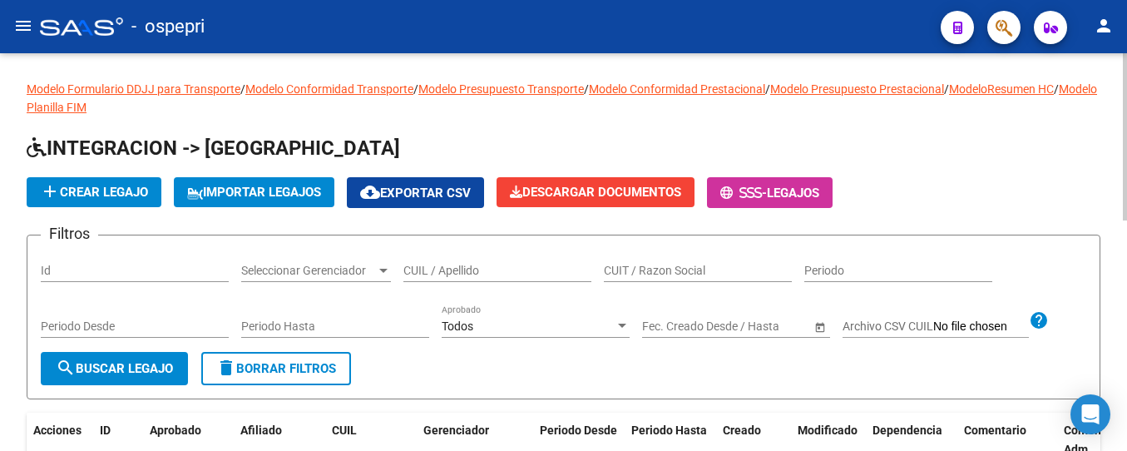
click at [428, 274] on input "CUIL / Apellido" at bounding box center [497, 271] width 188 height 14
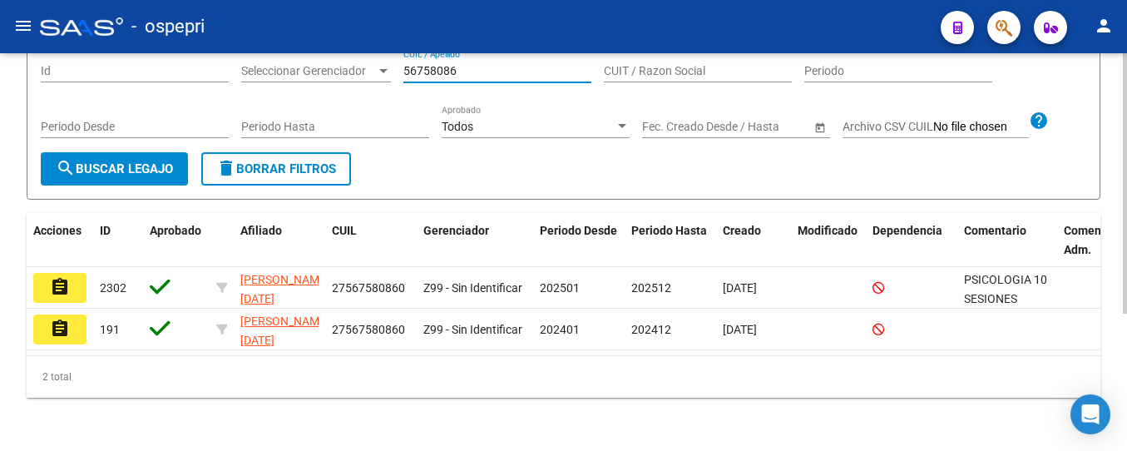
scroll to position [210, 0]
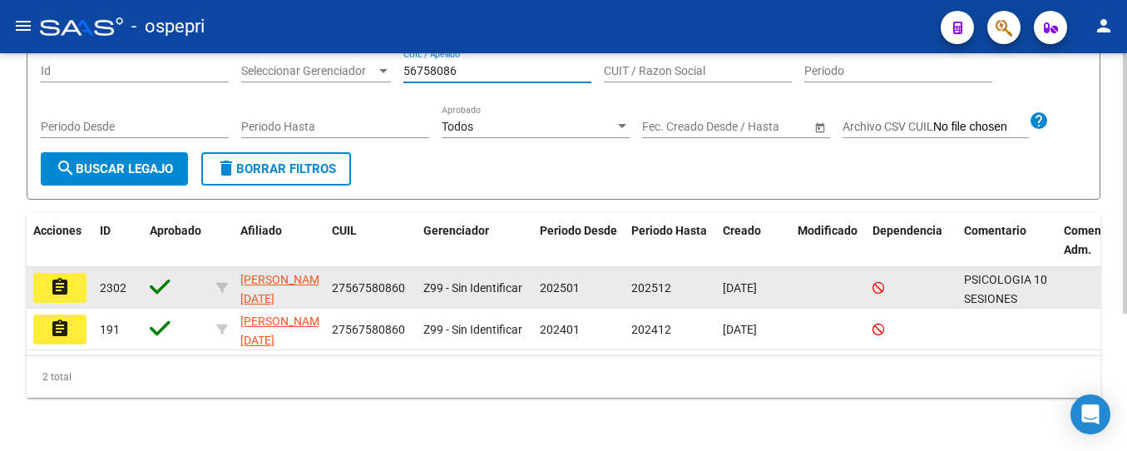
type input "56758086"
click at [69, 277] on mat-icon "assignment" at bounding box center [60, 287] width 20 height 20
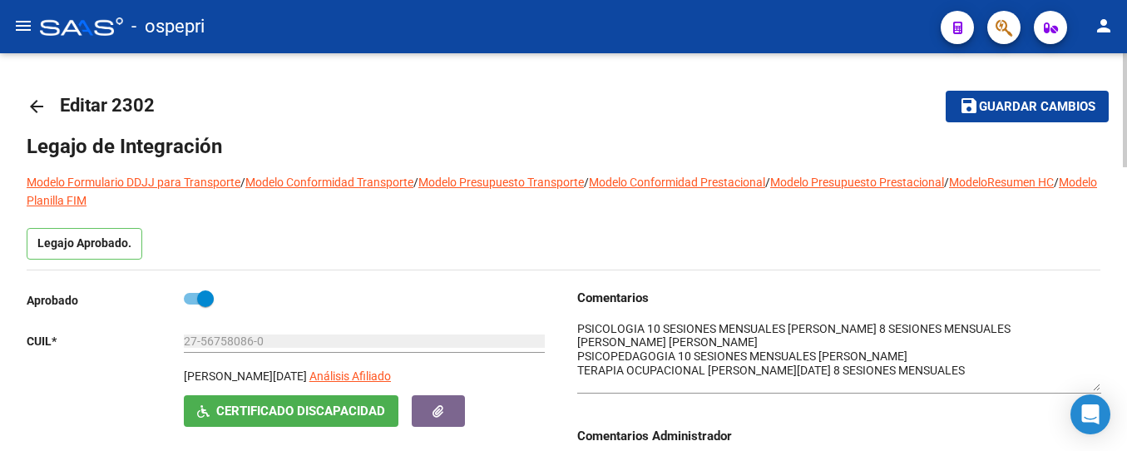
drag, startPoint x: 1095, startPoint y: 349, endPoint x: 1086, endPoint y: 389, distance: 41.0
click at [1086, 389] on textarea at bounding box center [839, 355] width 524 height 71
click at [33, 106] on mat-icon "arrow_back" at bounding box center [37, 106] width 20 height 20
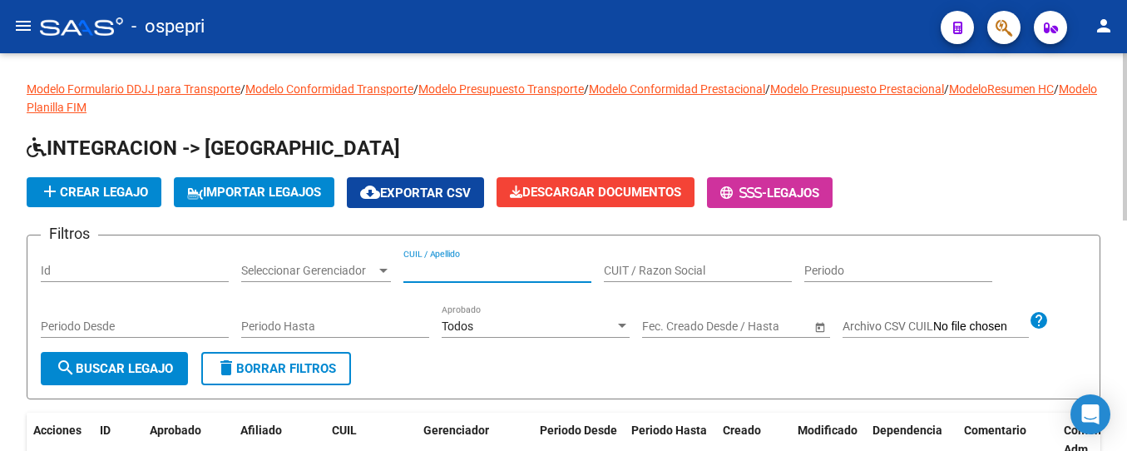
click at [494, 266] on input "CUIL / Apellido" at bounding box center [497, 271] width 188 height 14
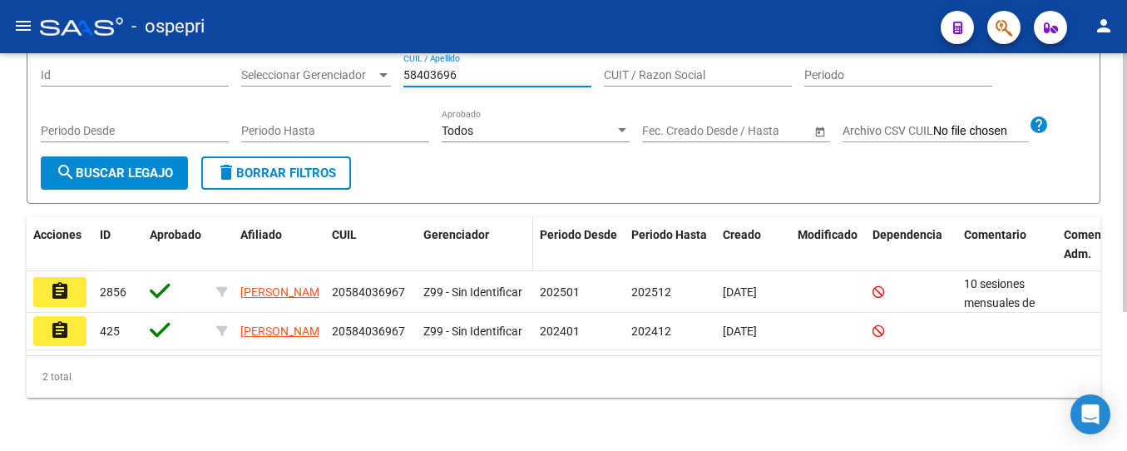
scroll to position [214, 0]
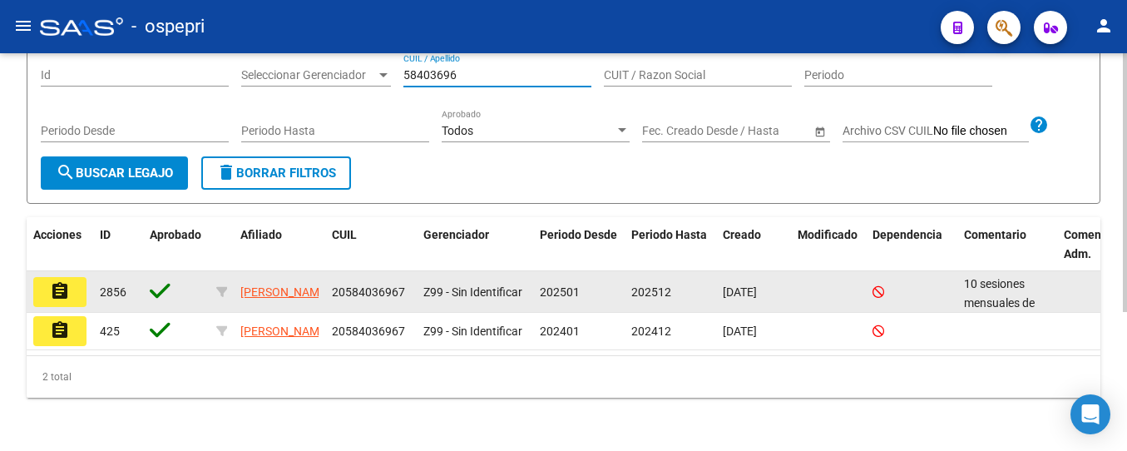
type input "58403696"
click at [63, 281] on mat-icon "assignment" at bounding box center [60, 291] width 20 height 20
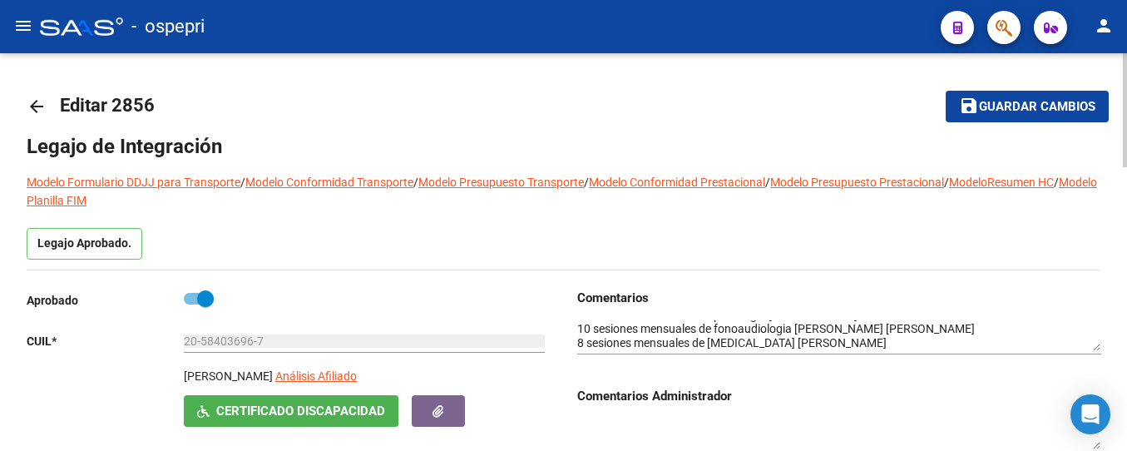
click at [33, 108] on mat-icon "arrow_back" at bounding box center [37, 106] width 20 height 20
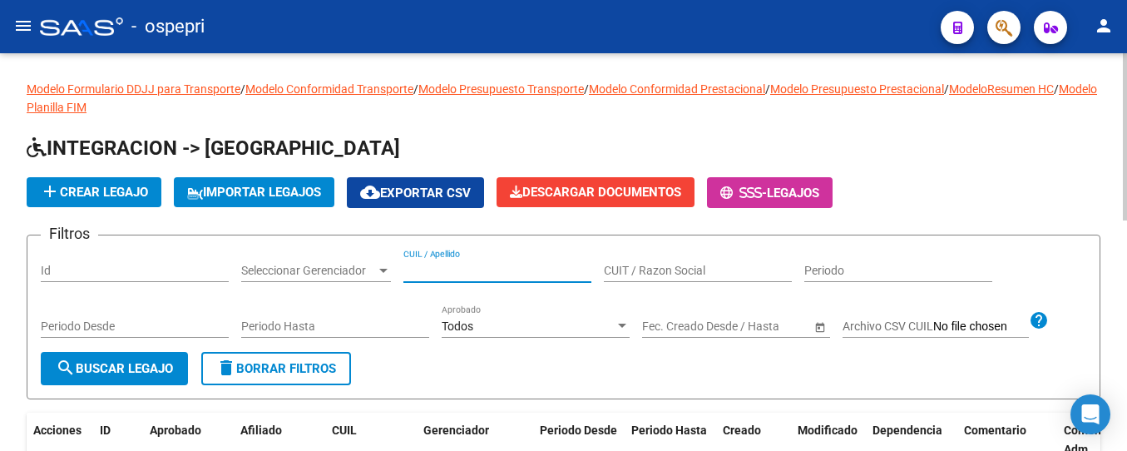
click at [469, 265] on input "CUIL / Apellido" at bounding box center [497, 271] width 188 height 14
click at [452, 267] on input "CUIL / Apellido" at bounding box center [497, 271] width 188 height 14
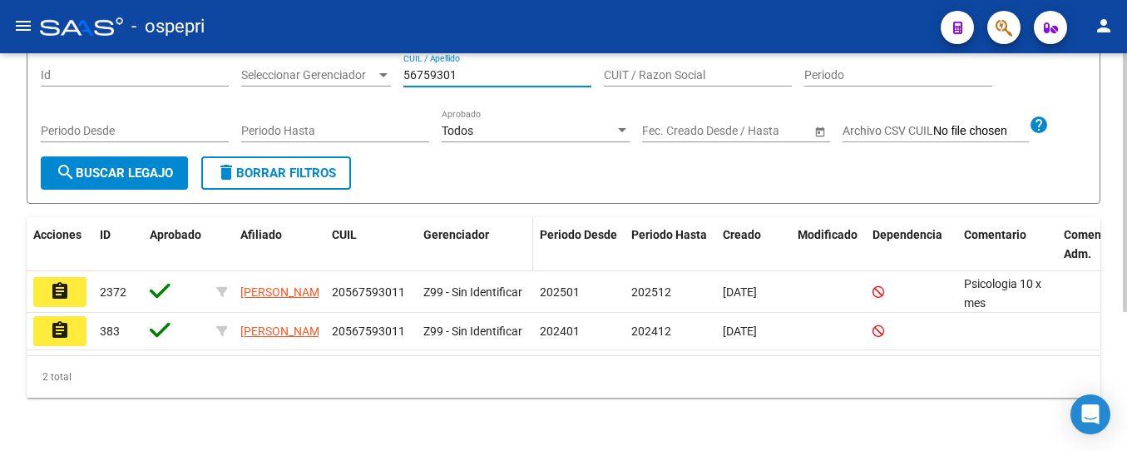
scroll to position [214, 0]
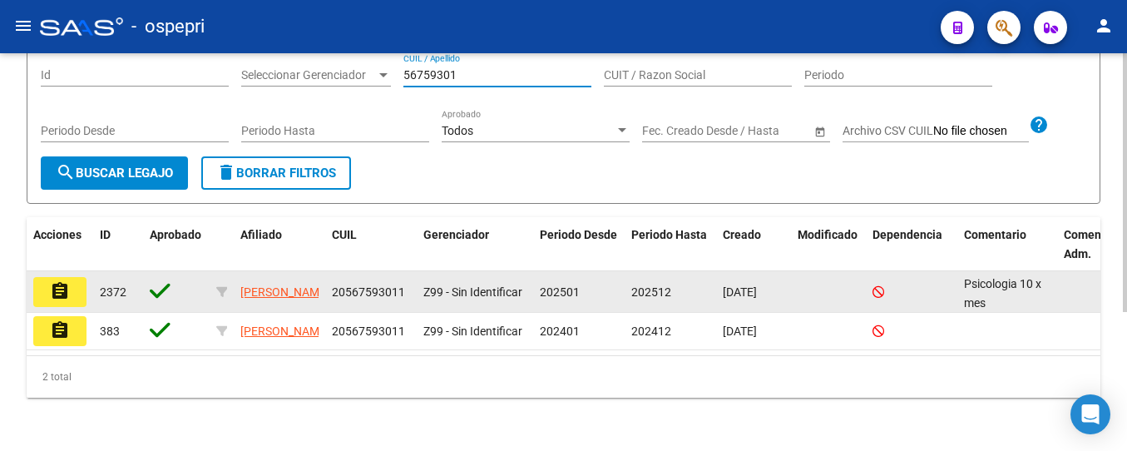
type input "56759301"
click at [69, 281] on mat-icon "assignment" at bounding box center [60, 291] width 20 height 20
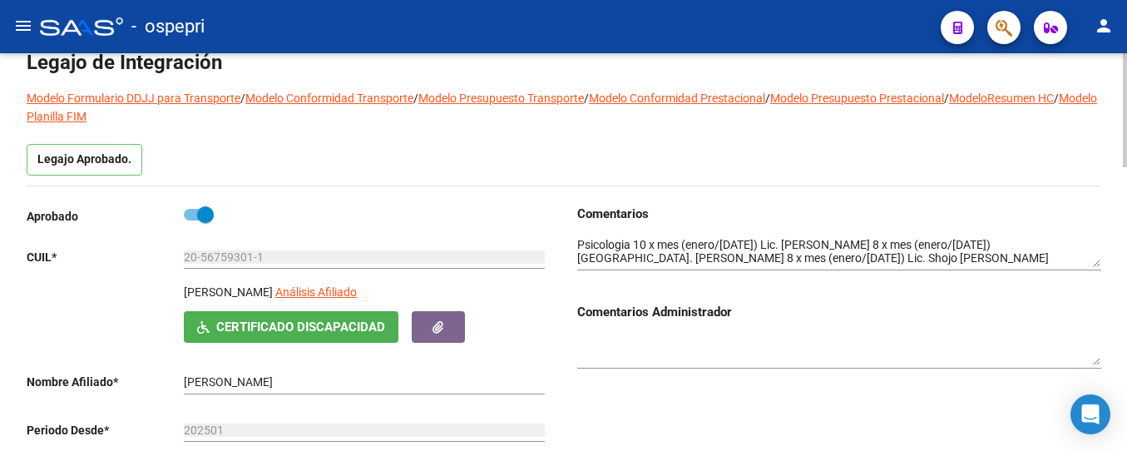
scroll to position [166, 0]
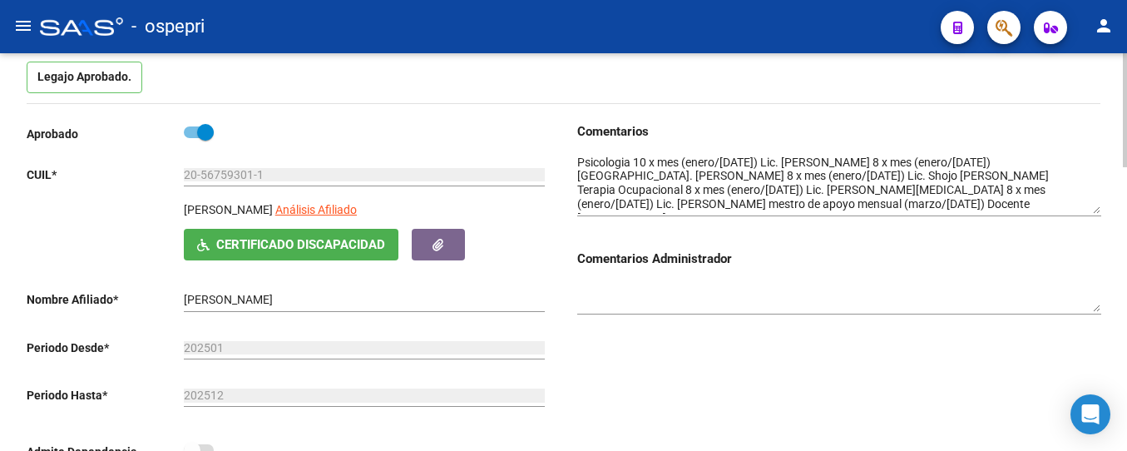
drag, startPoint x: 1095, startPoint y: 181, endPoint x: 1095, endPoint y: 210, distance: 28.3
click at [1095, 210] on textarea at bounding box center [839, 184] width 524 height 60
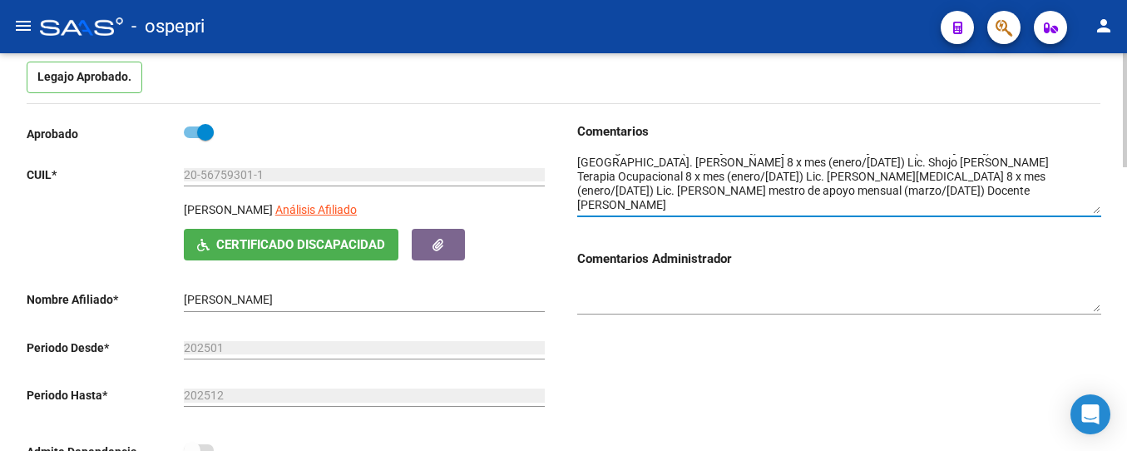
scroll to position [0, 0]
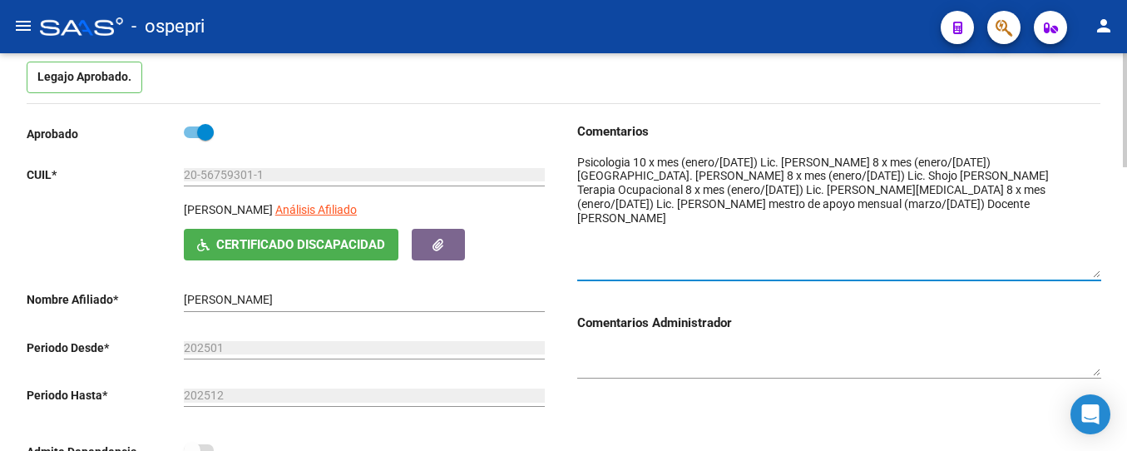
drag, startPoint x: 1092, startPoint y: 209, endPoint x: 1087, endPoint y: 273, distance: 64.2
click at [1087, 273] on textarea at bounding box center [839, 216] width 524 height 124
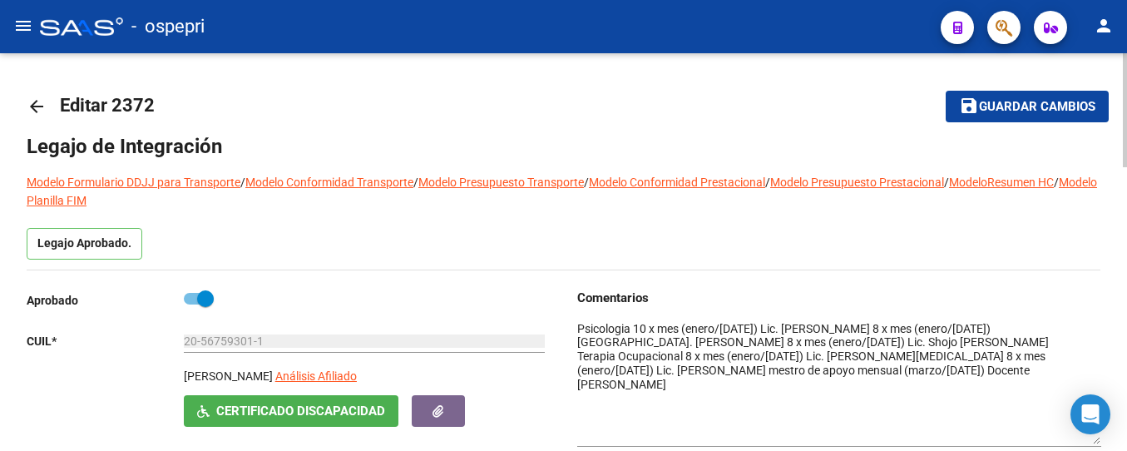
click at [35, 105] on mat-icon "arrow_back" at bounding box center [37, 106] width 20 height 20
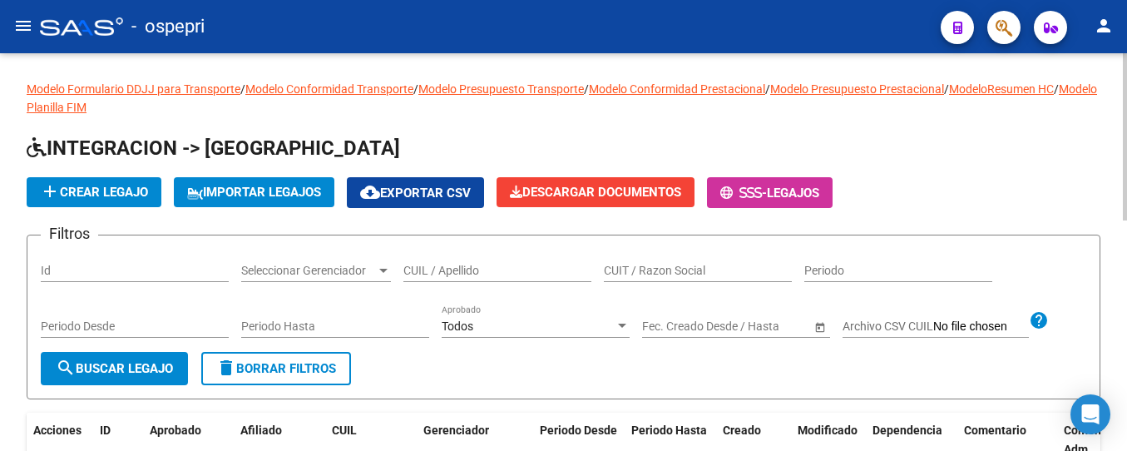
click at [493, 269] on input "CUIL / Apellido" at bounding box center [497, 271] width 188 height 14
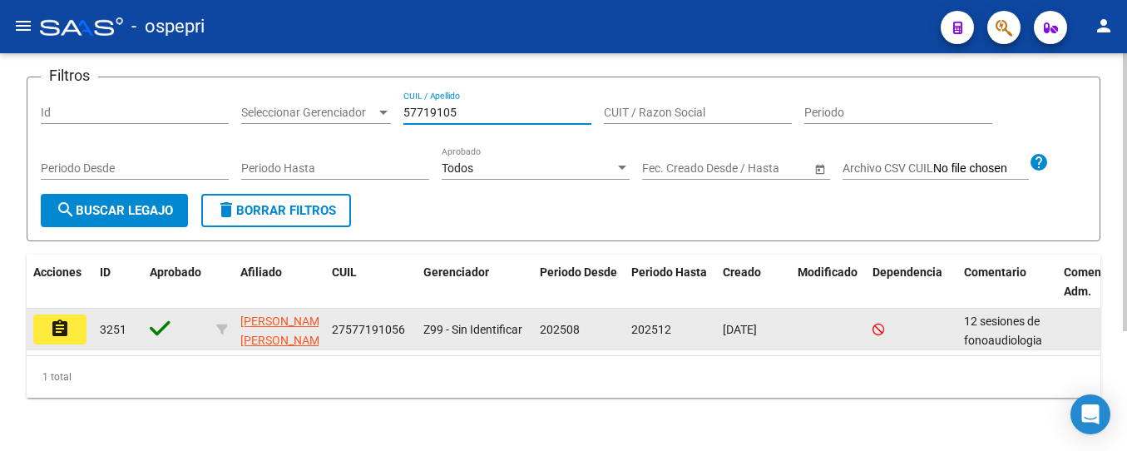
scroll to position [172, 0]
type input "57719105"
click at [55, 319] on mat-icon "assignment" at bounding box center [60, 329] width 20 height 20
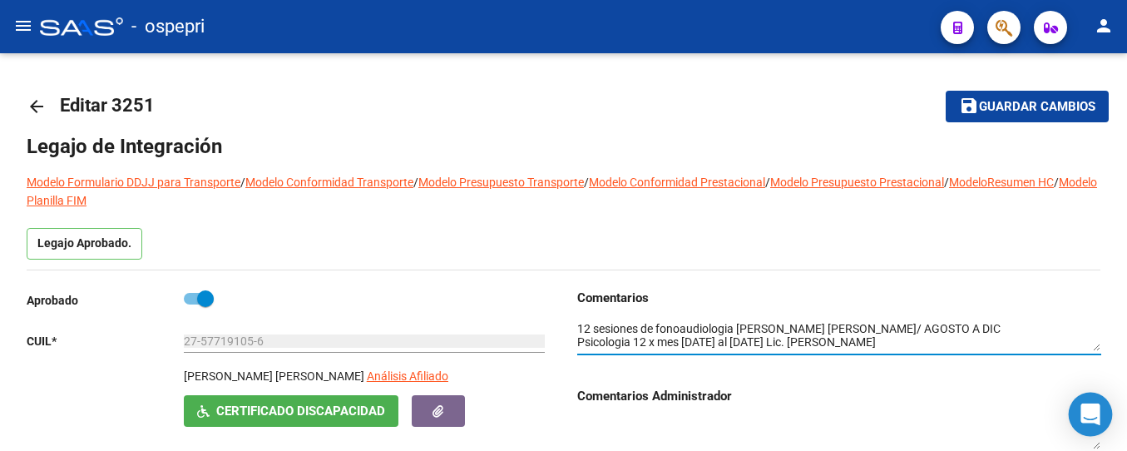
drag, startPoint x: 1095, startPoint y: 351, endPoint x: 1094, endPoint y: 397, distance: 45.8
click at [1094, 397] on body "menu - ospepri person Firma Express Inicio Calendario SSS Instructivos Contacto…" at bounding box center [563, 225] width 1127 height 451
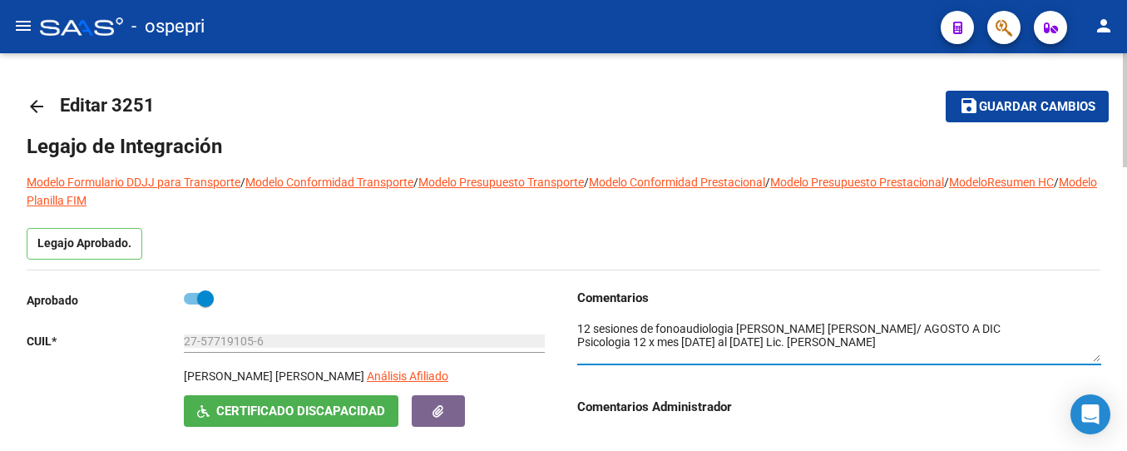
drag, startPoint x: 1097, startPoint y: 349, endPoint x: 1097, endPoint y: 359, distance: 10.0
click at [1097, 359] on textarea at bounding box center [839, 341] width 524 height 42
click at [462, 116] on mat-toolbar-row "arrow_back Editar 3251" at bounding box center [446, 106] width 838 height 53
click at [40, 110] on mat-icon "arrow_back" at bounding box center [37, 106] width 20 height 20
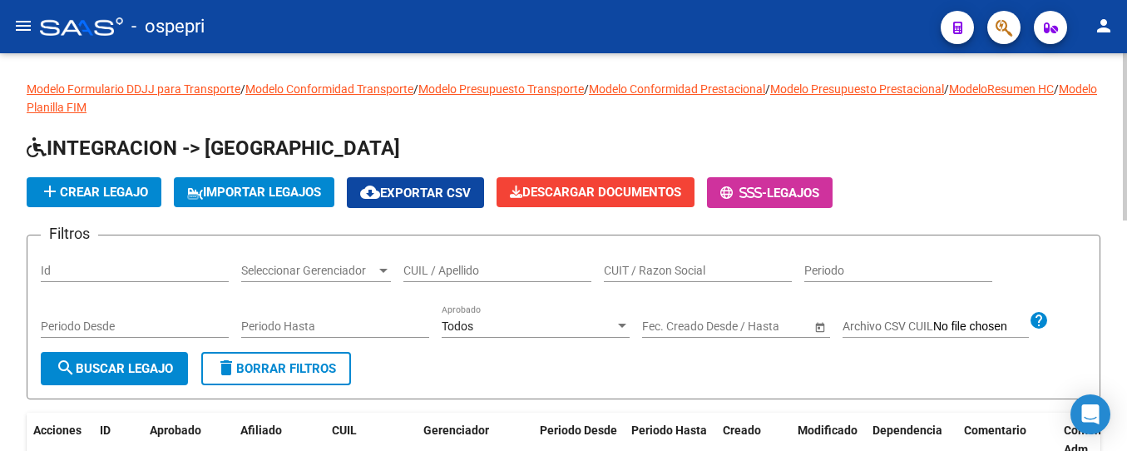
click at [454, 273] on input "CUIL / Apellido" at bounding box center [497, 271] width 188 height 14
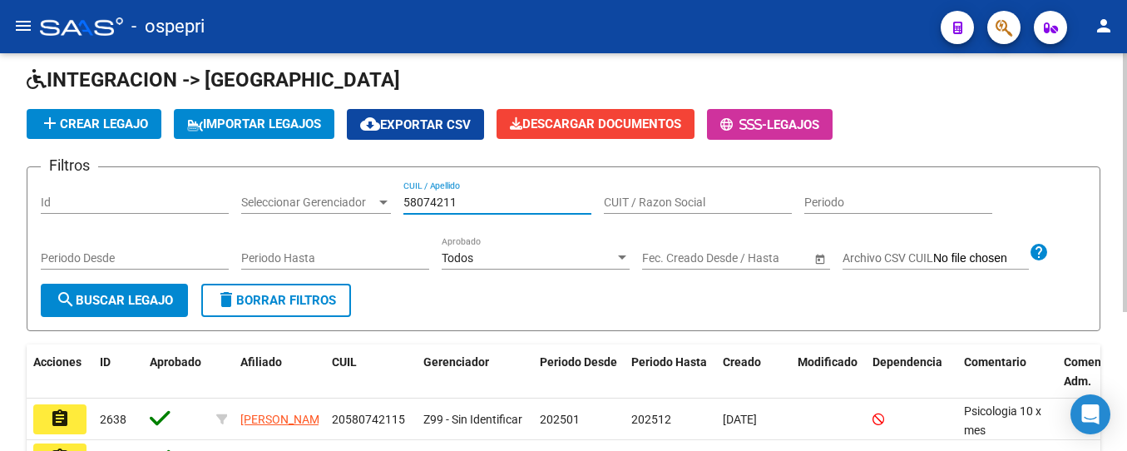
scroll to position [166, 0]
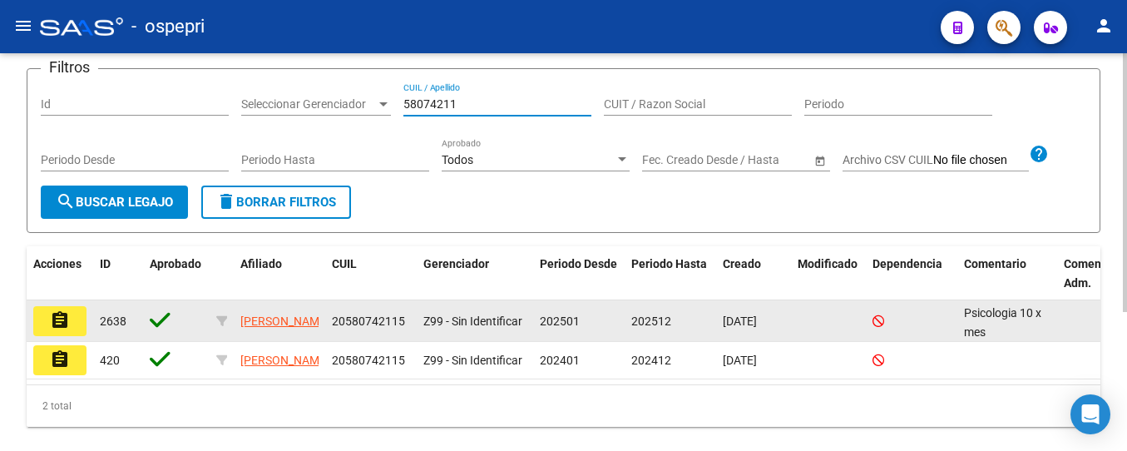
type input "58074211"
click at [61, 328] on mat-icon "assignment" at bounding box center [60, 320] width 20 height 20
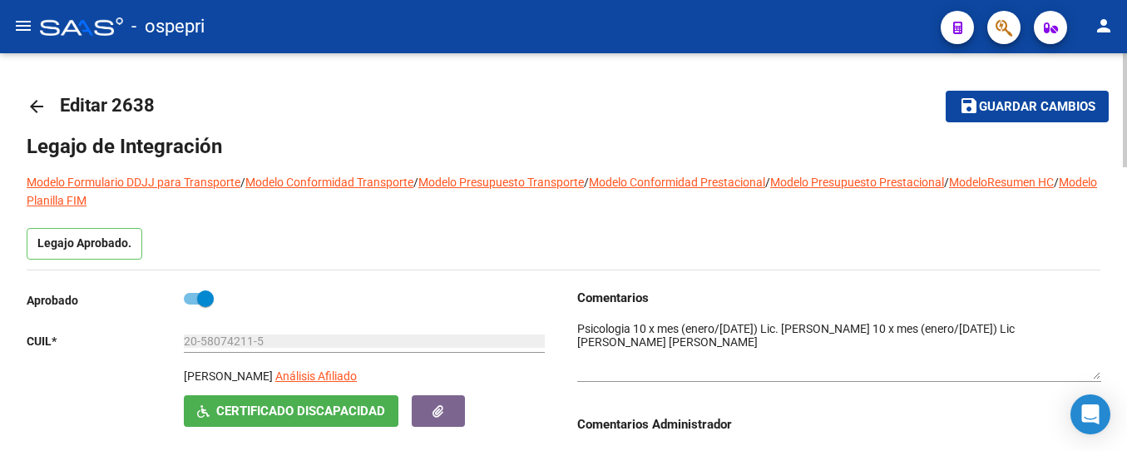
drag, startPoint x: 1097, startPoint y: 348, endPoint x: 1095, endPoint y: 375, distance: 27.5
click at [1095, 375] on textarea at bounding box center [839, 349] width 524 height 59
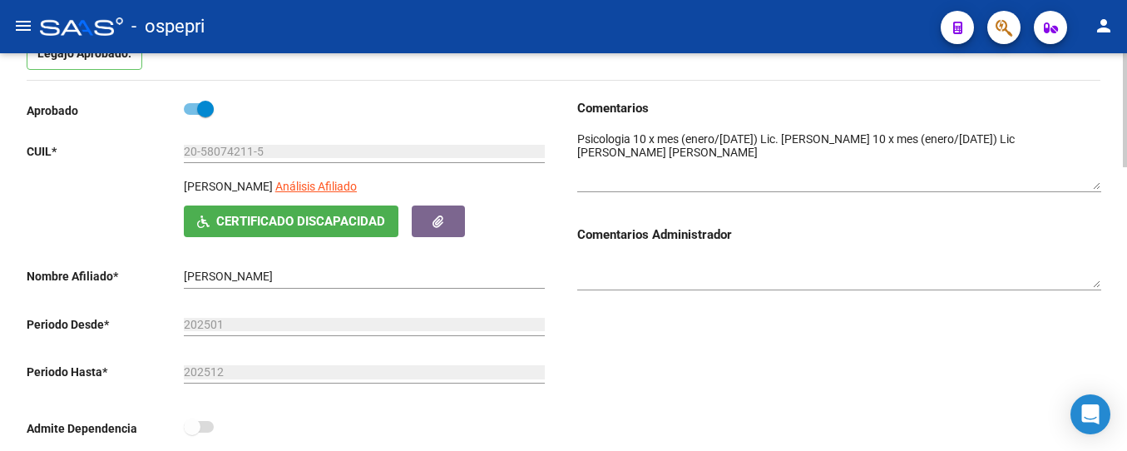
scroll to position [166, 0]
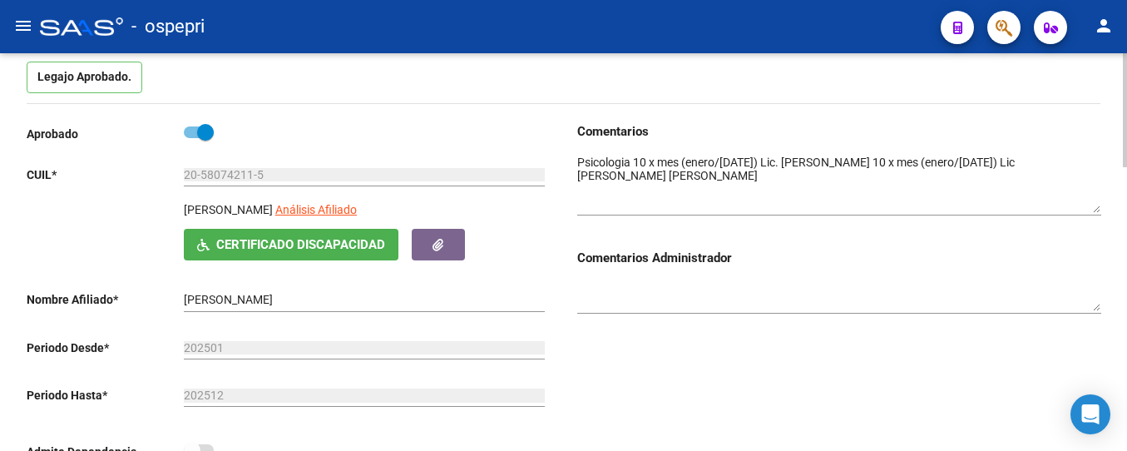
click at [457, 87] on div "Legajo Aprobado." at bounding box center [564, 83] width 1074 height 42
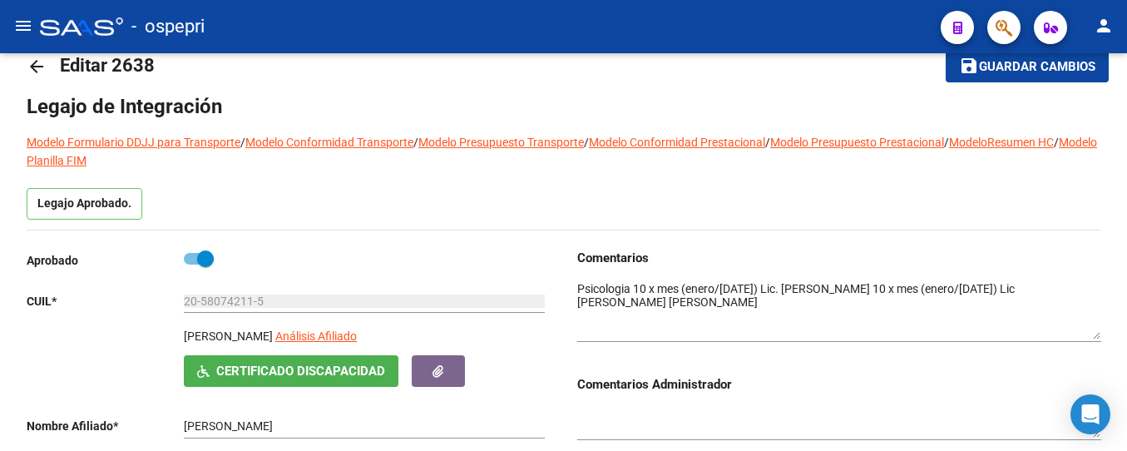
scroll to position [0, 0]
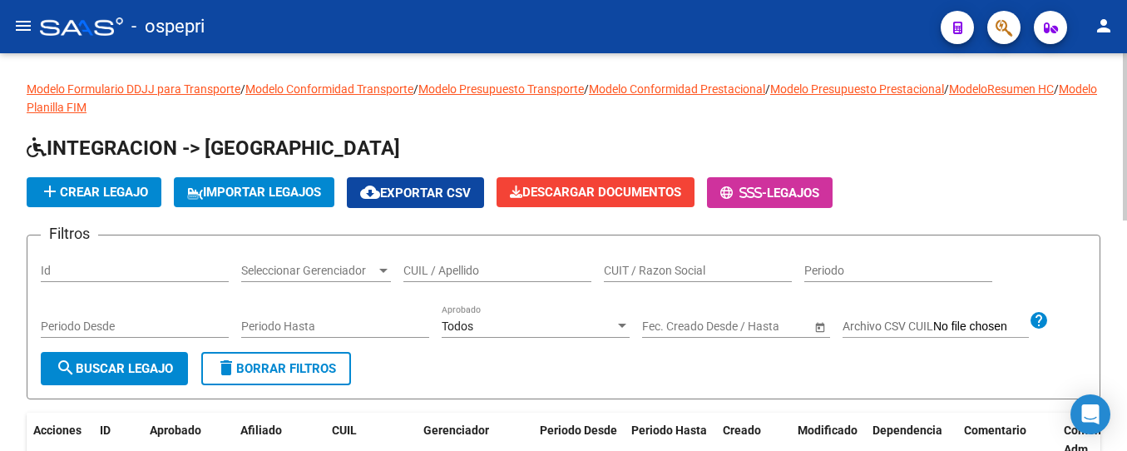
click at [488, 269] on input "CUIL / Apellido" at bounding box center [497, 271] width 188 height 14
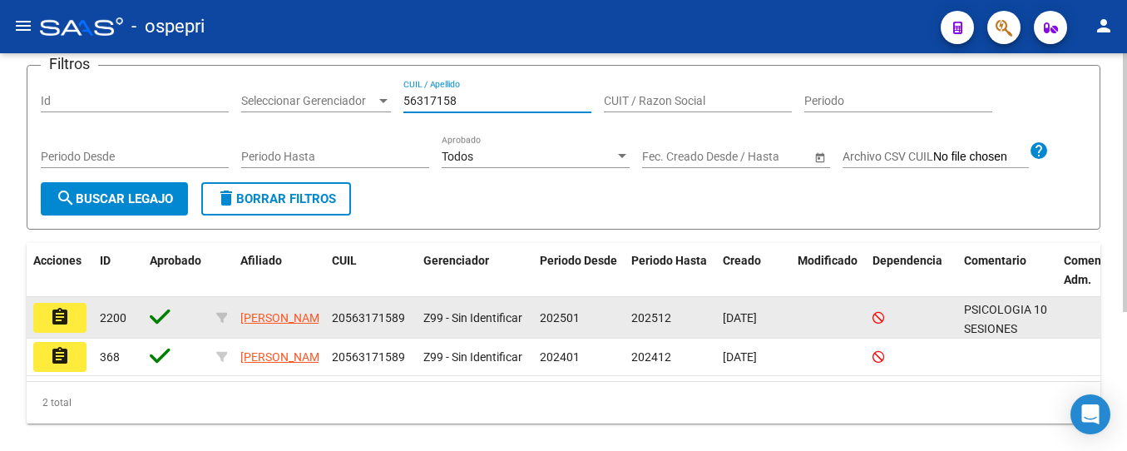
scroll to position [214, 0]
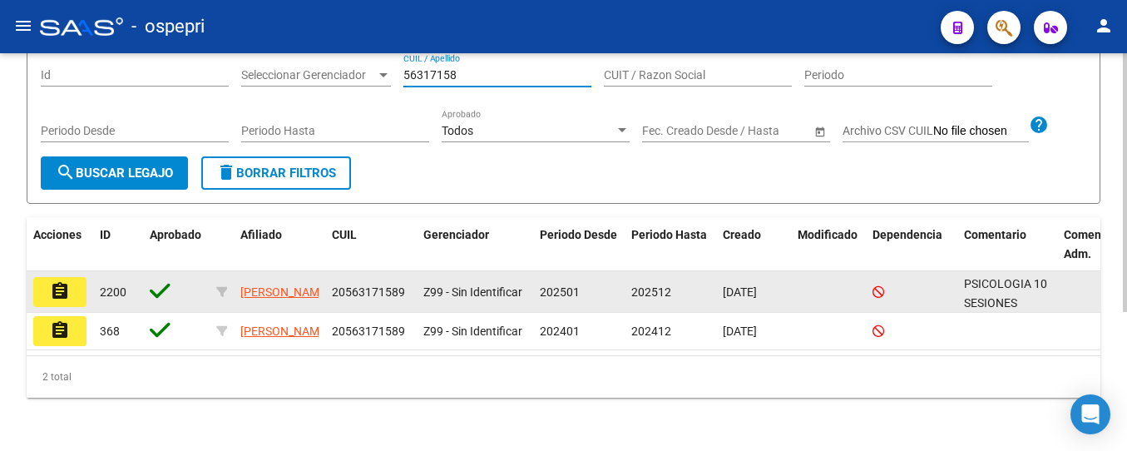
type input "56317158"
click at [68, 281] on mat-icon "assignment" at bounding box center [60, 291] width 20 height 20
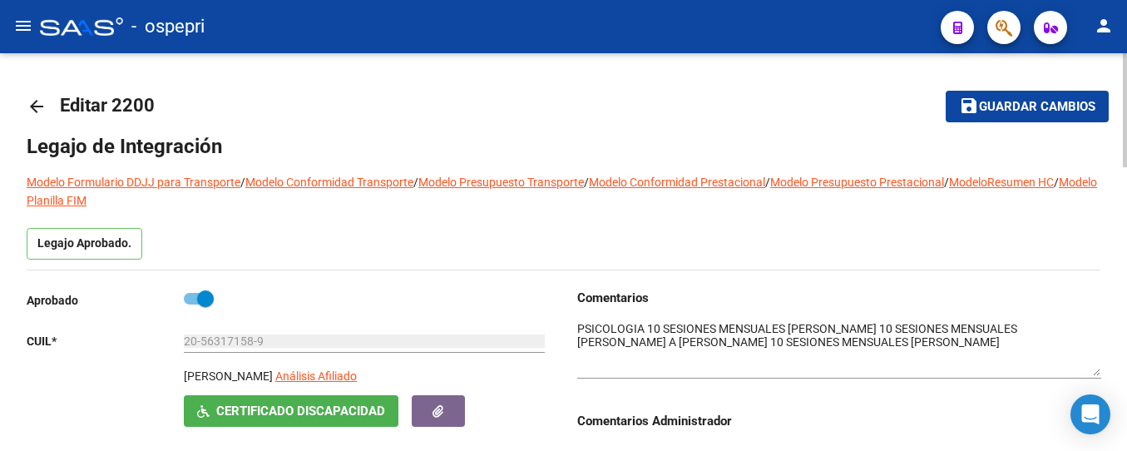
drag, startPoint x: 1097, startPoint y: 350, endPoint x: 1097, endPoint y: 374, distance: 24.1
click at [1097, 374] on textarea at bounding box center [839, 348] width 524 height 56
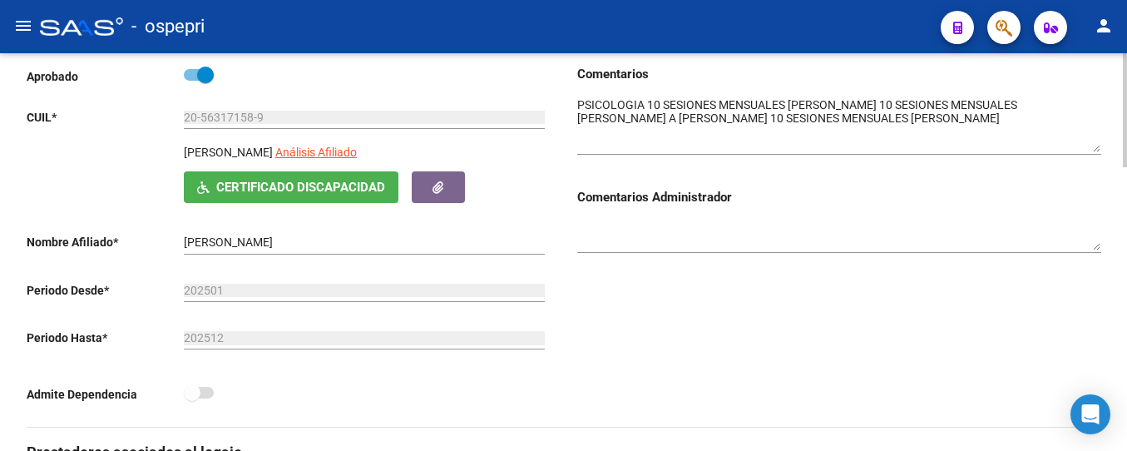
scroll to position [250, 0]
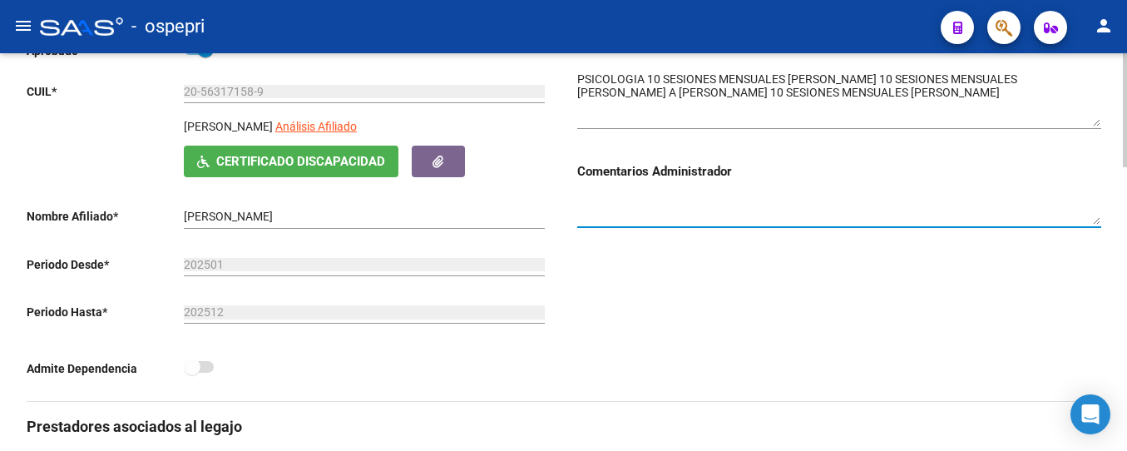
click at [889, 194] on textarea at bounding box center [839, 209] width 524 height 32
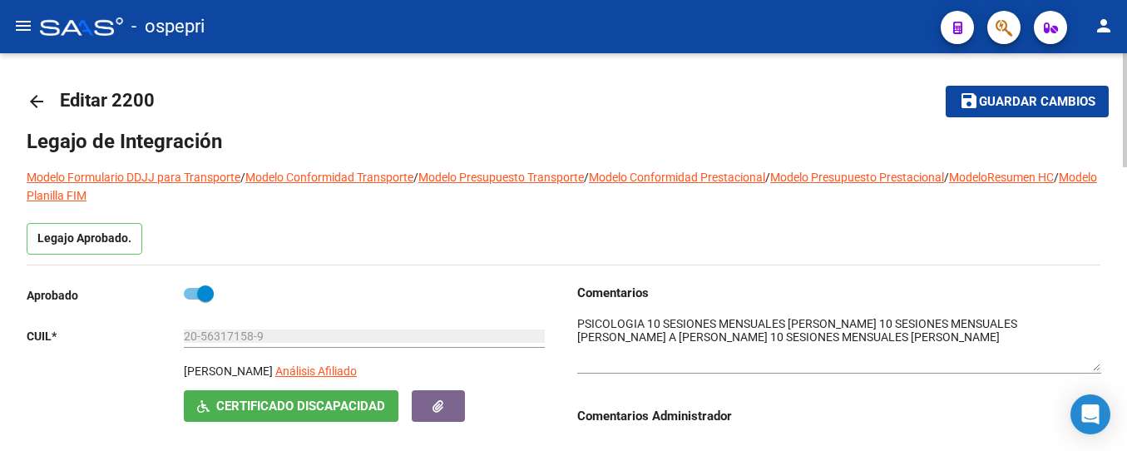
scroll to position [0, 0]
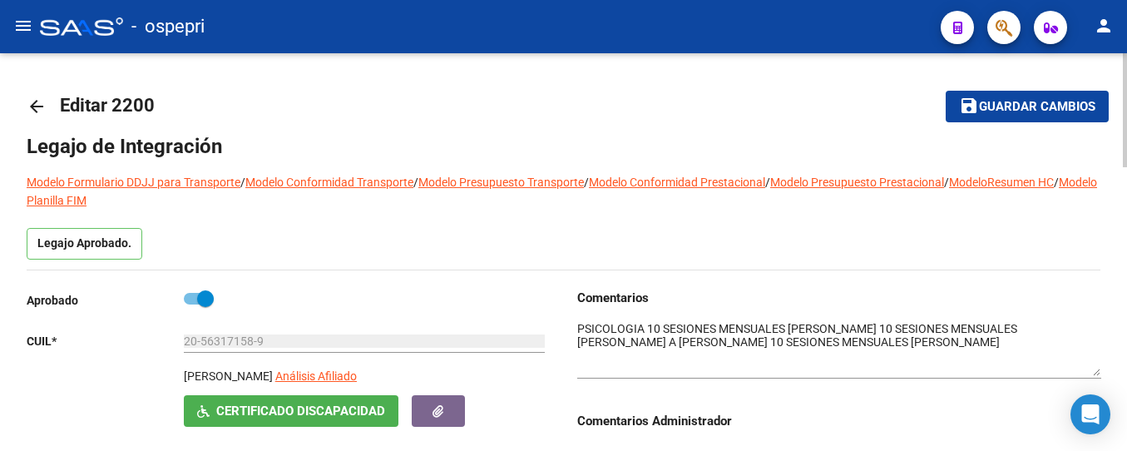
click at [32, 106] on mat-icon "arrow_back" at bounding box center [37, 106] width 20 height 20
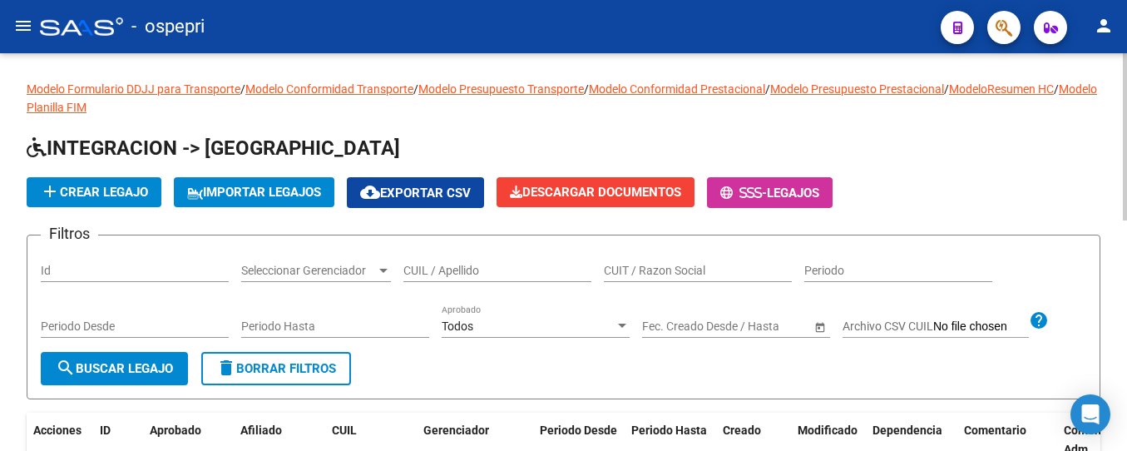
click at [438, 272] on input "CUIL / Apellido" at bounding box center [497, 271] width 188 height 14
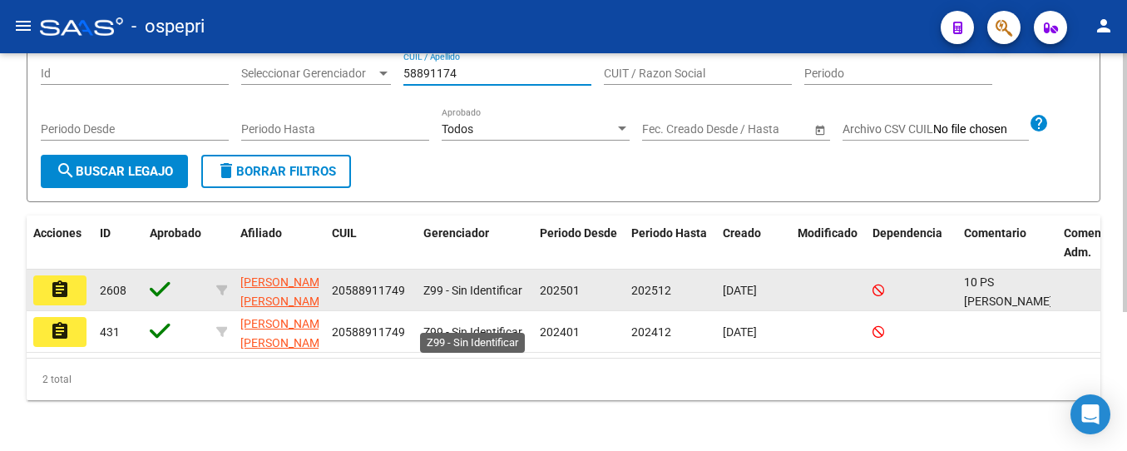
scroll to position [214, 0]
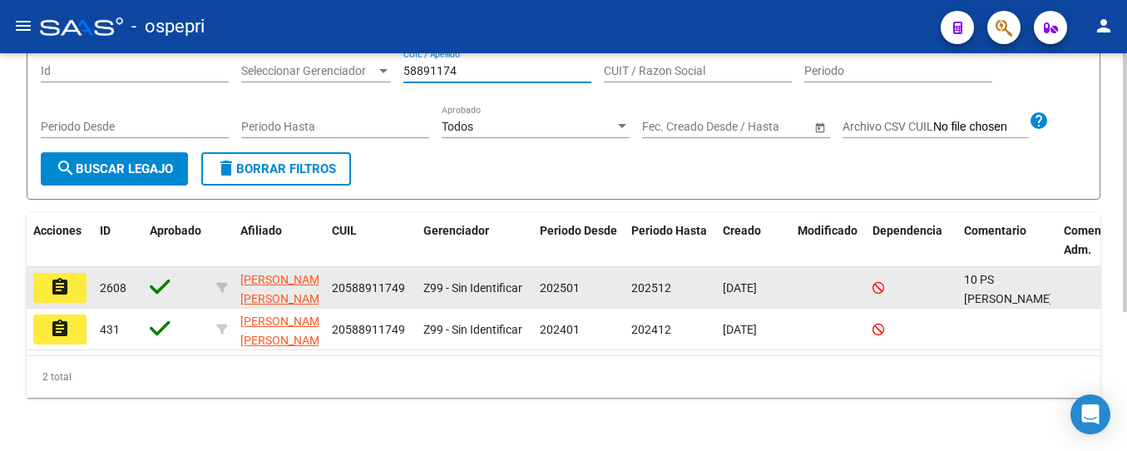
type input "58891174"
click at [70, 274] on button "assignment" at bounding box center [59, 288] width 53 height 30
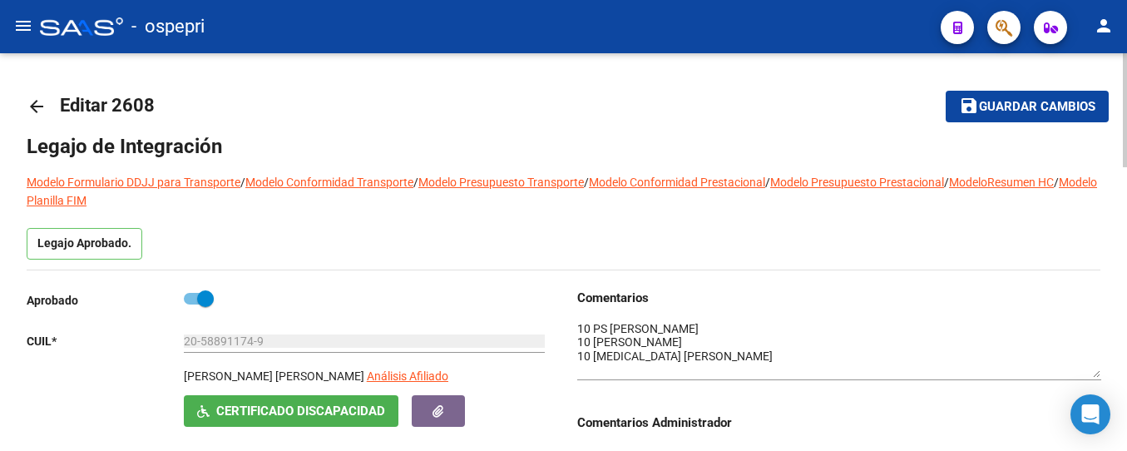
drag, startPoint x: 1096, startPoint y: 349, endPoint x: 1096, endPoint y: 375, distance: 25.8
click at [1096, 375] on textarea at bounding box center [839, 348] width 524 height 57
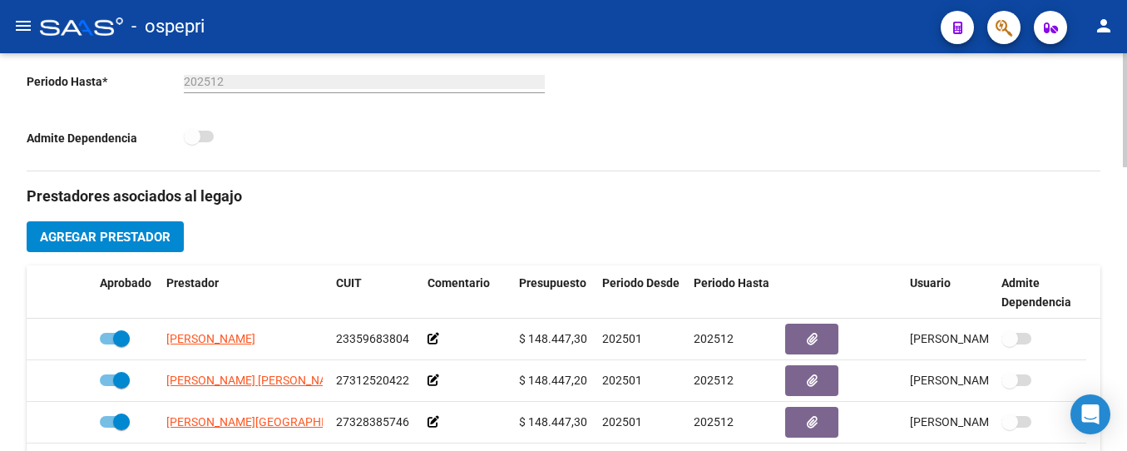
scroll to position [499, 0]
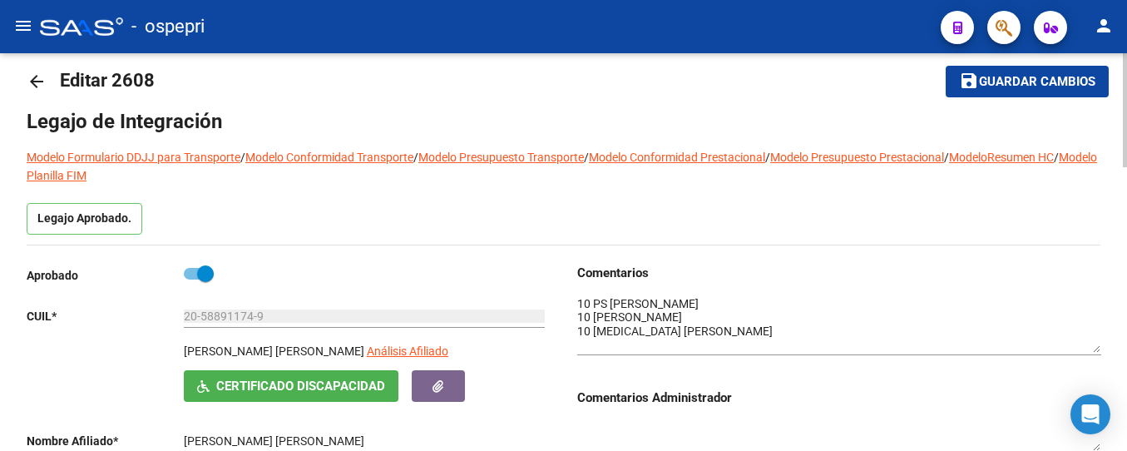
scroll to position [0, 0]
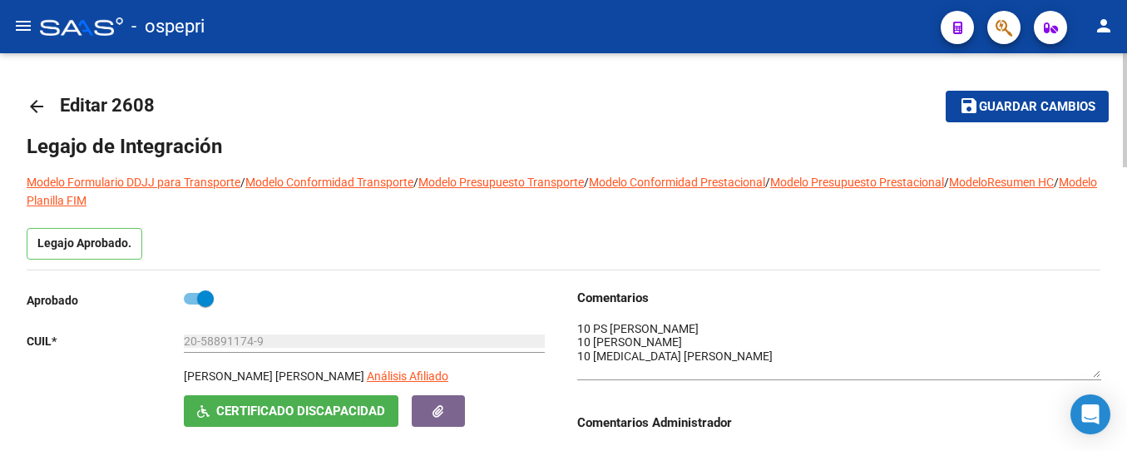
click at [37, 106] on mat-icon "arrow_back" at bounding box center [37, 106] width 20 height 20
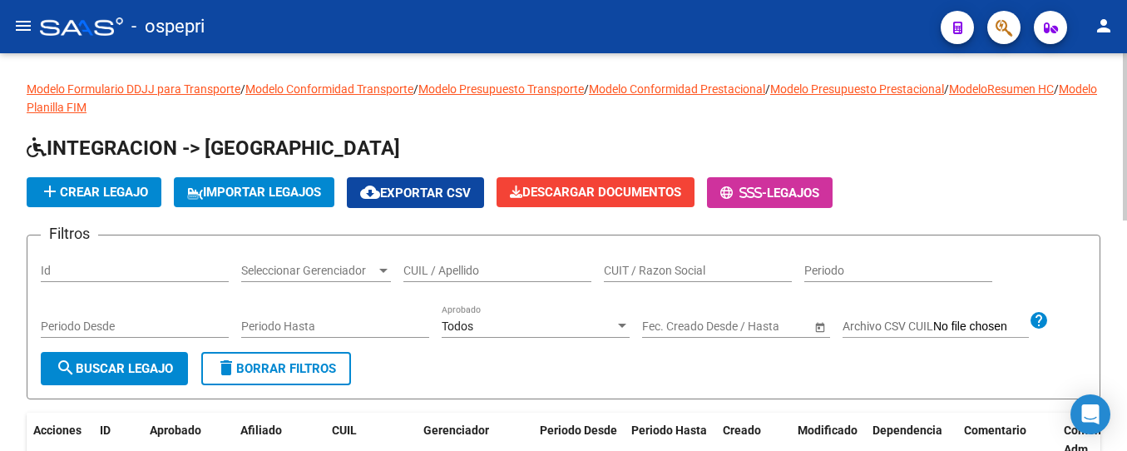
click at [456, 270] on input "CUIL / Apellido" at bounding box center [497, 271] width 188 height 14
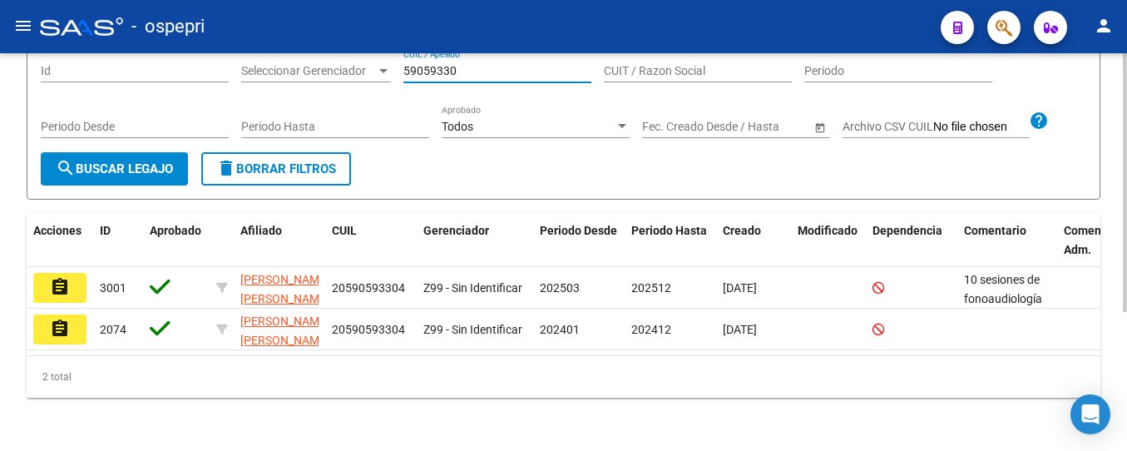
scroll to position [214, 0]
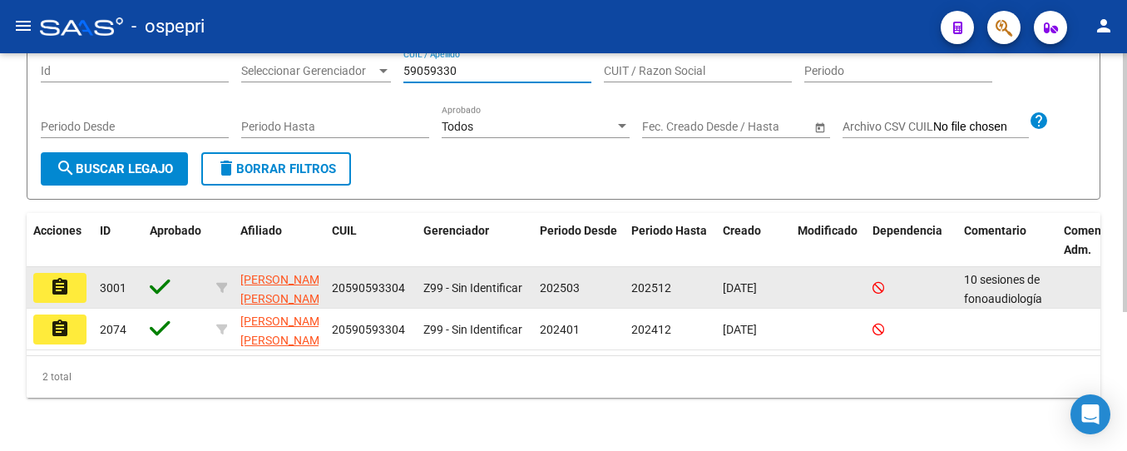
type input "59059330"
click at [57, 279] on mat-icon "assignment" at bounding box center [60, 287] width 20 height 20
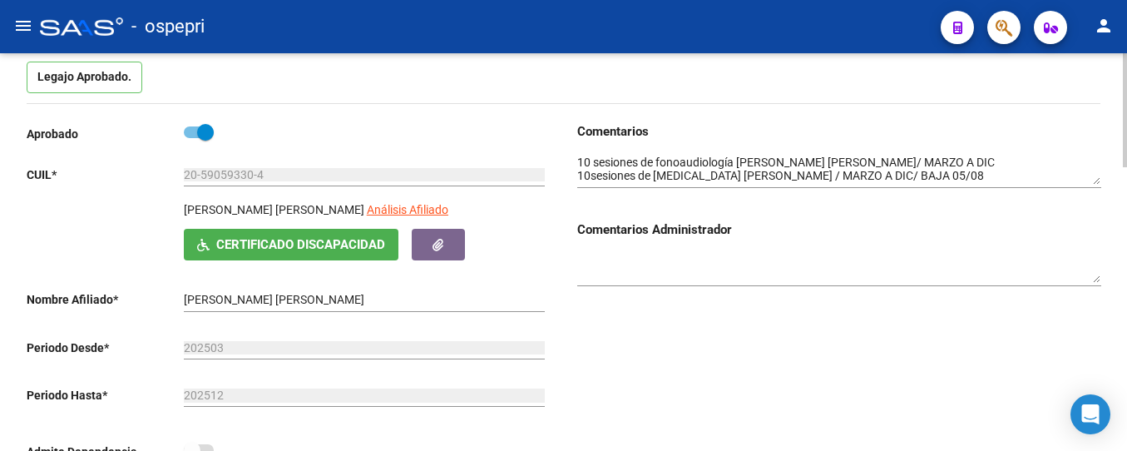
scroll to position [83, 0]
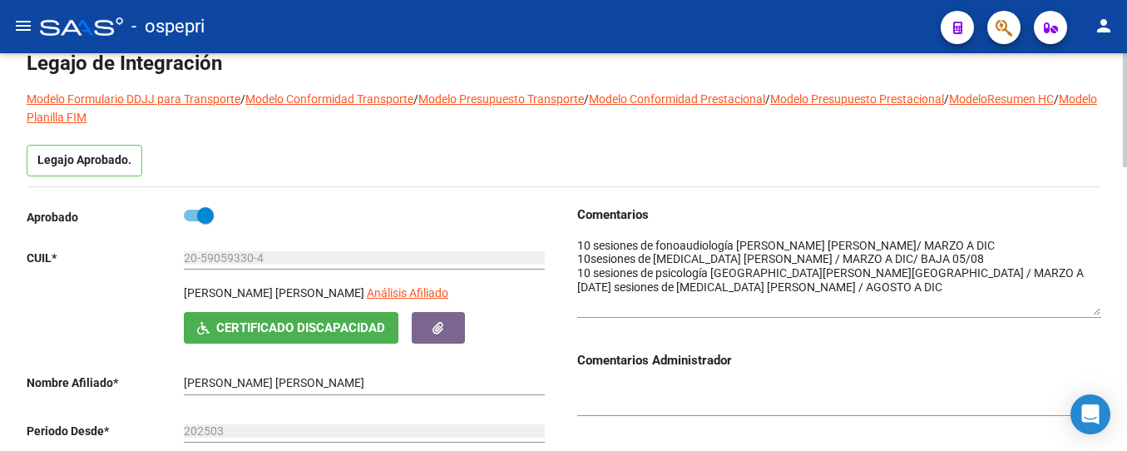
drag, startPoint x: 1093, startPoint y: 266, endPoint x: 1088, endPoint y: 313, distance: 46.8
click at [1088, 313] on textarea at bounding box center [839, 276] width 524 height 78
click at [680, 147] on div "Legajo Aprobado." at bounding box center [564, 166] width 1074 height 42
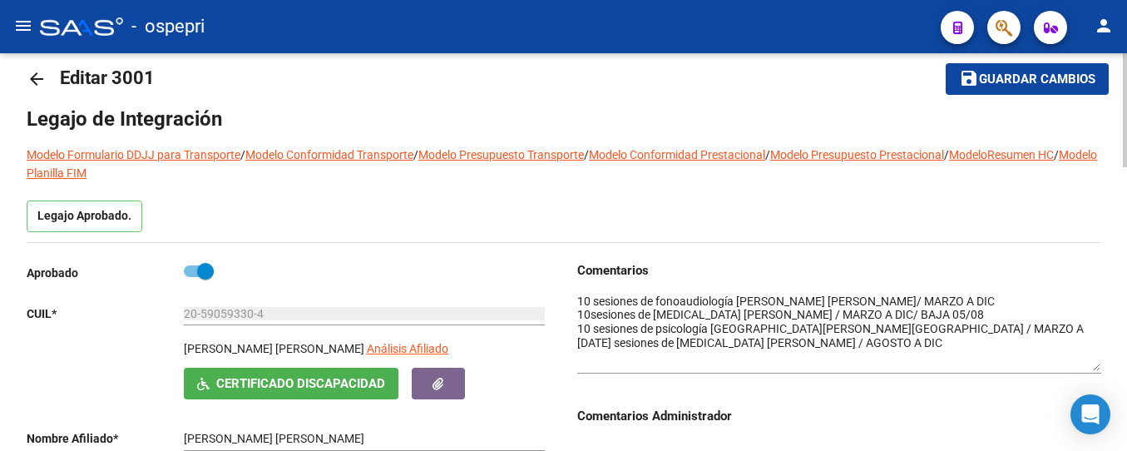
scroll to position [0, 0]
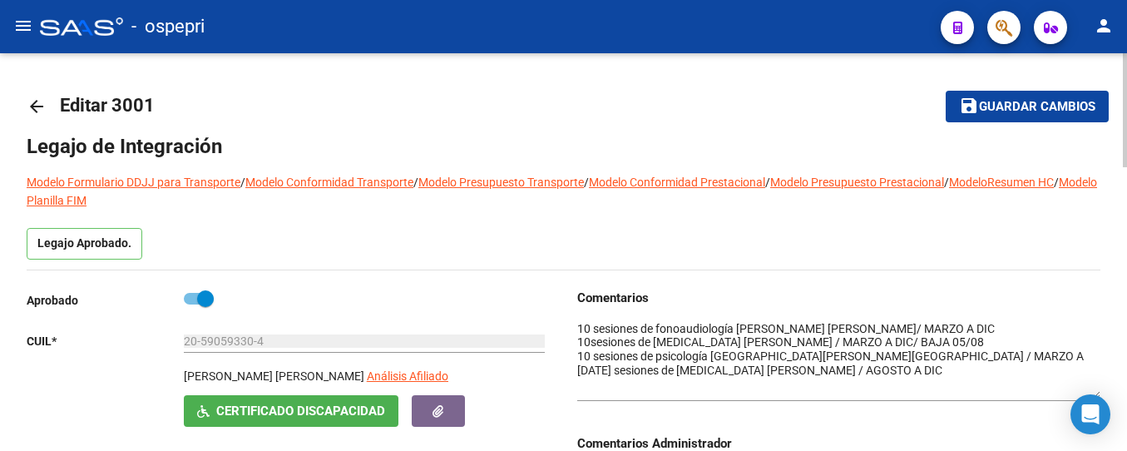
click at [34, 107] on mat-icon "arrow_back" at bounding box center [37, 106] width 20 height 20
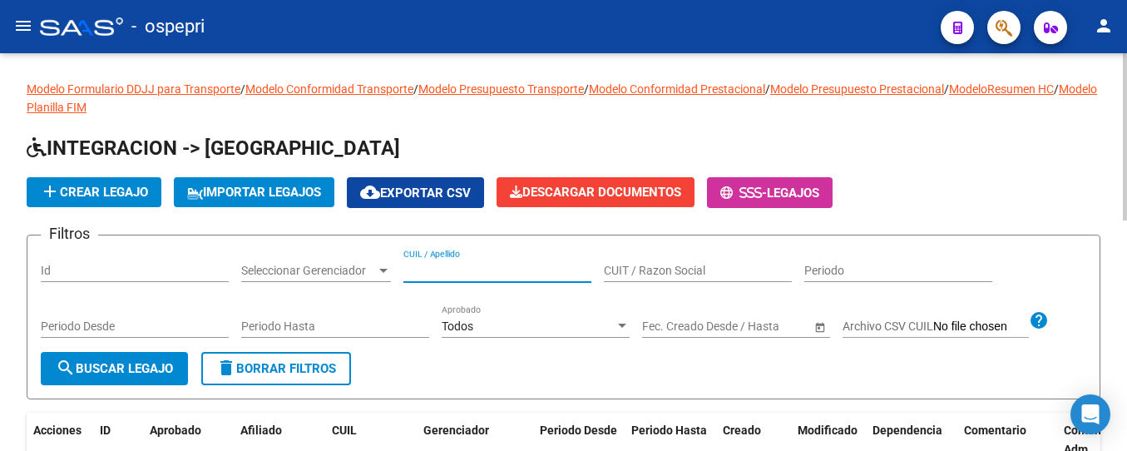
click at [487, 268] on input "CUIL / Apellido" at bounding box center [497, 271] width 188 height 14
click at [463, 273] on input "CUIL / Apellido" at bounding box center [497, 271] width 188 height 14
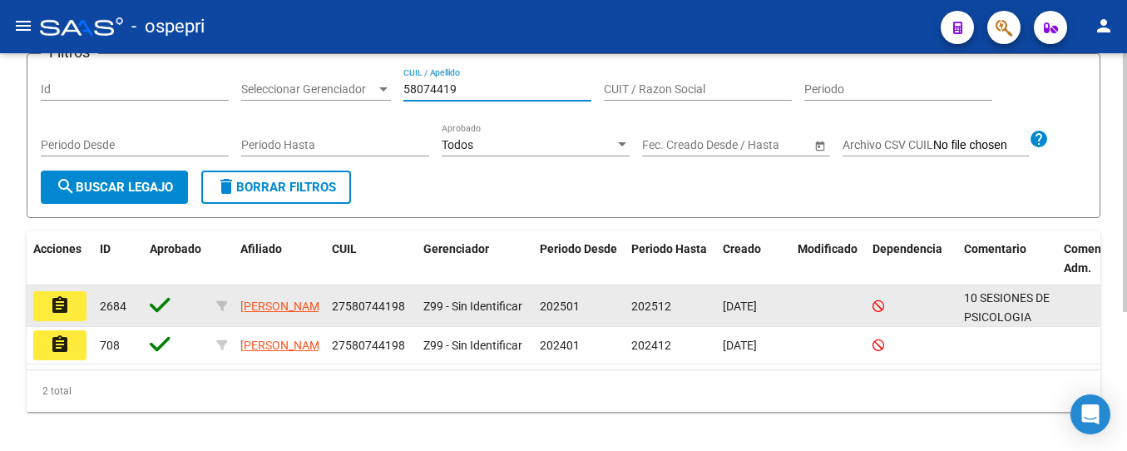
scroll to position [214, 0]
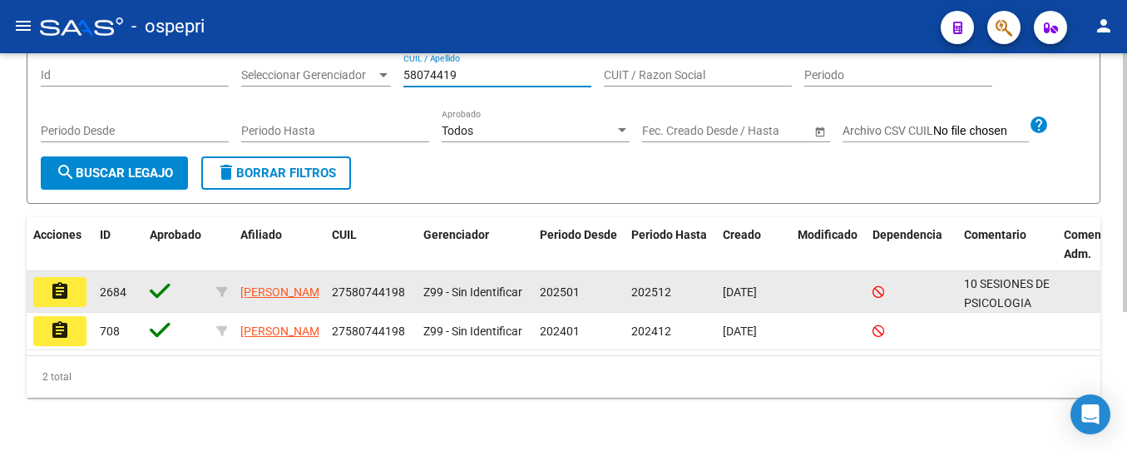
type input "58074419"
click at [71, 277] on button "assignment" at bounding box center [59, 292] width 53 height 30
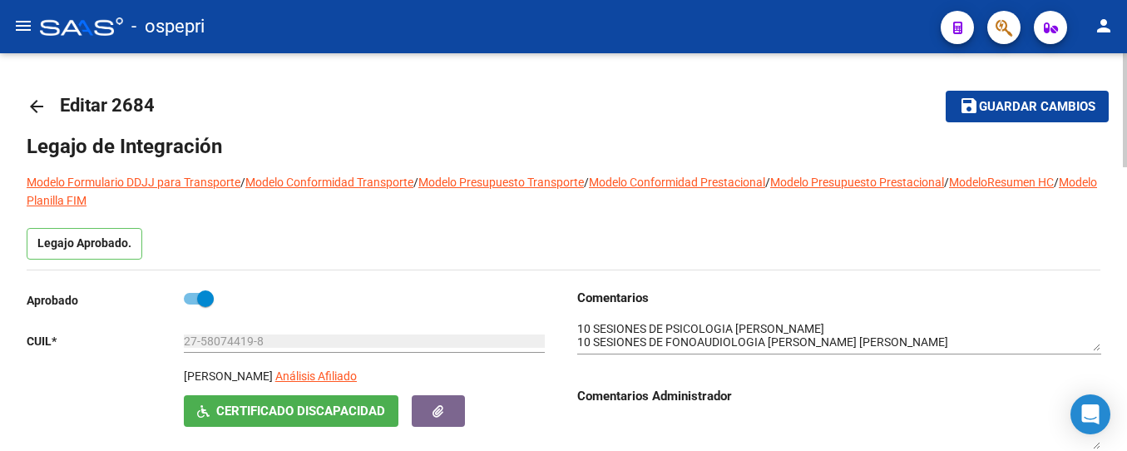
click at [36, 112] on mat-icon "arrow_back" at bounding box center [37, 106] width 20 height 20
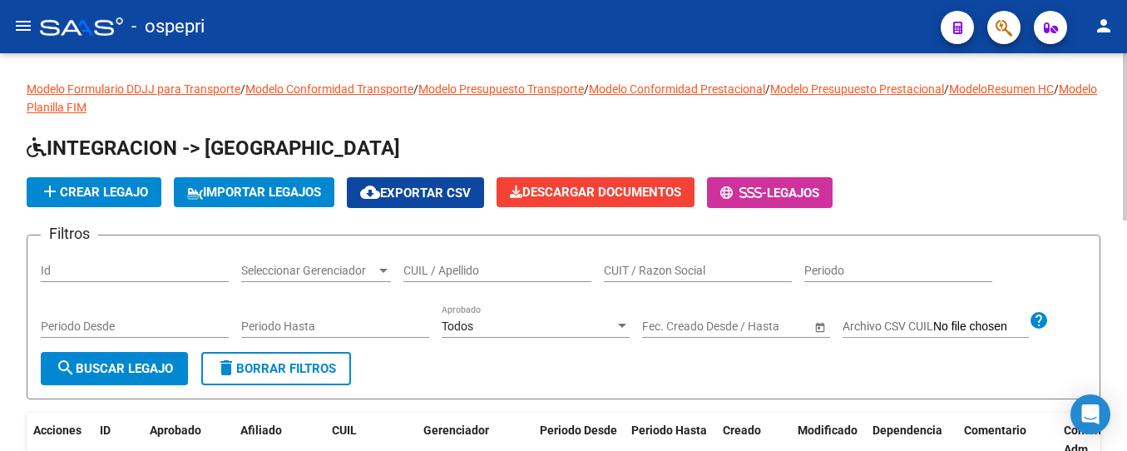
click at [443, 274] on input "CUIL / Apellido" at bounding box center [497, 271] width 188 height 14
click at [493, 270] on input "CUIL / Apellido" at bounding box center [497, 271] width 188 height 14
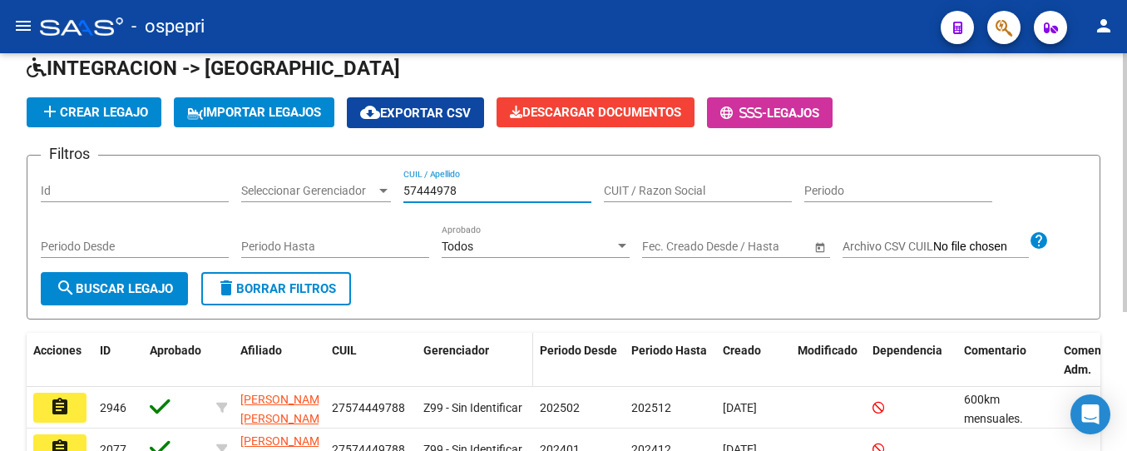
scroll to position [214, 0]
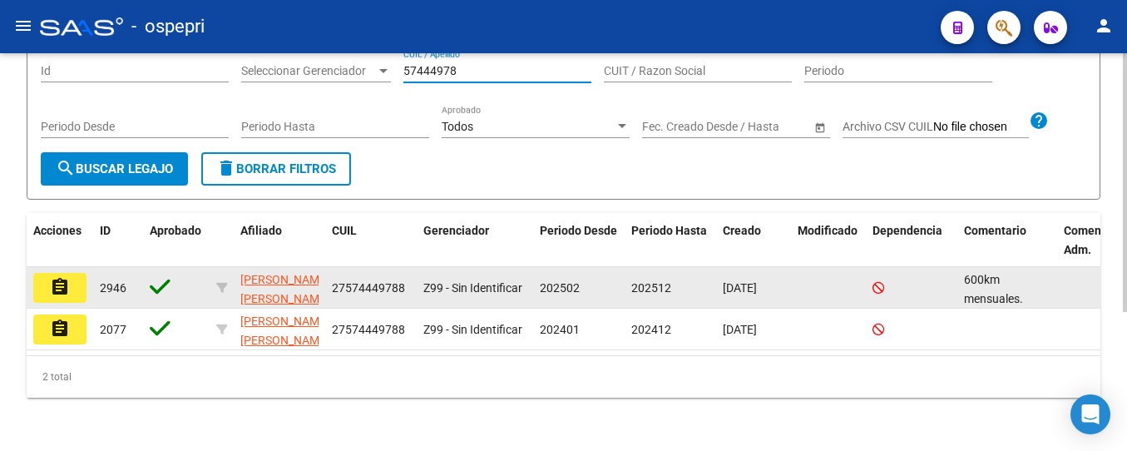
type input "57444978"
click at [73, 276] on button "assignment" at bounding box center [59, 288] width 53 height 30
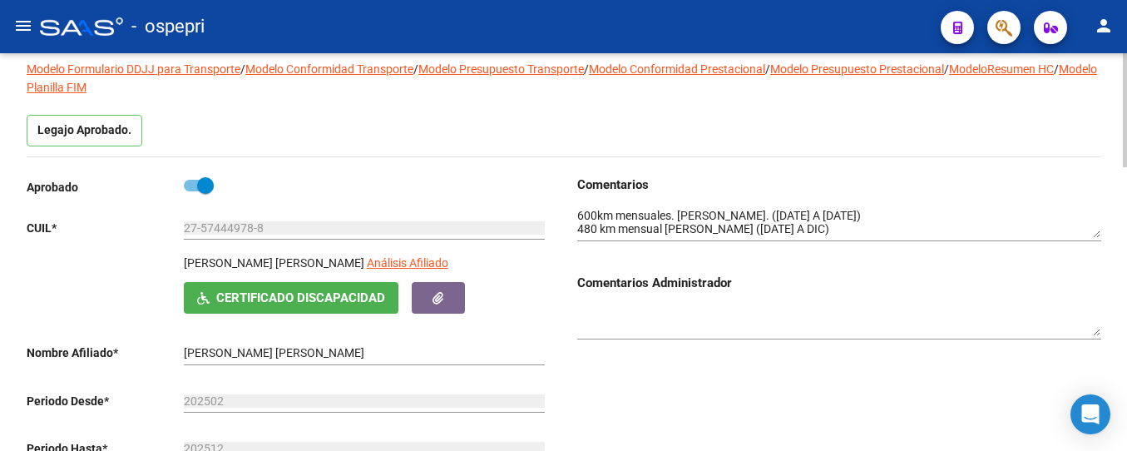
scroll to position [166, 0]
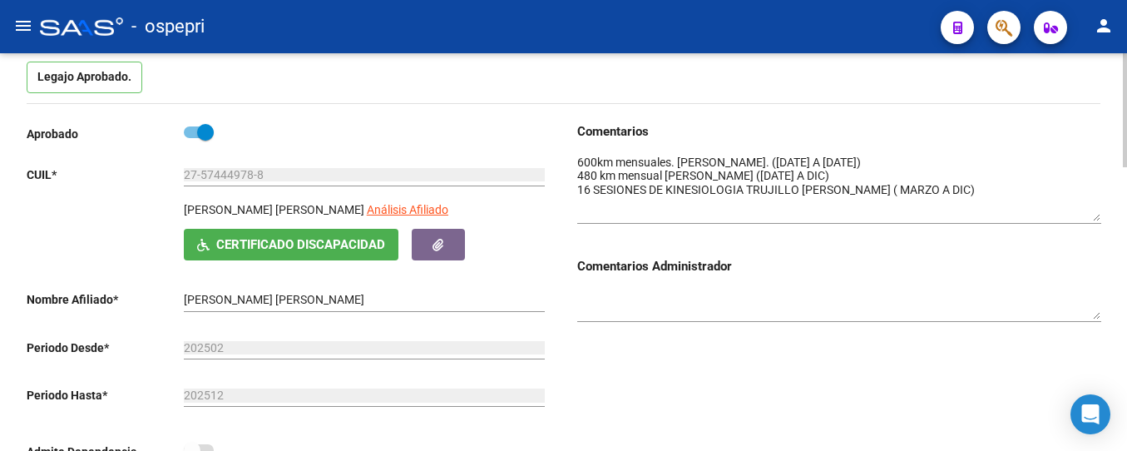
drag, startPoint x: 1096, startPoint y: 182, endPoint x: 1095, endPoint y: 218, distance: 35.8
click at [1095, 218] on textarea at bounding box center [839, 187] width 524 height 67
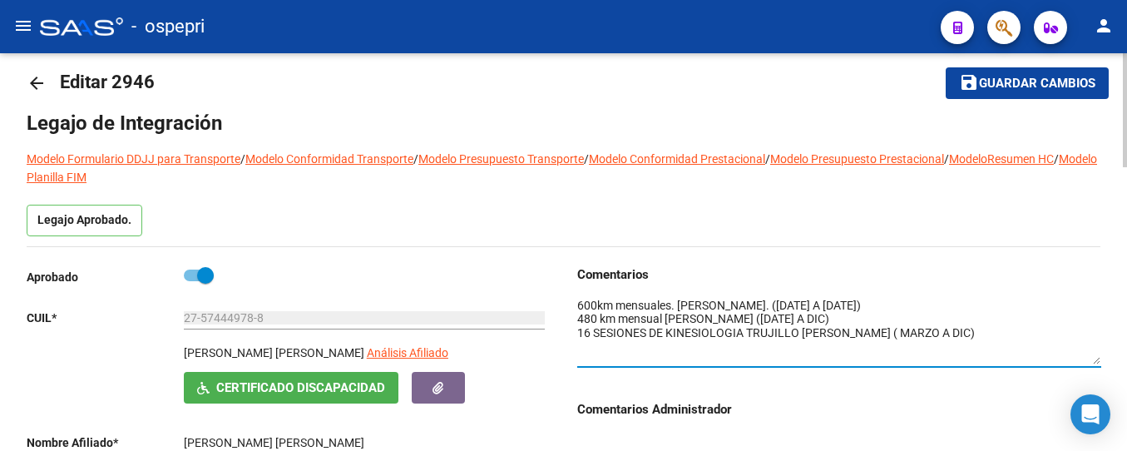
scroll to position [0, 0]
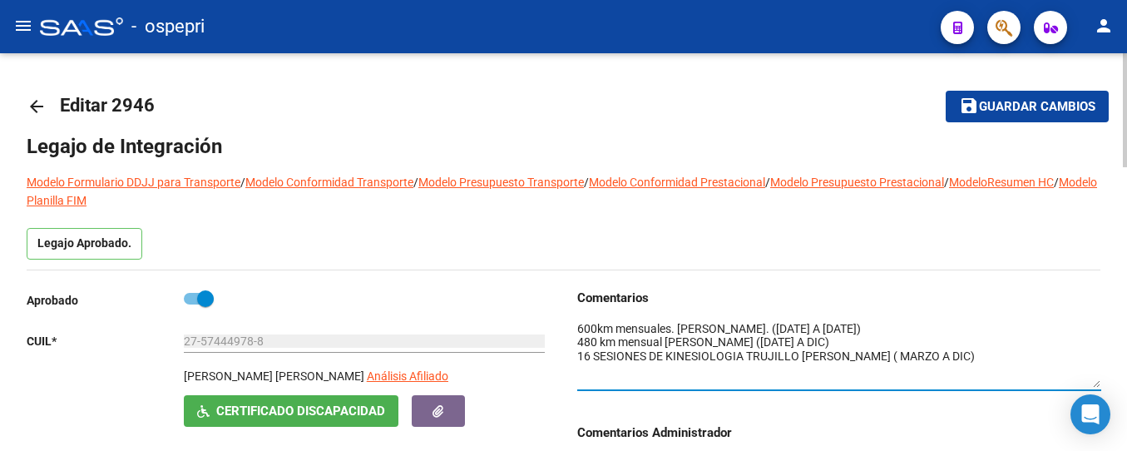
click at [33, 106] on mat-icon "arrow_back" at bounding box center [37, 106] width 20 height 20
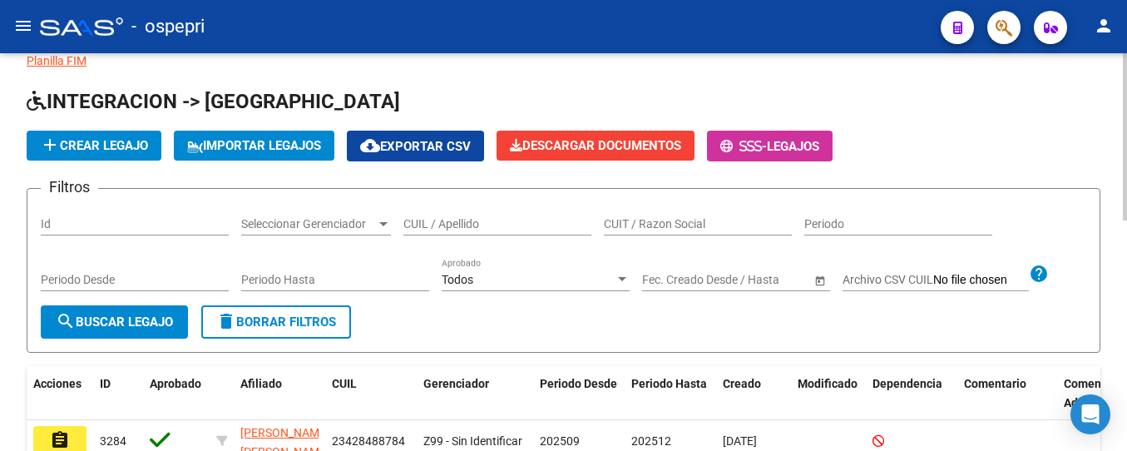
scroll to position [83, 0]
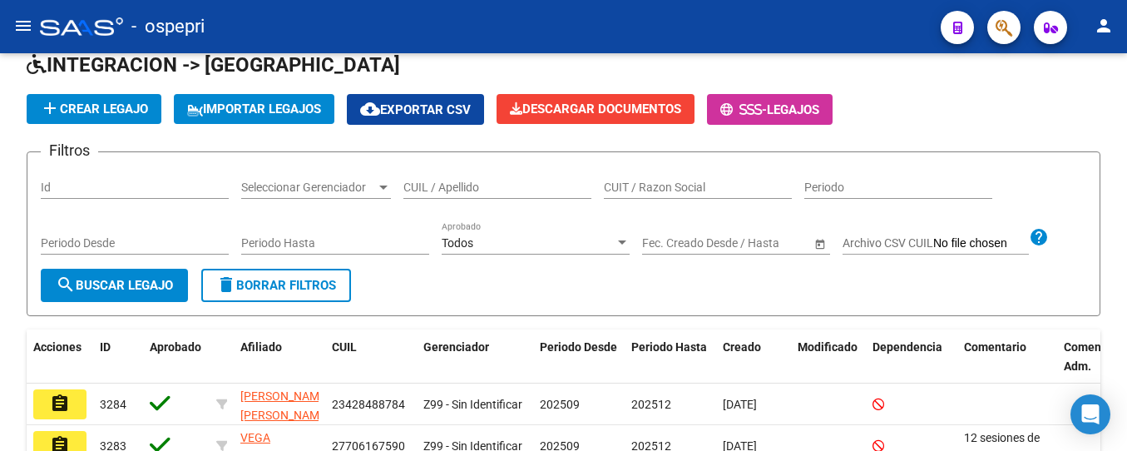
click at [23, 27] on mat-icon "menu" at bounding box center [23, 26] width 20 height 20
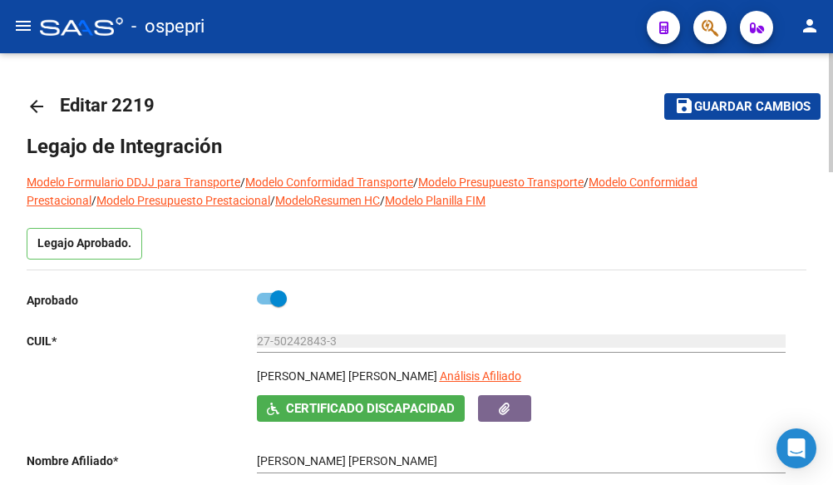
click at [37, 108] on mat-icon "arrow_back" at bounding box center [37, 106] width 20 height 20
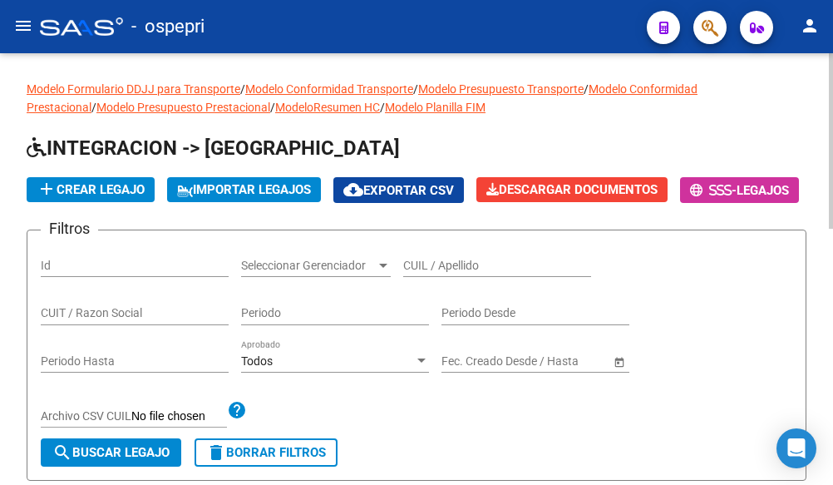
click at [445, 273] on input "CUIL / Apellido" at bounding box center [497, 266] width 188 height 14
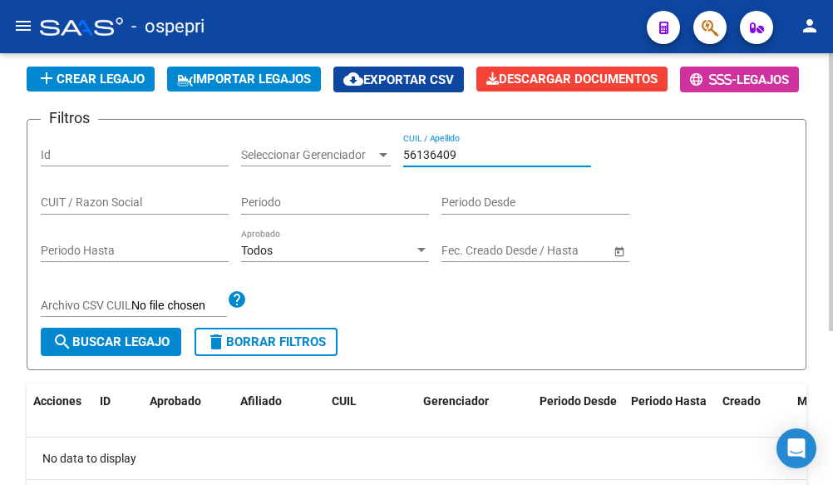
scroll to position [166, 0]
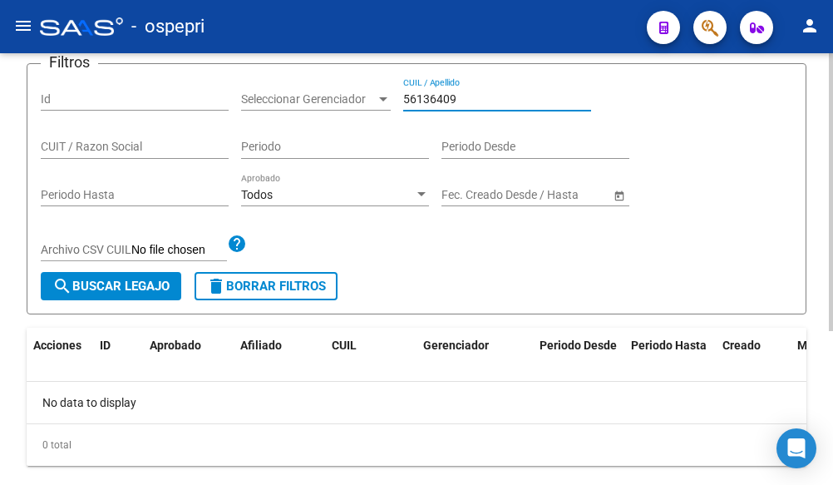
click at [133, 294] on span "search Buscar Legajo" at bounding box center [110, 286] width 117 height 15
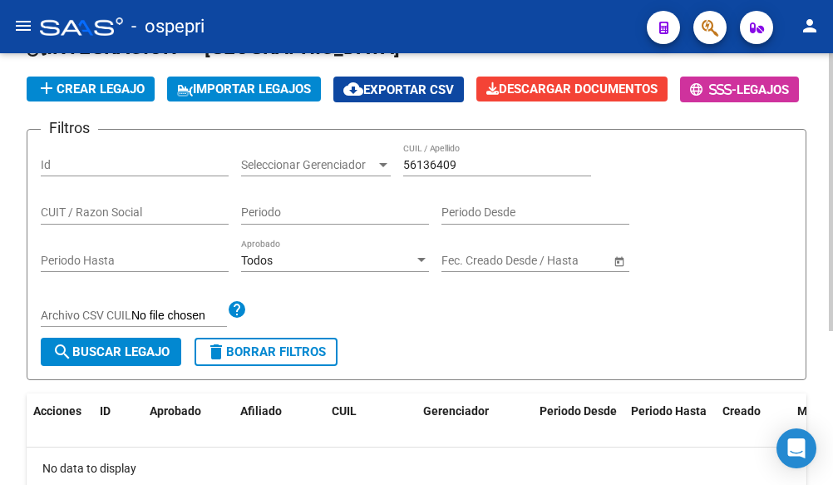
scroll to position [73, 0]
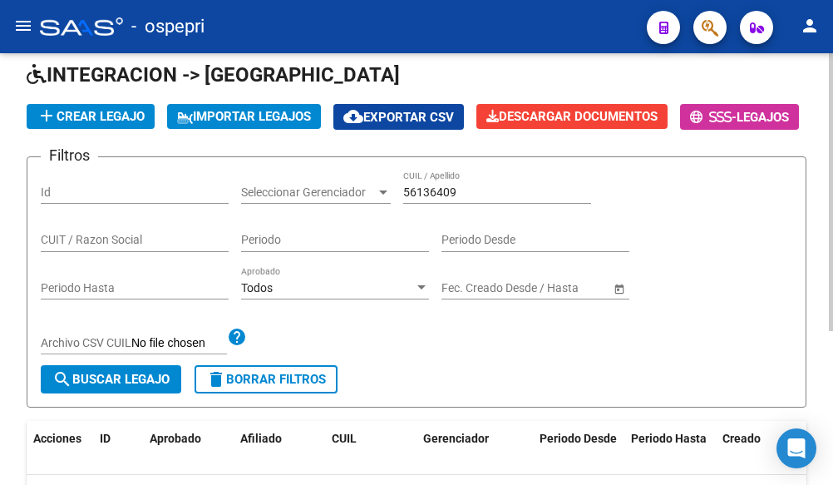
click at [403, 218] on app-drop-down-list "Seleccionar Gerenciador Seleccionar Gerenciador" at bounding box center [322, 194] width 162 height 47
drag, startPoint x: 402, startPoint y: 228, endPoint x: 451, endPoint y: 230, distance: 49.1
click at [451, 230] on div "Filtros Id Seleccionar Gerenciador Seleccionar Gerenciador 56136409 CUIL / Apel…" at bounding box center [417, 268] width 752 height 195
drag, startPoint x: 462, startPoint y: 228, endPoint x: 398, endPoint y: 228, distance: 64.0
click at [398, 228] on div "Filtros Id Seleccionar Gerenciador Seleccionar Gerenciador 56136409 CUIL / Apel…" at bounding box center [417, 268] width 752 height 195
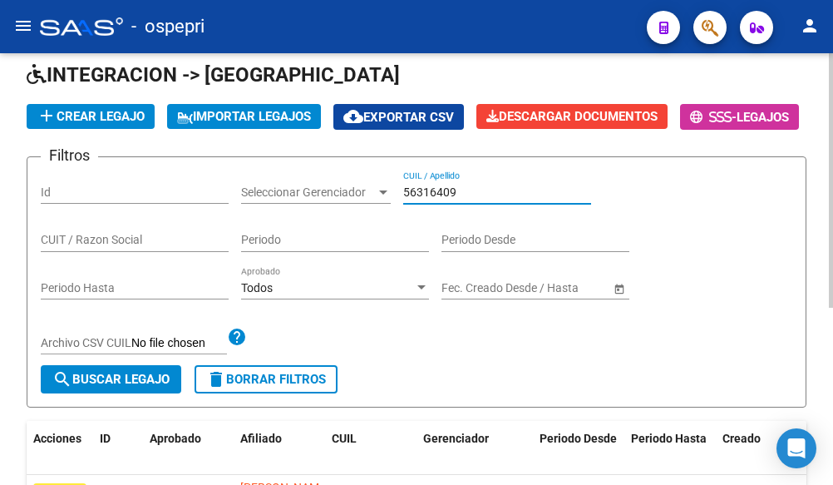
scroll to position [240, 0]
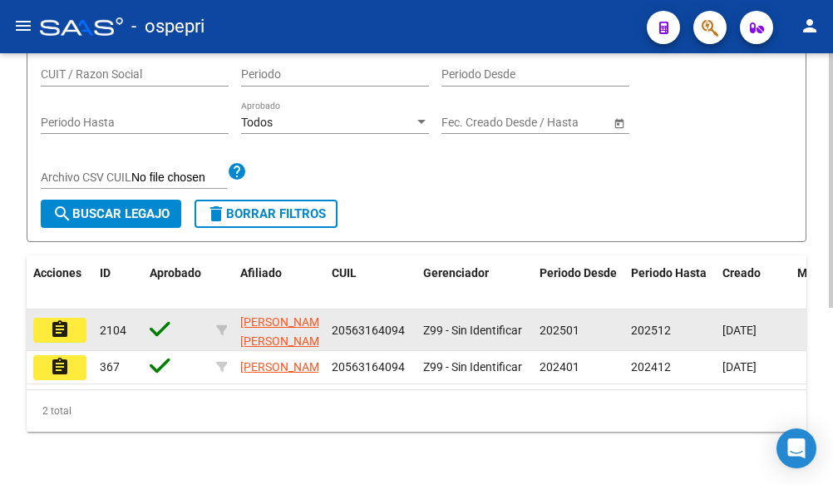
type input "56316409"
click at [50, 339] on mat-icon "assignment" at bounding box center [60, 329] width 20 height 20
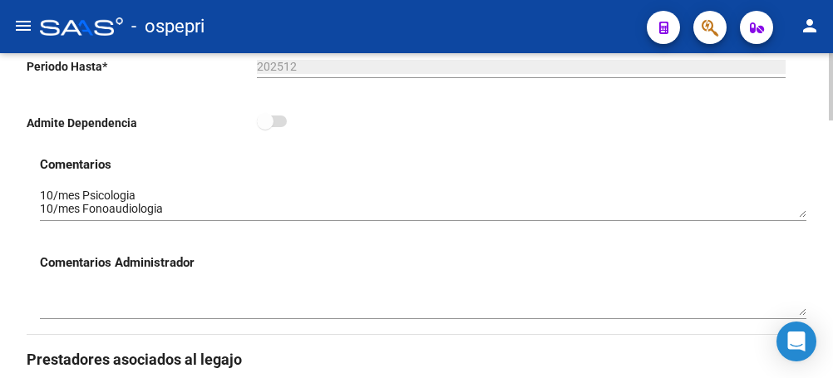
scroll to position [499, 0]
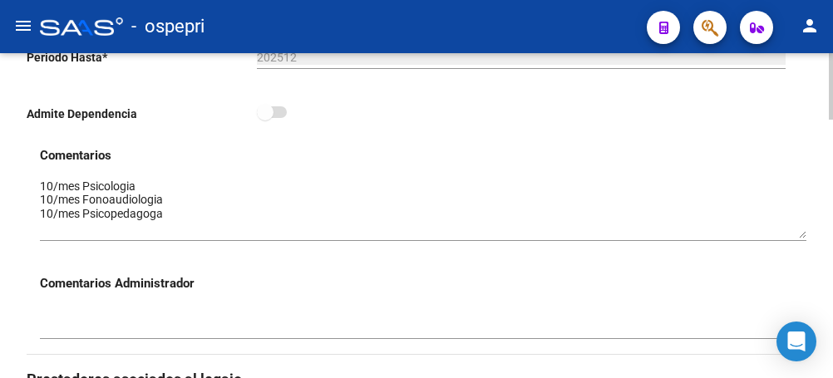
drag, startPoint x: 800, startPoint y: 205, endPoint x: 800, endPoint y: 235, distance: 29.1
click at [800, 235] on textarea at bounding box center [423, 208] width 767 height 61
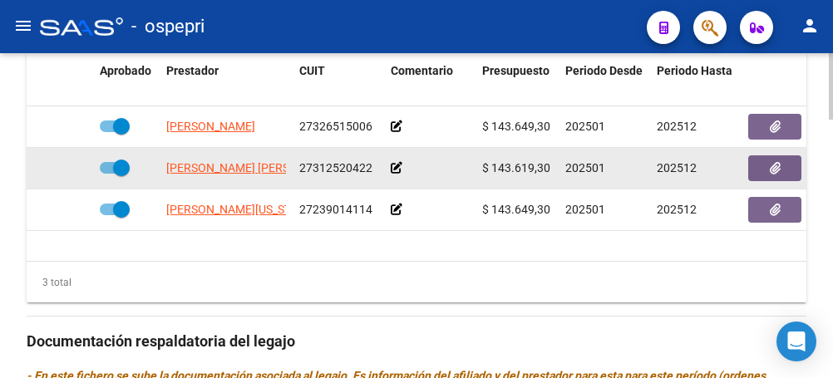
scroll to position [915, 0]
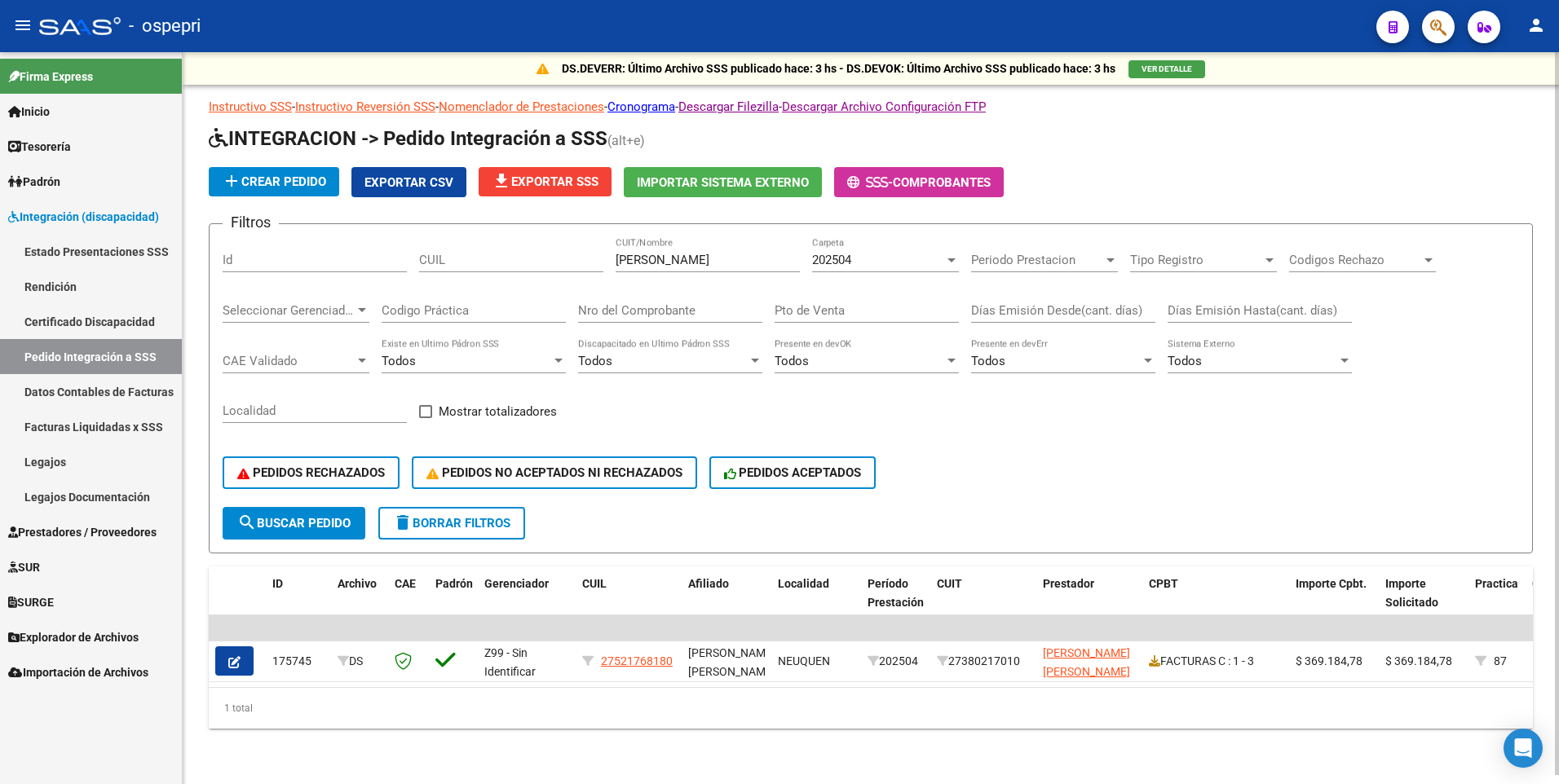
click at [701, 252] on div "[PERSON_NAME] CUIT/Nombre" at bounding box center [708, 255] width 184 height 35
drag, startPoint x: 699, startPoint y: 260, endPoint x: 579, endPoint y: 261, distance: 120.0
click at [579, 261] on div "Filtros Id CUIL [PERSON_NAME] CUIT/Nombre 202504 Carpeta Periodo Prestacion Per…" at bounding box center [871, 371] width 1297 height 270
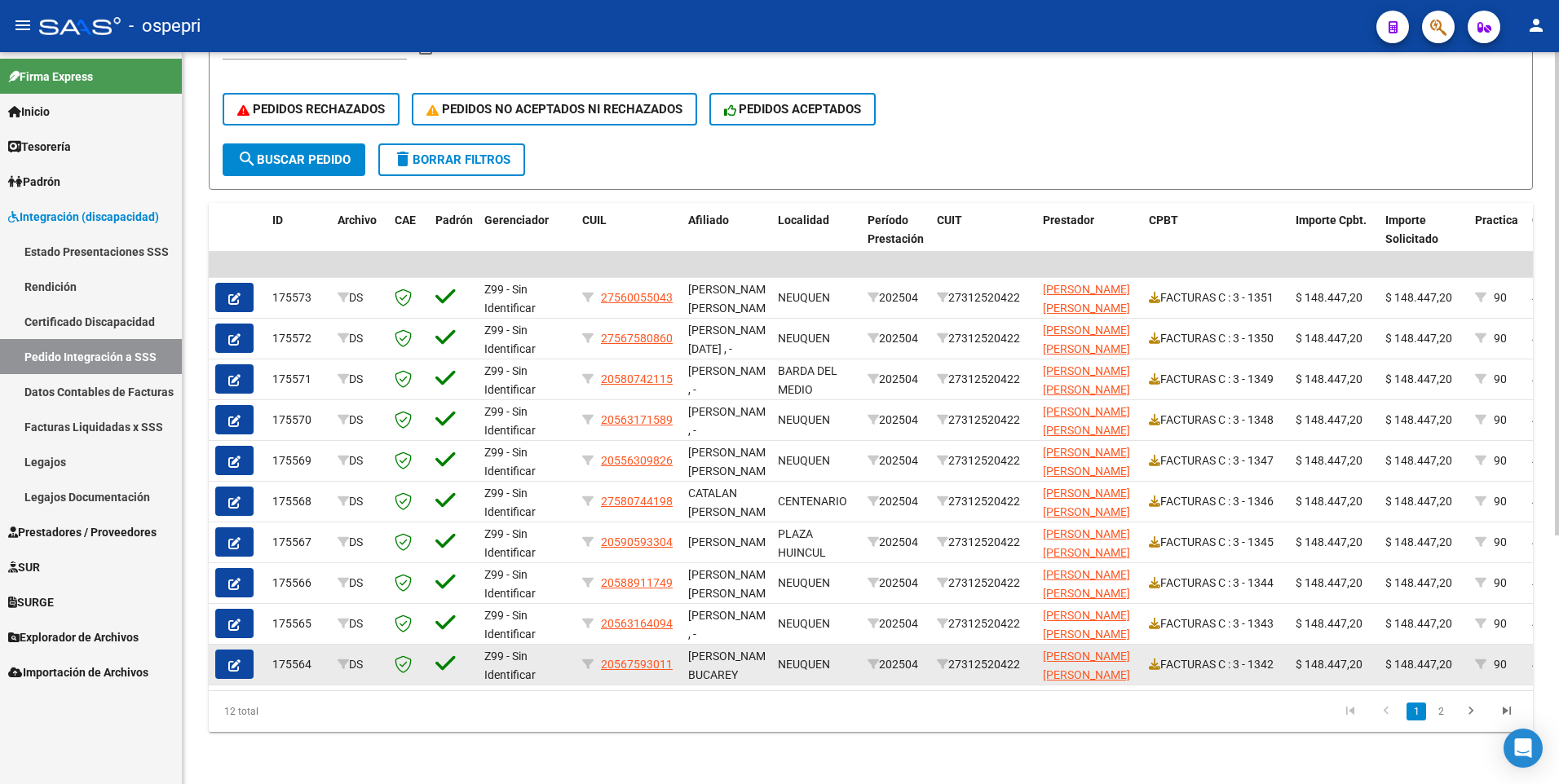
scroll to position [3, 0]
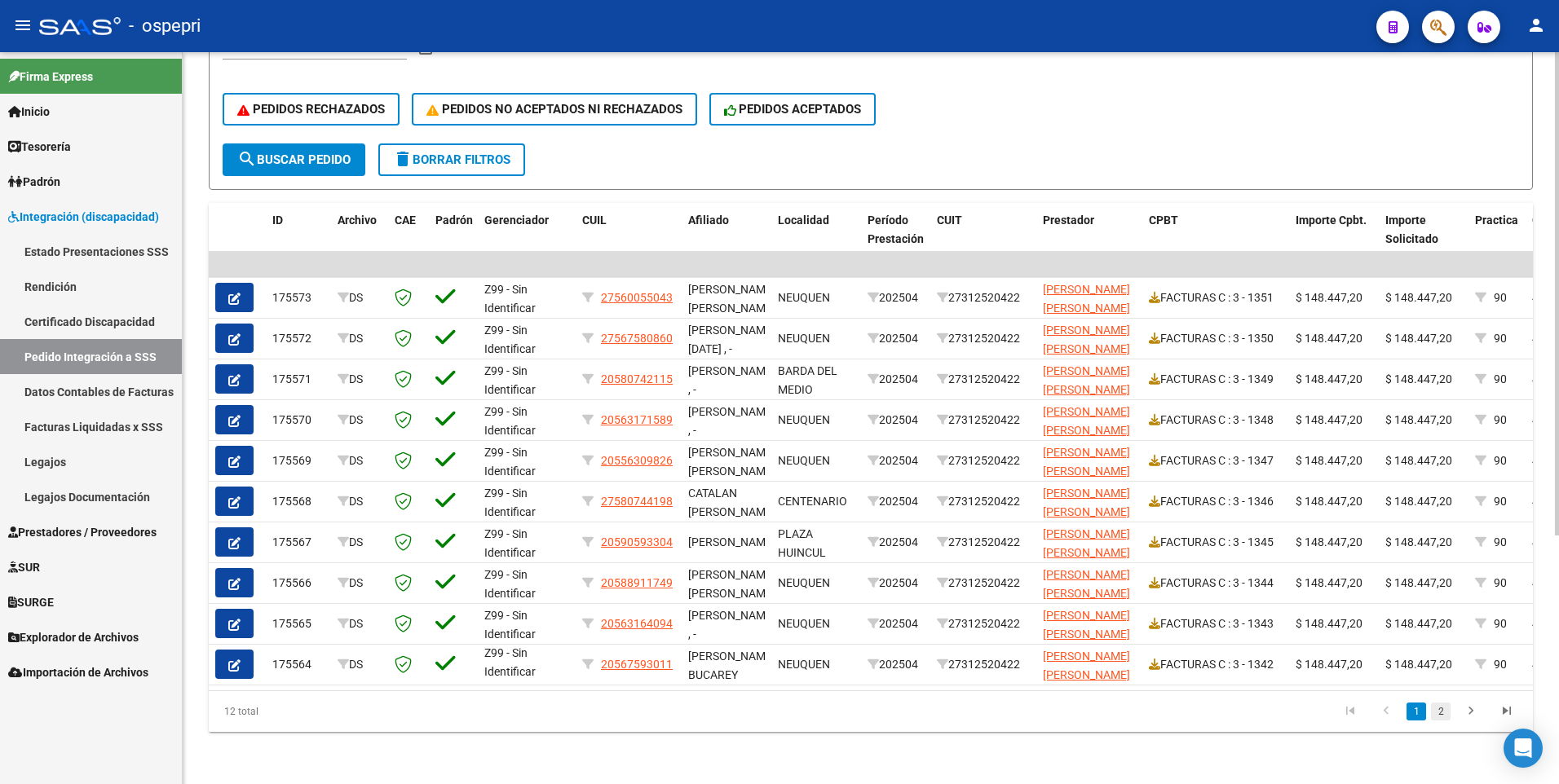
type input "[PERSON_NAME]"
click at [1440, 710] on link "2" at bounding box center [1441, 711] width 20 height 18
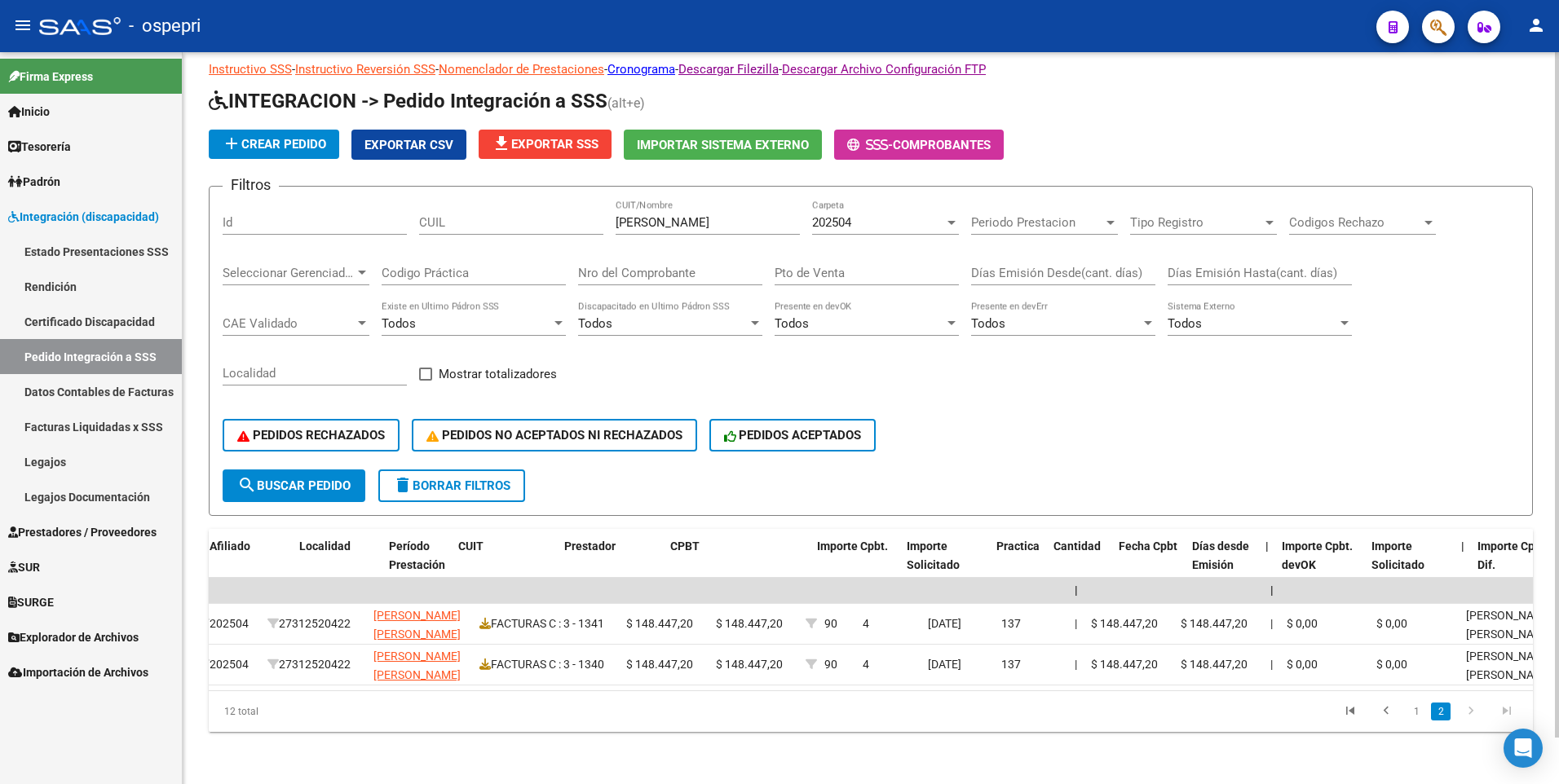
scroll to position [0, 851]
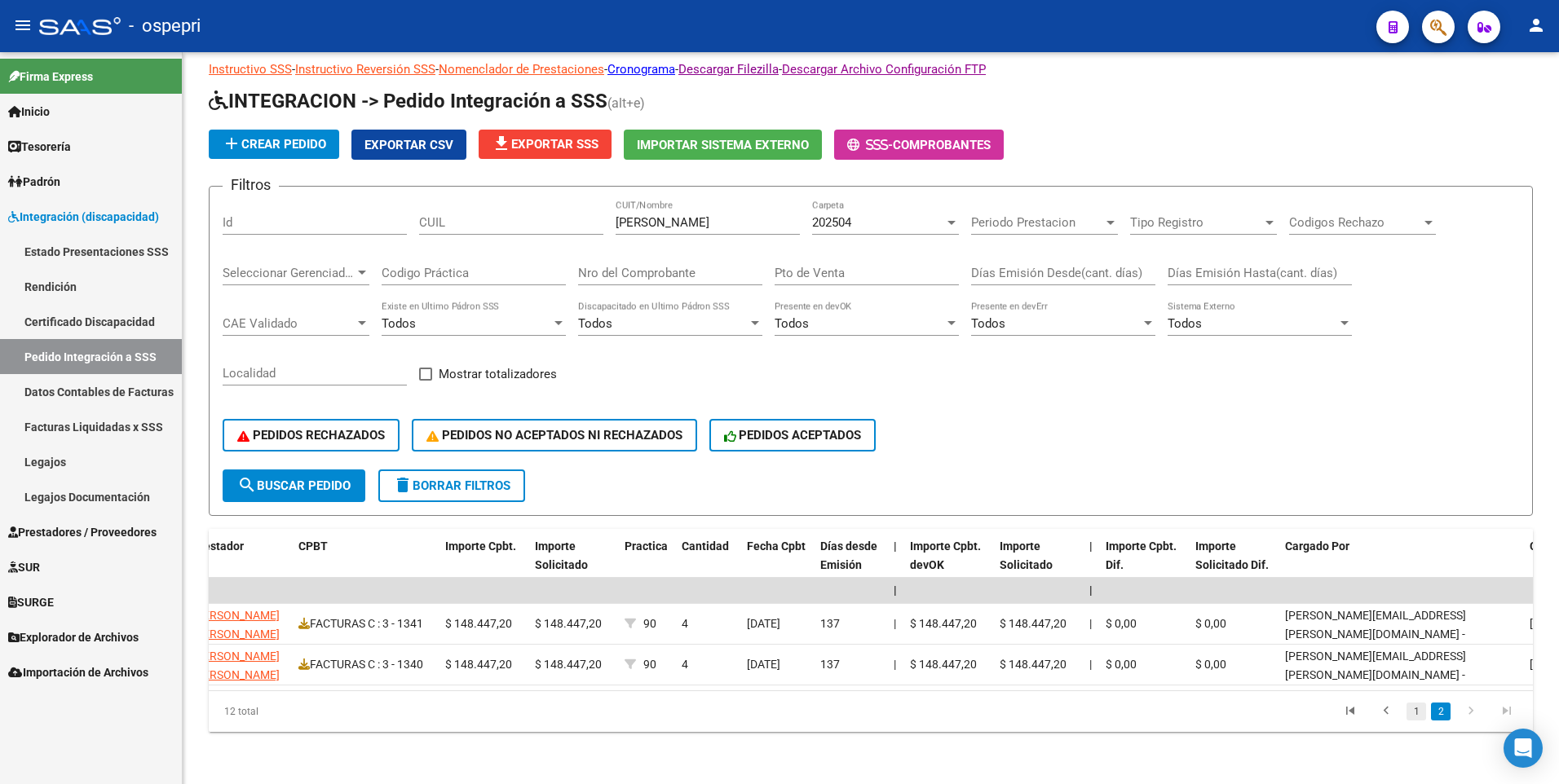
click at [1413, 712] on link "1" at bounding box center [1417, 711] width 20 height 18
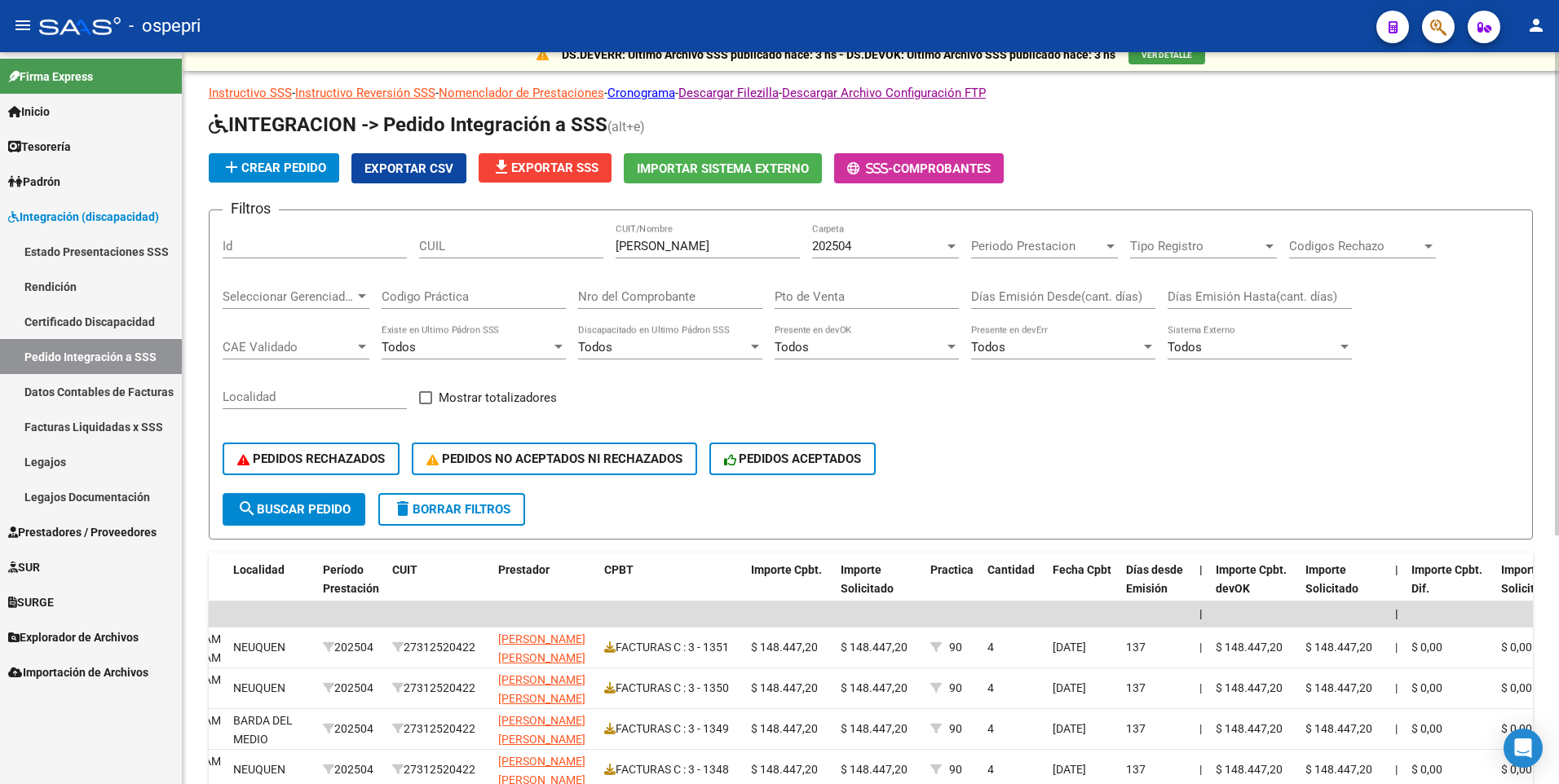
scroll to position [0, 0]
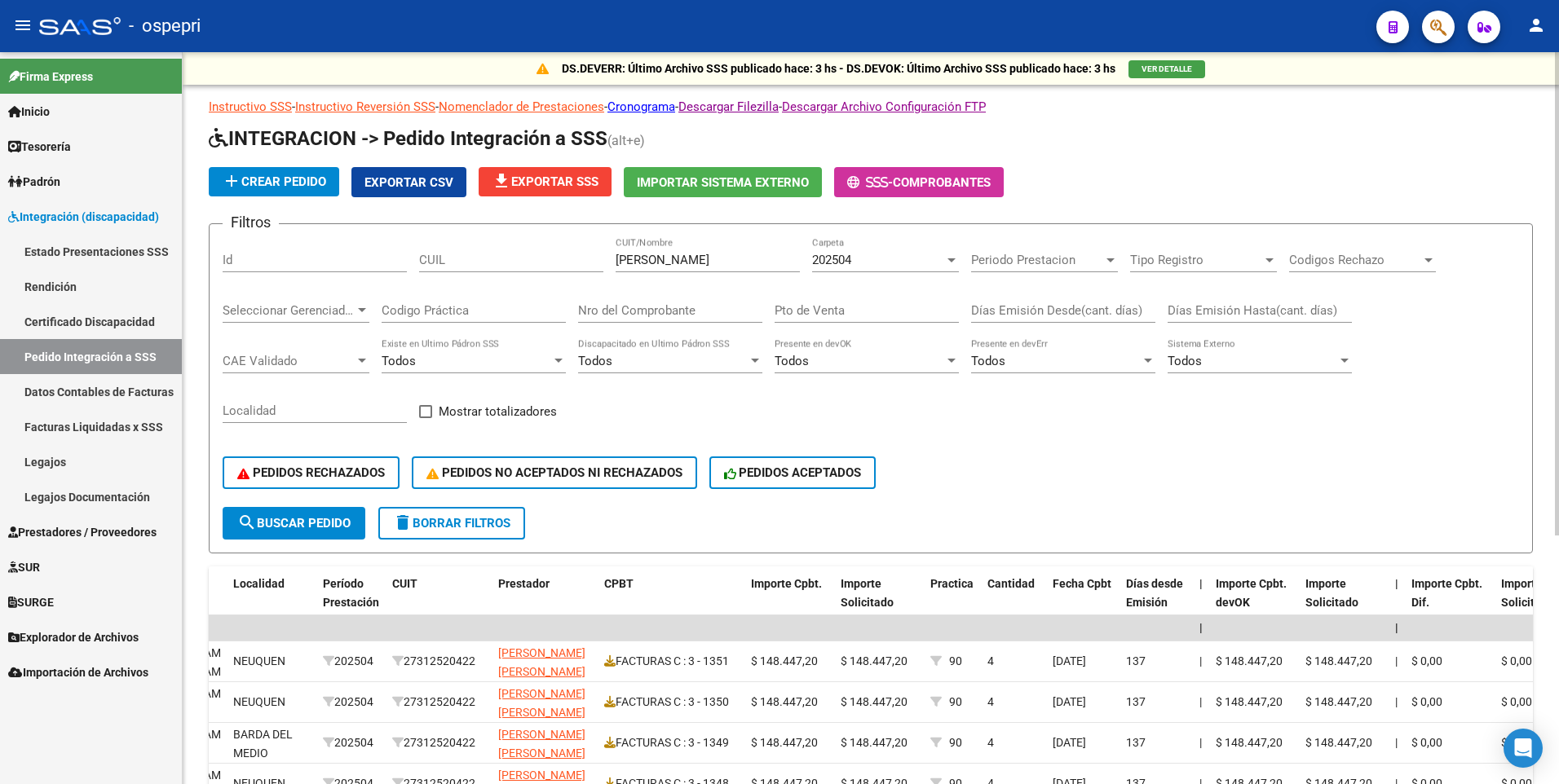
click at [951, 263] on div at bounding box center [951, 260] width 15 height 13
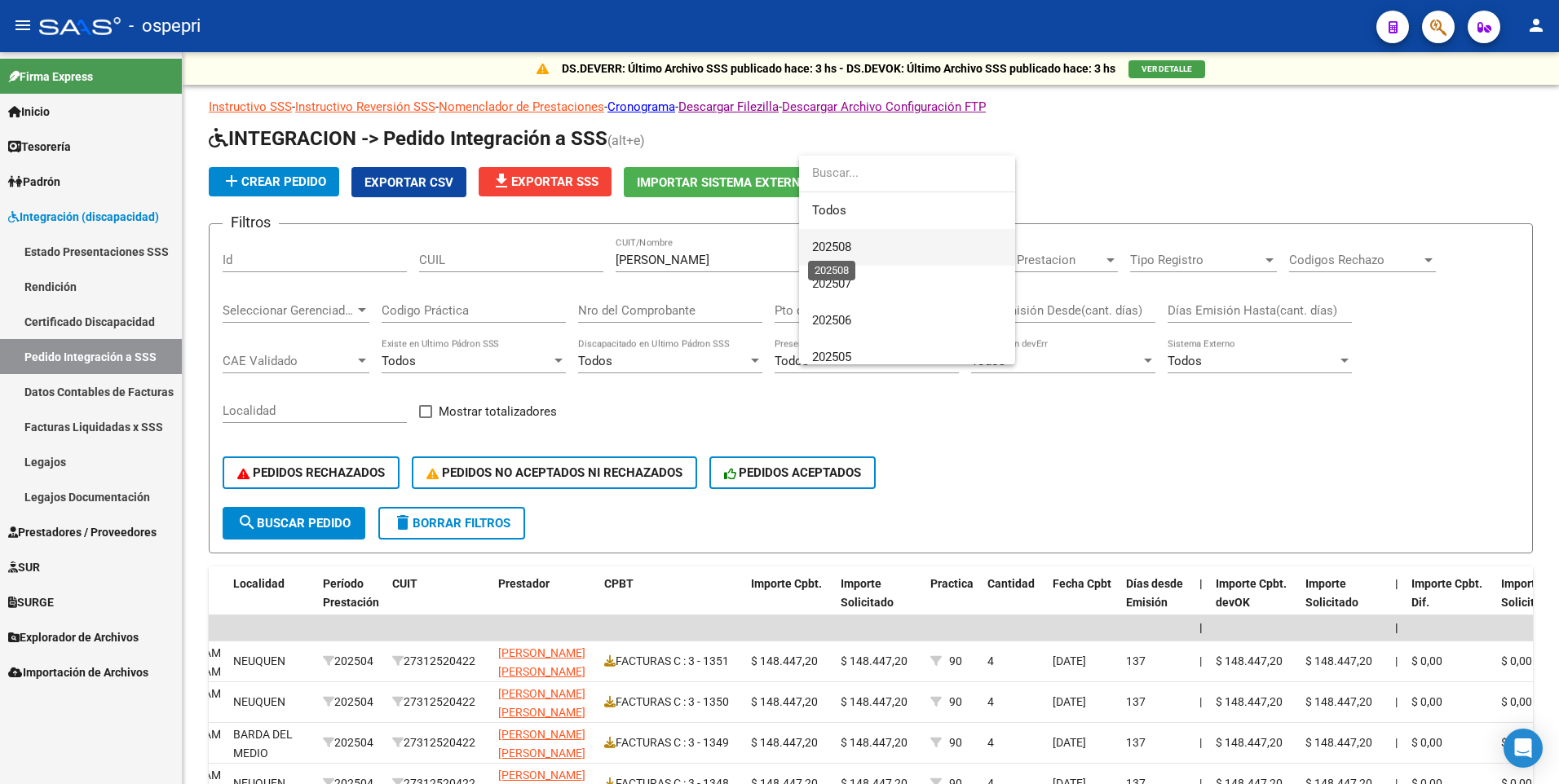
click at [832, 248] on span "202508" at bounding box center [831, 247] width 39 height 15
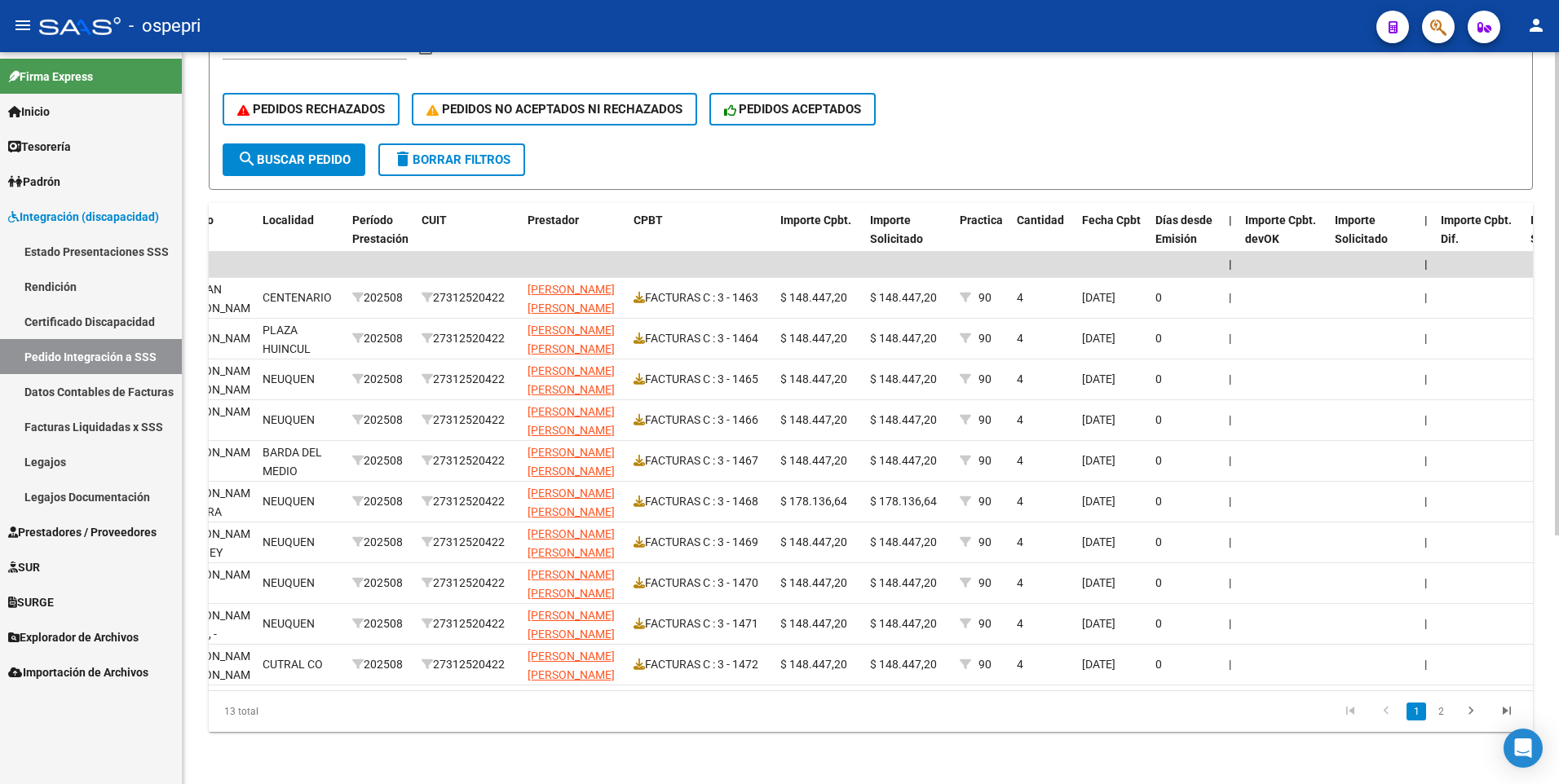
scroll to position [0, 1297]
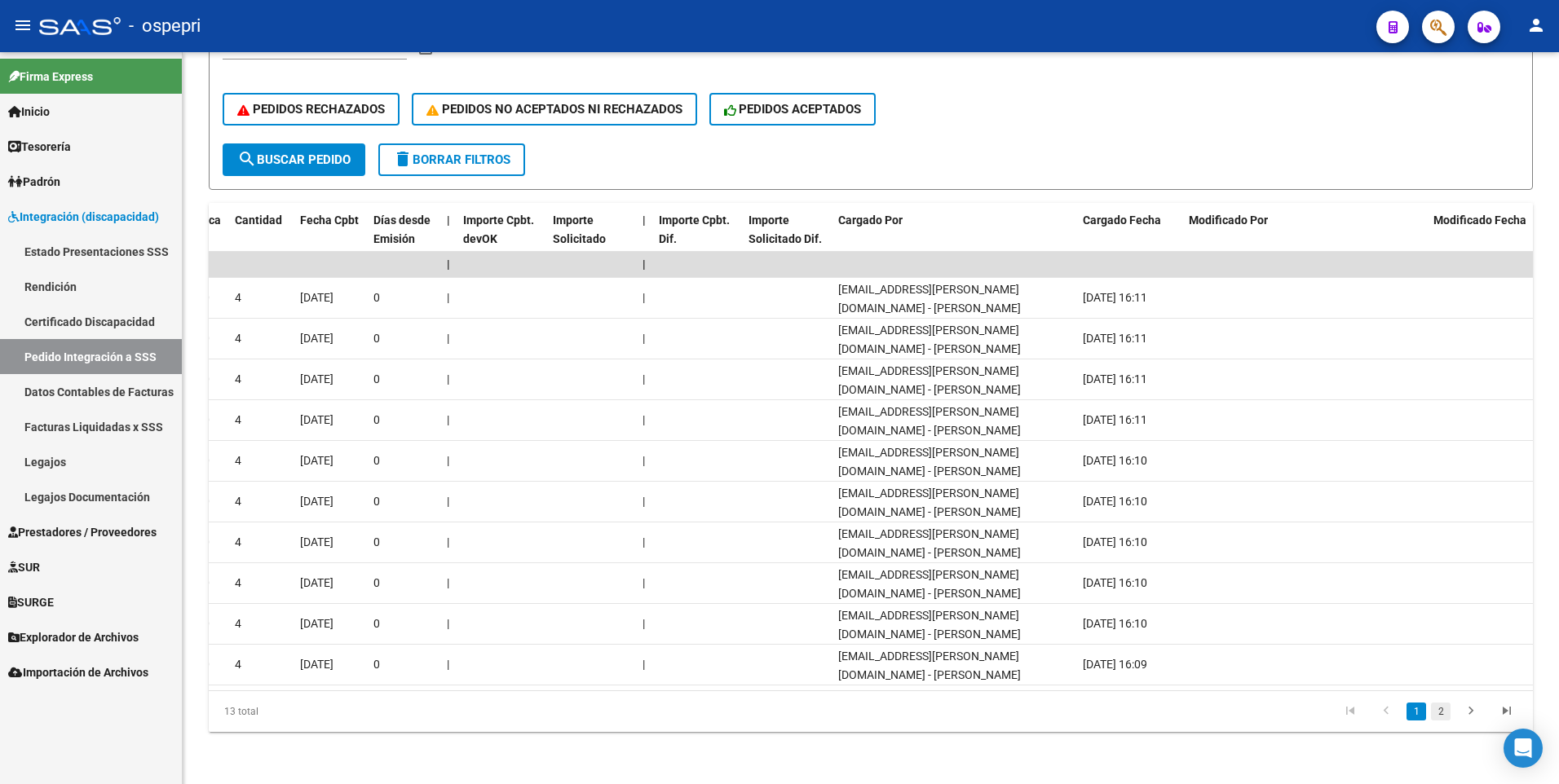
click at [1436, 712] on link "2" at bounding box center [1441, 711] width 20 height 18
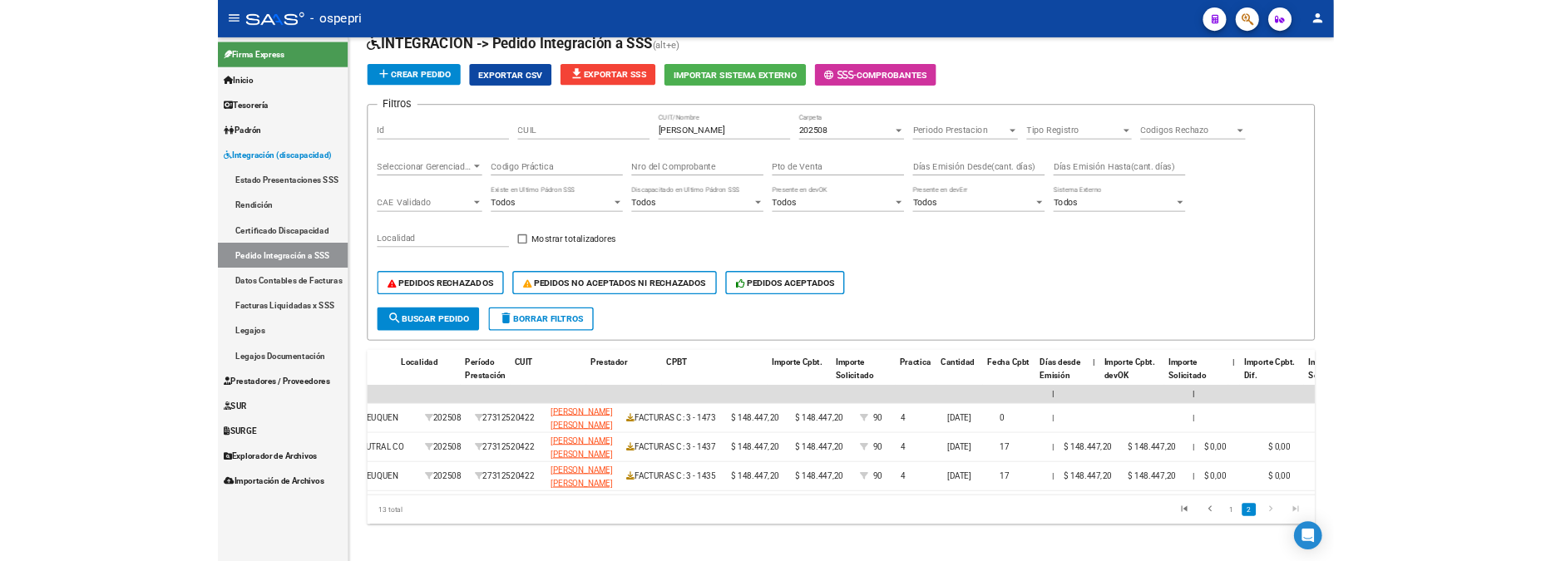
scroll to position [0, 0]
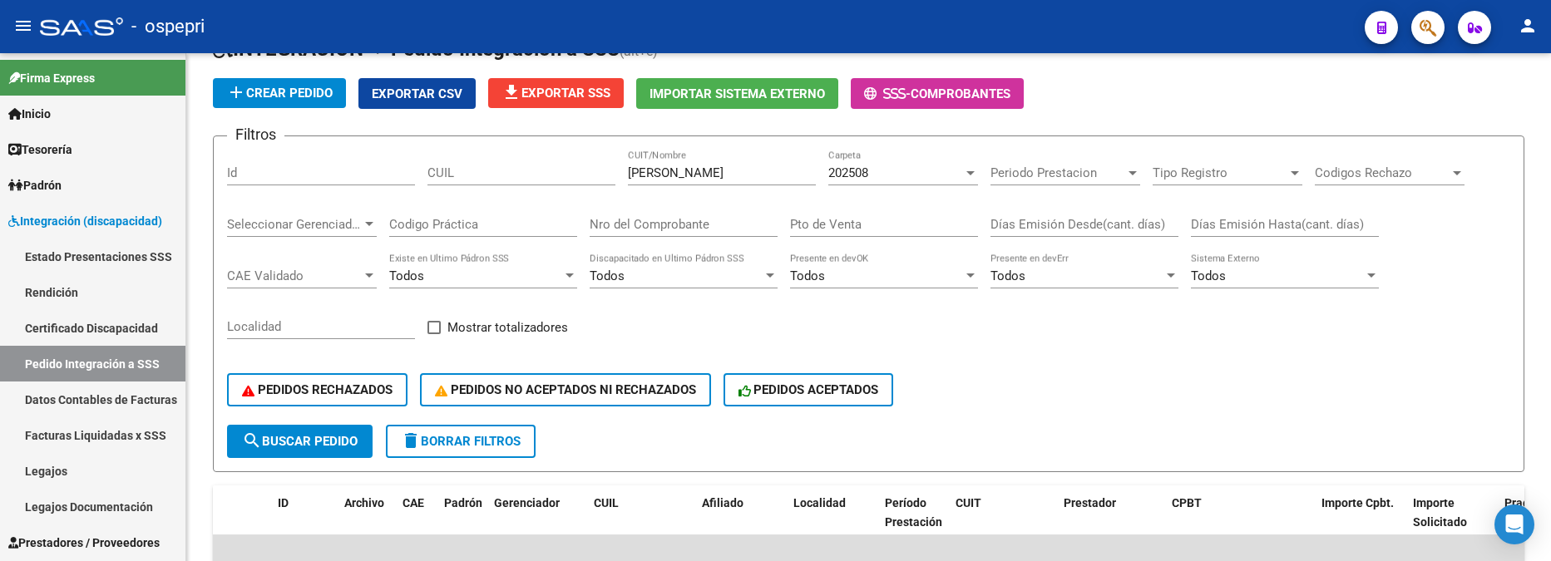
click at [324, 427] on button "search Buscar Pedido" at bounding box center [300, 441] width 146 height 33
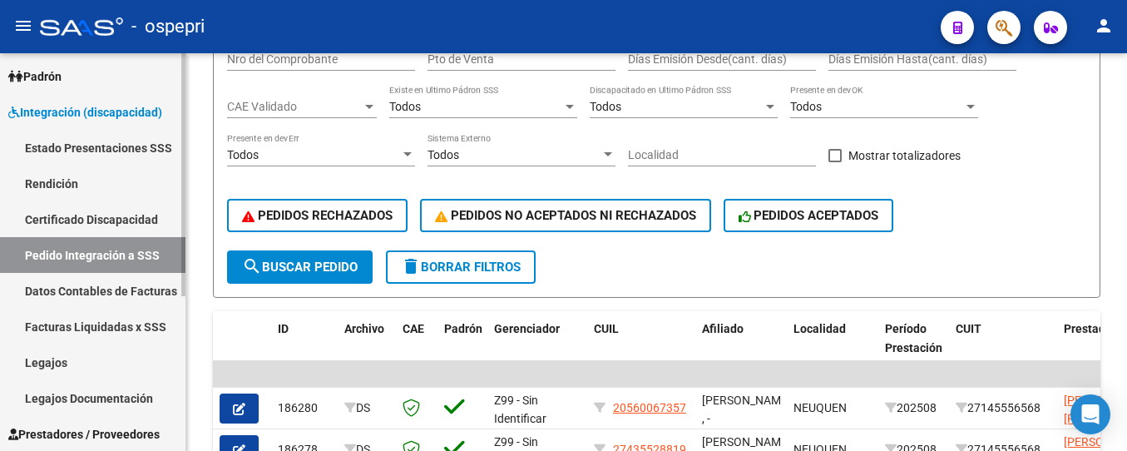
scroll to position [83, 0]
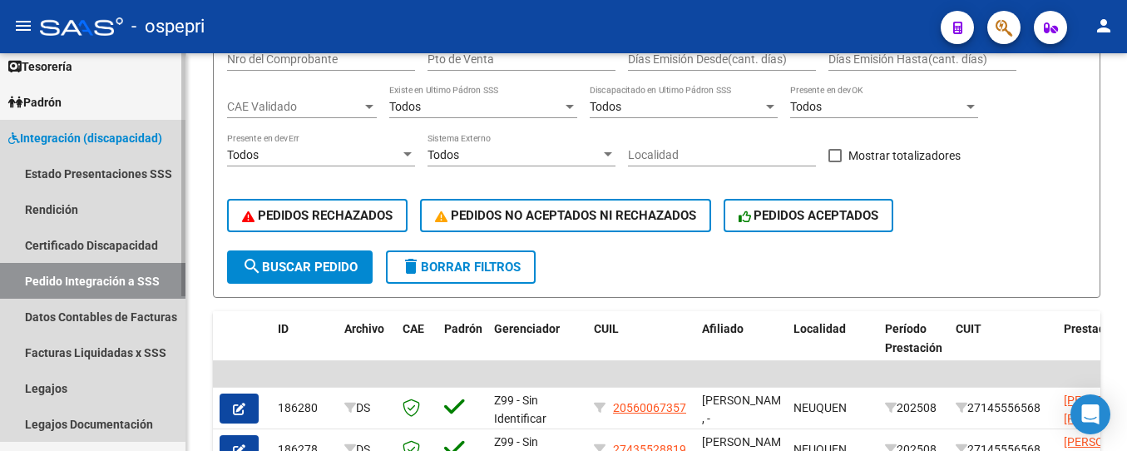
click at [42, 130] on span "Integración (discapacidad)" at bounding box center [85, 138] width 154 height 18
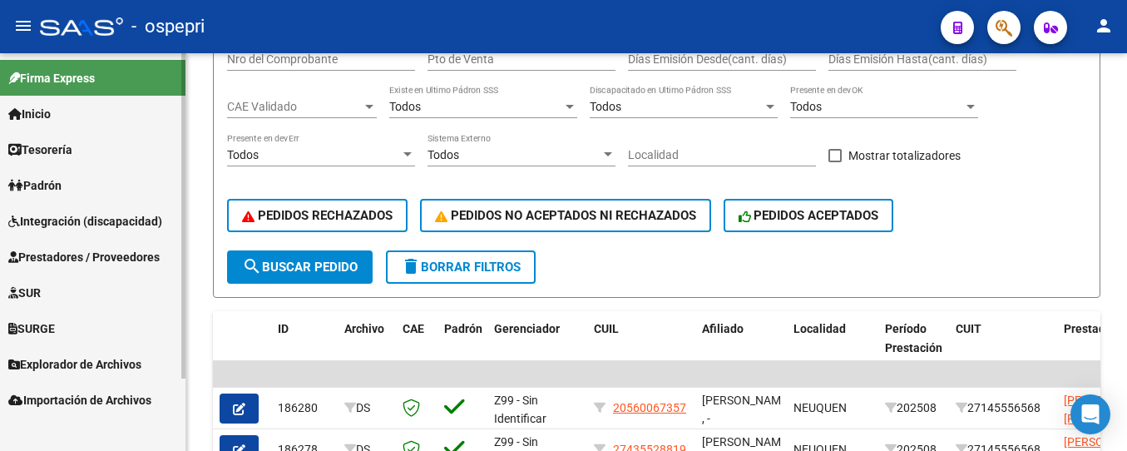
scroll to position [0, 0]
click at [121, 251] on span "Prestadores / Proveedores" at bounding box center [83, 257] width 151 height 18
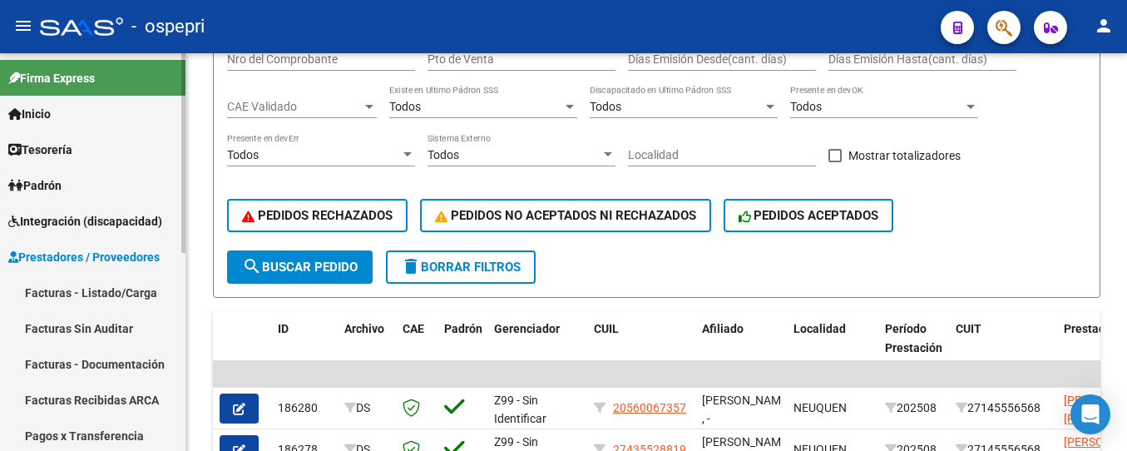
click at [120, 291] on link "Facturas - Listado/Carga" at bounding box center [92, 292] width 185 height 36
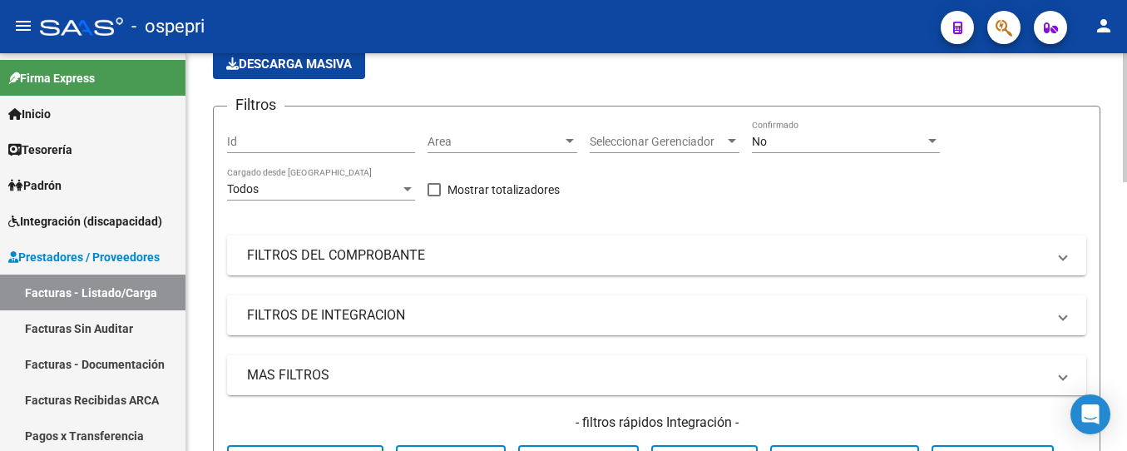
scroll to position [217, 0]
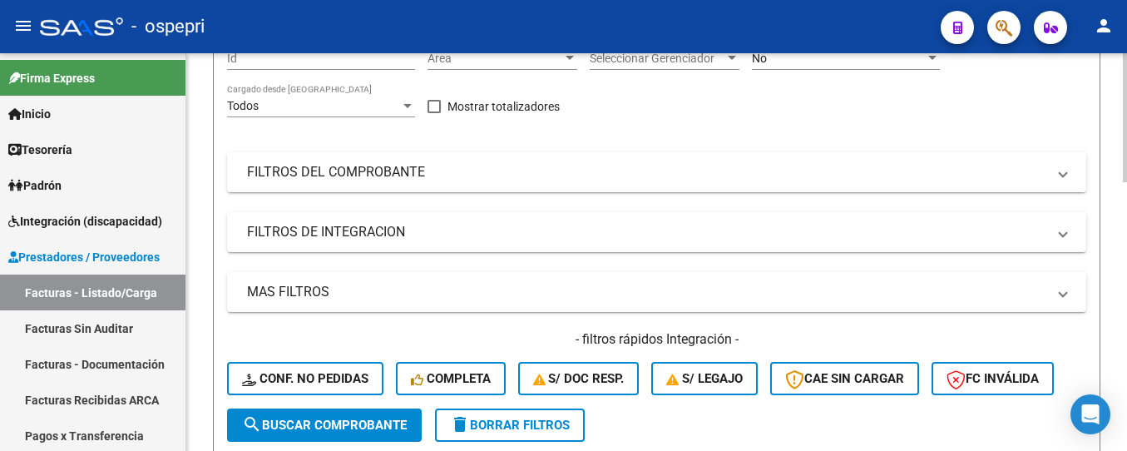
click at [628, 176] on mat-panel-title "FILTROS DEL COMPROBANTE" at bounding box center [646, 172] width 799 height 18
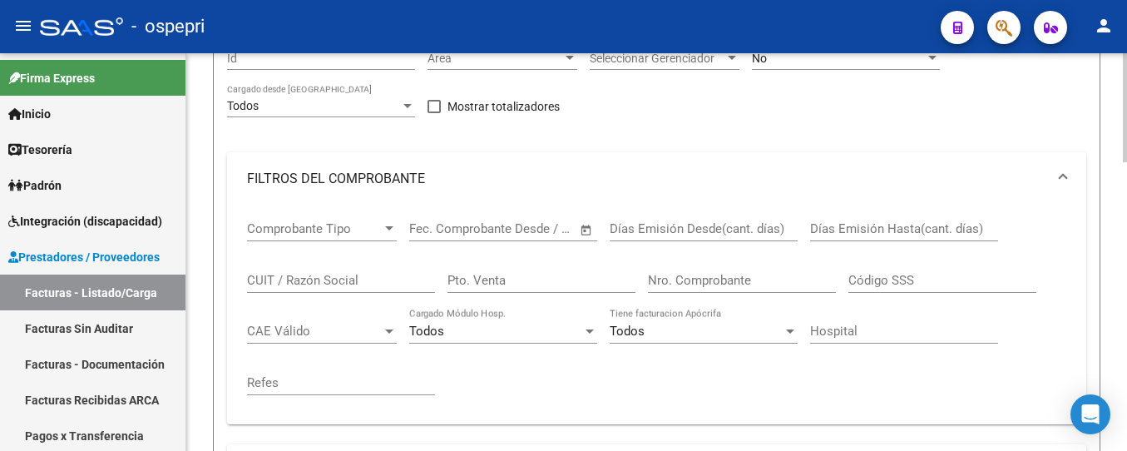
click at [352, 282] on input "CUIT / Razón Social" at bounding box center [341, 280] width 188 height 15
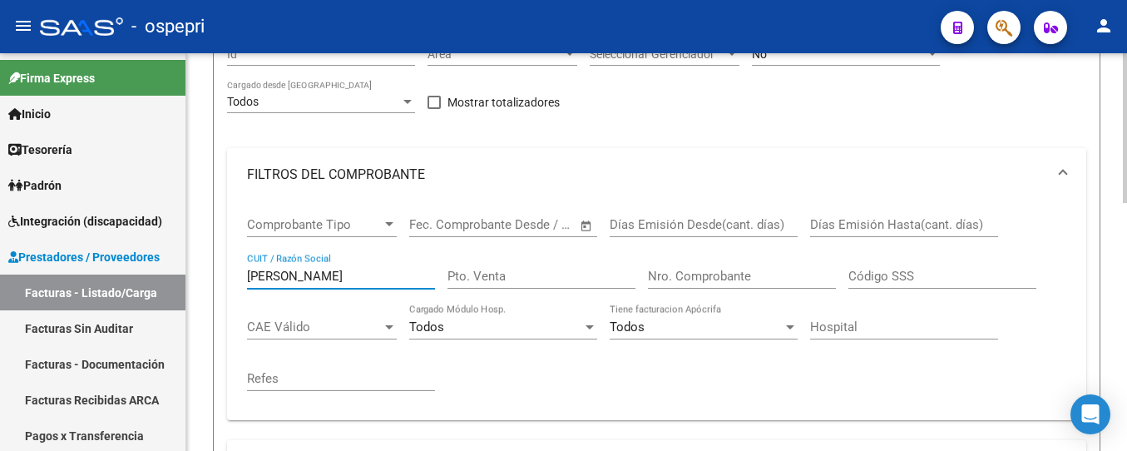
scroll to position [250, 0]
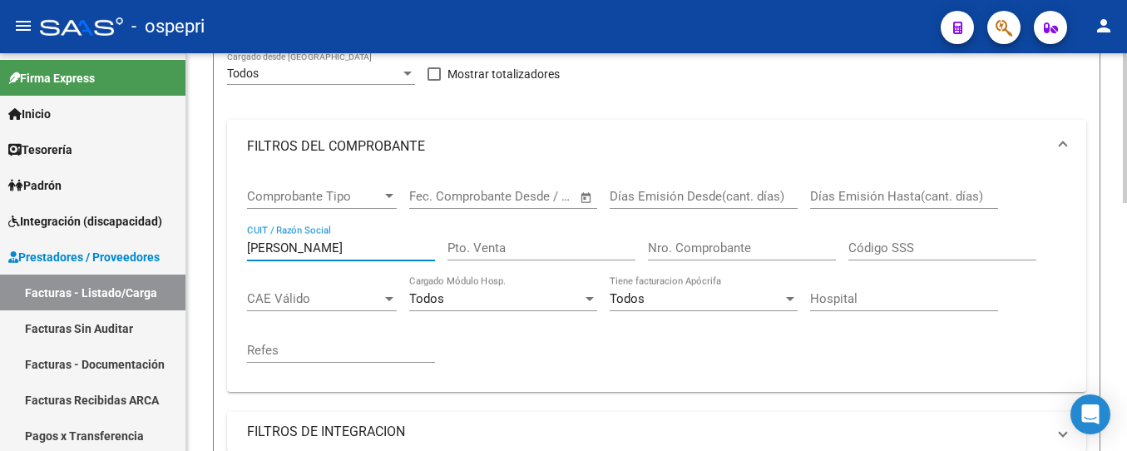
click at [349, 250] on input "[PERSON_NAME]" at bounding box center [341, 247] width 188 height 15
type input "trujillo"
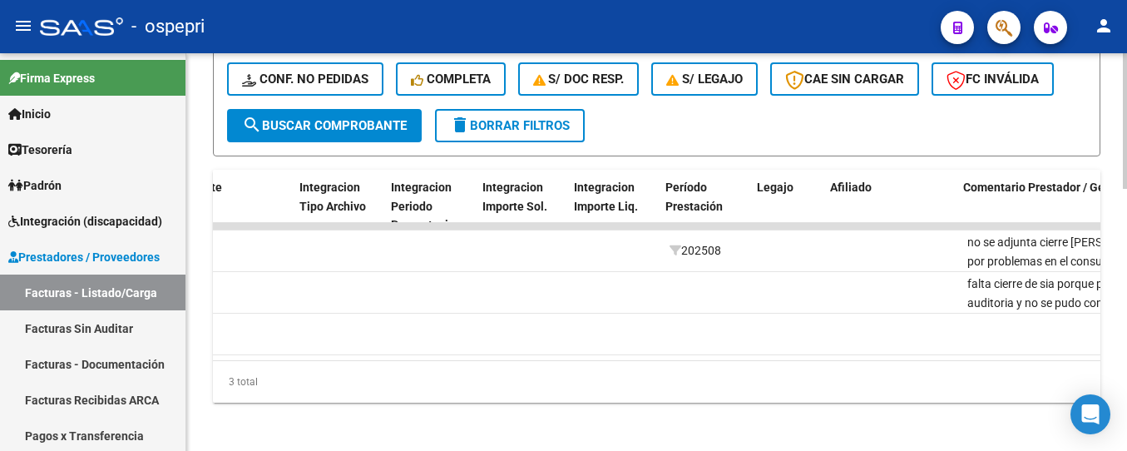
scroll to position [0, 2603]
